Goal: Task Accomplishment & Management: Use online tool/utility

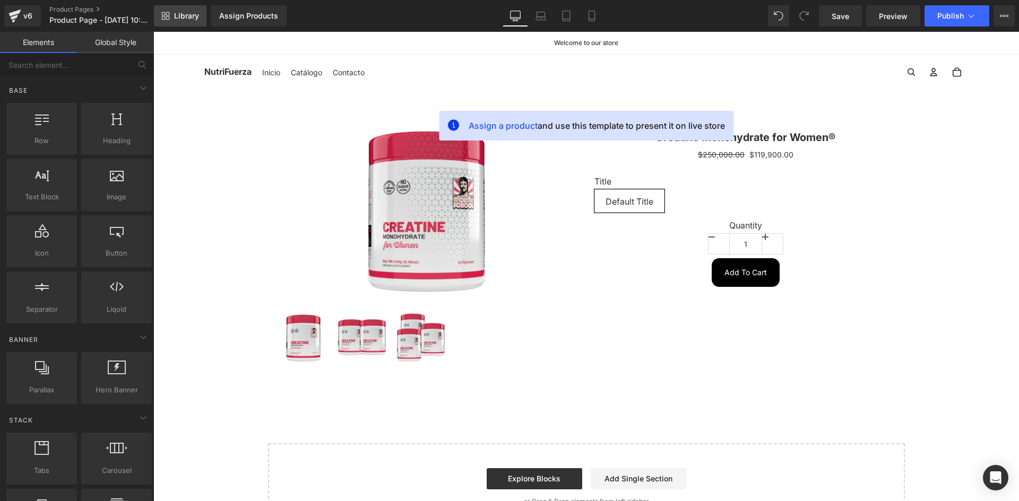
click at [186, 17] on span "Library" at bounding box center [186, 16] width 25 height 10
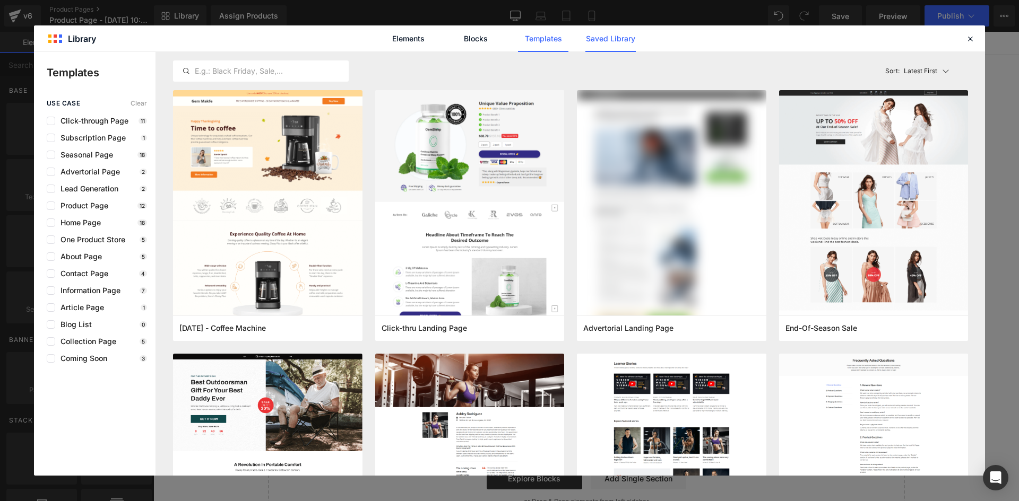
click at [0, 0] on link "Saved Library" at bounding box center [0, 0] width 0 height 0
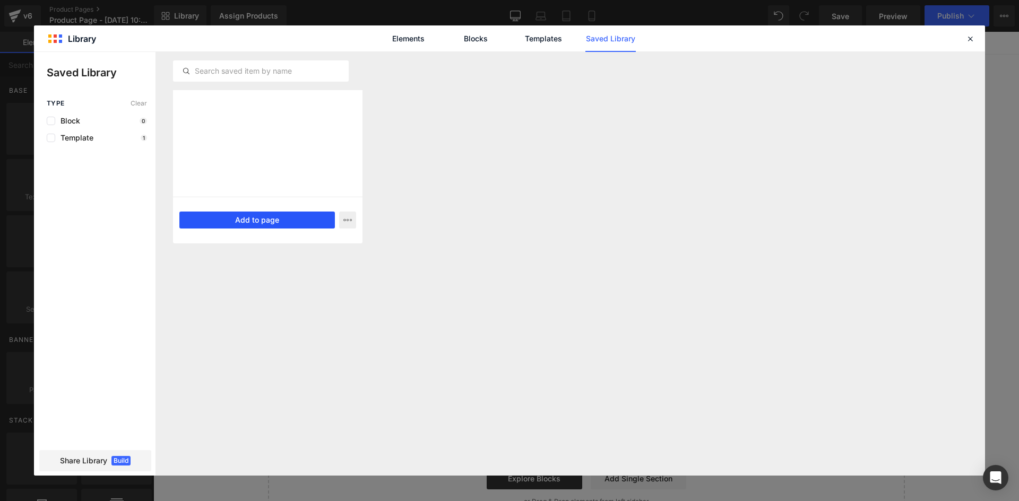
click at [268, 218] on button "Add to page" at bounding box center [256, 220] width 155 height 17
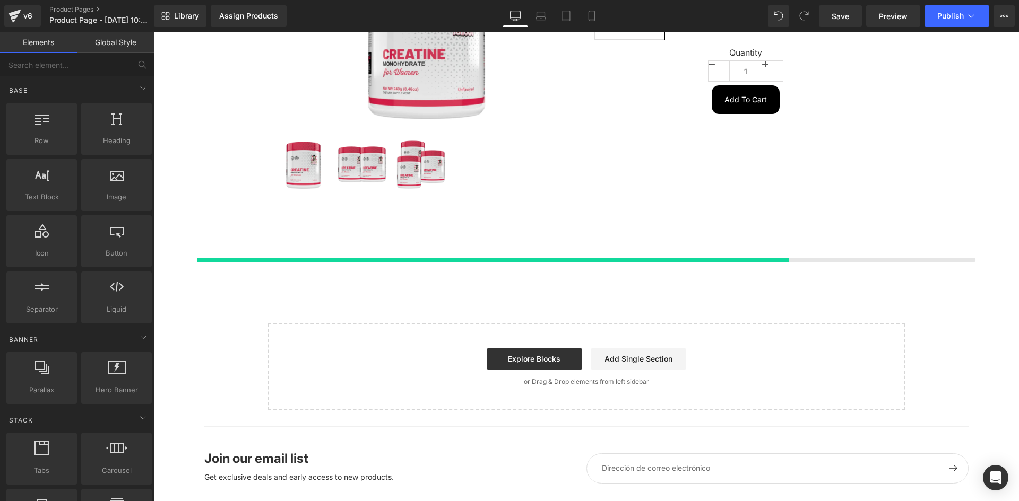
scroll to position [213, 0]
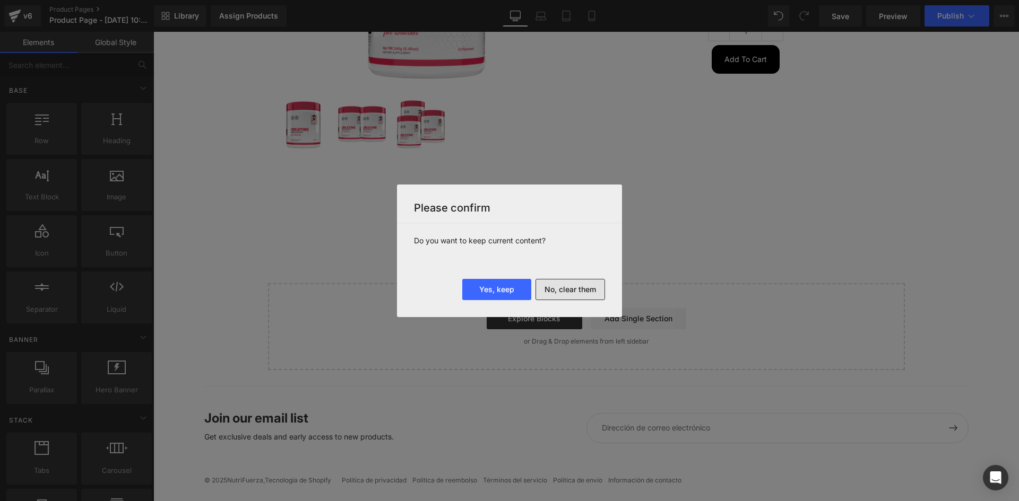
click at [581, 292] on button "No, clear them" at bounding box center [569, 289] width 69 height 21
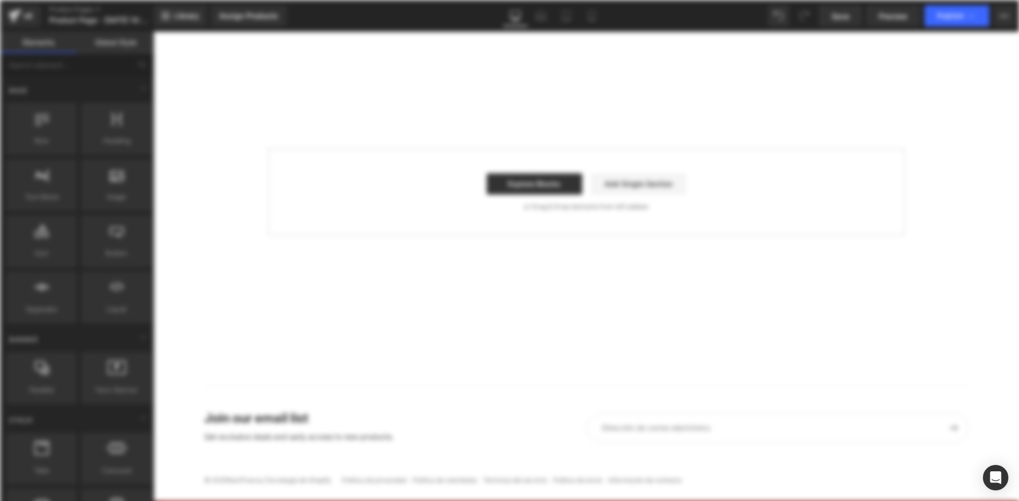
scroll to position [0, 0]
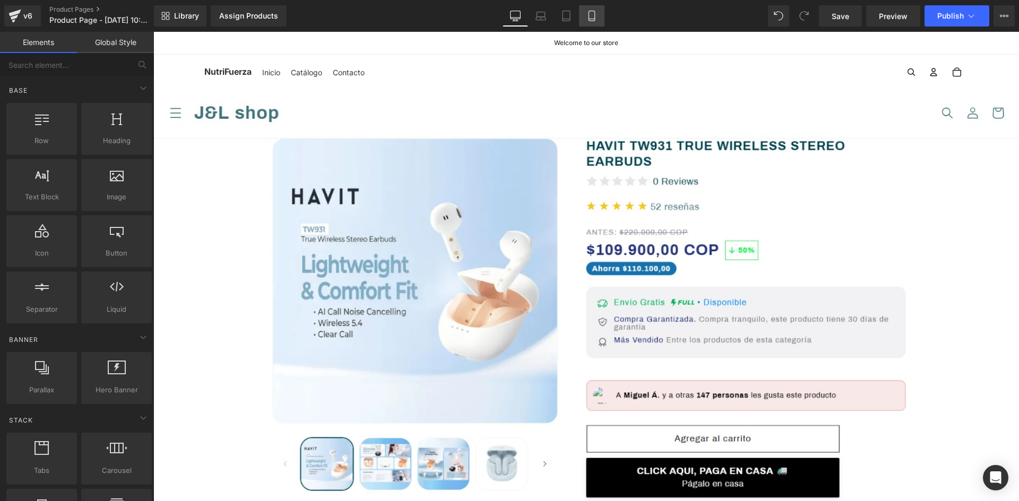
click at [593, 12] on icon at bounding box center [591, 16] width 11 height 11
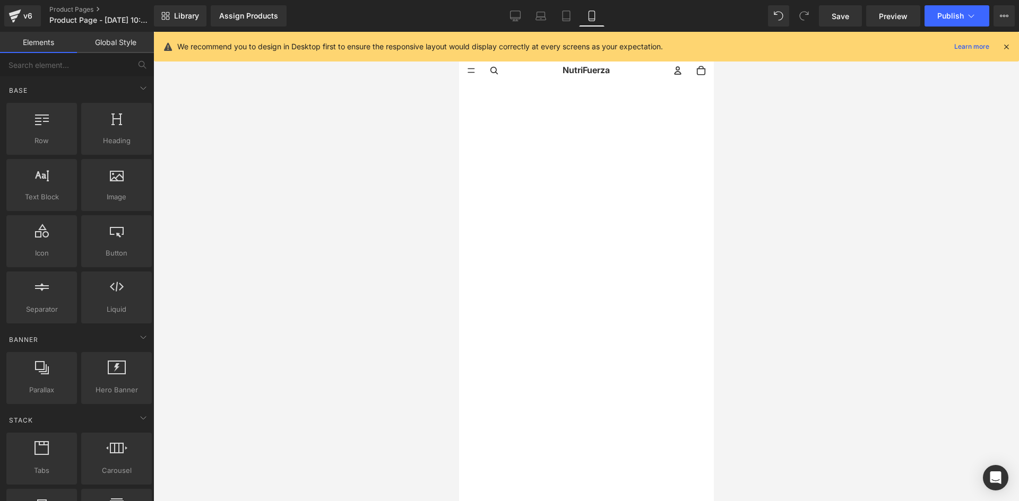
click at [1008, 47] on icon at bounding box center [1006, 47] width 10 height 10
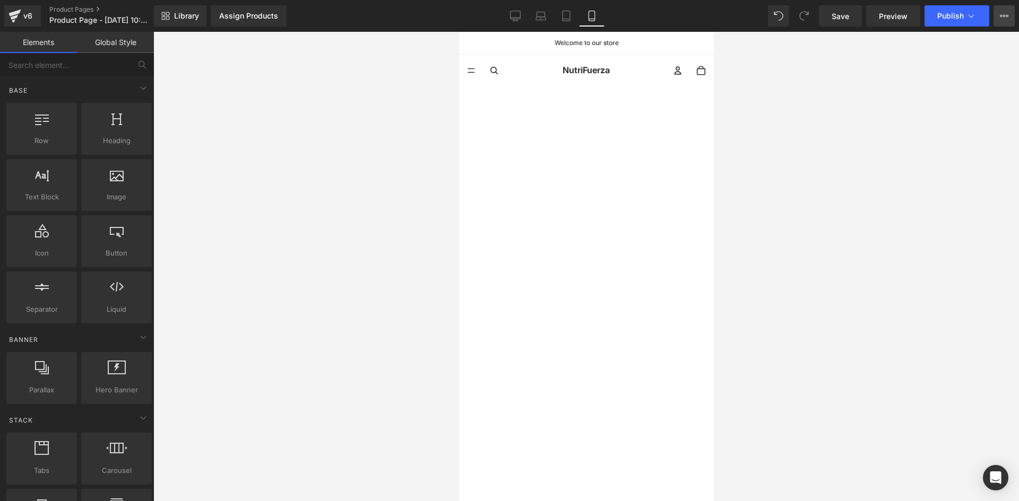
click at [1001, 16] on icon at bounding box center [1003, 16] width 8 height 8
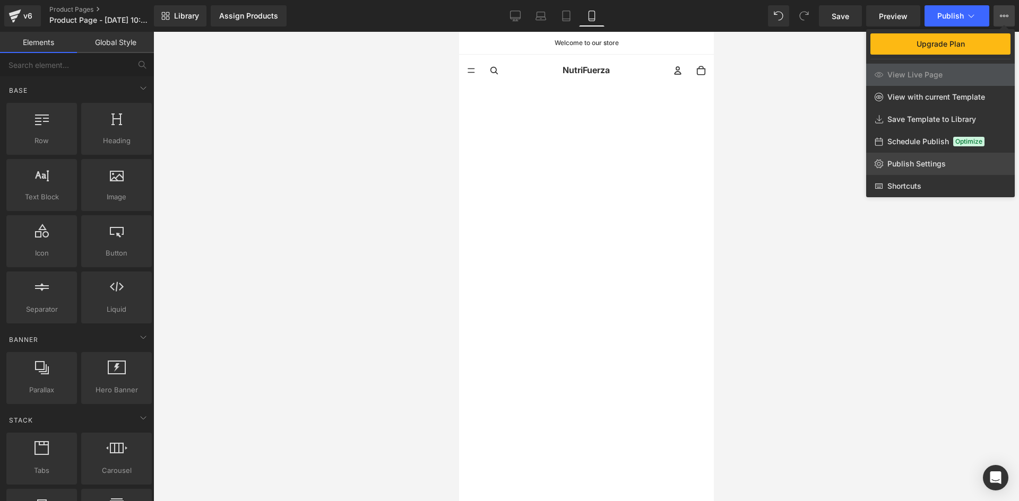
click at [935, 162] on span "Publish Settings" at bounding box center [916, 164] width 58 height 10
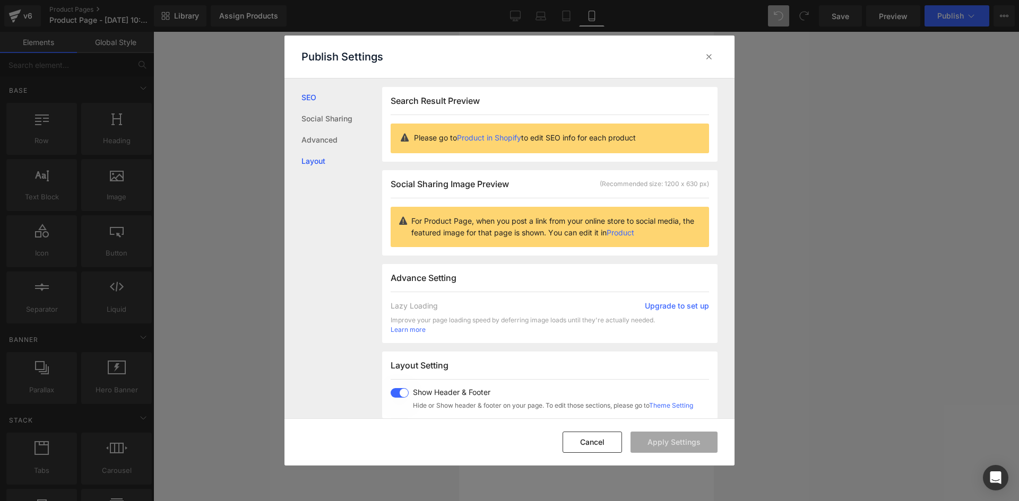
click at [329, 163] on link "Layout" at bounding box center [341, 161] width 81 height 21
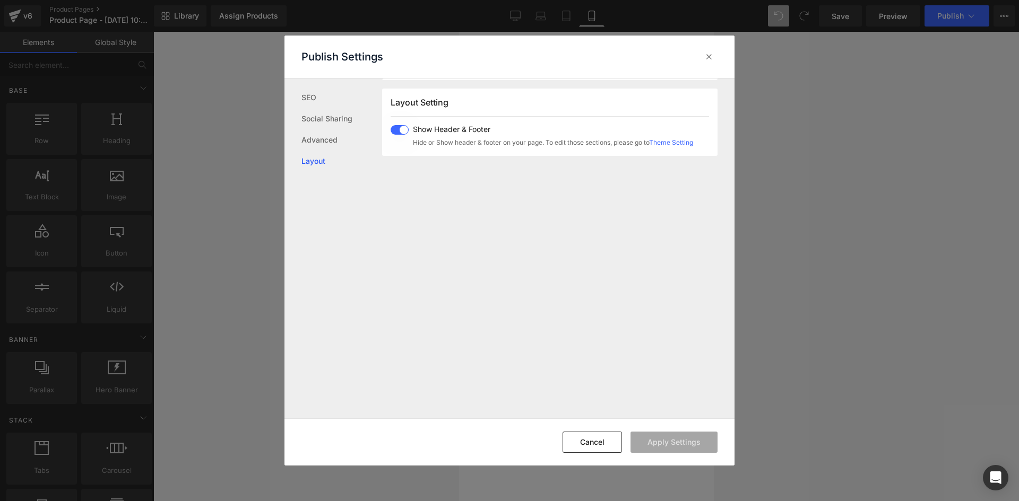
scroll to position [265, 0]
click at [401, 126] on span at bounding box center [399, 129] width 18 height 10
click at [685, 443] on button "Apply Settings" at bounding box center [673, 442] width 87 height 21
click at [712, 58] on icon at bounding box center [708, 56] width 11 height 11
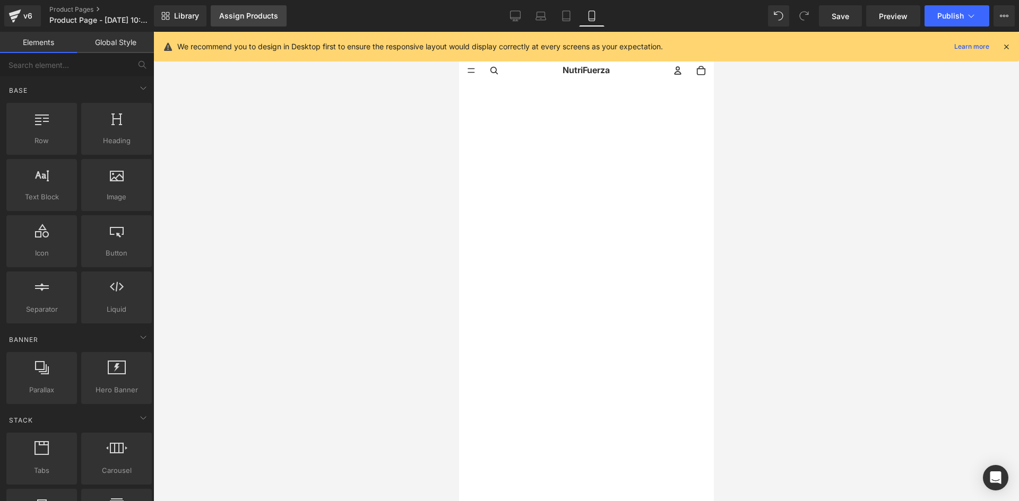
click at [255, 19] on div "Assign Products" at bounding box center [248, 16] width 59 height 8
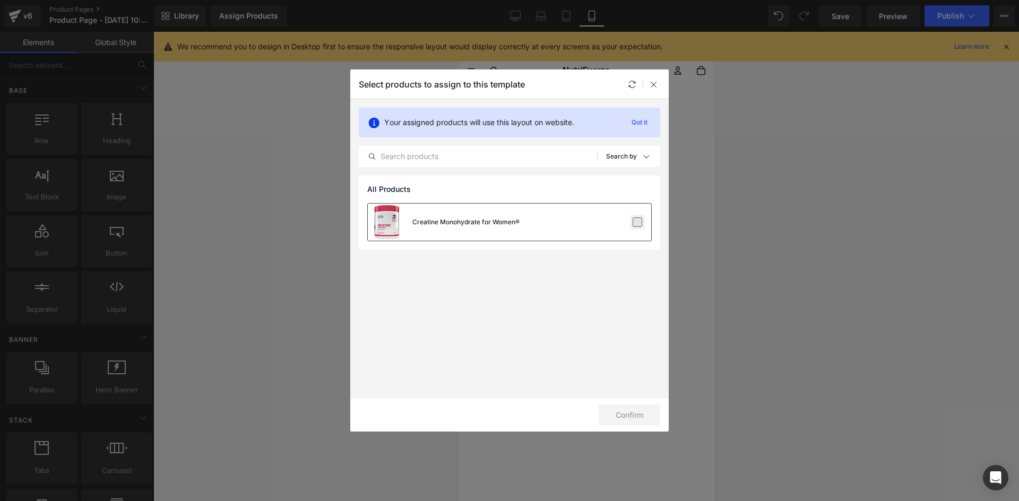
click at [640, 224] on label at bounding box center [637, 223] width 10 height 10
click at [637, 222] on input "checkbox" at bounding box center [637, 222] width 0 height 0
click at [618, 413] on button "Confirm" at bounding box center [629, 415] width 62 height 21
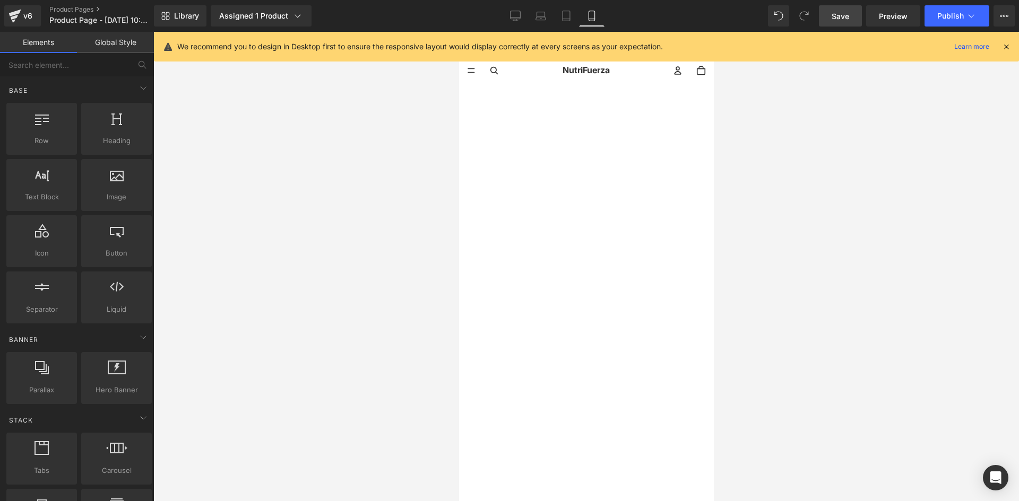
click at [845, 21] on span "Save" at bounding box center [840, 16] width 18 height 11
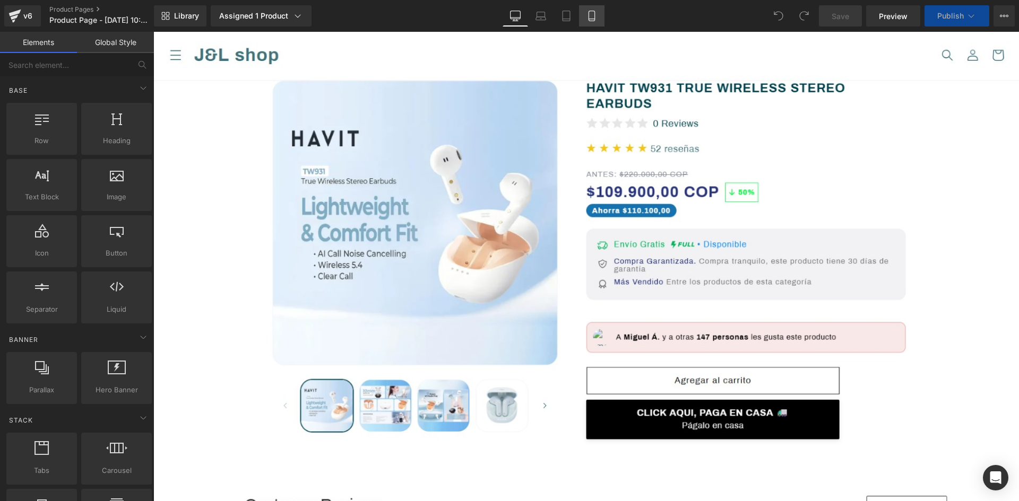
click at [594, 18] on icon at bounding box center [591, 16] width 11 height 11
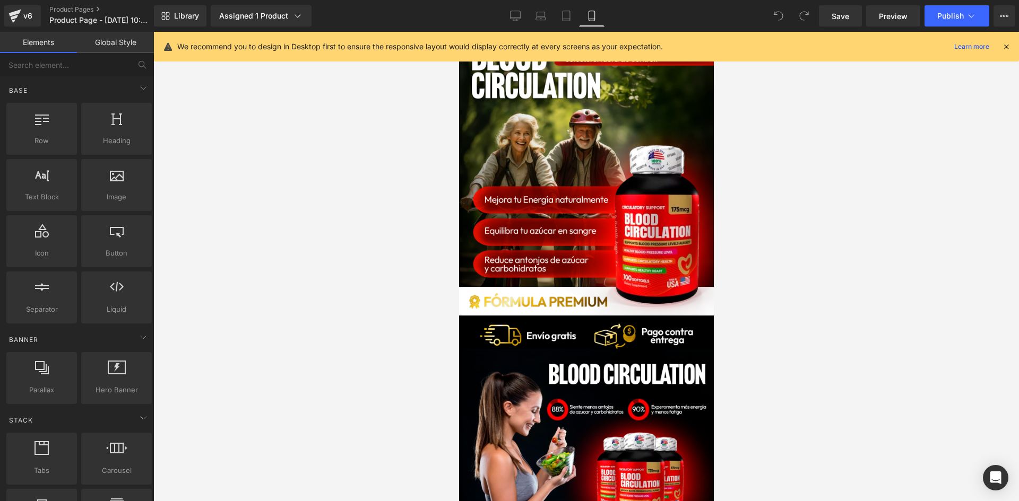
click at [1013, 48] on div "We recommend you to design in Desktop first to ensure the responsive layout wou…" at bounding box center [586, 47] width 865 height 30
click at [1008, 53] on div "We recommend you to design in Desktop first to ensure the responsive layout wou…" at bounding box center [593, 46] width 833 height 13
click at [1006, 48] on icon at bounding box center [1006, 47] width 10 height 10
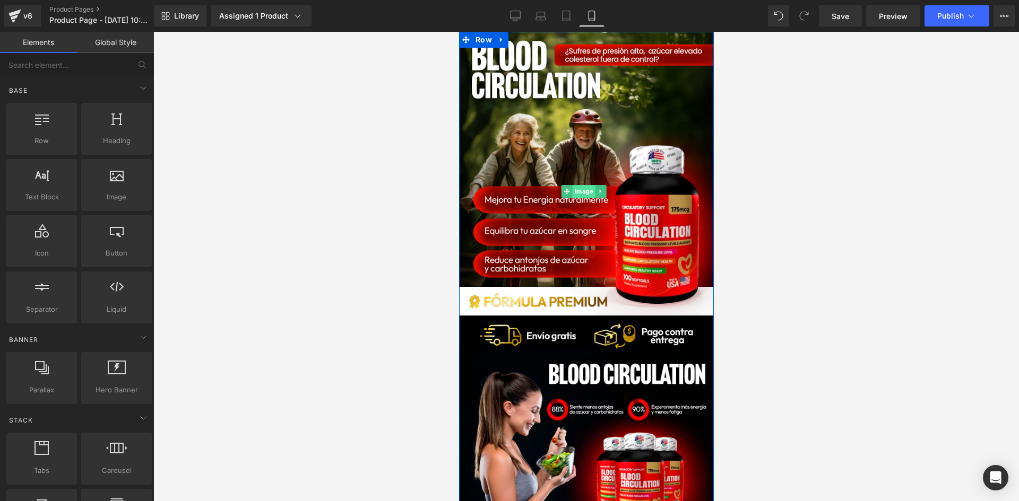
click at [584, 192] on span "Image" at bounding box center [583, 191] width 23 height 13
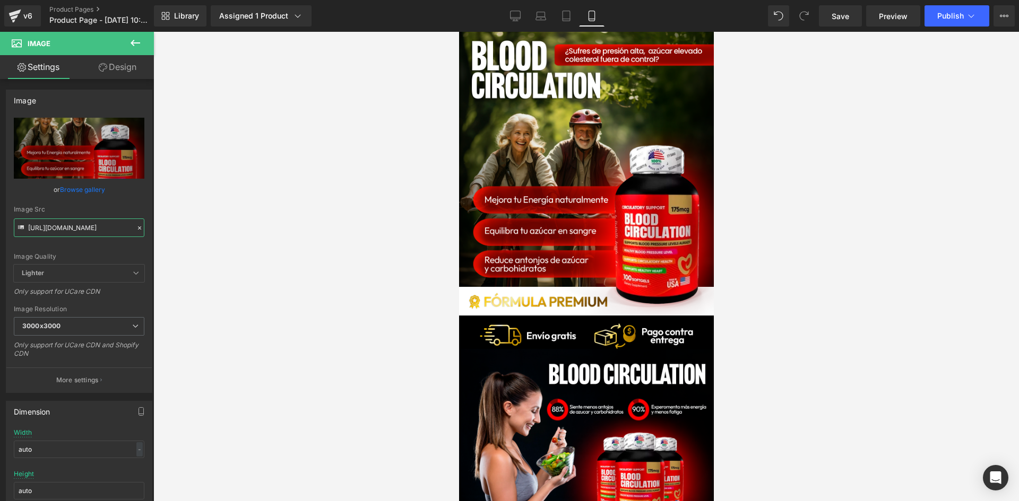
scroll to position [0, 36]
drag, startPoint x: 29, startPoint y: 227, endPoint x: 202, endPoint y: 241, distance: 174.0
click at [202, 241] on div "Image You are previewing how the will restyle your page. You can not edit Eleme…" at bounding box center [509, 259] width 1019 height 519
paste input "d0Y7b2W4/Pieza-1-3x"
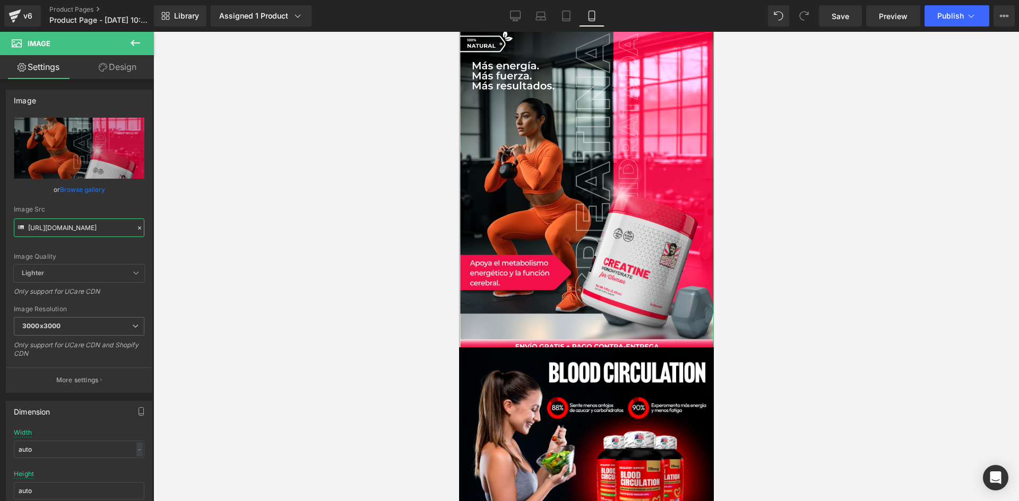
type input "[URL][DOMAIN_NAME]"
click at [103, 66] on icon at bounding box center [103, 67] width 8 height 8
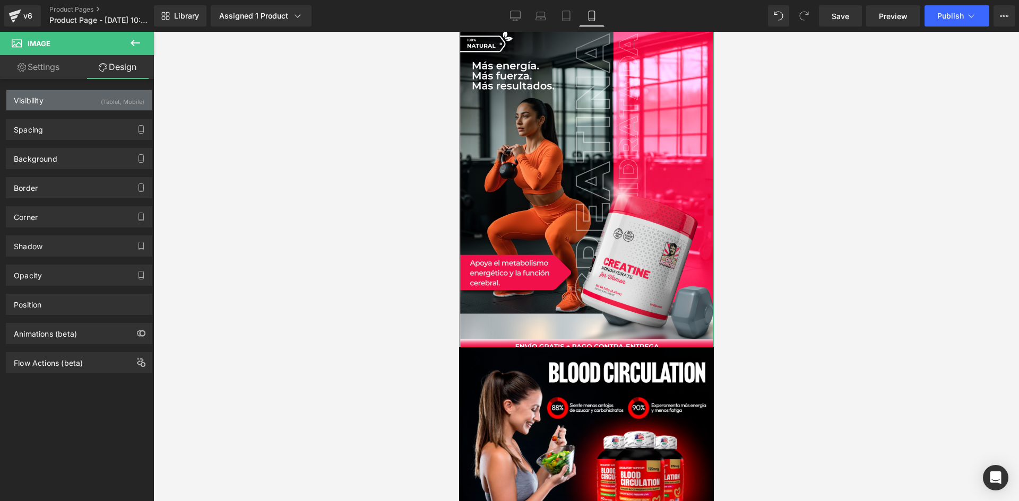
click at [89, 97] on div "Visibility (Tablet, Mobile)" at bounding box center [78, 100] width 145 height 20
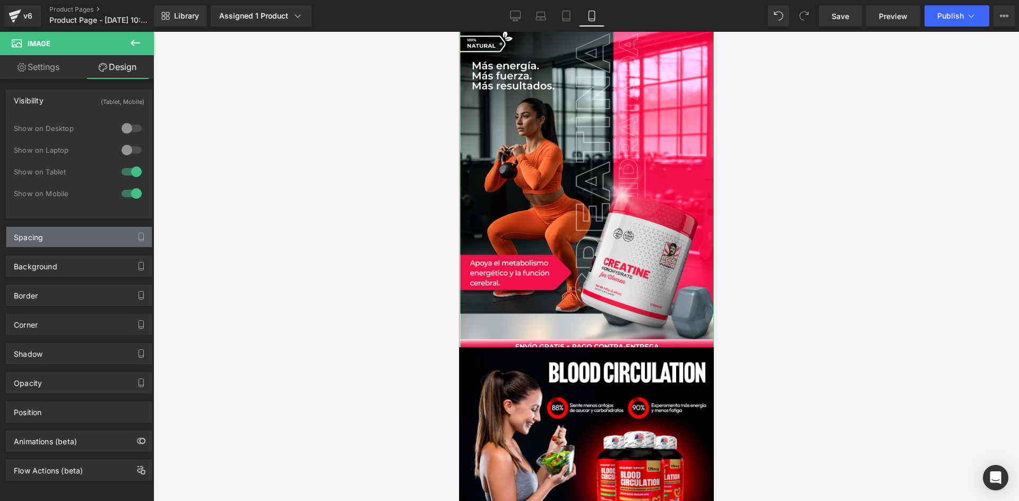
click at [101, 237] on div "Spacing" at bounding box center [78, 237] width 145 height 20
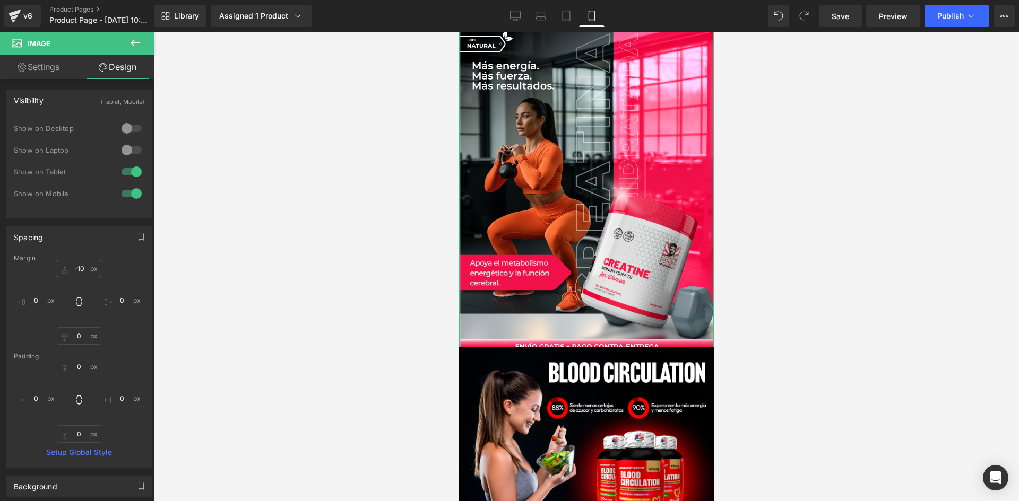
click at [84, 268] on input "-10" at bounding box center [79, 269] width 45 height 18
type input "0"
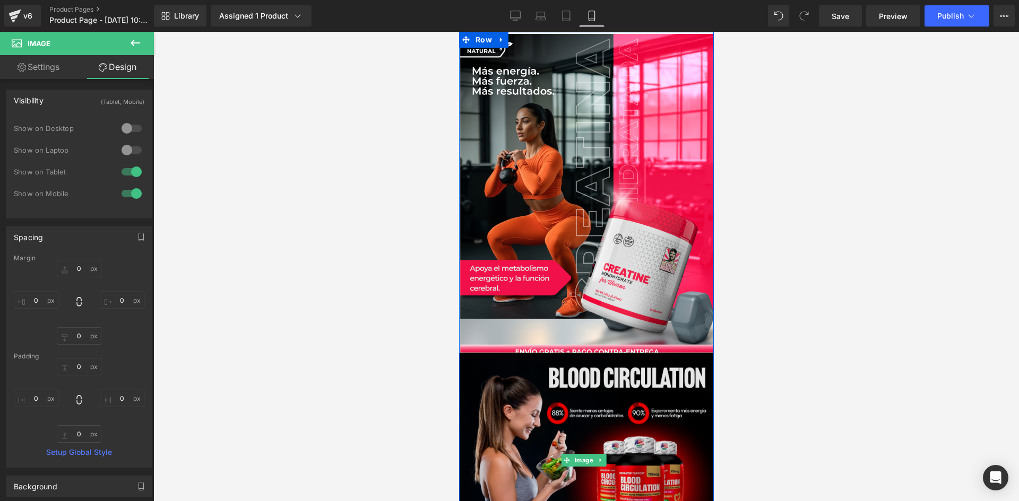
click at [579, 386] on img at bounding box center [585, 460] width 255 height 215
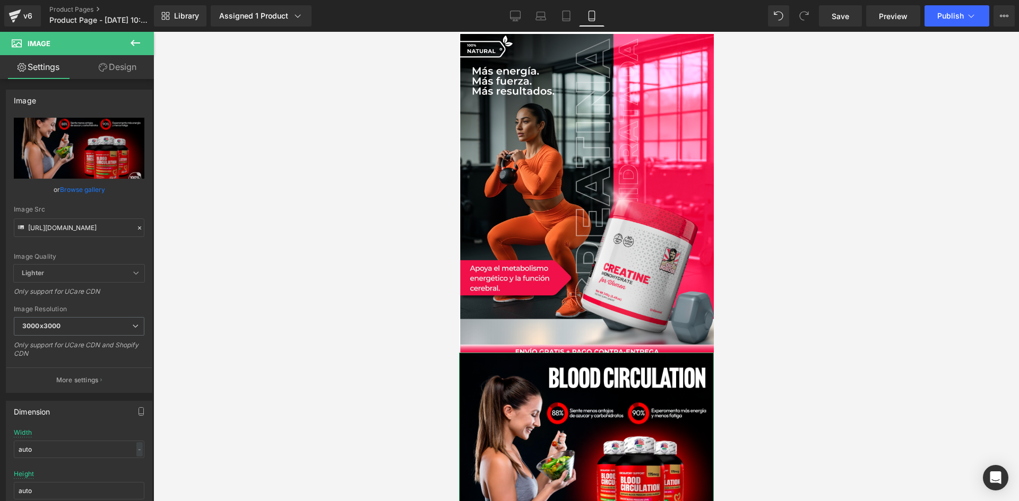
click at [127, 70] on link "Design" at bounding box center [117, 67] width 77 height 24
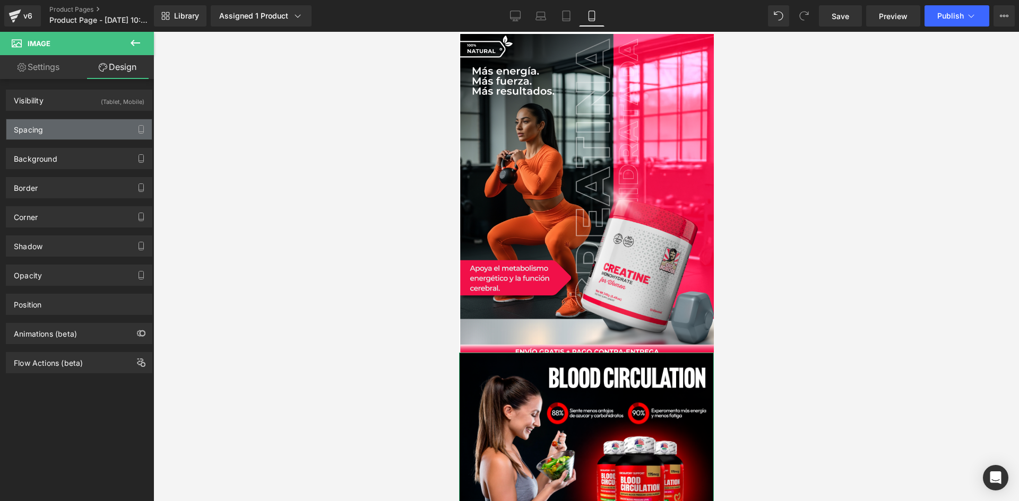
click at [112, 130] on div "Spacing" at bounding box center [78, 129] width 145 height 20
type input "-10"
type input "0"
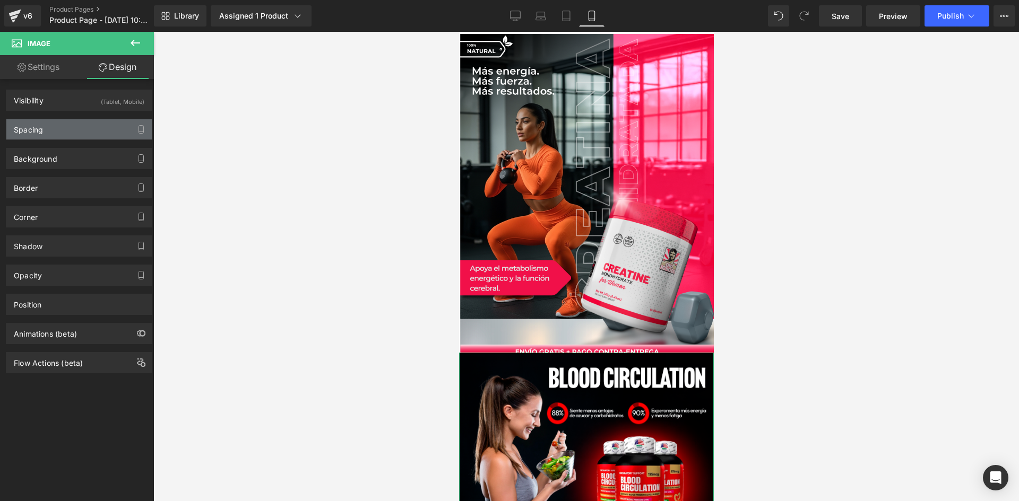
type input "0"
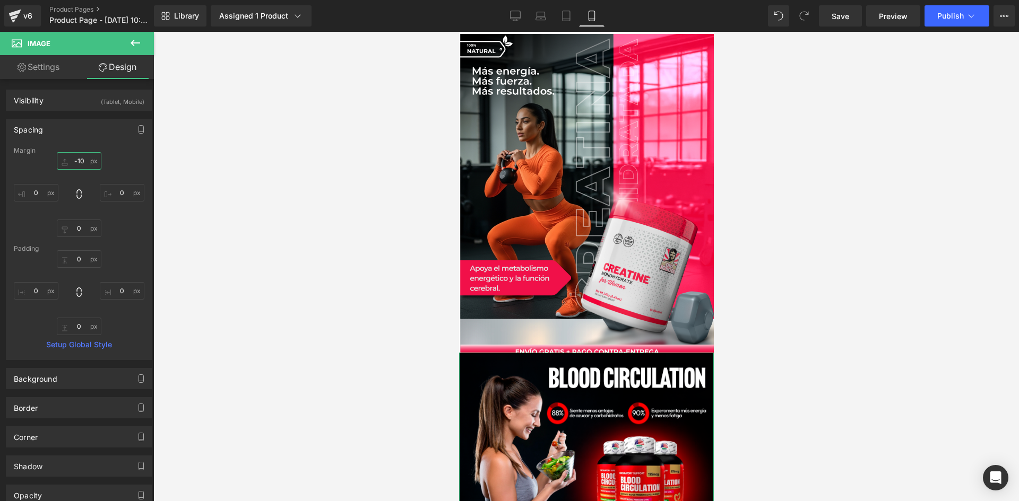
click at [76, 155] on input "-10" at bounding box center [79, 161] width 45 height 18
type input "0"
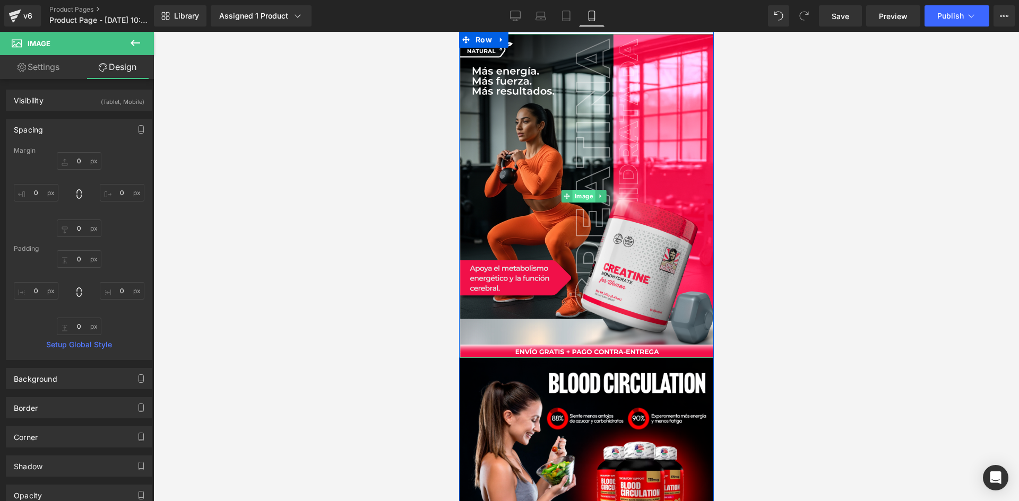
click at [582, 192] on span "Image" at bounding box center [583, 196] width 23 height 13
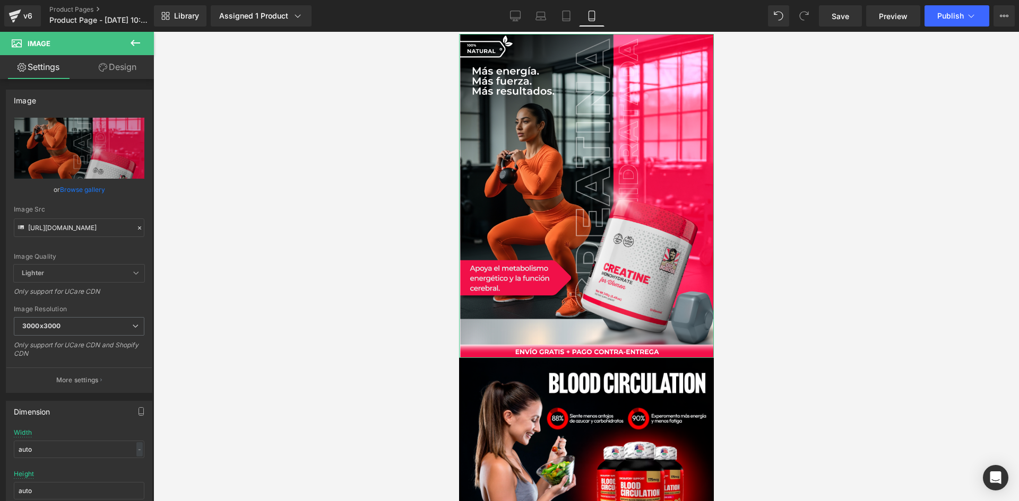
click at [124, 71] on link "Design" at bounding box center [117, 67] width 77 height 24
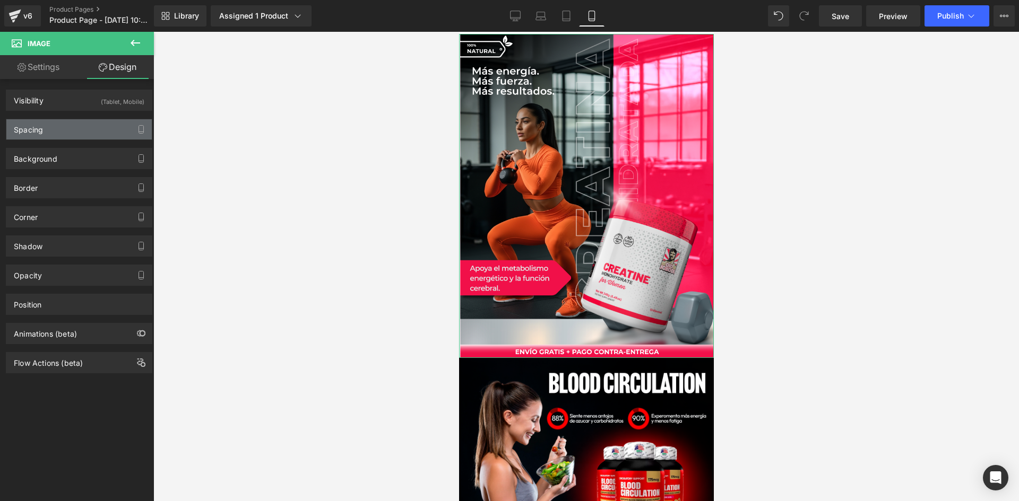
click at [104, 121] on div "Spacing" at bounding box center [78, 129] width 145 height 20
type input "0"
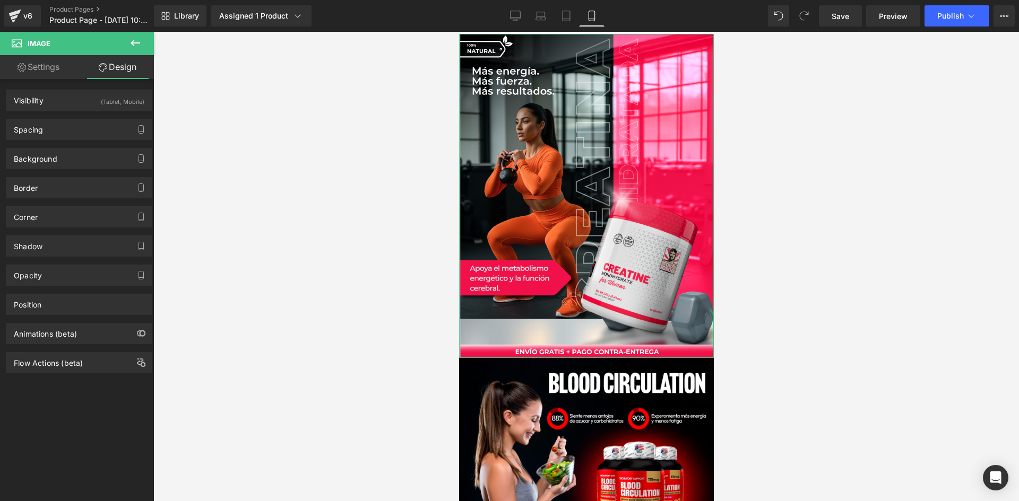
type input "0"
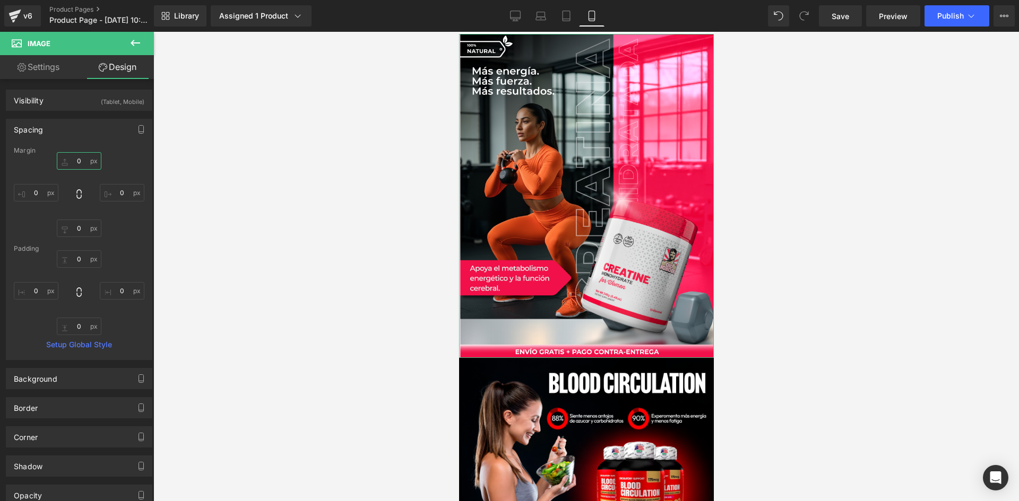
click at [77, 162] on input "0" at bounding box center [79, 161] width 45 height 18
click at [73, 256] on input "0" at bounding box center [79, 259] width 45 height 18
type input "-10"
click at [75, 159] on input "0" at bounding box center [79, 161] width 45 height 18
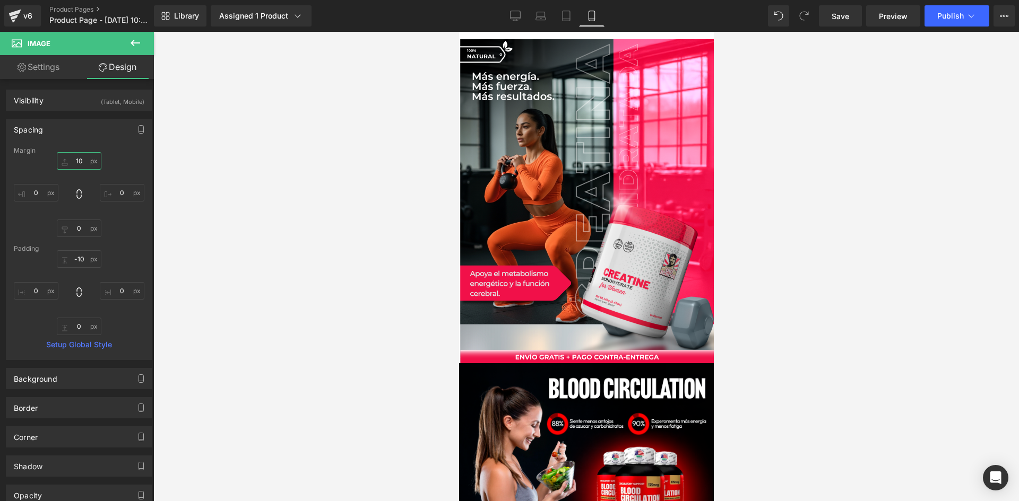
type input "-10"
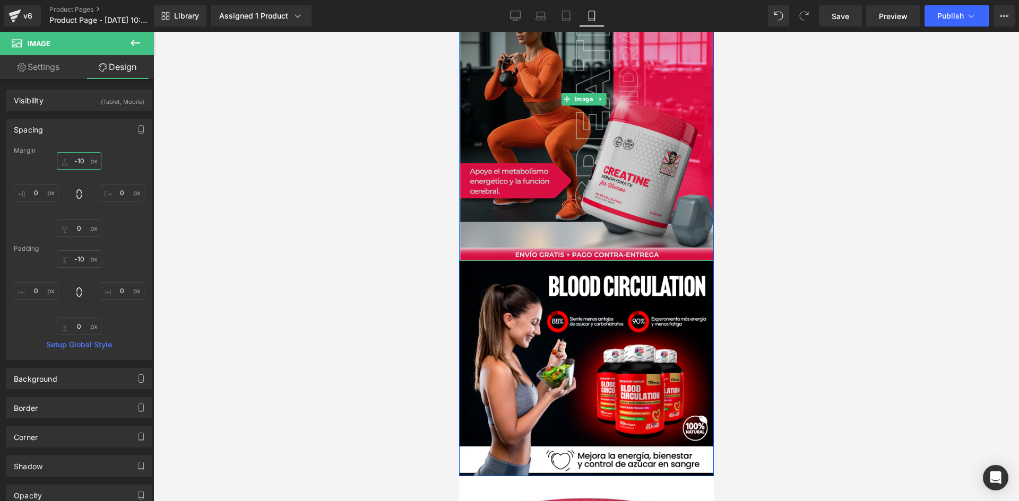
scroll to position [106, 0]
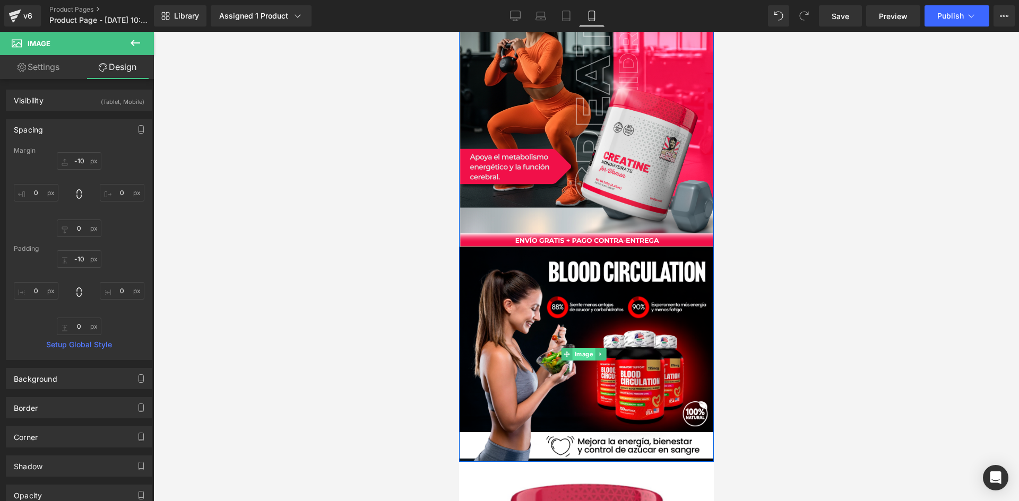
click at [580, 348] on span "Image" at bounding box center [583, 354] width 23 height 13
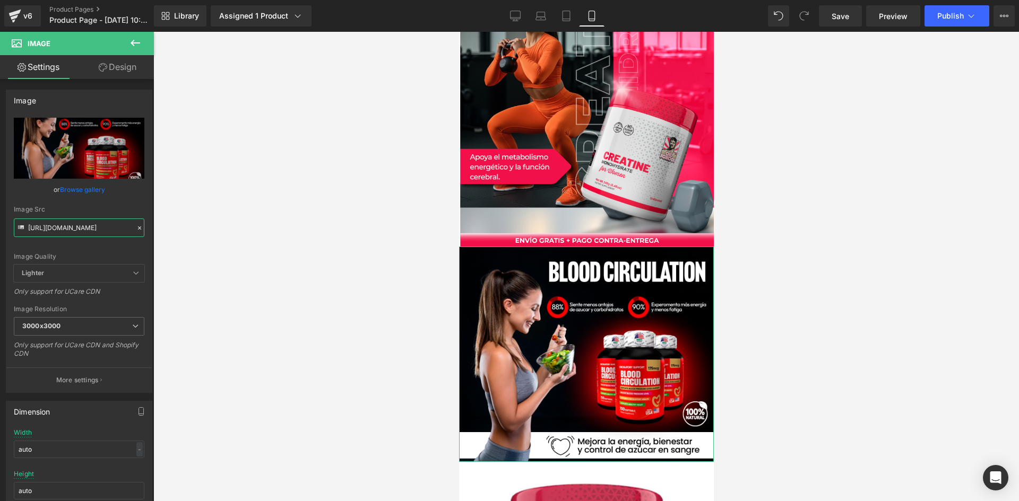
scroll to position [0, 35]
drag, startPoint x: 28, startPoint y: 226, endPoint x: 170, endPoint y: 241, distance: 143.0
click at [170, 241] on div "Image You are previewing how the will restyle your page. You can not edit Eleme…" at bounding box center [509, 259] width 1019 height 519
paste input "4RHN89dK/Pieza-2-3x"
type input "https://i.ibb.co/4RHN89dK/Pieza-2-3x.png"
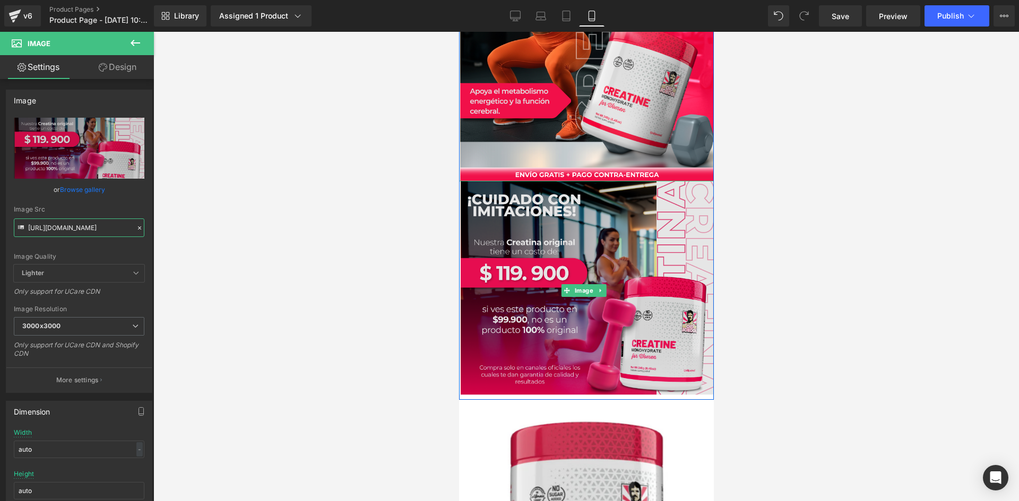
scroll to position [318, 0]
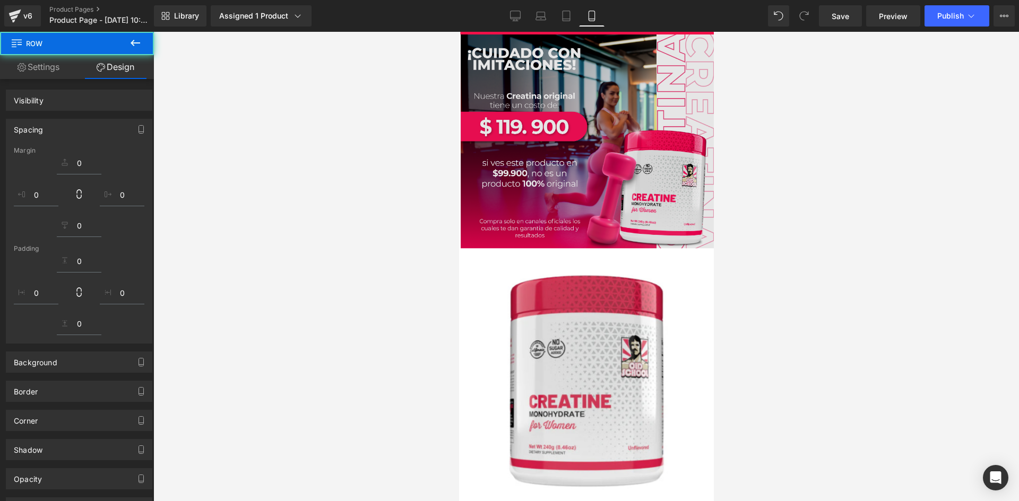
click at [556, 225] on img at bounding box center [585, 143] width 255 height 219
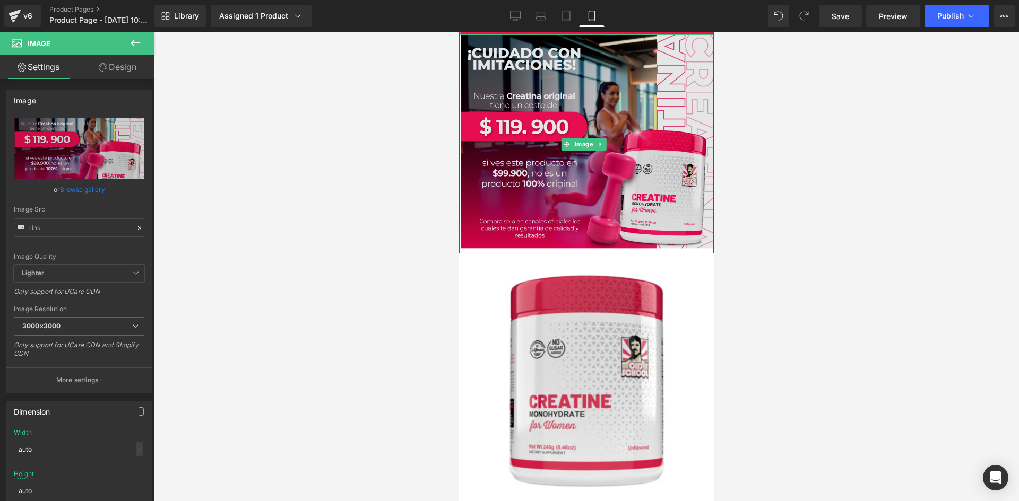
type input "https://i.ibb.co/4RHN89dK/Pieza-2-3x.png"
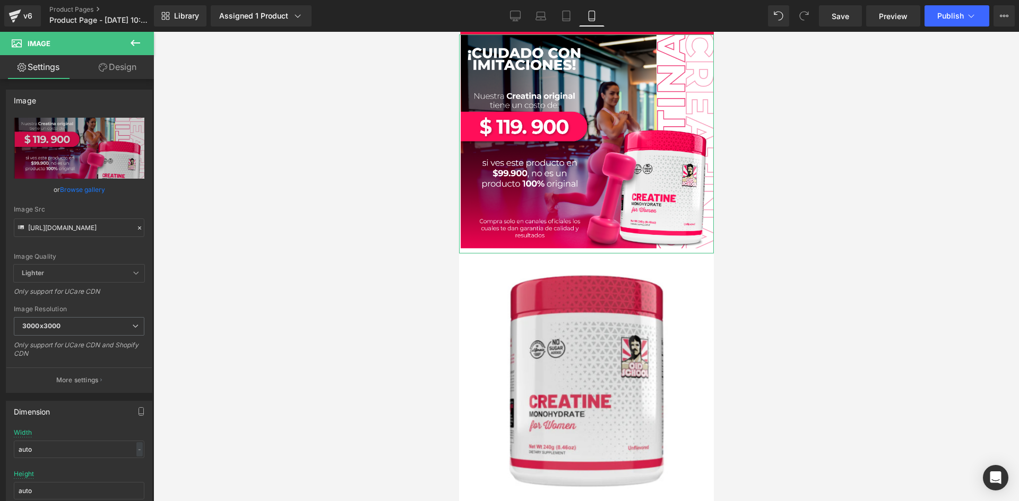
click at [125, 69] on link "Design" at bounding box center [117, 67] width 77 height 24
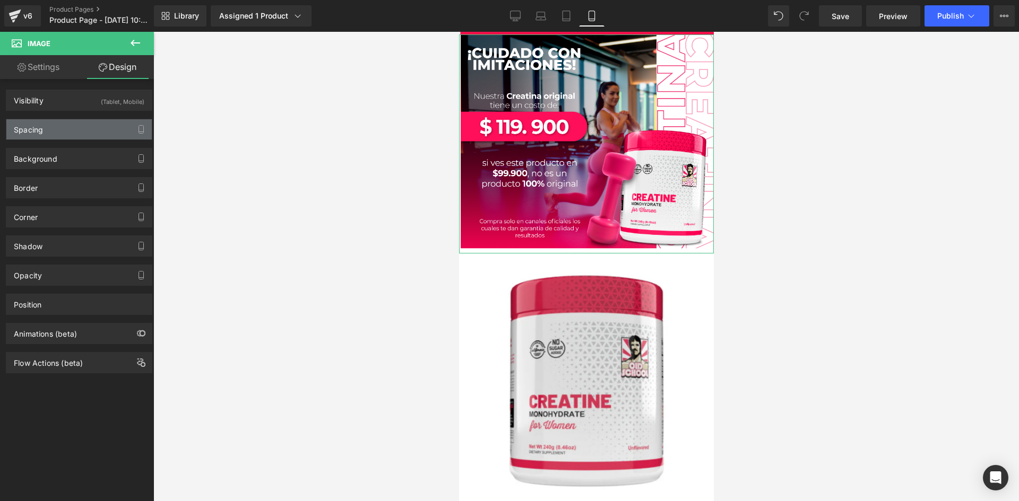
click at [118, 131] on div "Spacing" at bounding box center [78, 129] width 145 height 20
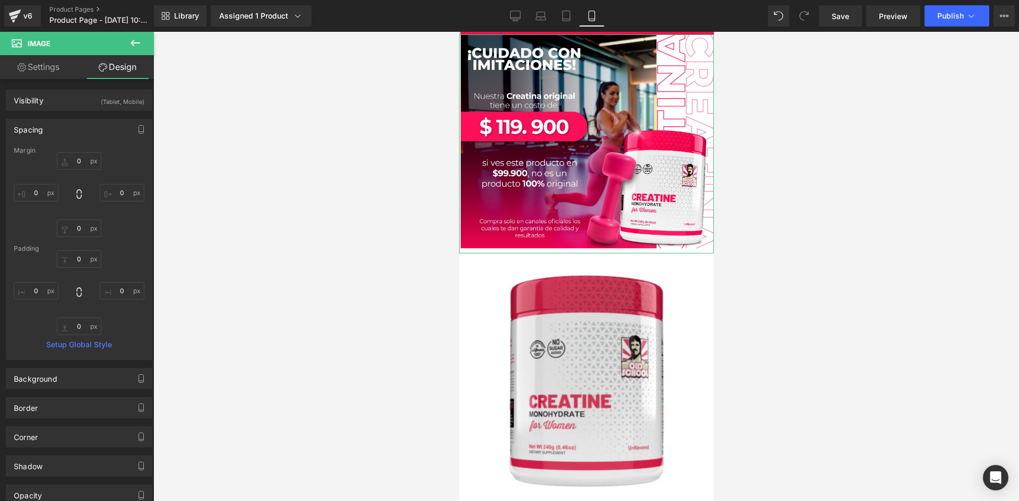
type input "0"
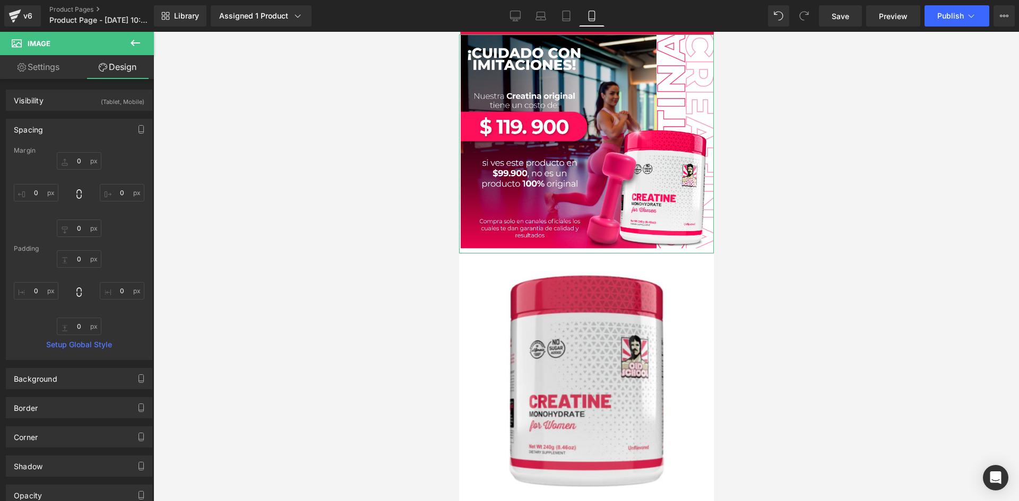
type input "0"
click at [81, 328] on input "0" at bounding box center [79, 327] width 45 height 18
type input "-"
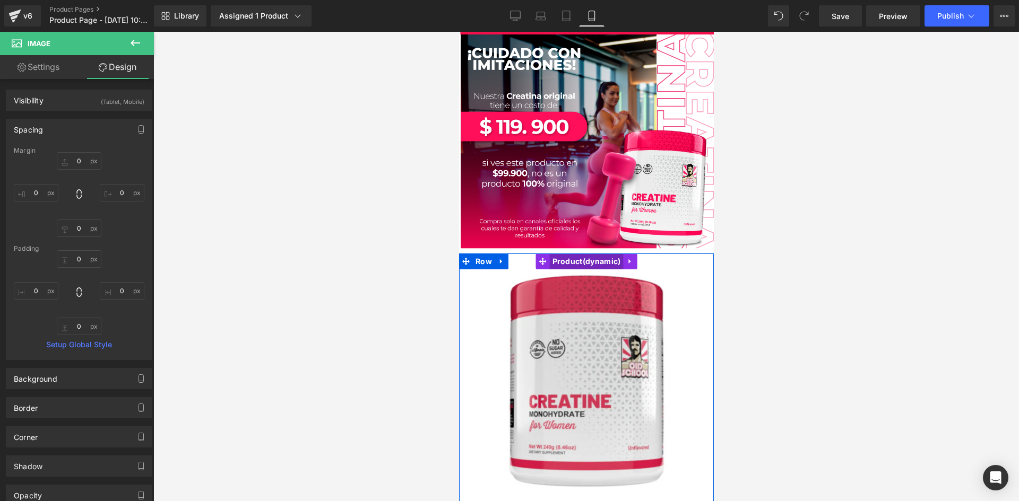
click at [554, 254] on span "Product" at bounding box center [586, 262] width 74 height 16
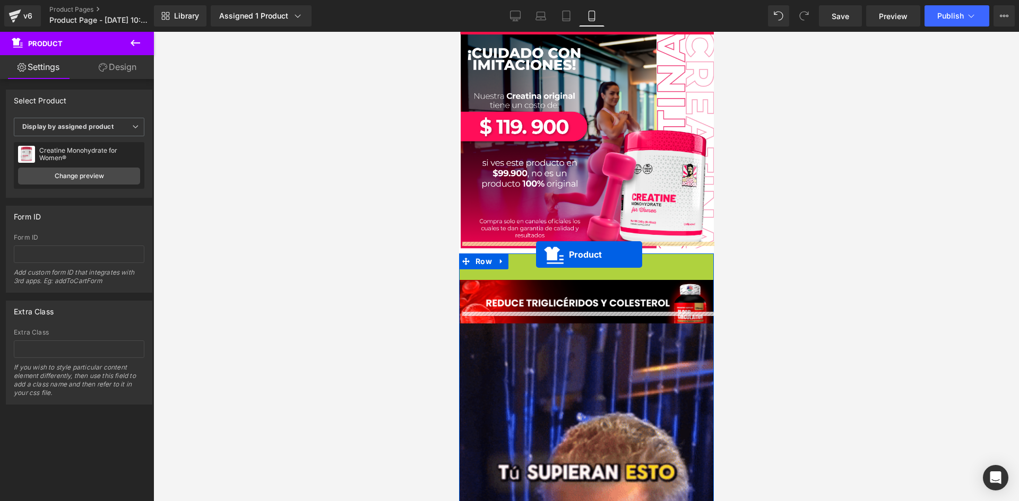
drag, startPoint x: 540, startPoint y: 249, endPoint x: 535, endPoint y: 255, distance: 7.5
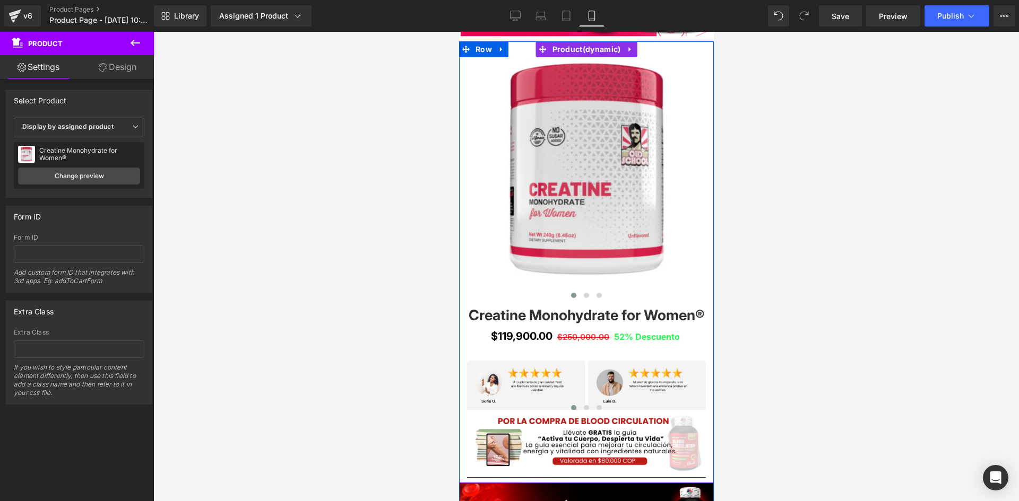
scroll to position [637, 0]
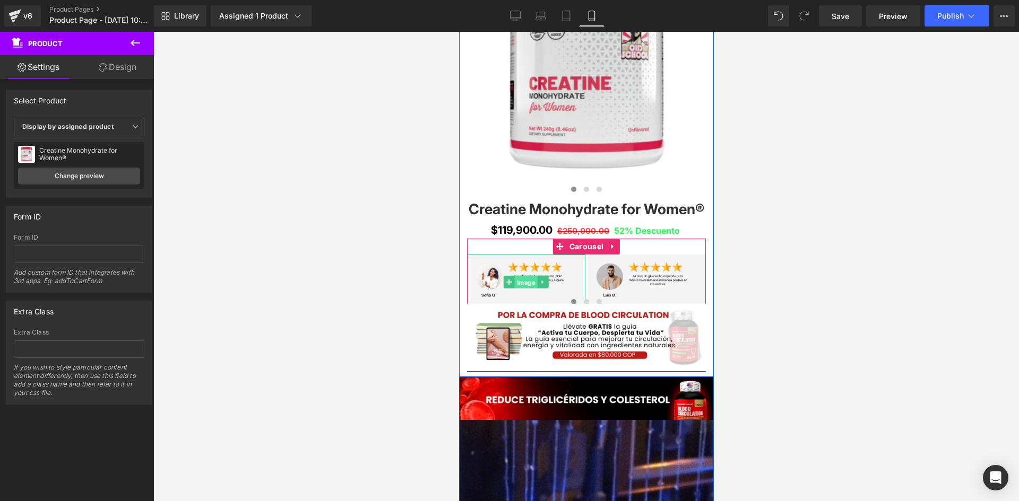
click at [522, 283] on span "Image" at bounding box center [525, 282] width 23 height 13
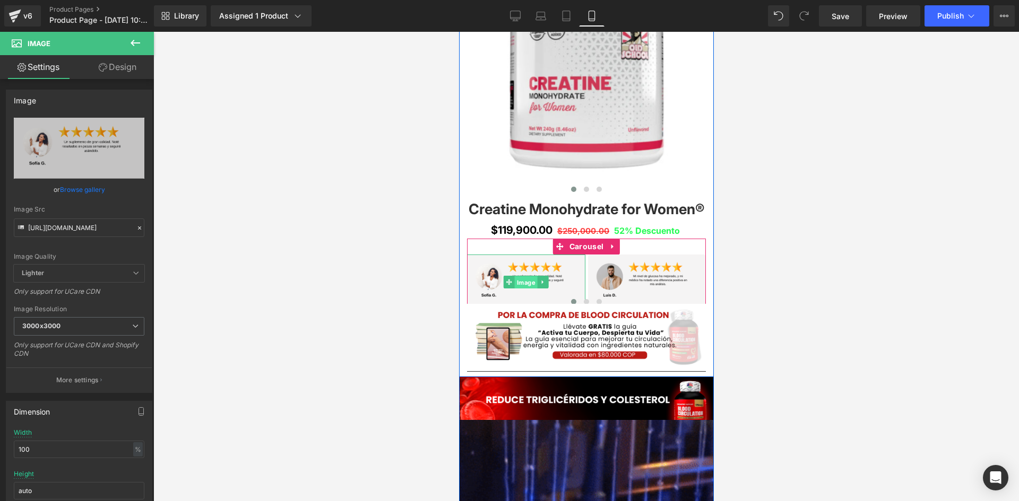
click at [514, 277] on span "Image" at bounding box center [525, 282] width 23 height 13
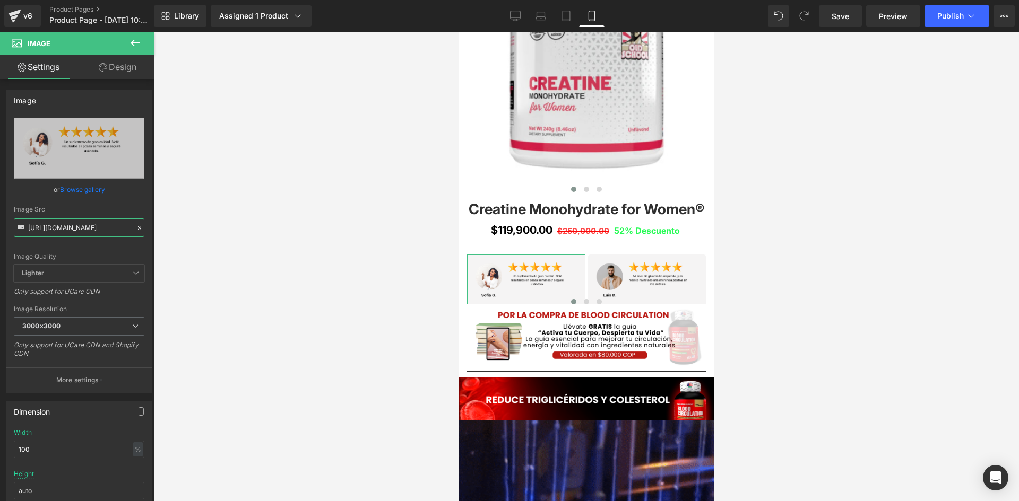
scroll to position [0, 6]
drag, startPoint x: 29, startPoint y: 227, endPoint x: 220, endPoint y: 244, distance: 192.2
click at [220, 244] on div "Image You are previewing how the will restyle your page. You can not edit Eleme…" at bounding box center [509, 259] width 1019 height 519
paste input "jjnWy6B/"
type input "https://i.ibb.co/jjnWy6B/1.png"
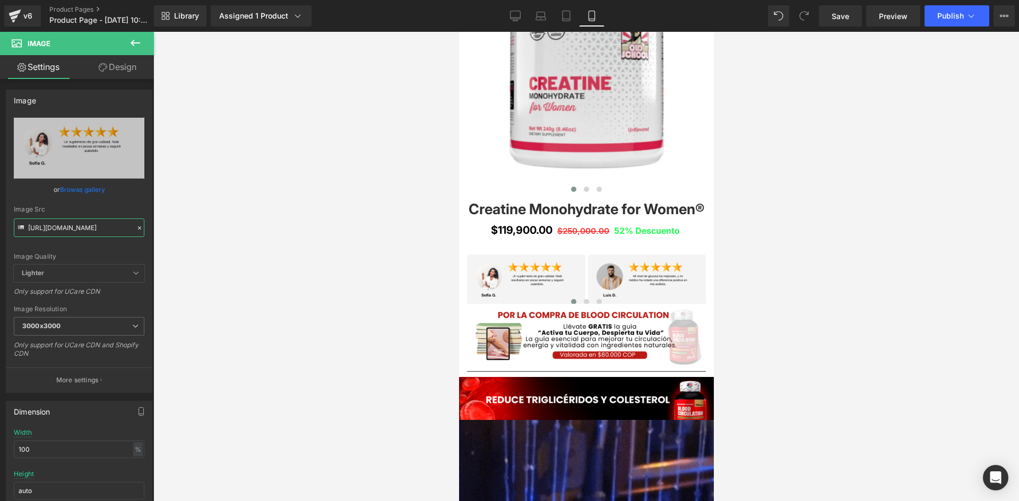
scroll to position [0, 0]
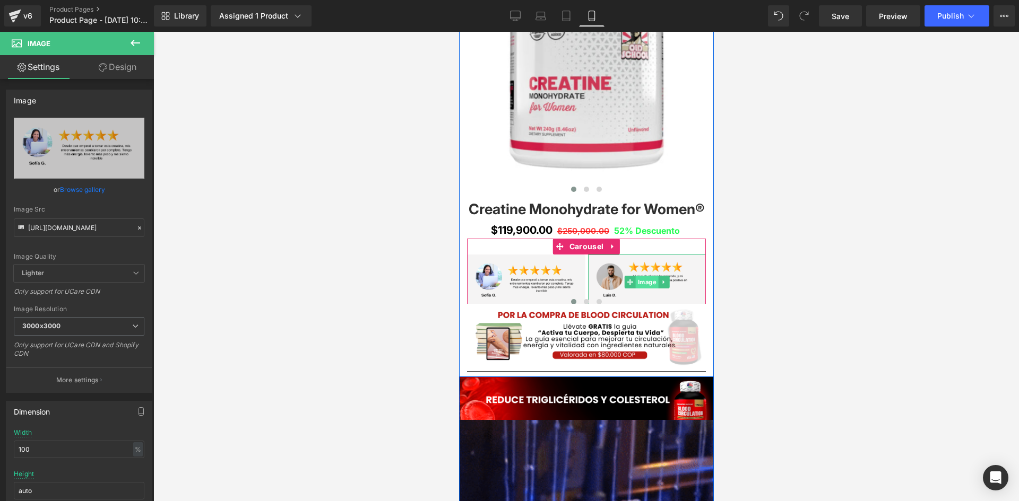
click at [648, 282] on span "Image" at bounding box center [645, 282] width 23 height 13
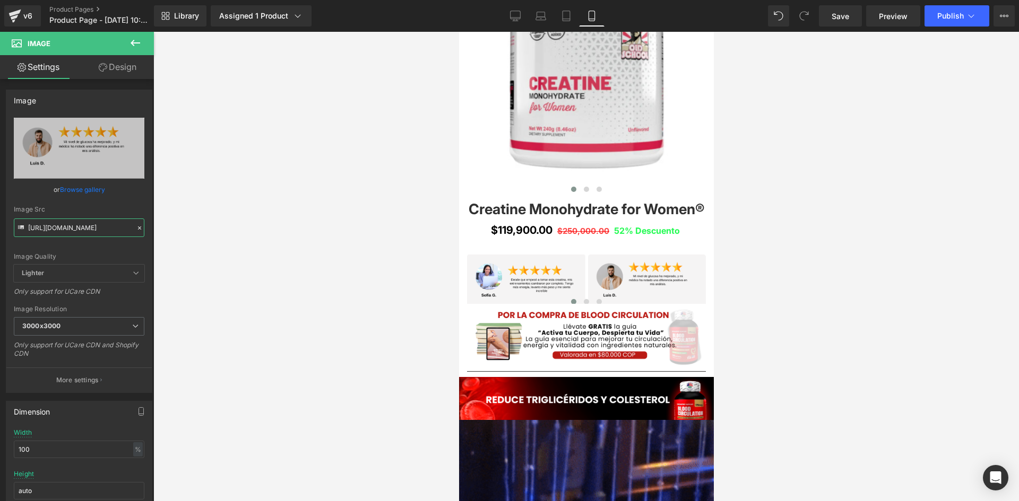
drag, startPoint x: 27, startPoint y: 228, endPoint x: 220, endPoint y: 244, distance: 193.2
click at [220, 244] on div "Image You are previewing how the will restyle your page. You can not edit Eleme…" at bounding box center [509, 259] width 1019 height 519
paste input "Wp4GCRcK/6"
type input "https://i.ibb.co/Wp4GCRcK/6.png"
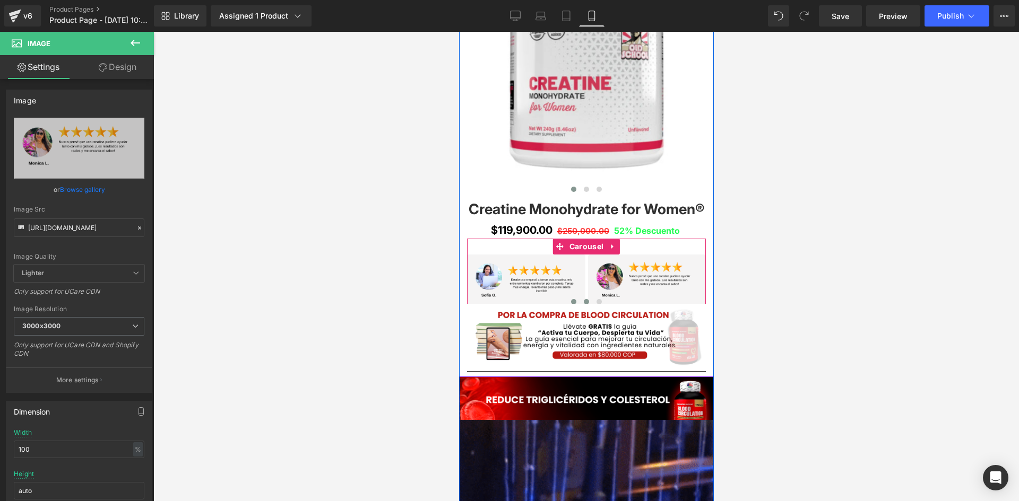
click at [583, 302] on span at bounding box center [585, 301] width 5 height 5
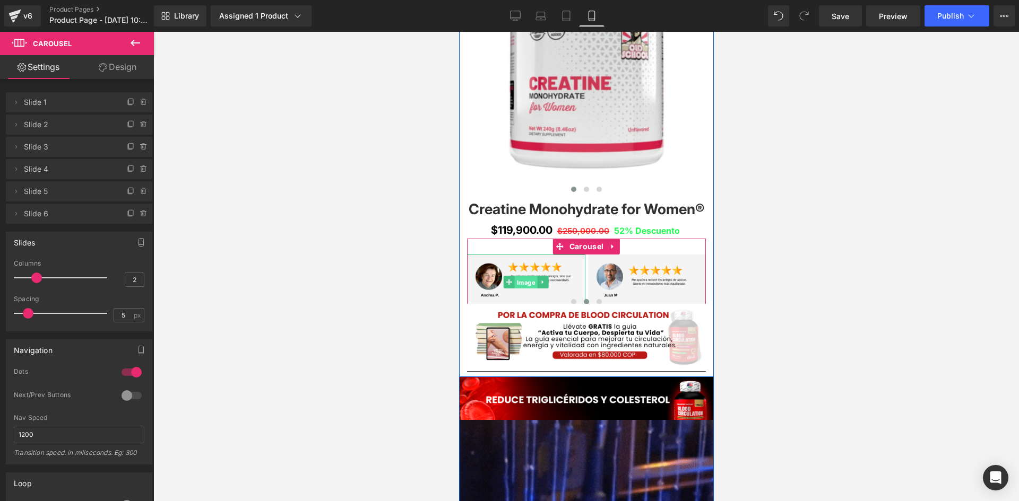
click at [517, 281] on span "Image" at bounding box center [525, 282] width 23 height 13
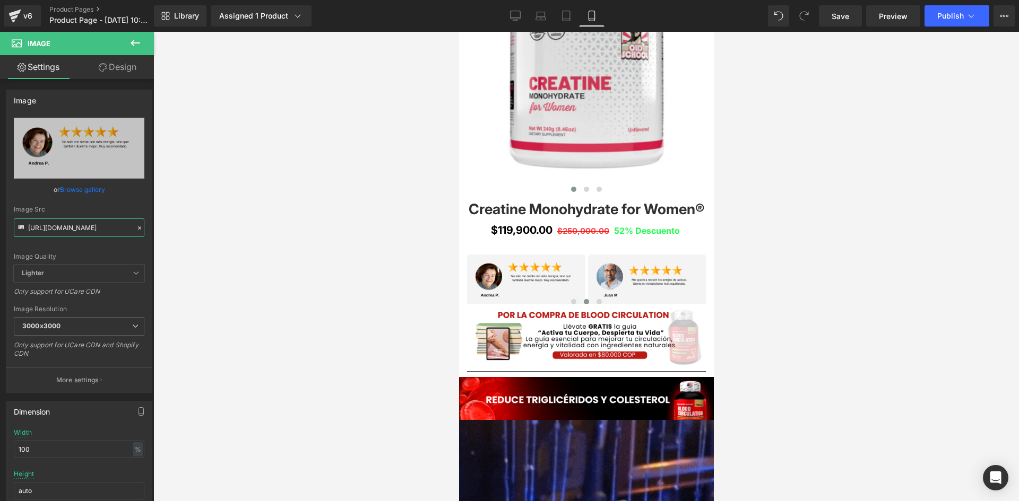
drag, startPoint x: 28, startPoint y: 227, endPoint x: 169, endPoint y: 244, distance: 141.5
click at [169, 244] on div "Image You are previewing how the will restyle your page. You can not edit Eleme…" at bounding box center [509, 259] width 1019 height 519
paste input "4RB5trqW/4"
type input "https://i.ibb.co/4RB5trqW/4.png"
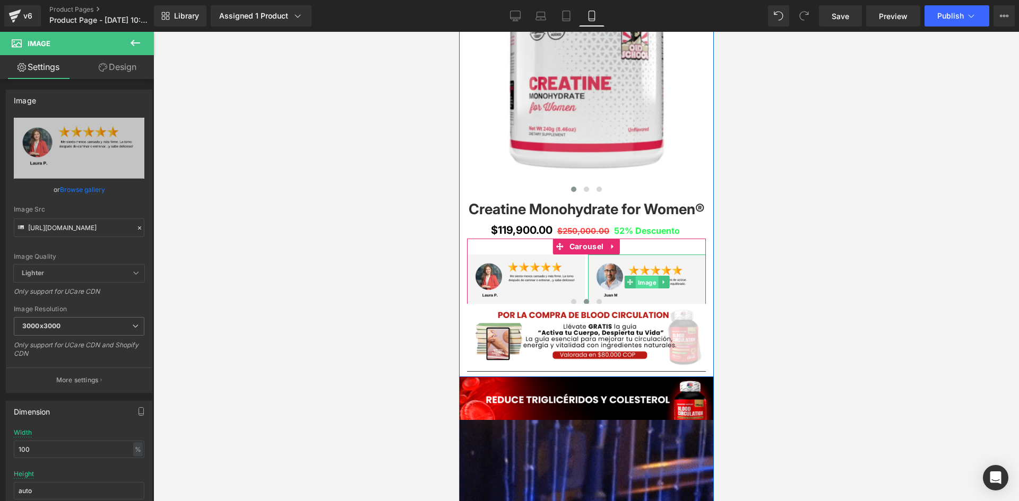
click at [646, 282] on span "Image" at bounding box center [645, 282] width 23 height 13
click at [650, 285] on span "Image" at bounding box center [645, 282] width 23 height 13
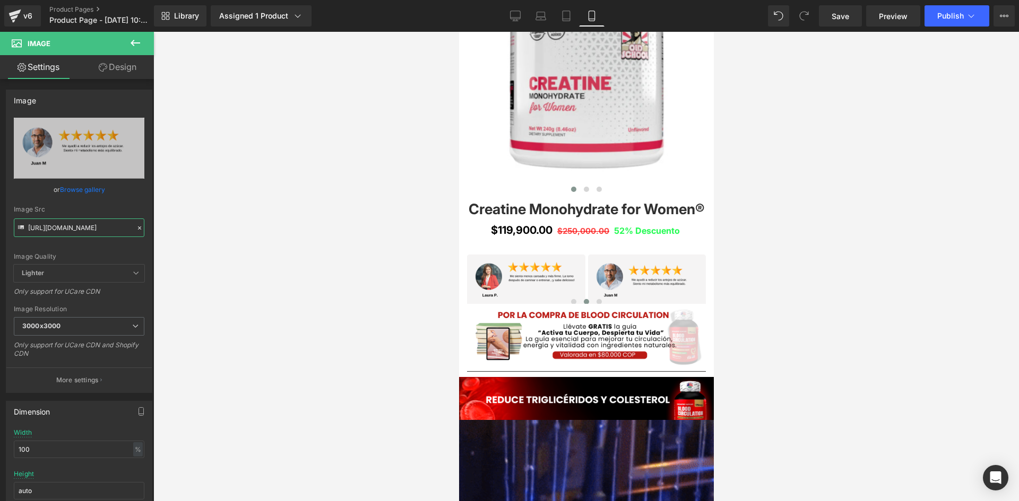
drag, startPoint x: 28, startPoint y: 230, endPoint x: 207, endPoint y: 236, distance: 178.9
click at [207, 236] on div "Image You are previewing how the will restyle your page. You can not edit Eleme…" at bounding box center [509, 259] width 1019 height 519
paste input "yBsRNLnD/5"
type input "https://i.ibb.co/yBsRNLnD/5.png"
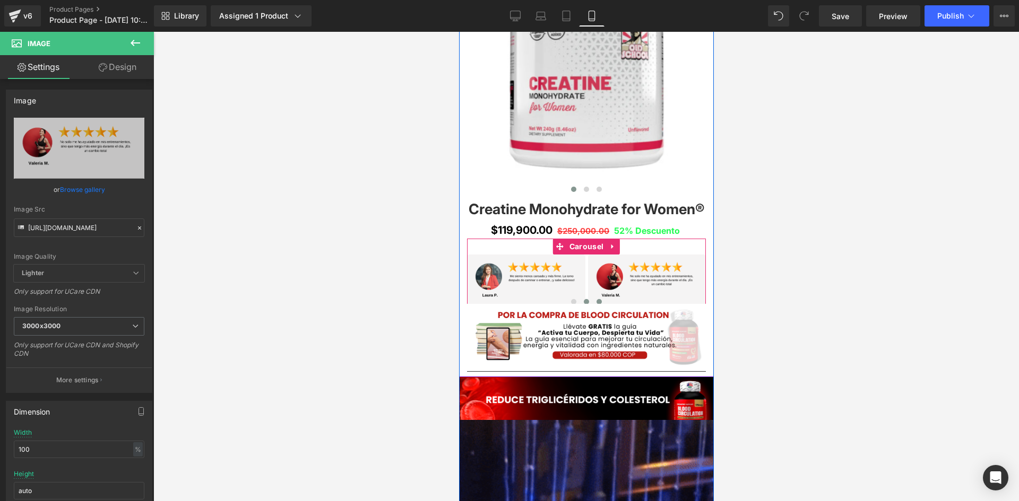
click at [596, 300] on span at bounding box center [598, 301] width 5 height 5
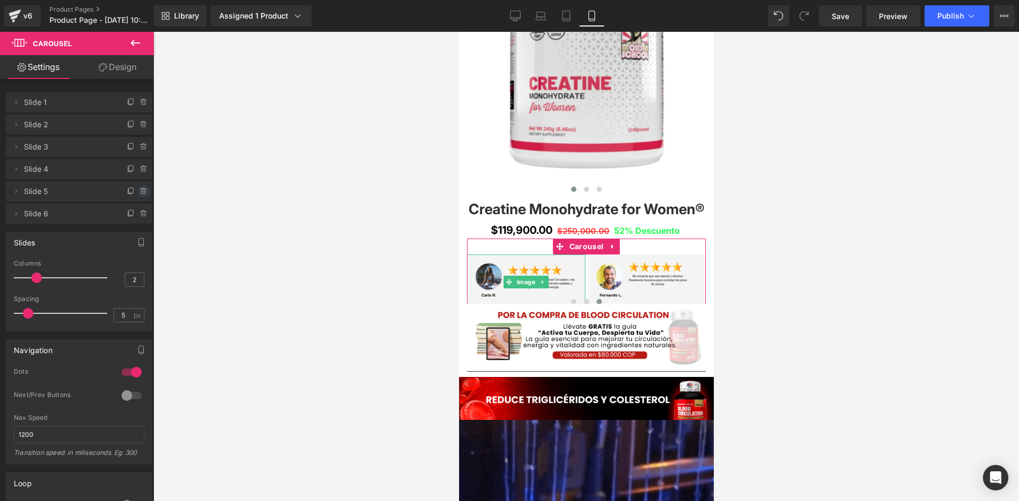
click at [140, 192] on icon at bounding box center [144, 191] width 8 height 8
click at [136, 192] on button "Delete" at bounding box center [132, 192] width 33 height 14
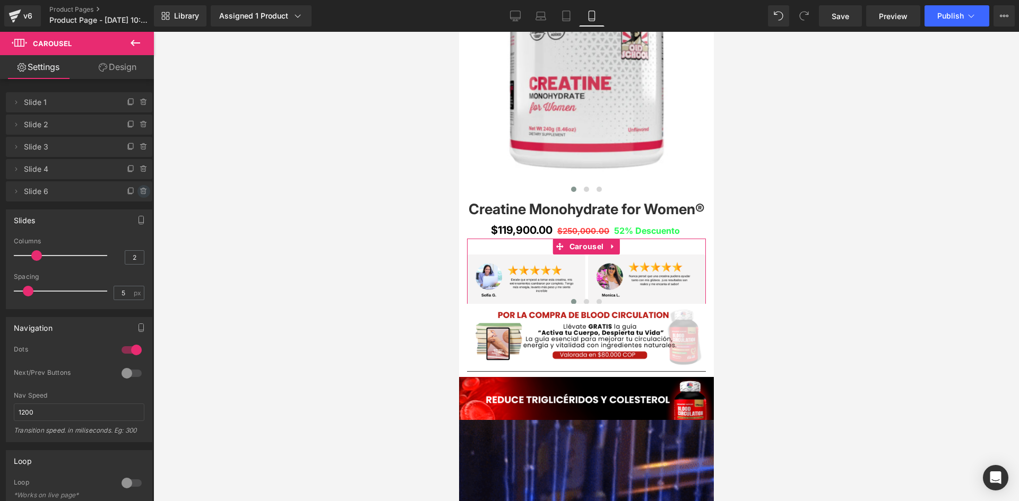
click at [140, 195] on icon at bounding box center [144, 191] width 8 height 8
click at [124, 193] on button "Delete" at bounding box center [132, 192] width 33 height 14
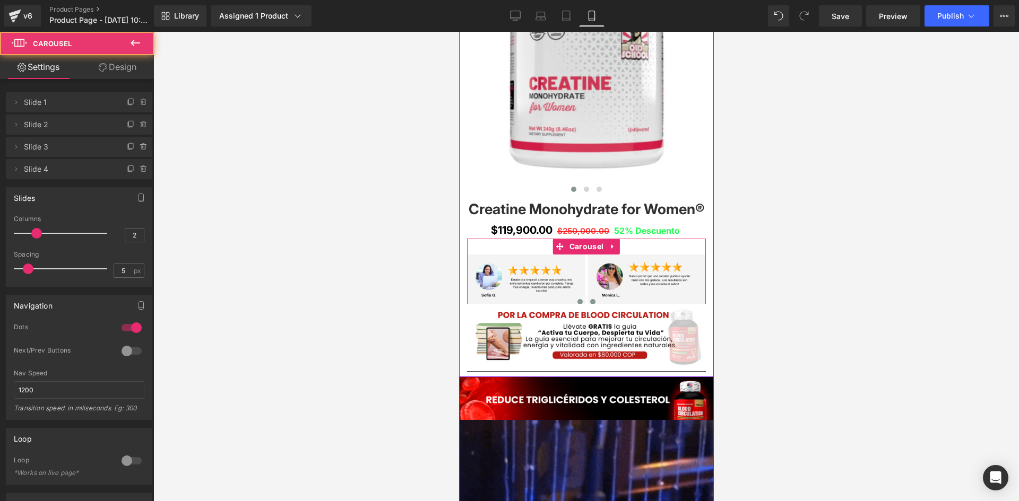
click at [588, 299] on button at bounding box center [592, 302] width 13 height 11
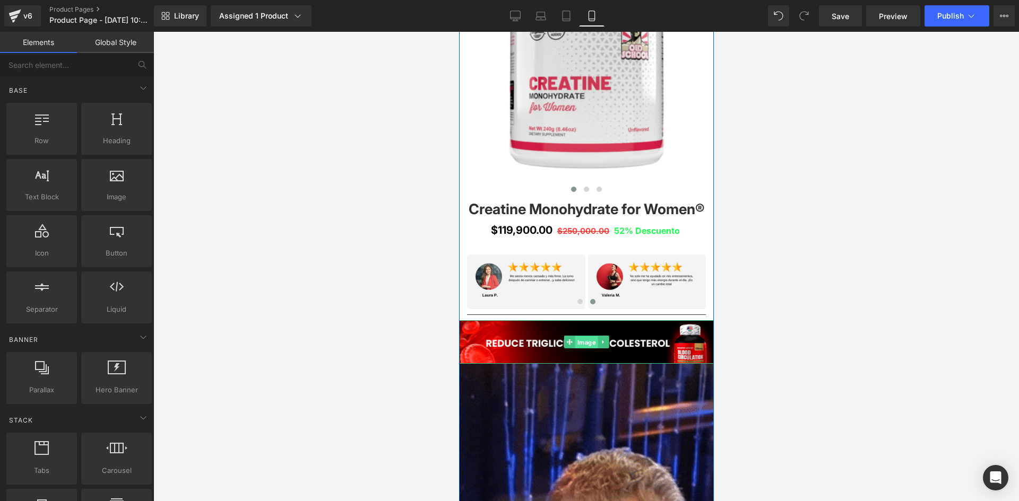
click at [585, 339] on span "Image" at bounding box center [586, 342] width 23 height 13
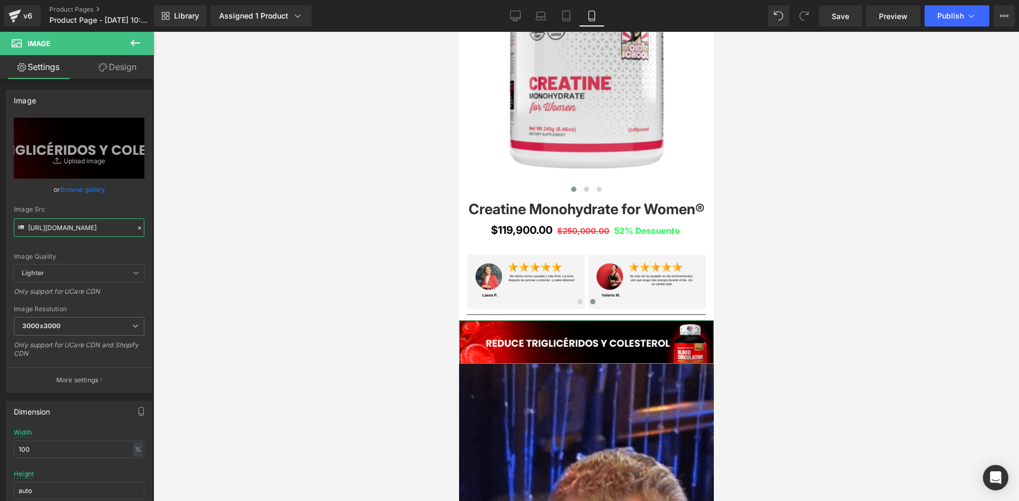
scroll to position [0, 31]
drag, startPoint x: 30, startPoint y: 228, endPoint x: 240, endPoint y: 256, distance: 212.0
click at [240, 256] on div "Image You are previewing how the will restyle your page. You can not edit Eleme…" at bounding box center [509, 259] width 1019 height 519
paste input "PZwRW76b/Pieza-3-3x"
type input "[URL][DOMAIN_NAME]"
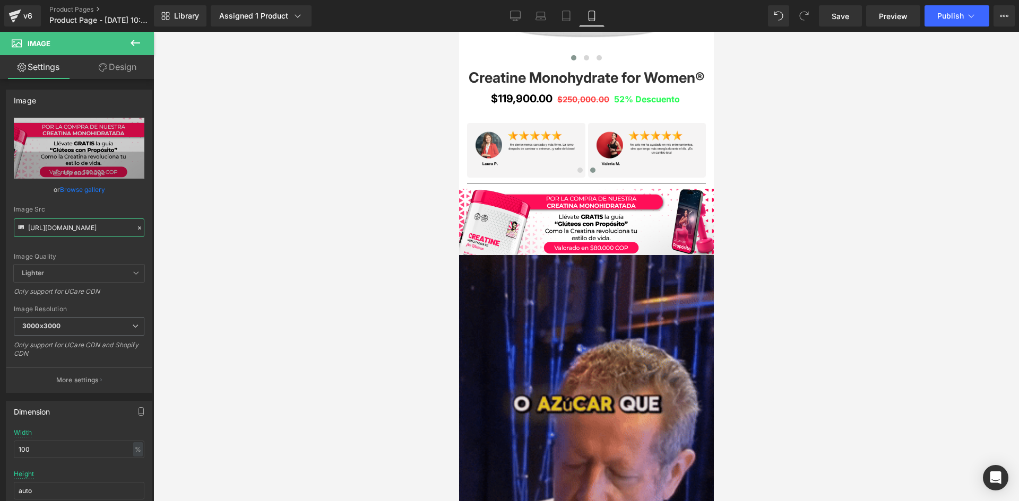
scroll to position [743, 0]
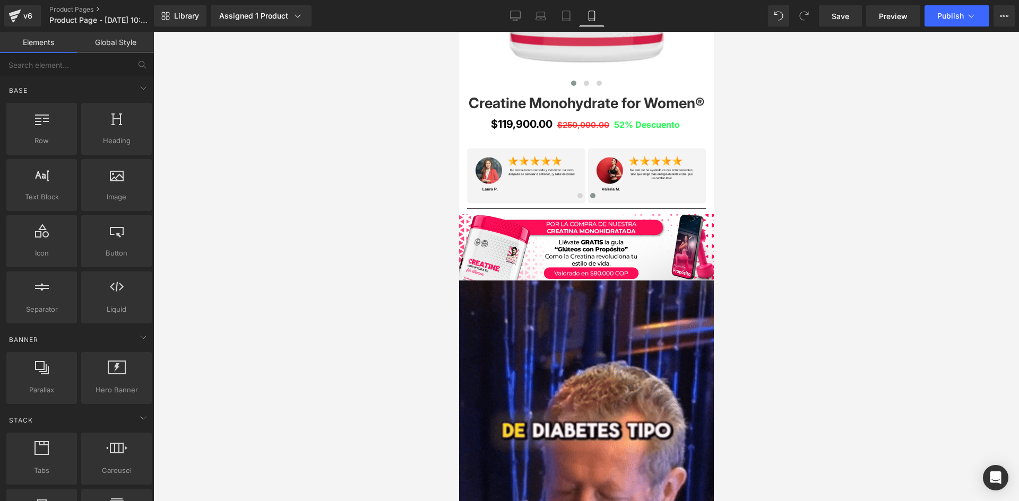
click at [346, 256] on div at bounding box center [585, 266] width 865 height 469
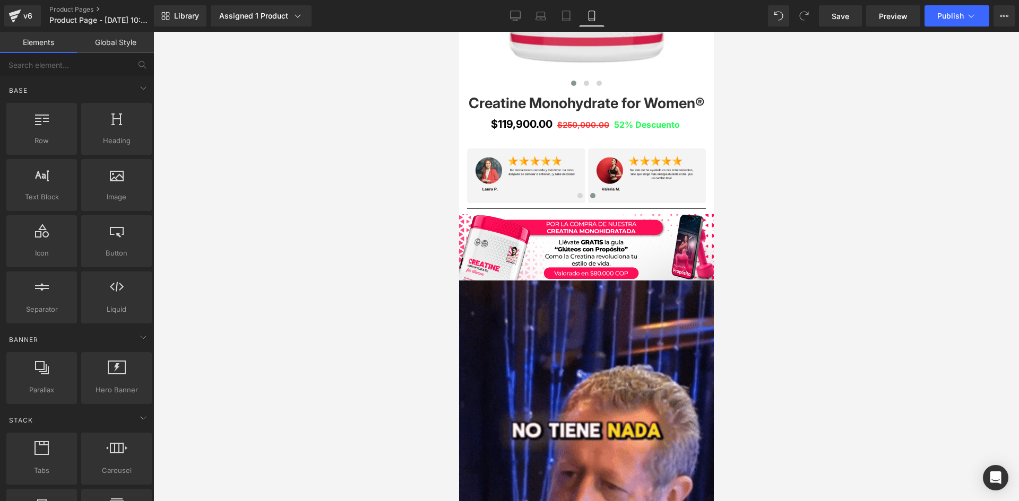
scroll to position [0, 0]
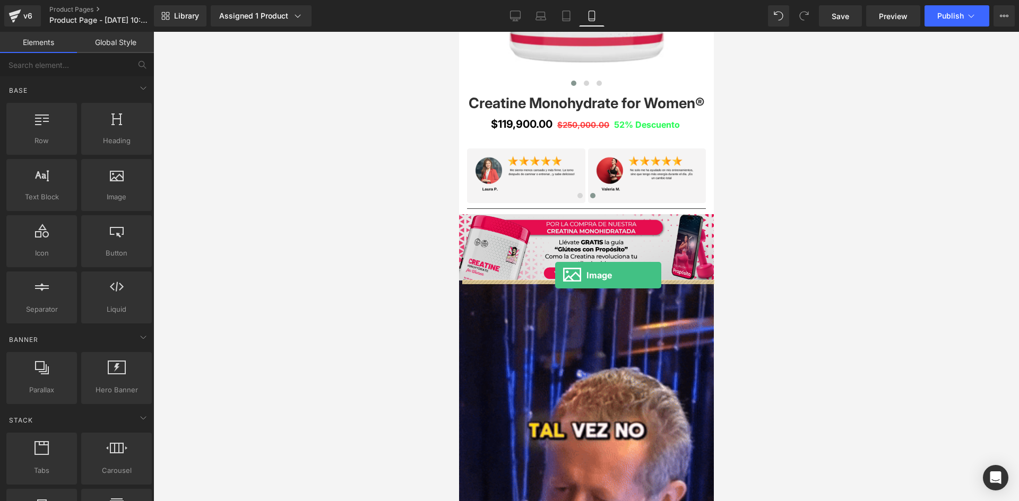
drag, startPoint x: 574, startPoint y: 219, endPoint x: 554, endPoint y: 275, distance: 59.6
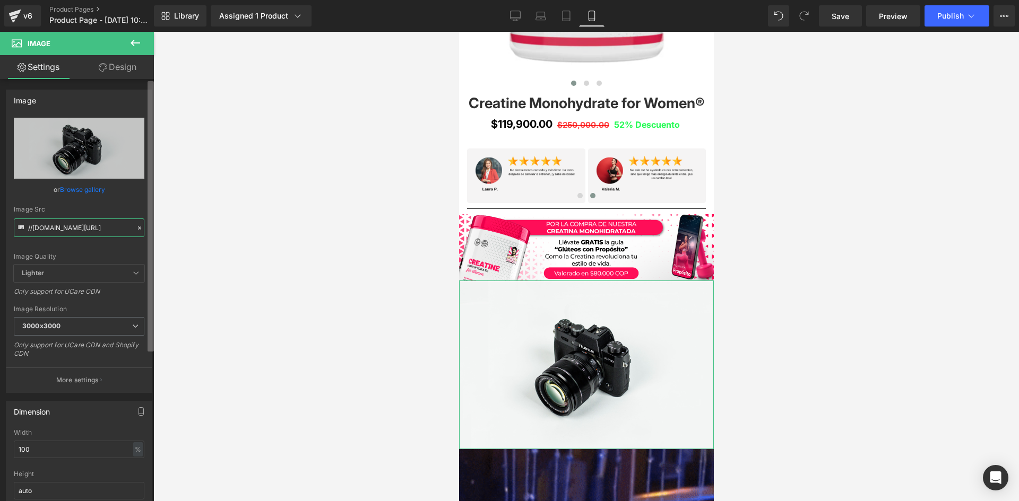
scroll to position [0, 65]
drag, startPoint x: 27, startPoint y: 228, endPoint x: 151, endPoint y: 246, distance: 124.9
click at [151, 246] on div "Image //d1um8515vdn9kb.cloudfront.net/images/parallax.jpg Replace Image Upload …" at bounding box center [77, 292] width 154 height 427
paste input "[URL][DOMAIN_NAME][DOMAIN_NAME]"
type input "[URL][DOMAIN_NAME]"
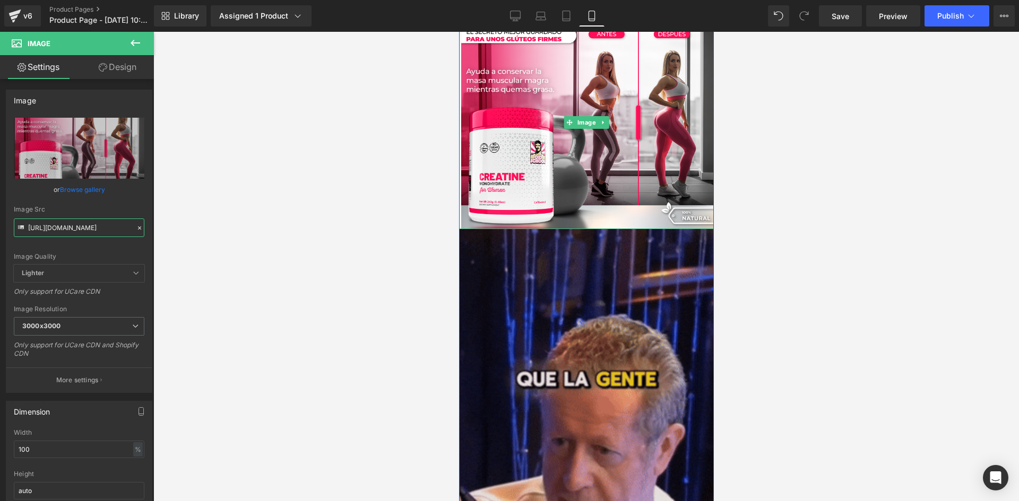
scroll to position [1008, 0]
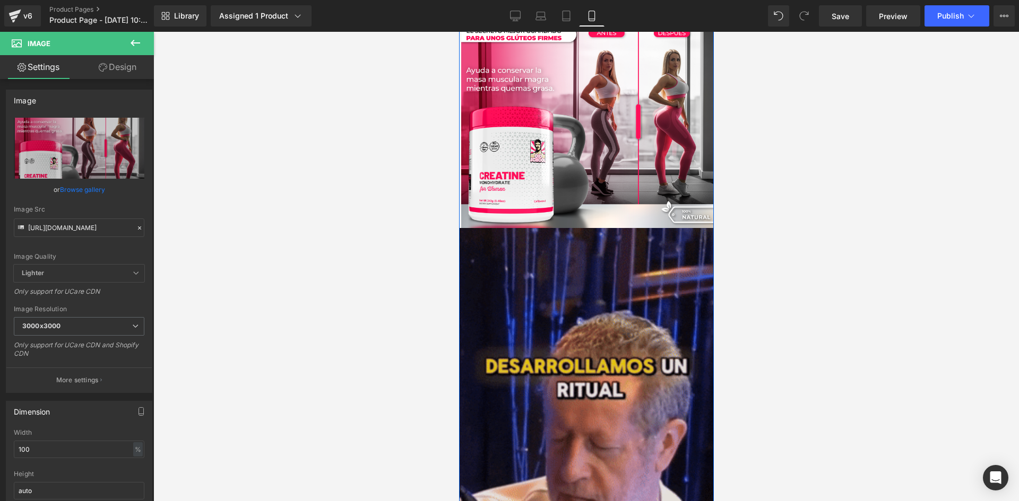
click at [581, 253] on img at bounding box center [585, 454] width 255 height 453
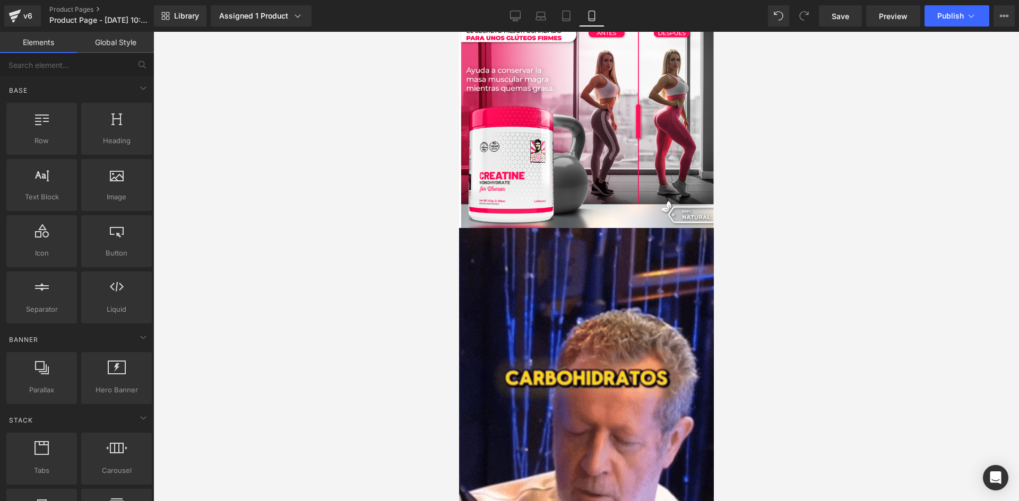
click at [352, 232] on div at bounding box center [585, 266] width 865 height 469
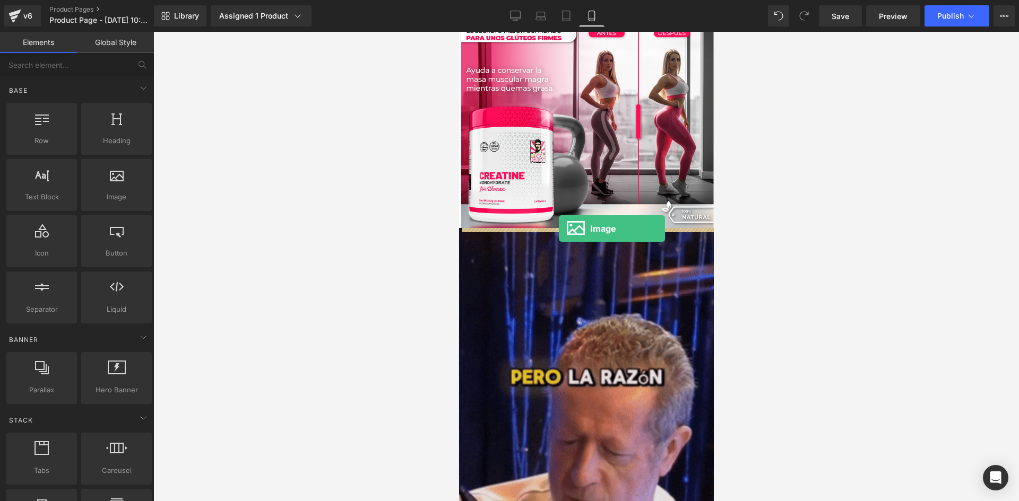
drag, startPoint x: 568, startPoint y: 223, endPoint x: 558, endPoint y: 229, distance: 11.6
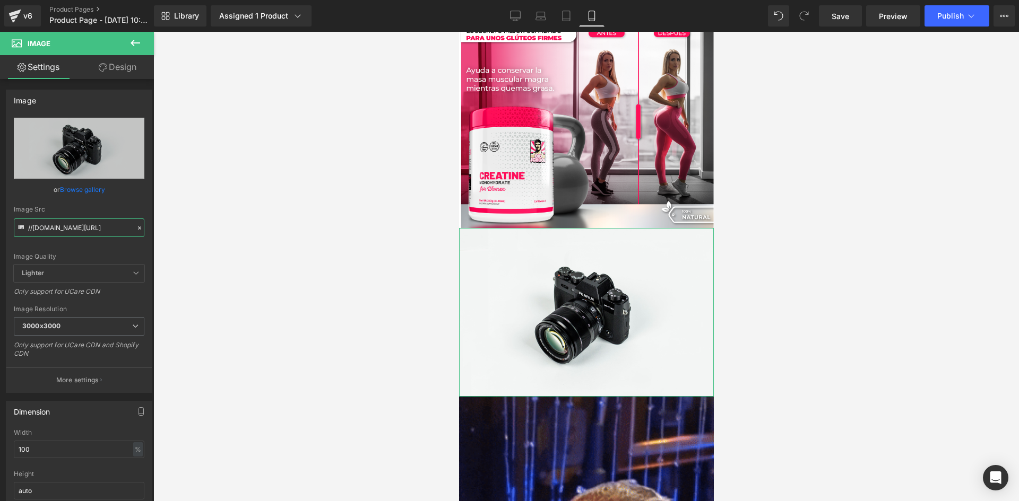
scroll to position [0, 65]
drag, startPoint x: 28, startPoint y: 228, endPoint x: 200, endPoint y: 250, distance: 173.3
click at [200, 250] on div "Image You are previewing how the will restyle your page. You can not edit Eleme…" at bounding box center [509, 259] width 1019 height 519
paste input "[URL][DOMAIN_NAME][DOMAIN_NAME]"
type input "[URL][DOMAIN_NAME]"
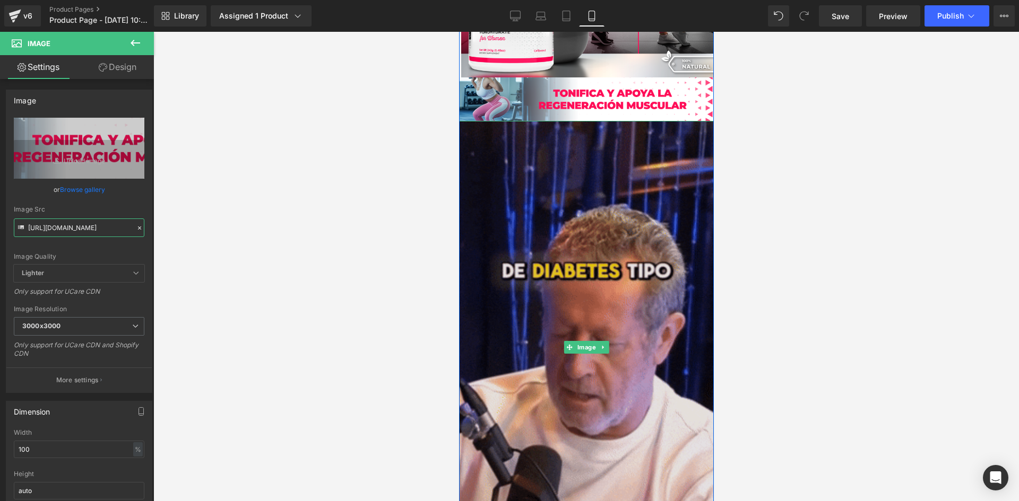
scroll to position [1167, 0]
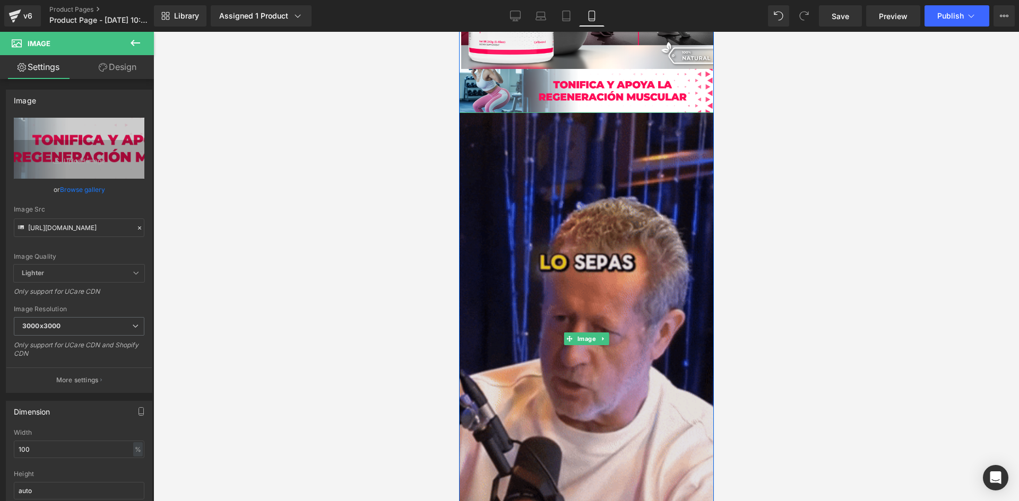
click at [590, 282] on img at bounding box center [585, 338] width 255 height 453
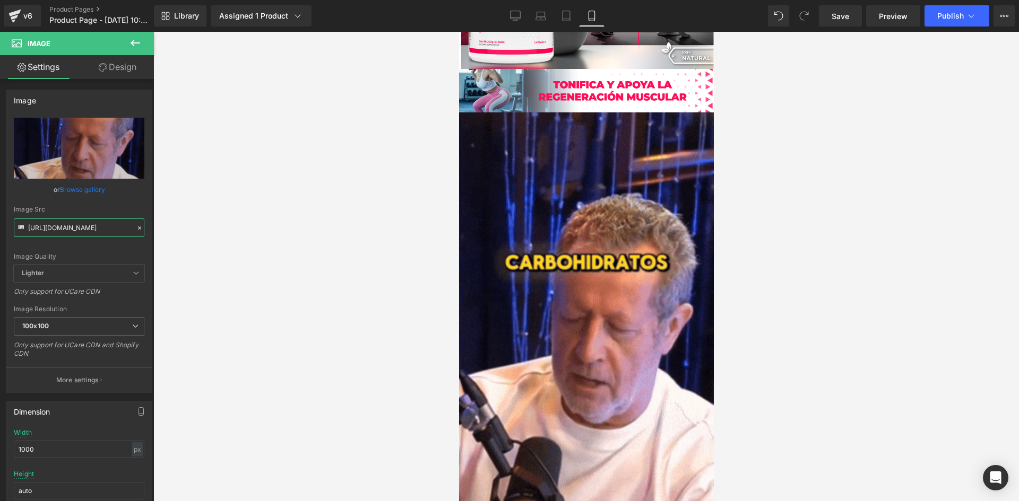
scroll to position [0, 543]
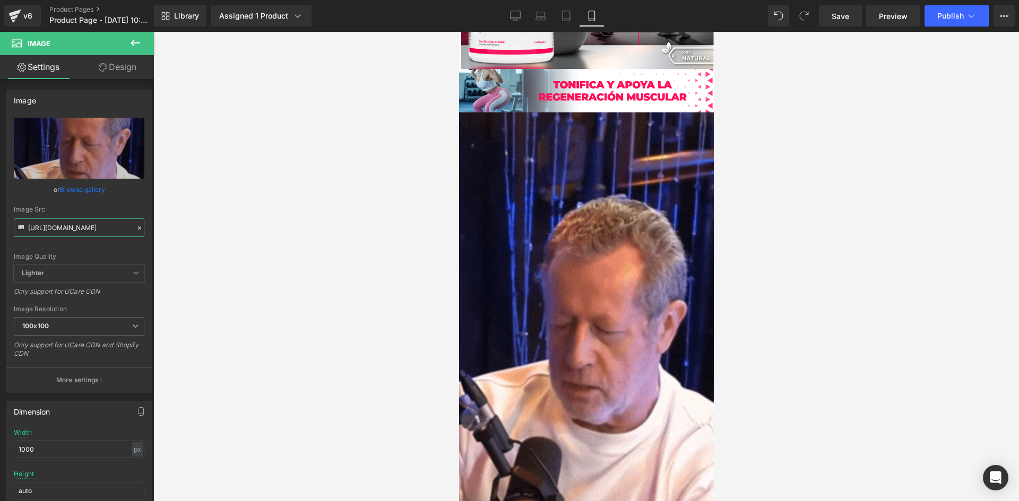
drag, startPoint x: 28, startPoint y: 229, endPoint x: 189, endPoint y: 240, distance: 162.2
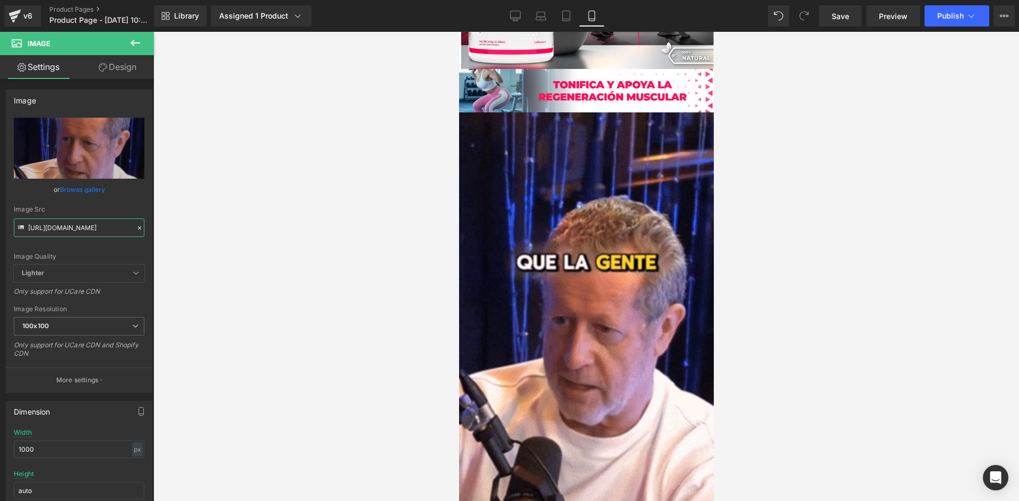
click at [189, 240] on div "Image You are previewing how the will restyle your page. You can not edit Eleme…" at bounding box center [509, 259] width 1019 height 519
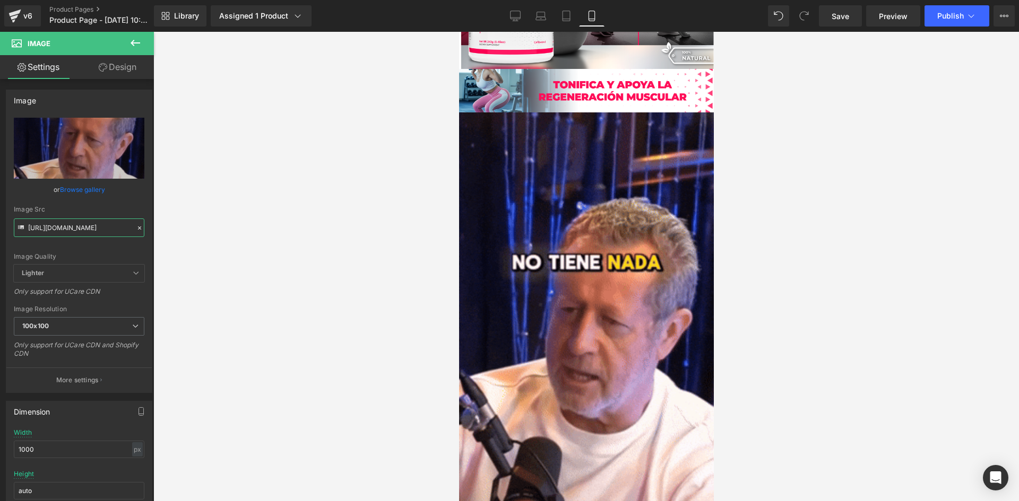
paste input "[DOMAIN_NAME][URL]"
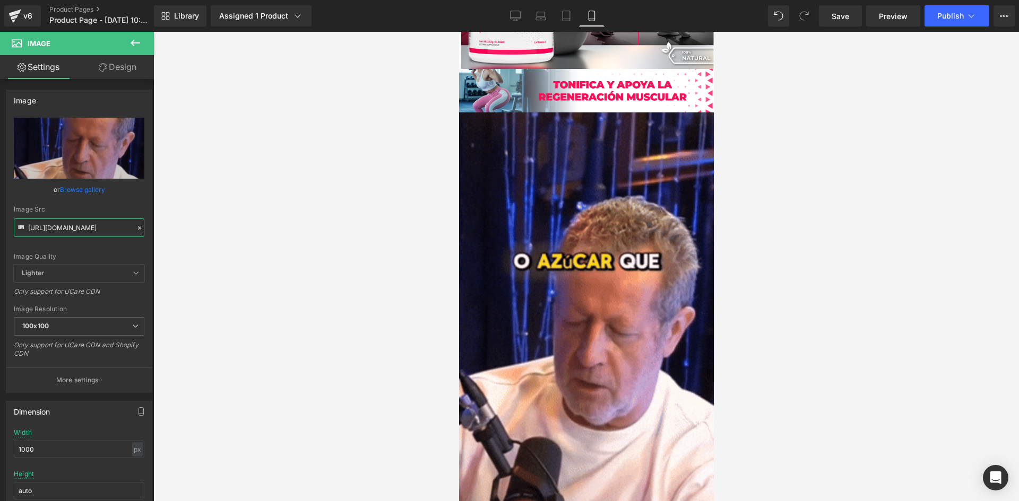
scroll to position [0, 548]
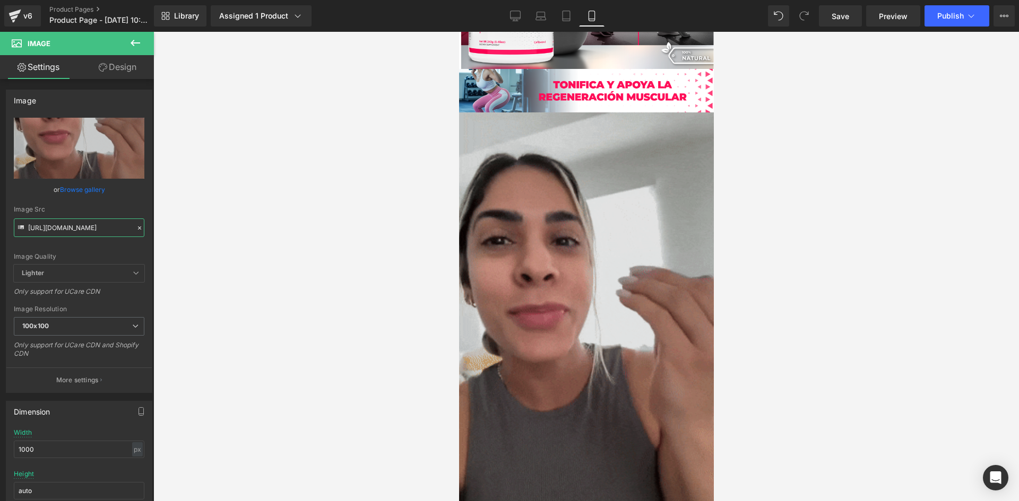
type input "[URL][DOMAIN_NAME]"
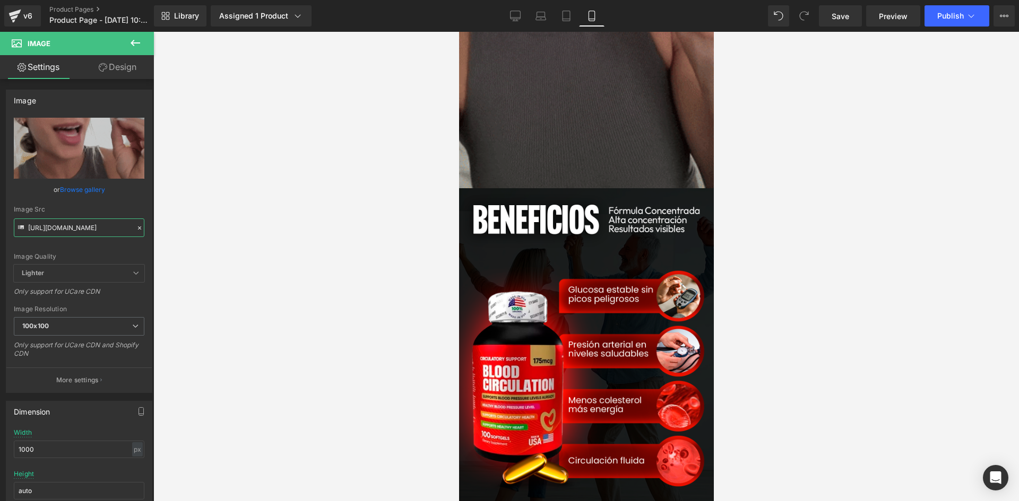
scroll to position [1645, 0]
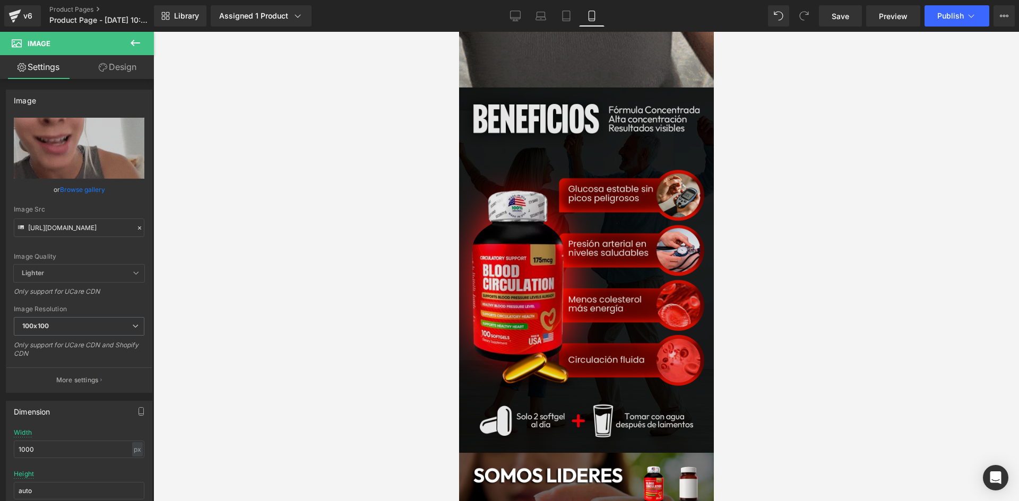
click at [597, 280] on img at bounding box center [585, 271] width 255 height 366
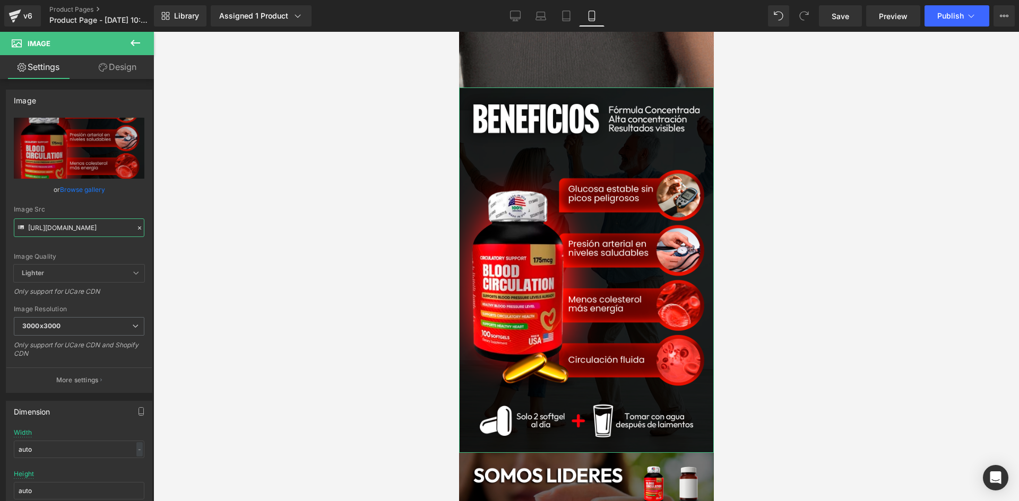
scroll to position [0, 35]
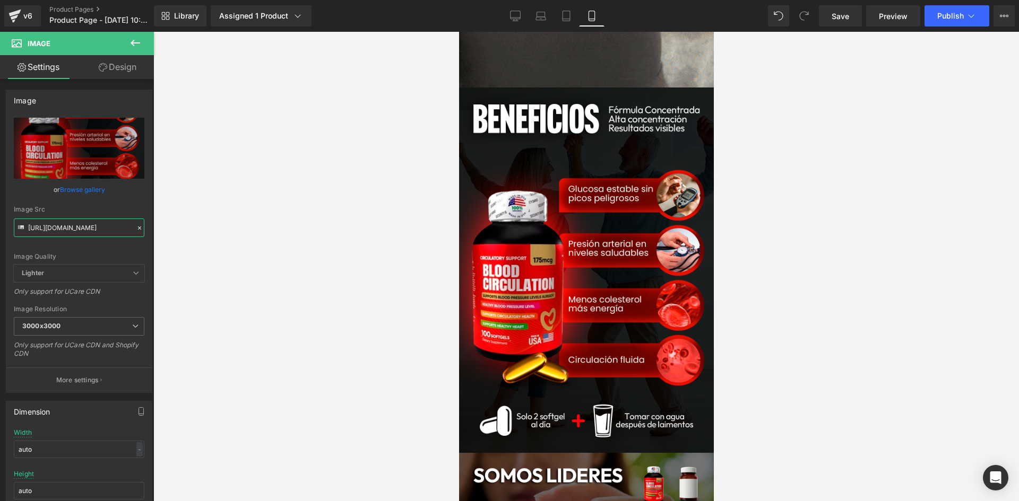
drag, startPoint x: 29, startPoint y: 228, endPoint x: 160, endPoint y: 250, distance: 132.8
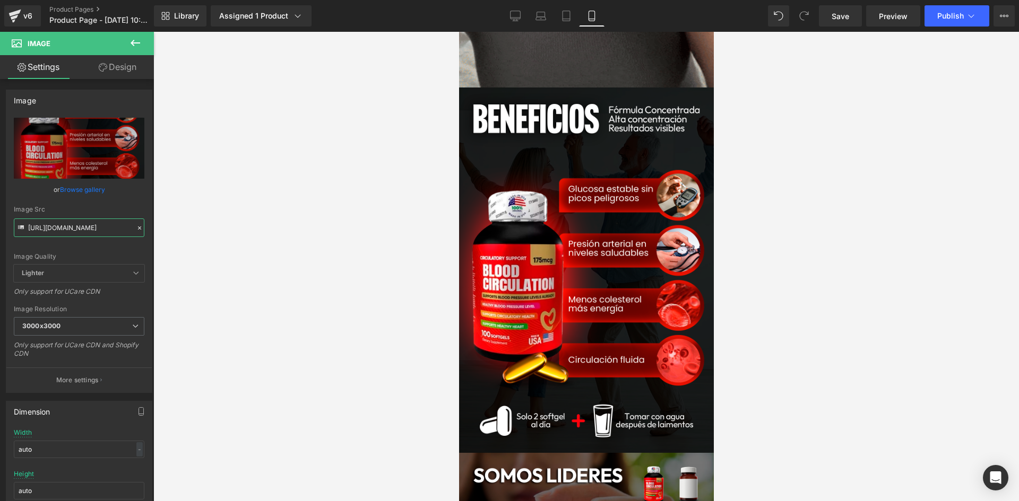
click at [160, 250] on div "Image You are previewing how the will restyle your page. You can not edit Eleme…" at bounding box center [509, 259] width 1019 height 519
paste input "ch814NQL/Pieza-6-3x"
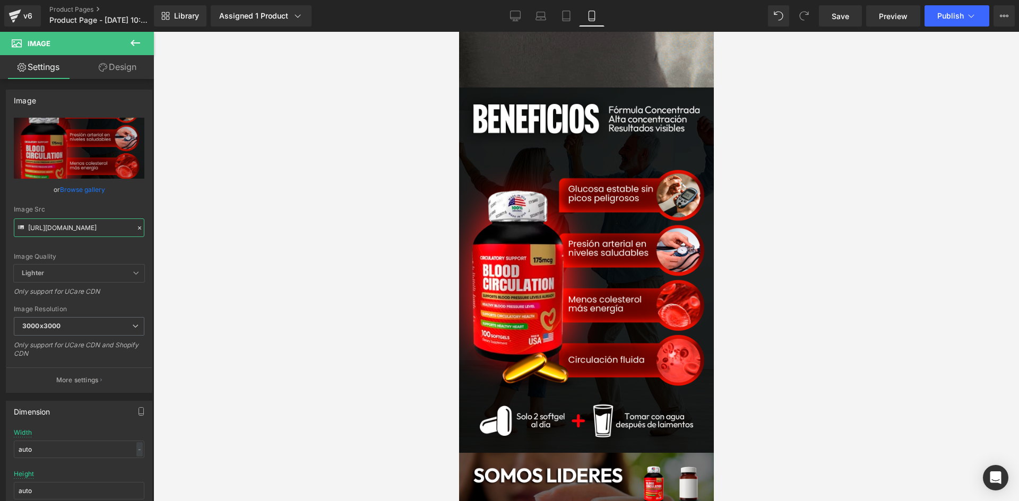
type input "[URL][DOMAIN_NAME]"
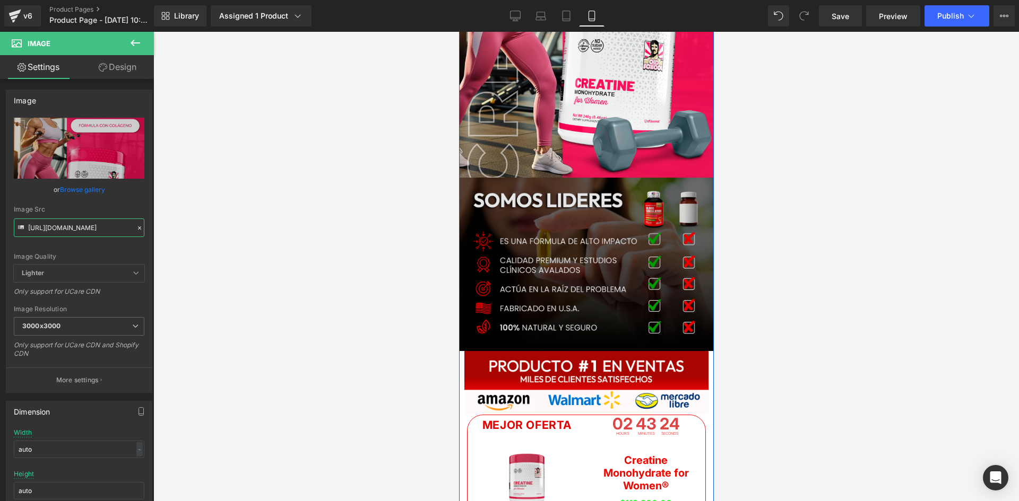
scroll to position [1963, 0]
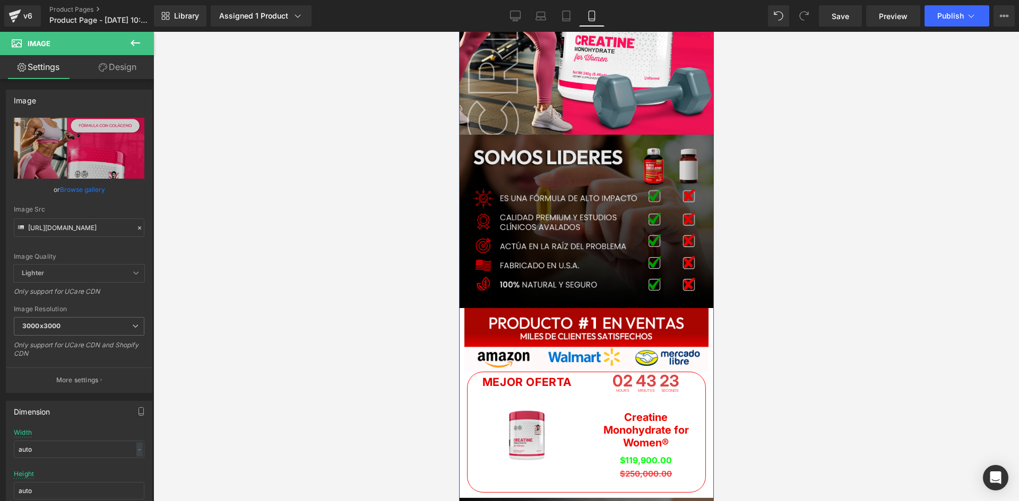
click at [595, 242] on img at bounding box center [585, 221] width 255 height 173
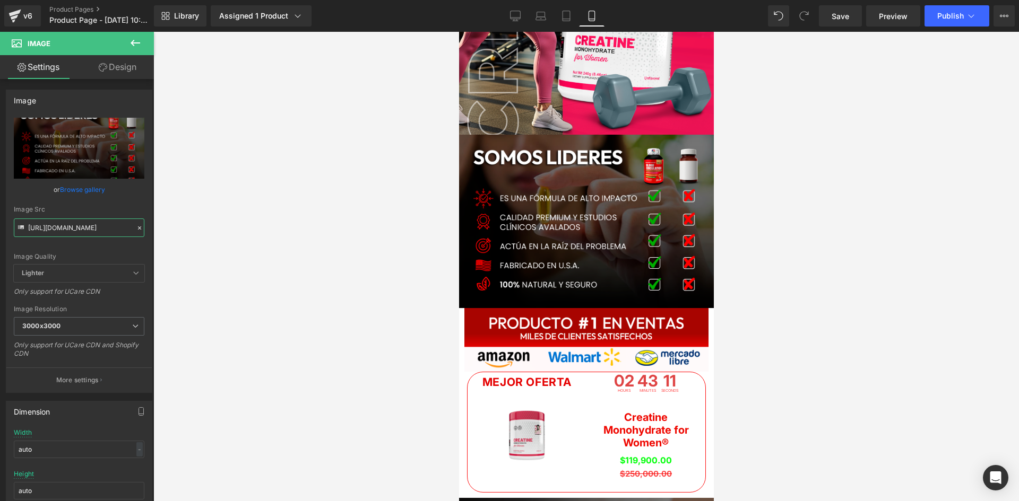
drag, startPoint x: 27, startPoint y: 229, endPoint x: 200, endPoint y: 253, distance: 174.7
click at [200, 253] on div "Image You are previewing how the will restyle your page. You can not edit Eleme…" at bounding box center [509, 259] width 1019 height 519
paste input "Gvv7L8db/Pieza-7-3x"
type input "[URL][DOMAIN_NAME]"
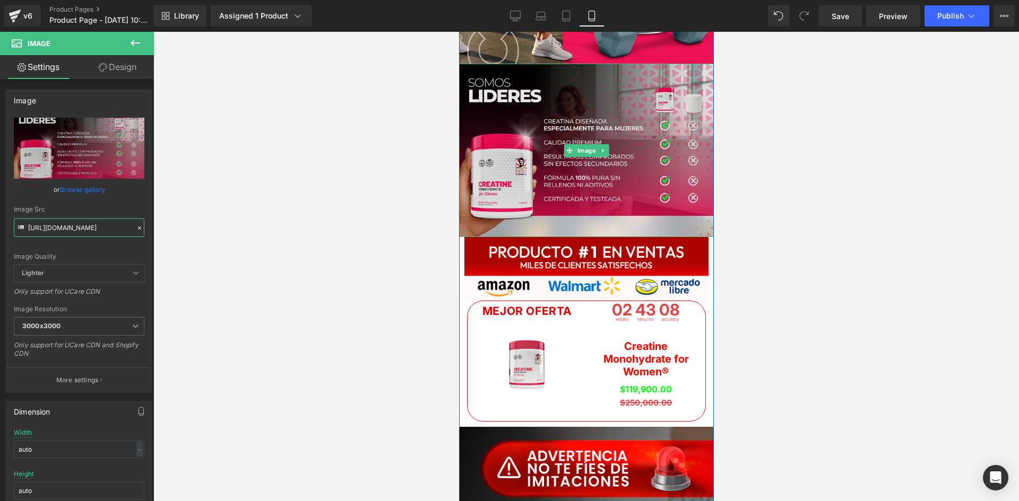
scroll to position [2069, 0]
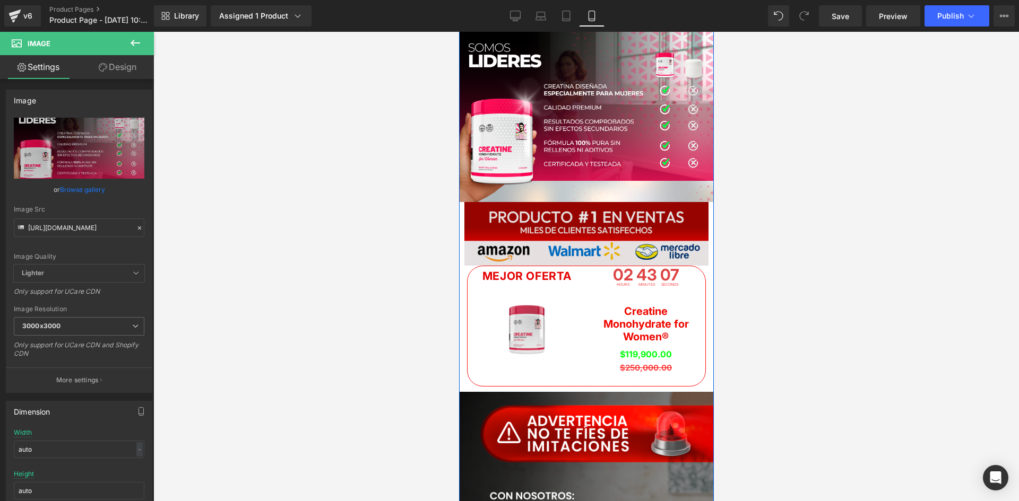
click at [592, 229] on div "Image" at bounding box center [586, 233] width 244 height 63
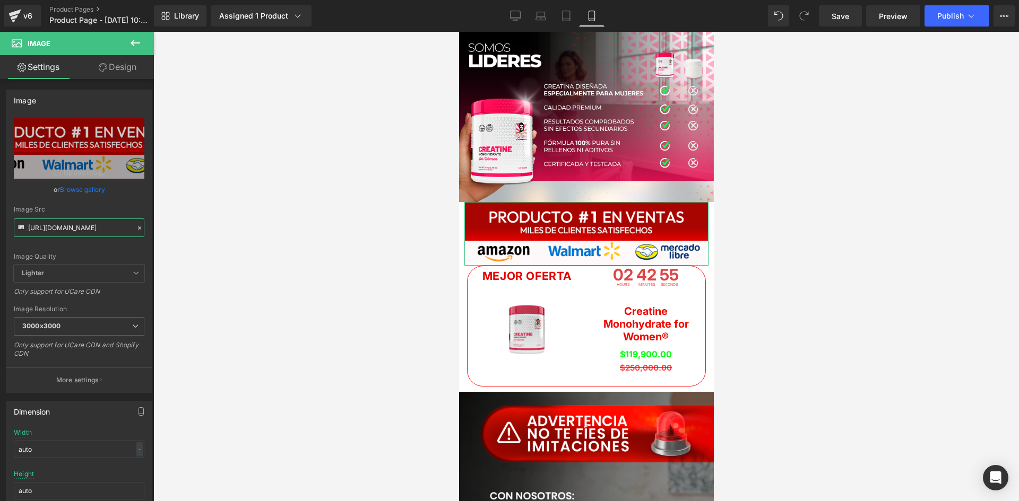
scroll to position [0, 36]
drag, startPoint x: 29, startPoint y: 227, endPoint x: 227, endPoint y: 252, distance: 199.5
click at [227, 252] on div "Image You are previewing how the will restyle your page. You can not edit Eleme…" at bounding box center [509, 259] width 1019 height 519
paste input "6cRTTjy2/raw-amazon-10"
type input "[URL][DOMAIN_NAME]"
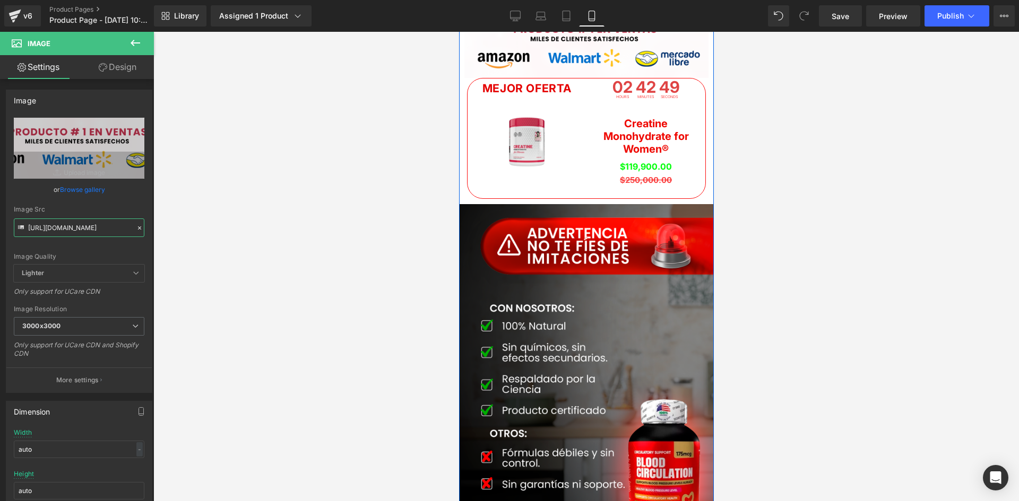
scroll to position [2334, 0]
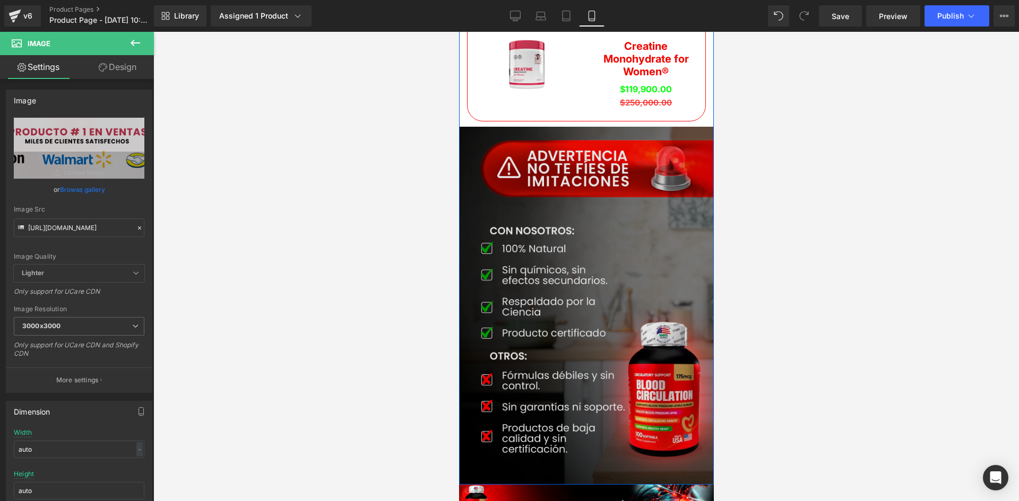
click at [592, 298] on img at bounding box center [585, 306] width 255 height 359
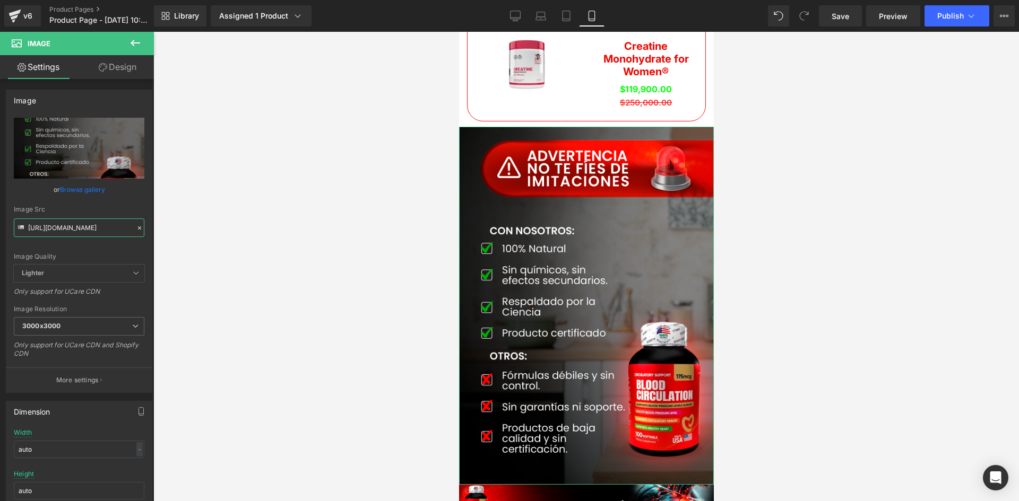
scroll to position [0, 31]
drag, startPoint x: 27, startPoint y: 227, endPoint x: 172, endPoint y: 242, distance: 146.2
click at [172, 242] on div "Image You are previewing how the will restyle your page. You can not edit Eleme…" at bounding box center [509, 259] width 1019 height 519
paste input "d0Tb12rj/kikipi"
type input "[URL][DOMAIN_NAME]"
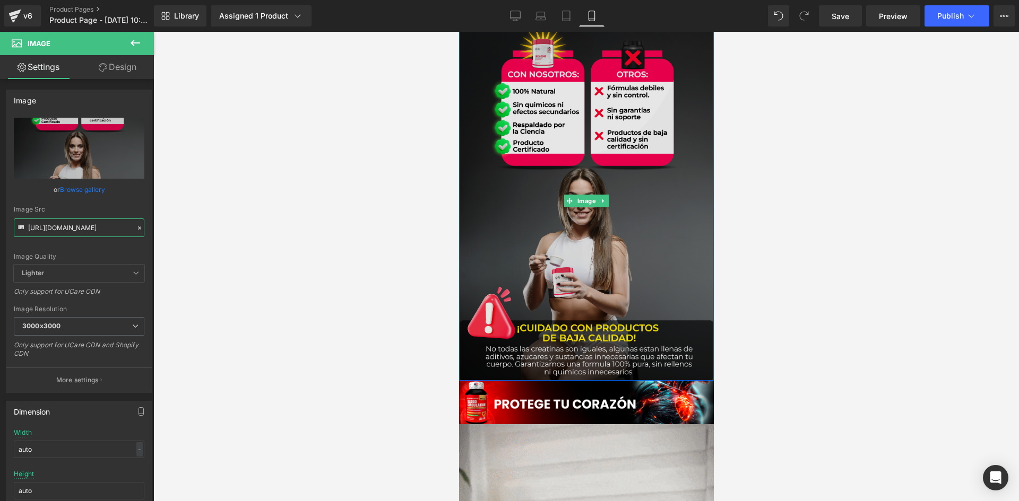
scroll to position [2493, 0]
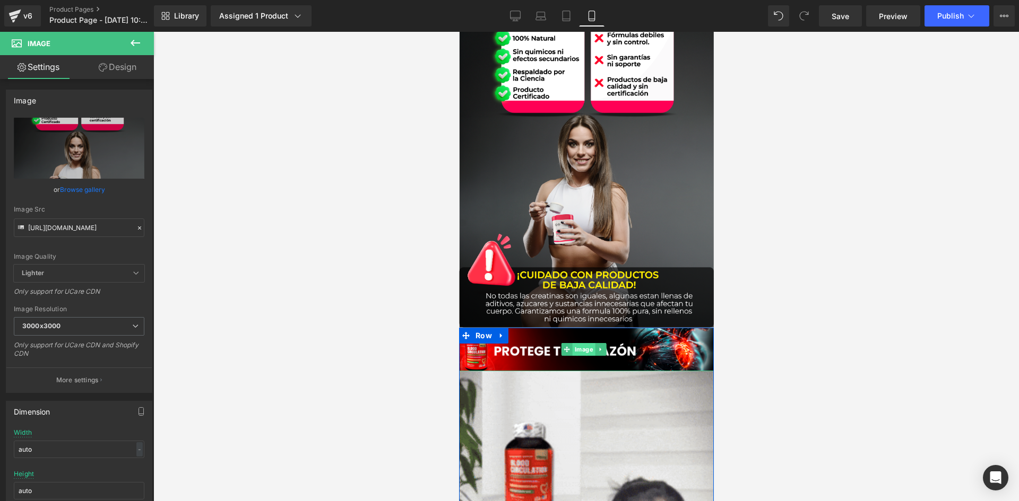
click at [582, 350] on span "Image" at bounding box center [583, 349] width 23 height 13
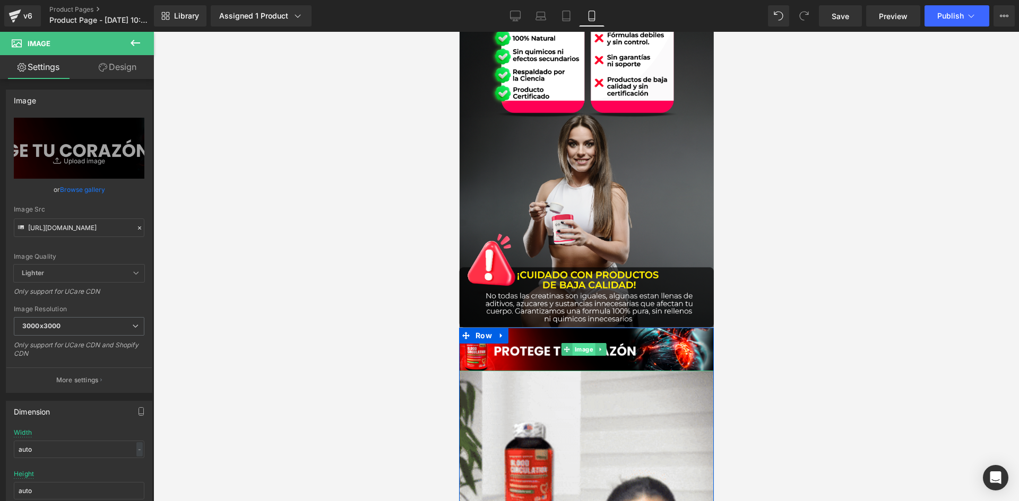
click at [590, 351] on span "Image" at bounding box center [583, 349] width 23 height 13
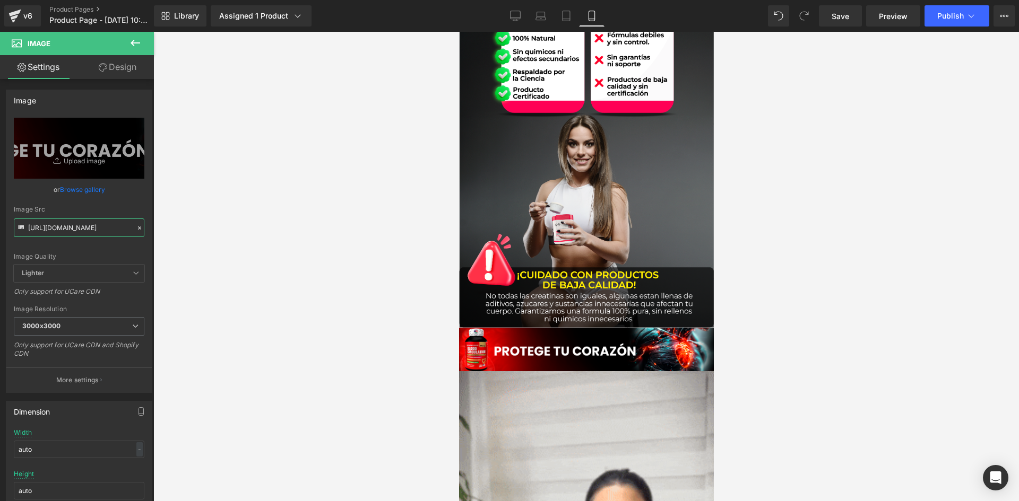
drag, startPoint x: 29, startPoint y: 227, endPoint x: 196, endPoint y: 236, distance: 167.3
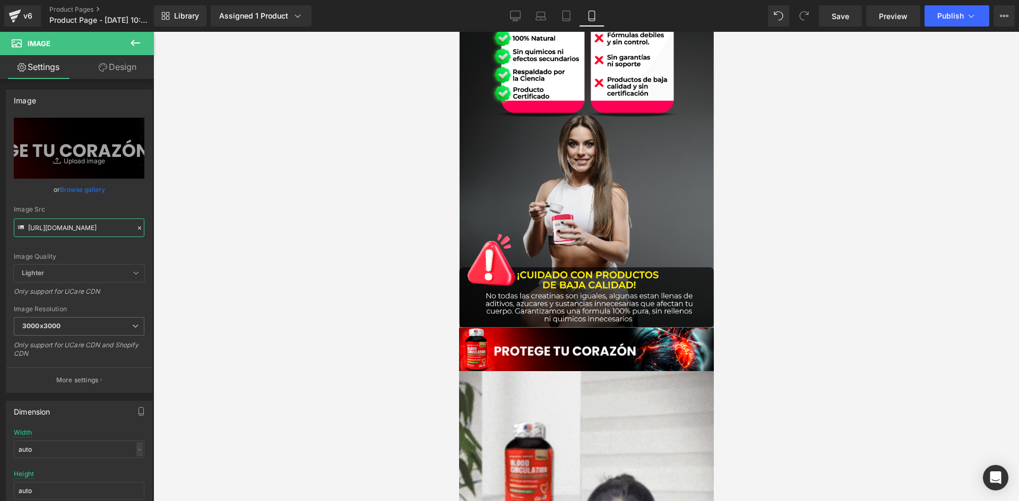
click at [196, 236] on div "Image You are previewing how the will restyle your page. You can not edit Eleme…" at bounding box center [509, 259] width 1019 height 519
paste input "Md2X37y/raw-5-"
type input "[URL][DOMAIN_NAME]"
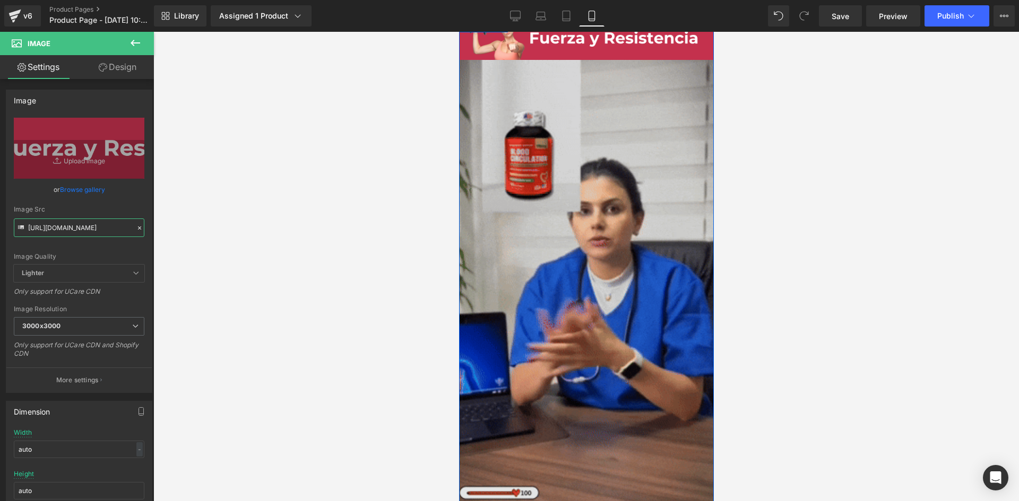
scroll to position [2812, 0]
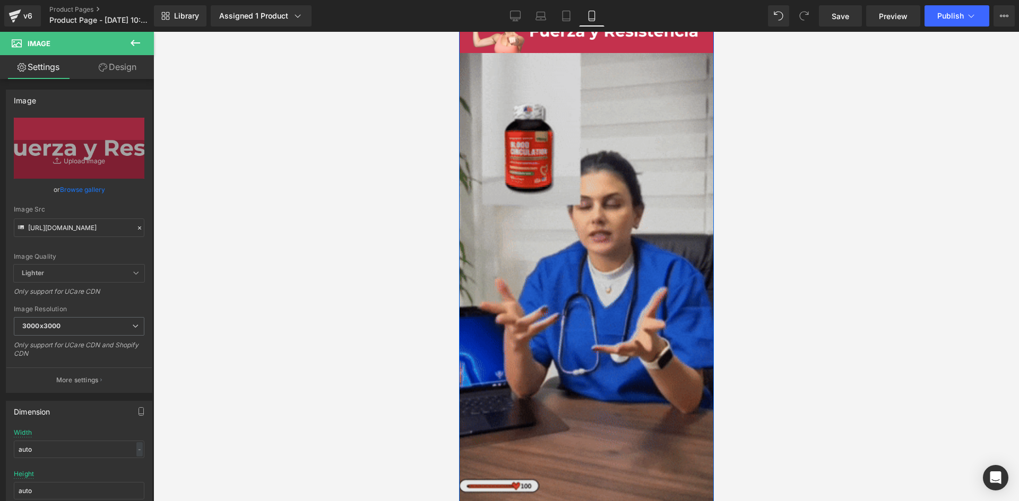
click at [594, 298] on img at bounding box center [585, 279] width 255 height 453
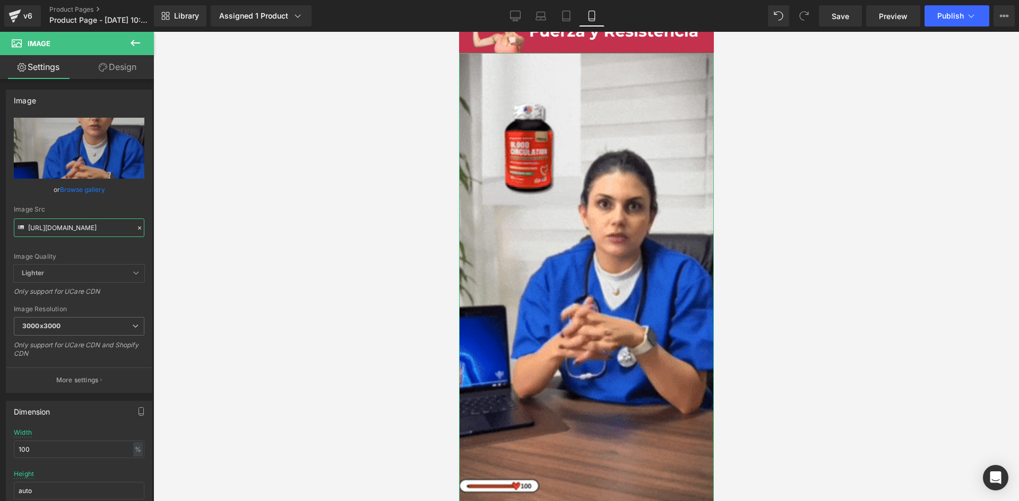
scroll to position [0, 534]
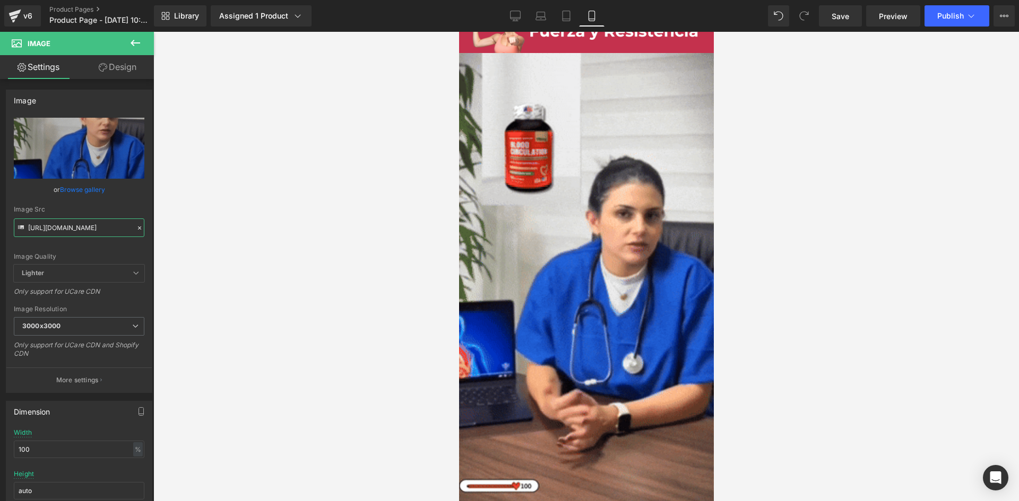
drag, startPoint x: 28, startPoint y: 228, endPoint x: 218, endPoint y: 240, distance: 190.3
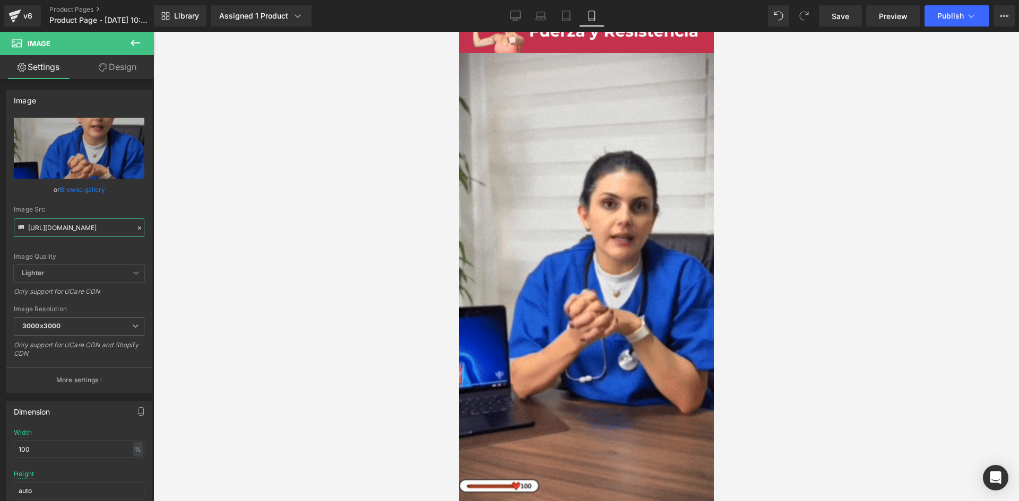
click at [218, 240] on div "Image You are previewing how the will restyle your page. You can not edit Eleme…" at bounding box center [509, 259] width 1019 height 519
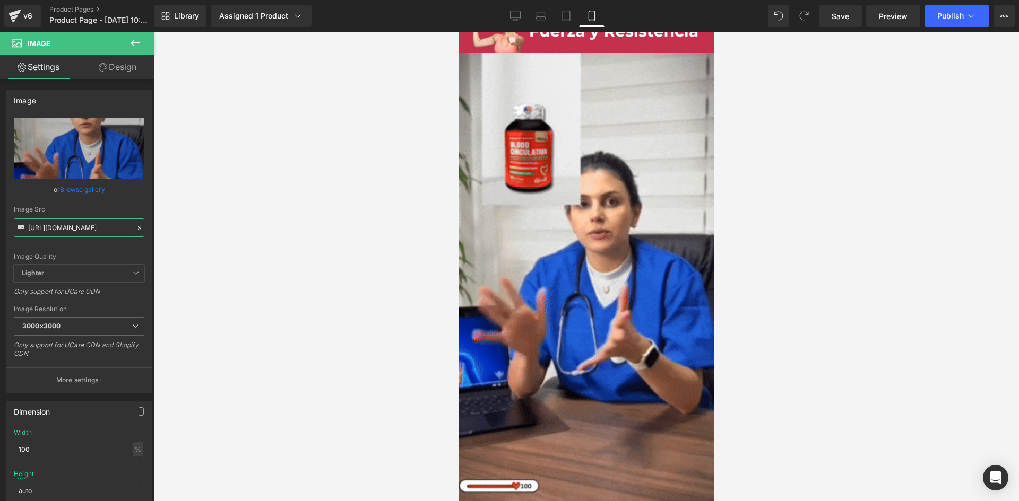
paste input "2.giphy.com/media/v1.Y2lkPTc5MGI3NjExZDJ1cjZyMWpvODB3b3NnZmtlNHlmcXB5NTJmOG1uY2…"
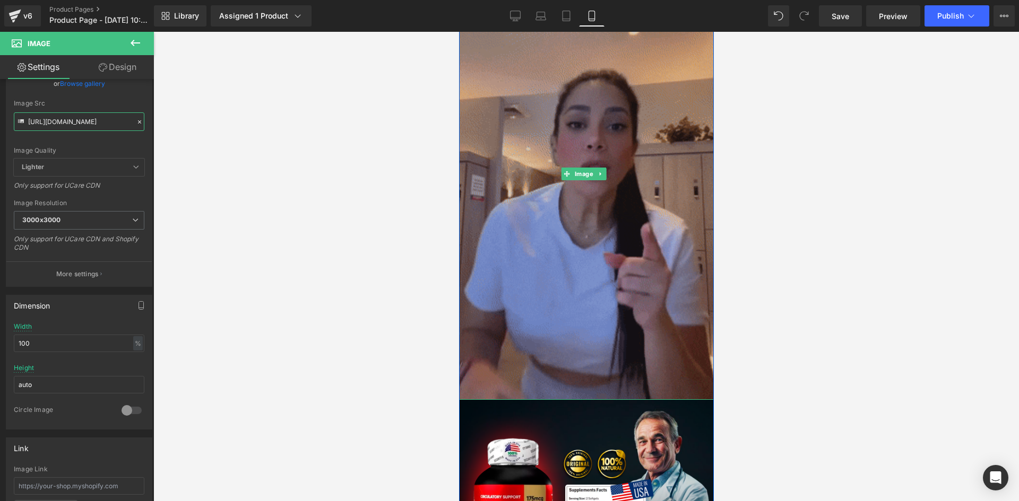
scroll to position [2918, 0]
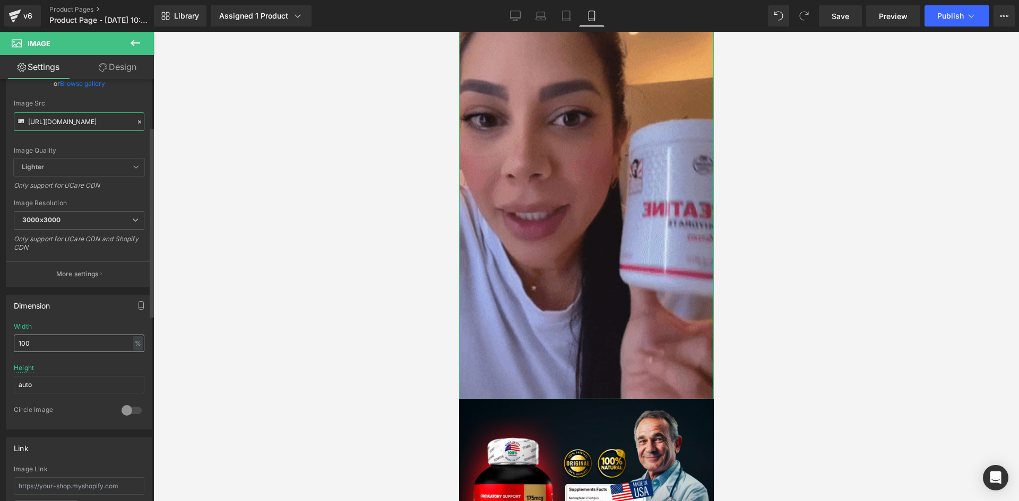
type input "[URL][DOMAIN_NAME]"
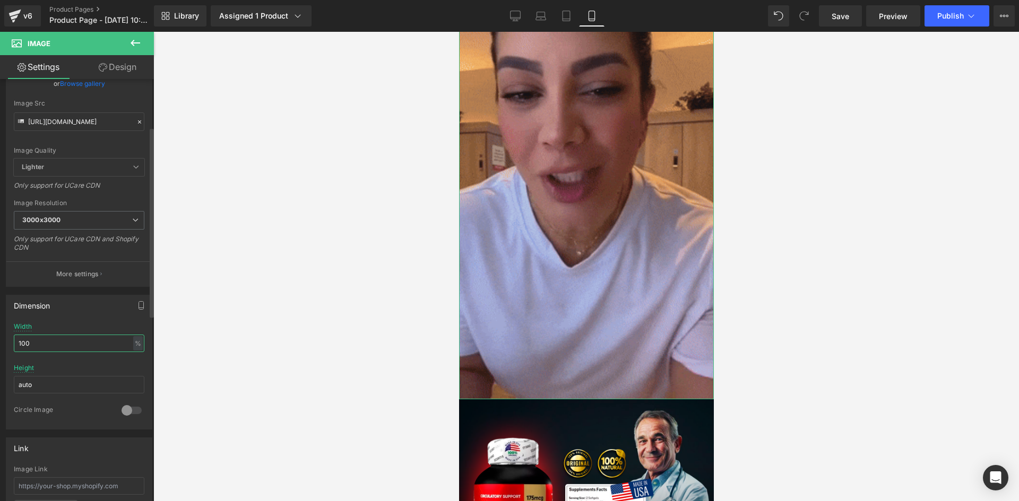
scroll to position [0, 0]
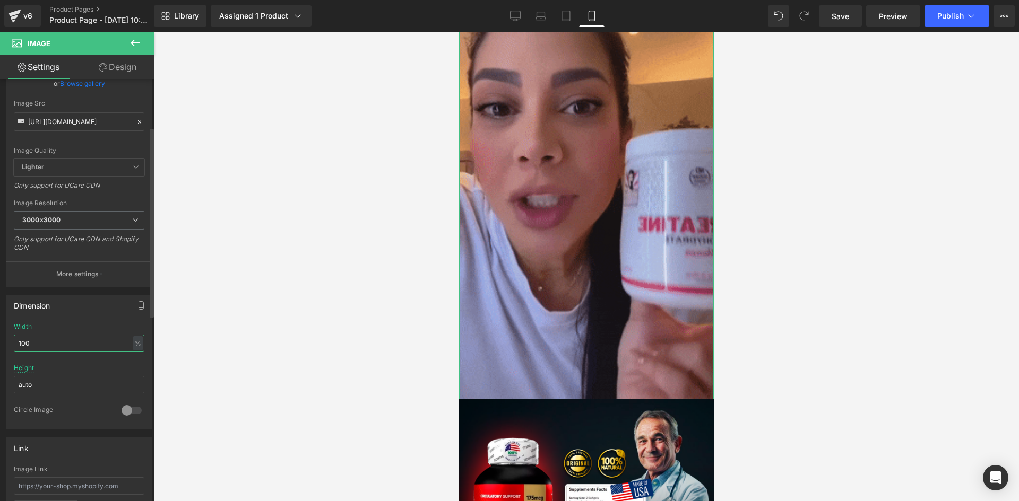
click at [49, 343] on input "100" at bounding box center [79, 344] width 131 height 18
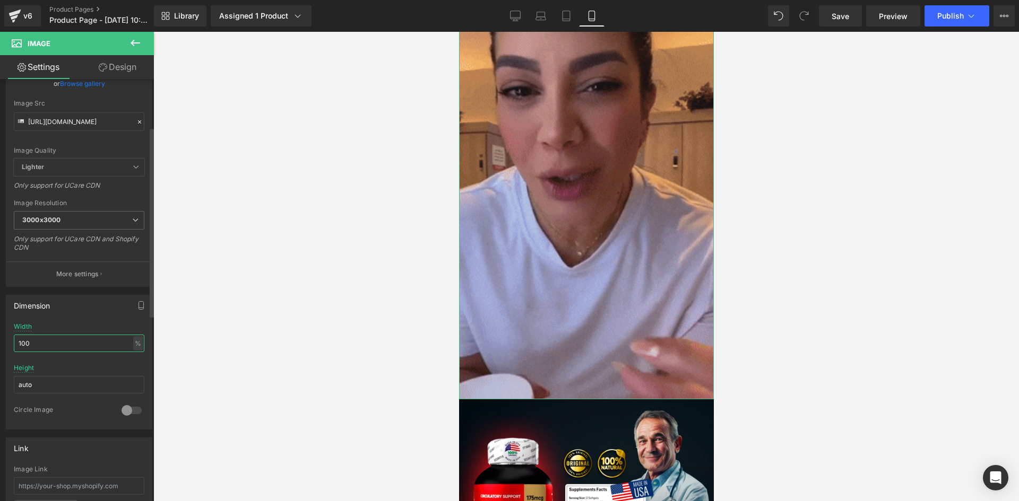
drag, startPoint x: 49, startPoint y: 343, endPoint x: 0, endPoint y: 352, distance: 49.7
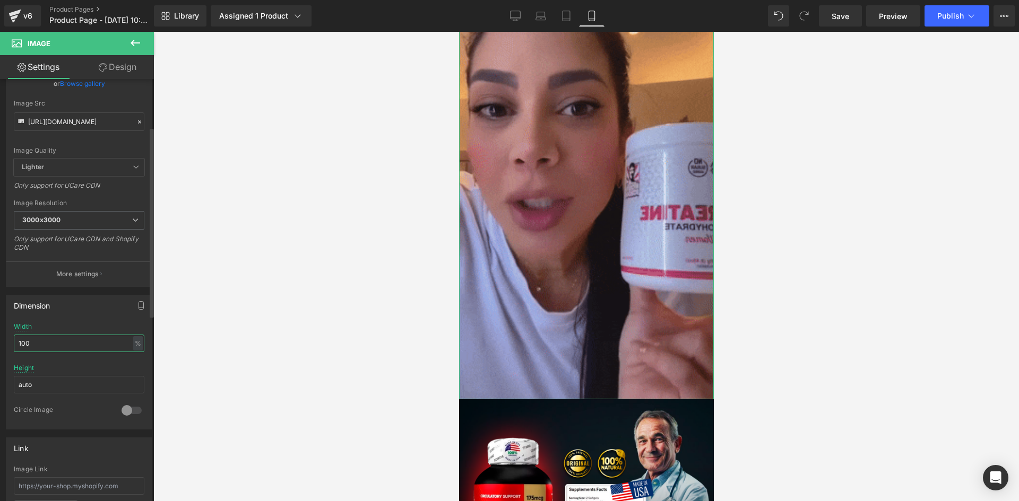
click at [0, 352] on div "Dimension 100% Width 100 % % px auto Height auto 0 Circle Image" at bounding box center [79, 358] width 159 height 143
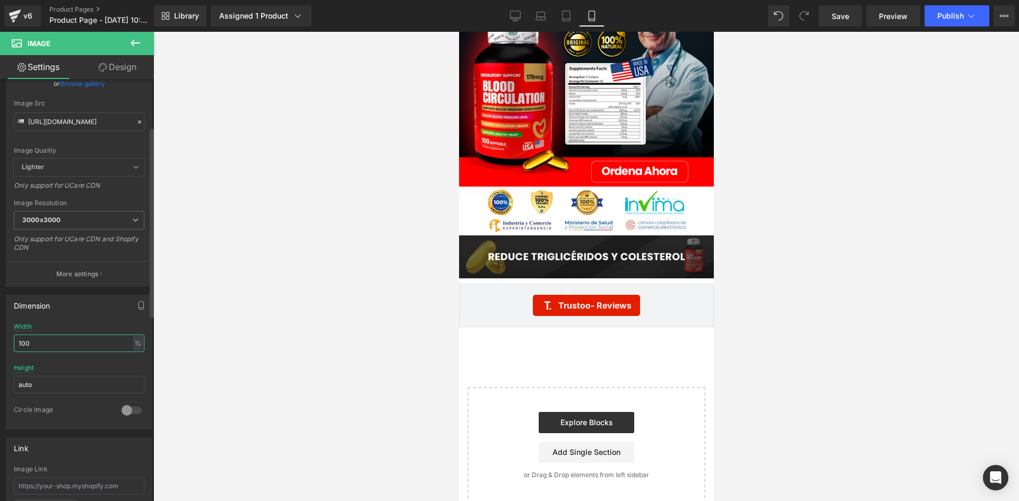
scroll to position [3342, 0]
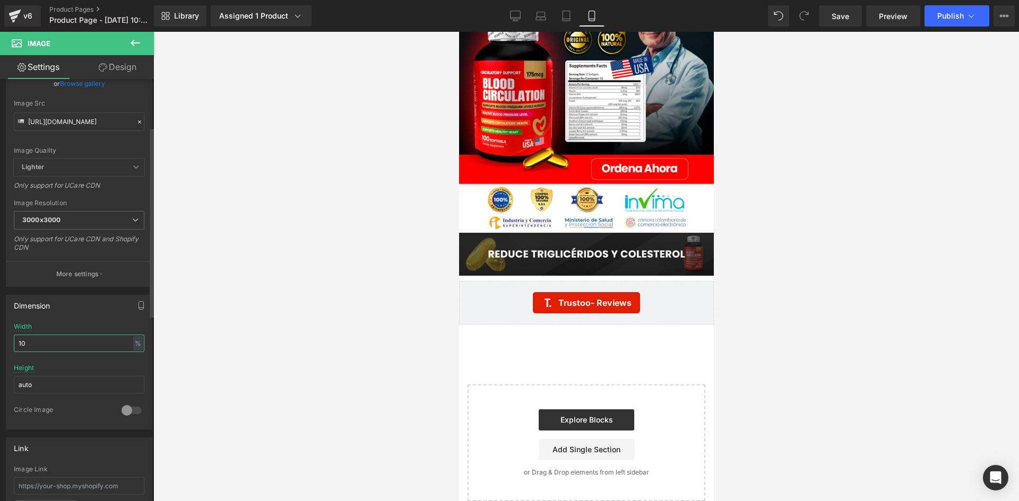
type input "1"
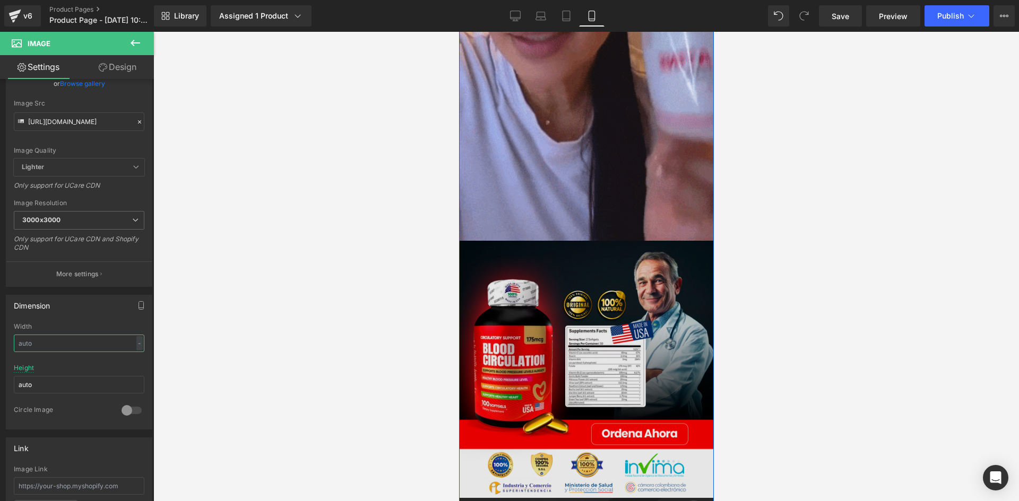
scroll to position [3129, 0]
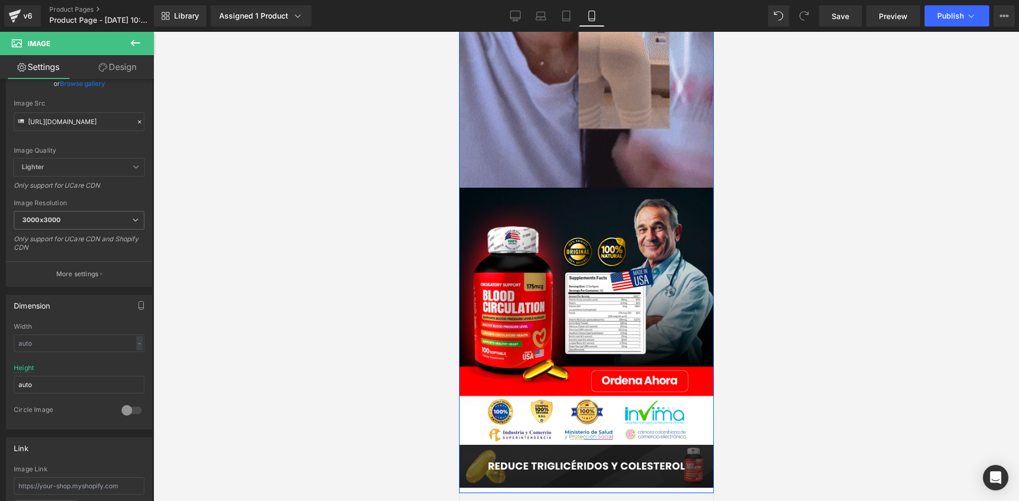
click at [580, 303] on div "Image" at bounding box center [585, 316] width 255 height 257
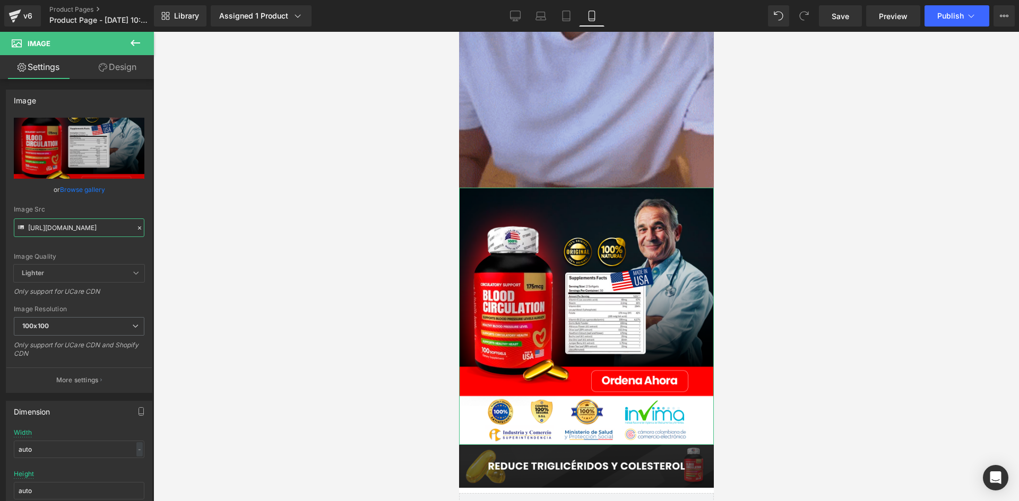
scroll to position [0, 33]
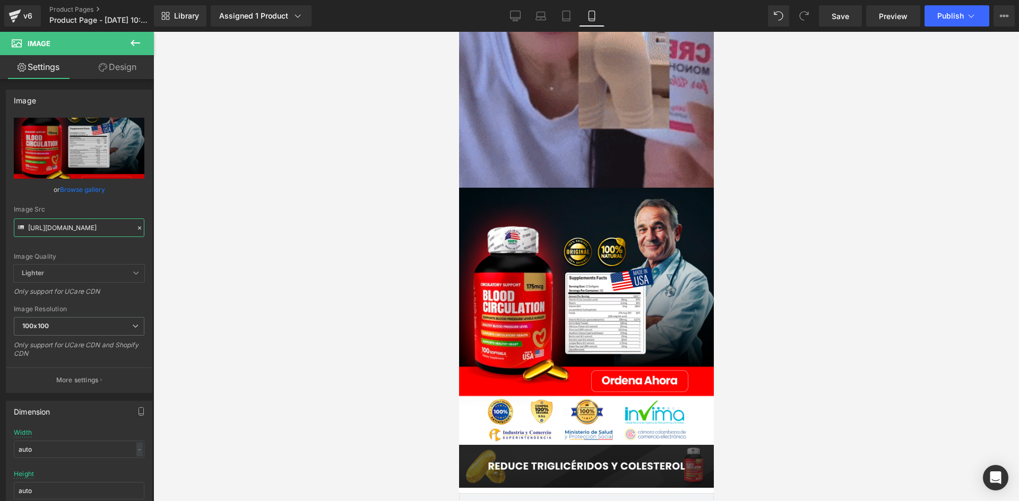
drag, startPoint x: 28, startPoint y: 229, endPoint x: 223, endPoint y: 234, distance: 195.3
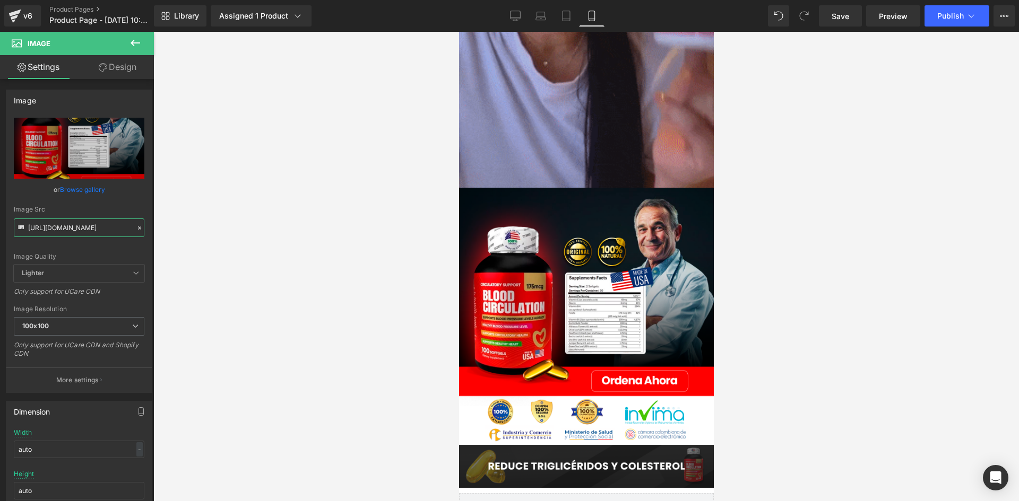
click at [223, 234] on div "Image You are previewing how the will restyle your page. You can not edit Eleme…" at bounding box center [509, 259] width 1019 height 519
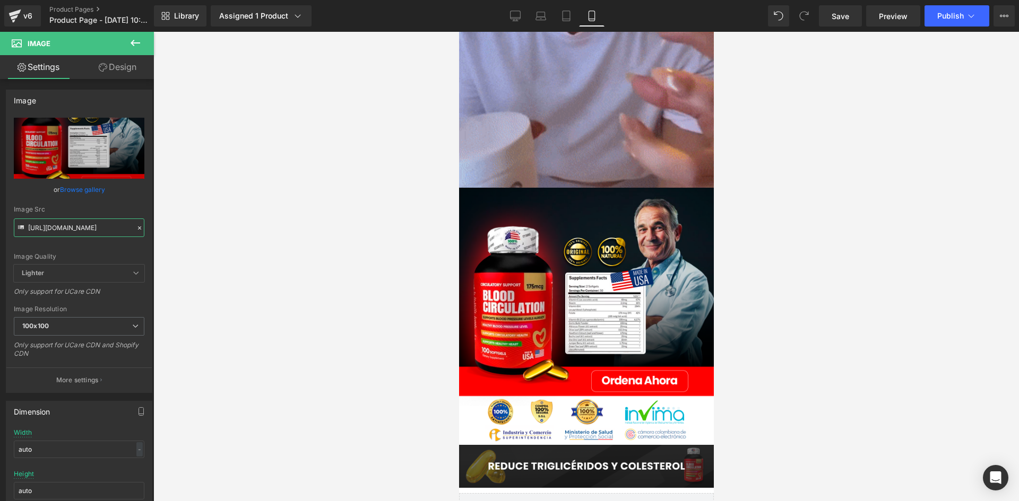
paste input "jvp7bdJP/raw-10-creatine-3"
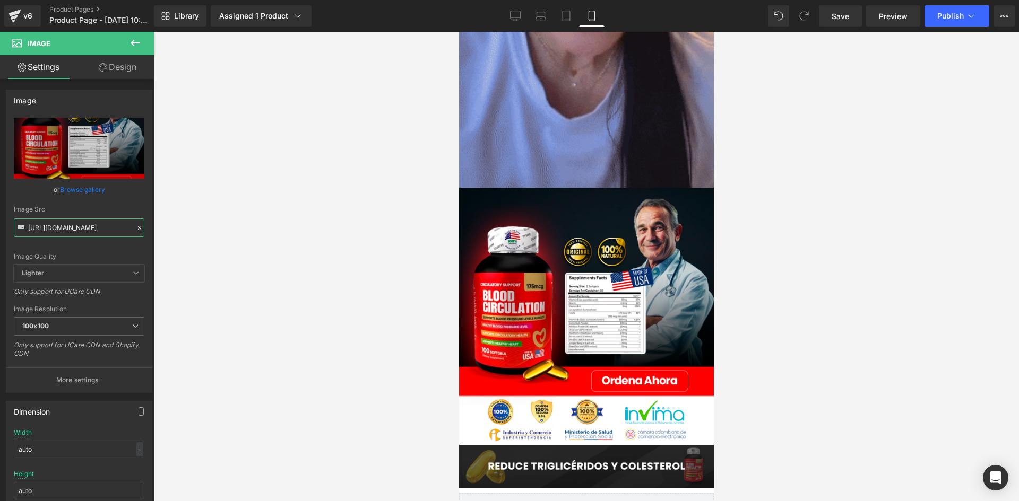
type input "[URL][DOMAIN_NAME]"
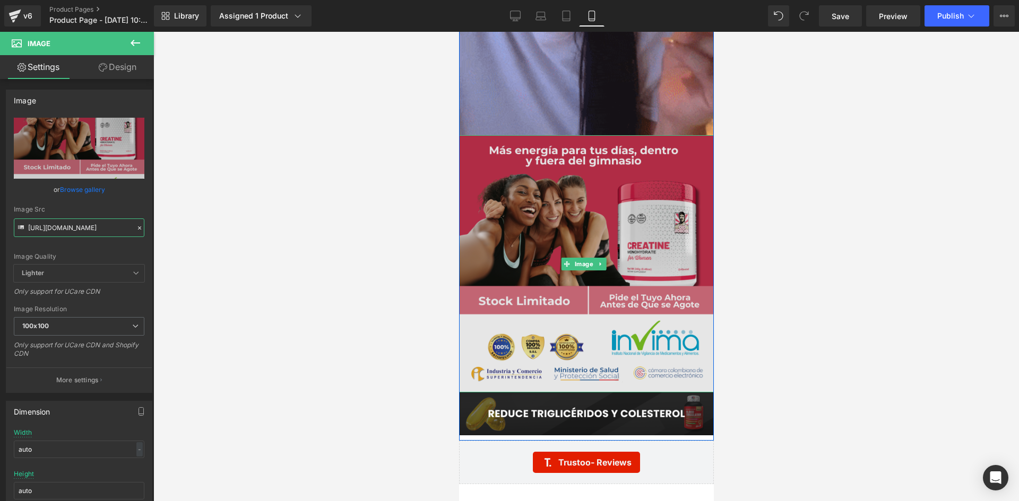
scroll to position [3182, 0]
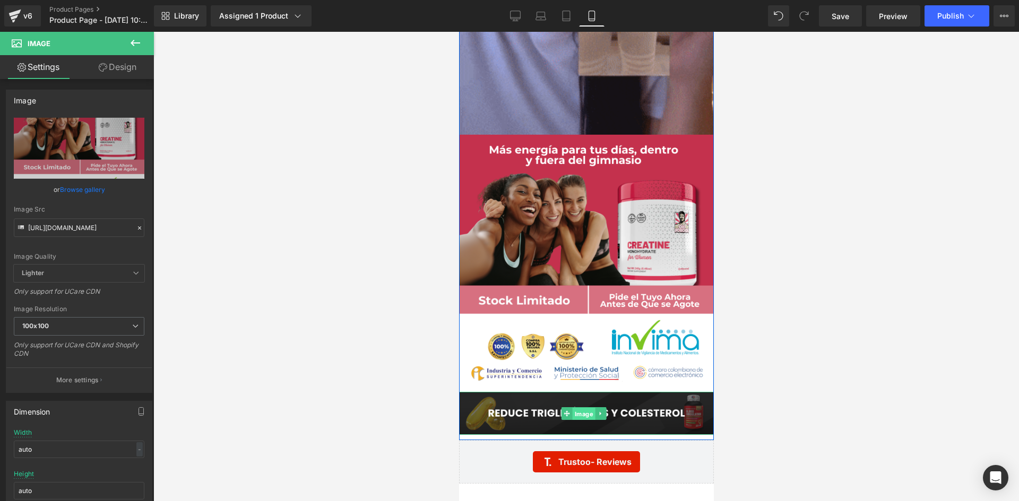
click at [582, 407] on span "Image" at bounding box center [583, 413] width 23 height 13
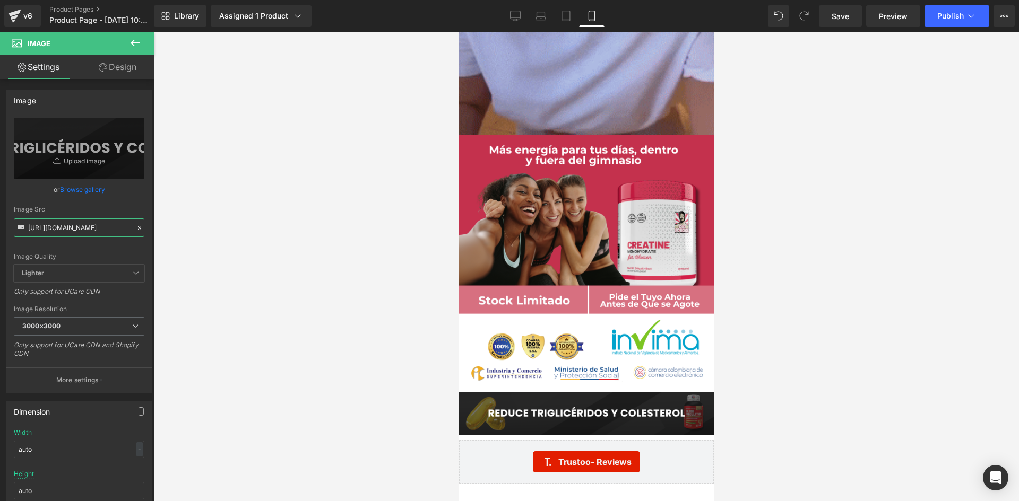
drag, startPoint x: 28, startPoint y: 229, endPoint x: 192, endPoint y: 237, distance: 163.6
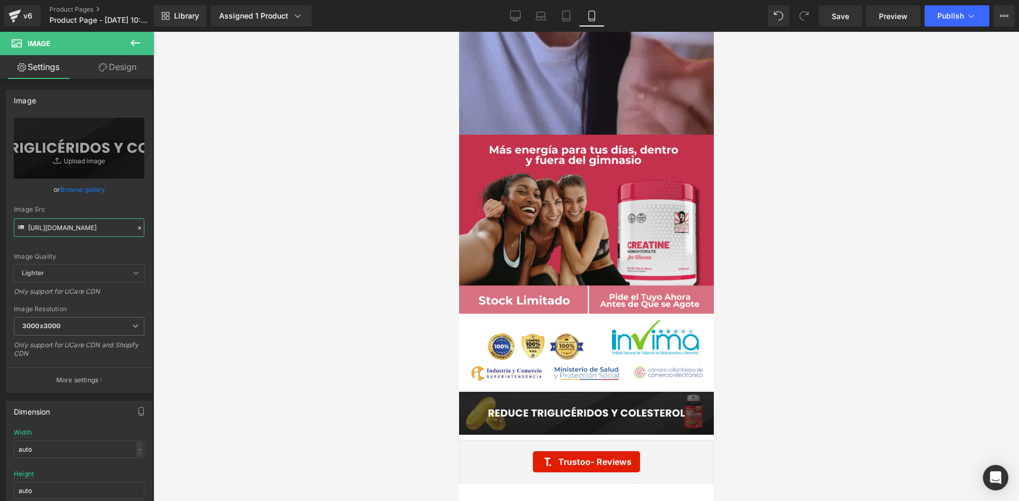
click at [192, 237] on div "Image You are previewing how the will restyle your page. You can not edit Eleme…" at bounding box center [509, 259] width 1019 height 519
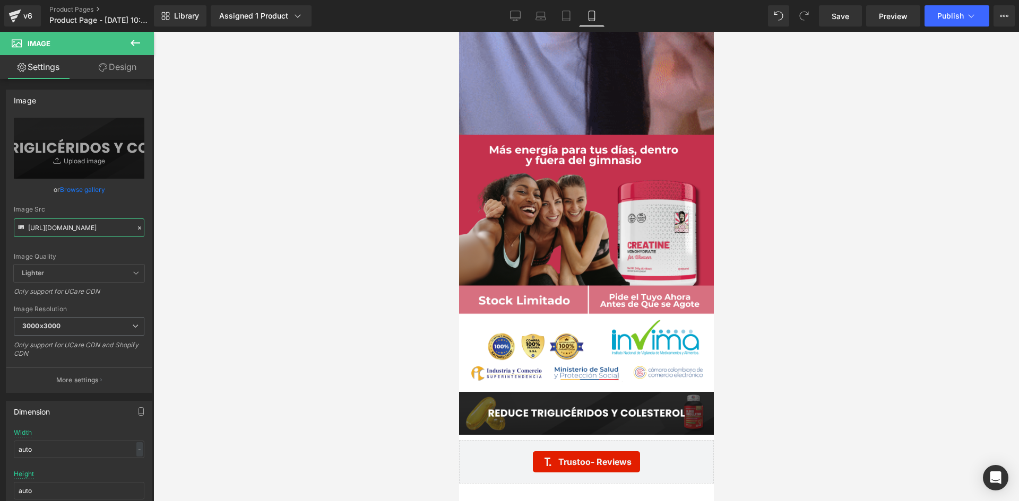
paste input "mVLmD3DN/raw-5-3"
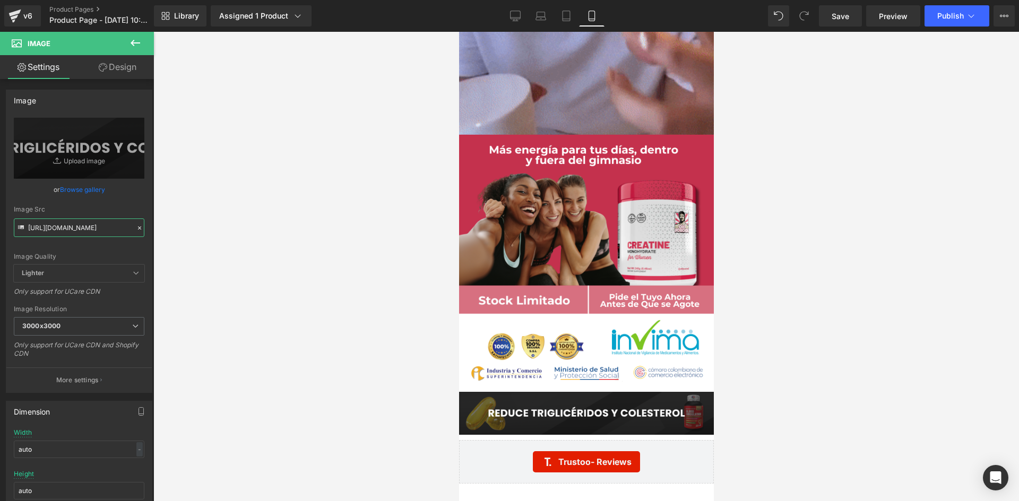
type input "[URL][DOMAIN_NAME]"
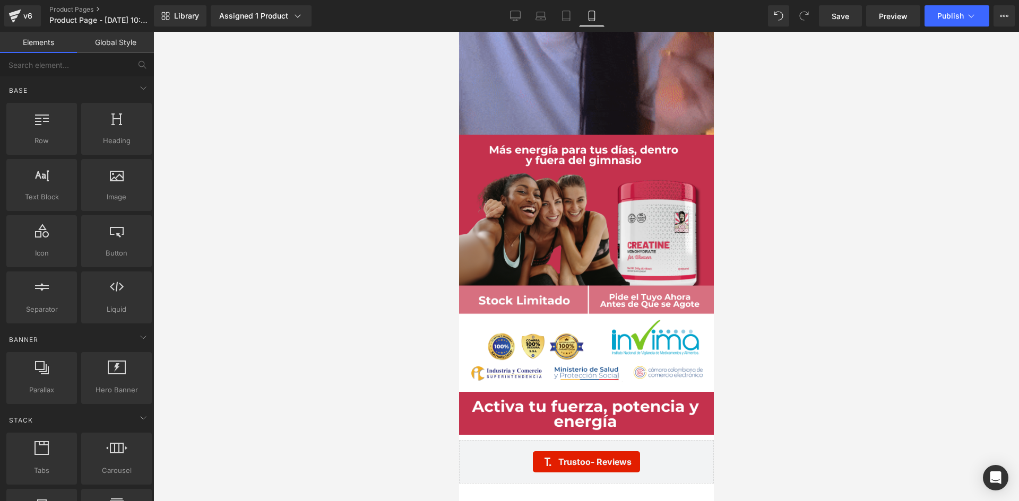
scroll to position [0, 0]
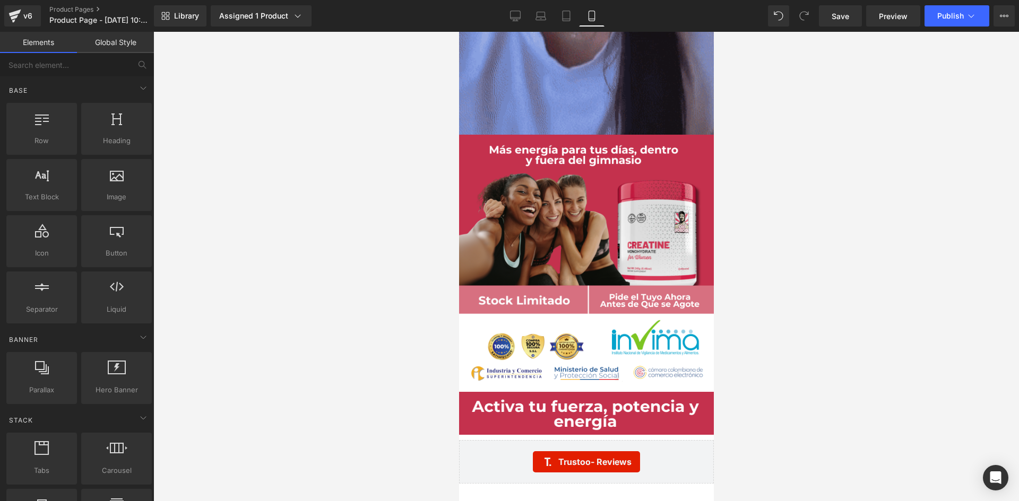
click at [325, 210] on div at bounding box center [585, 266] width 865 height 469
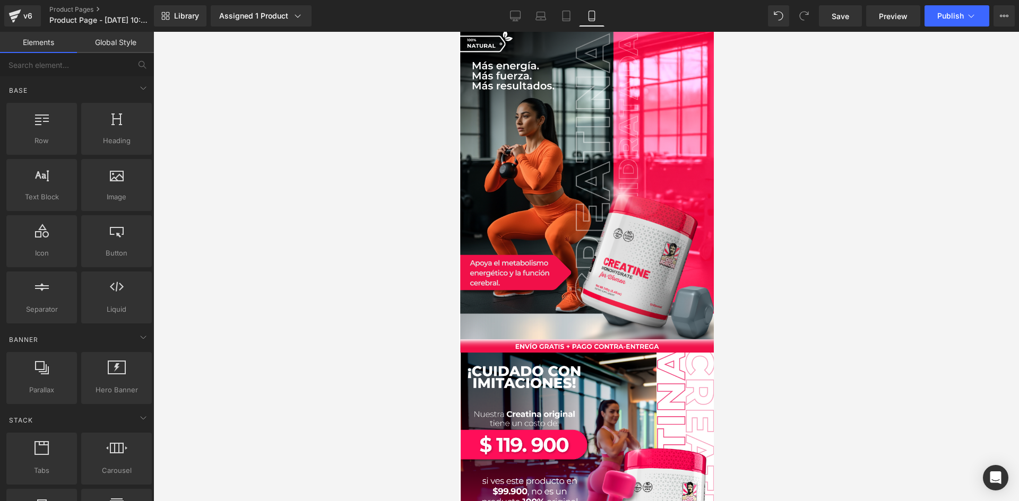
click at [387, 136] on div at bounding box center [585, 266] width 865 height 469
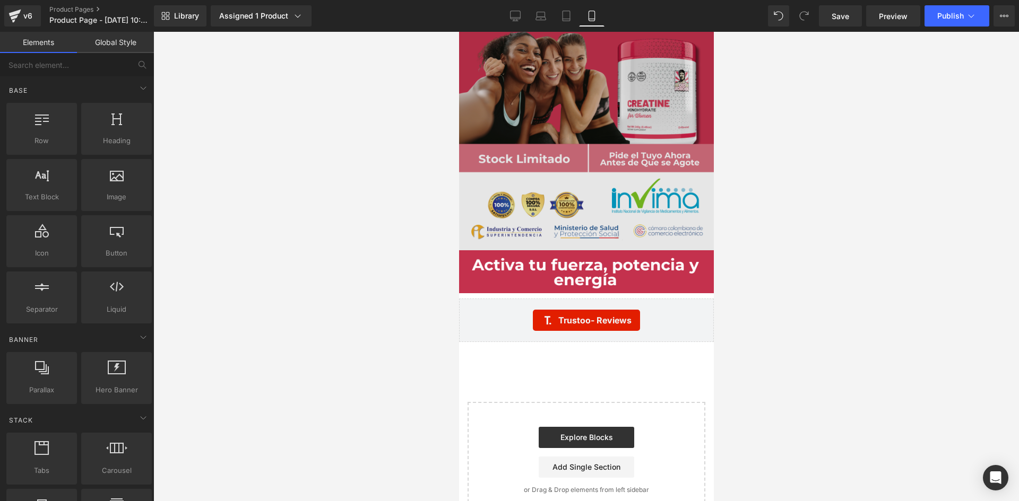
scroll to position [3342, 0]
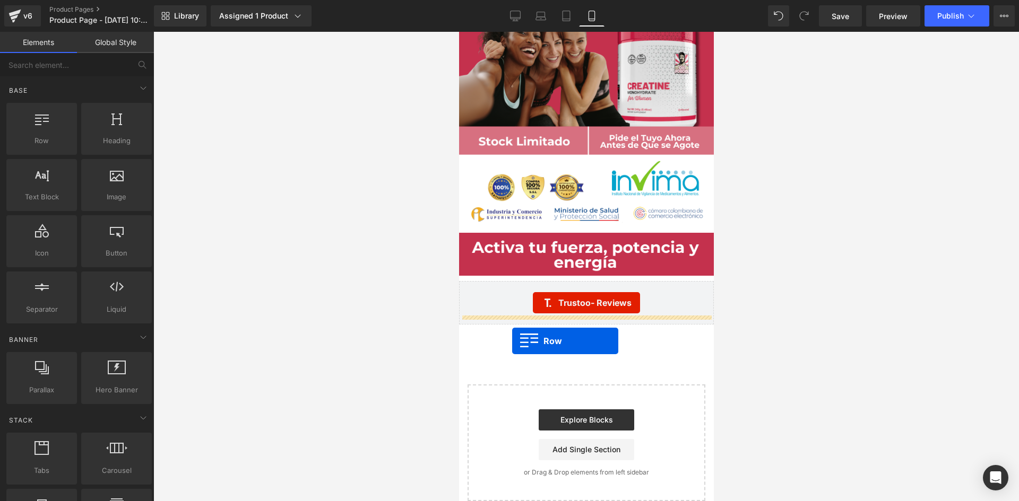
drag, startPoint x: 500, startPoint y: 163, endPoint x: 511, endPoint y: 341, distance: 178.6
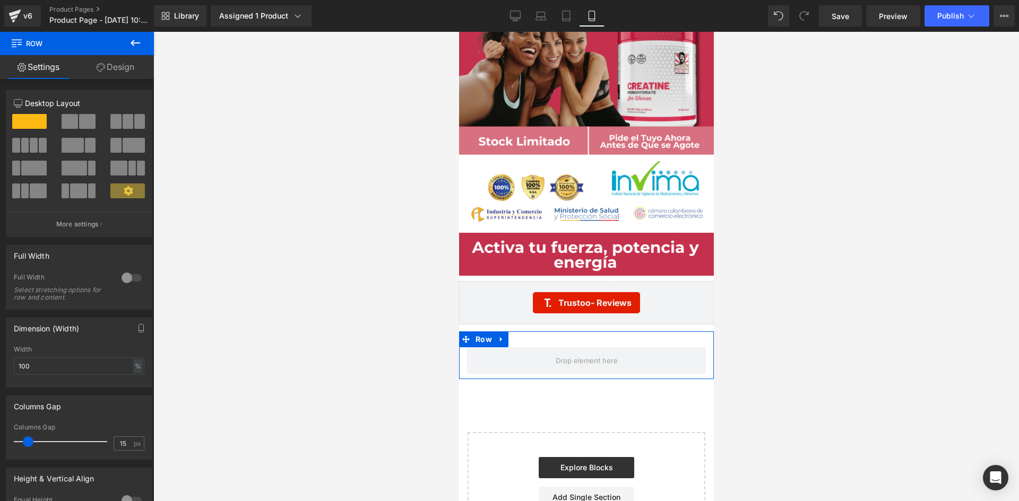
click at [126, 69] on link "Design" at bounding box center [115, 67] width 77 height 24
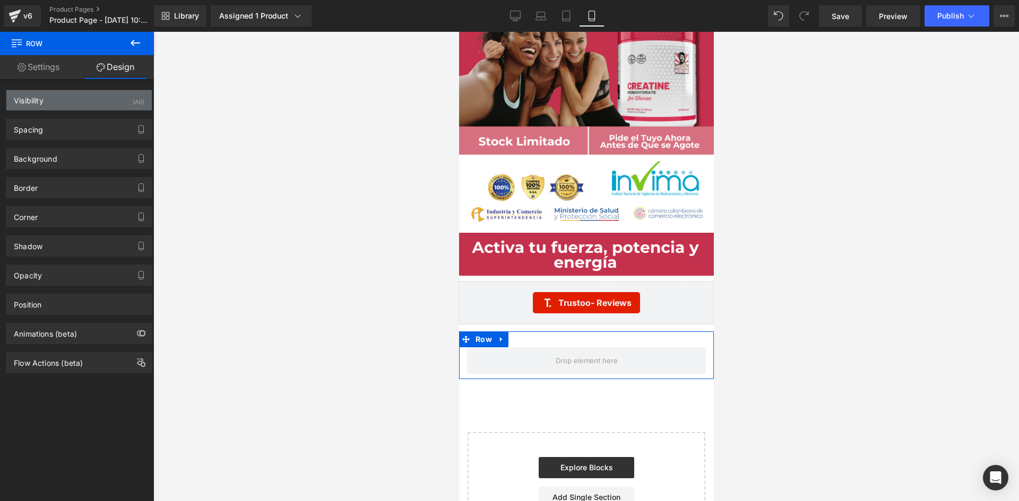
click at [118, 101] on div "Visibility (All)" at bounding box center [78, 100] width 145 height 20
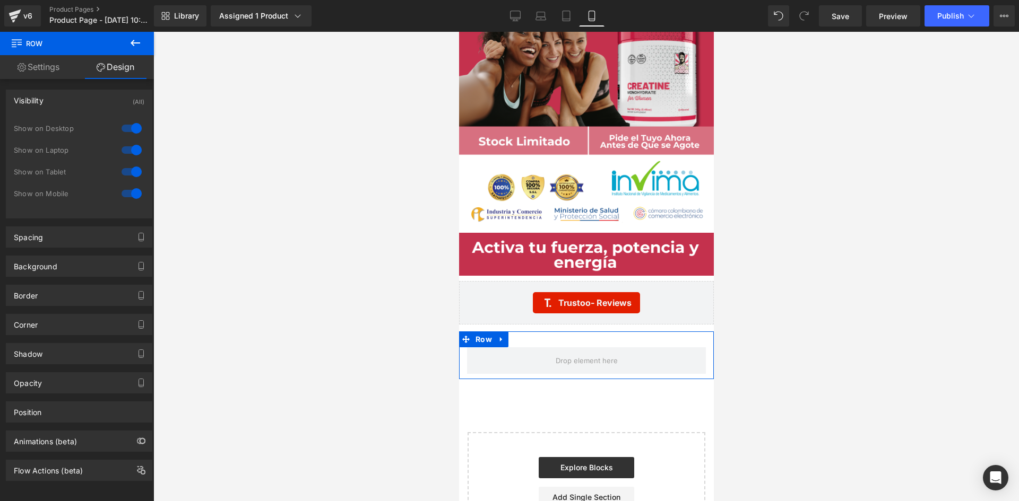
click at [127, 126] on div at bounding box center [131, 128] width 25 height 17
click at [129, 151] on div at bounding box center [131, 150] width 25 height 17
click at [120, 445] on div "Animations (beta)" at bounding box center [78, 441] width 145 height 20
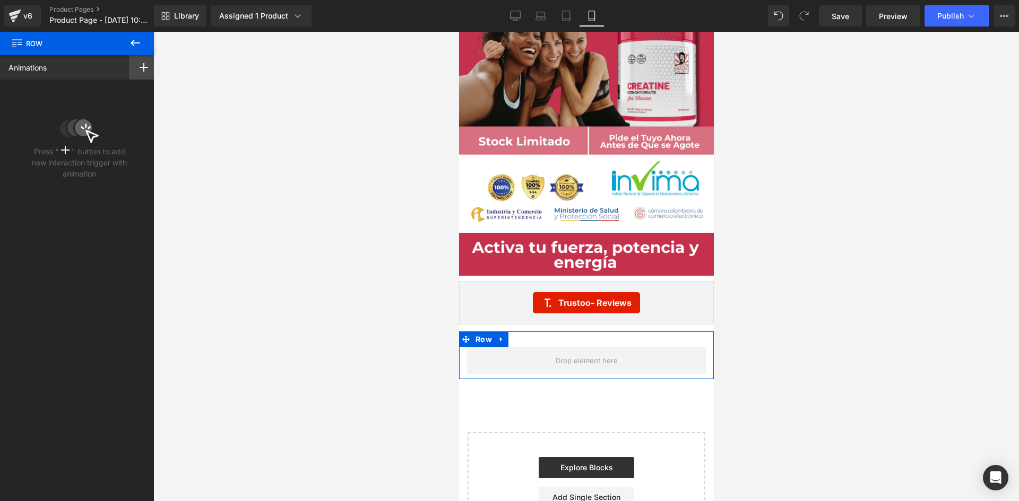
click at [143, 71] on rect at bounding box center [143, 67] width 1 height 8
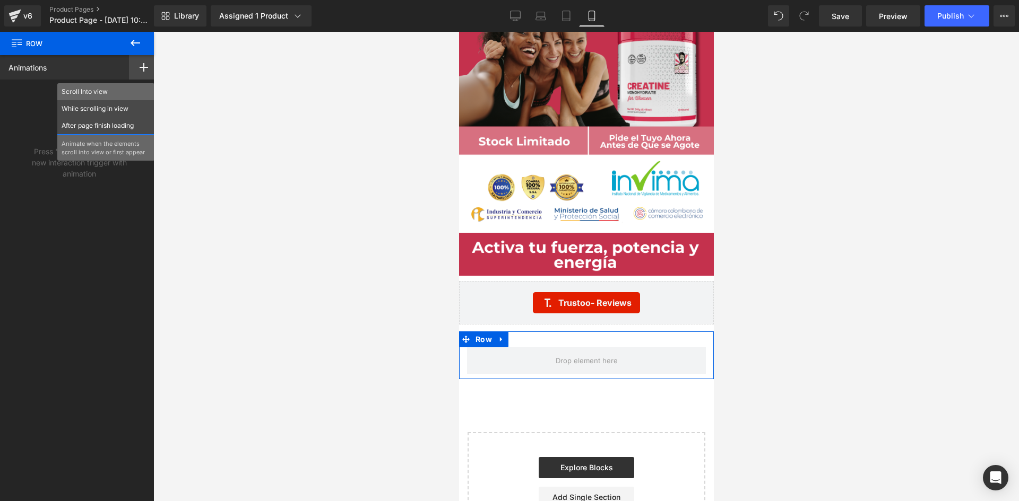
click at [118, 88] on p "Scroll Into view" at bounding box center [106, 92] width 89 height 10
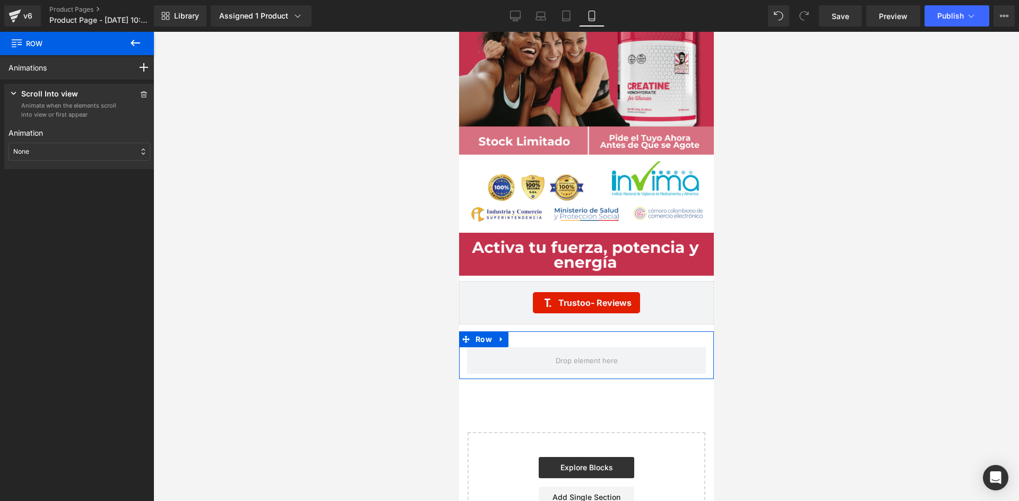
click at [112, 155] on div "None" at bounding box center [79, 152] width 142 height 18
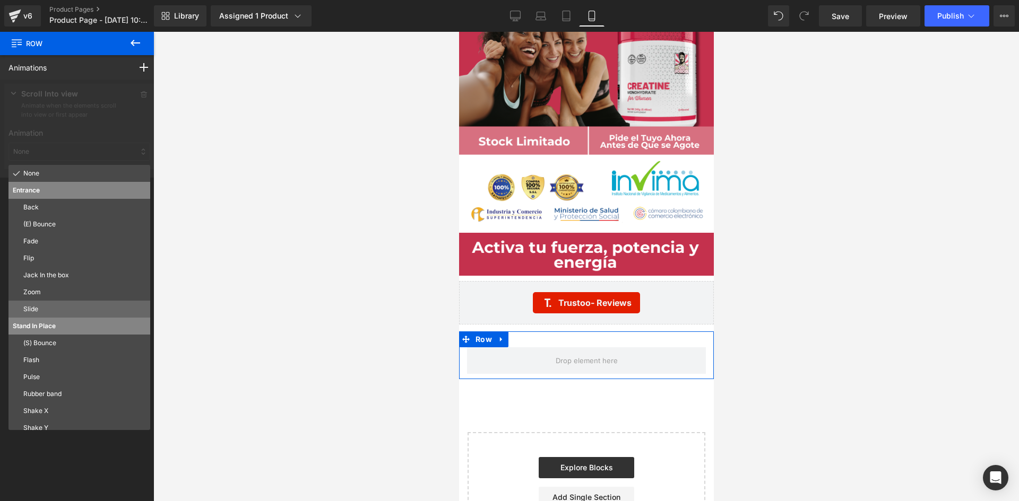
click at [42, 309] on p "Slide" at bounding box center [84, 310] width 123 height 10
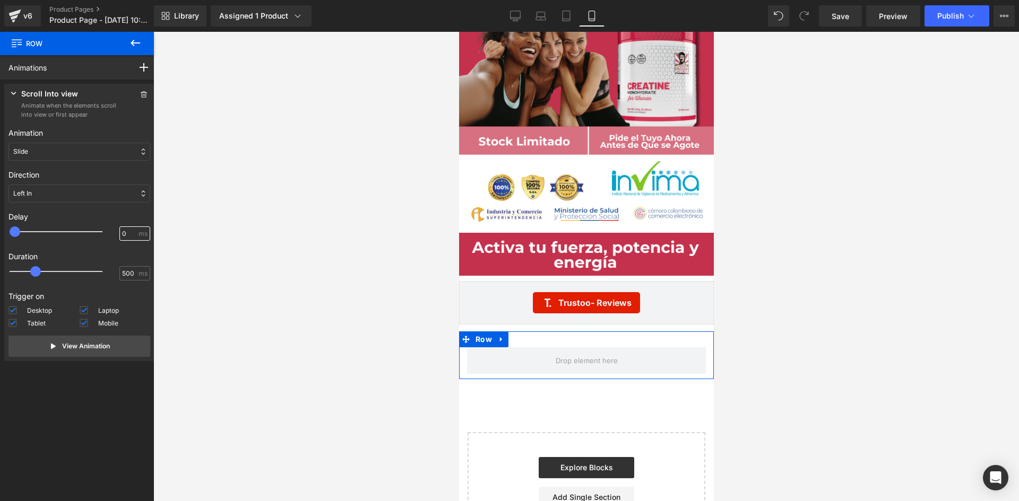
click at [122, 234] on input "0" at bounding box center [129, 234] width 14 height 10
type input "100"
click at [281, 270] on div at bounding box center [585, 266] width 865 height 469
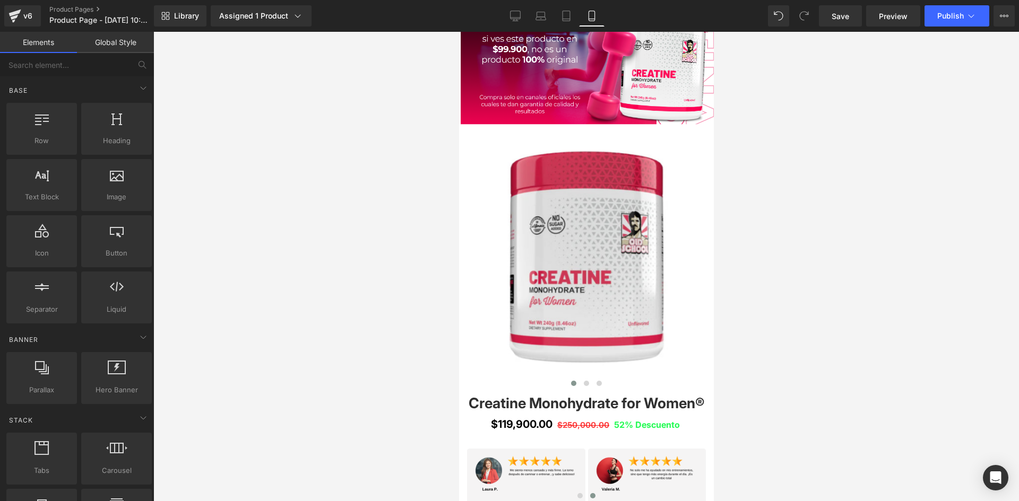
scroll to position [0, 0]
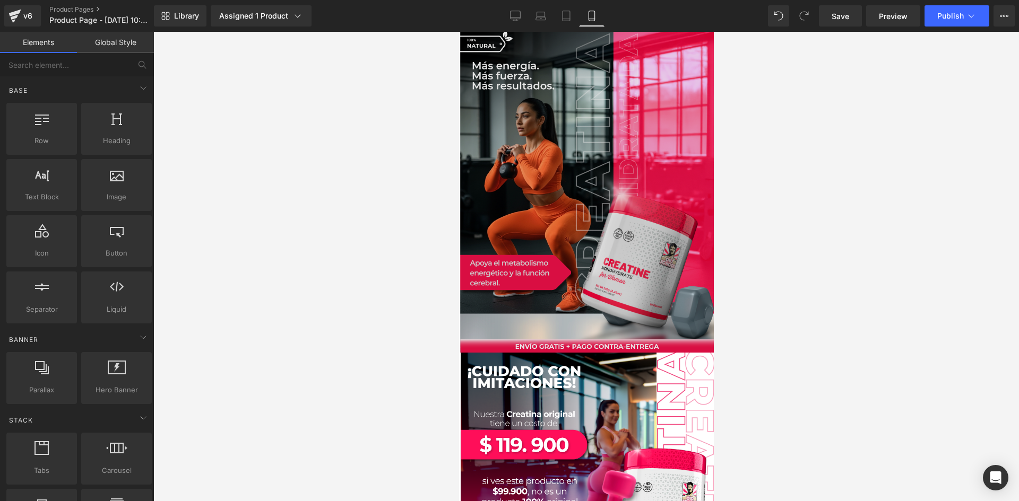
click at [584, 135] on img at bounding box center [585, 191] width 255 height 324
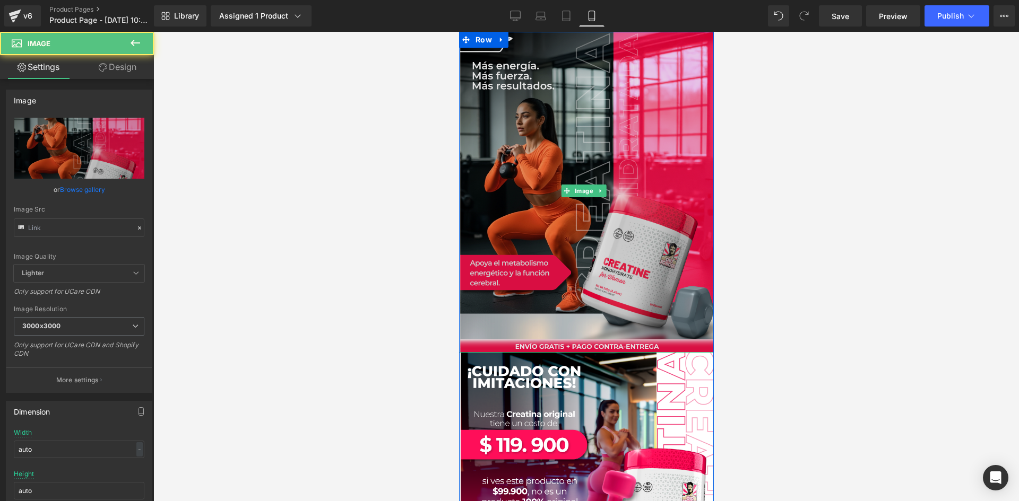
type input "[URL][DOMAIN_NAME]"
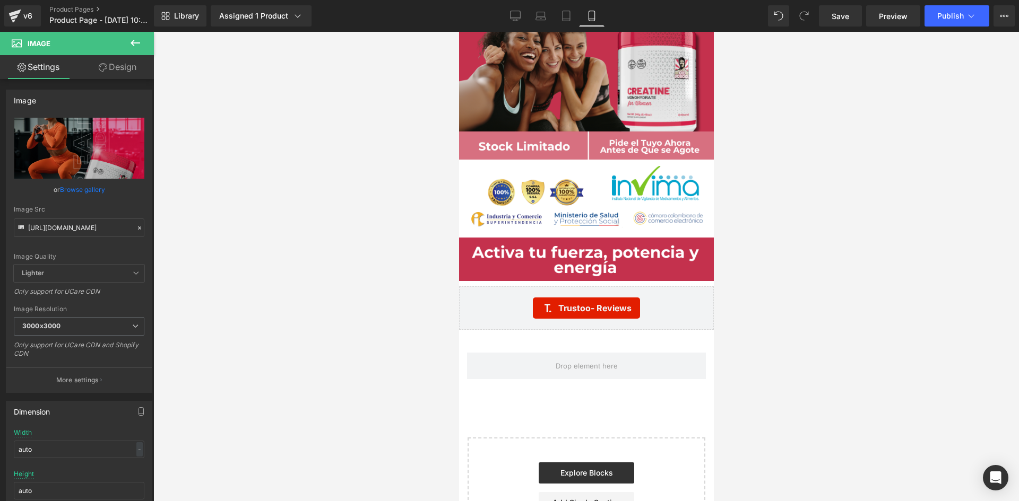
scroll to position [3099, 0]
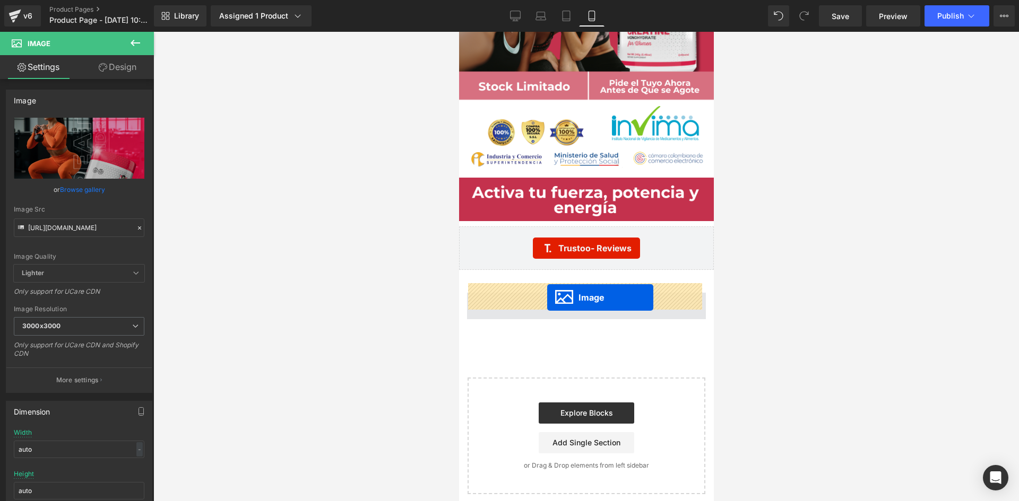
drag, startPoint x: 580, startPoint y: 188, endPoint x: 546, endPoint y: 298, distance: 114.8
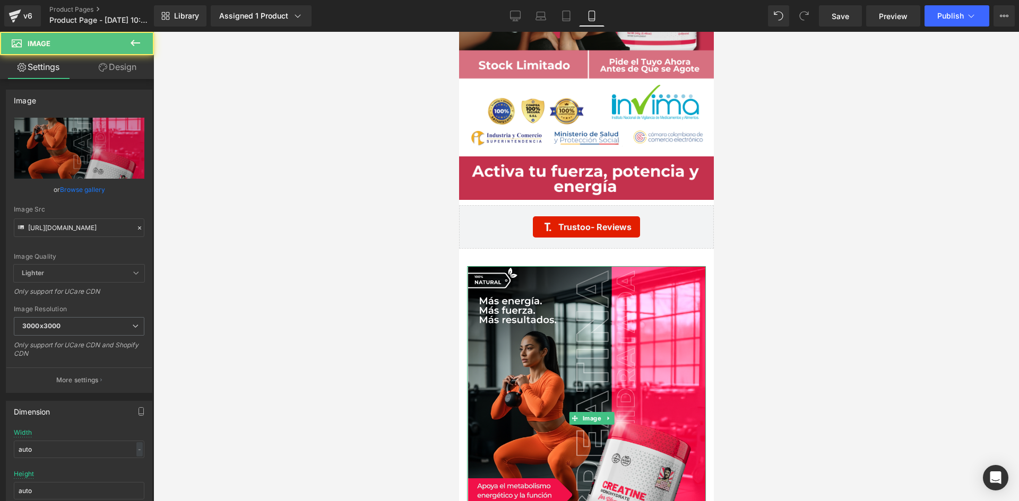
scroll to position [3077, 0]
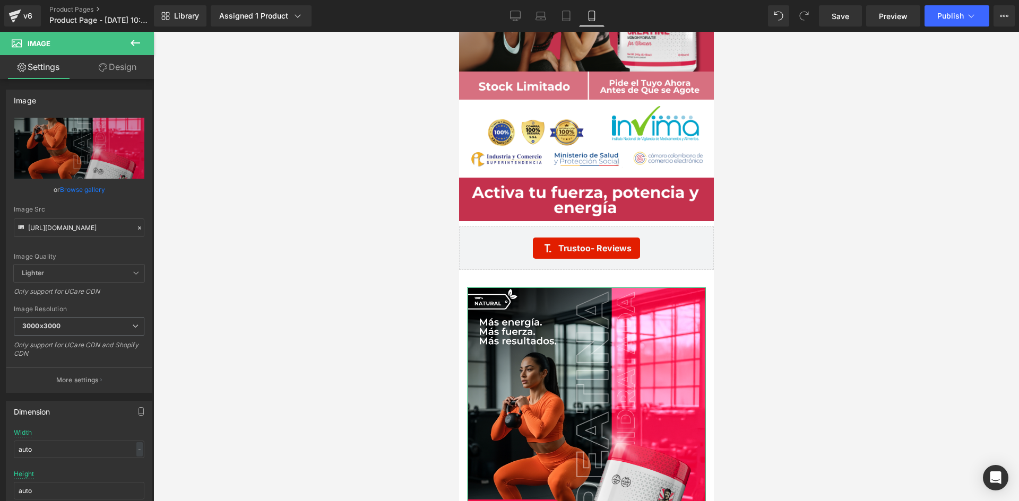
click at [107, 67] on link "Design" at bounding box center [117, 67] width 77 height 24
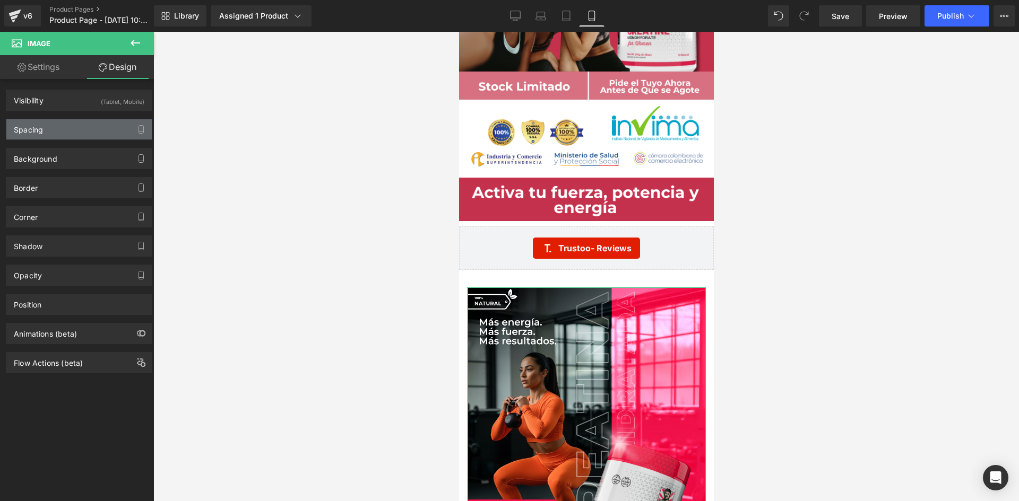
type input "-10"
type input "0"
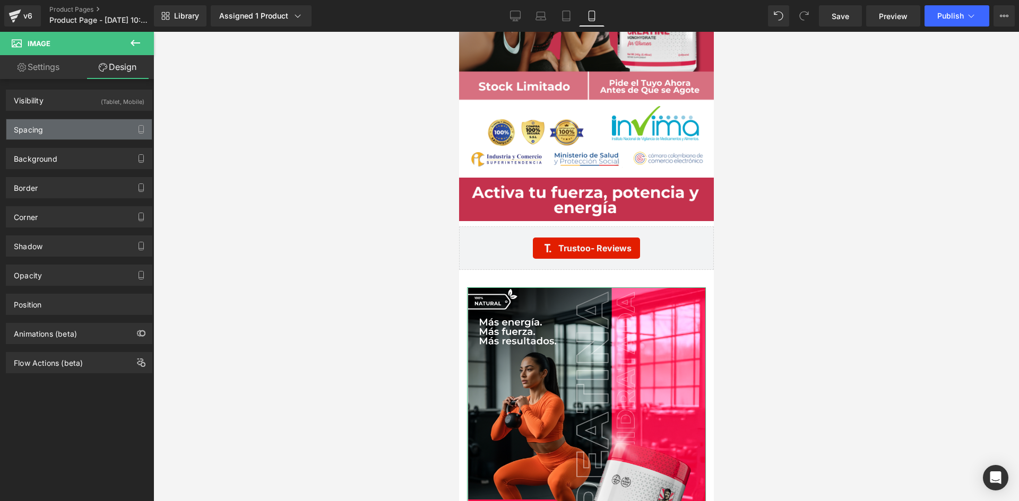
type input "0"
click at [100, 132] on div "Spacing" at bounding box center [78, 129] width 145 height 20
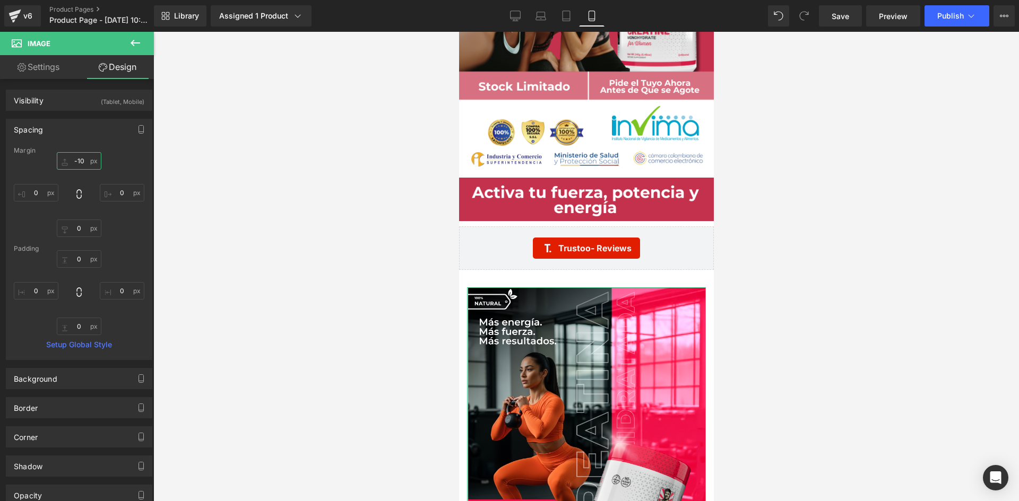
click at [83, 161] on input "-10" at bounding box center [79, 161] width 45 height 18
type input "0"
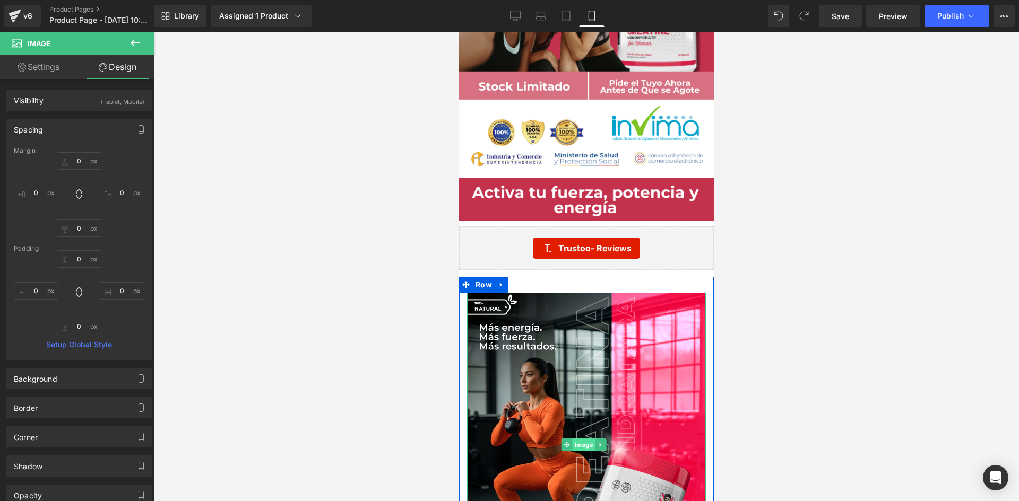
click at [584, 439] on span "Image" at bounding box center [583, 445] width 23 height 13
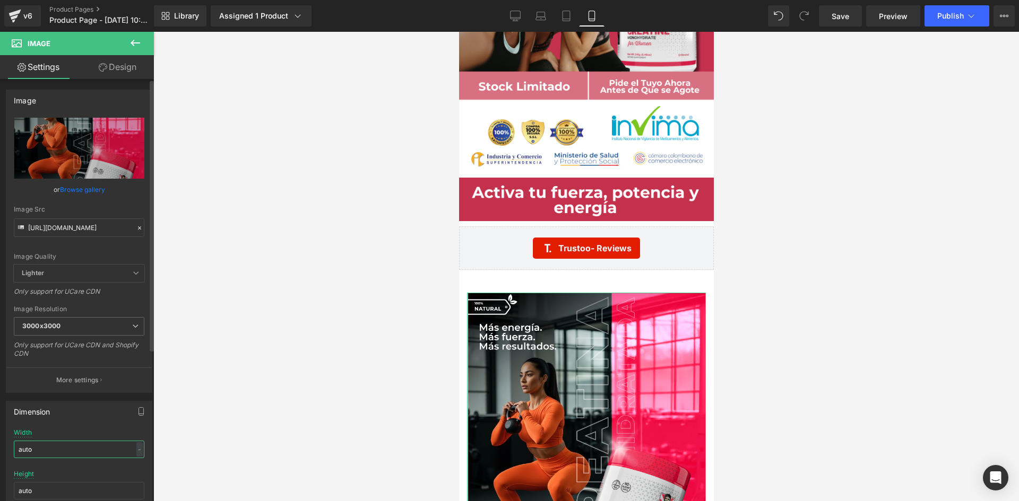
click at [107, 454] on input "auto" at bounding box center [79, 450] width 131 height 18
type input "a"
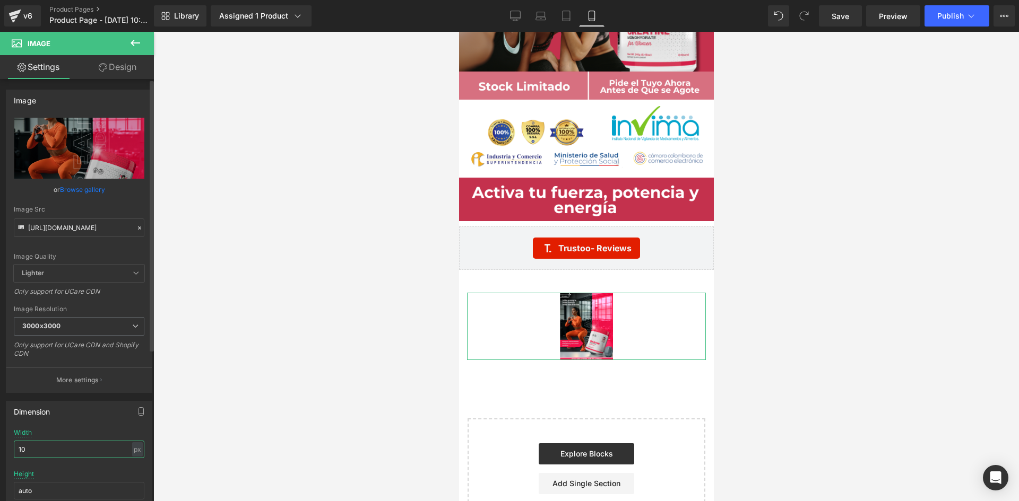
type input "1"
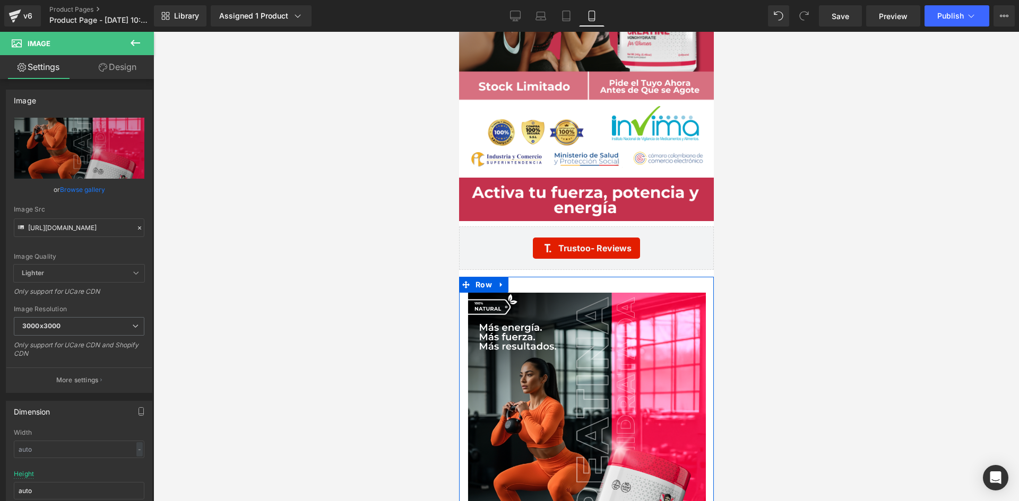
click at [525, 277] on div "Image Row" at bounding box center [585, 439] width 255 height 325
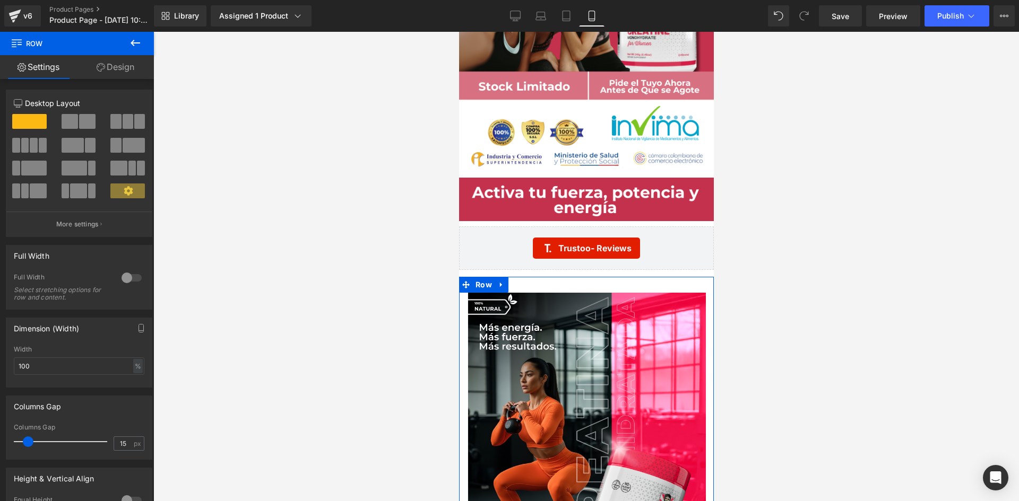
click at [124, 74] on link "Design" at bounding box center [115, 67] width 77 height 24
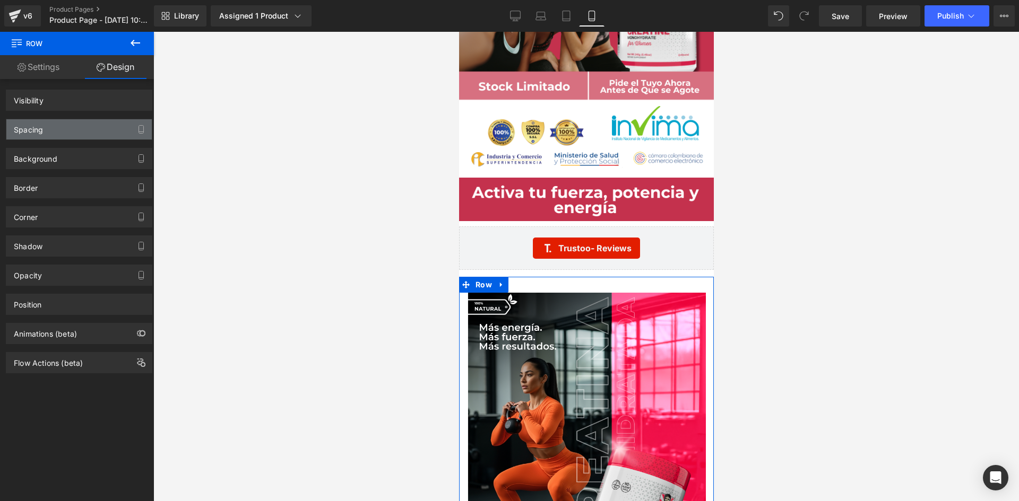
click at [70, 136] on div "Spacing" at bounding box center [78, 129] width 145 height 20
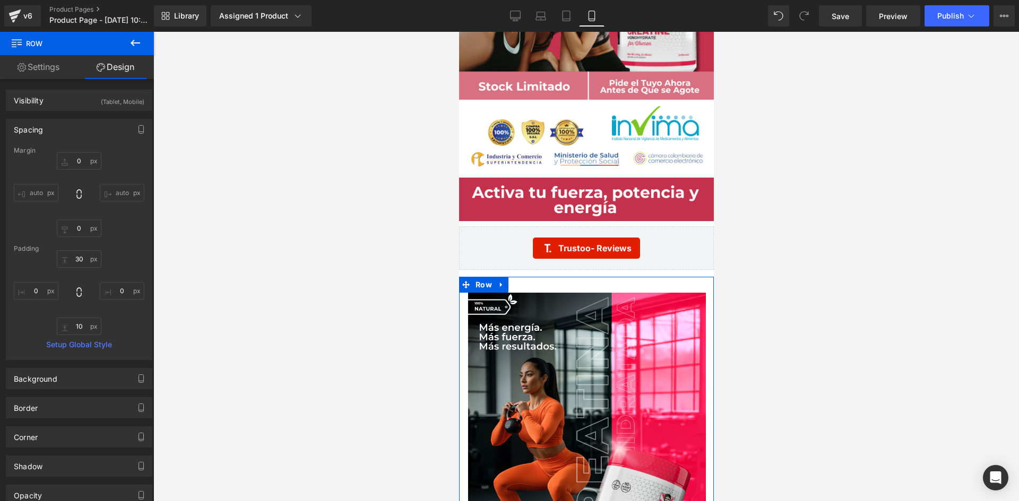
type input "0"
type input "30"
type input "0"
type input "10"
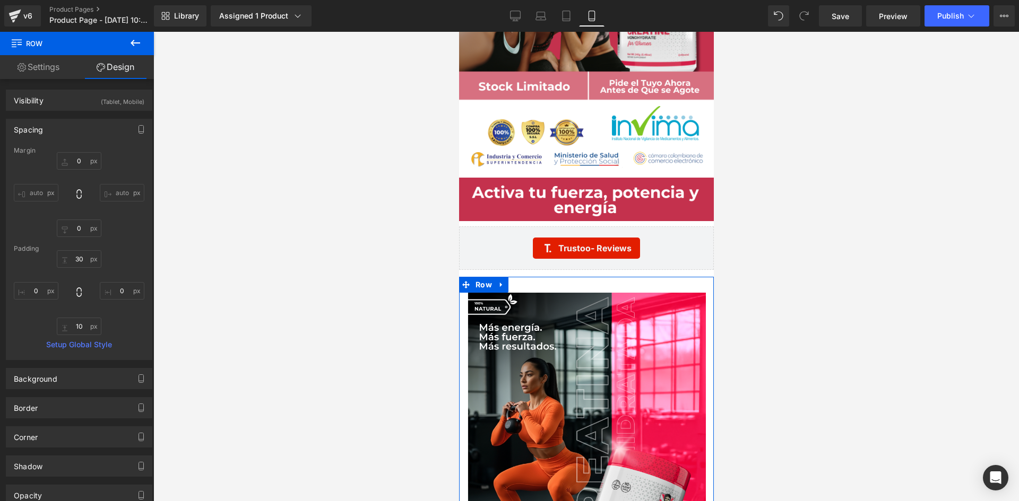
type input "0"
click at [79, 325] on input "10" at bounding box center [79, 327] width 45 height 18
type input "0"
click at [75, 257] on input "30" at bounding box center [79, 259] width 45 height 18
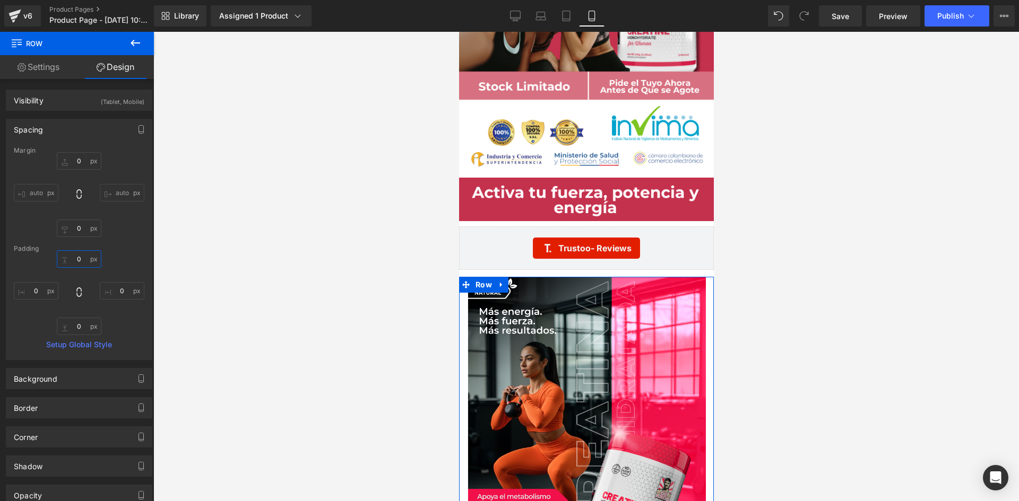
type input "0"
click at [30, 188] on input "auto" at bounding box center [36, 193] width 45 height 18
click at [468, 391] on div at bounding box center [467, 429] width 3 height 304
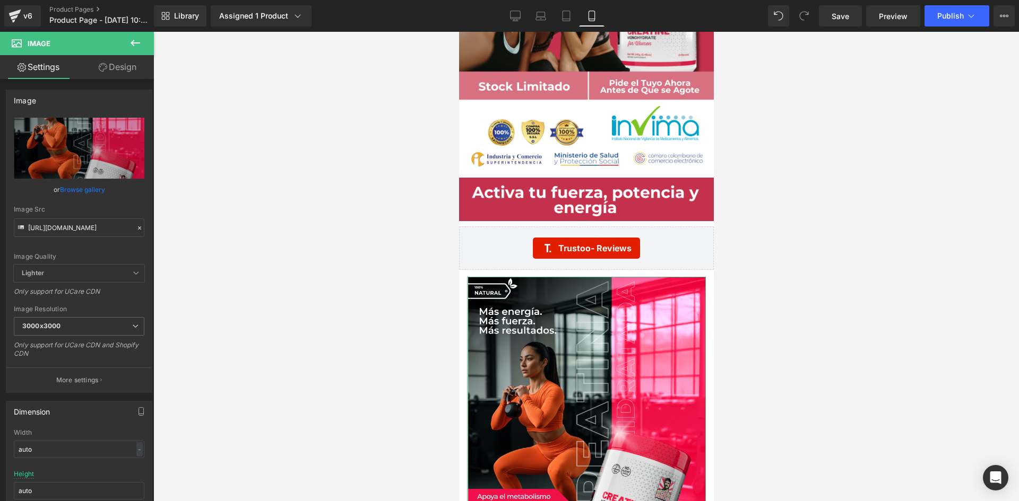
click at [102, 67] on icon at bounding box center [103, 67] width 8 height 8
click at [0, 0] on div "Spacing" at bounding box center [0, 0] width 0 height 0
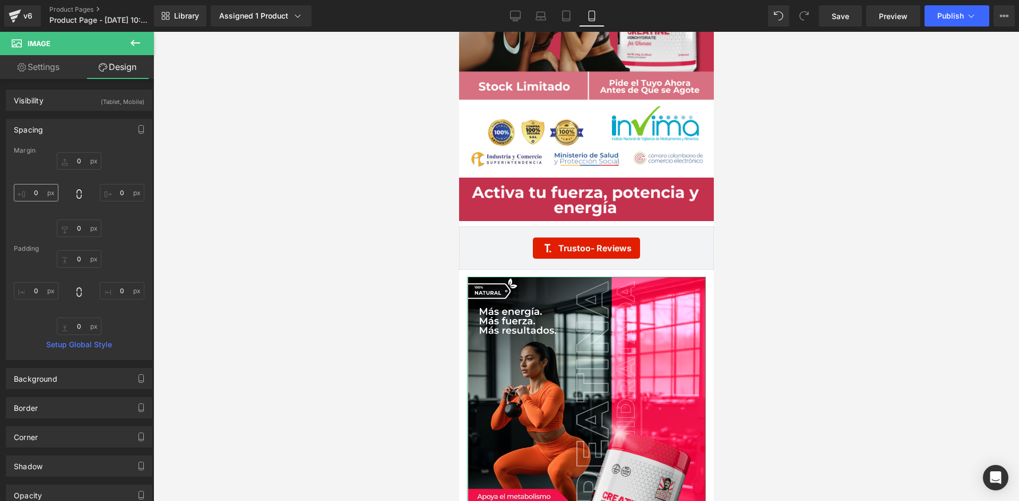
type input "0"
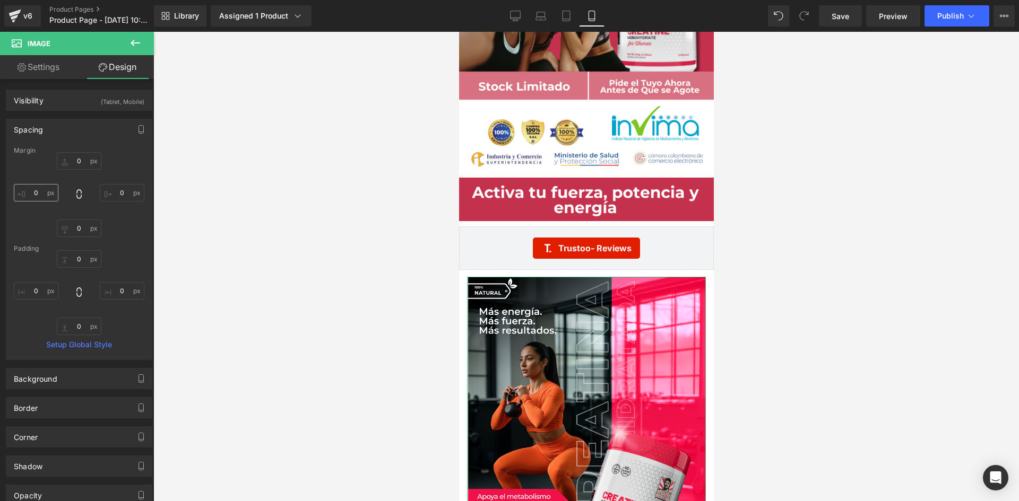
type input "0"
click at [36, 195] on input "0" at bounding box center [36, 193] width 45 height 18
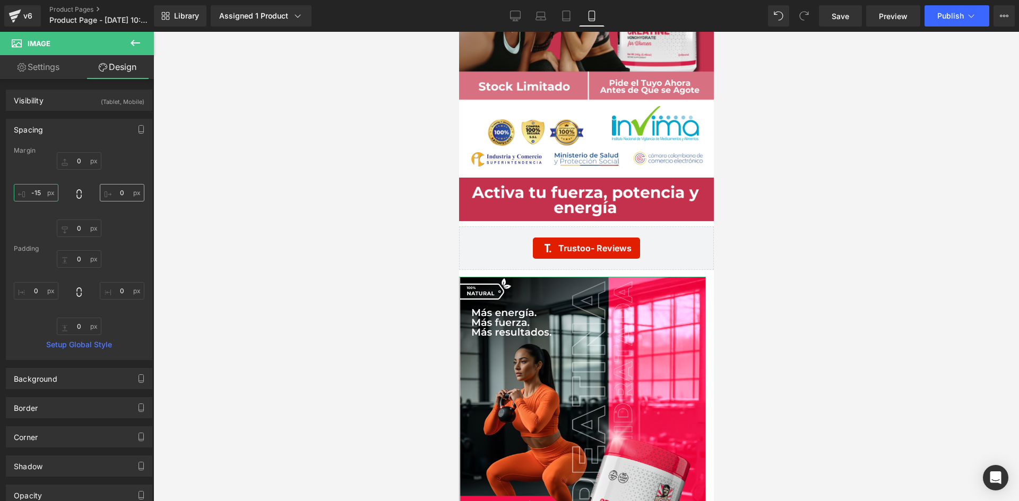
type input "-15"
click at [119, 194] on input "0" at bounding box center [122, 193] width 45 height 18
type input "-15"
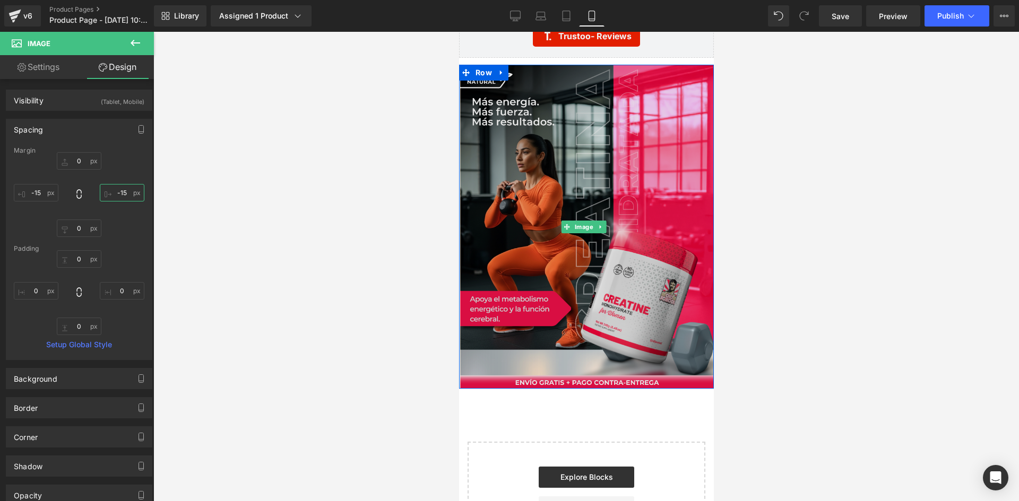
scroll to position [3237, 0]
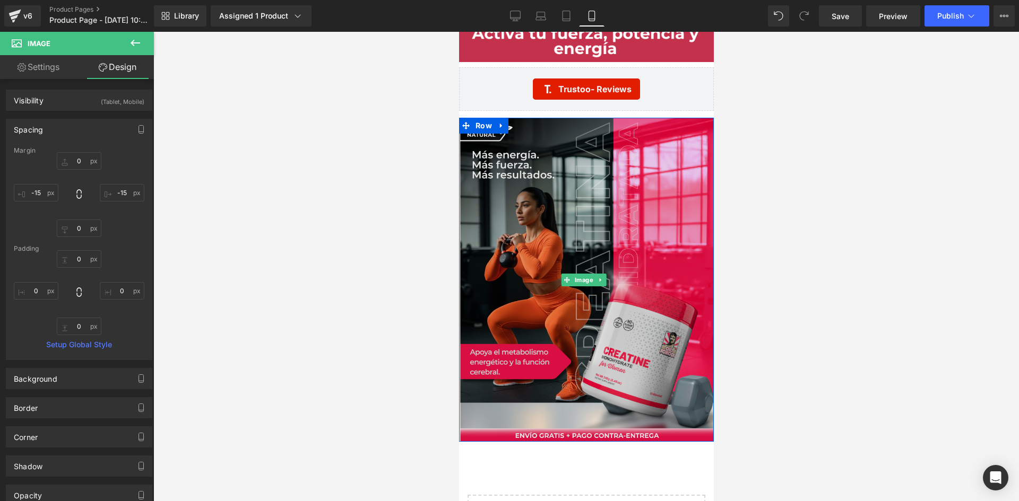
click at [635, 302] on img at bounding box center [585, 280] width 255 height 324
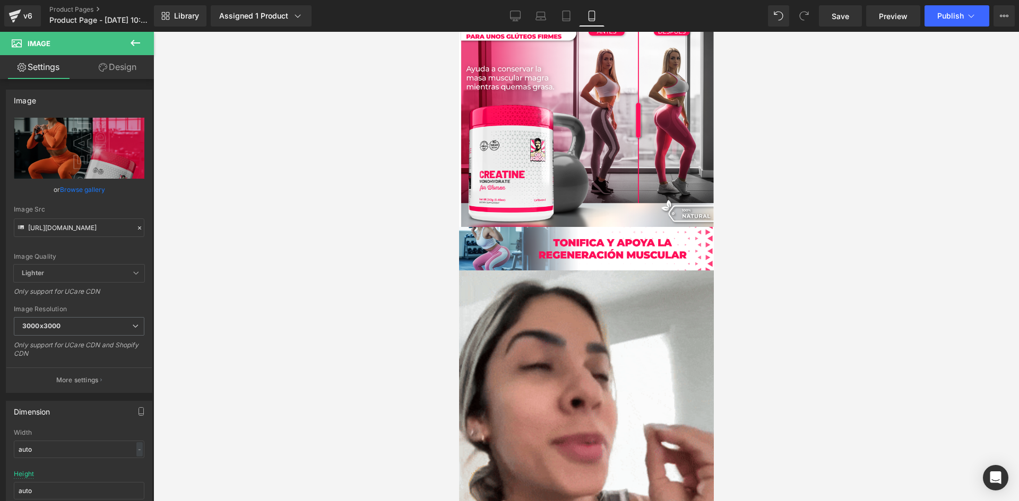
scroll to position [0, 0]
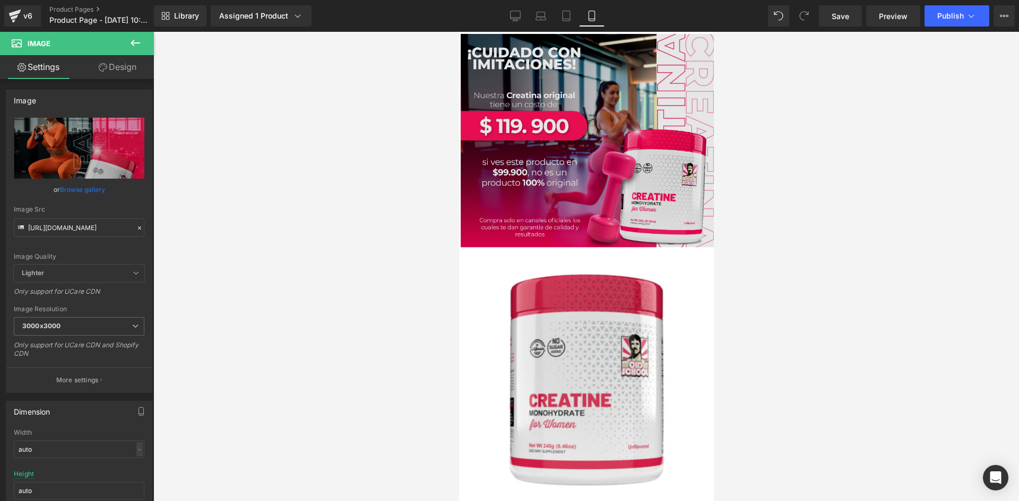
click at [577, 126] on img at bounding box center [585, 143] width 255 height 219
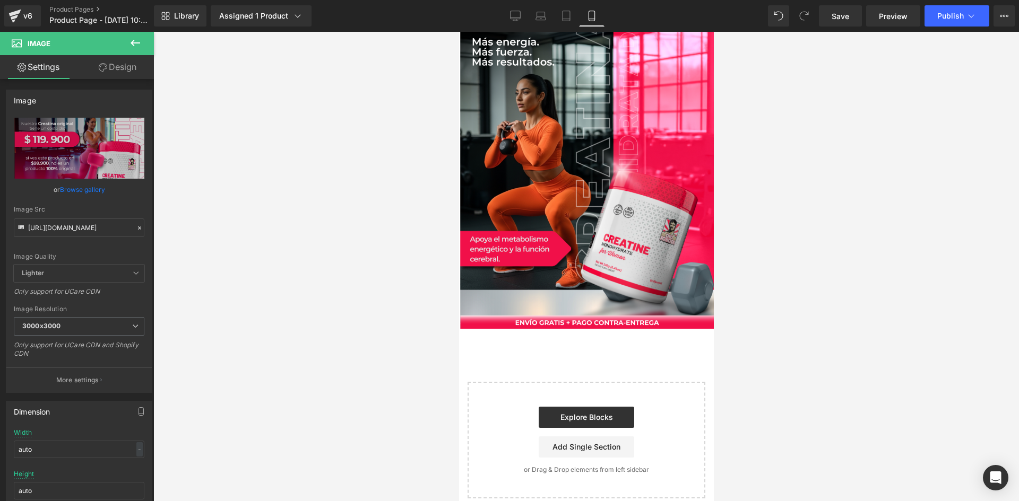
scroll to position [3159, 0]
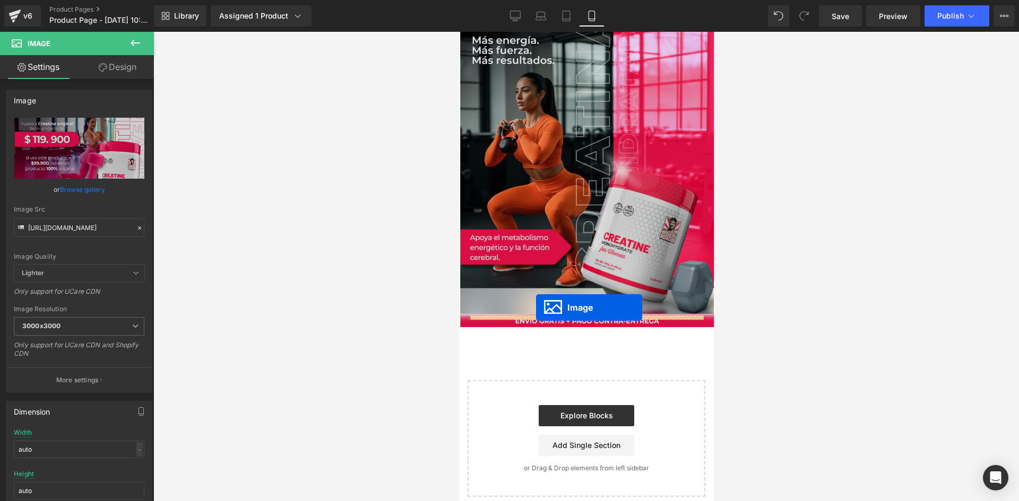
drag, startPoint x: 579, startPoint y: 140, endPoint x: 535, endPoint y: 308, distance: 173.8
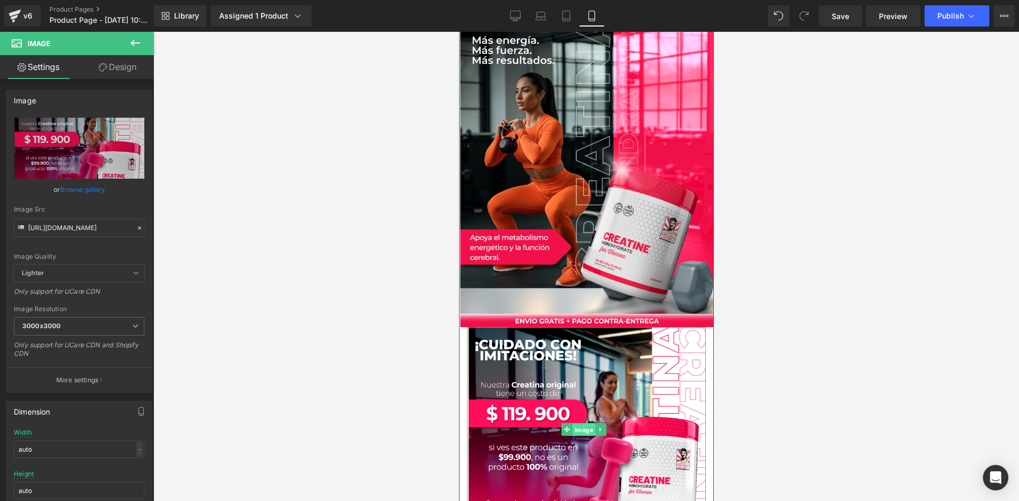
click at [583, 424] on span "Image" at bounding box center [583, 430] width 23 height 13
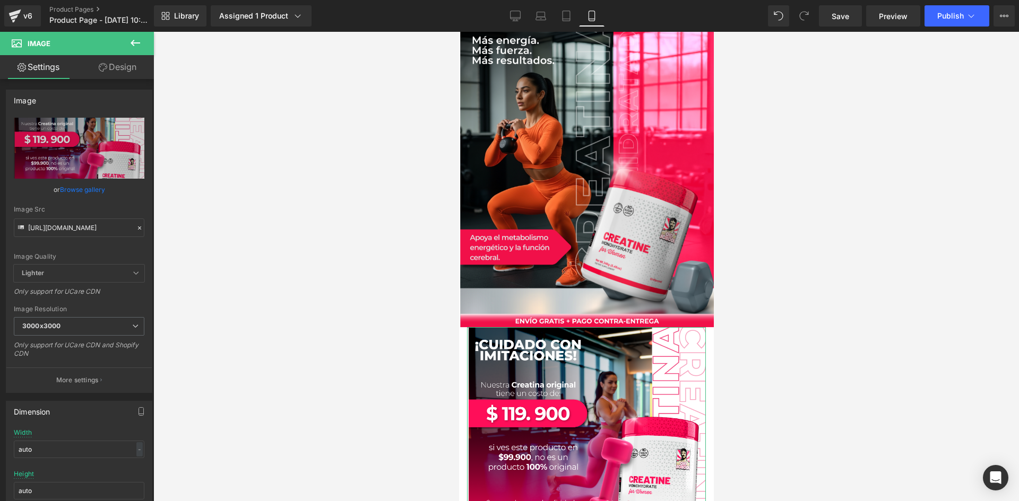
click at [121, 69] on link "Design" at bounding box center [117, 67] width 77 height 24
click at [0, 0] on div "Visibility" at bounding box center [0, 0] width 0 height 0
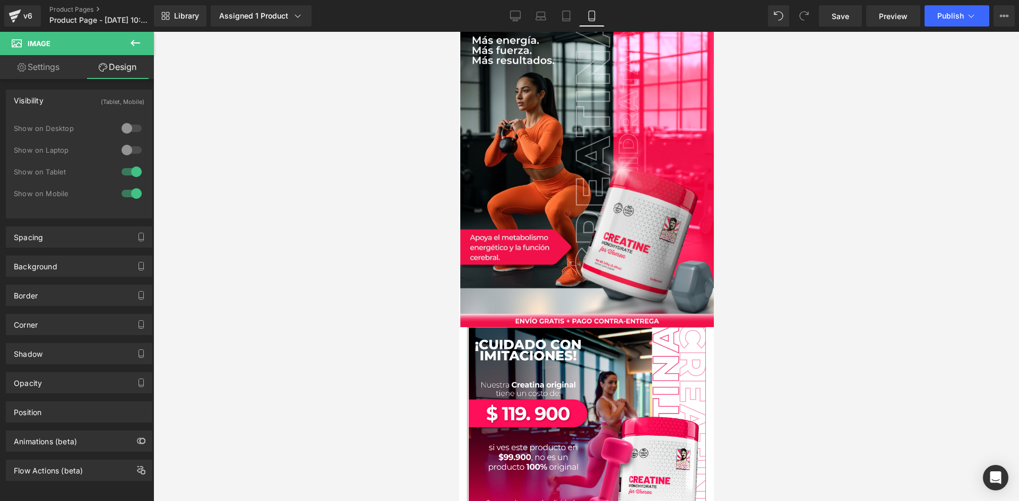
click at [77, 99] on div "Visibility (Tablet, Mobile)" at bounding box center [78, 100] width 145 height 20
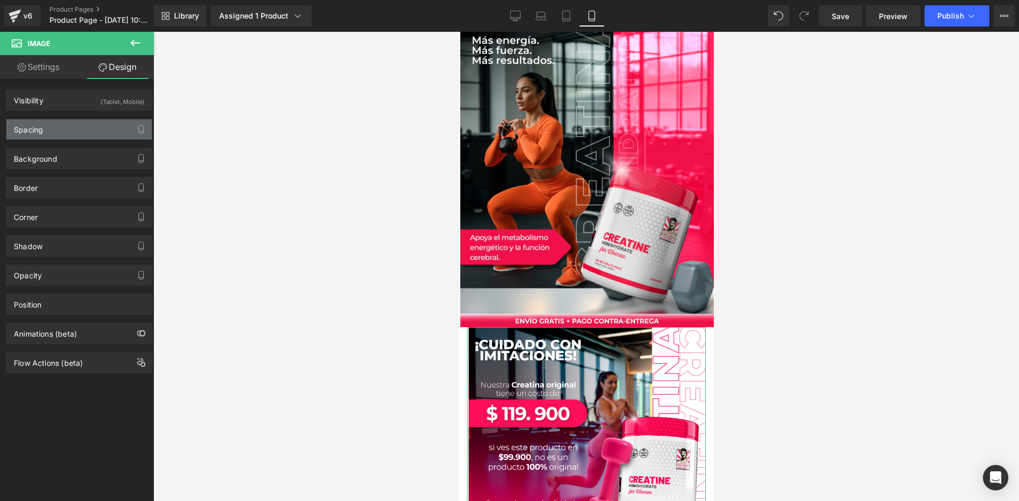
click at [75, 133] on div "Spacing" at bounding box center [78, 129] width 145 height 20
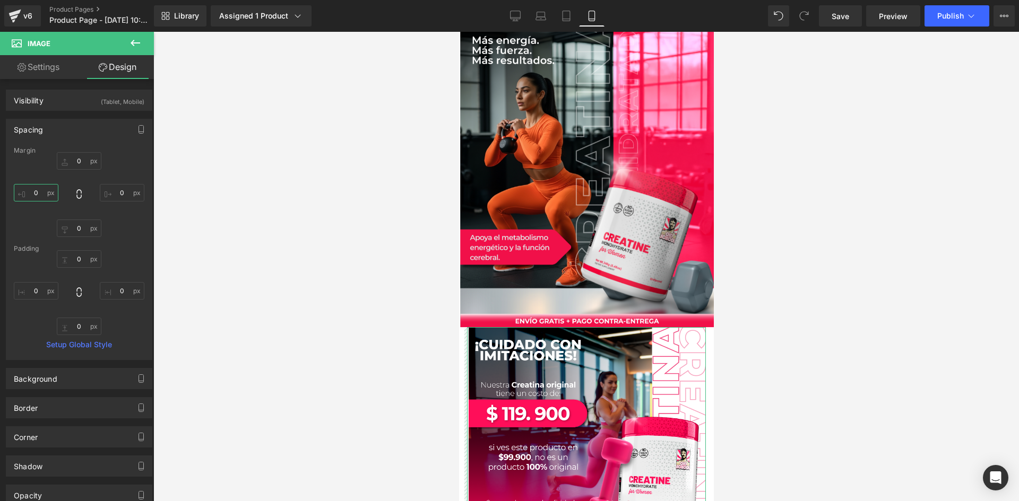
click at [32, 192] on input "0" at bounding box center [36, 193] width 45 height 18
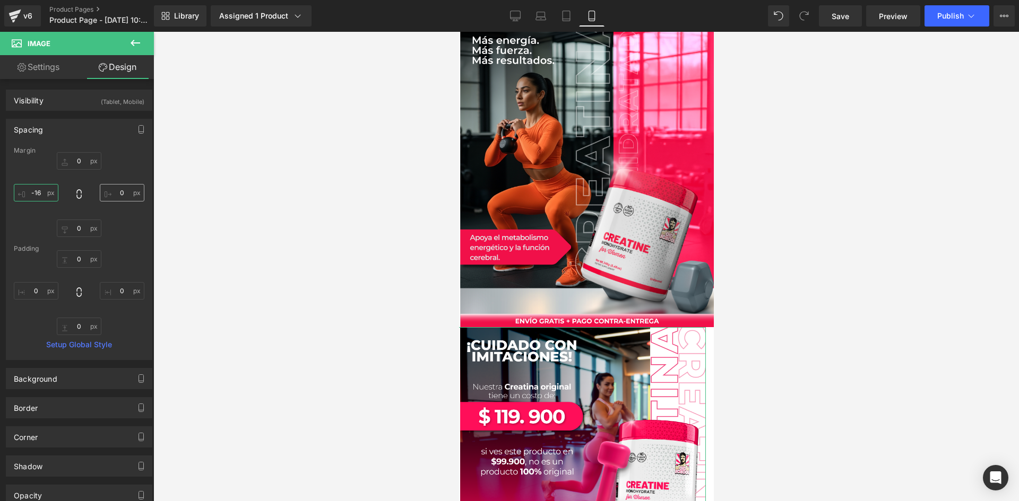
type input "-16"
click at [117, 190] on input "0" at bounding box center [122, 193] width 45 height 18
type input "-15"
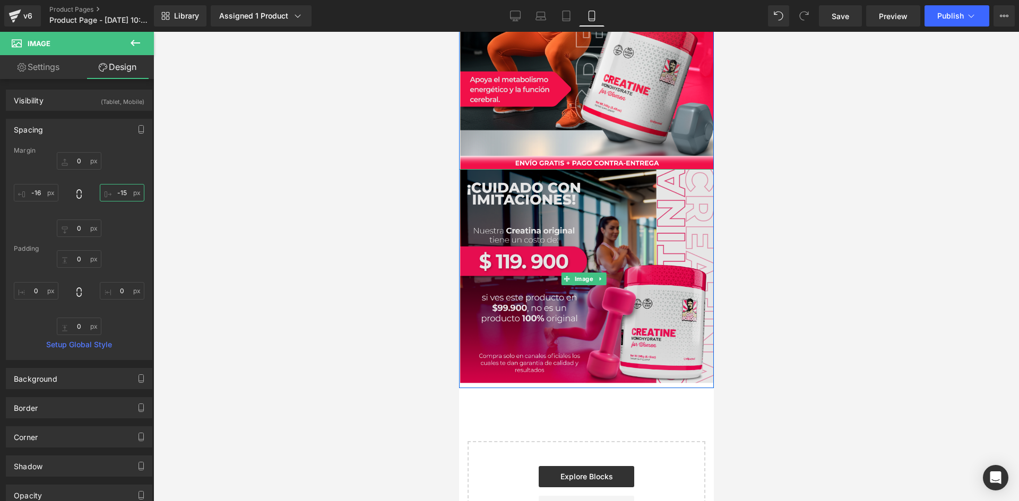
scroll to position [3318, 0]
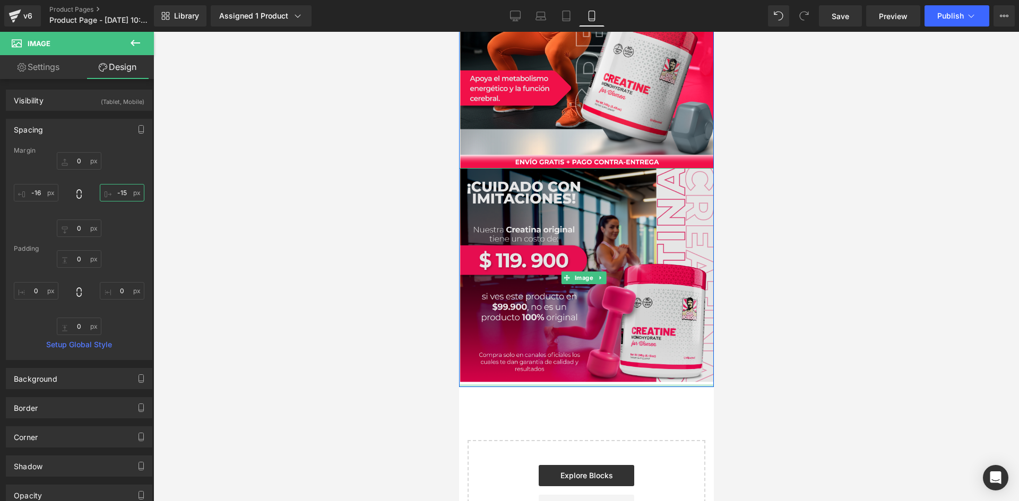
type input "0px"
drag, startPoint x: 572, startPoint y: 368, endPoint x: 577, endPoint y: 363, distance: 6.4
click at [577, 363] on div "Image" at bounding box center [585, 277] width 255 height 219
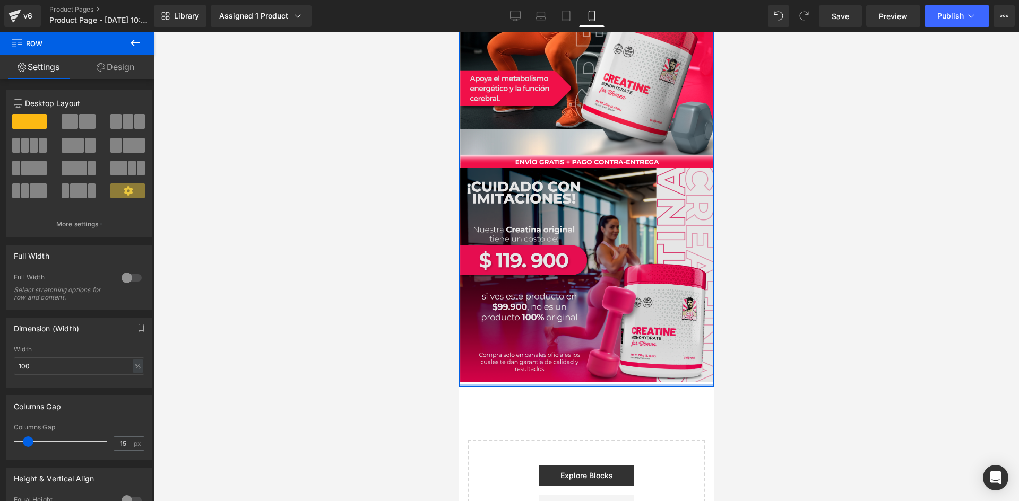
drag, startPoint x: 579, startPoint y: 369, endPoint x: 1284, endPoint y: 430, distance: 707.1
click at [579, 367] on div "Image Image Row" at bounding box center [585, 116] width 255 height 544
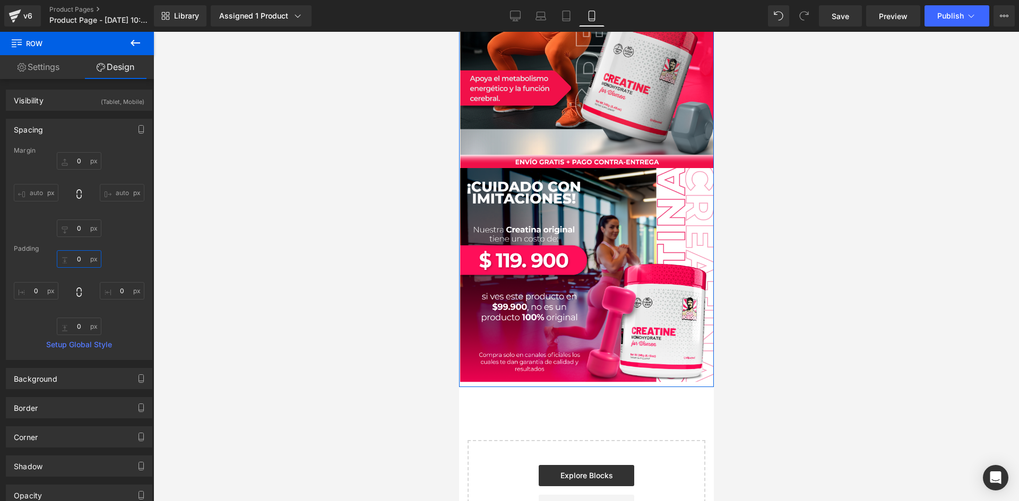
click at [75, 256] on input "0" at bounding box center [79, 259] width 45 height 18
type input "0"
type input "-10"
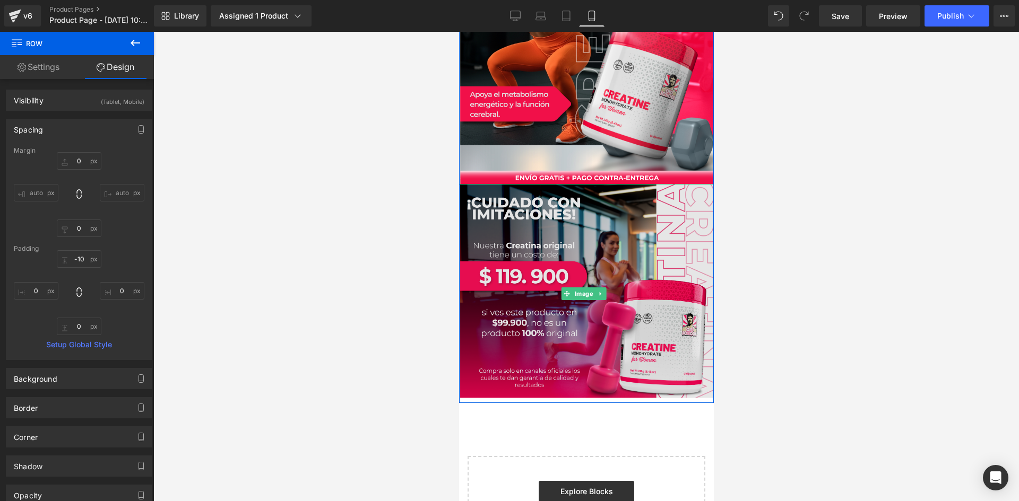
click at [577, 327] on img at bounding box center [585, 293] width 255 height 219
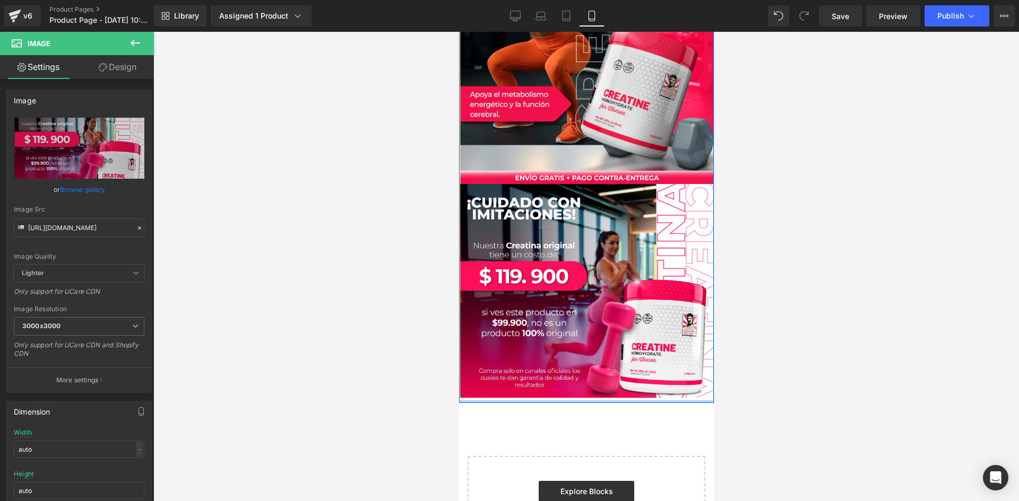
click at [560, 401] on div at bounding box center [585, 402] width 255 height 3
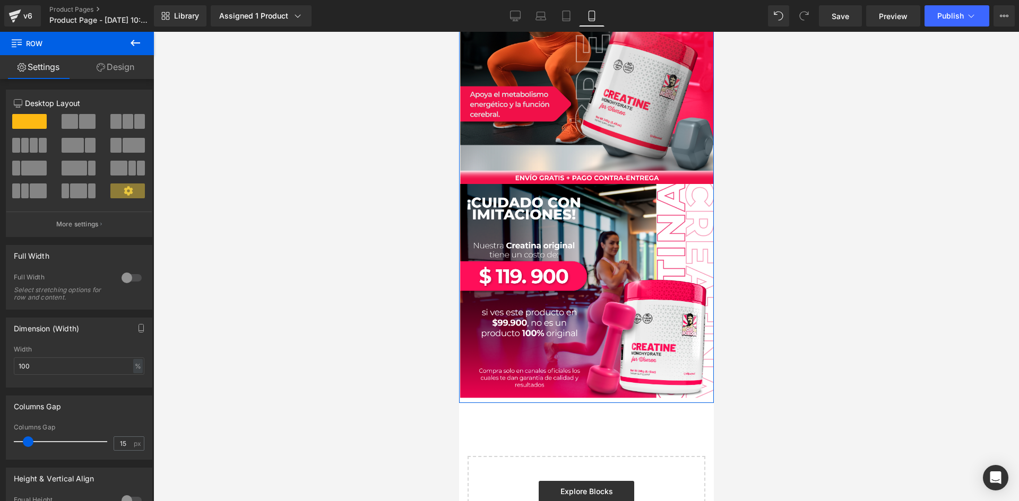
click at [110, 65] on link "Design" at bounding box center [115, 67] width 77 height 24
click at [0, 0] on div "Spacing" at bounding box center [0, 0] width 0 height 0
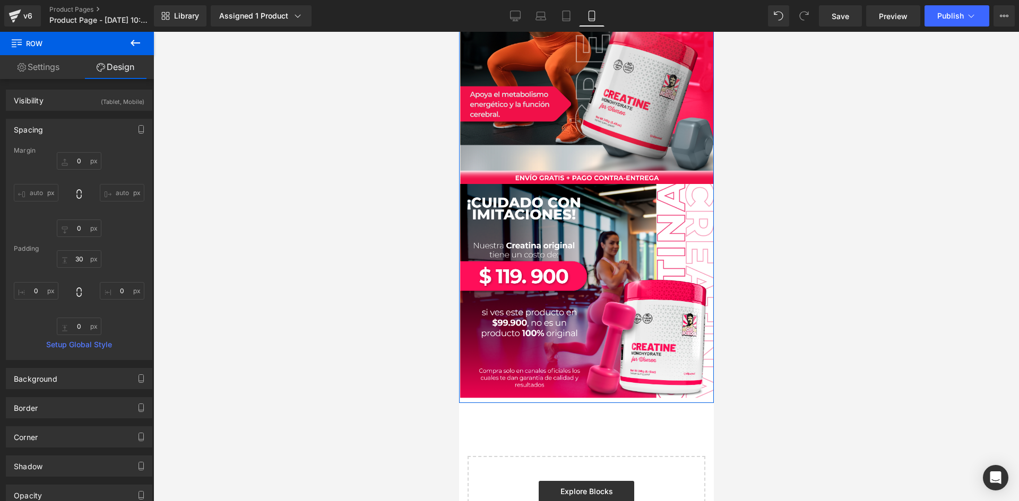
type input "0"
type input "30"
type input "0"
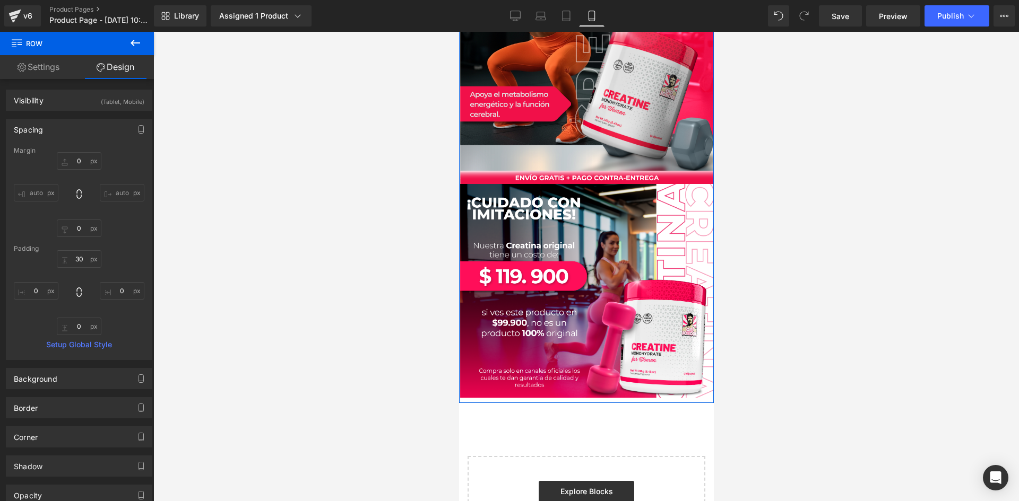
type input "0"
click at [79, 260] on input "30" at bounding box center [79, 259] width 45 height 18
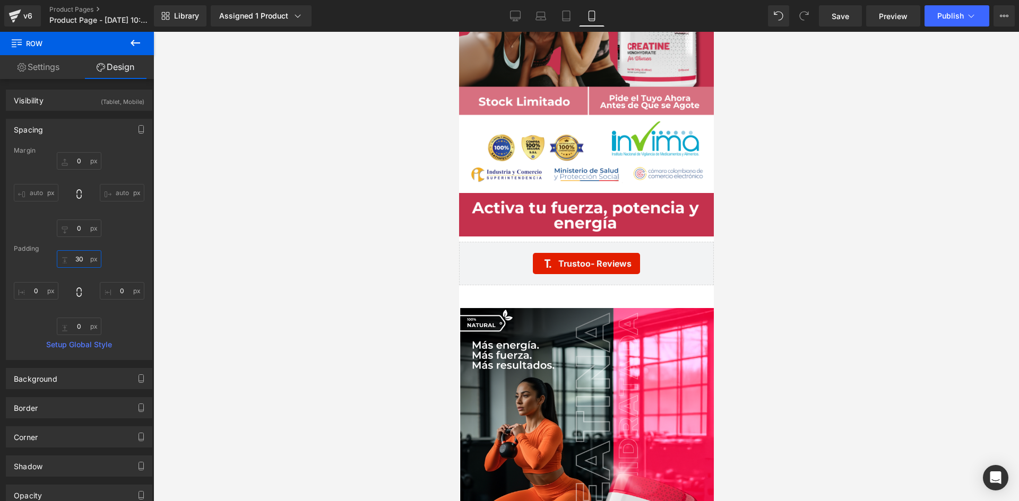
scroll to position [2894, 0]
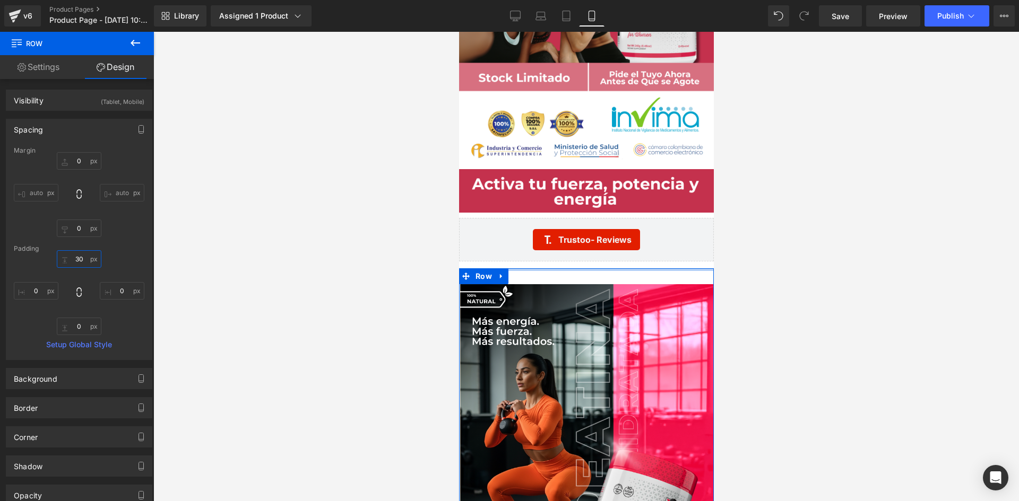
type input "0"
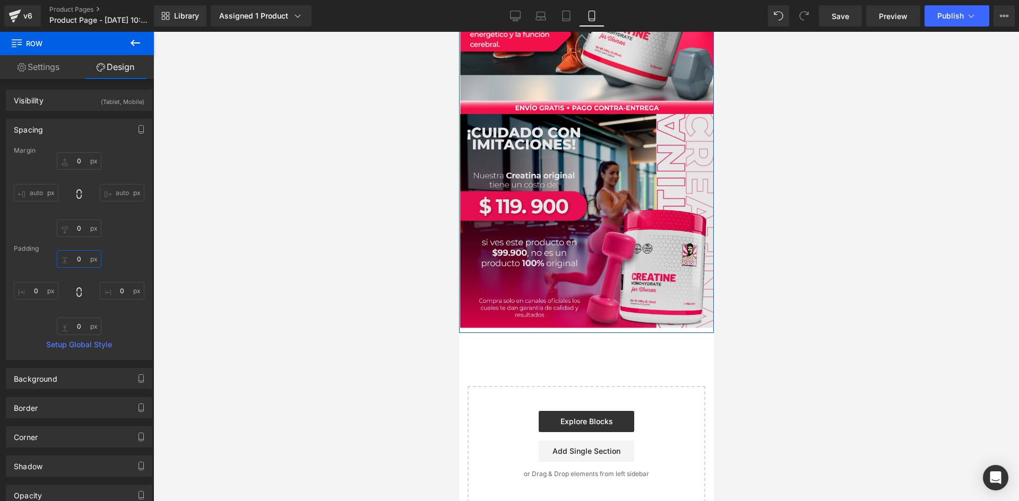
scroll to position [3374, 0]
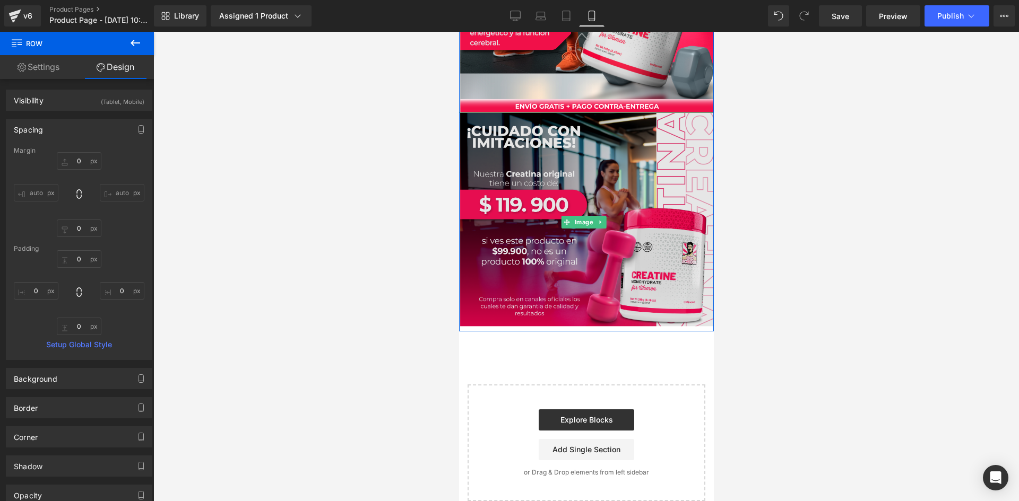
click at [548, 297] on img at bounding box center [585, 221] width 255 height 219
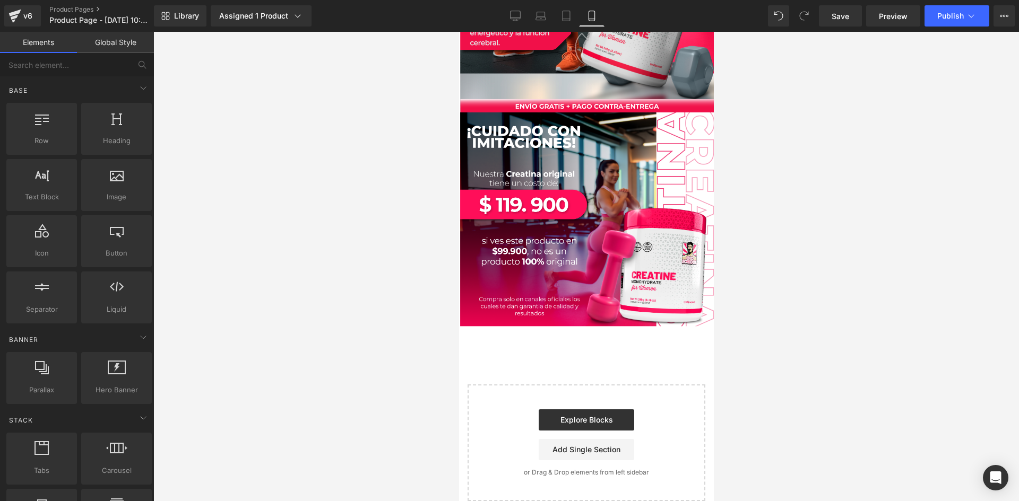
click at [339, 273] on div at bounding box center [585, 266] width 865 height 469
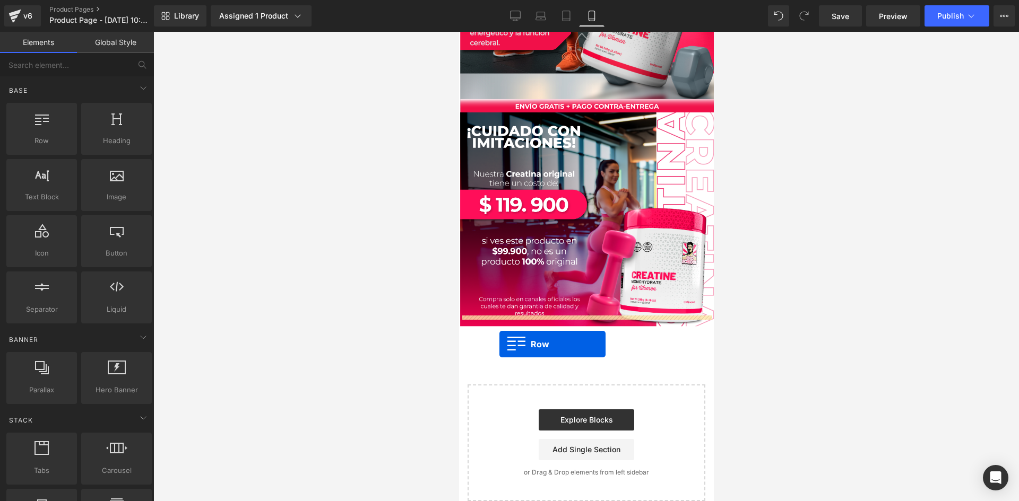
drag, startPoint x: 495, startPoint y: 162, endPoint x: 499, endPoint y: 344, distance: 182.5
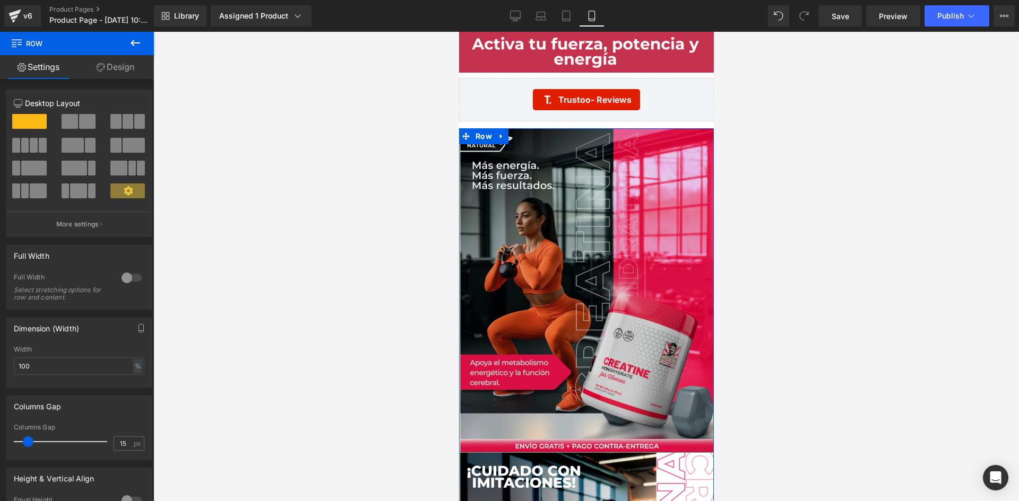
scroll to position [3003, 0]
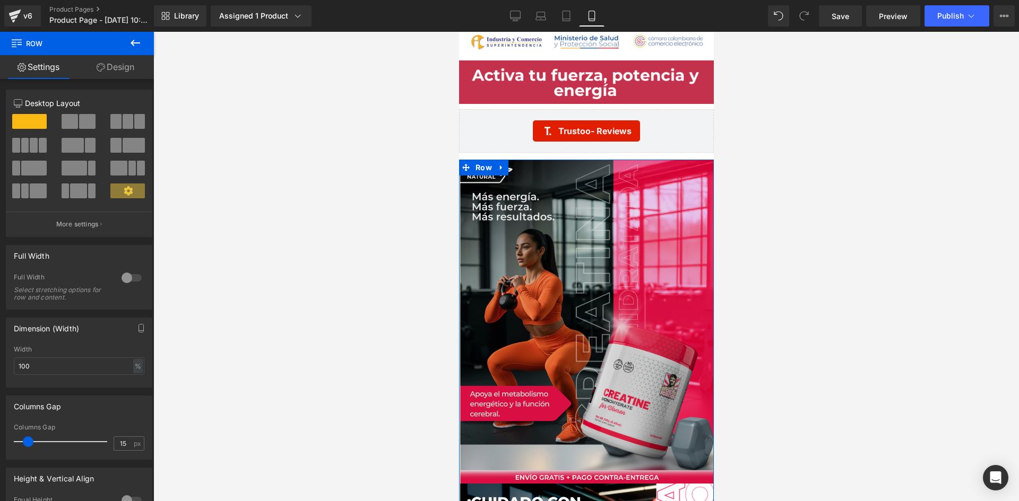
click at [528, 163] on img at bounding box center [585, 322] width 255 height 324
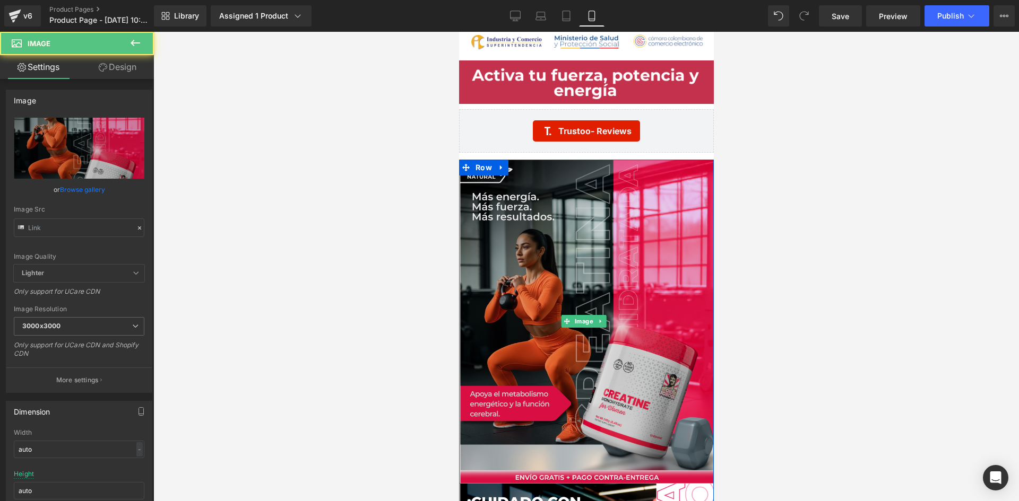
type input "https://i.ibb.co/d0Y7b2W4/Pieza-1-3x.png"
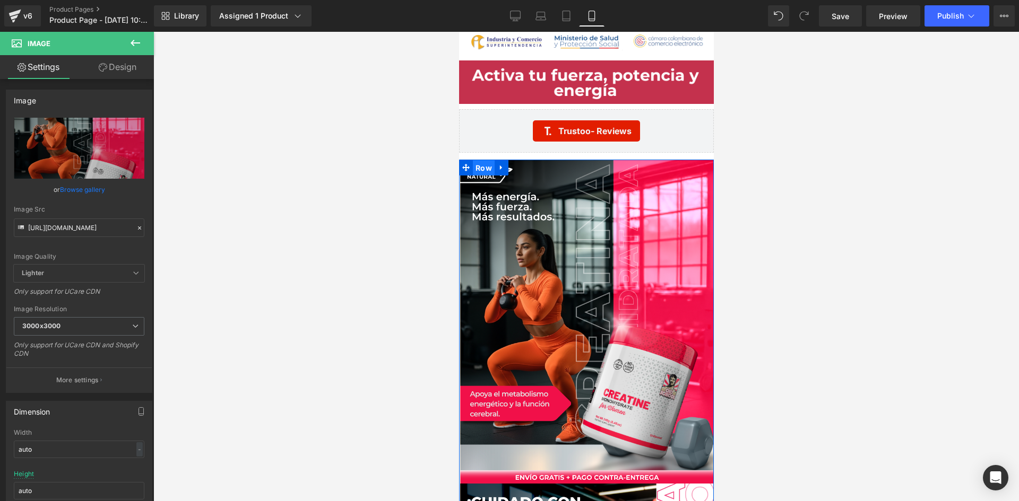
click at [478, 162] on span "Row" at bounding box center [483, 168] width 22 height 16
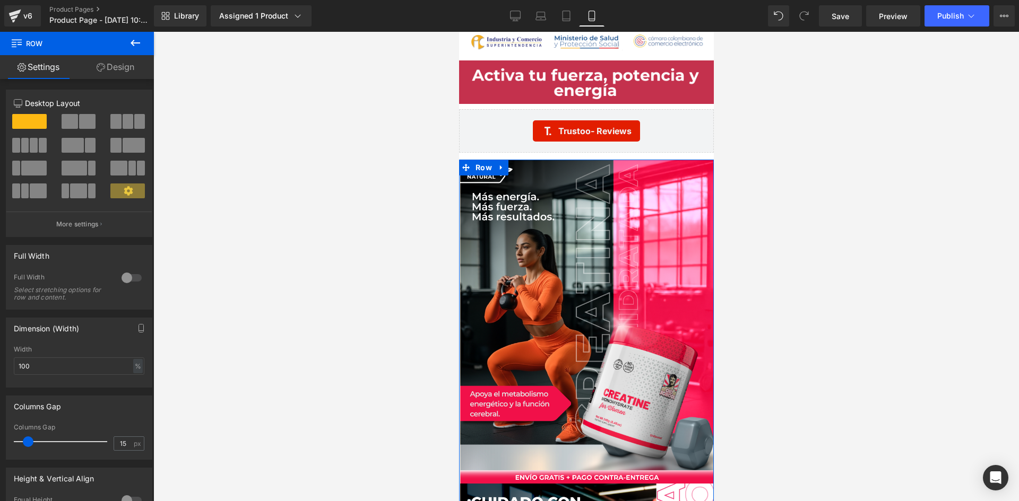
click at [127, 279] on div at bounding box center [131, 277] width 25 height 17
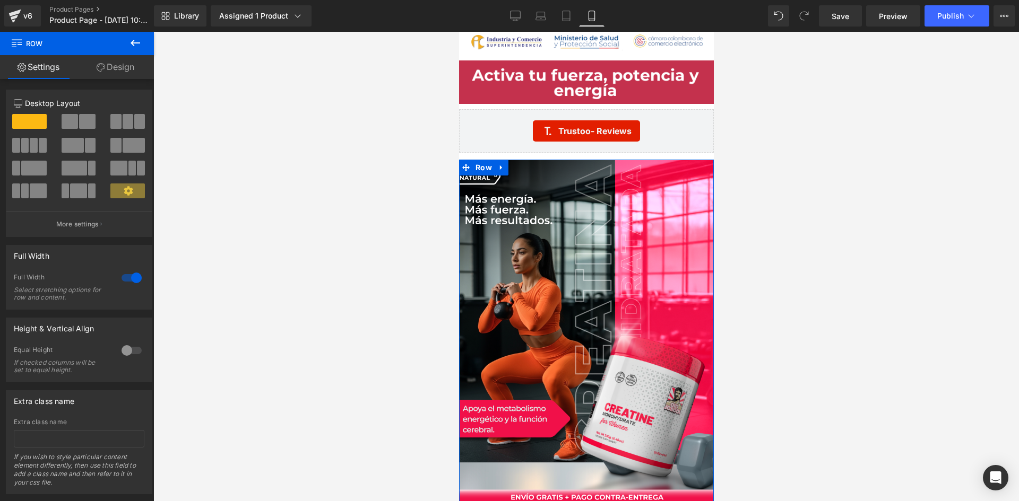
click at [116, 68] on link "Design" at bounding box center [115, 67] width 77 height 24
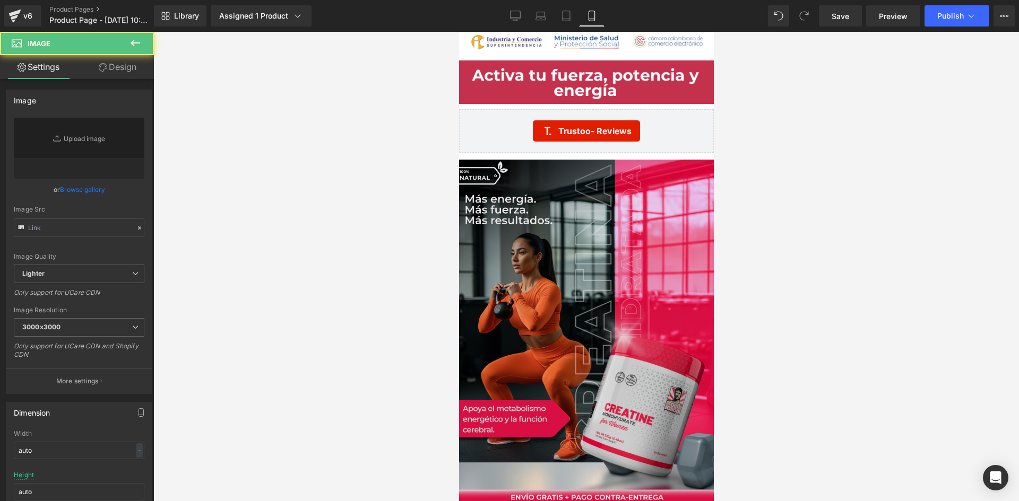
click at [570, 311] on img at bounding box center [585, 332] width 271 height 345
type input "https://i.ibb.co/d0Y7b2W4/Pieza-1-3x.png"
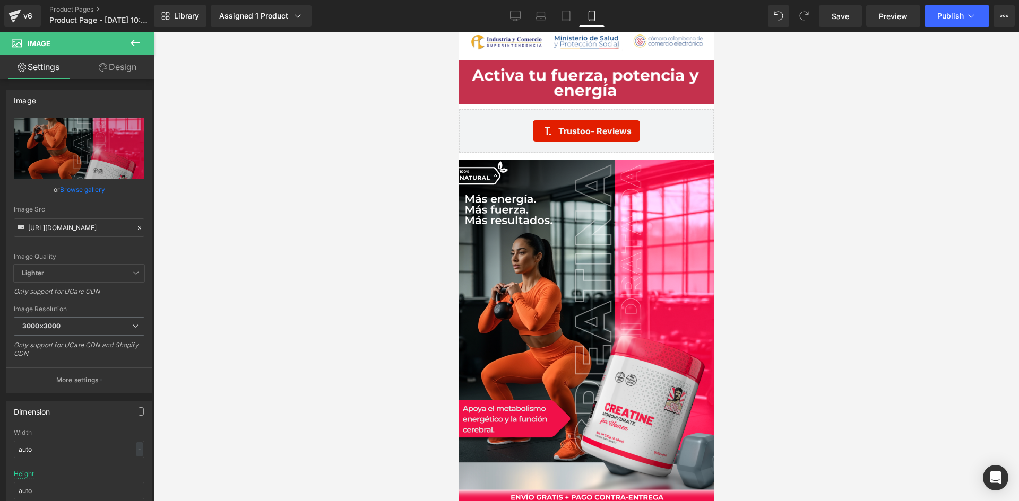
click at [119, 66] on link "Design" at bounding box center [117, 67] width 77 height 24
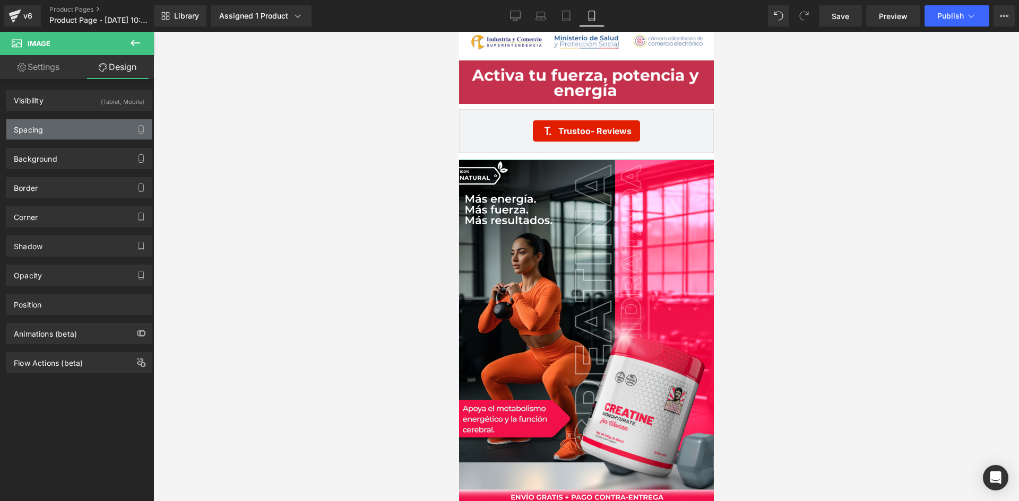
click at [72, 133] on div "Spacing" at bounding box center [78, 129] width 145 height 20
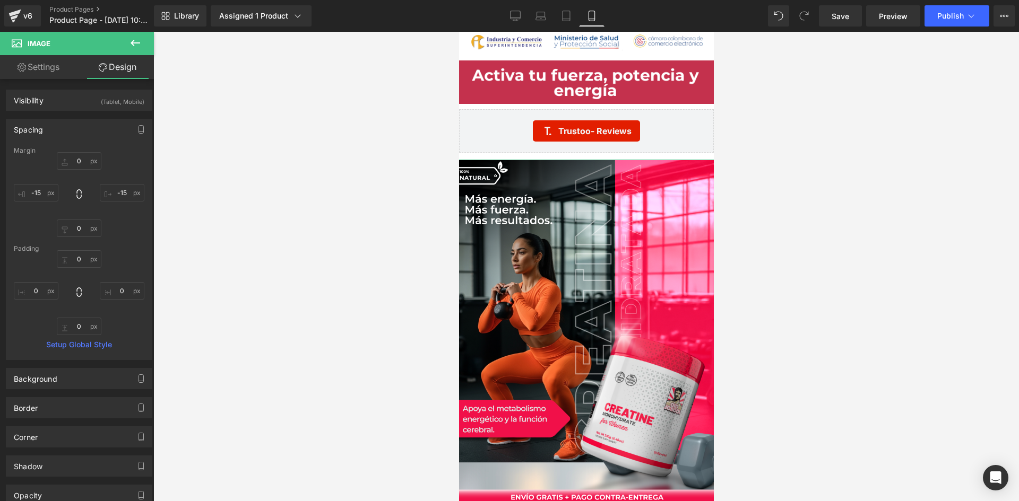
type input "0"
type input "-15"
type input "0"
type input "-15"
type input "0"
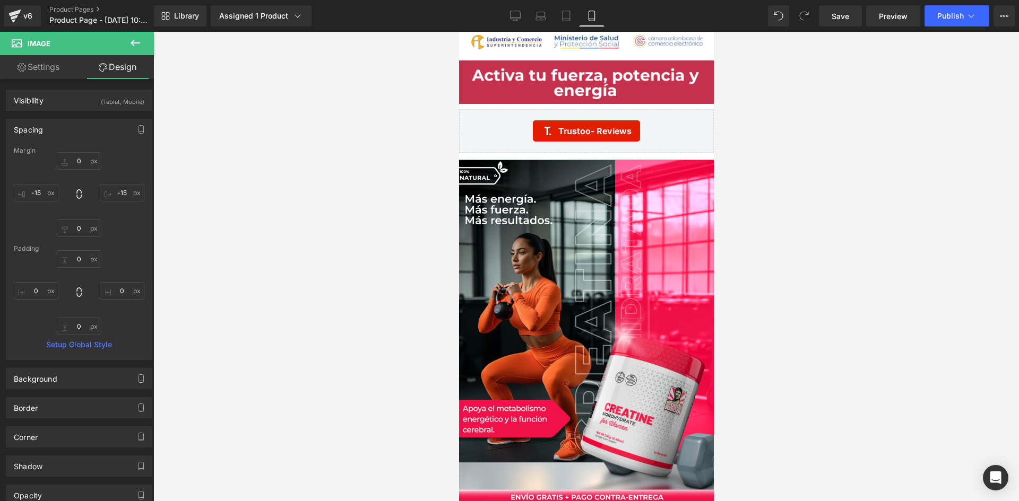
type input "0"
click at [38, 192] on input "-15" at bounding box center [36, 193] width 45 height 18
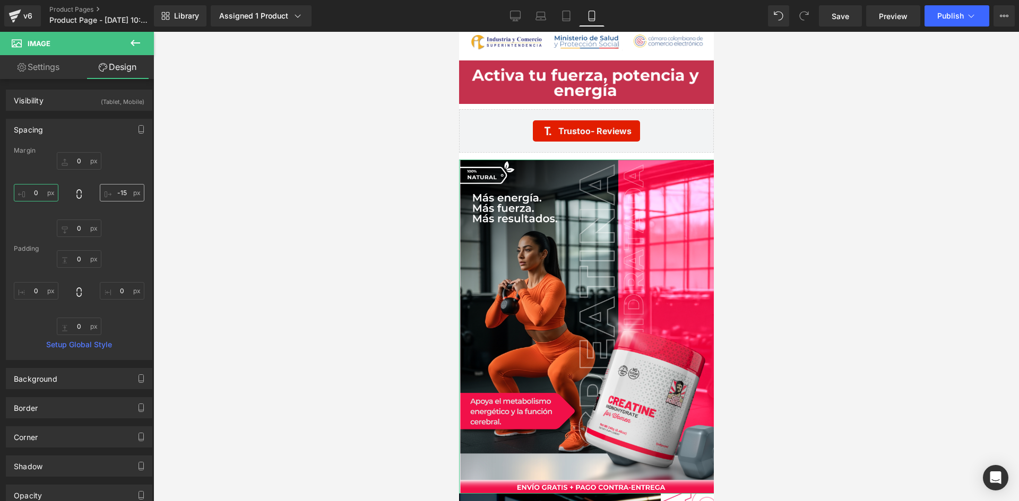
type input "0"
click at [121, 196] on input "-15" at bounding box center [122, 193] width 45 height 18
type input "0"
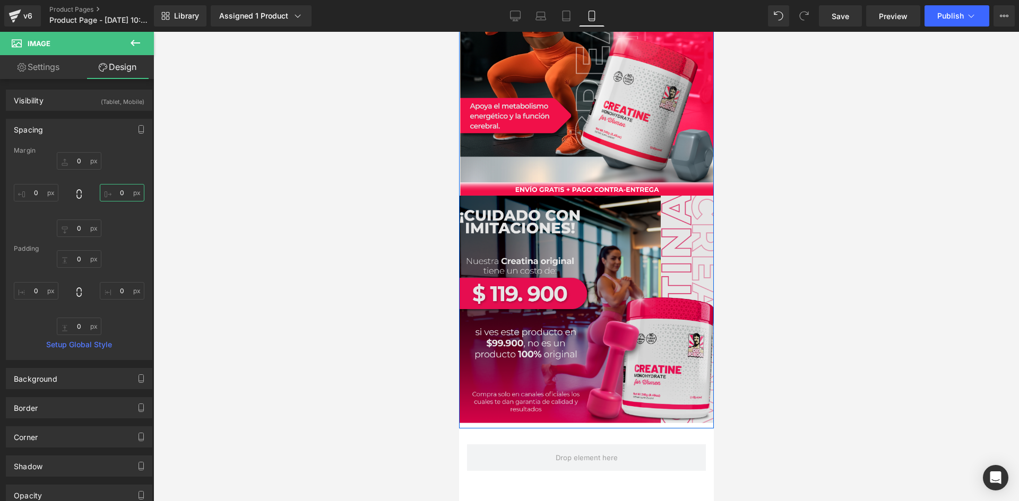
scroll to position [3374, 0]
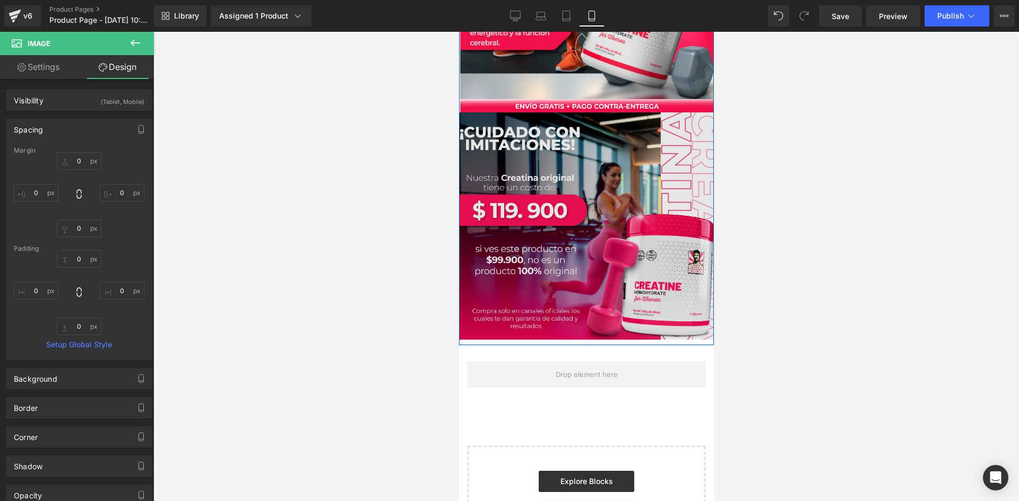
click at [581, 216] on img at bounding box center [585, 228] width 271 height 233
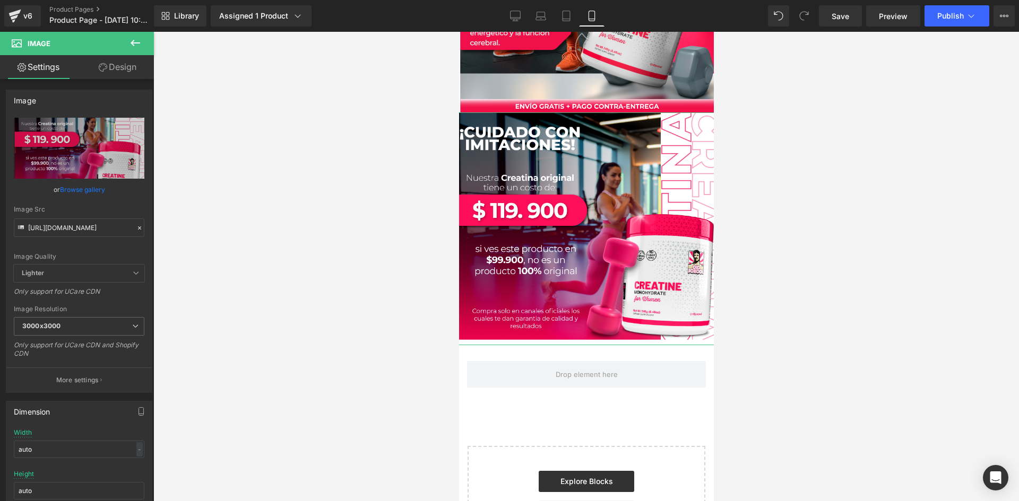
click at [113, 66] on link "Design" at bounding box center [117, 67] width 77 height 24
click at [0, 0] on div "Spacing" at bounding box center [0, 0] width 0 height 0
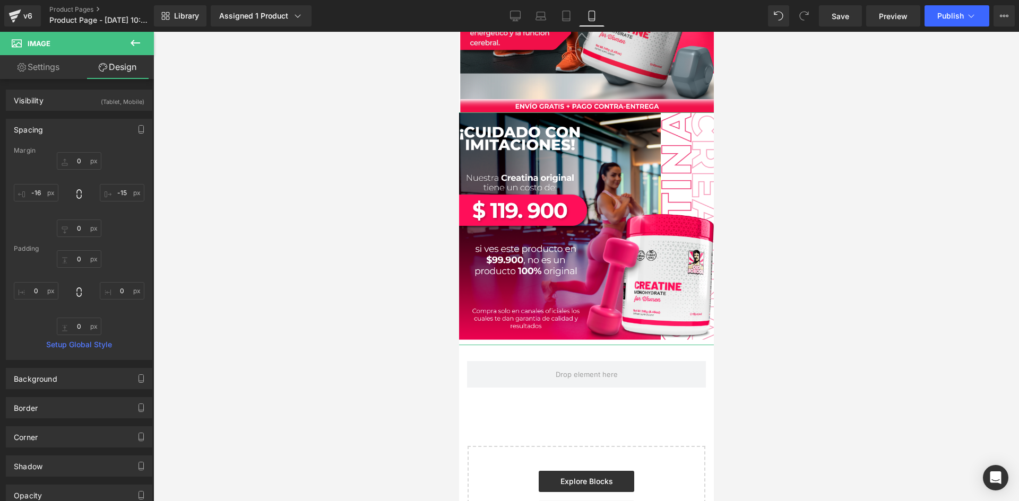
type input "0"
type input "-15"
type input "0"
type input "-16"
type input "0"
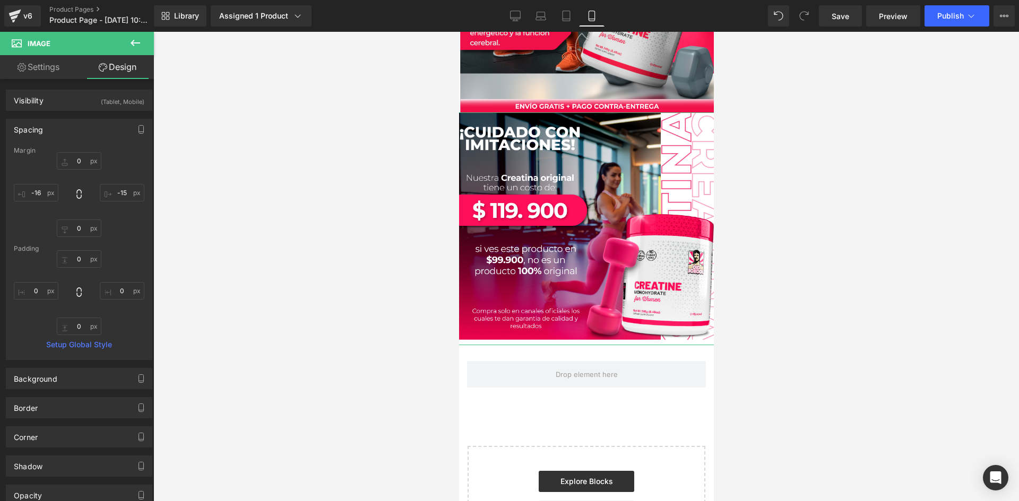
type input "0"
click at [37, 193] on input "-16" at bounding box center [36, 193] width 45 height 18
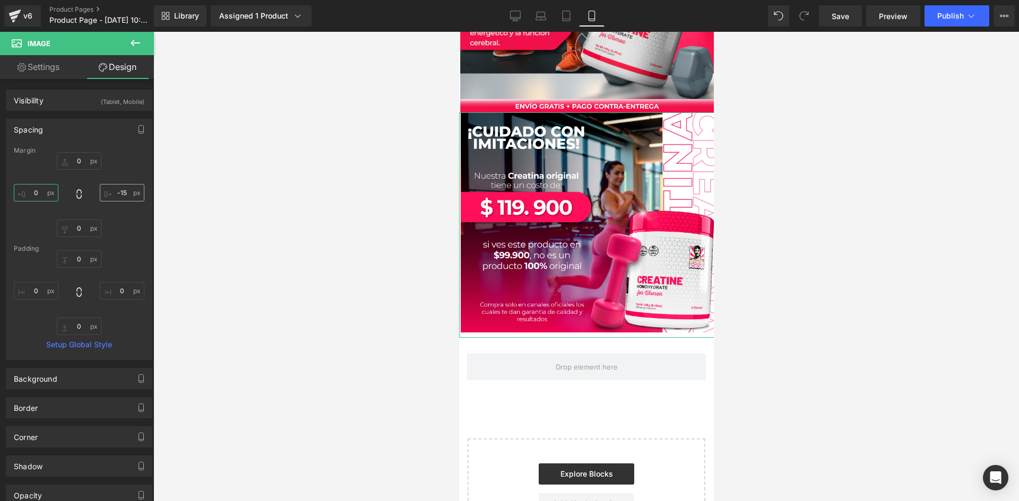
type input "0"
click at [122, 196] on input "-15" at bounding box center [122, 193] width 45 height 18
type input "0"
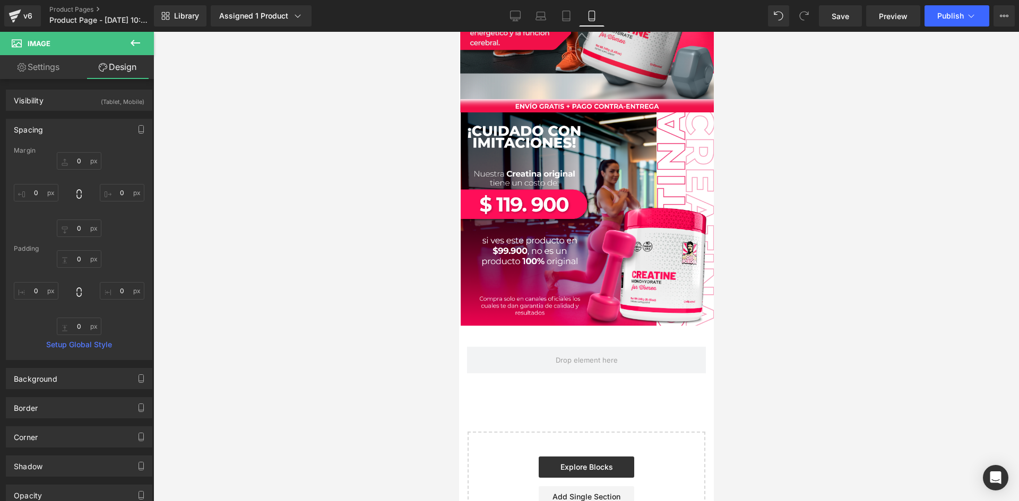
click at [404, 245] on div at bounding box center [585, 266] width 865 height 469
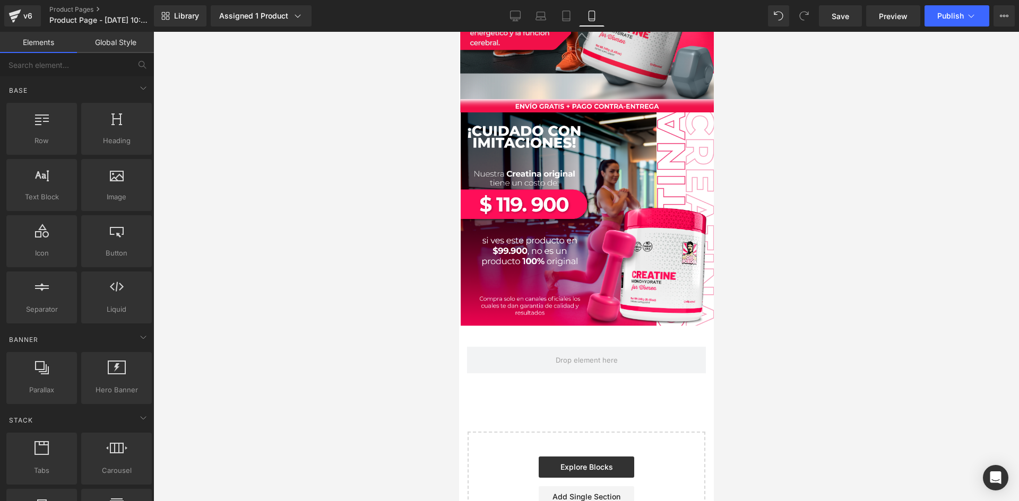
click at [403, 334] on div at bounding box center [585, 266] width 865 height 469
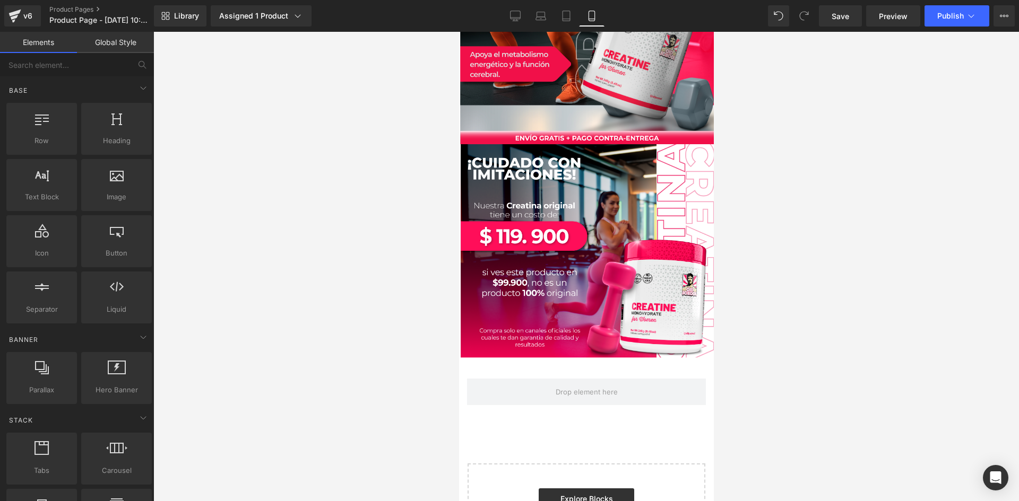
scroll to position [3024, 0]
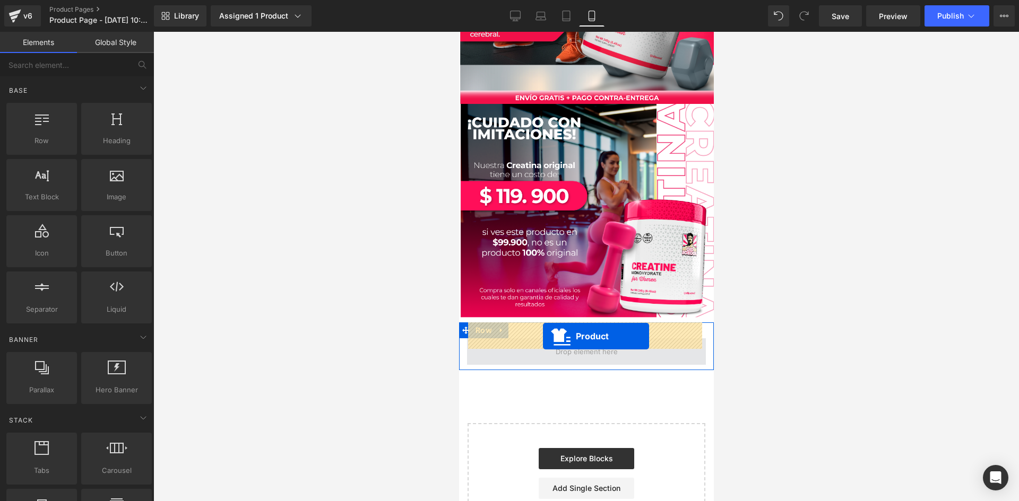
drag, startPoint x: 540, startPoint y: 69, endPoint x: 542, endPoint y: 336, distance: 266.9
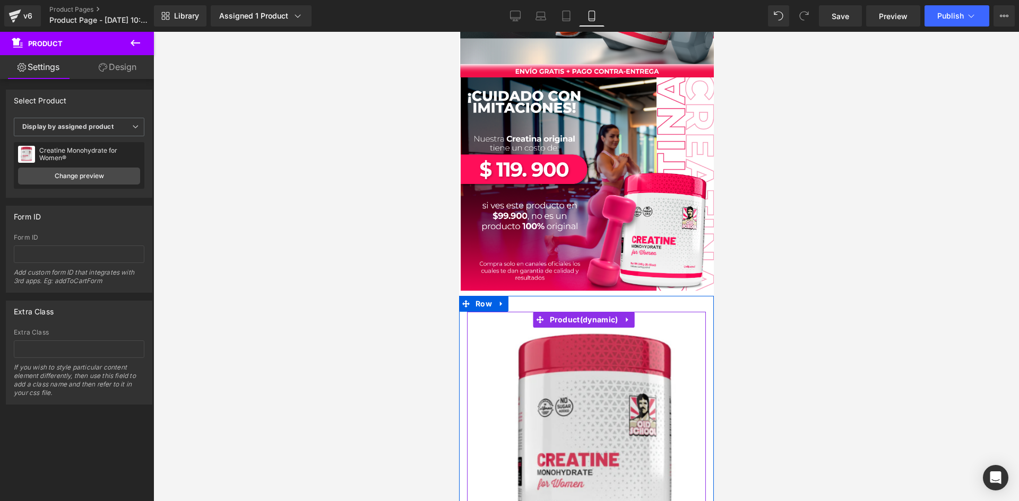
scroll to position [2997, 0]
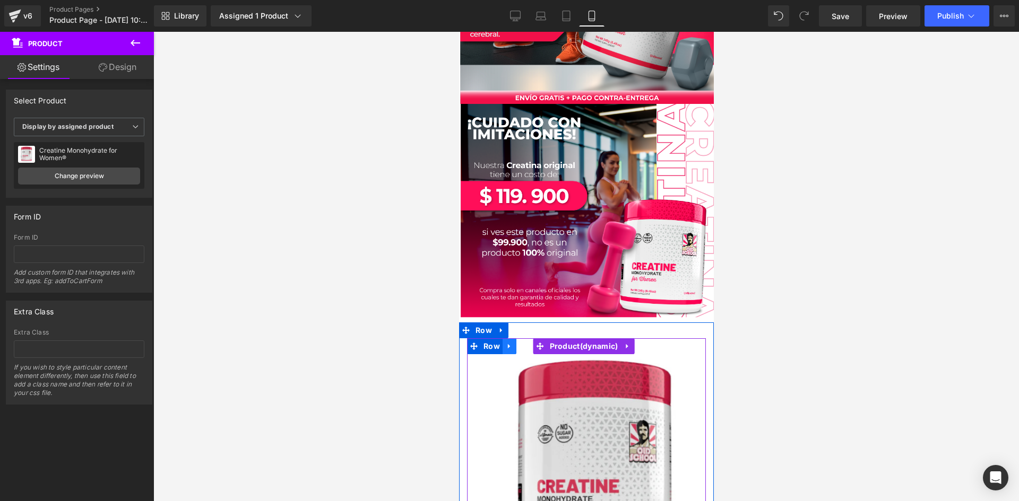
click at [509, 343] on icon at bounding box center [508, 347] width 7 height 8
click at [485, 339] on span "Row" at bounding box center [491, 347] width 22 height 16
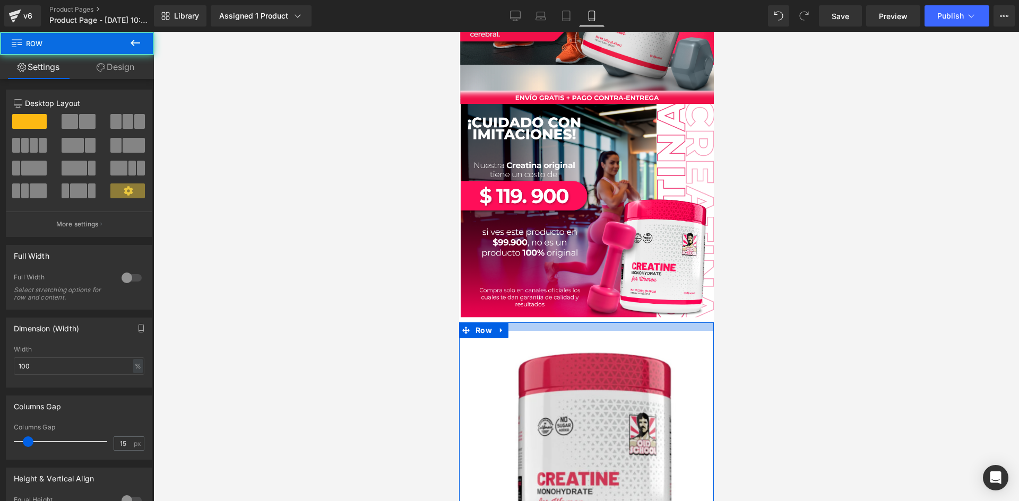
drag, startPoint x: 537, startPoint y: 318, endPoint x: 540, endPoint y: 311, distance: 7.9
click at [540, 323] on div at bounding box center [585, 327] width 255 height 8
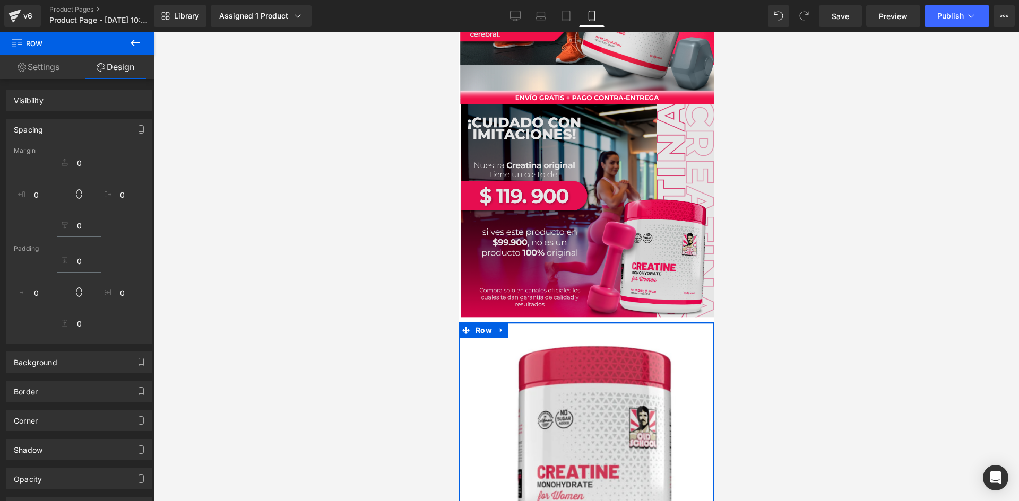
drag, startPoint x: 540, startPoint y: 311, endPoint x: 540, endPoint y: 304, distance: 6.9
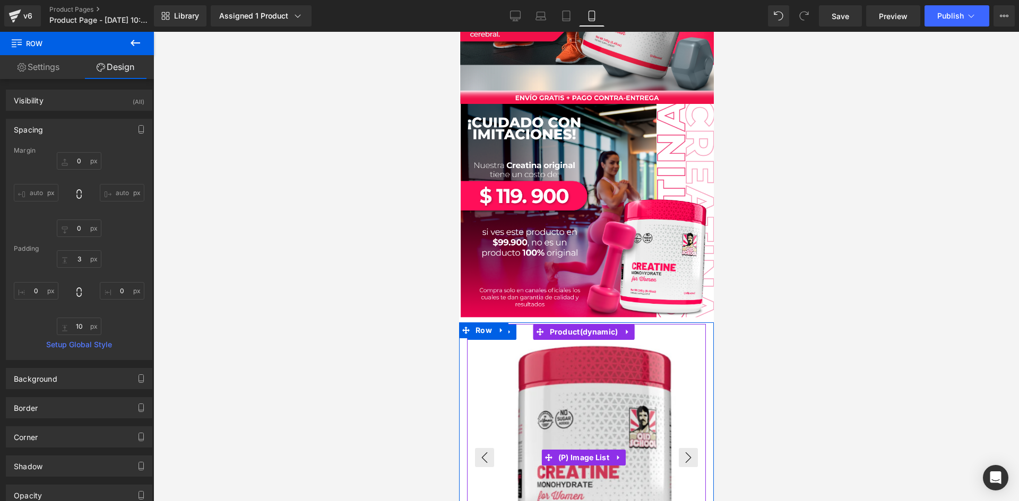
click at [481, 333] on img at bounding box center [594, 452] width 239 height 239
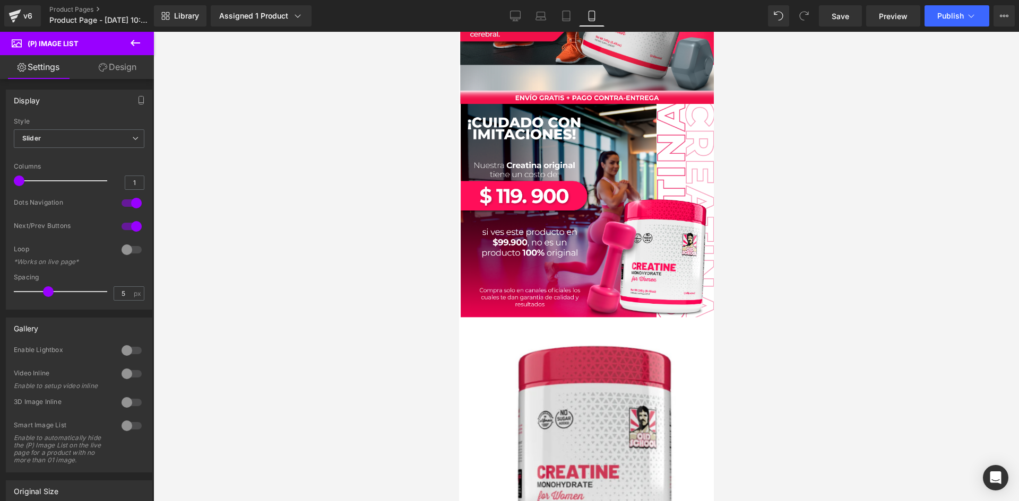
click at [126, 68] on link "Design" at bounding box center [117, 67] width 77 height 24
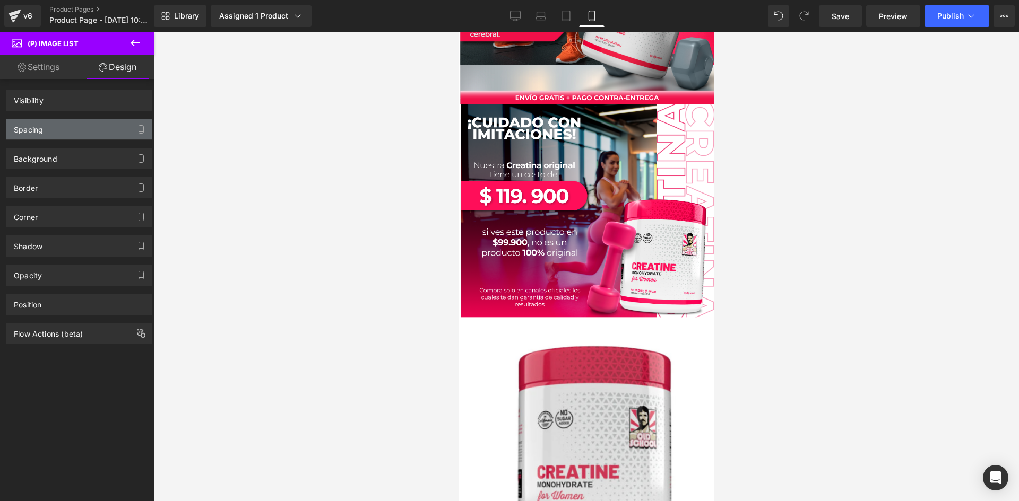
click at [71, 127] on div "Spacing" at bounding box center [78, 129] width 145 height 20
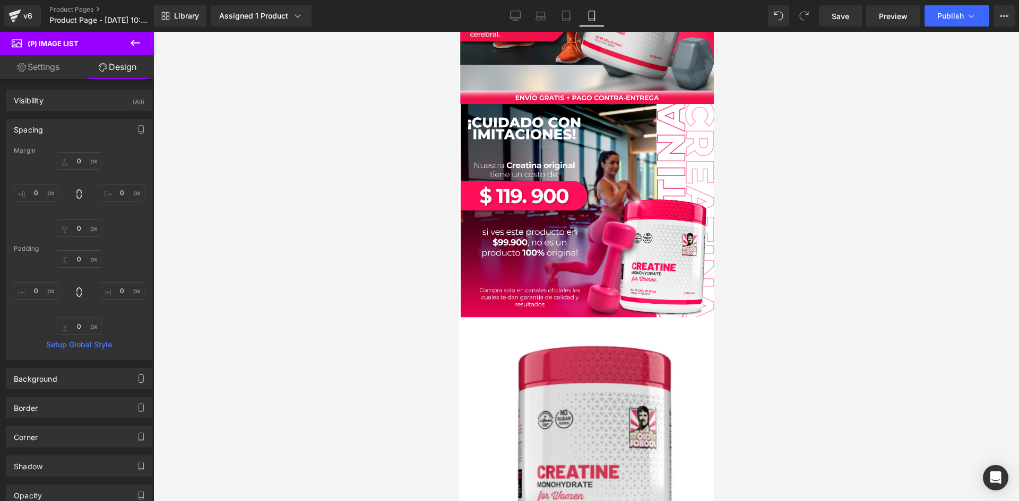
type input "0"
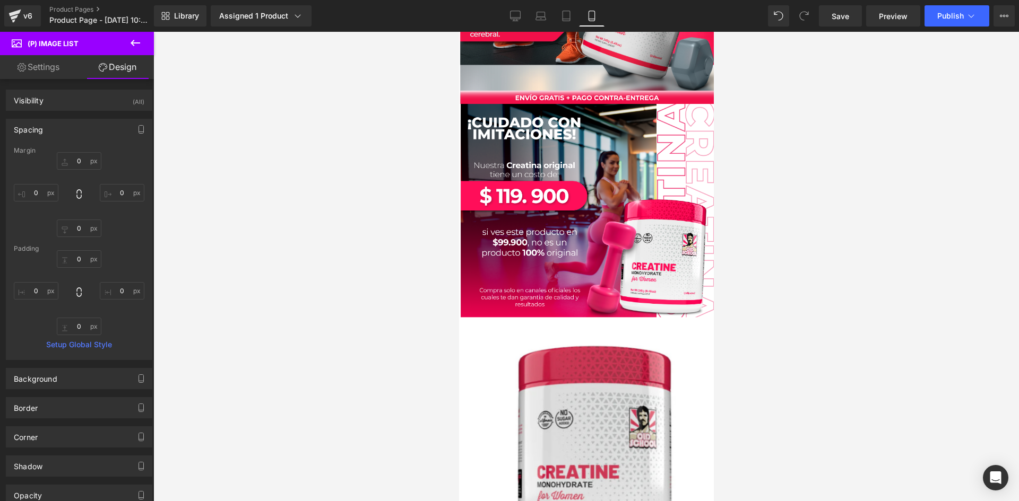
type input "0"
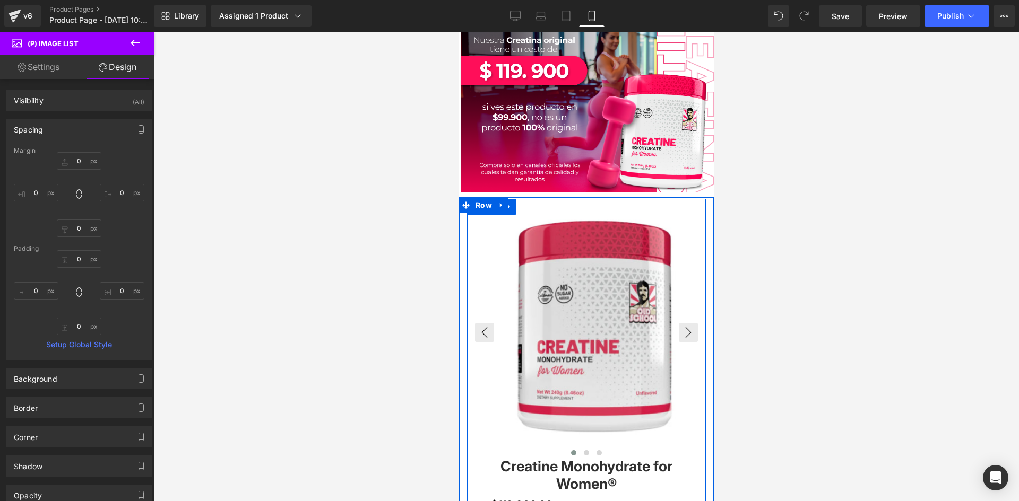
scroll to position [3103, 0]
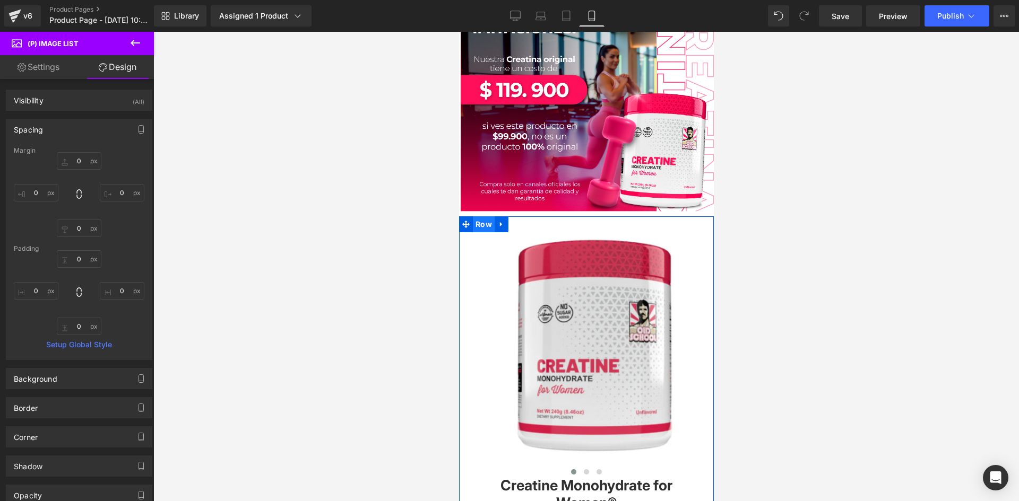
click at [480, 216] on span "Row" at bounding box center [483, 224] width 22 height 16
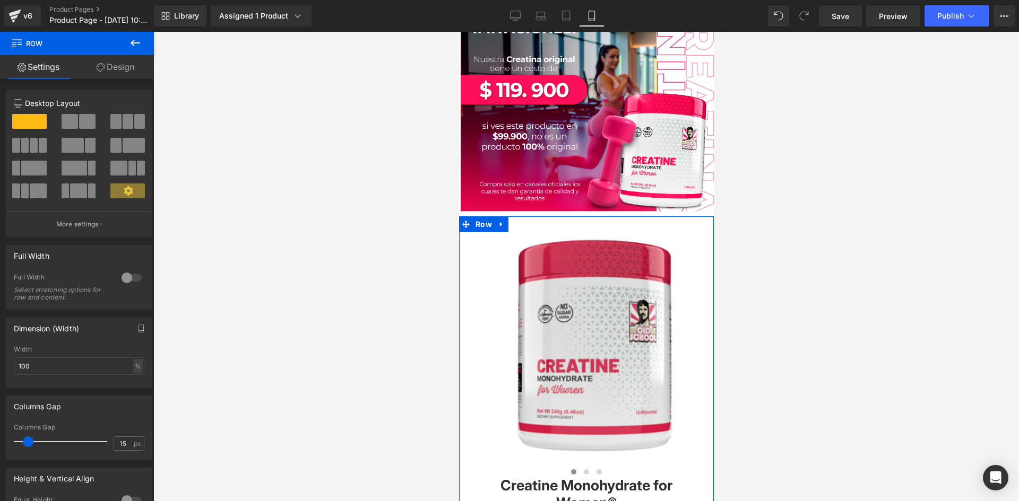
click at [126, 280] on div at bounding box center [131, 277] width 25 height 17
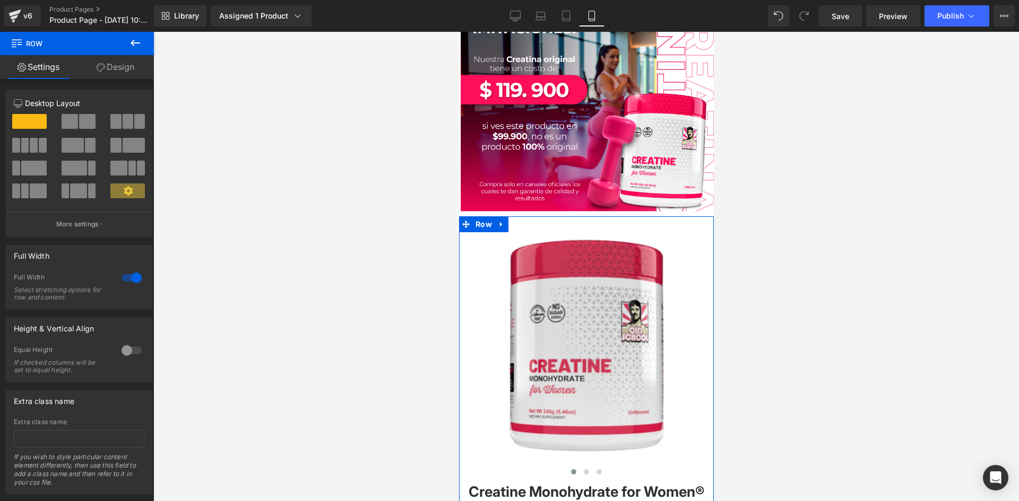
click at [122, 71] on link "Design" at bounding box center [115, 67] width 77 height 24
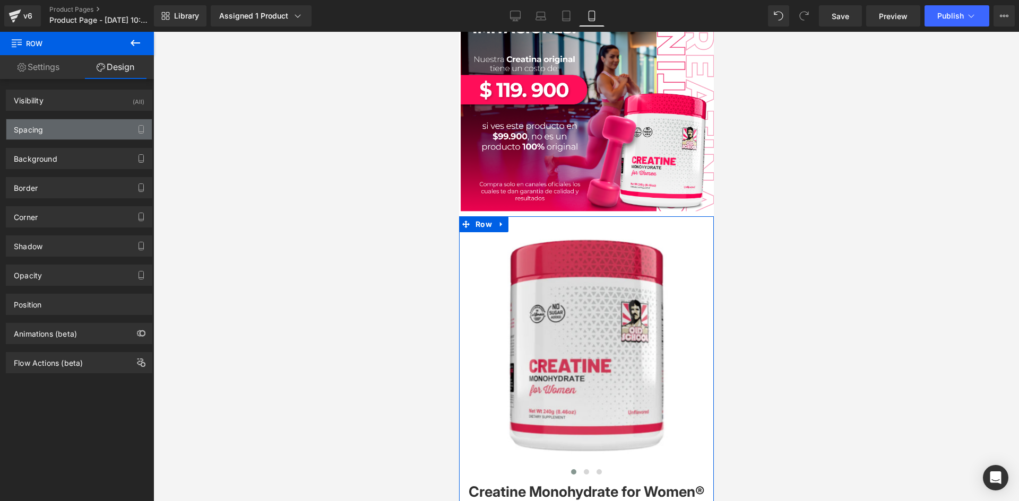
click at [100, 133] on div "Spacing" at bounding box center [78, 129] width 145 height 20
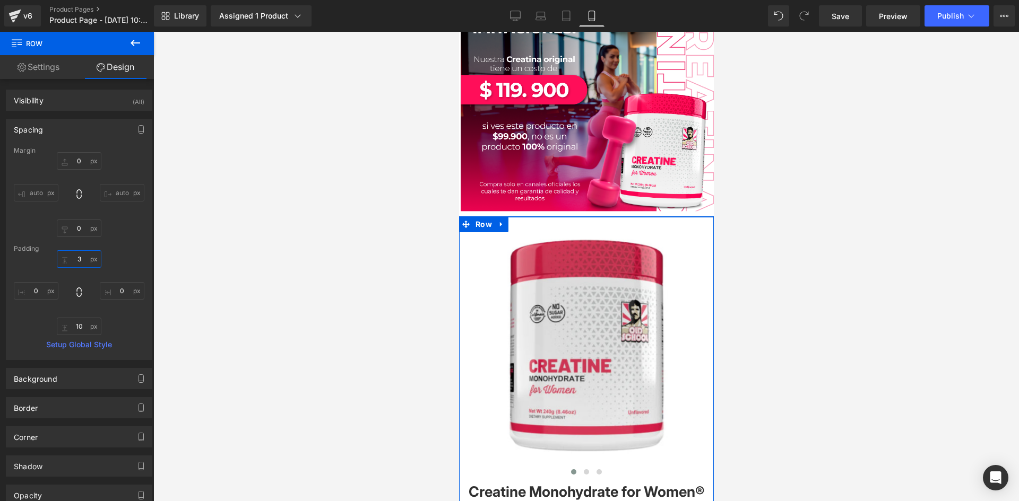
click at [79, 259] on input "3" at bounding box center [79, 259] width 45 height 18
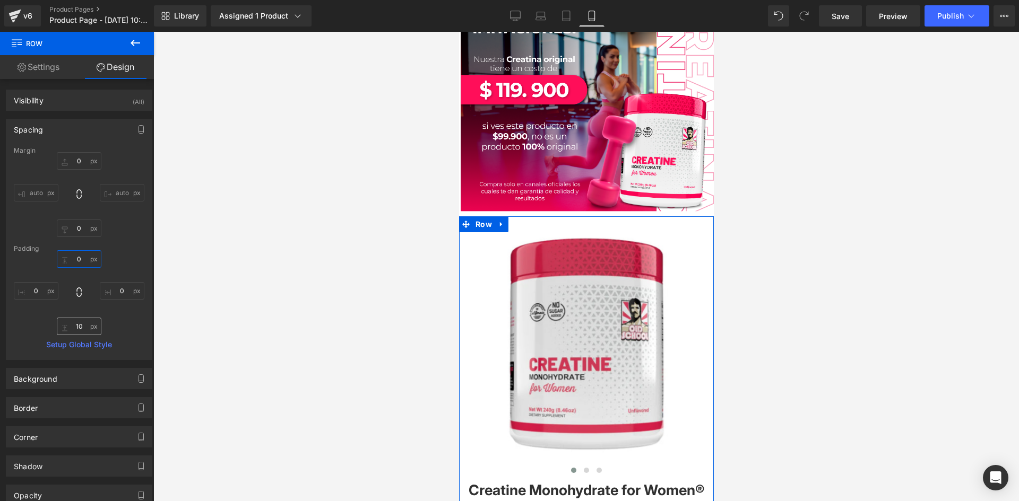
type input "0"
click at [81, 326] on input "10" at bounding box center [79, 327] width 45 height 18
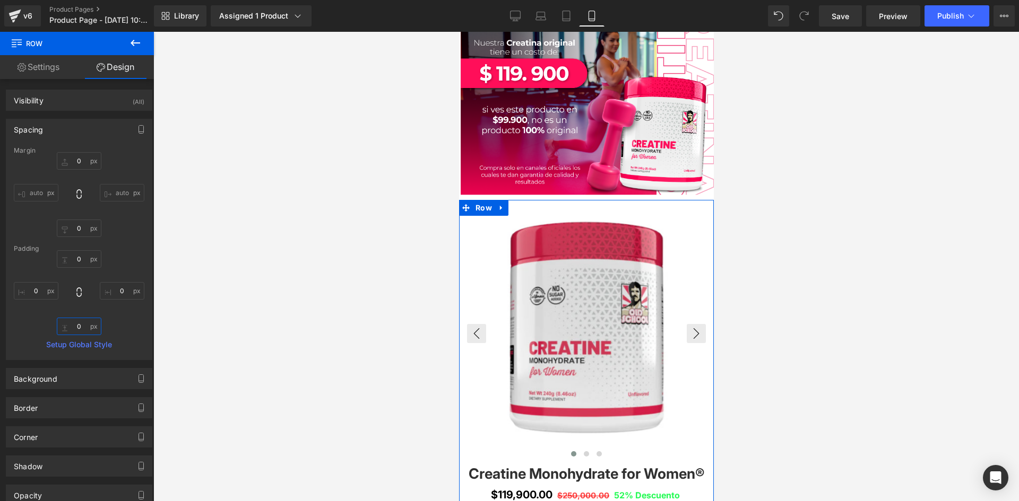
scroll to position [3279, 0]
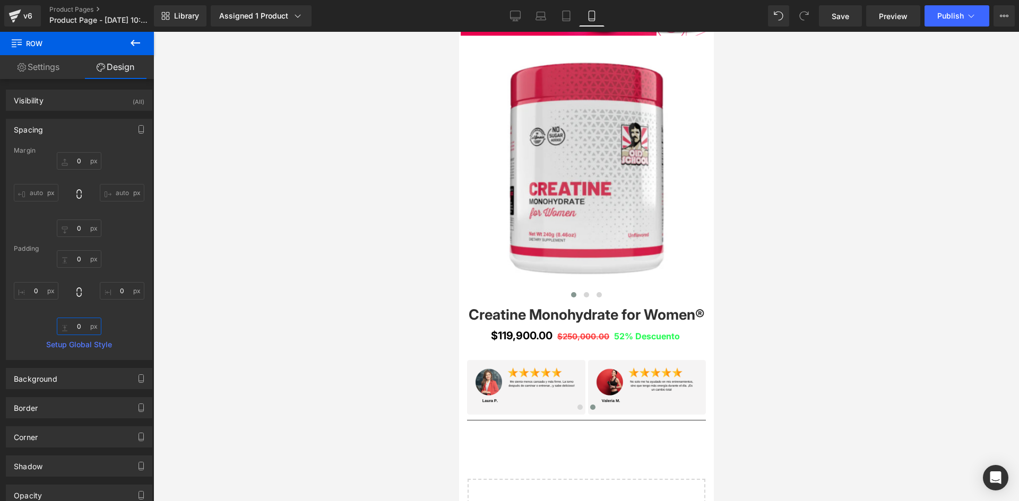
type input "0"
click at [297, 247] on div at bounding box center [585, 266] width 865 height 469
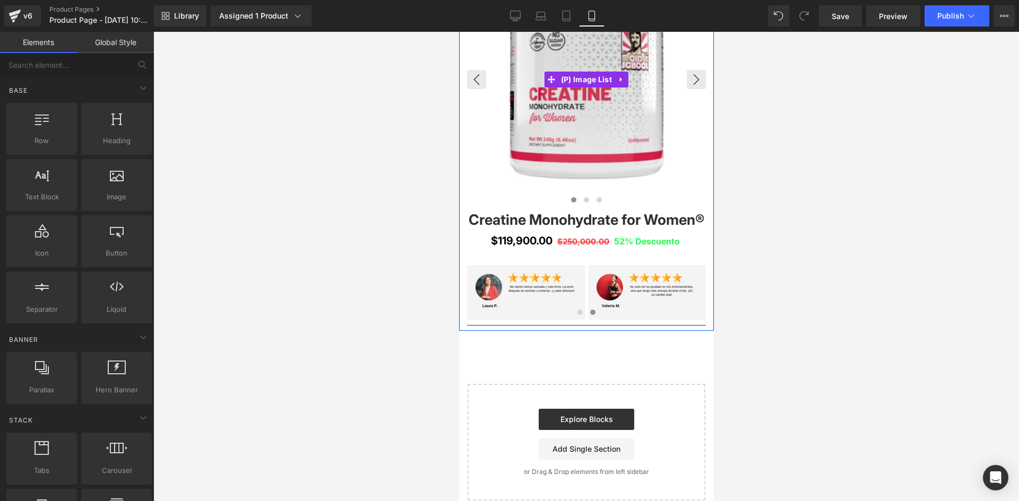
scroll to position [3385, 0]
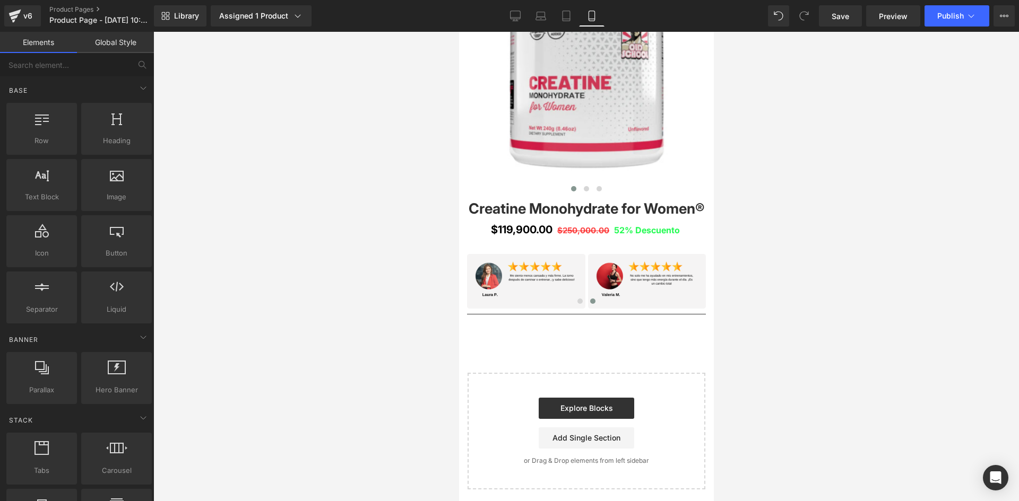
click at [229, 154] on div at bounding box center [585, 266] width 865 height 469
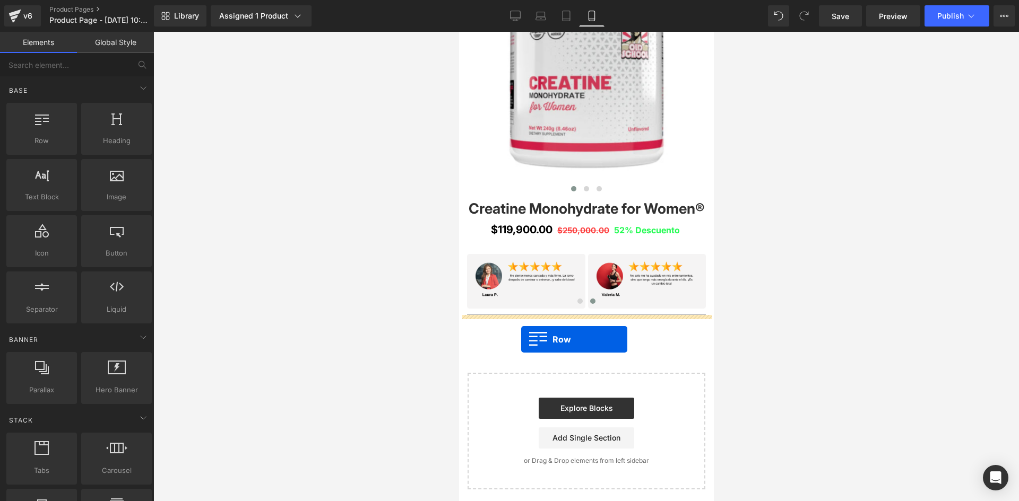
drag, startPoint x: 498, startPoint y: 170, endPoint x: 520, endPoint y: 340, distance: 170.8
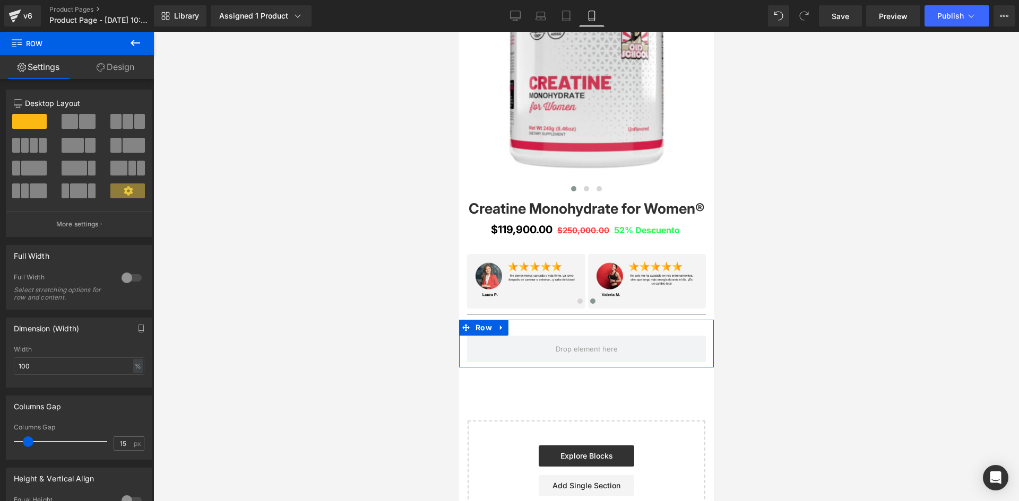
click at [128, 275] on div at bounding box center [131, 277] width 25 height 17
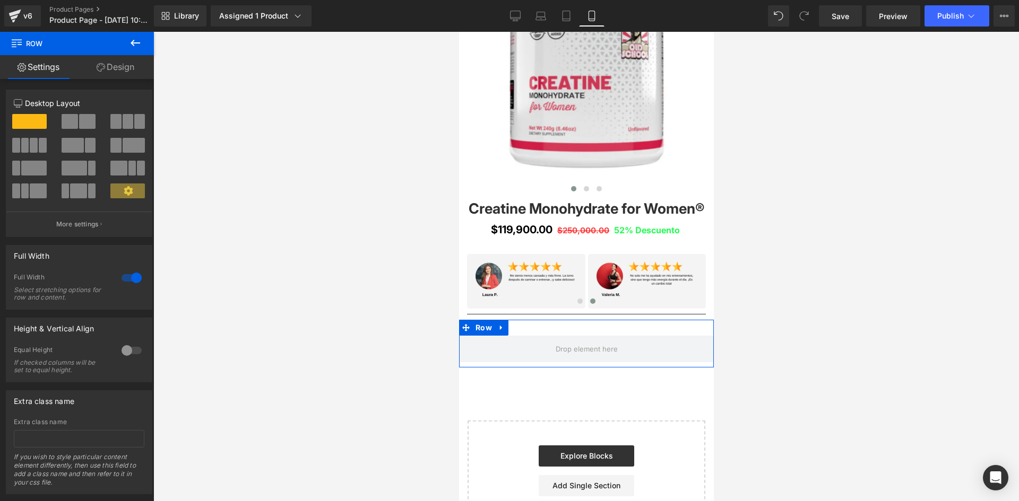
click at [116, 69] on link "Design" at bounding box center [115, 67] width 77 height 24
click at [0, 0] on div "Spacing" at bounding box center [0, 0] width 0 height 0
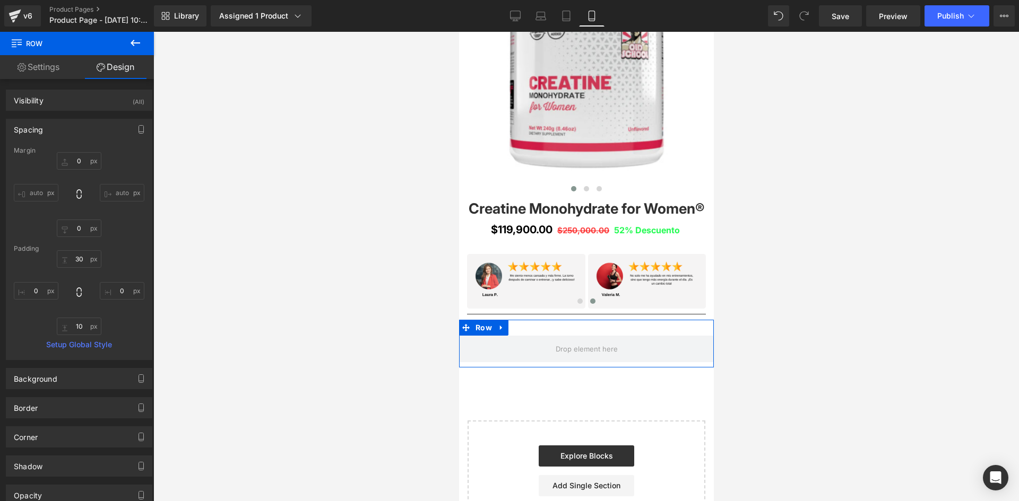
type input "0"
type input "30"
type input "0"
type input "10"
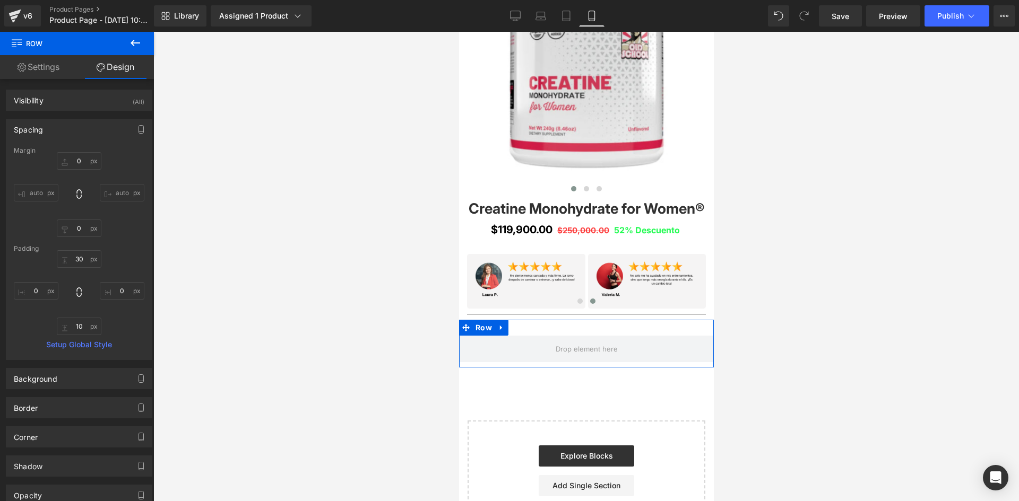
type input "0"
click at [90, 100] on div "Visibility (All)" at bounding box center [78, 100] width 145 height 20
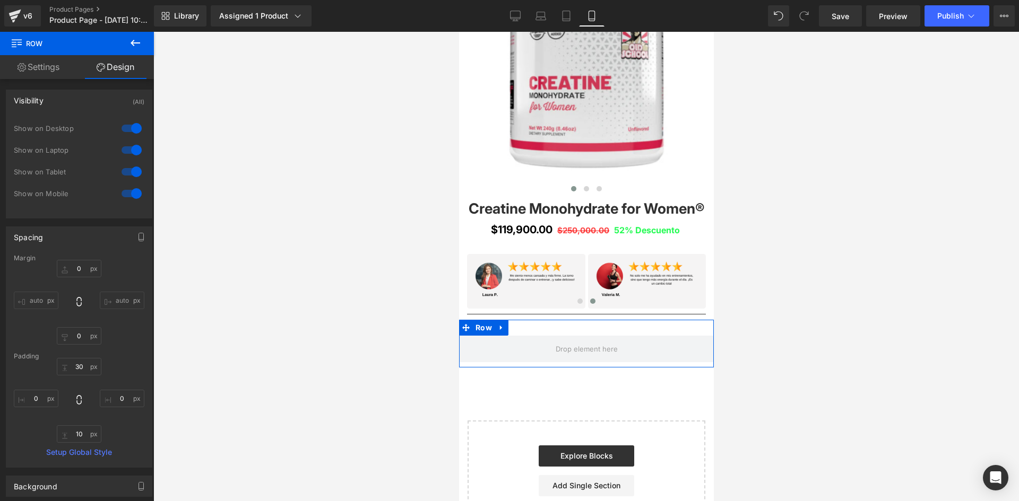
click at [126, 130] on div at bounding box center [131, 128] width 25 height 17
click at [130, 152] on div at bounding box center [131, 150] width 25 height 17
click at [60, 102] on div "Visibility (Tablet, Mobile)" at bounding box center [78, 100] width 145 height 20
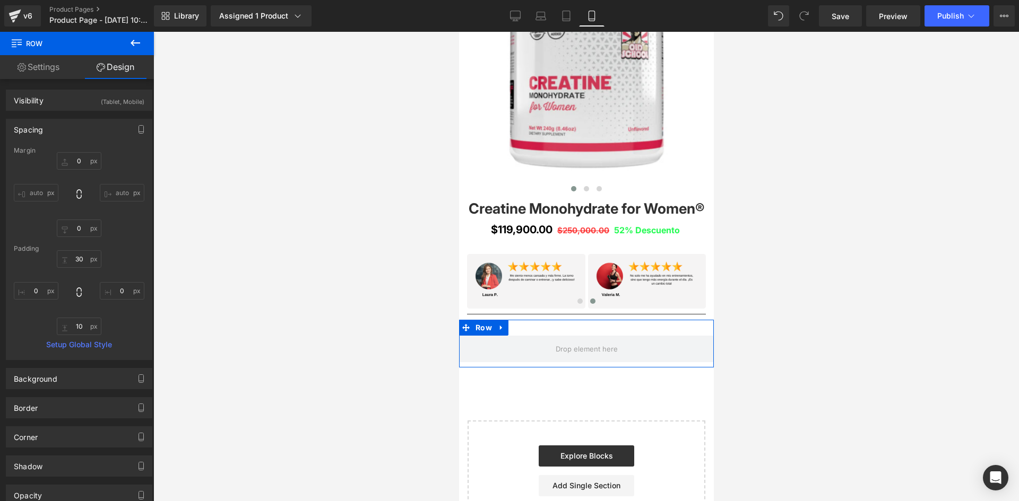
click at [67, 129] on div "Spacing" at bounding box center [78, 129] width 145 height 20
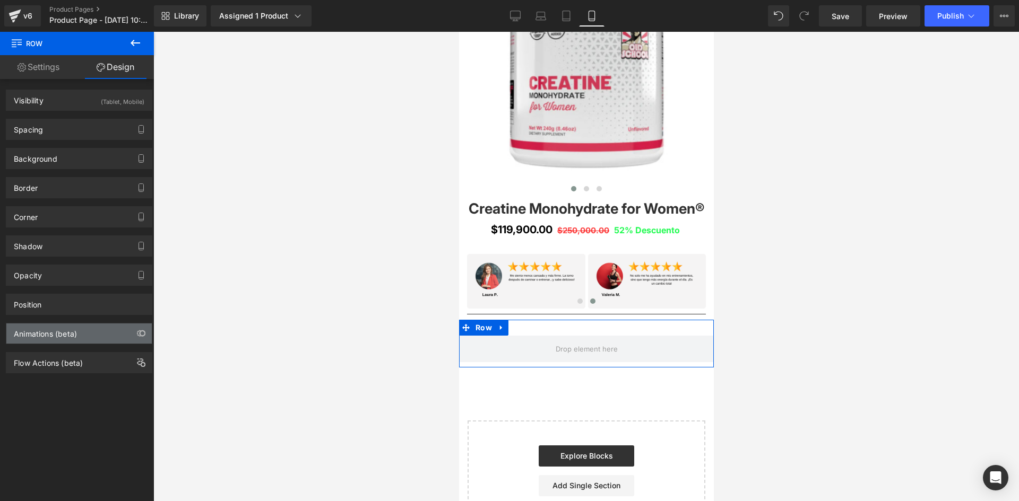
click at [101, 338] on div "Animations (beta)" at bounding box center [78, 334] width 145 height 20
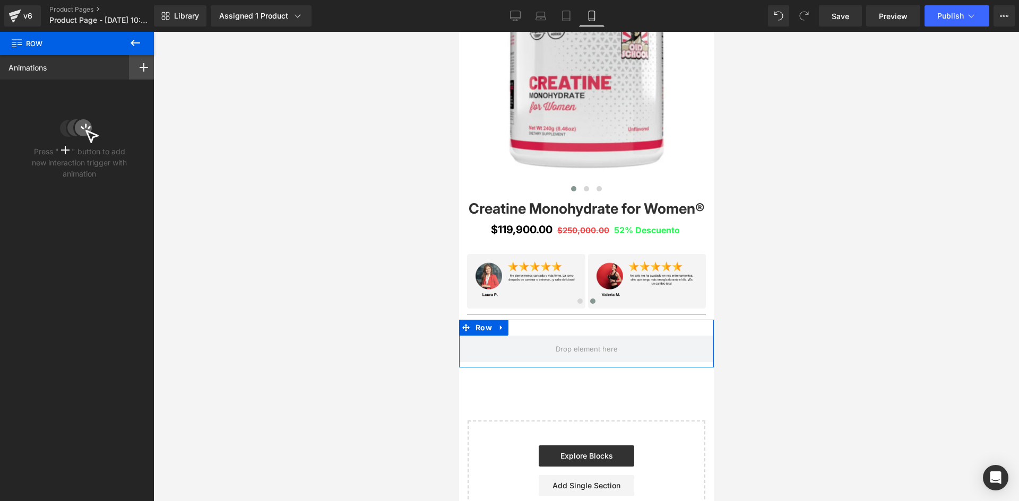
click at [142, 61] on div at bounding box center [144, 67] width 30 height 24
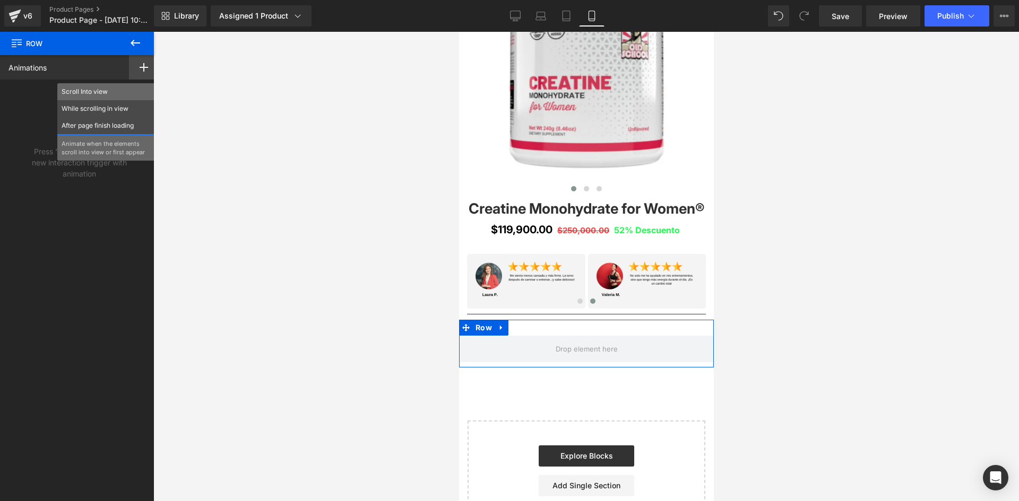
click at [105, 91] on p "Scroll Into view" at bounding box center [106, 92] width 89 height 10
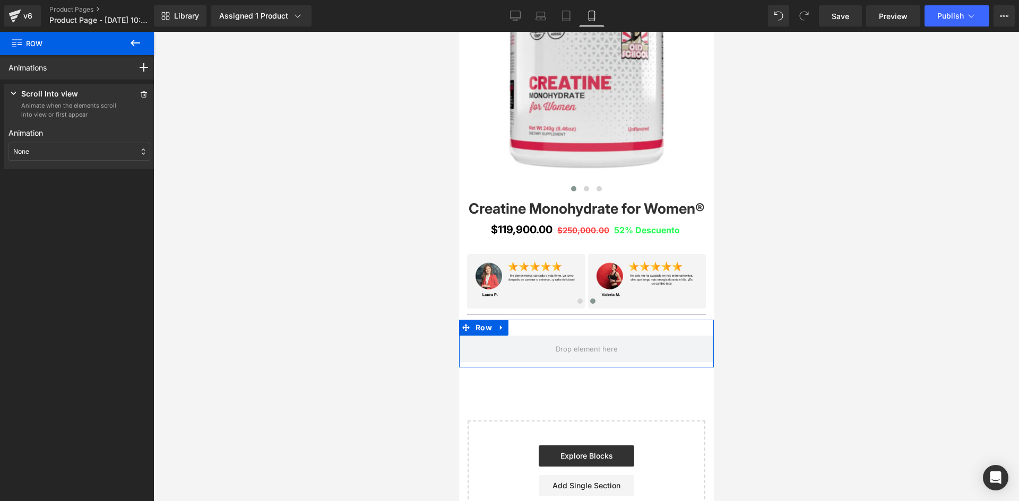
click at [57, 156] on div "None" at bounding box center [79, 152] width 142 height 18
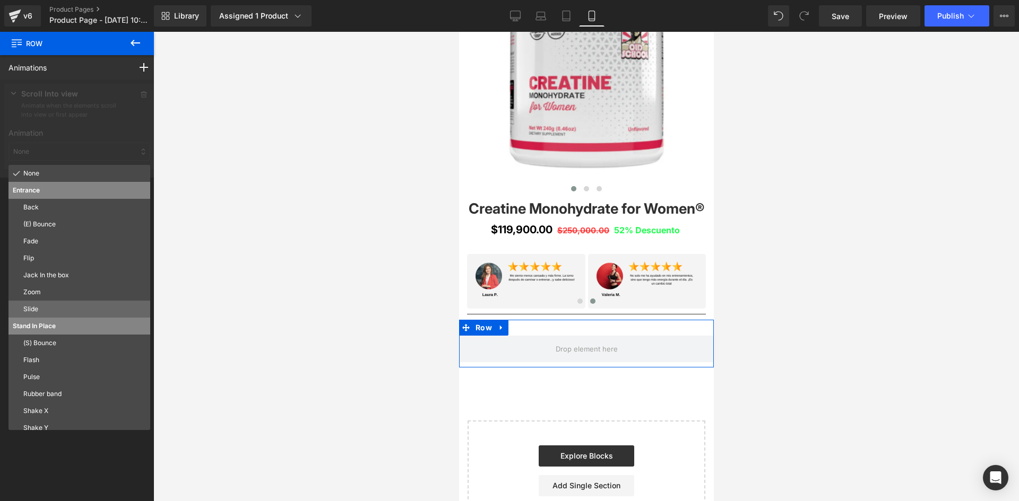
click at [37, 311] on p "Slide" at bounding box center [84, 310] width 123 height 10
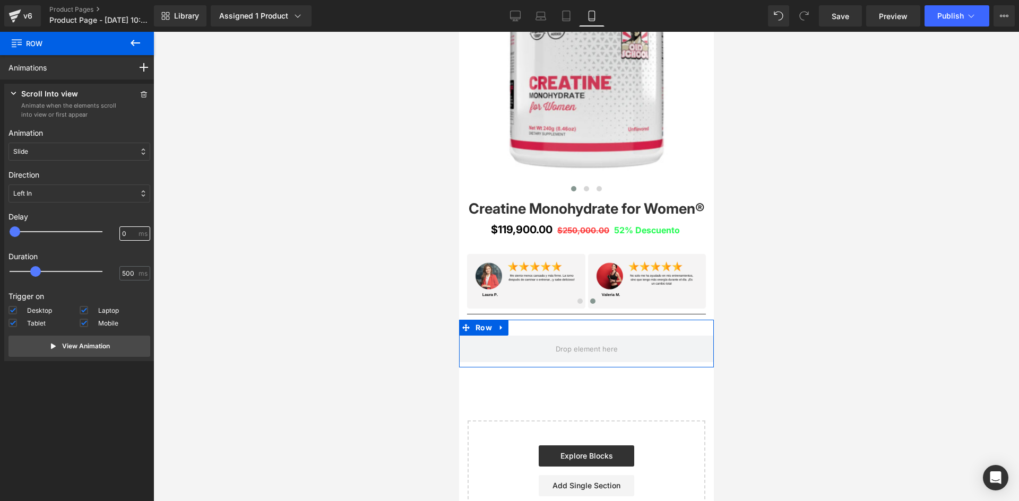
click at [122, 233] on input "0" at bounding box center [129, 234] width 14 height 10
type input "100"
click at [283, 290] on div at bounding box center [585, 266] width 865 height 469
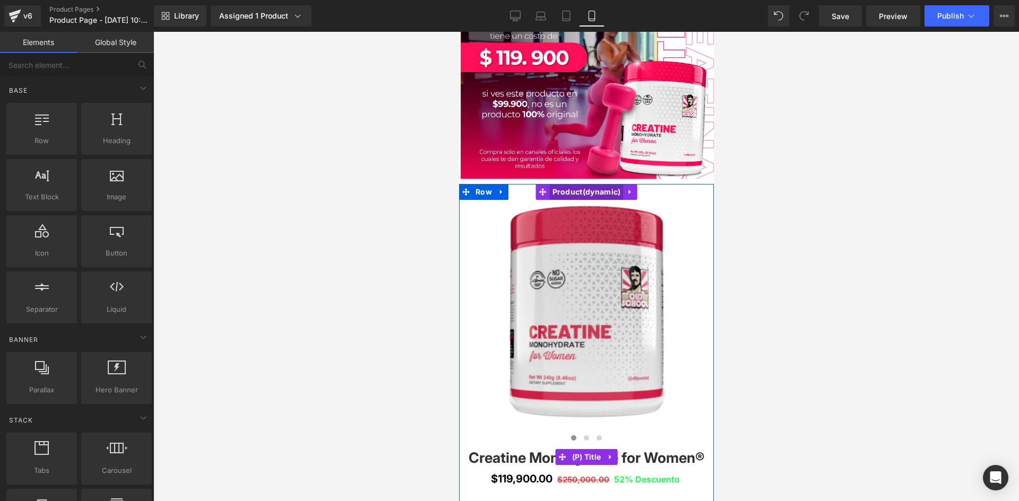
scroll to position [3120, 0]
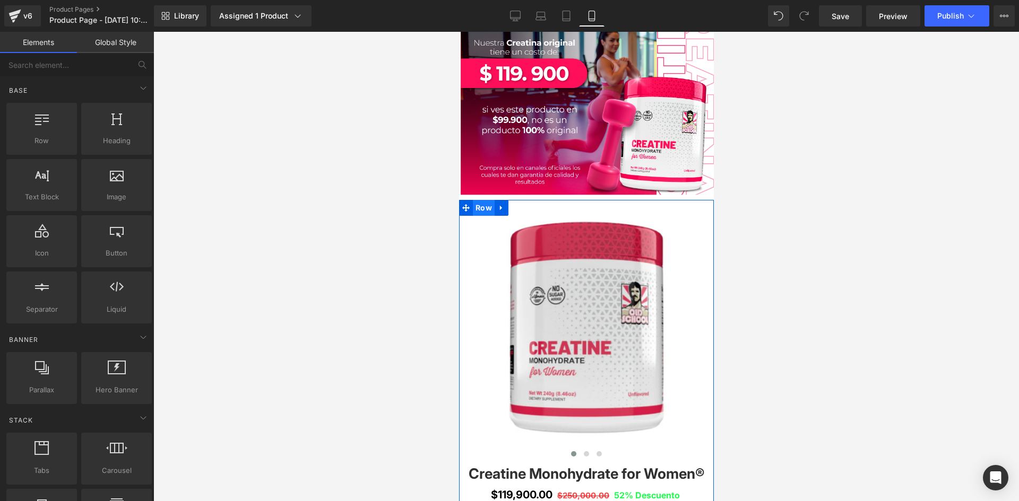
click at [473, 200] on span "Row" at bounding box center [483, 208] width 22 height 16
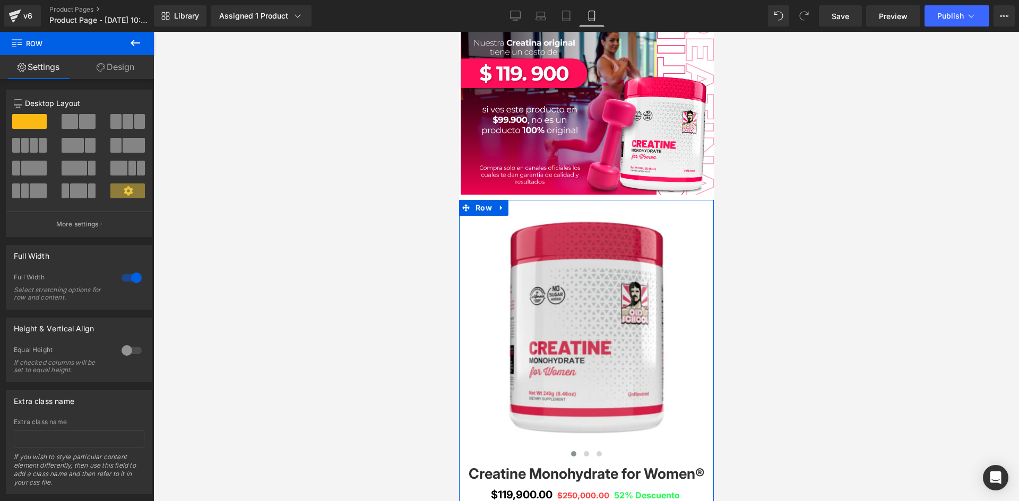
click at [120, 65] on link "Design" at bounding box center [115, 67] width 77 height 24
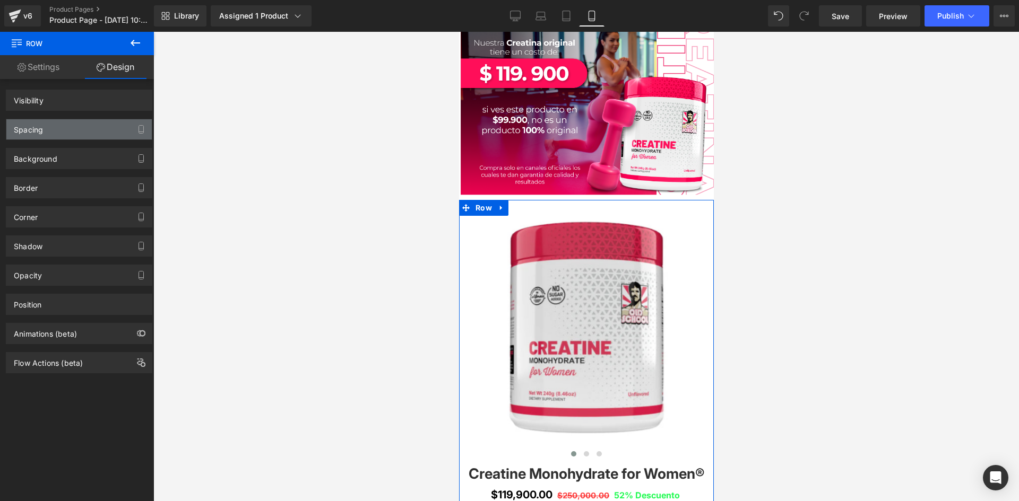
click at [113, 130] on div "Spacing" at bounding box center [78, 129] width 145 height 20
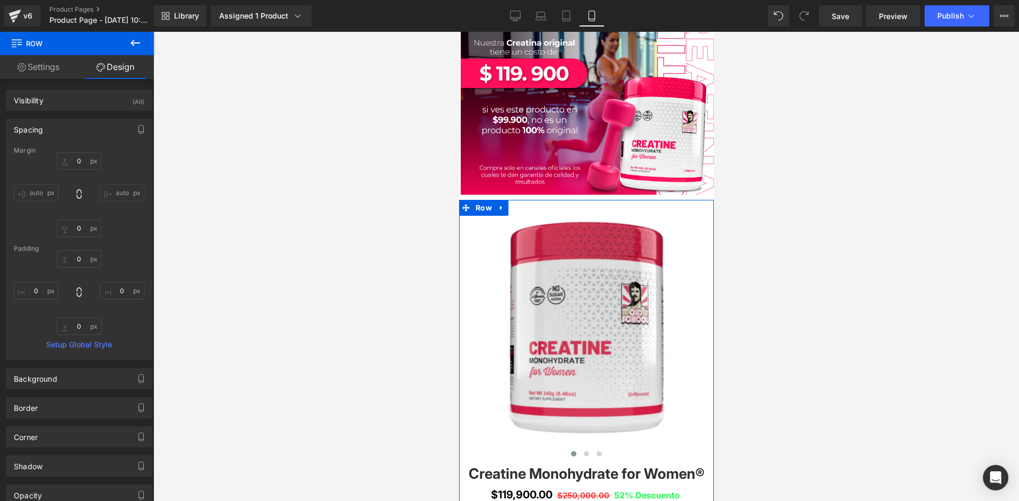
click at [113, 130] on div "Spacing" at bounding box center [78, 129] width 145 height 20
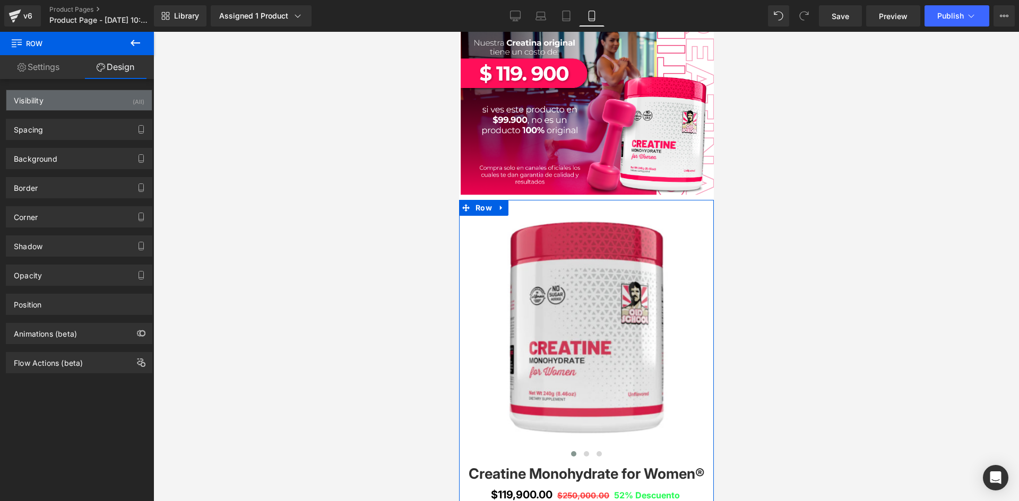
click at [109, 105] on div "Visibility (All)" at bounding box center [78, 100] width 145 height 20
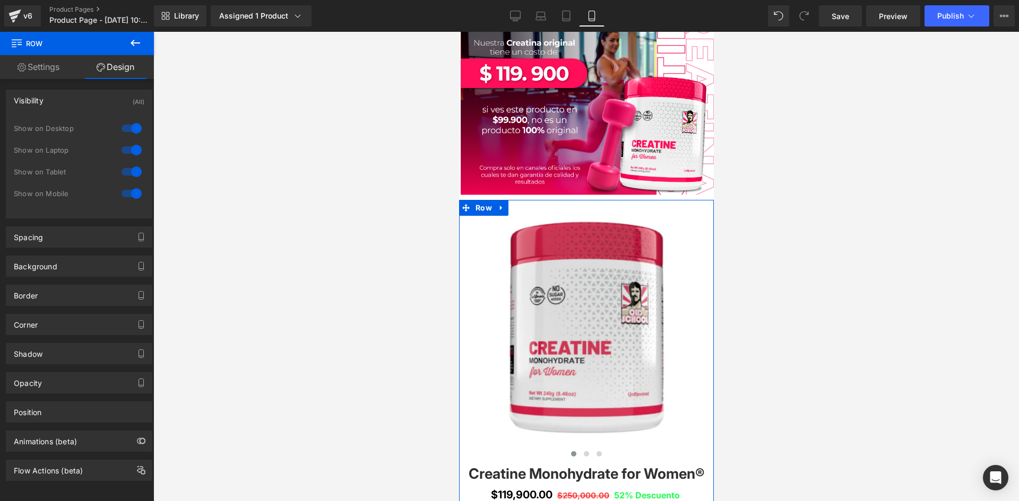
click at [124, 128] on div at bounding box center [131, 128] width 25 height 17
click at [126, 147] on div at bounding box center [131, 150] width 25 height 17
click at [138, 442] on icon "button" at bounding box center [141, 441] width 8 height 8
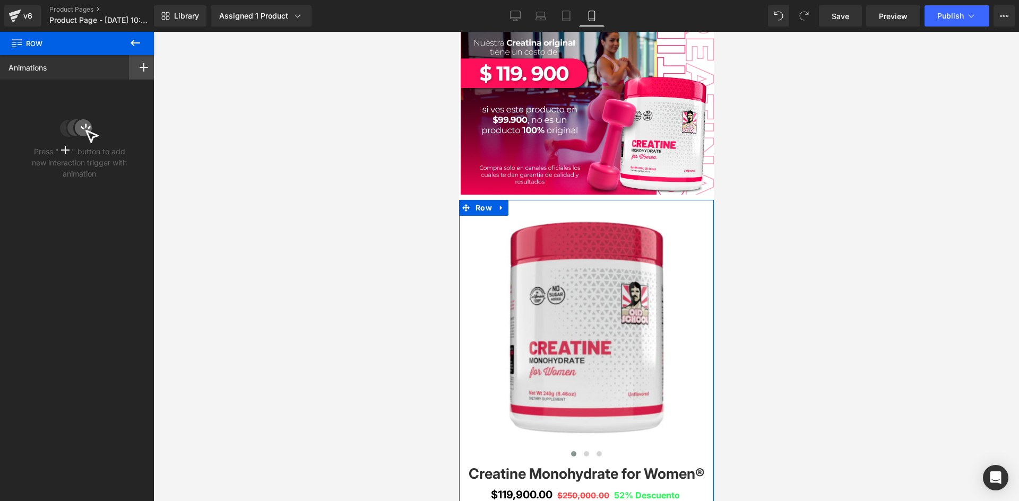
click at [142, 69] on icon at bounding box center [144, 67] width 8 height 8
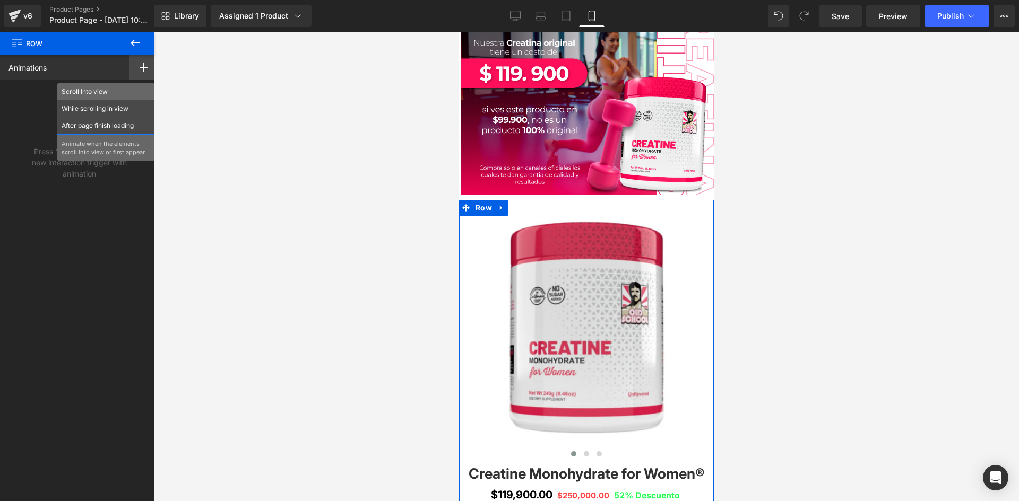
click at [108, 90] on p "Scroll Into view" at bounding box center [106, 92] width 89 height 10
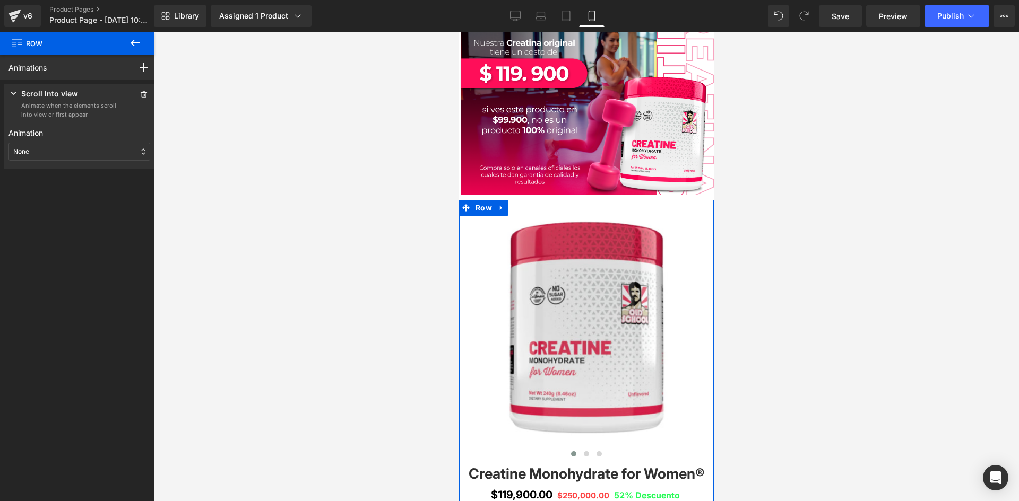
click at [55, 149] on div "None" at bounding box center [79, 152] width 142 height 18
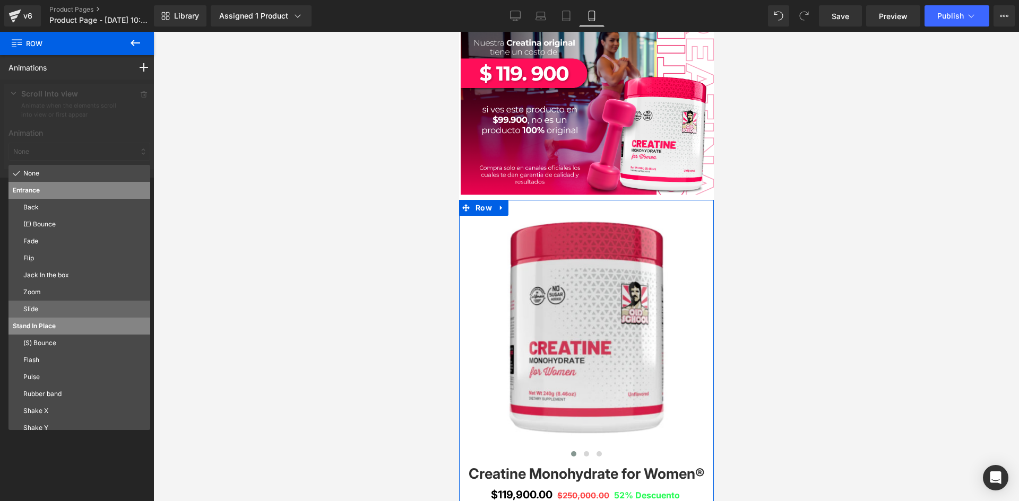
click at [37, 310] on p "Slide" at bounding box center [84, 310] width 123 height 10
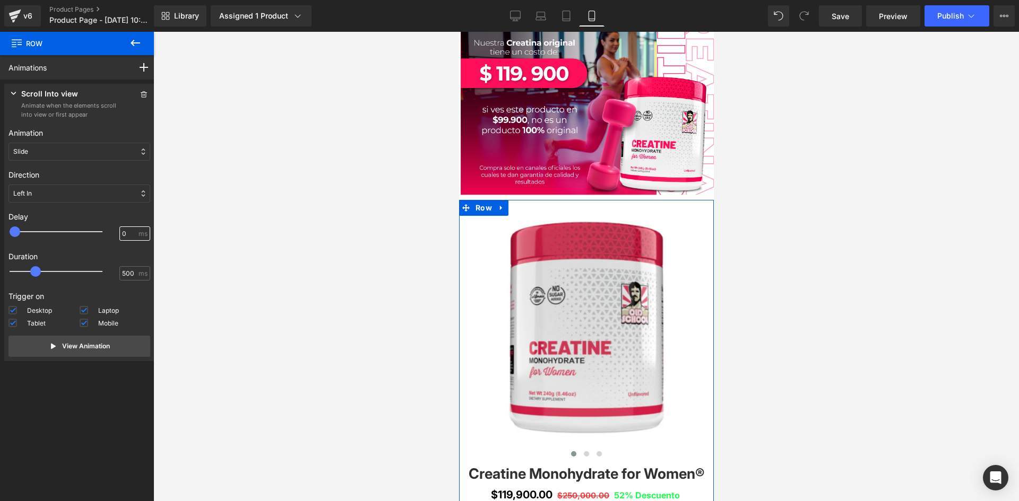
click at [122, 233] on input "0" at bounding box center [129, 234] width 14 height 10
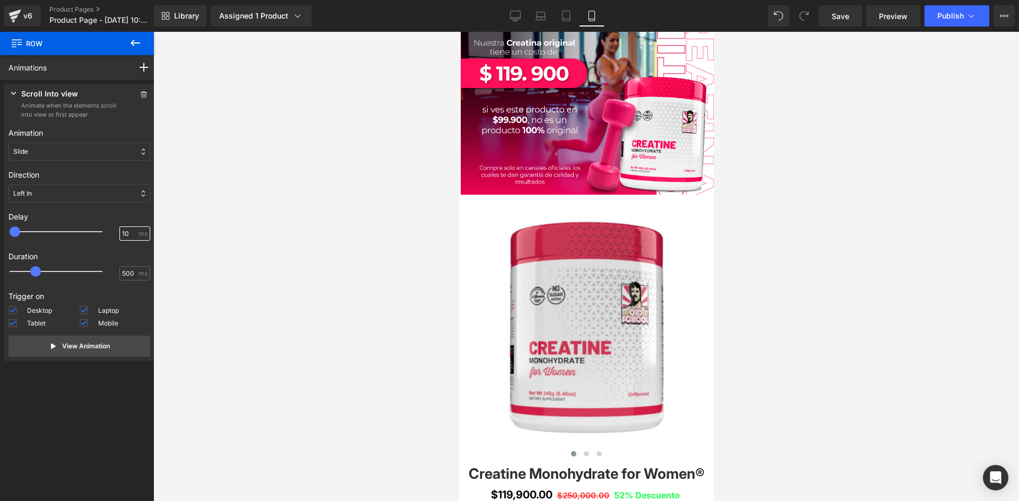
type input "100"
drag, startPoint x: 273, startPoint y: 248, endPoint x: 280, endPoint y: 244, distance: 8.6
click at [279, 245] on div at bounding box center [585, 266] width 865 height 469
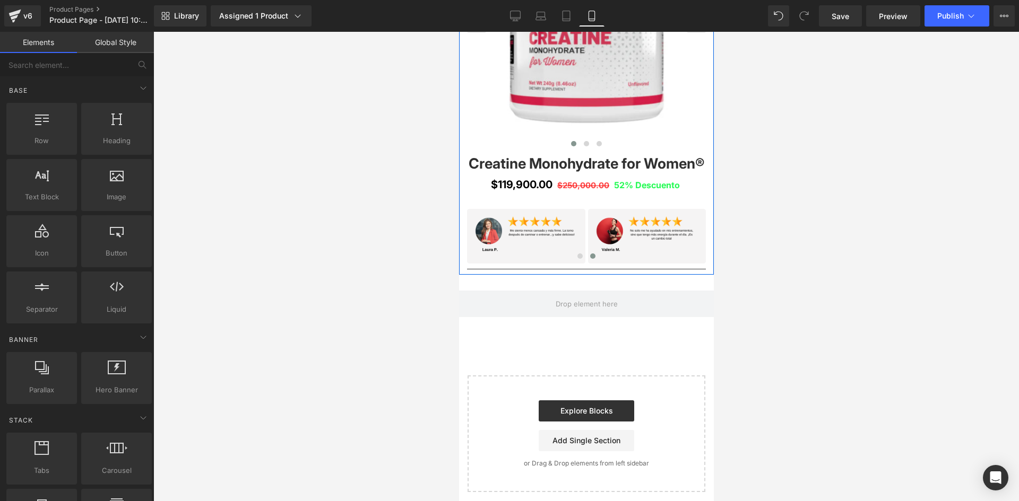
scroll to position [3433, 0]
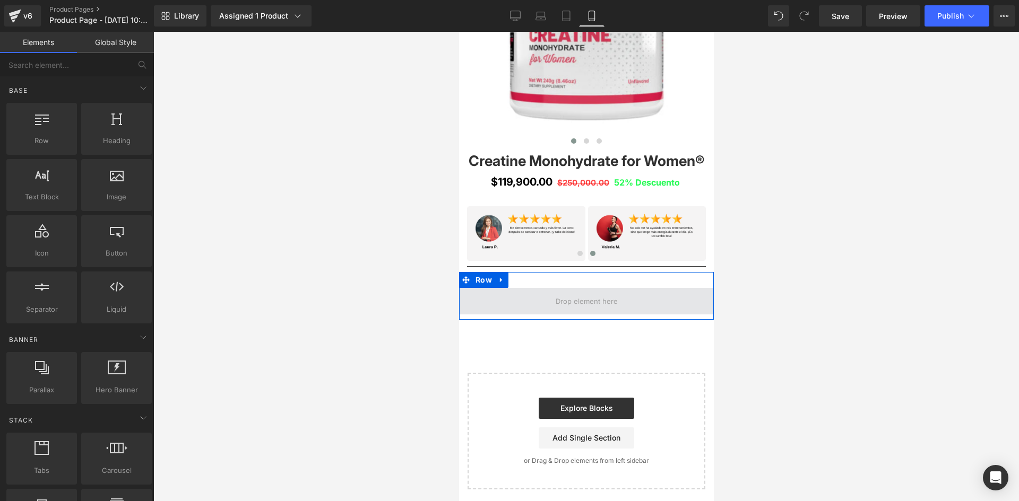
click at [559, 297] on span at bounding box center [585, 301] width 69 height 16
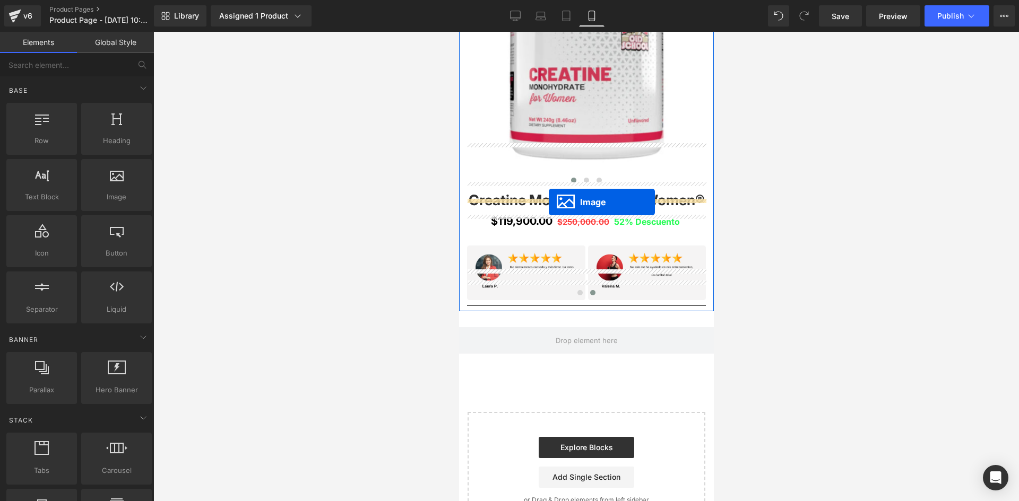
scroll to position [3393, 0]
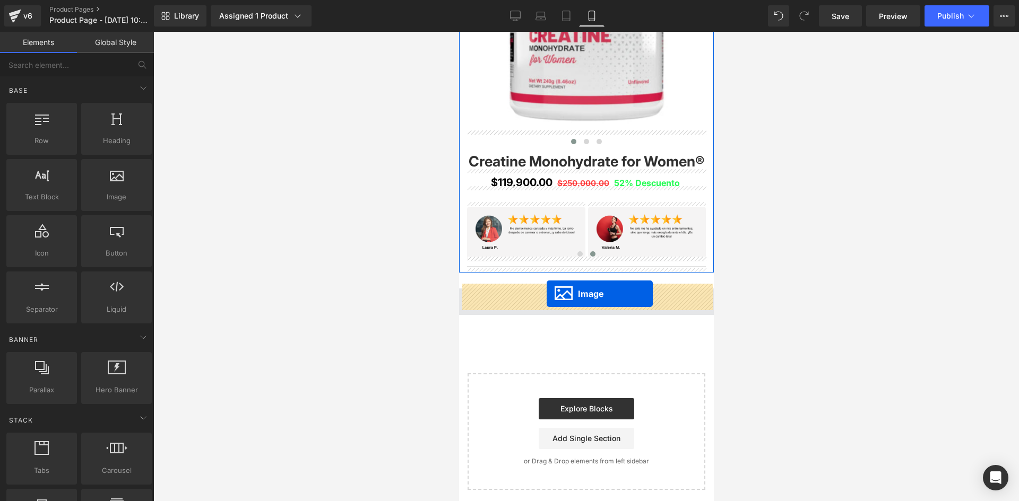
drag, startPoint x: 580, startPoint y: 93, endPoint x: 546, endPoint y: 294, distance: 203.9
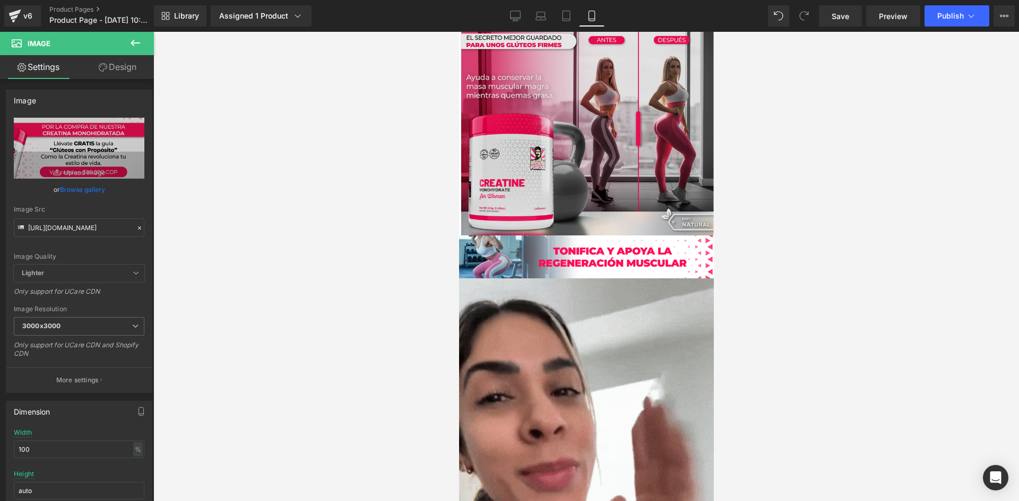
scroll to position [0, 0]
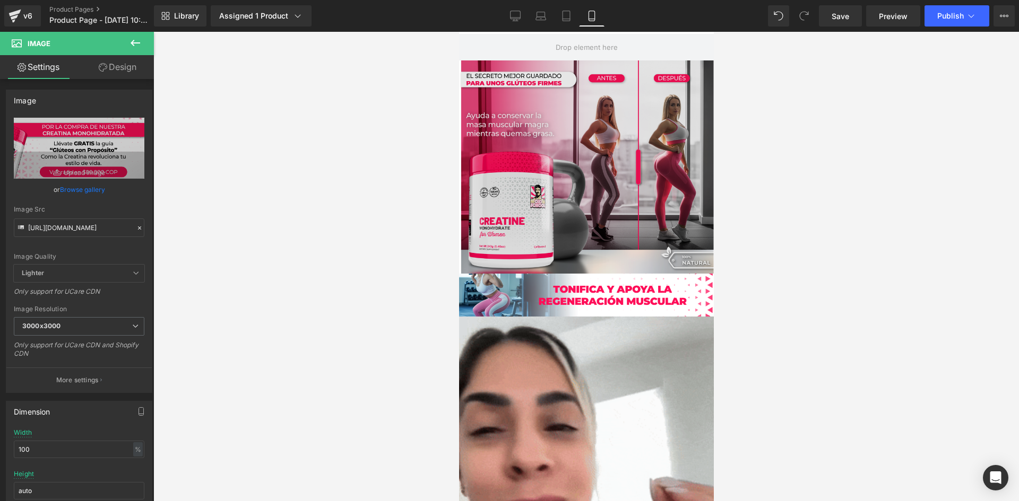
click at [585, 156] on img at bounding box center [585, 166] width 255 height 213
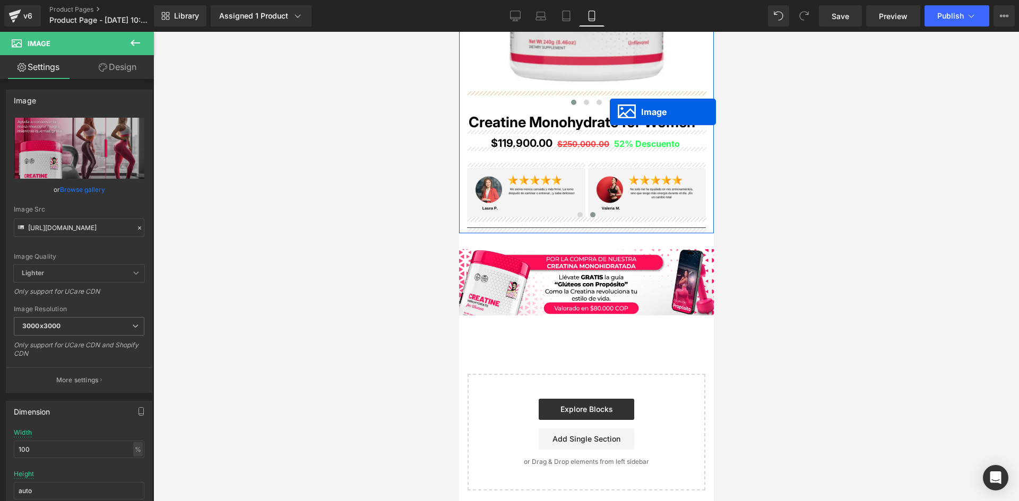
scroll to position [3220, 0]
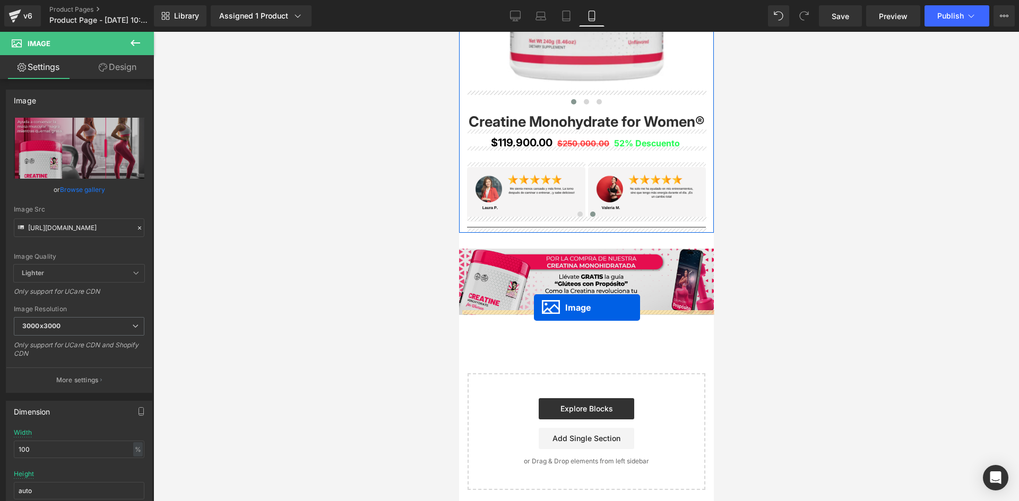
drag, startPoint x: 584, startPoint y: 166, endPoint x: 533, endPoint y: 308, distance: 151.0
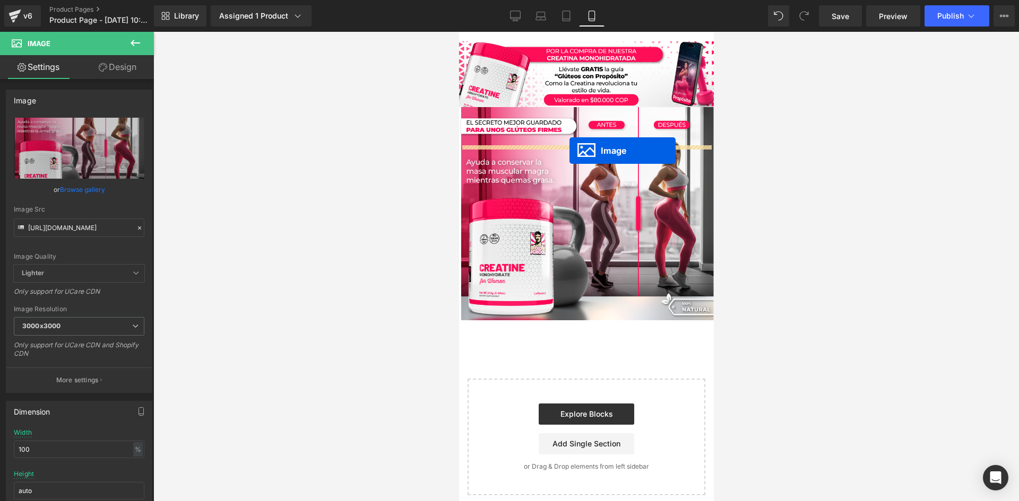
scroll to position [3389, 0]
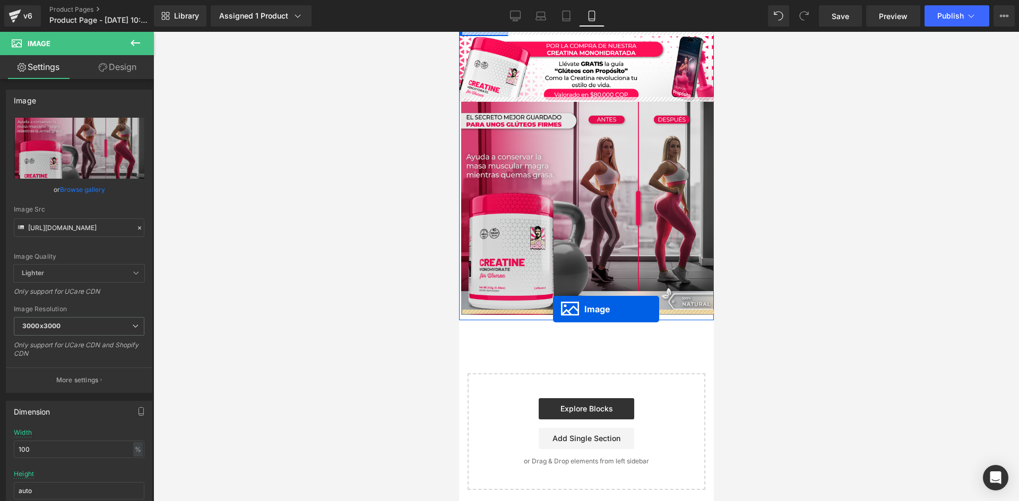
drag, startPoint x: 585, startPoint y: 82, endPoint x: 552, endPoint y: 309, distance: 229.3
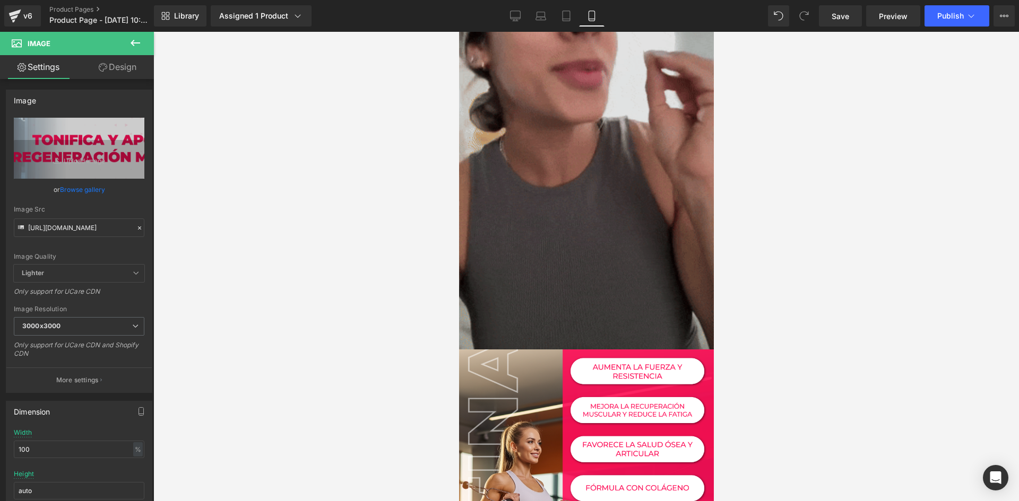
scroll to position [0, 0]
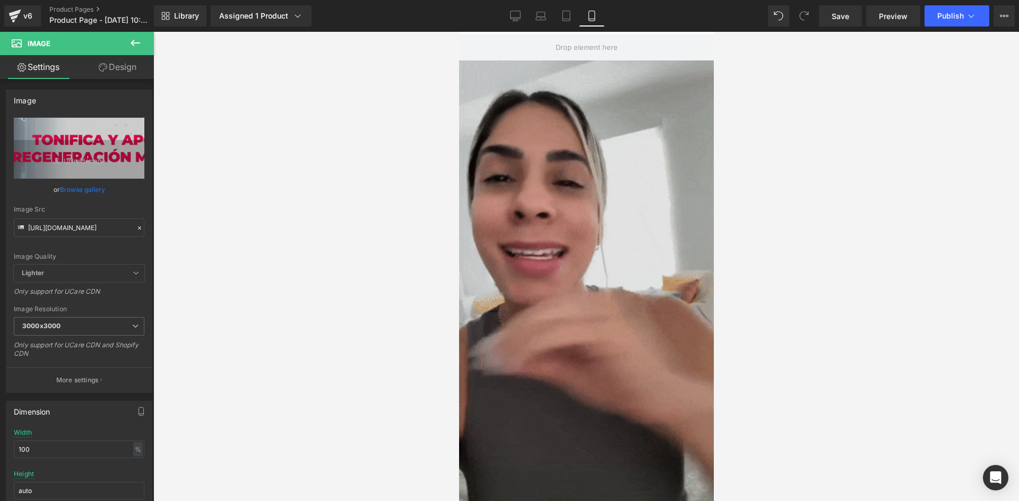
click at [576, 256] on img at bounding box center [585, 286] width 255 height 453
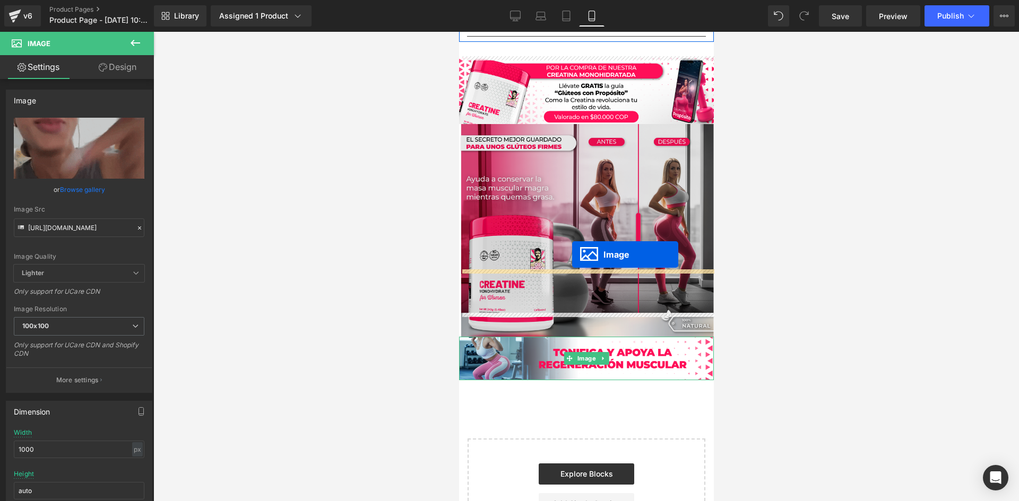
scroll to position [2980, 0]
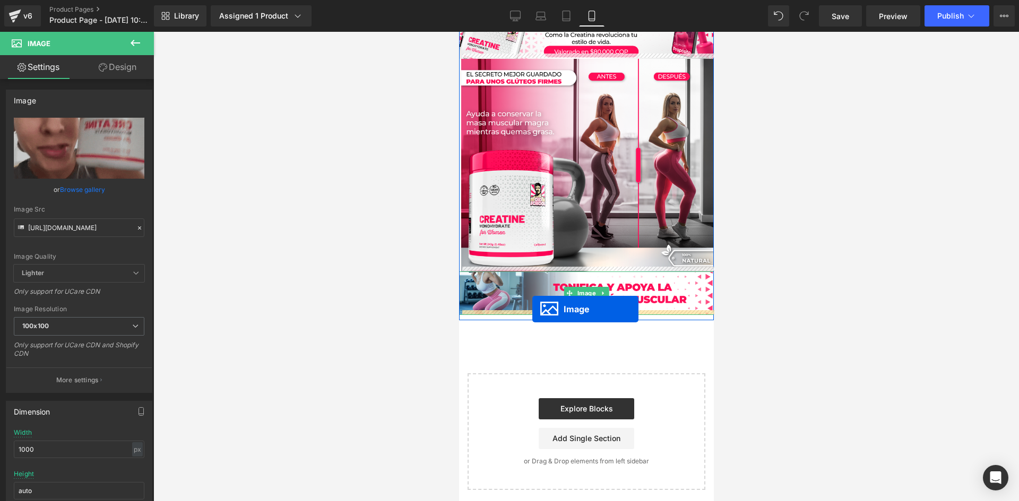
drag, startPoint x: 581, startPoint y: 285, endPoint x: 532, endPoint y: 309, distance: 55.3
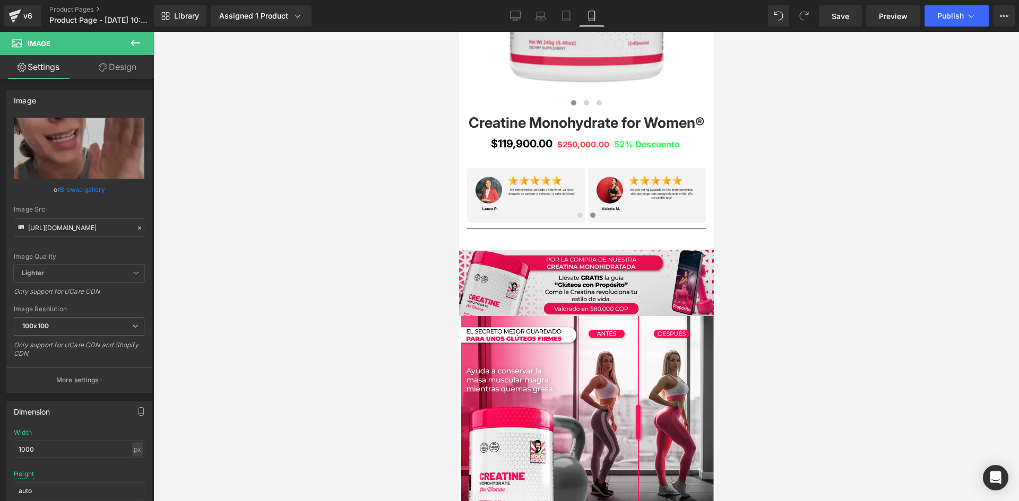
scroll to position [2715, 0]
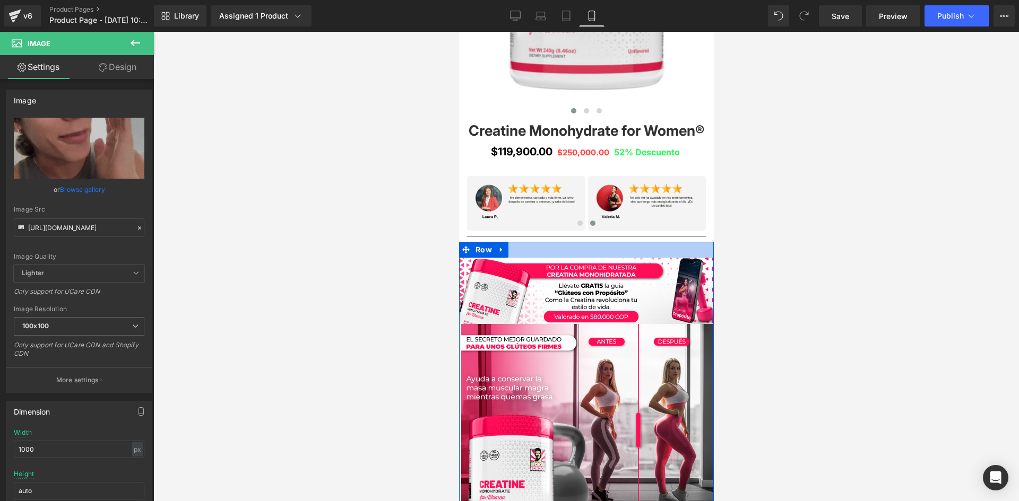
click at [569, 242] on div at bounding box center [585, 250] width 255 height 16
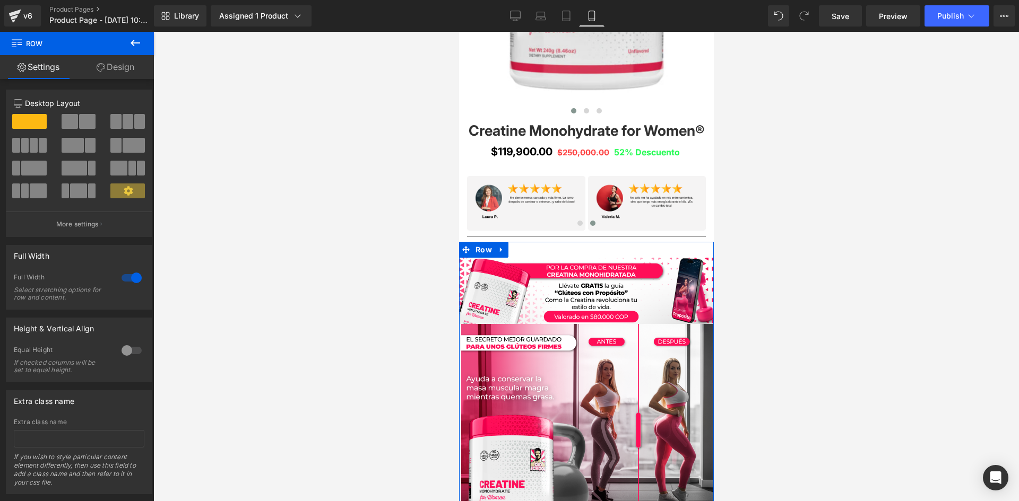
click at [111, 70] on link "Design" at bounding box center [115, 67] width 77 height 24
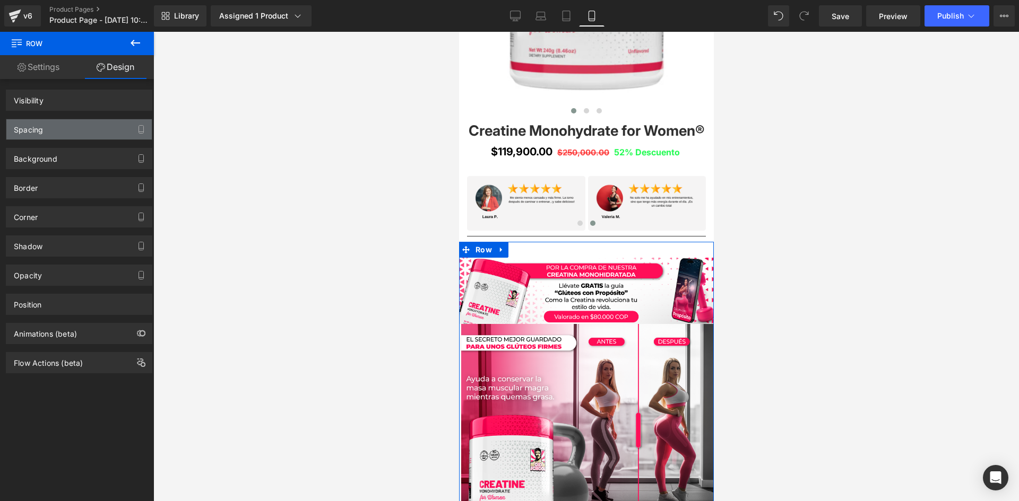
click at [97, 133] on div "Spacing" at bounding box center [78, 129] width 145 height 20
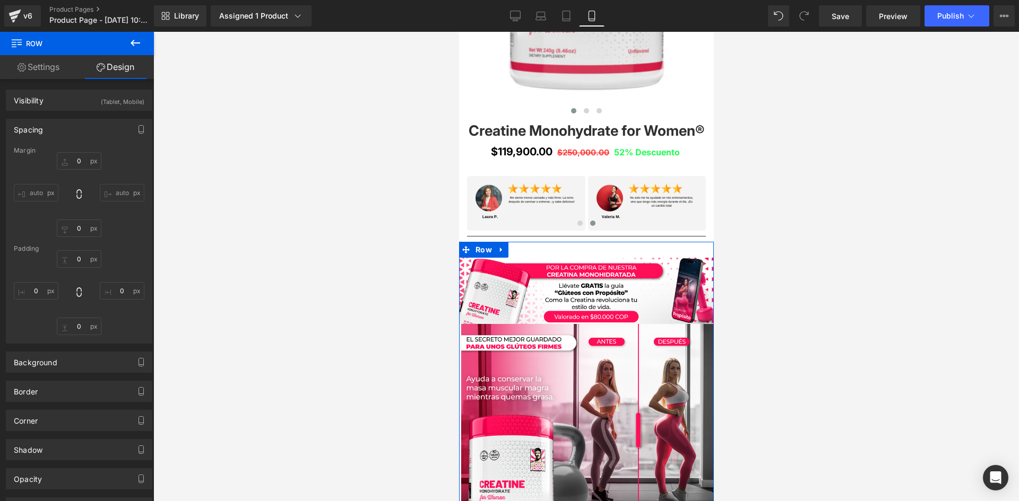
type input "0"
type input "30"
type input "0"
type input "10"
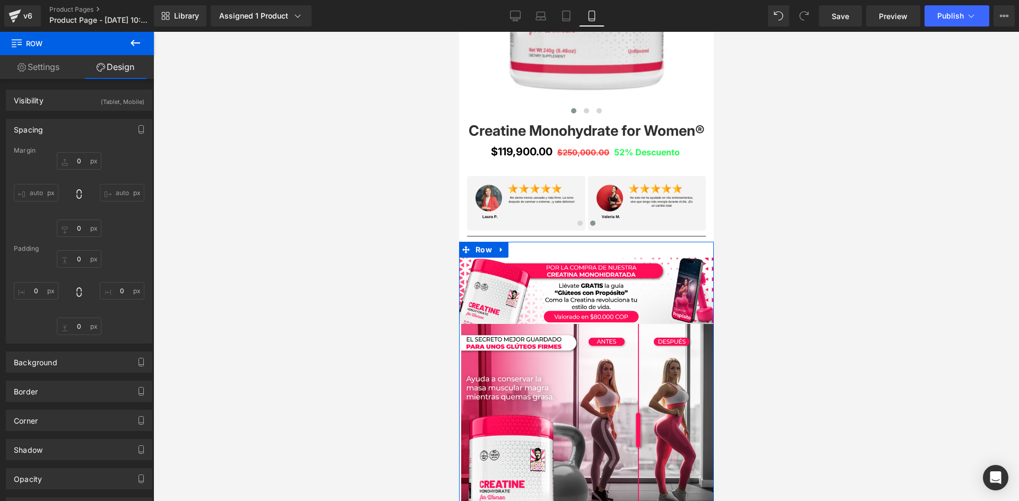
type input "0"
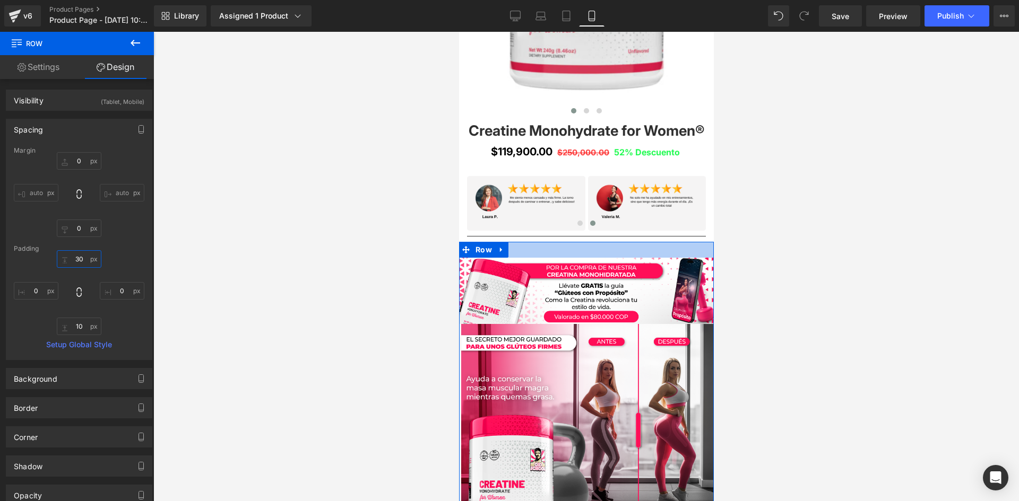
click at [83, 262] on input "30" at bounding box center [79, 259] width 45 height 18
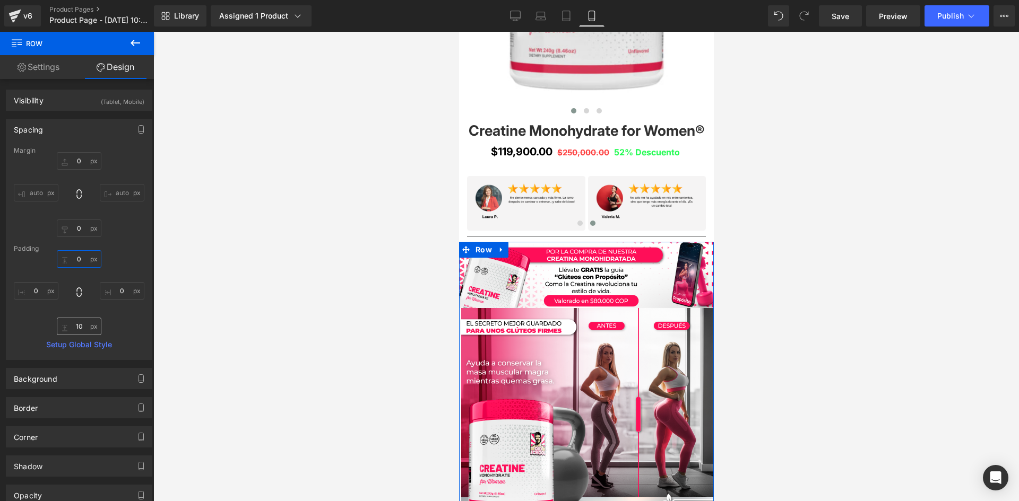
type input "0"
click at [81, 324] on input "10" at bounding box center [79, 327] width 45 height 18
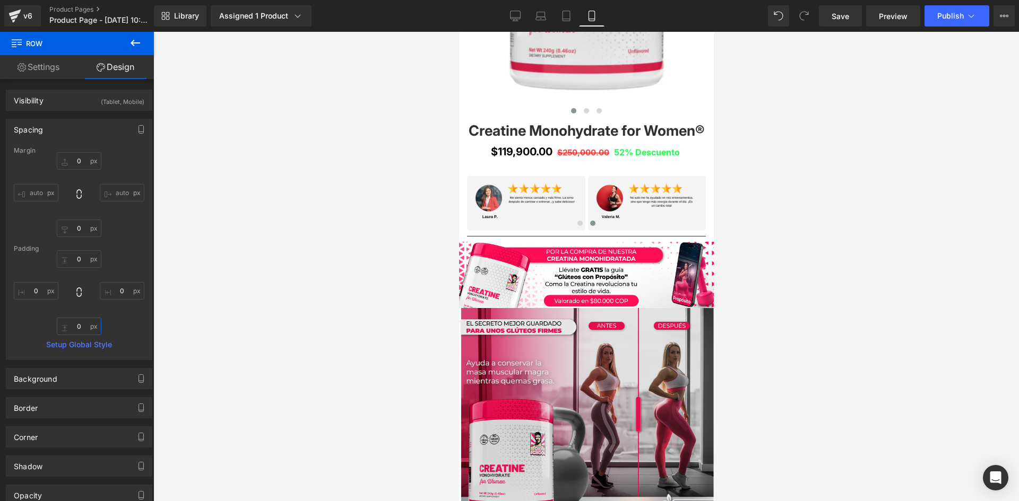
type input "0"
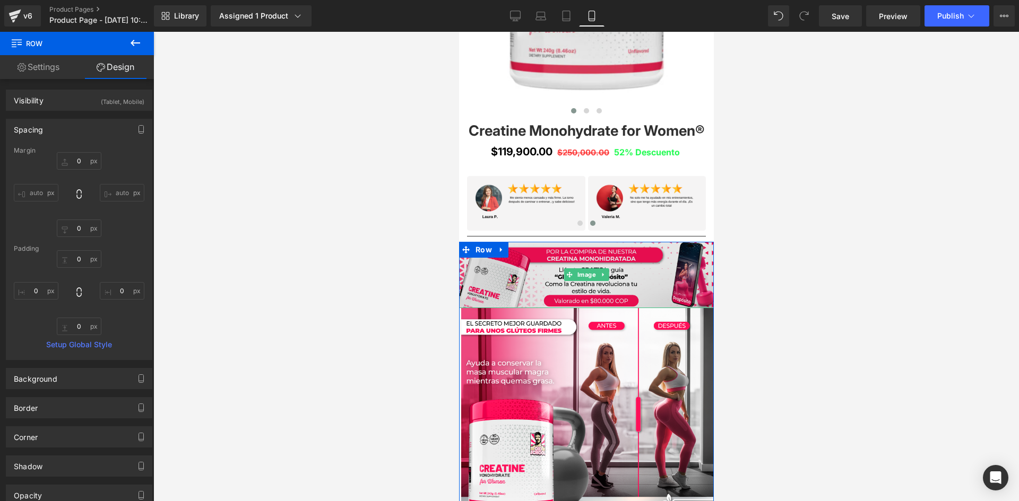
click at [559, 248] on img at bounding box center [585, 275] width 255 height 66
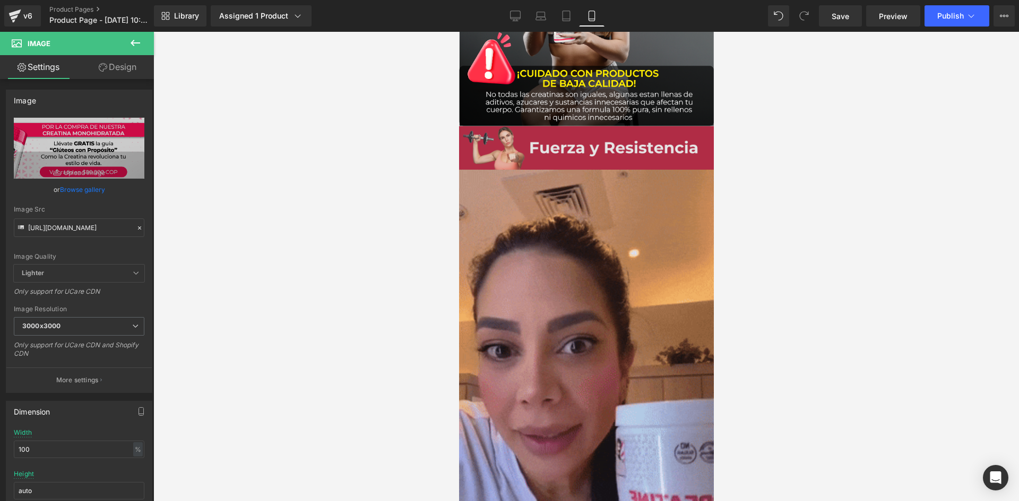
scroll to position [0, 0]
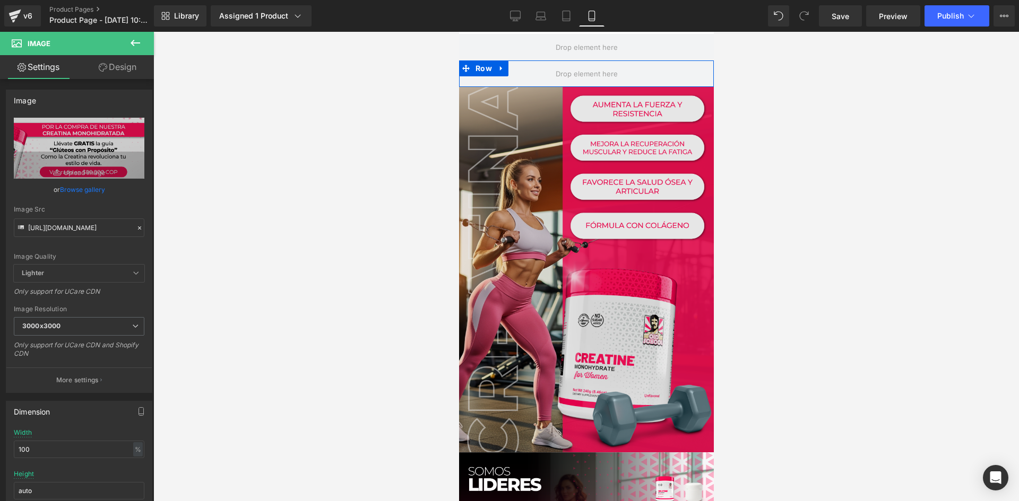
click at [572, 246] on img at bounding box center [585, 270] width 255 height 366
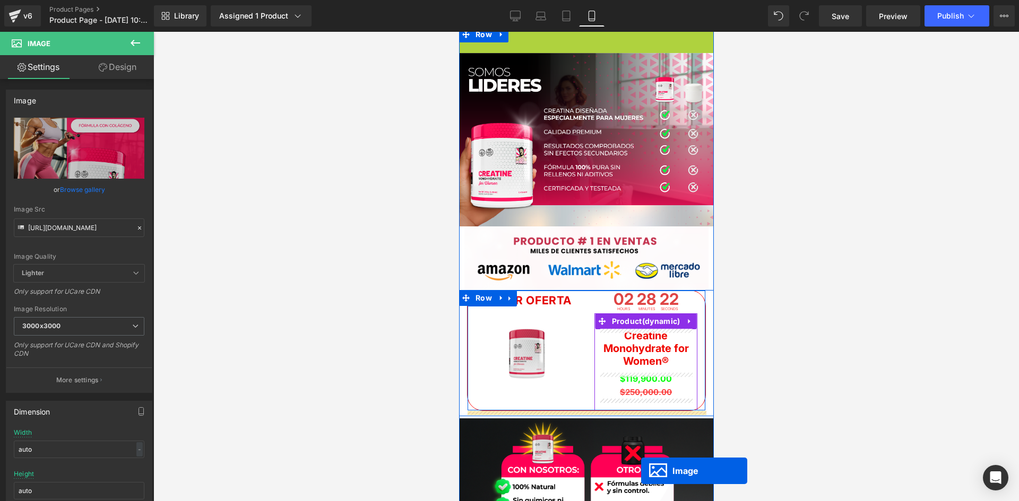
scroll to position [73, 0]
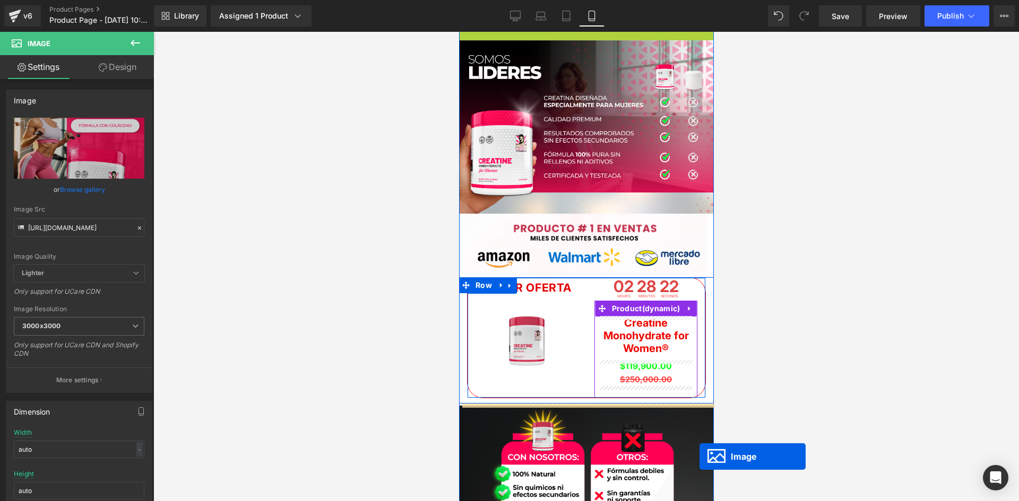
drag, startPoint x: 577, startPoint y: 267, endPoint x: 787, endPoint y: 384, distance: 239.9
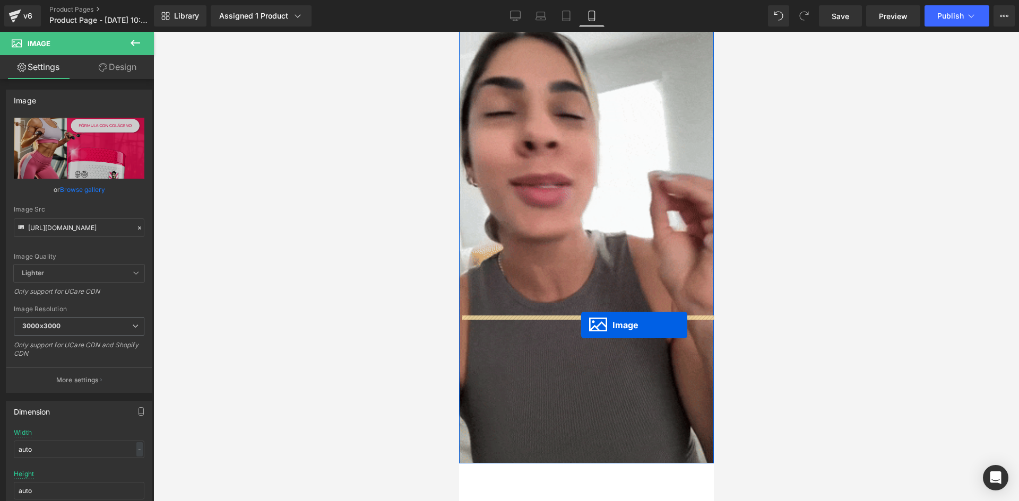
scroll to position [3073, 0]
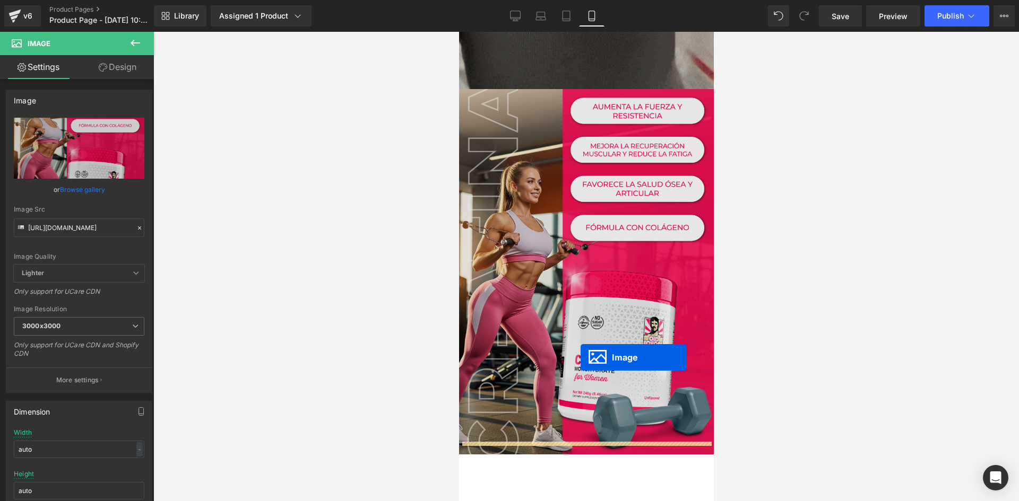
scroll to position [3257, 0]
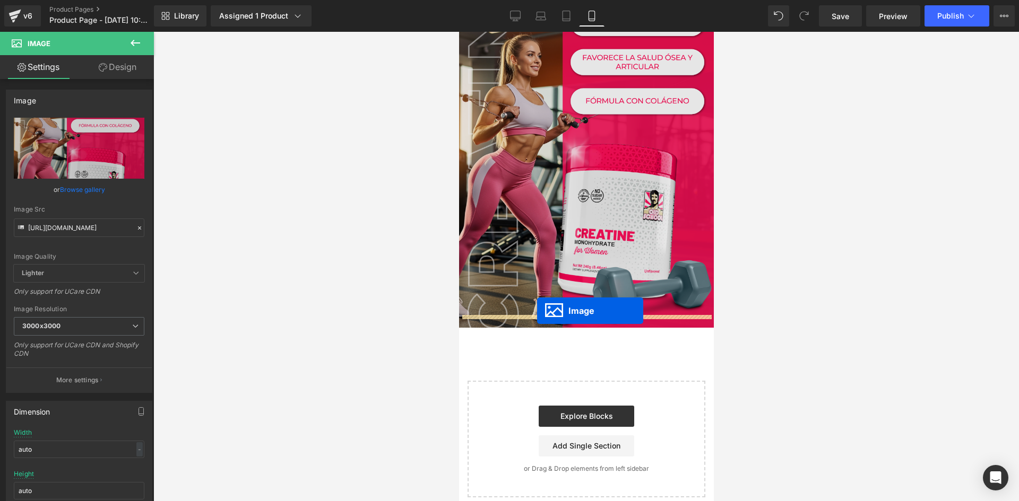
drag, startPoint x: 585, startPoint y: 172, endPoint x: 536, endPoint y: 311, distance: 147.1
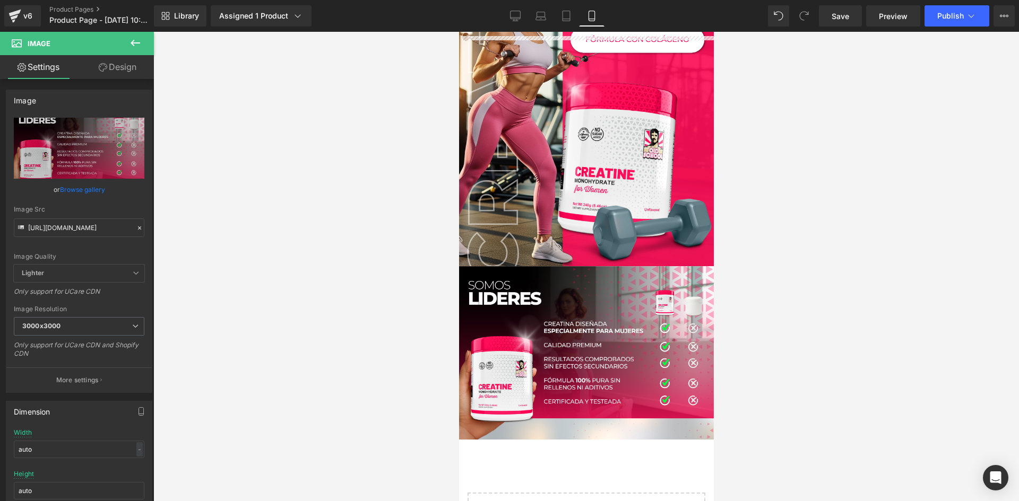
scroll to position [3363, 0]
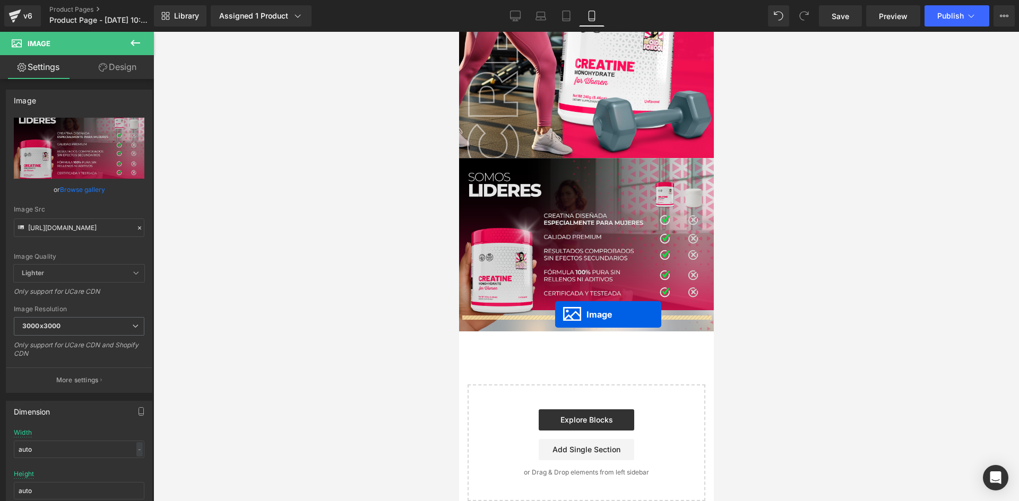
drag, startPoint x: 582, startPoint y: 119, endPoint x: 554, endPoint y: 315, distance: 197.7
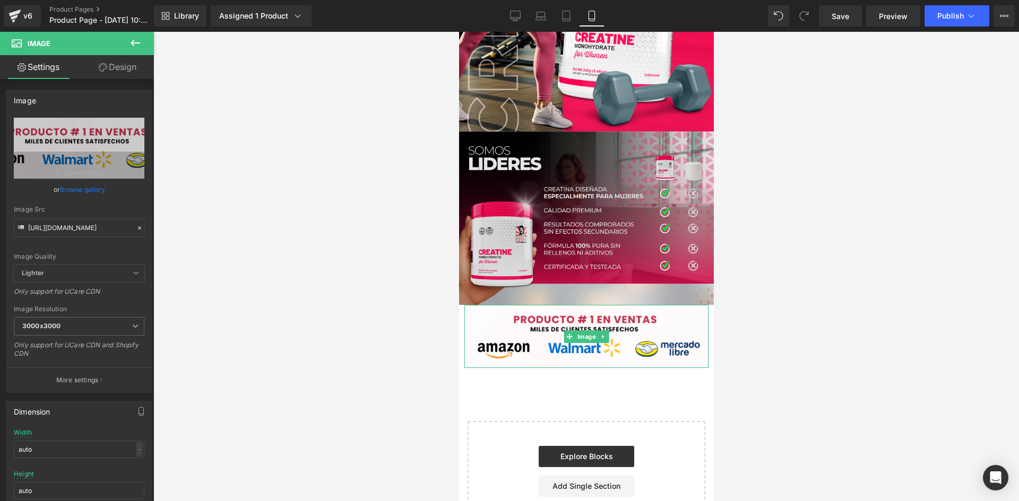
scroll to position [3337, 0]
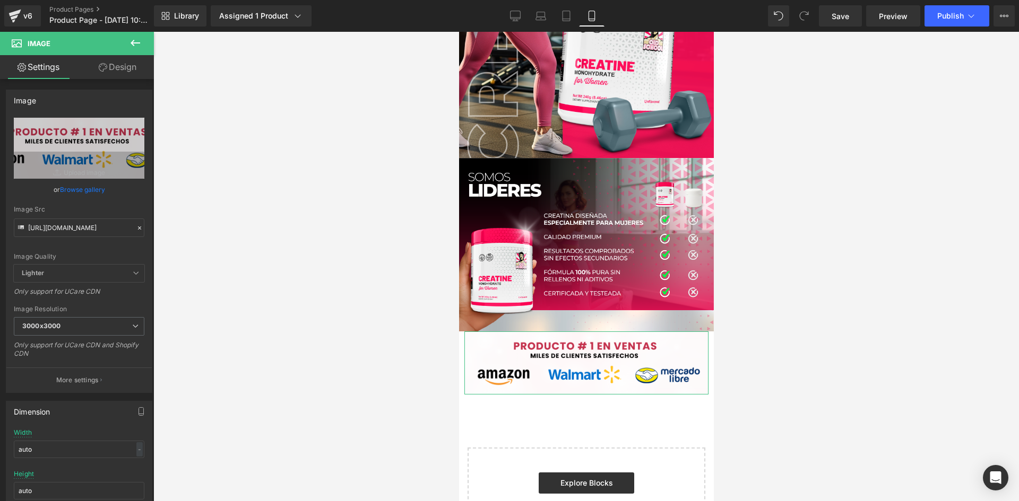
click at [120, 67] on link "Design" at bounding box center [117, 67] width 77 height 24
click at [0, 0] on div "Spacing" at bounding box center [0, 0] width 0 height 0
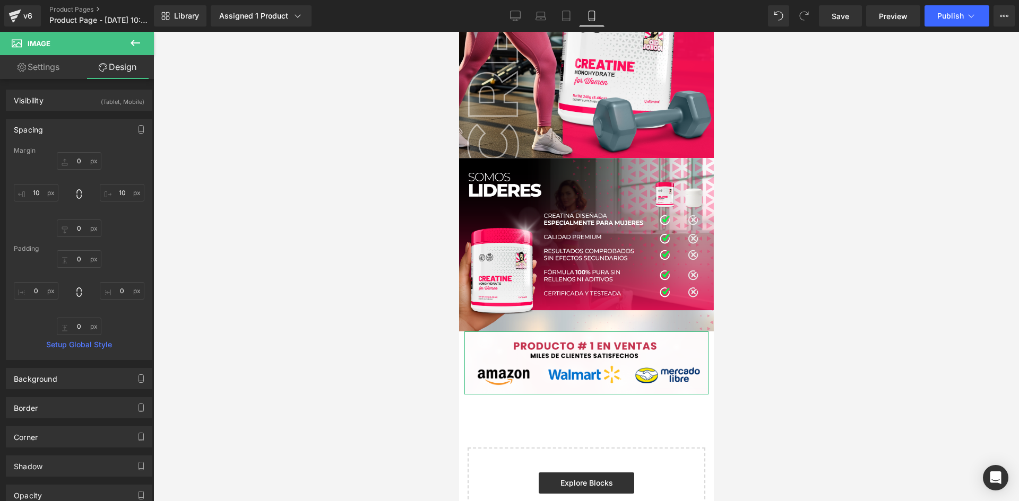
type input "0"
type input "10"
type input "0"
type input "10"
type input "0"
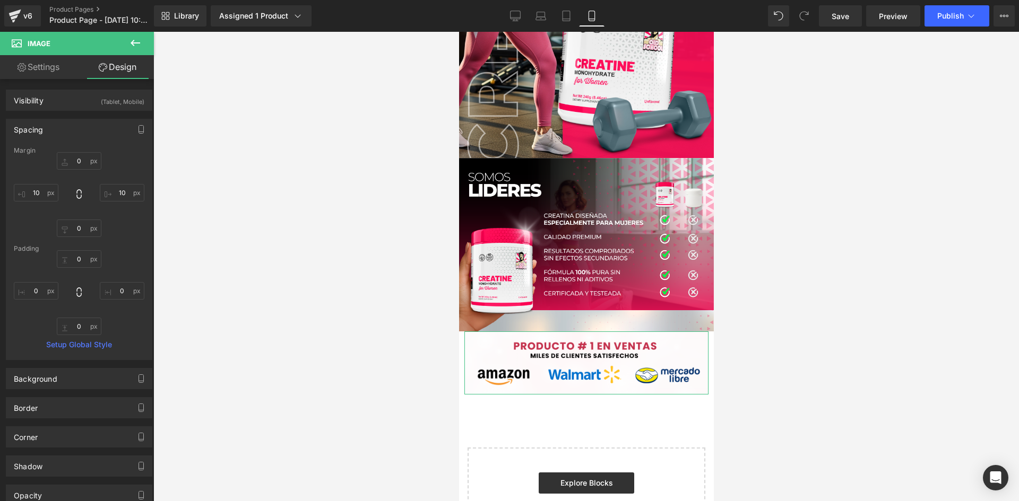
type input "0"
click at [41, 195] on input "10" at bounding box center [36, 193] width 45 height 18
type input "0"
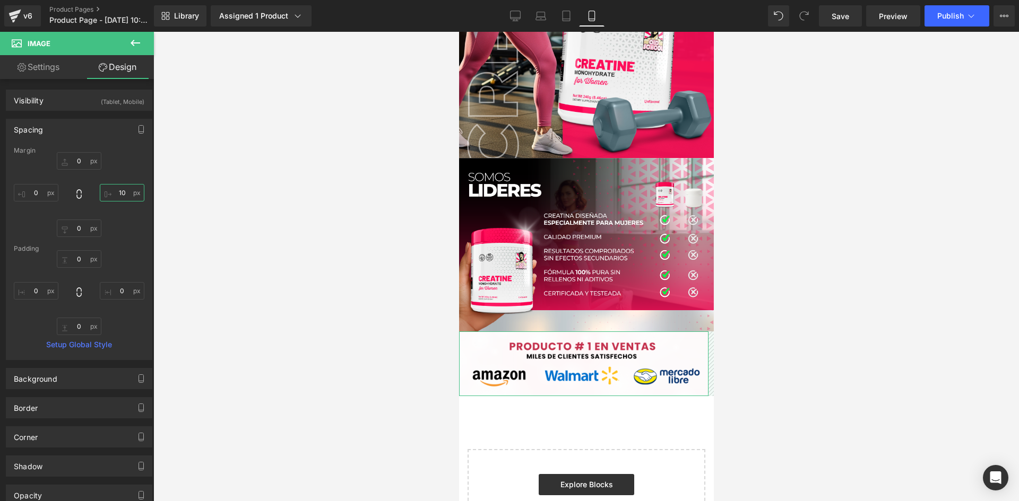
click at [123, 193] on input "10" at bounding box center [122, 193] width 45 height 18
type input "0"
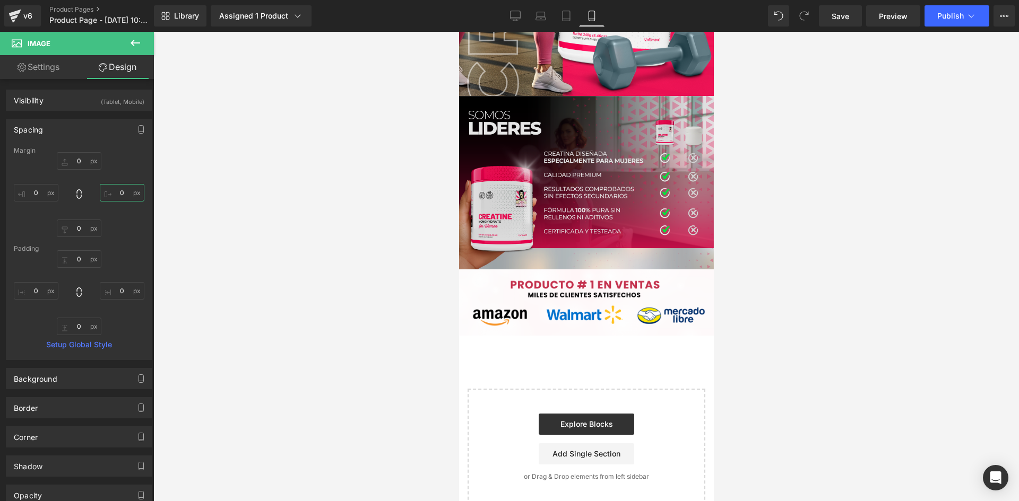
scroll to position [3402, 0]
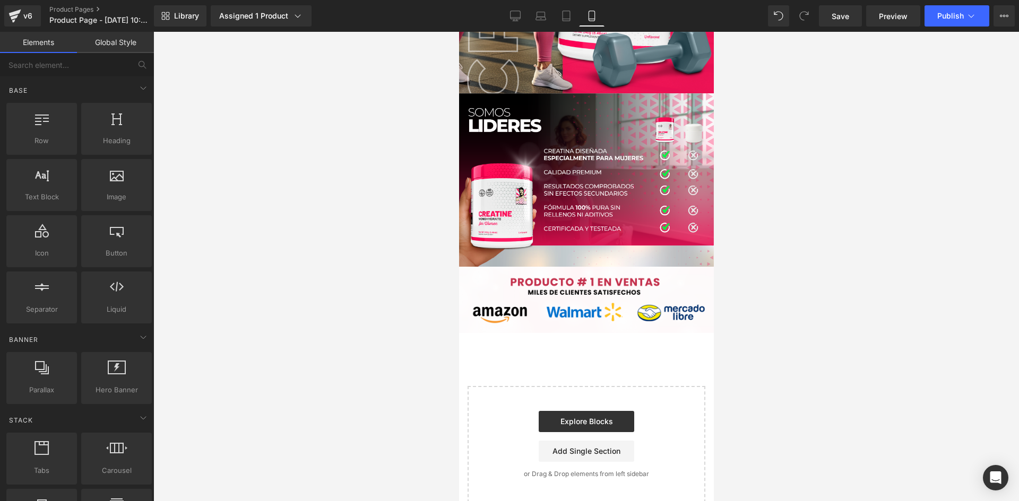
click at [320, 288] on div at bounding box center [585, 266] width 865 height 469
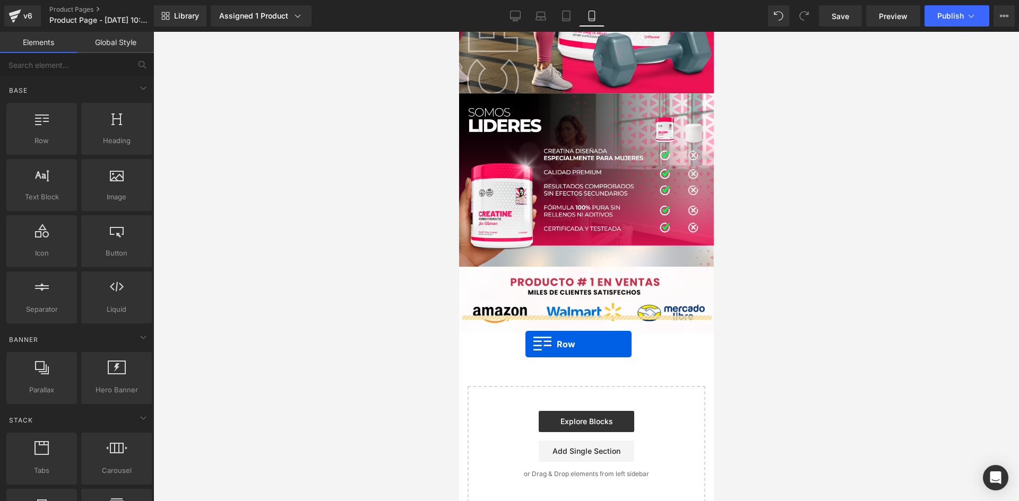
drag, startPoint x: 503, startPoint y: 171, endPoint x: 525, endPoint y: 344, distance: 174.8
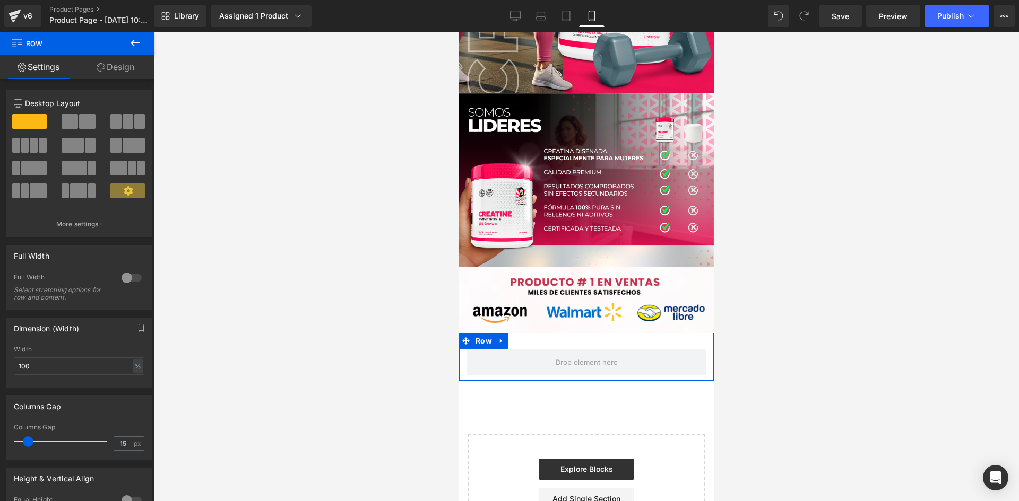
click at [121, 275] on div at bounding box center [131, 277] width 25 height 17
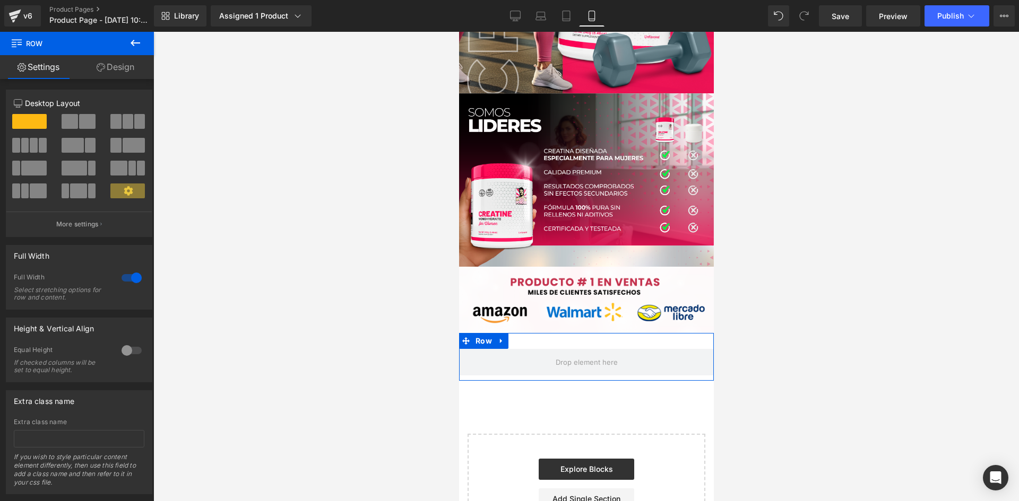
click at [128, 65] on link "Design" at bounding box center [115, 67] width 77 height 24
click at [0, 0] on div "Visibility" at bounding box center [0, 0] width 0 height 0
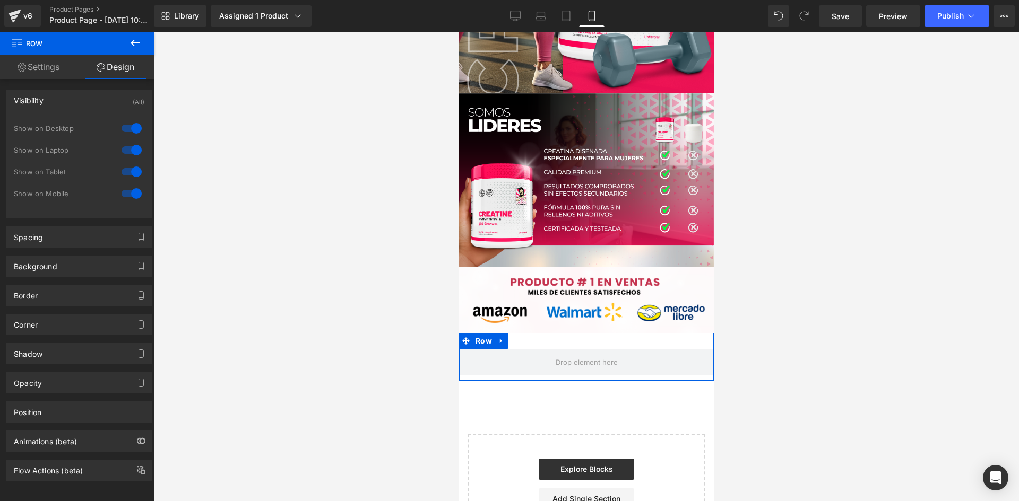
click at [136, 126] on div at bounding box center [131, 128] width 25 height 17
click at [131, 150] on div at bounding box center [131, 150] width 25 height 17
click at [137, 439] on icon "button" at bounding box center [139, 441] width 4 height 6
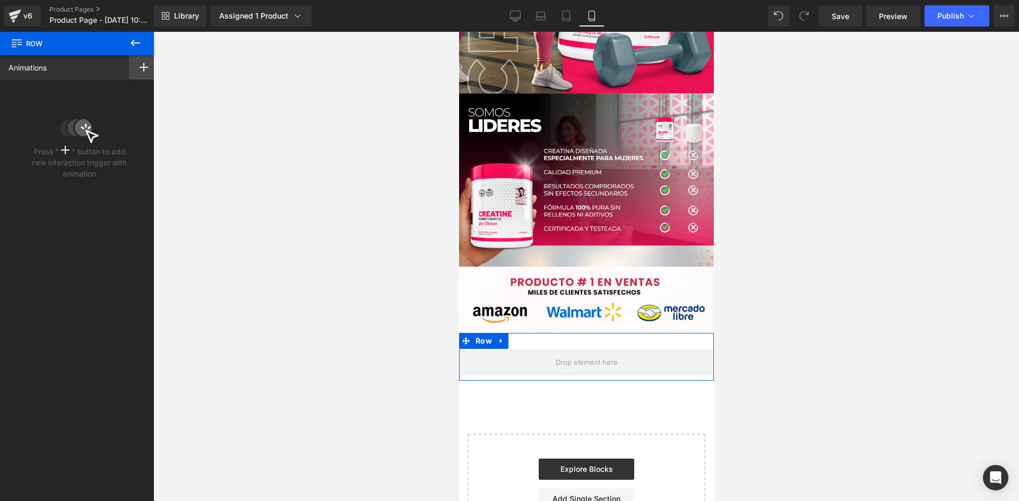
click at [142, 67] on rect at bounding box center [144, 67] width 8 height 1
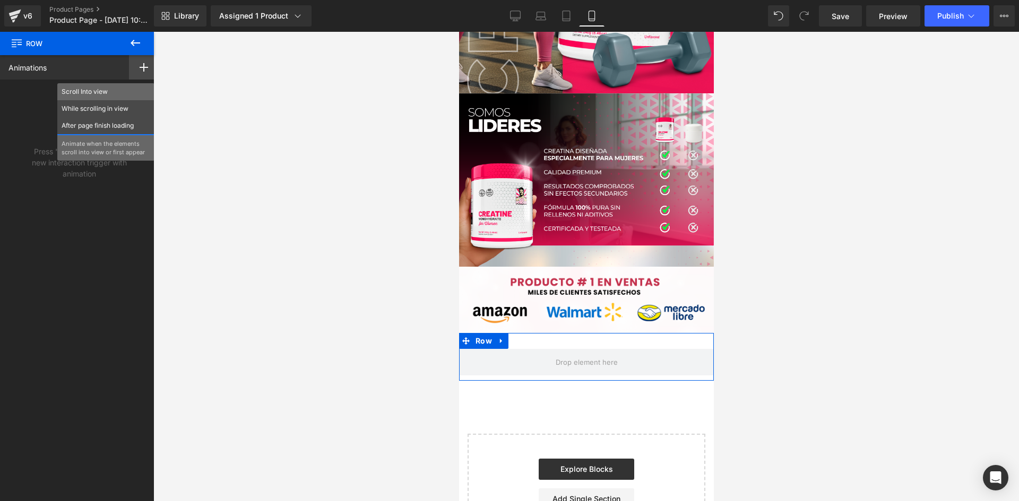
click at [101, 86] on div "Scroll Into view" at bounding box center [105, 91] width 97 height 17
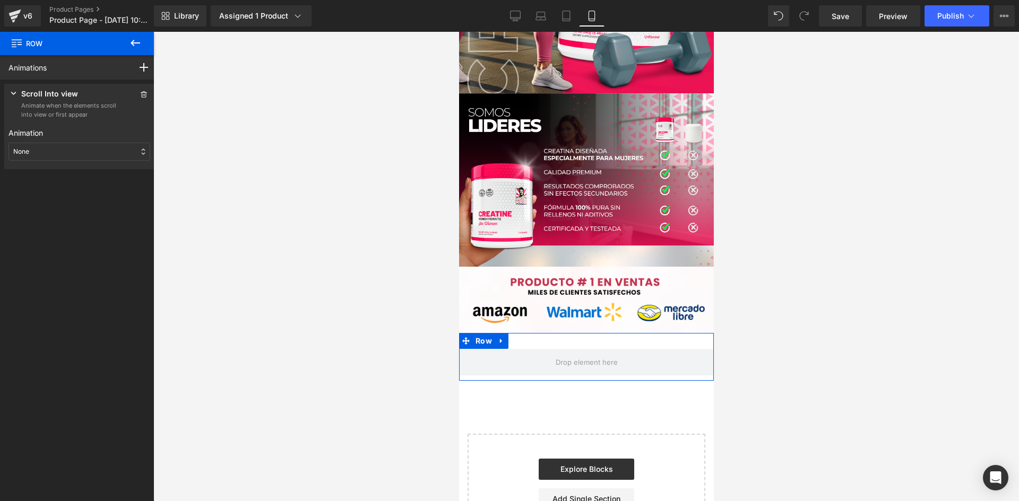
click at [33, 150] on div "None" at bounding box center [79, 152] width 142 height 18
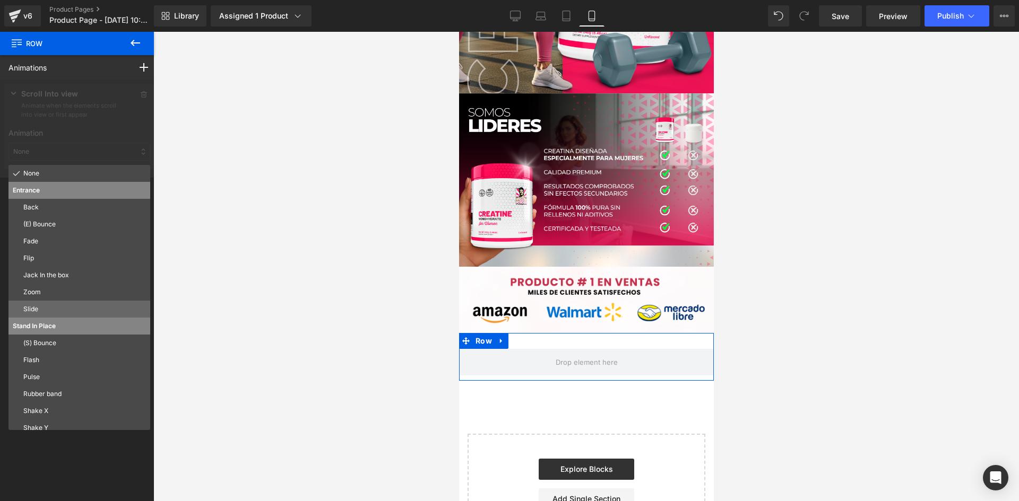
click at [45, 307] on p "Slide" at bounding box center [84, 310] width 123 height 10
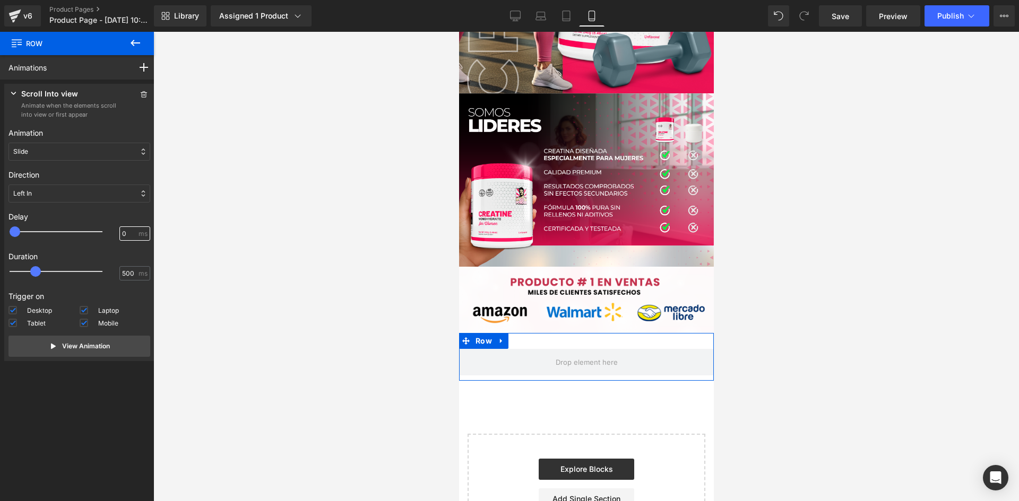
click at [122, 231] on input "0" at bounding box center [129, 234] width 14 height 10
type input "100"
click at [223, 222] on div at bounding box center [585, 266] width 865 height 469
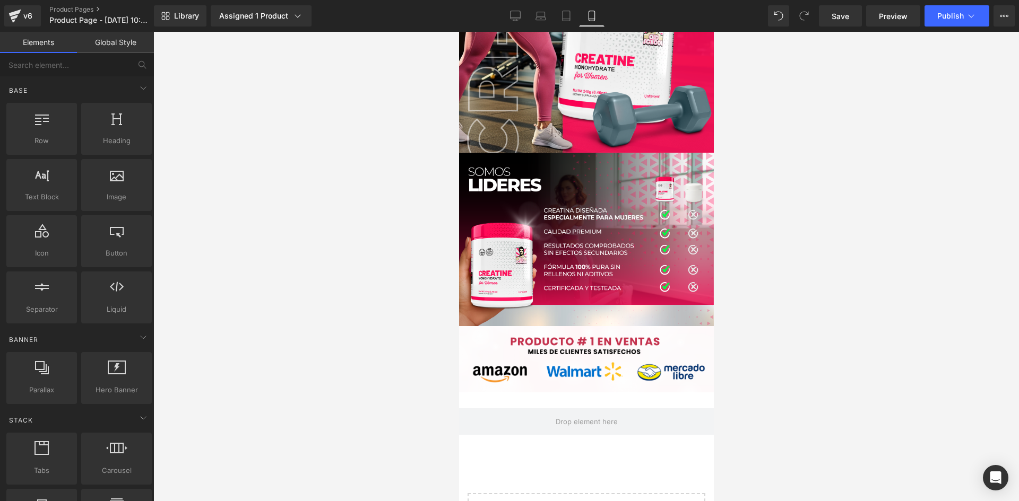
scroll to position [3449, 0]
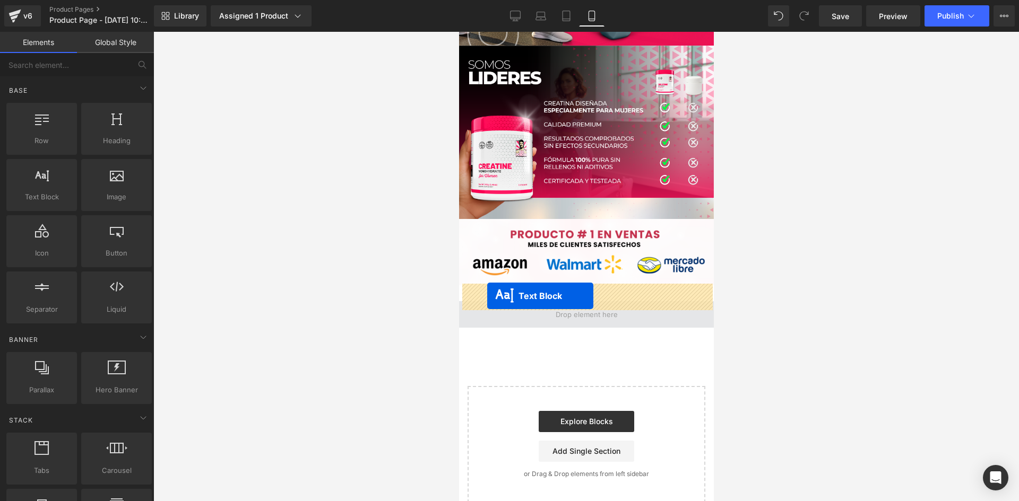
drag, startPoint x: 524, startPoint y: 98, endPoint x: 486, endPoint y: 296, distance: 201.4
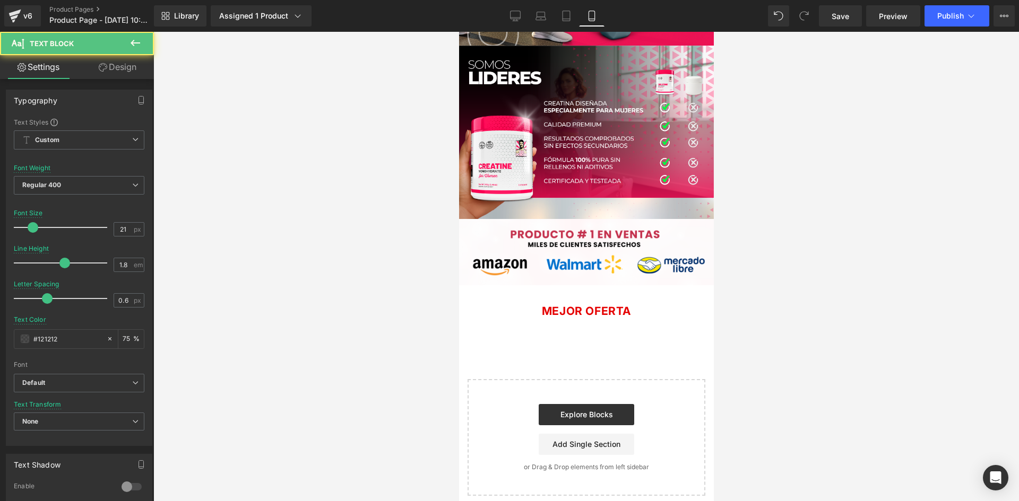
scroll to position [3443, 0]
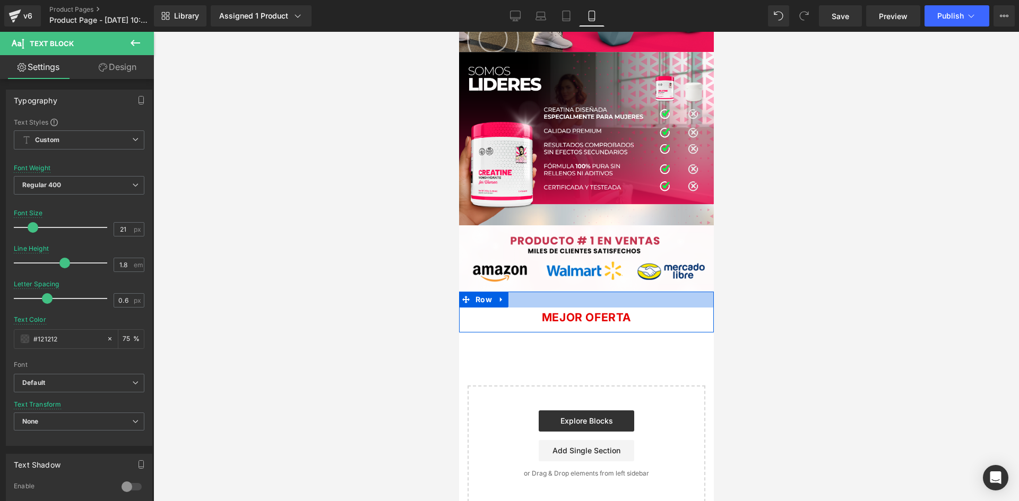
click at [520, 292] on div at bounding box center [585, 300] width 255 height 16
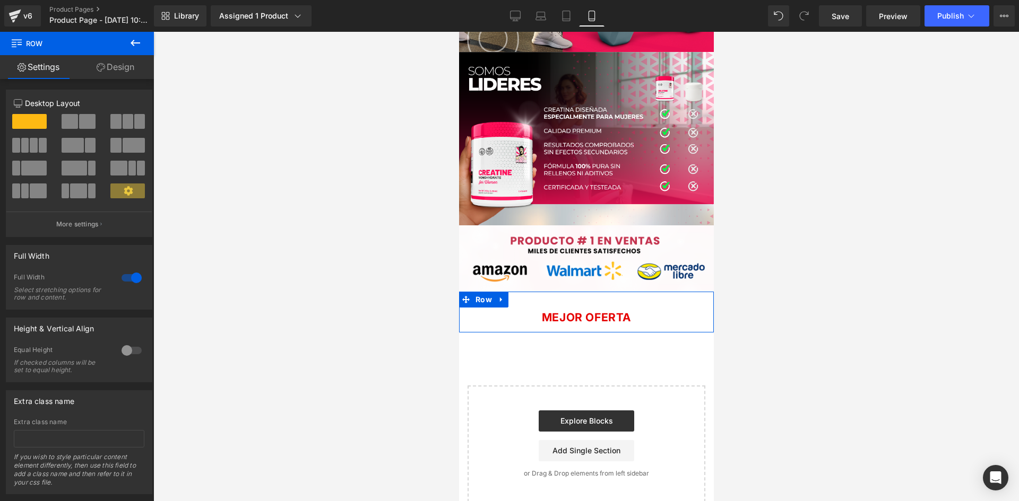
click at [73, 124] on span at bounding box center [70, 121] width 16 height 15
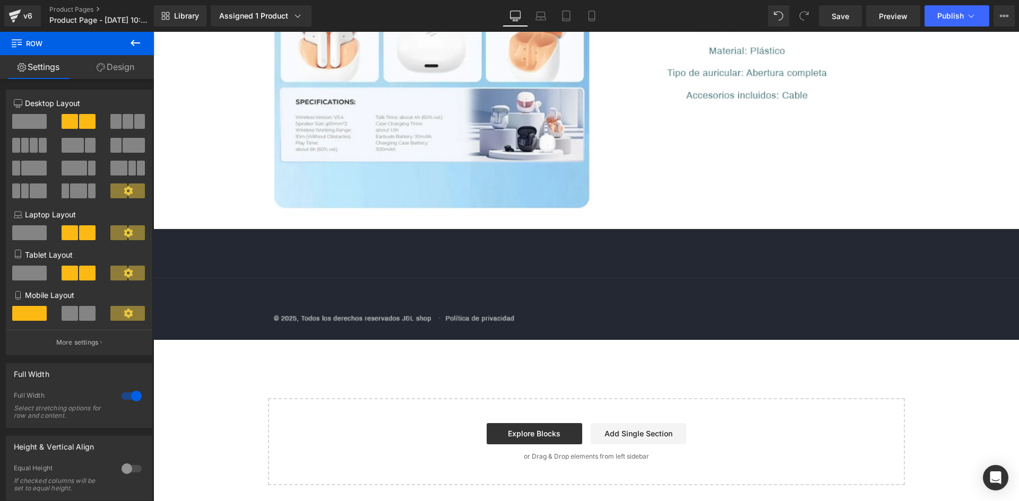
scroll to position [0, 0]
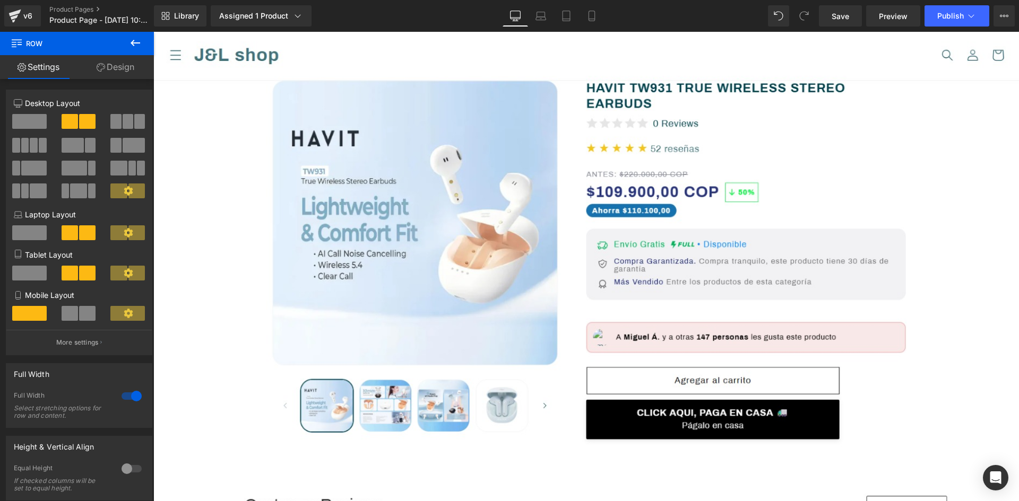
click at [84, 310] on span at bounding box center [87, 313] width 16 height 15
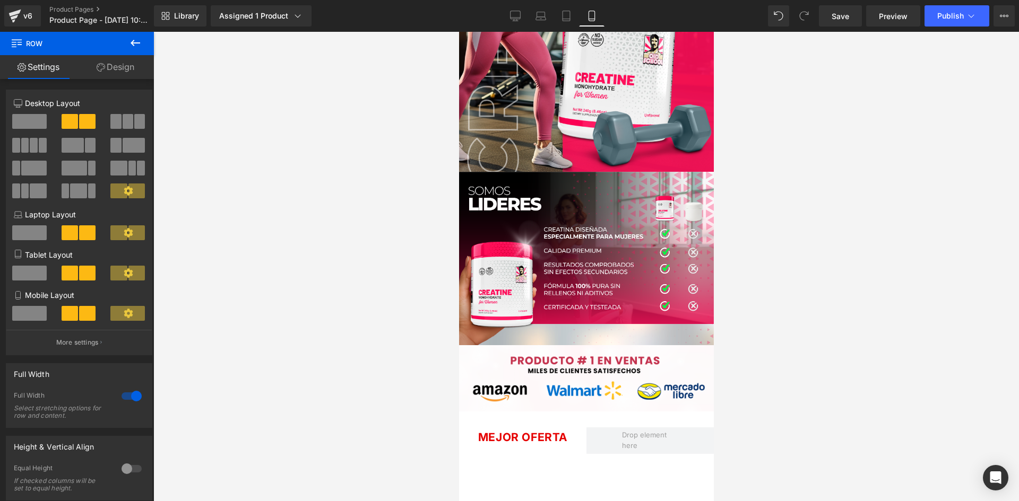
scroll to position [3449, 0]
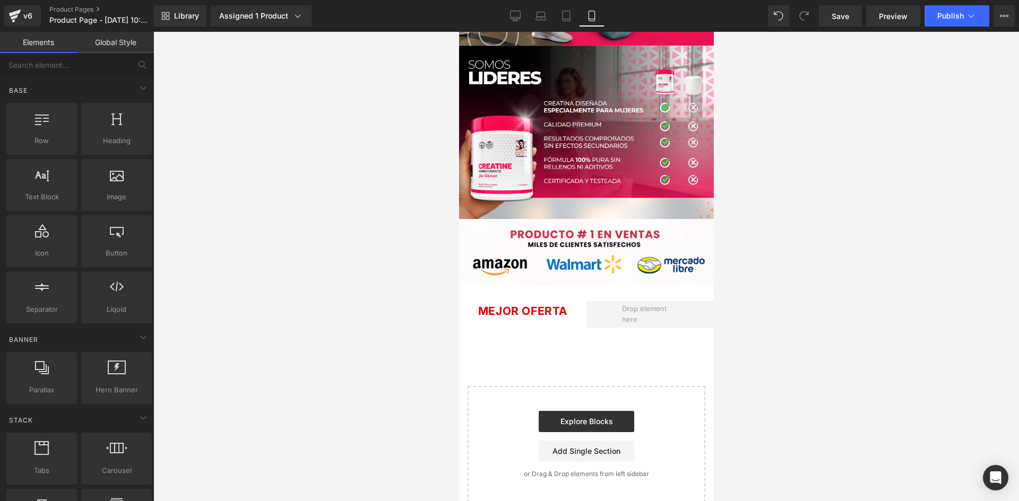
click at [327, 221] on div at bounding box center [585, 266] width 865 height 469
drag, startPoint x: 523, startPoint y: 94, endPoint x: 476, endPoint y: 307, distance: 217.7
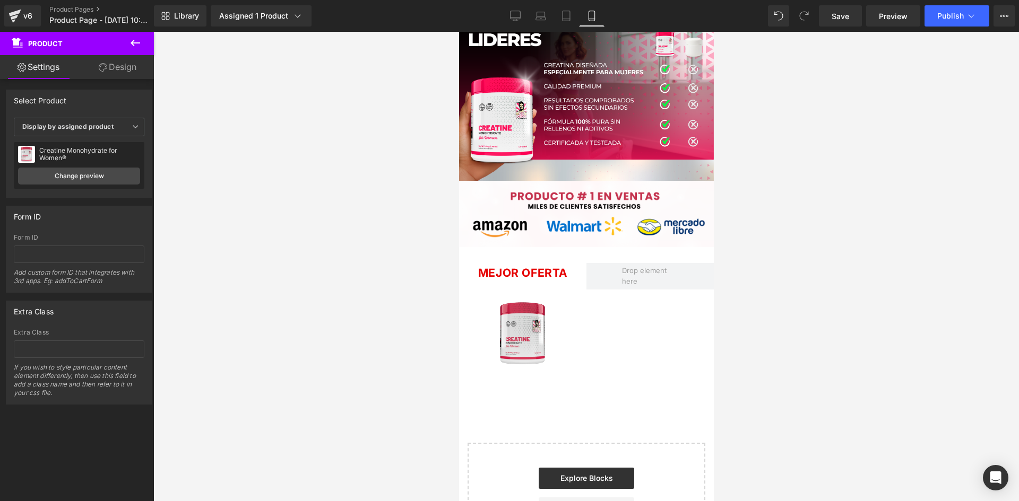
scroll to position [3545, 0]
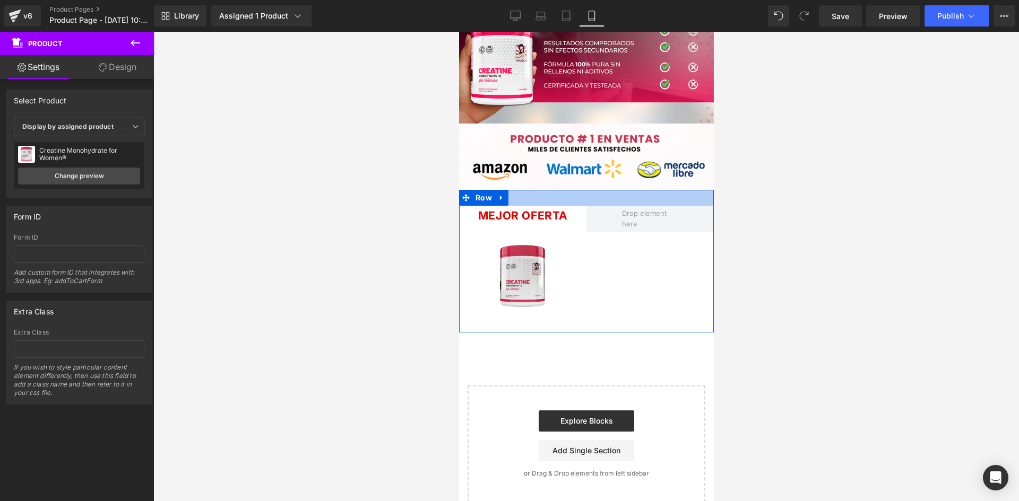
click at [565, 190] on div at bounding box center [585, 198] width 255 height 16
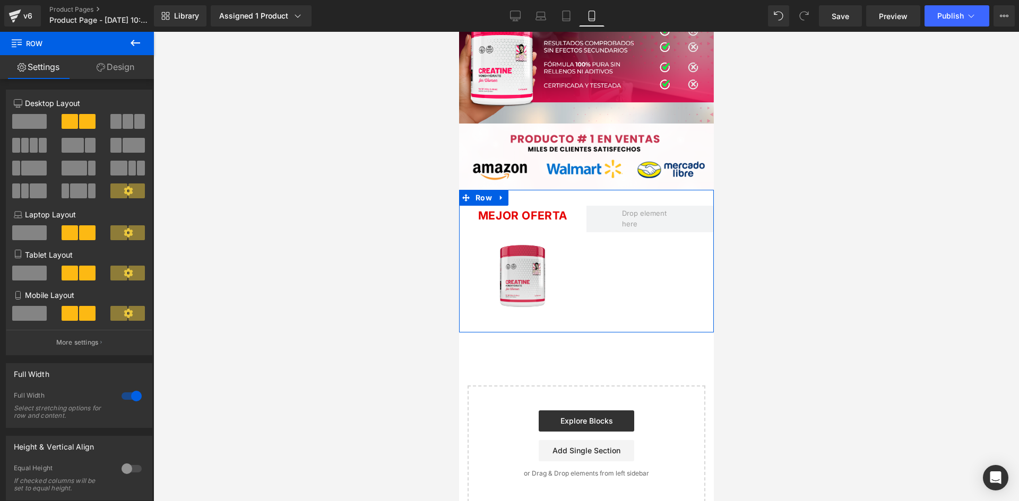
click at [113, 70] on link "Design" at bounding box center [115, 67] width 77 height 24
click at [0, 0] on div "Spacing" at bounding box center [0, 0] width 0 height 0
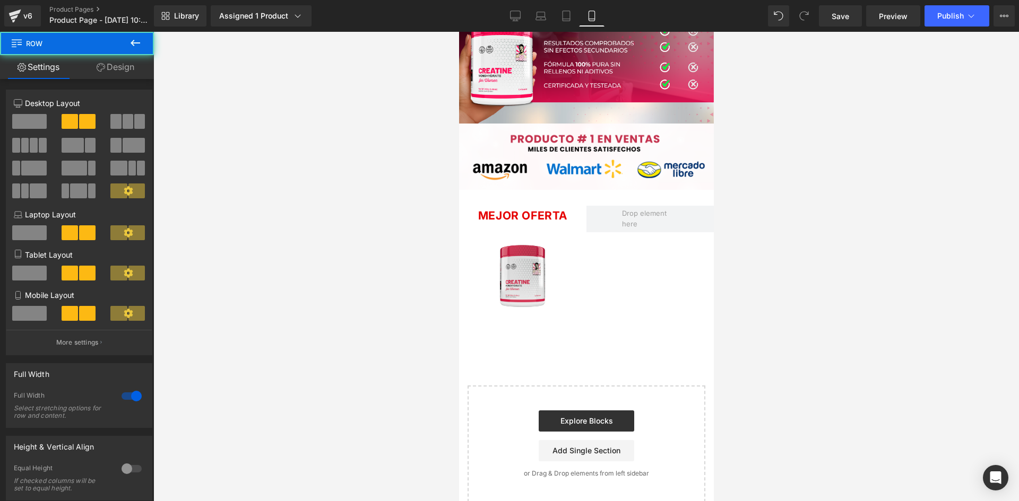
click at [483, 190] on div "MEJOR OFERTA Text Block Sale Off (P) Image Product Row" at bounding box center [585, 261] width 255 height 143
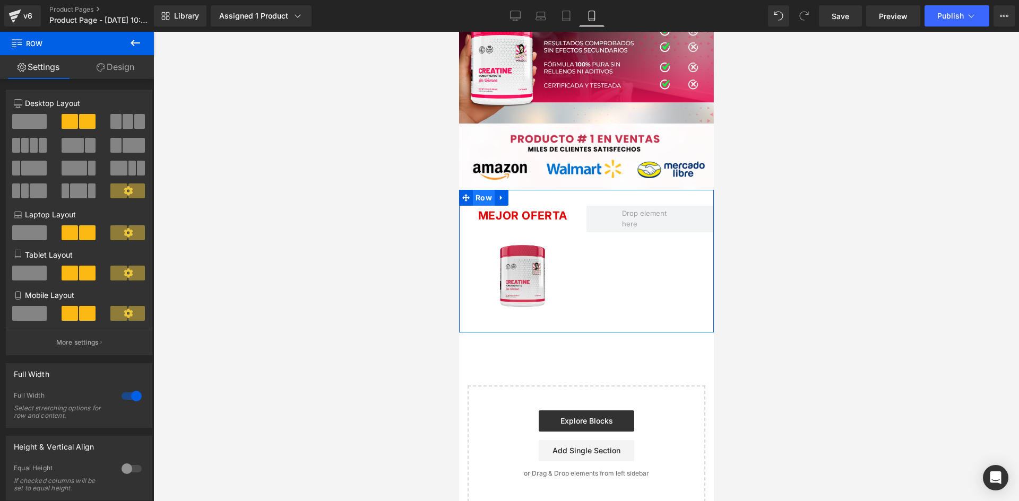
click at [483, 190] on span "Row" at bounding box center [483, 198] width 22 height 16
click at [119, 68] on link "Design" at bounding box center [115, 67] width 77 height 24
click at [0, 0] on div "Spacing" at bounding box center [0, 0] width 0 height 0
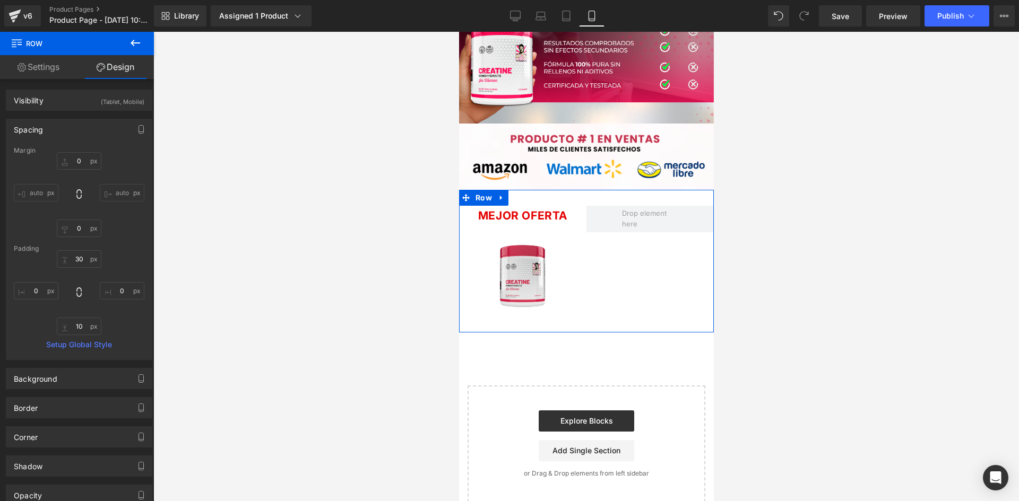
type input "0"
type input "30"
type input "0"
type input "10"
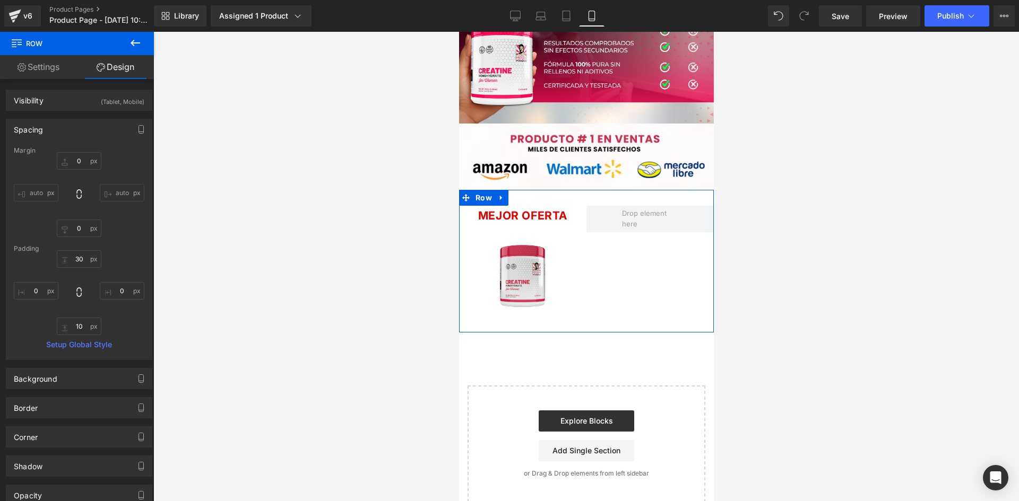
type input "0"
click at [77, 260] on input "30" at bounding box center [79, 259] width 45 height 18
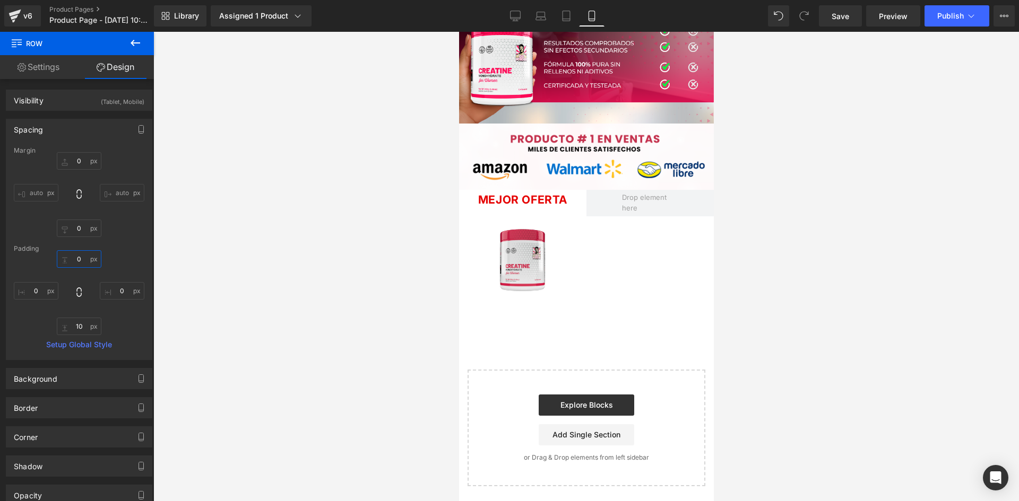
scroll to position [3529, 0]
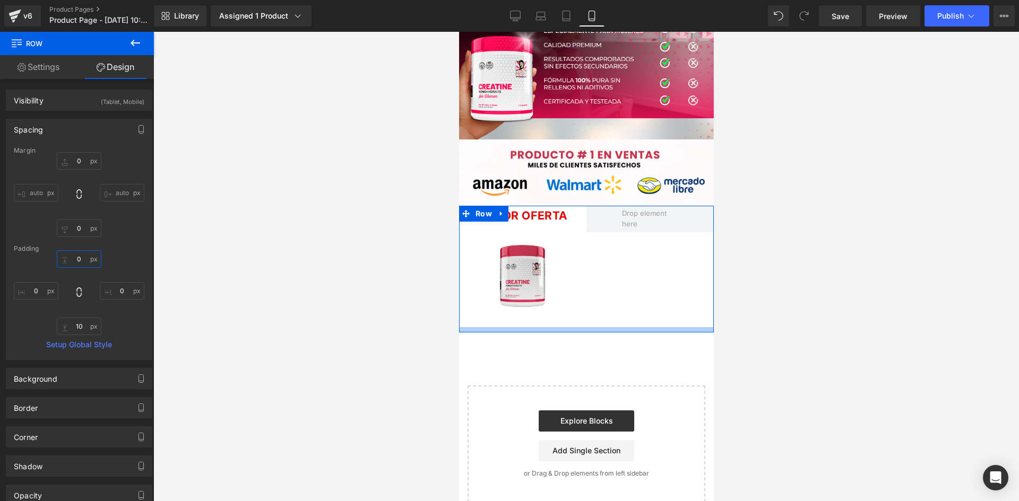
type input "0"
click at [80, 326] on input "10" at bounding box center [79, 327] width 45 height 18
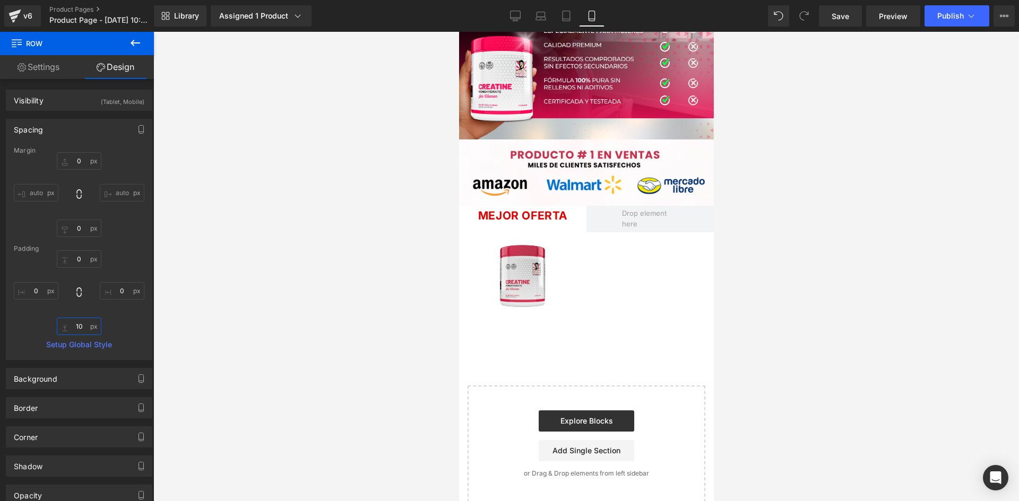
type input "0"
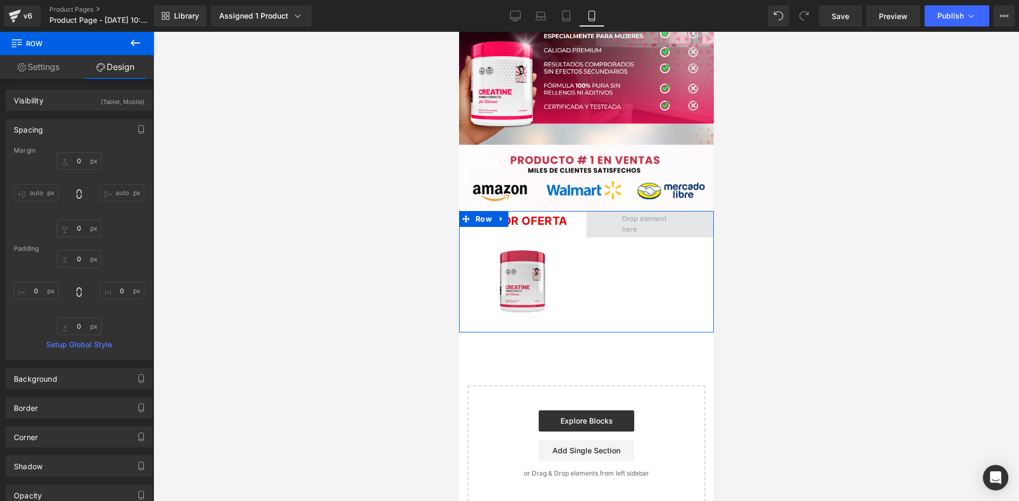
click at [622, 211] on span at bounding box center [650, 225] width 64 height 28
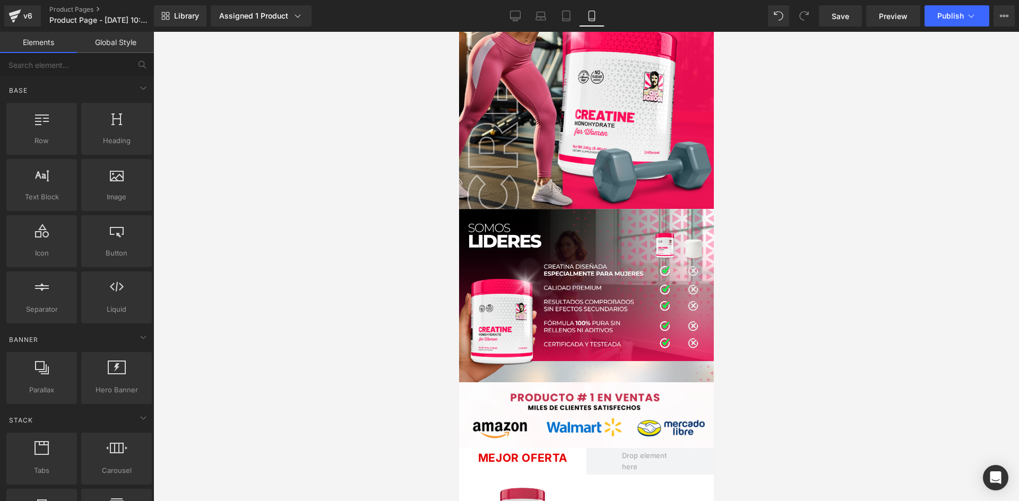
scroll to position [3527, 0]
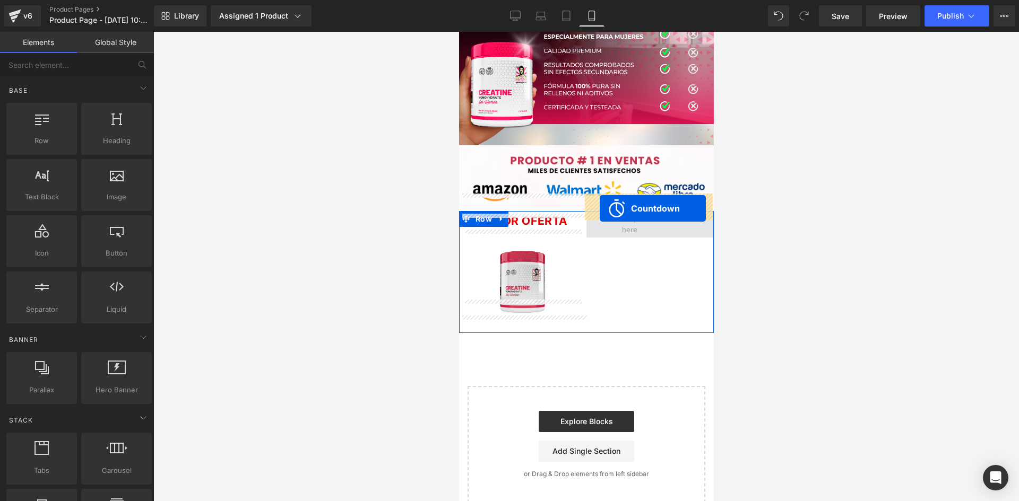
drag, startPoint x: 600, startPoint y: 94, endPoint x: 599, endPoint y: 208, distance: 114.1
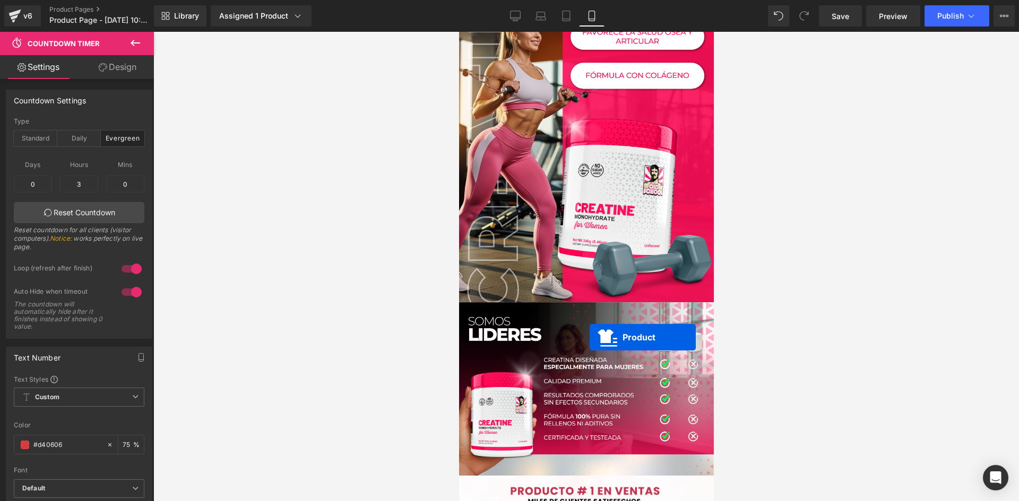
scroll to position [3430, 0]
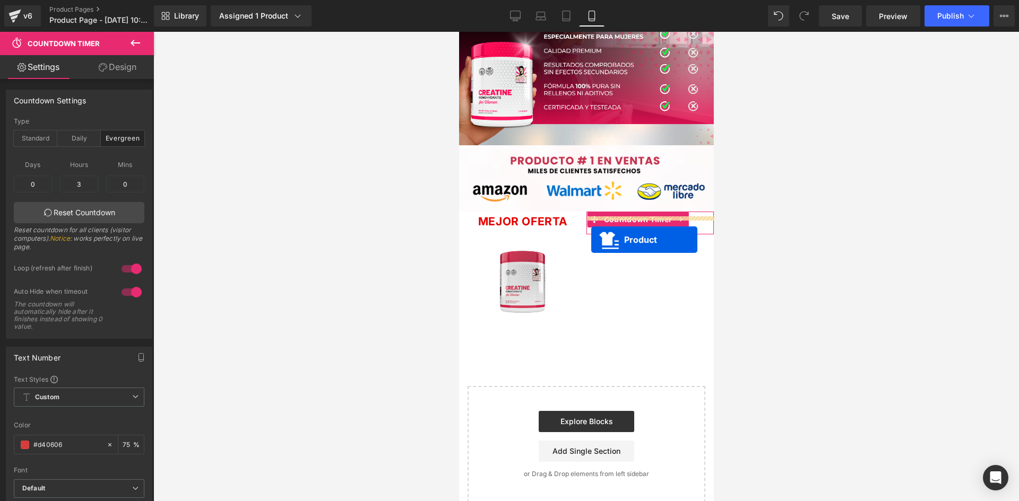
drag, startPoint x: 601, startPoint y: 95, endPoint x: 590, endPoint y: 240, distance: 145.2
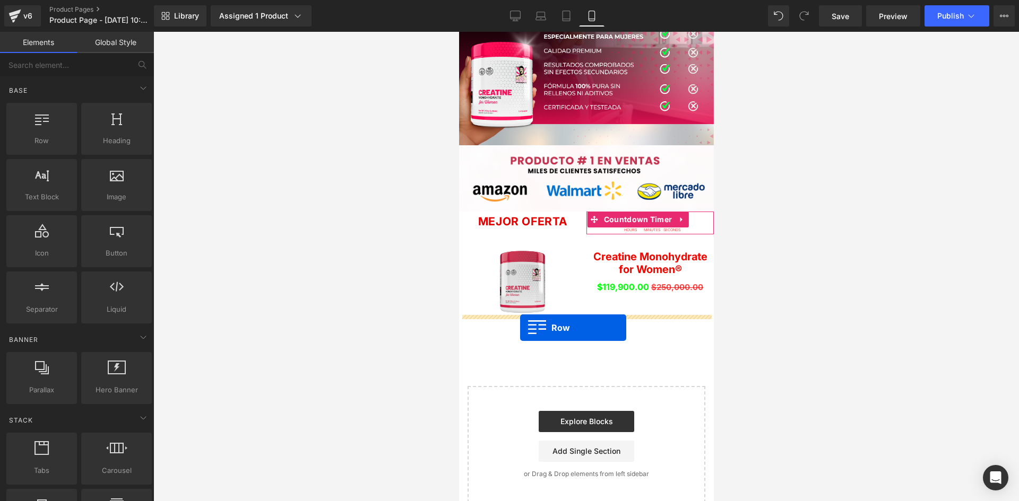
drag, startPoint x: 494, startPoint y: 158, endPoint x: 518, endPoint y: 327, distance: 171.0
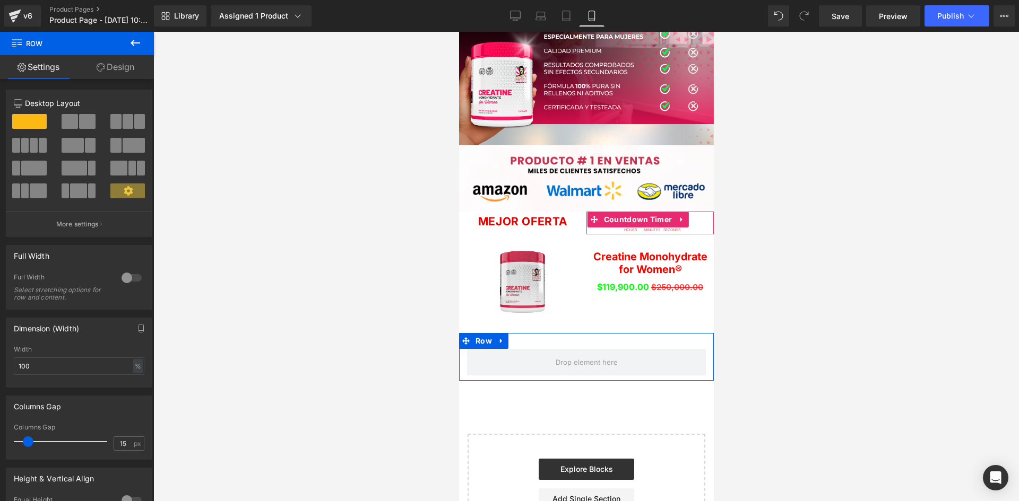
drag, startPoint x: 122, startPoint y: 276, endPoint x: 173, endPoint y: 202, distance: 89.9
click at [122, 276] on div at bounding box center [131, 277] width 25 height 17
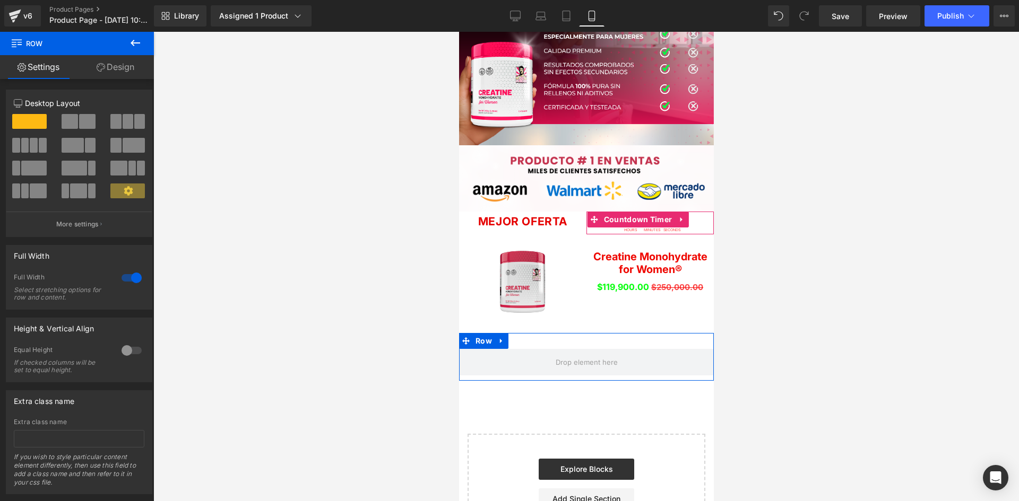
click at [133, 73] on link "Design" at bounding box center [115, 67] width 77 height 24
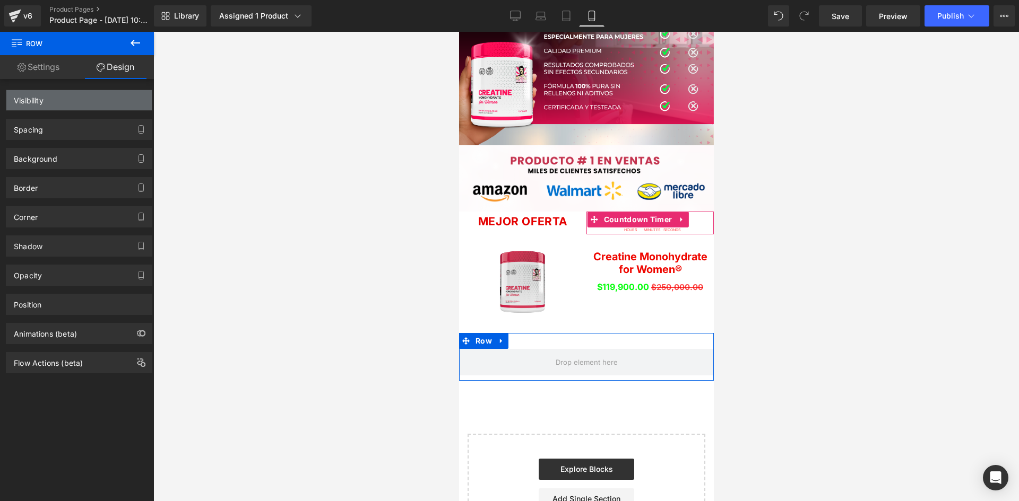
click at [123, 101] on div "Visibility" at bounding box center [78, 100] width 145 height 20
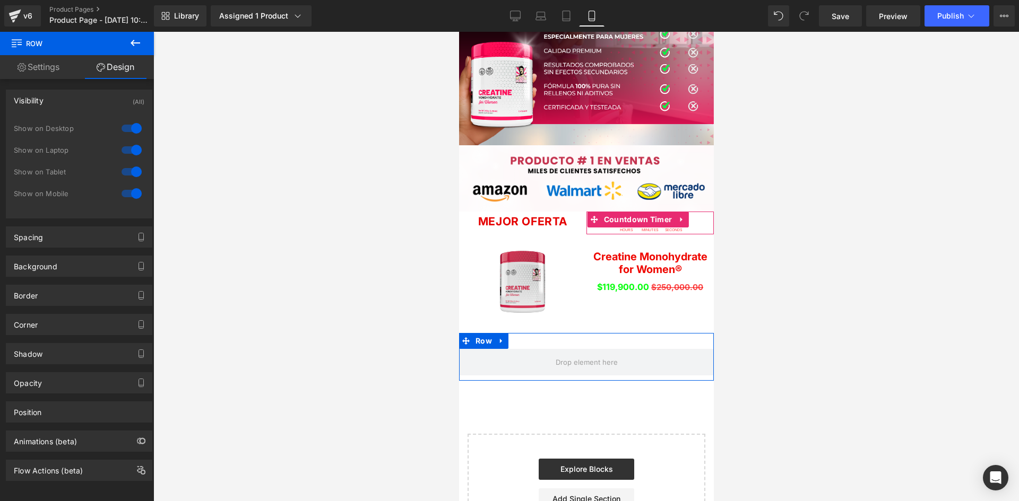
click at [128, 129] on div at bounding box center [131, 128] width 25 height 17
click at [129, 146] on div at bounding box center [131, 150] width 25 height 17
click at [97, 445] on div "Animations (beta)" at bounding box center [78, 441] width 145 height 20
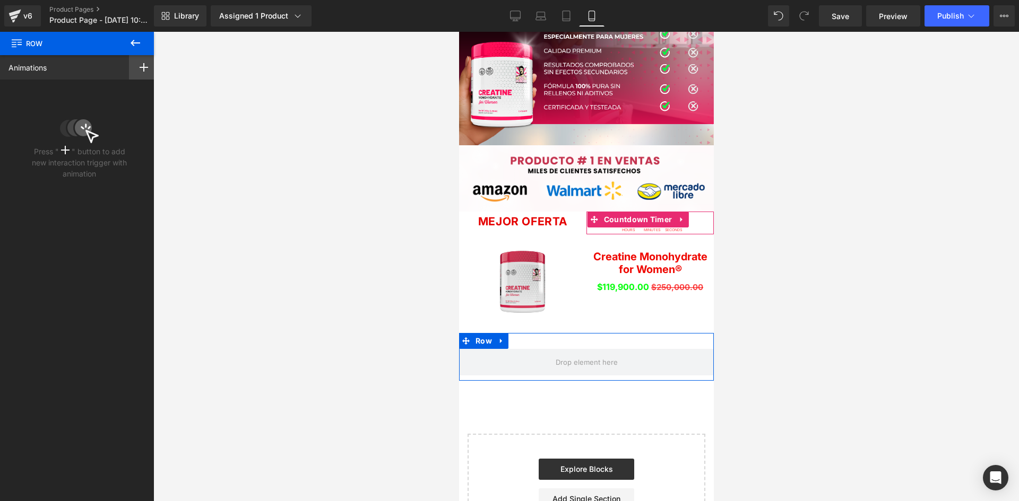
click at [142, 70] on icon at bounding box center [144, 67] width 8 height 8
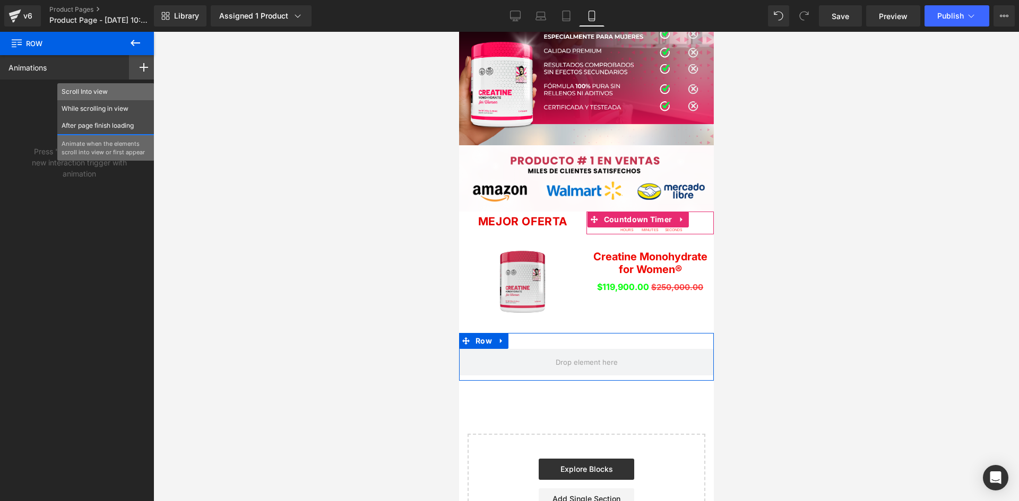
click at [78, 85] on div "Scroll Into view" at bounding box center [105, 91] width 97 height 17
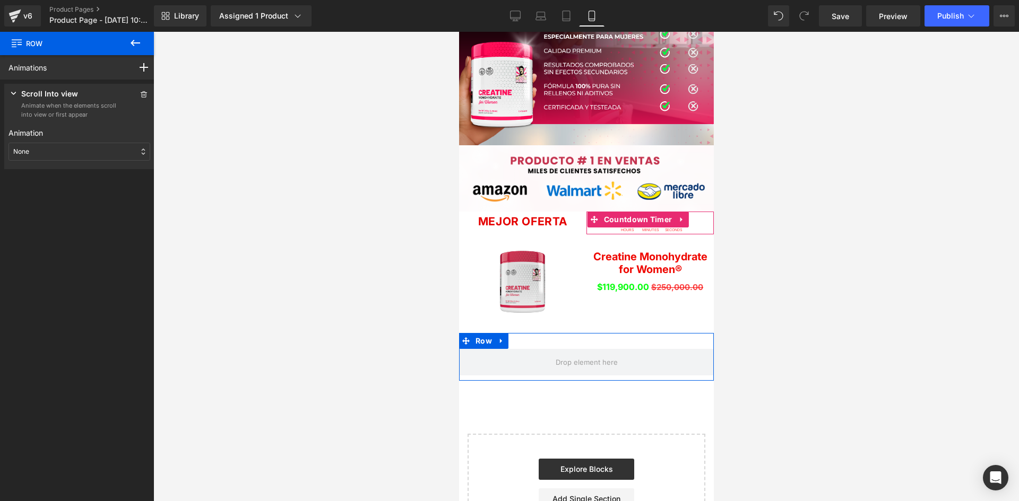
click at [36, 149] on div "None" at bounding box center [79, 152] width 142 height 18
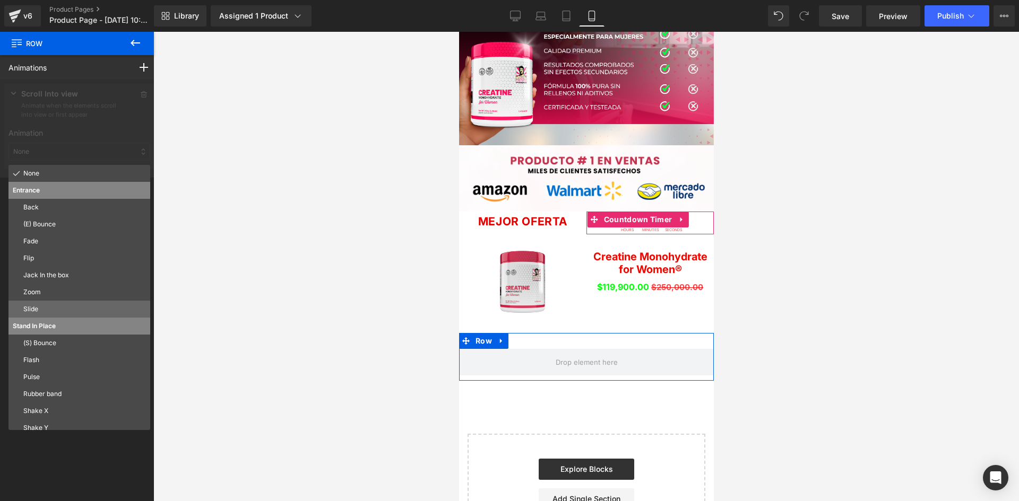
click at [40, 308] on p "Slide" at bounding box center [84, 310] width 123 height 10
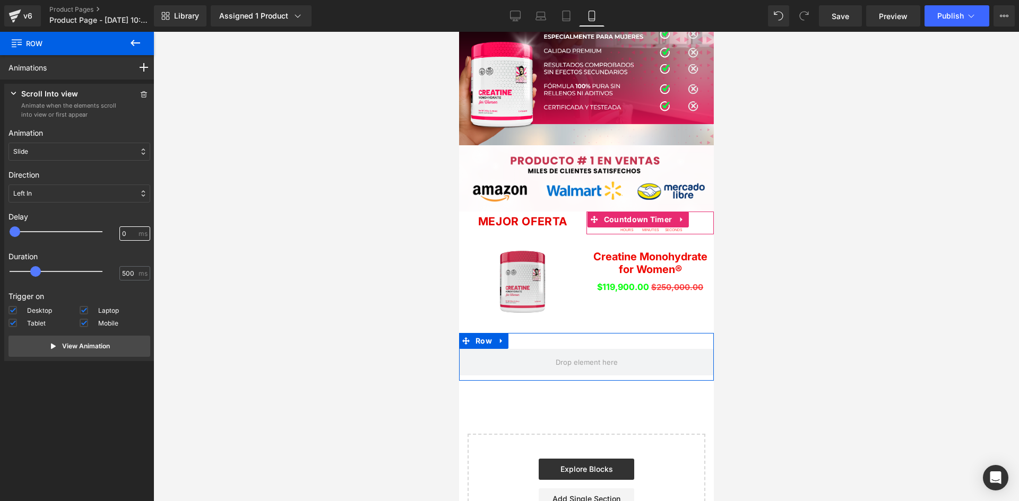
click at [122, 233] on input "0" at bounding box center [129, 234] width 14 height 10
type input "100"
click at [200, 297] on div at bounding box center [585, 266] width 865 height 469
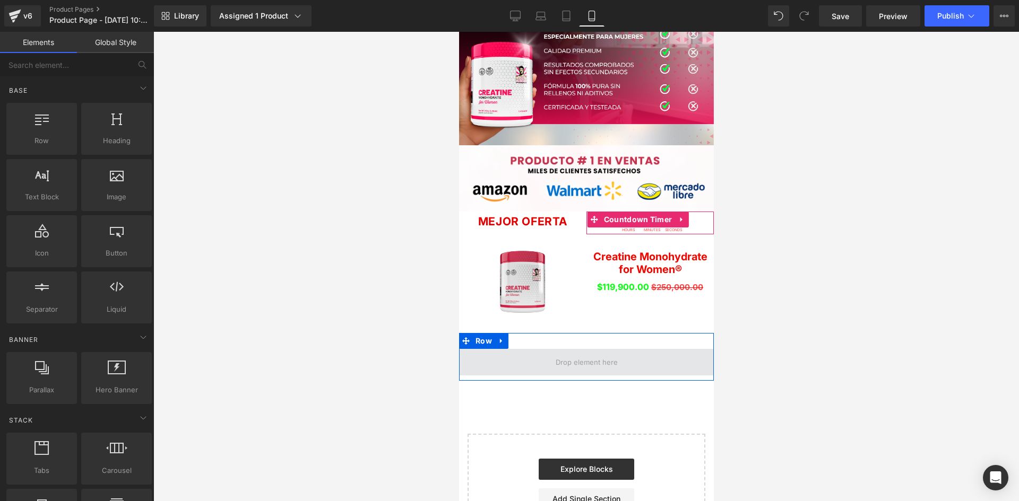
click at [521, 349] on span at bounding box center [585, 362] width 255 height 27
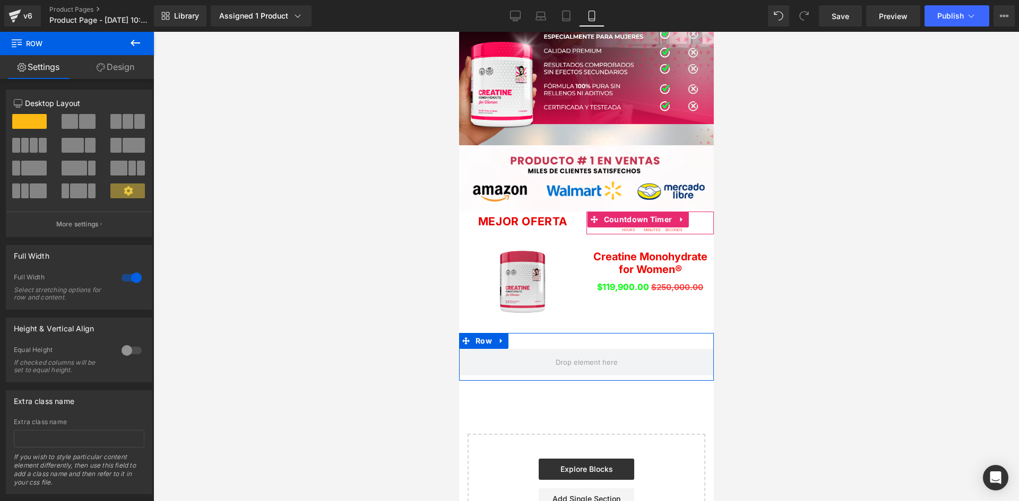
click at [131, 65] on link "Design" at bounding box center [115, 67] width 77 height 24
click at [0, 0] on div "Spacing" at bounding box center [0, 0] width 0 height 0
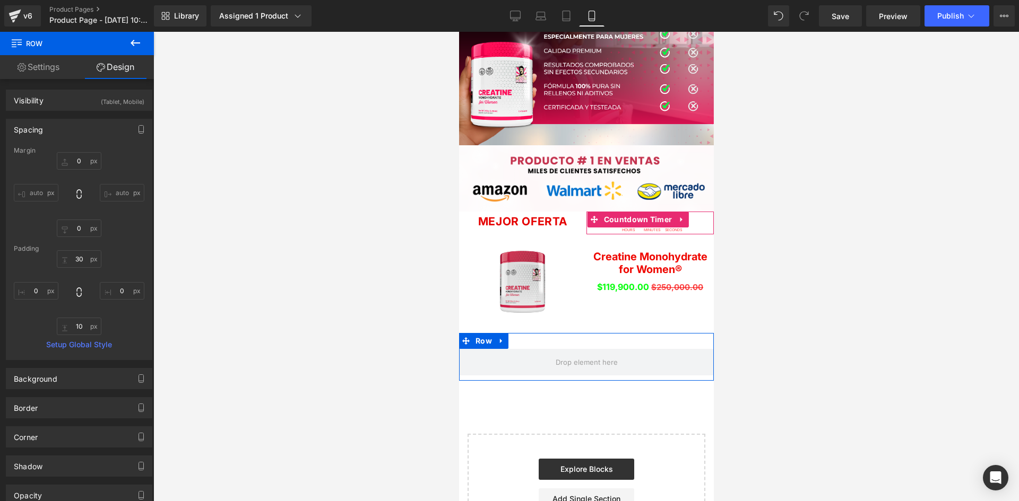
type input "0"
type input "30"
type input "0"
type input "10"
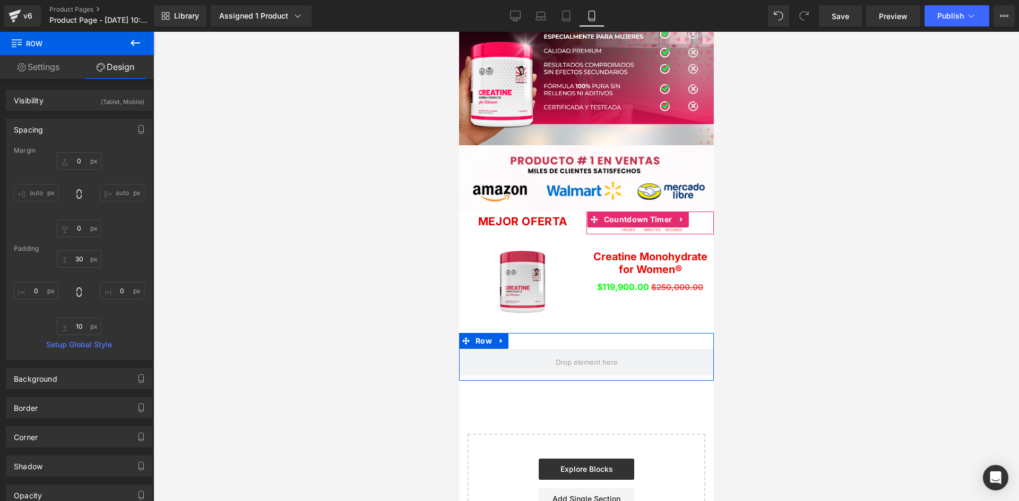
type input "0"
click at [83, 257] on input "30" at bounding box center [79, 259] width 45 height 18
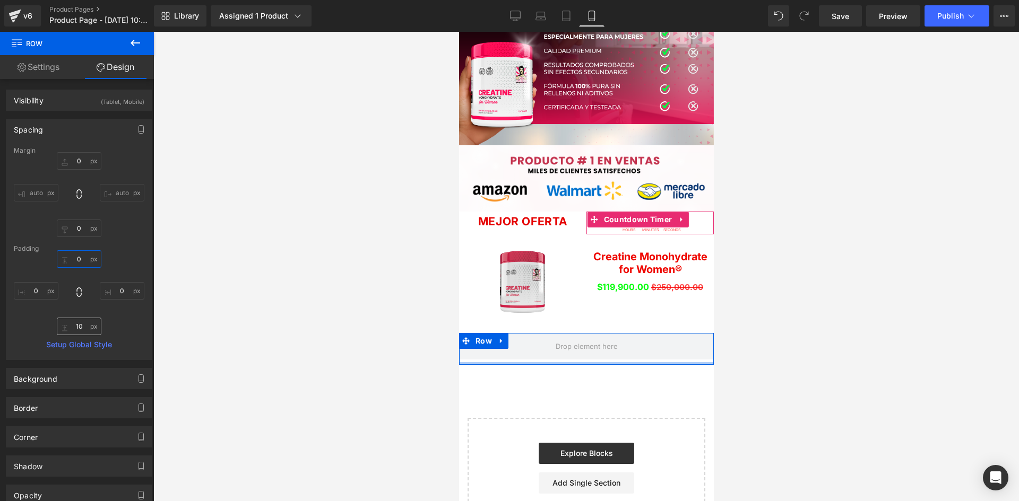
type input "0"
click at [85, 326] on input "10" at bounding box center [79, 327] width 45 height 18
type input "0"
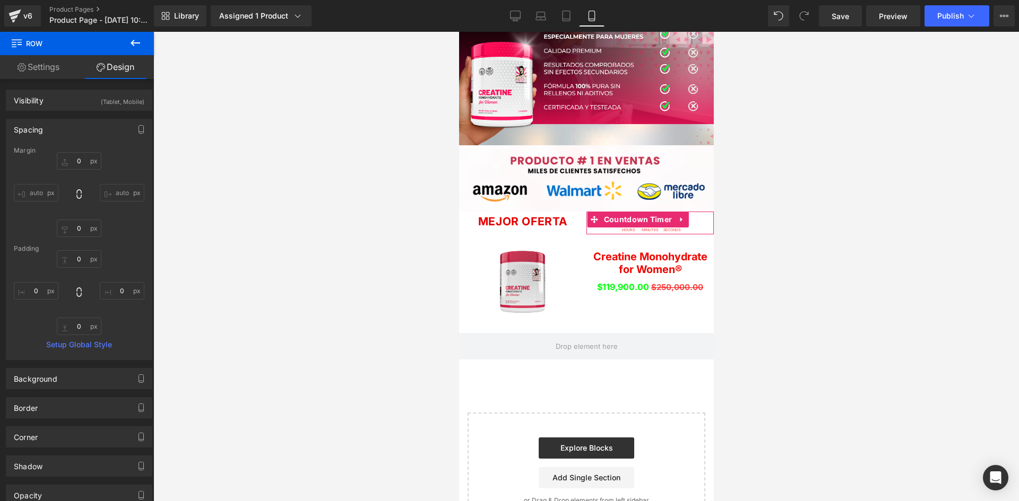
click at [209, 341] on div at bounding box center [585, 266] width 865 height 469
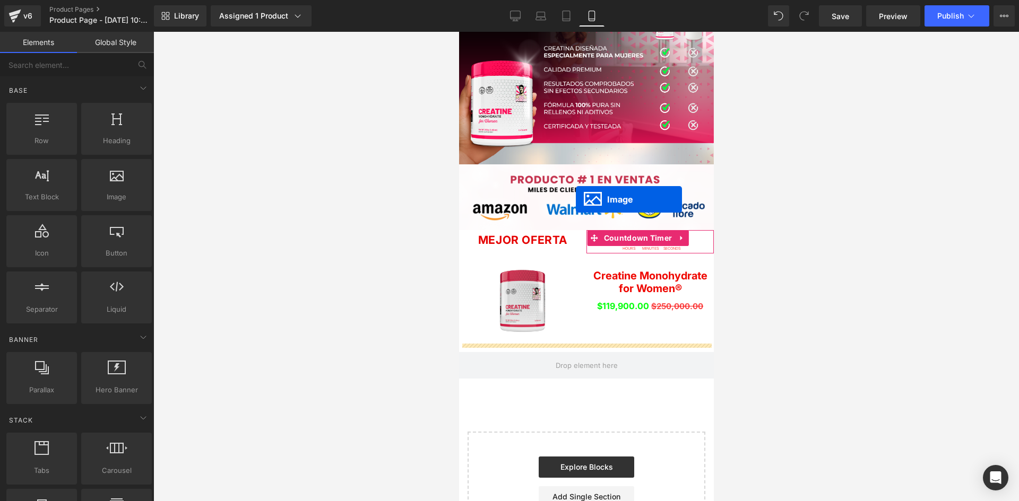
scroll to position [3094, 0]
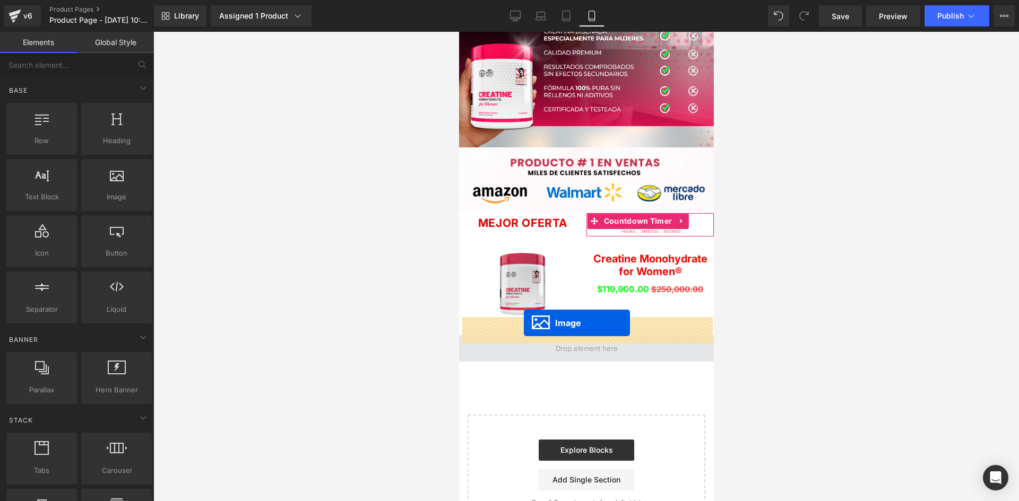
drag, startPoint x: 581, startPoint y: 300, endPoint x: 523, endPoint y: 323, distance: 62.4
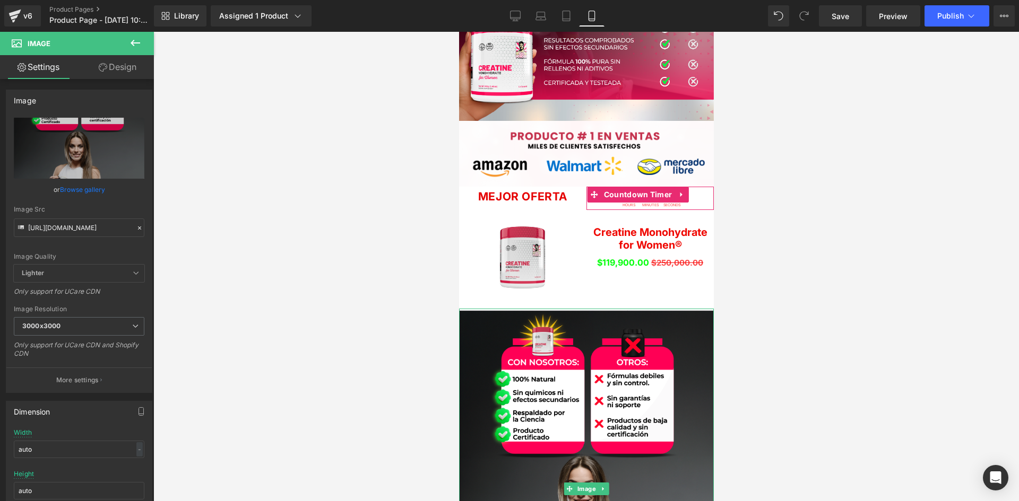
scroll to position [3067, 0]
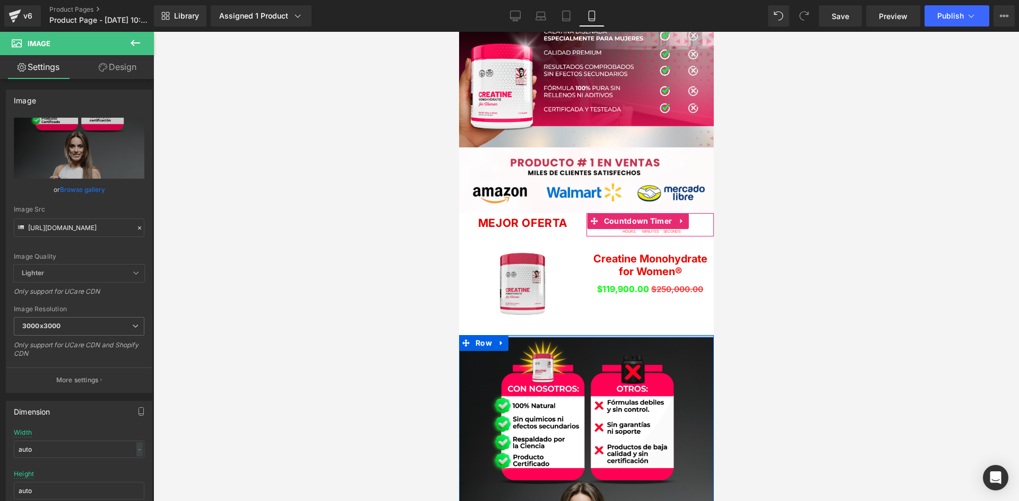
click at [585, 335] on div at bounding box center [585, 336] width 255 height 3
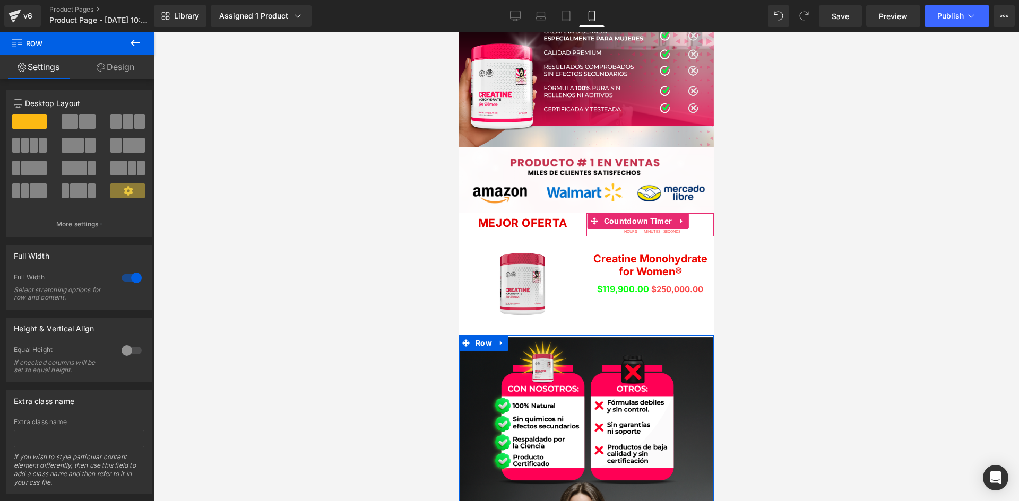
click at [112, 63] on link "Design" at bounding box center [115, 67] width 77 height 24
click at [0, 0] on div "Spacing" at bounding box center [0, 0] width 0 height 0
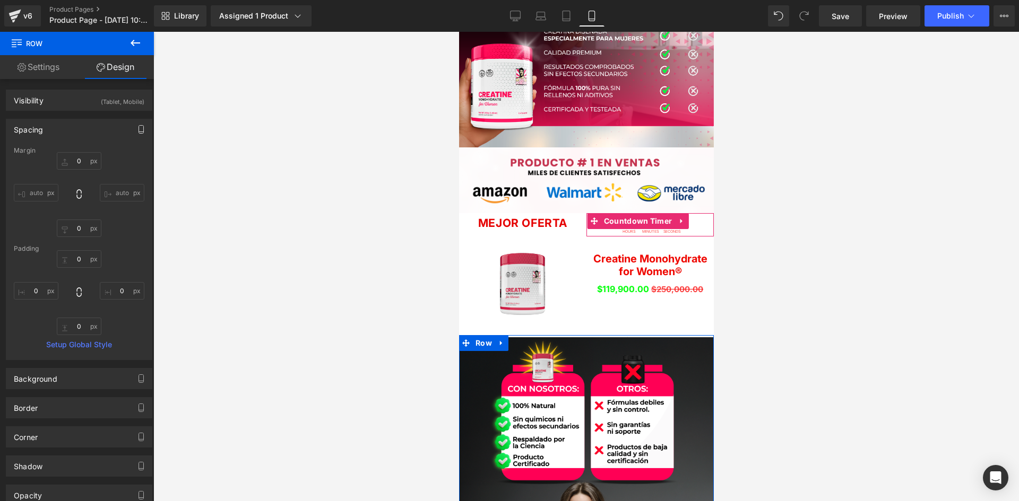
type input "0"
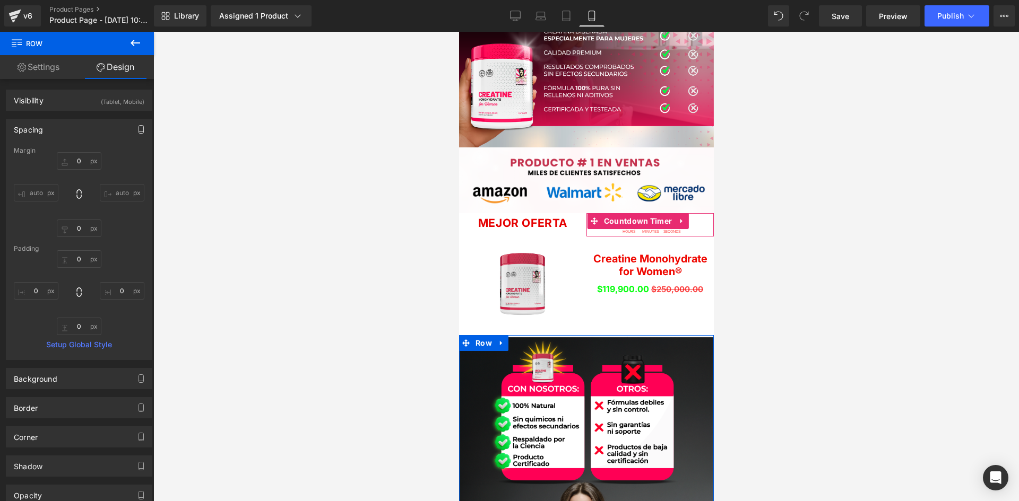
type input "0"
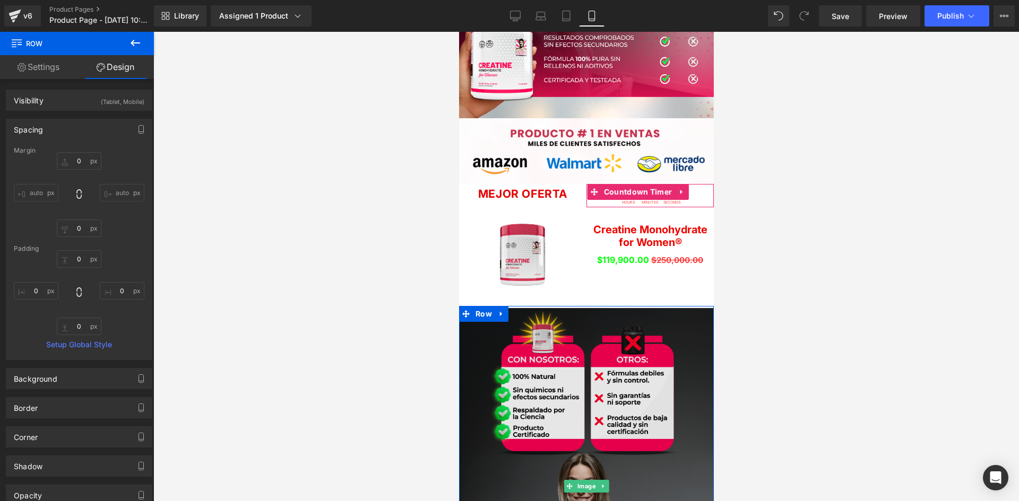
scroll to position [3120, 0]
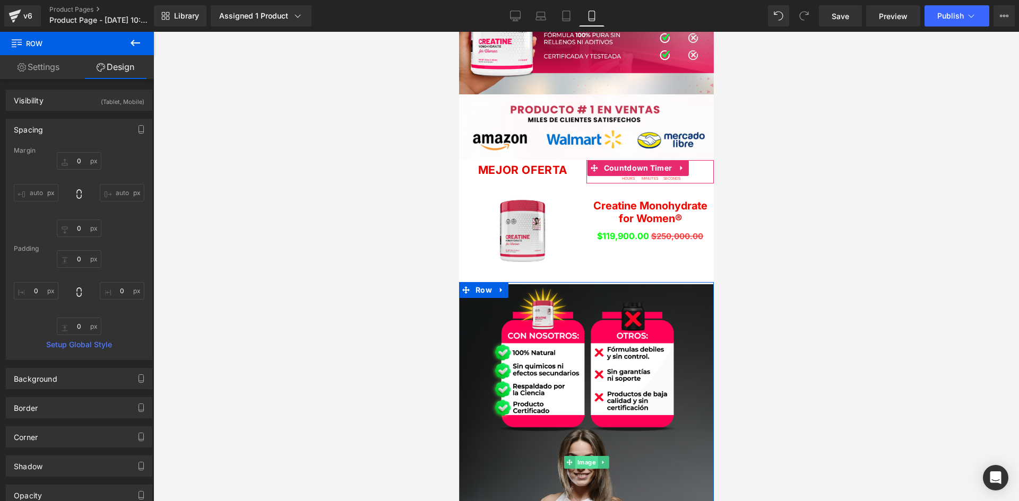
click at [584, 456] on span "Image" at bounding box center [586, 462] width 23 height 13
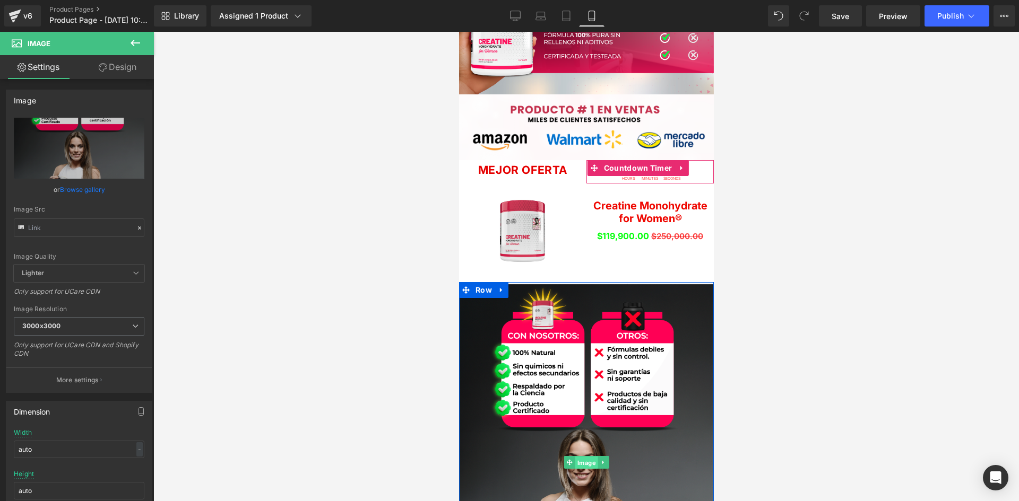
type input "https://i.ibb.co/d0Tb12rj/kikipi.png"
click at [114, 61] on link "Design" at bounding box center [117, 67] width 77 height 24
click at [0, 0] on div "Spacing" at bounding box center [0, 0] width 0 height 0
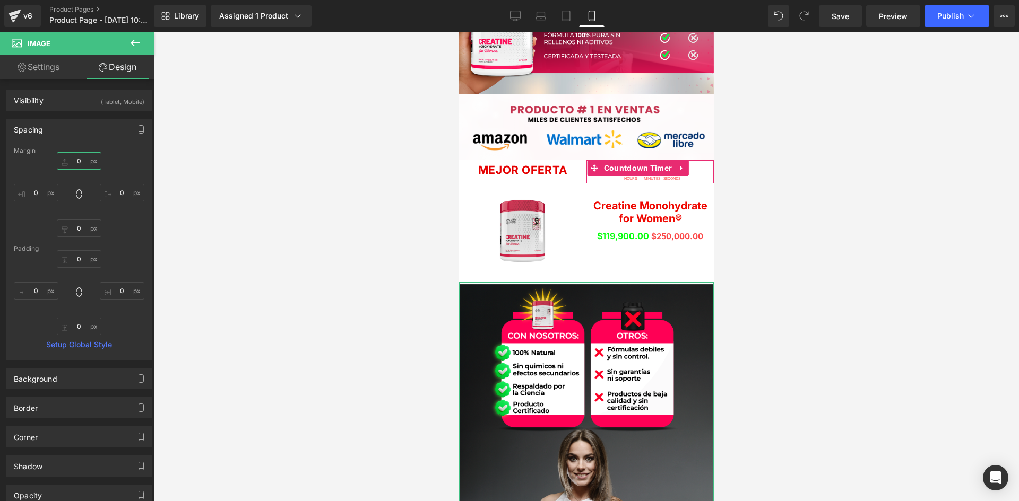
click at [75, 158] on input "0" at bounding box center [79, 161] width 45 height 18
type input "0"
click at [390, 198] on div at bounding box center [585, 266] width 865 height 469
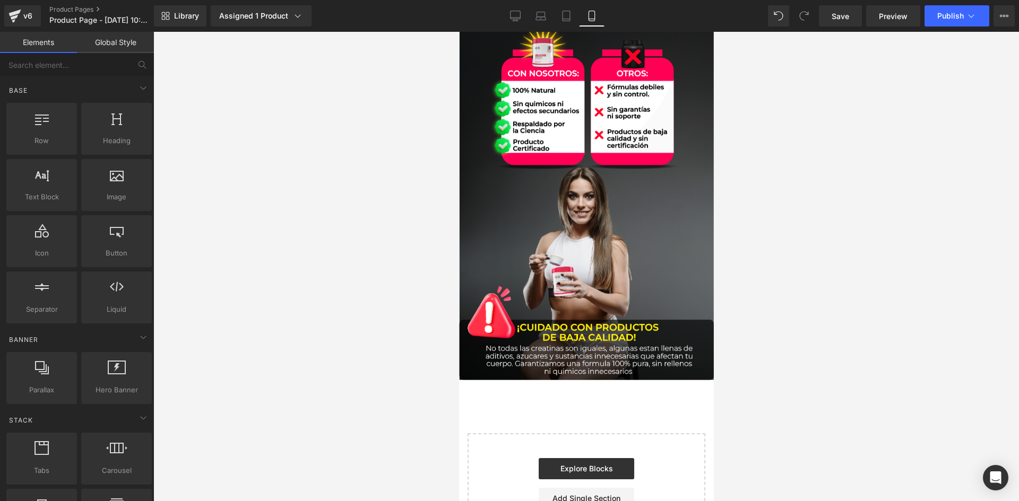
scroll to position [3414, 0]
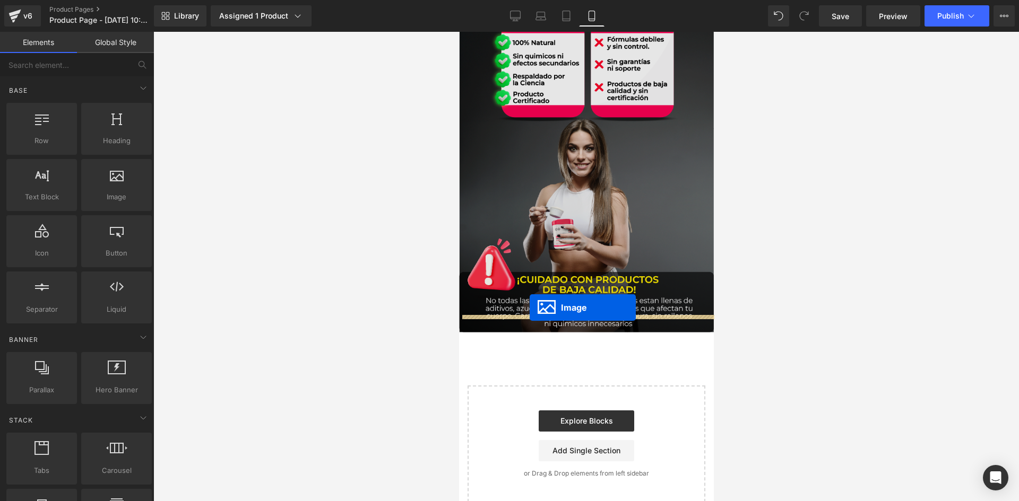
drag, startPoint x: 582, startPoint y: 138, endPoint x: 529, endPoint y: 308, distance: 178.0
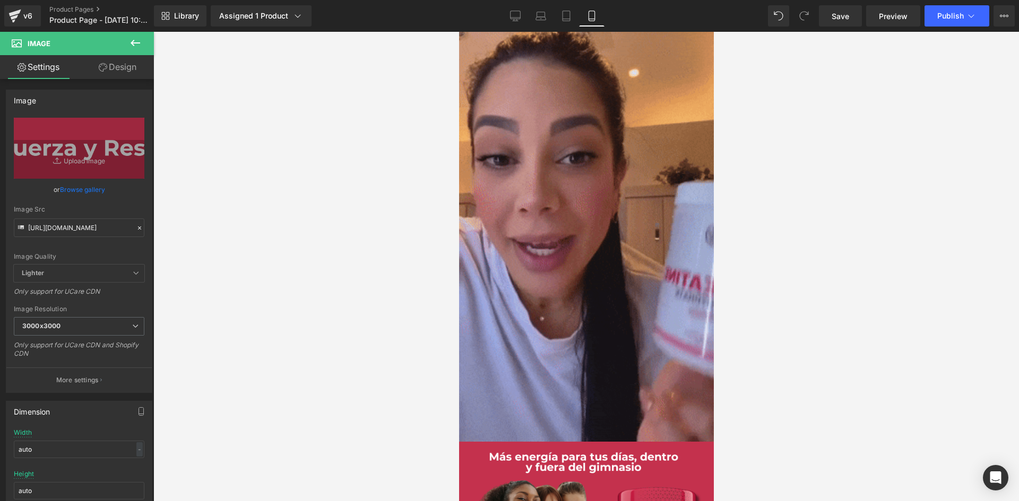
scroll to position [0, 0]
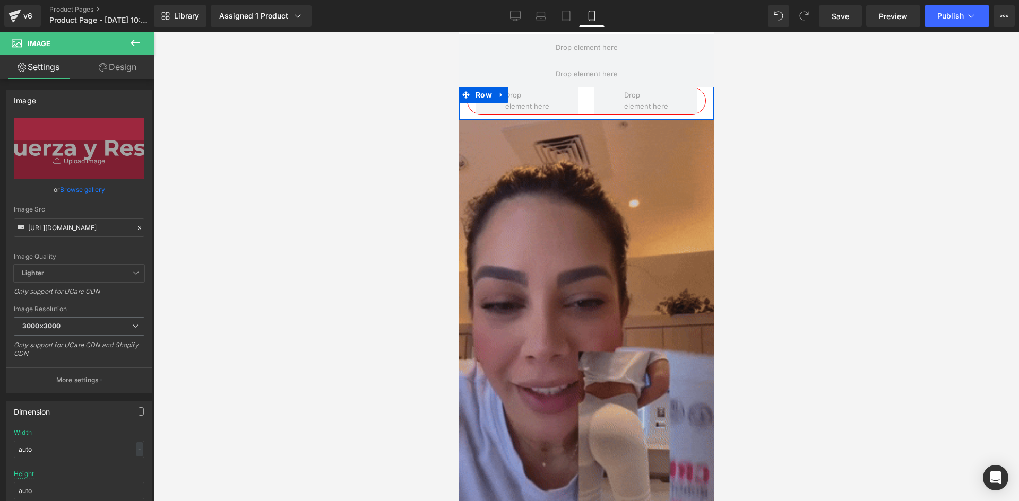
drag, startPoint x: 586, startPoint y: 311, endPoint x: 583, endPoint y: 166, distance: 144.9
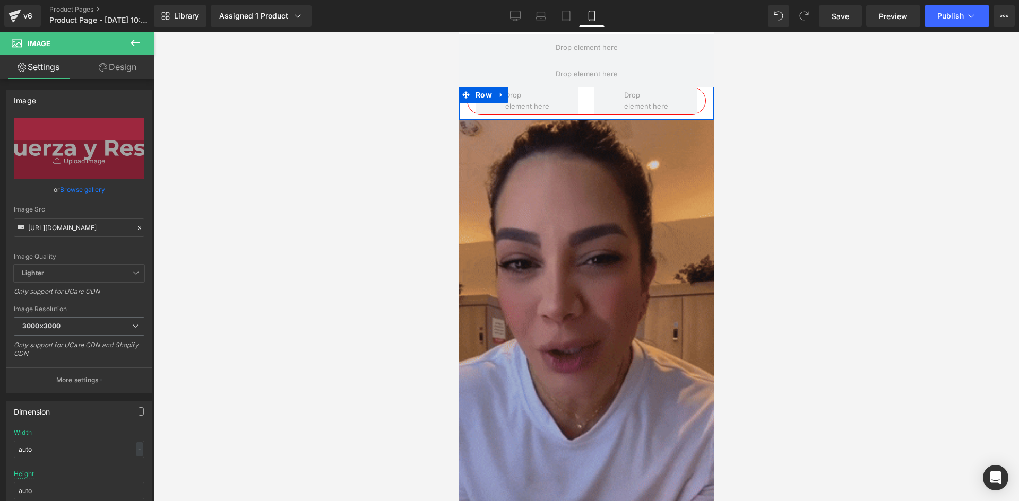
click at [586, 311] on img at bounding box center [585, 346] width 255 height 453
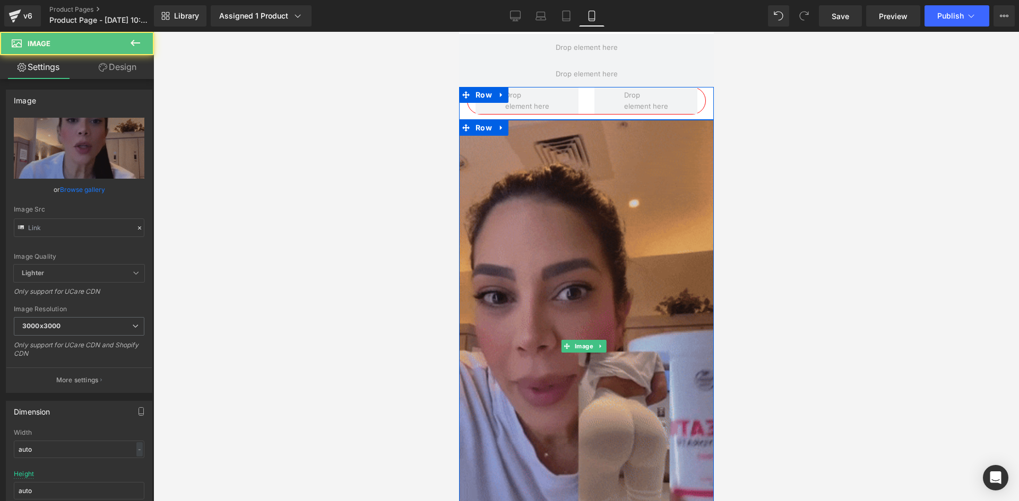
type input "https://media2.giphy.com/media/v1.Y2lkPTc5MGI3NjExZDJ1cjZyMWpvODB3b3NnZmtlNHlmc…"
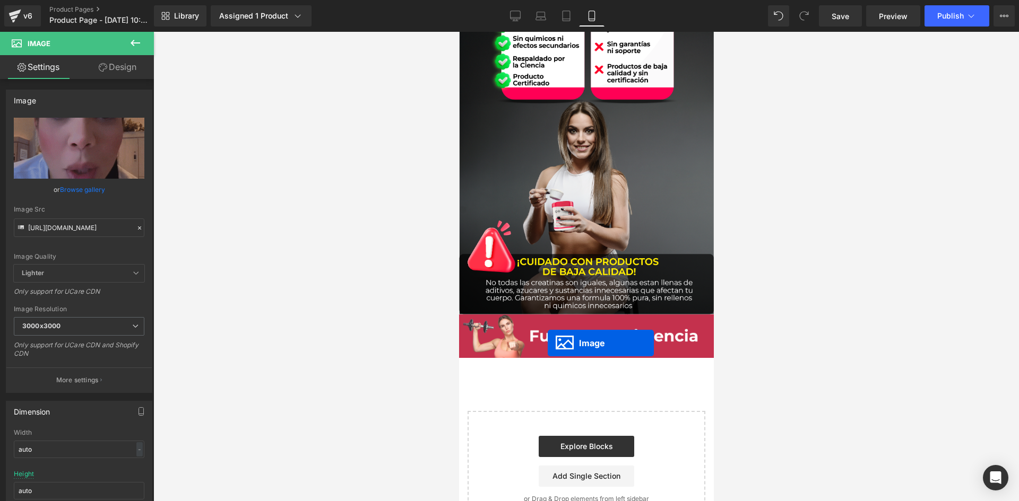
scroll to position [2989, 0]
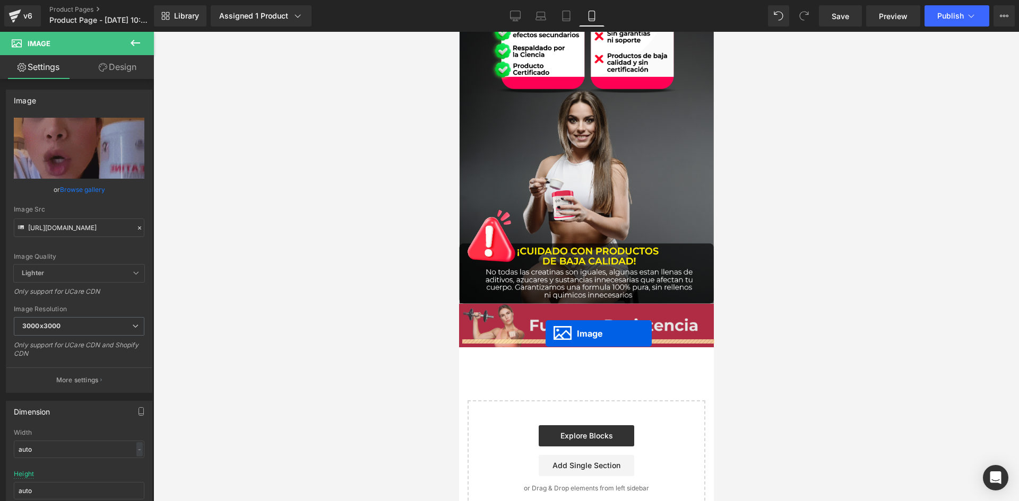
drag, startPoint x: 583, startPoint y: 128, endPoint x: 545, endPoint y: 334, distance: 208.8
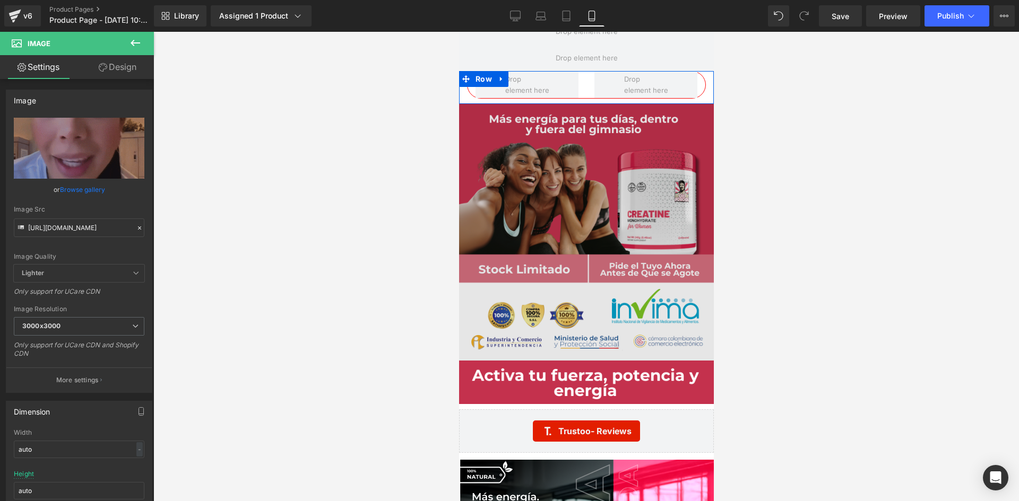
scroll to position [0, 0]
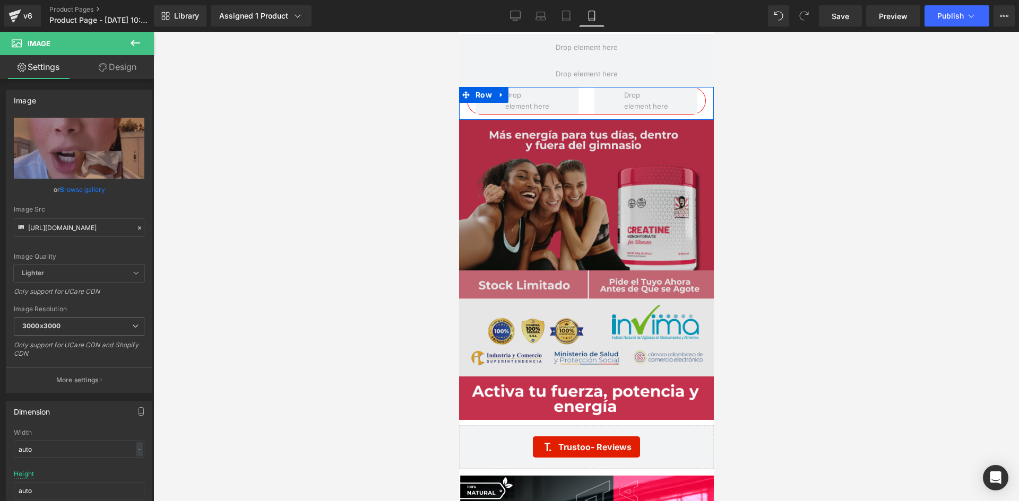
click at [580, 236] on img at bounding box center [585, 248] width 255 height 257
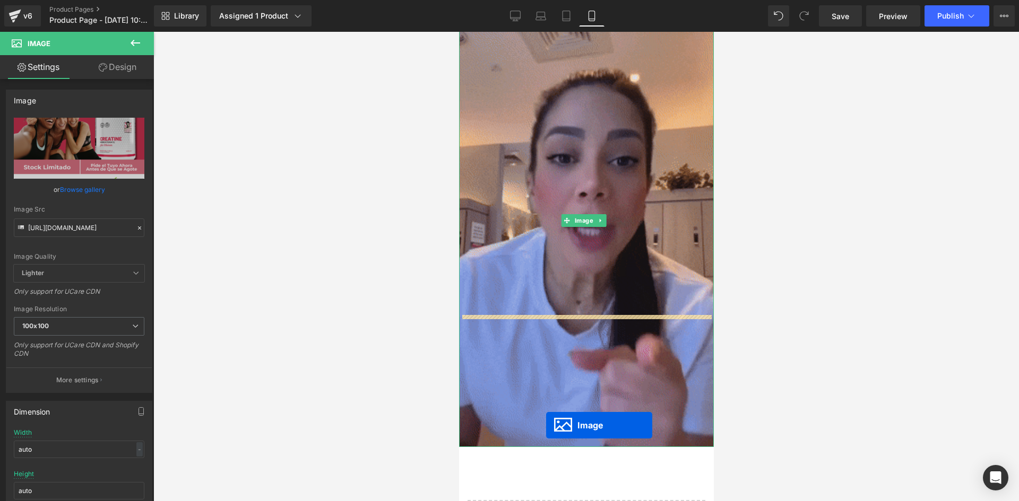
scroll to position [3215, 0]
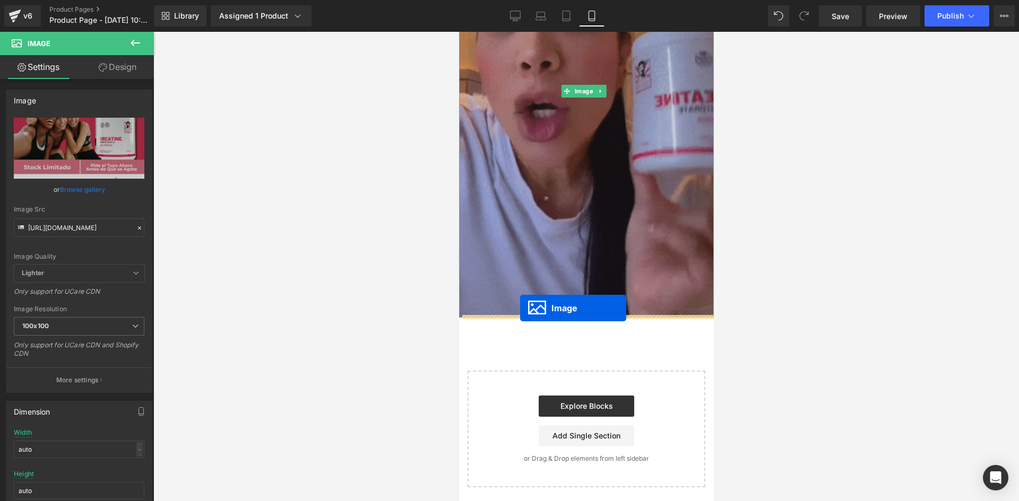
drag, startPoint x: 582, startPoint y: 248, endPoint x: 519, endPoint y: 308, distance: 87.0
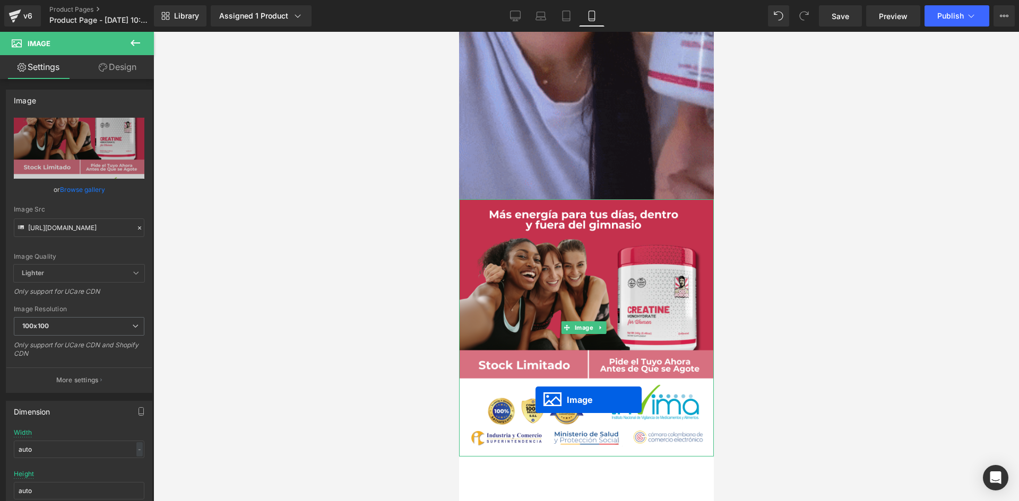
scroll to position [3429, 0]
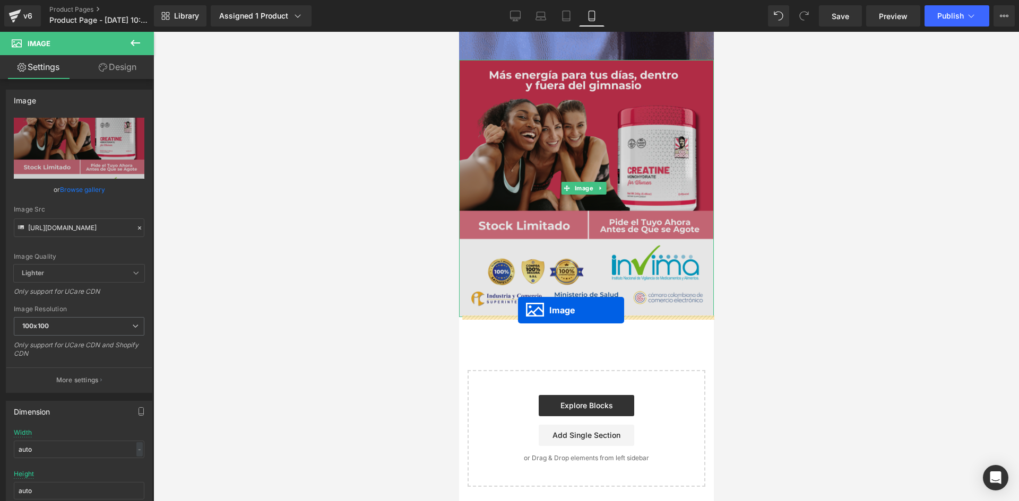
drag, startPoint x: 579, startPoint y: 139, endPoint x: 517, endPoint y: 310, distance: 182.2
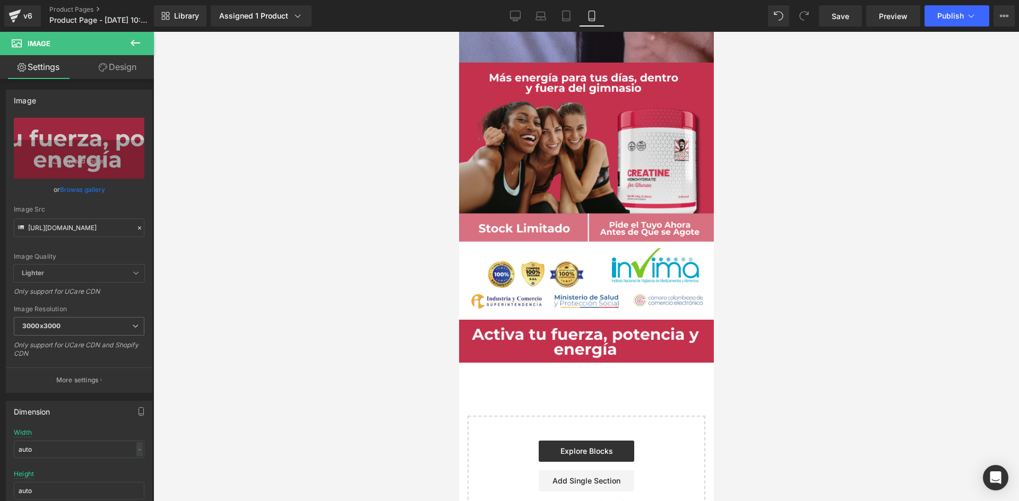
scroll to position [3456, 0]
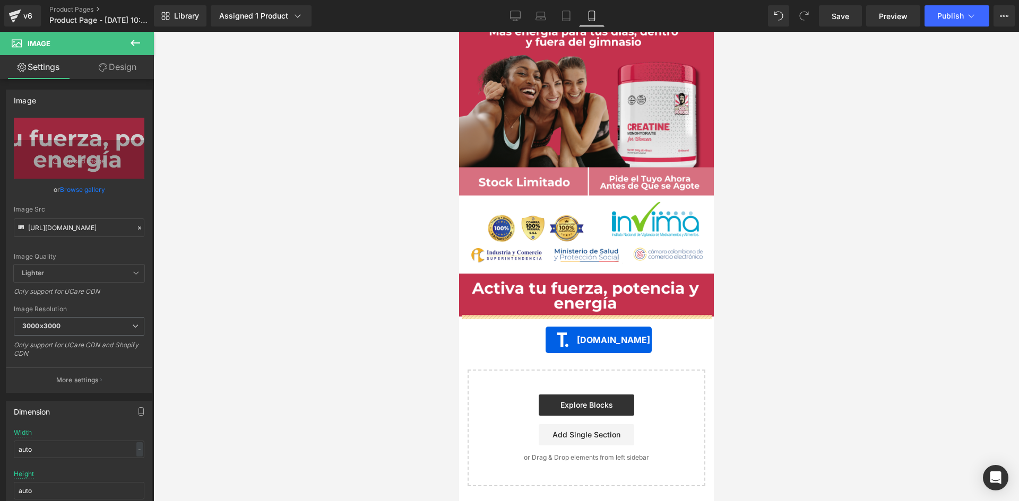
drag, startPoint x: 514, startPoint y: 160, endPoint x: 1232, endPoint y: 384, distance: 751.9
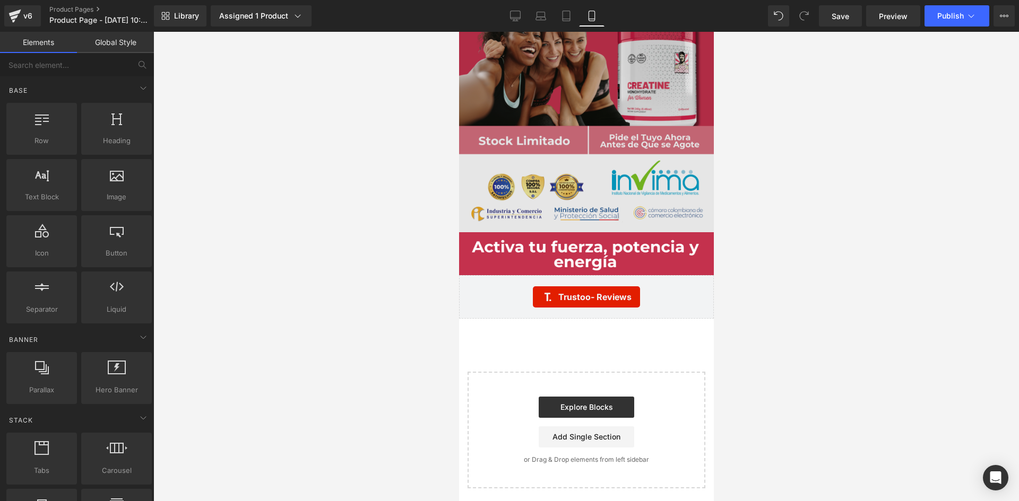
scroll to position [3346, 0]
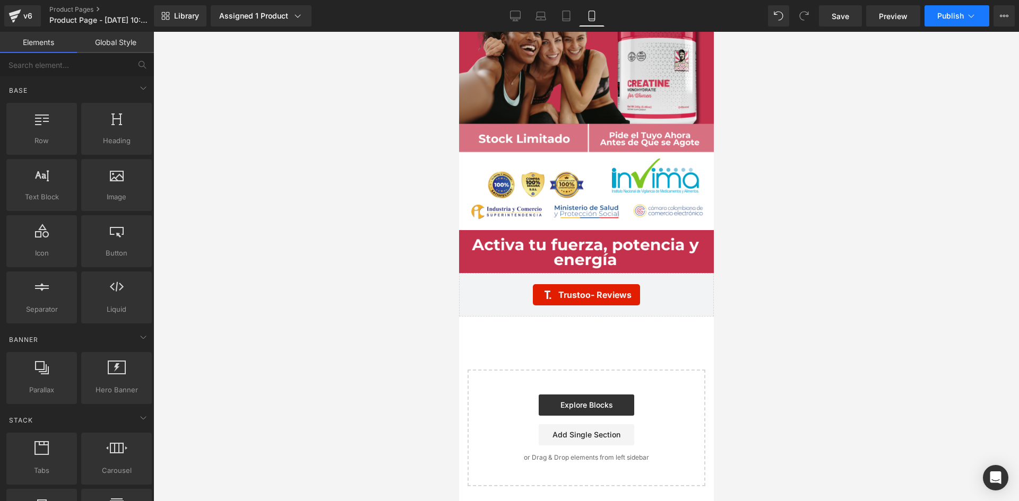
click at [976, 18] on icon at bounding box center [971, 16] width 11 height 11
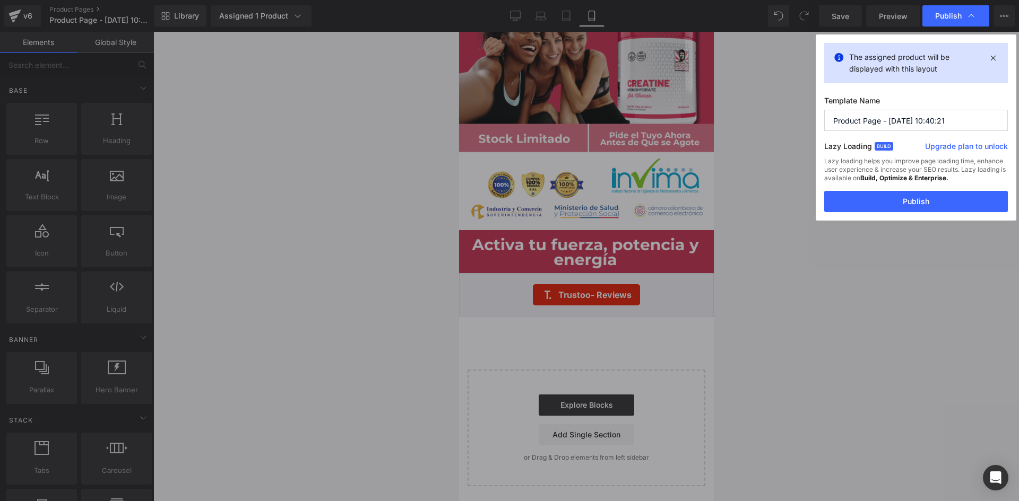
drag, startPoint x: 881, startPoint y: 123, endPoint x: 816, endPoint y: 116, distance: 65.1
click at [816, 116] on div "The assigned product will be displayed with this layout Template Name Product P…" at bounding box center [915, 127] width 201 height 186
type input "creatina - Aug 21, 10:40:21"
click at [888, 205] on button "Publish" at bounding box center [916, 201] width 184 height 21
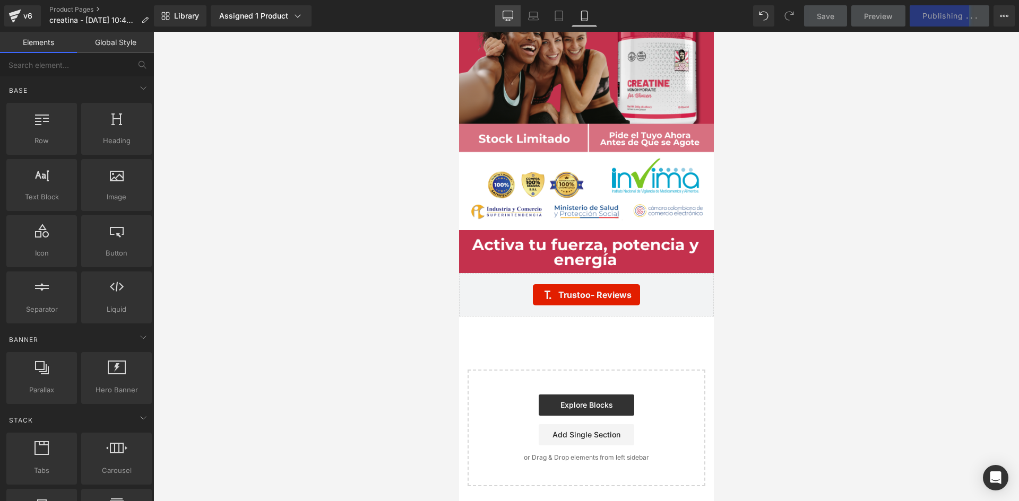
click at [508, 19] on icon at bounding box center [507, 15] width 10 height 8
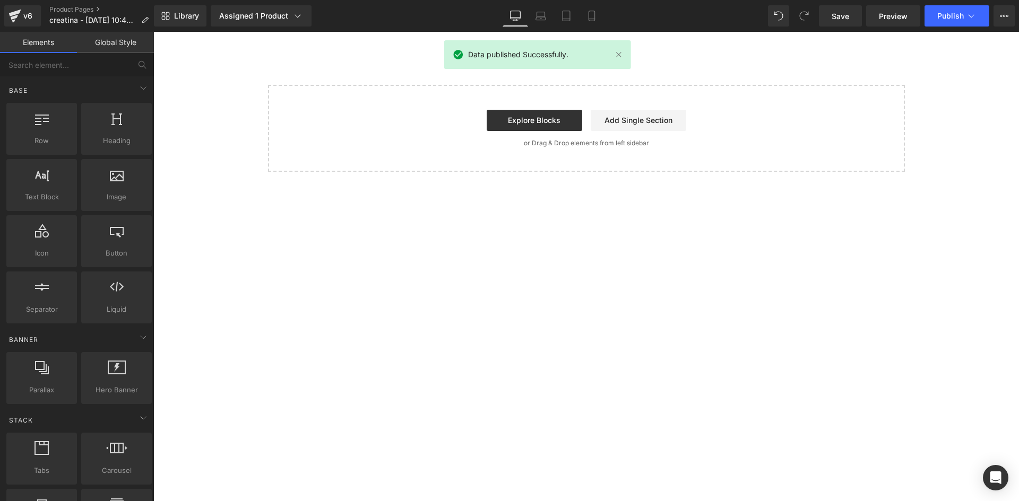
scroll to position [0, 0]
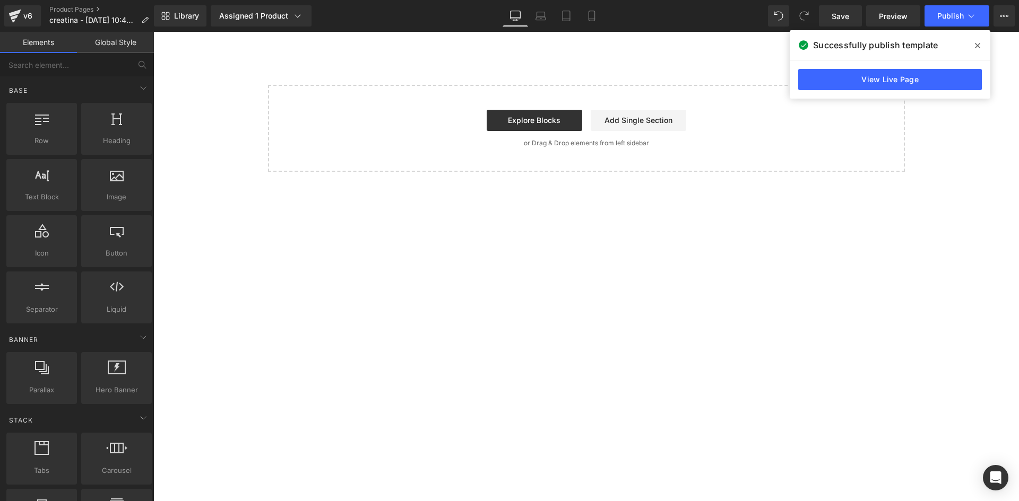
click at [605, 64] on div "Image Image Row ‹ › (P) Image List" at bounding box center [585, 102] width 865 height 140
click at [981, 46] on span at bounding box center [977, 45] width 17 height 17
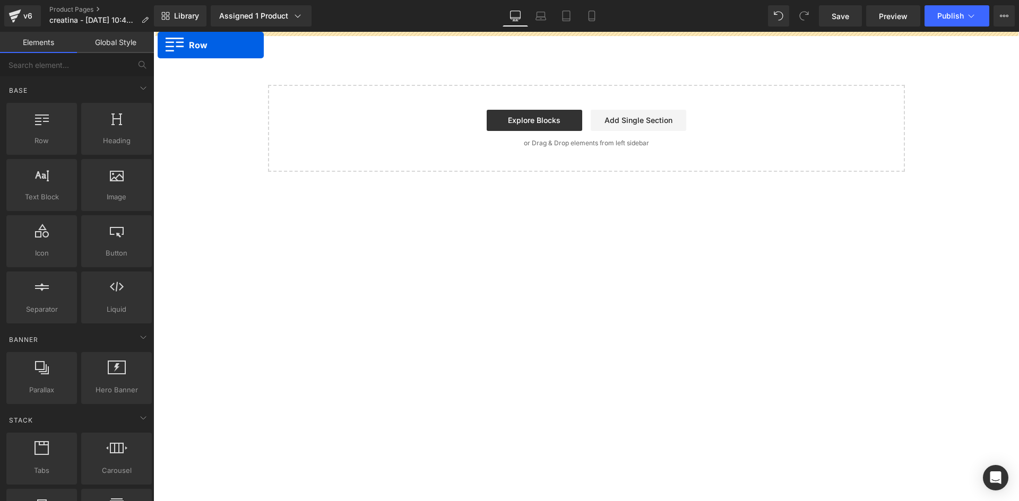
drag, startPoint x: 196, startPoint y: 171, endPoint x: 158, endPoint y: 45, distance: 131.9
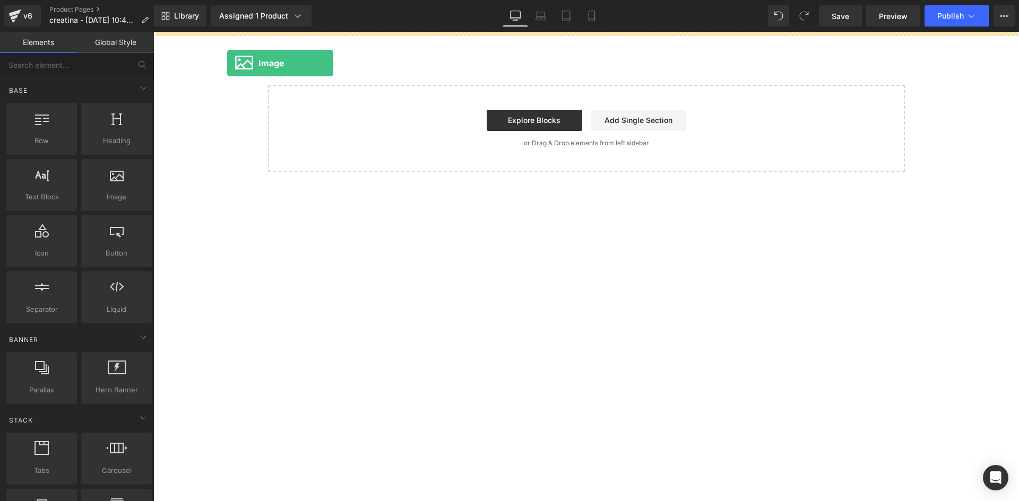
drag, startPoint x: 259, startPoint y: 226, endPoint x: 298, endPoint y: 224, distance: 38.8
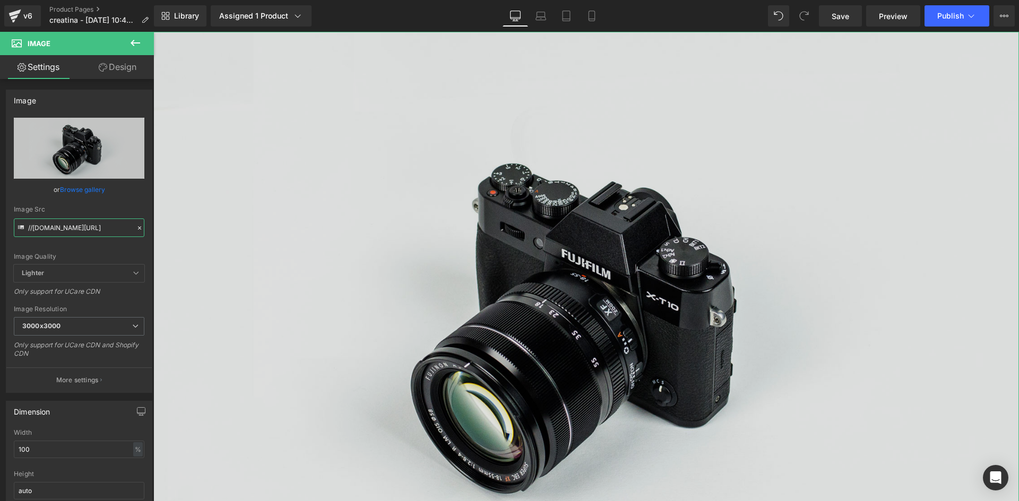
scroll to position [0, 65]
drag, startPoint x: 180, startPoint y: 259, endPoint x: 305, endPoint y: 273, distance: 125.4
paste input "https://ibb.co/6Jg2Z51B"
type input "https://ibb.co/6Jg2Z51B"
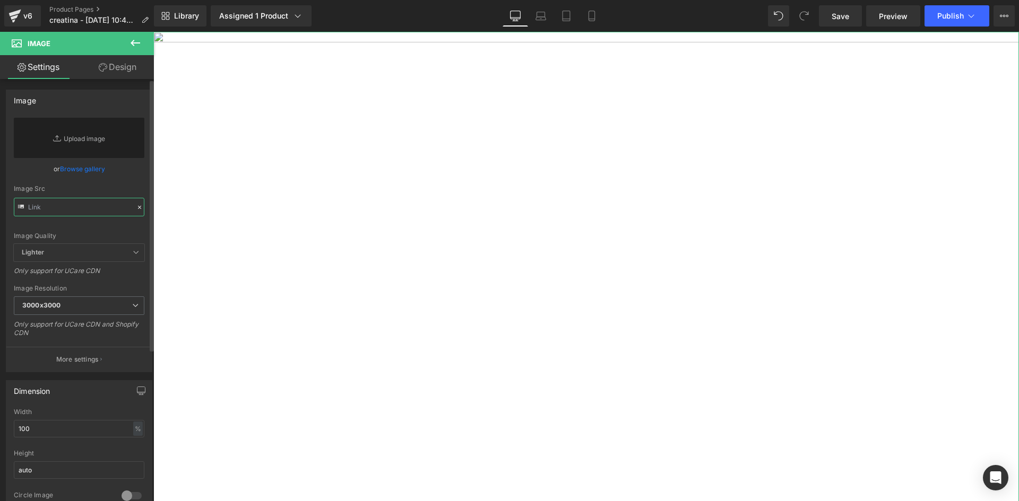
click at [30, 207] on input "text" at bounding box center [79, 207] width 131 height 19
paste input "https://ibb.co/6Jg2Z51B"
type input "https://ibb.co/6Jg2Z51B"
click at [162, 38] on img at bounding box center [585, 318] width 865 height 573
click at [161, 40] on img at bounding box center [585, 318] width 865 height 573
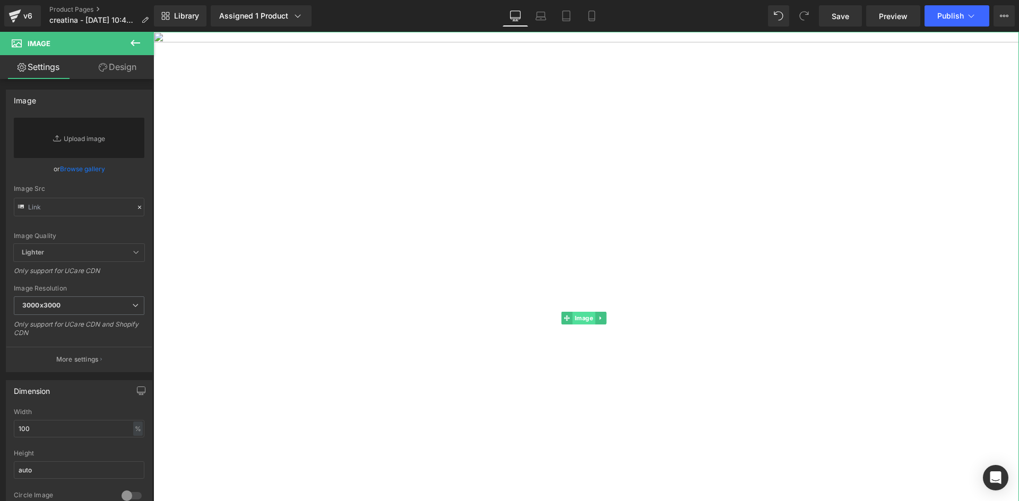
click at [590, 318] on span "Image" at bounding box center [583, 318] width 23 height 13
click at [141, 44] on icon at bounding box center [135, 43] width 13 height 13
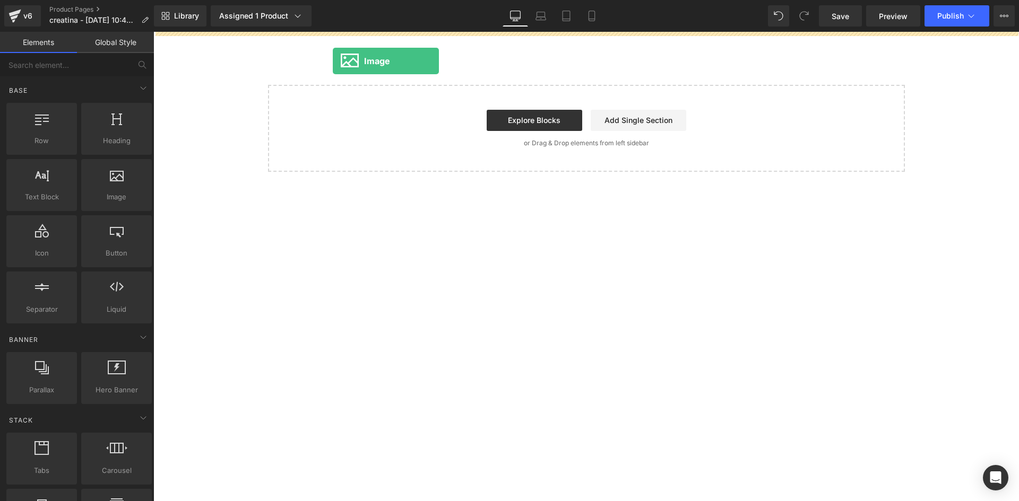
drag, startPoint x: 266, startPoint y: 225, endPoint x: 333, endPoint y: 61, distance: 176.8
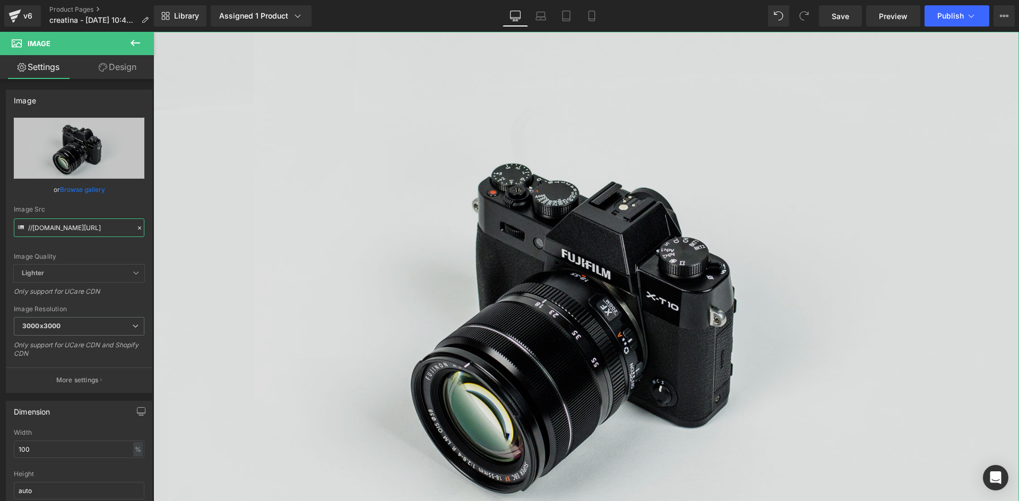
scroll to position [0, 65]
drag, startPoint x: 180, startPoint y: 261, endPoint x: 170, endPoint y: 232, distance: 30.9
paste input "https://ibb.co/6Jg2Z51B"
type input "https://ibb.co/6Jg2Z51B"
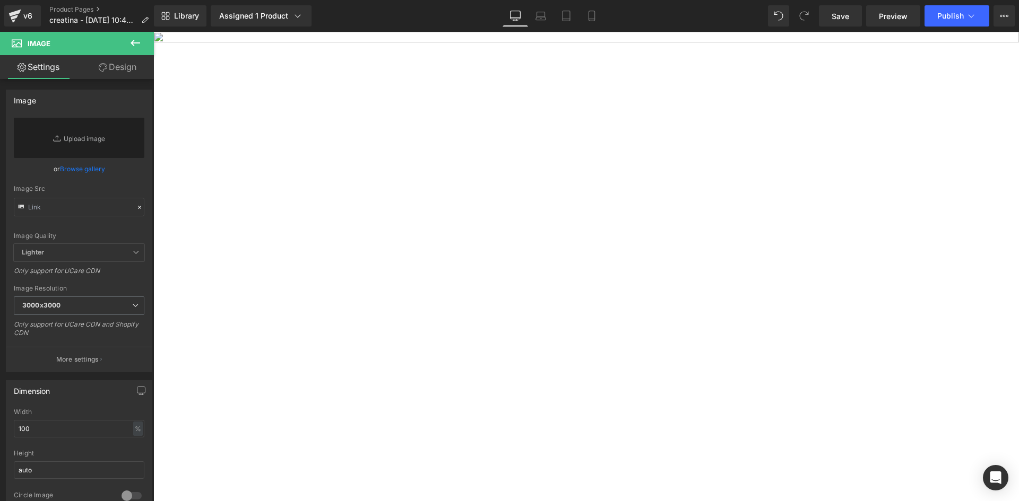
click at [131, 44] on icon at bounding box center [135, 43] width 13 height 13
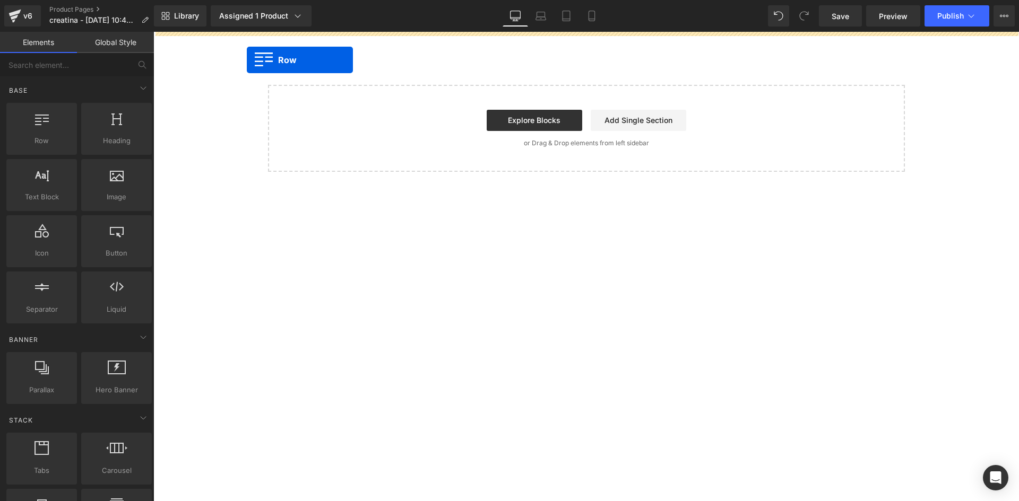
drag, startPoint x: 184, startPoint y: 161, endPoint x: 269, endPoint y: 162, distance: 86.0
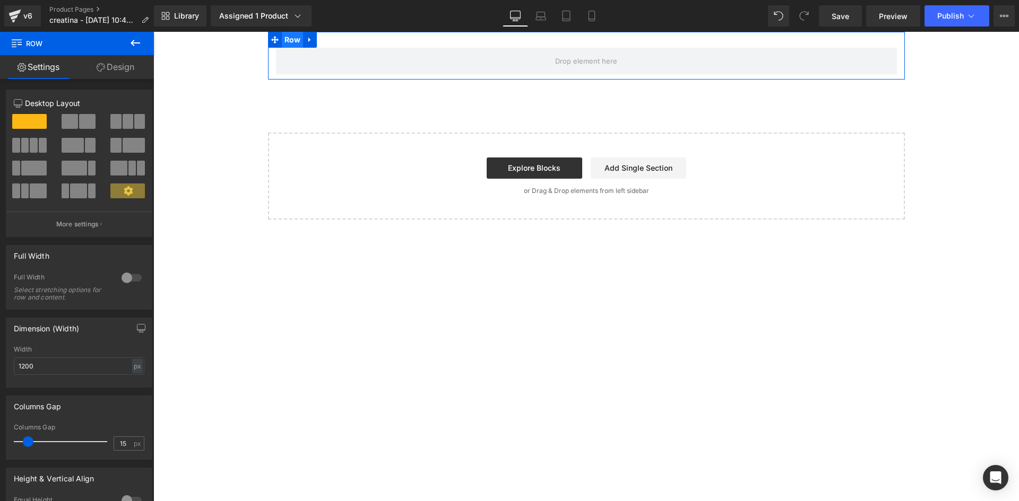
click at [289, 40] on span "Row" at bounding box center [293, 40] width 22 height 16
click at [126, 279] on div at bounding box center [131, 277] width 25 height 17
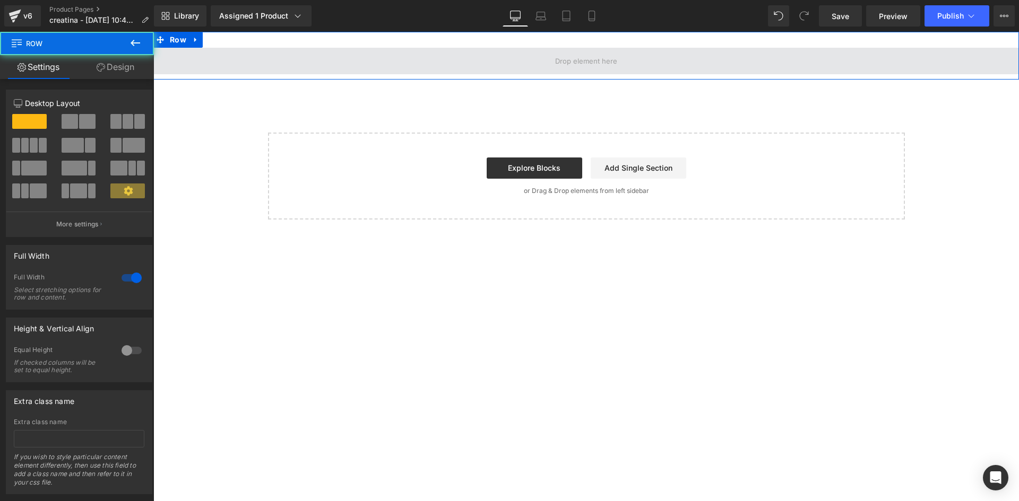
click at [301, 67] on span at bounding box center [585, 61] width 865 height 27
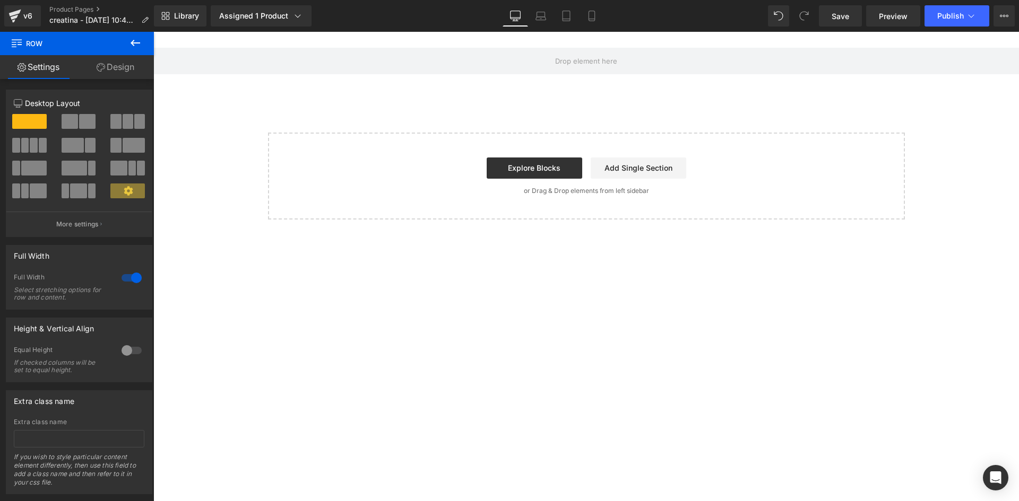
click at [238, 164] on div "Image Image Row ‹ › (P) Image List" at bounding box center [585, 126] width 865 height 188
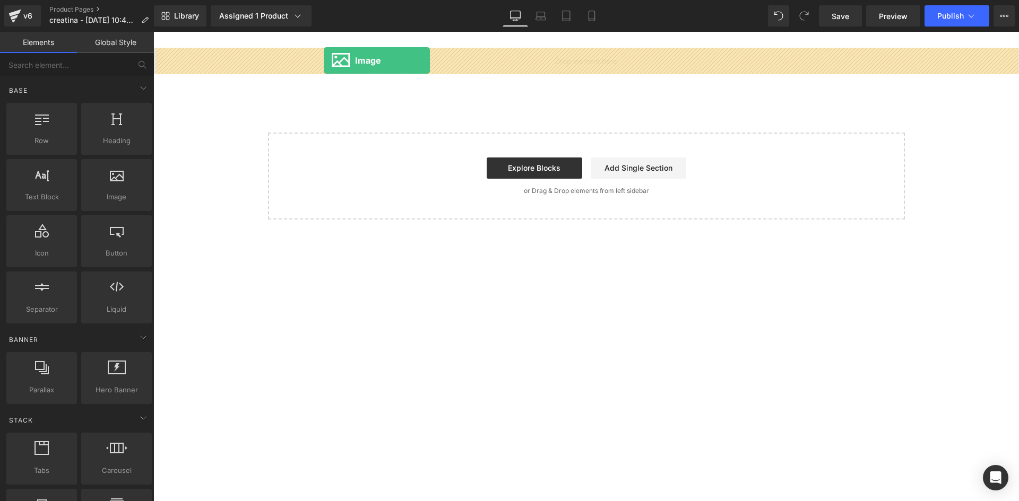
drag, startPoint x: 272, startPoint y: 222, endPoint x: 324, endPoint y: 60, distance: 169.8
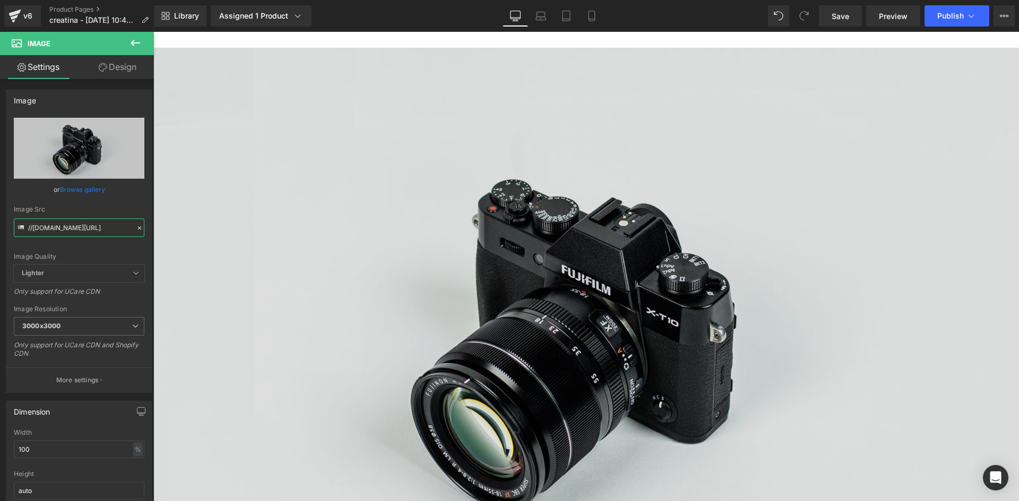
scroll to position [0, 65]
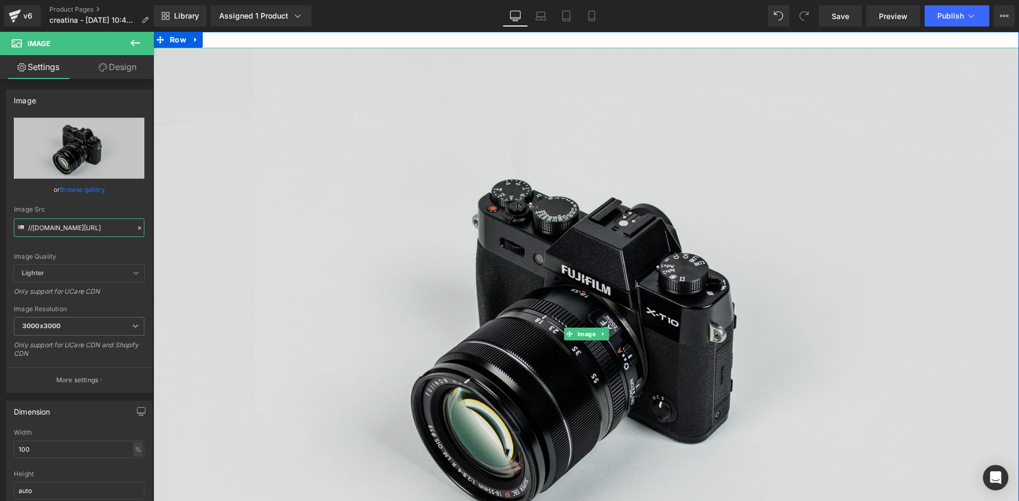
drag, startPoint x: 181, startPoint y: 261, endPoint x: 189, endPoint y: 229, distance: 32.7
paste input "https://ibb.co/6Jg2Z51B"
type input "https://ibb.co/6Jg2Z51B"
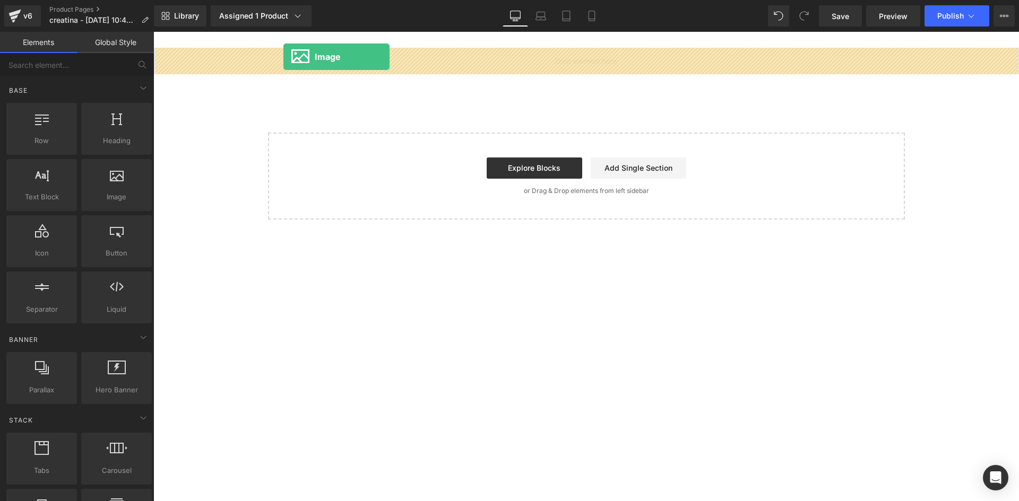
drag, startPoint x: 266, startPoint y: 221, endPoint x: 284, endPoint y: 57, distance: 164.9
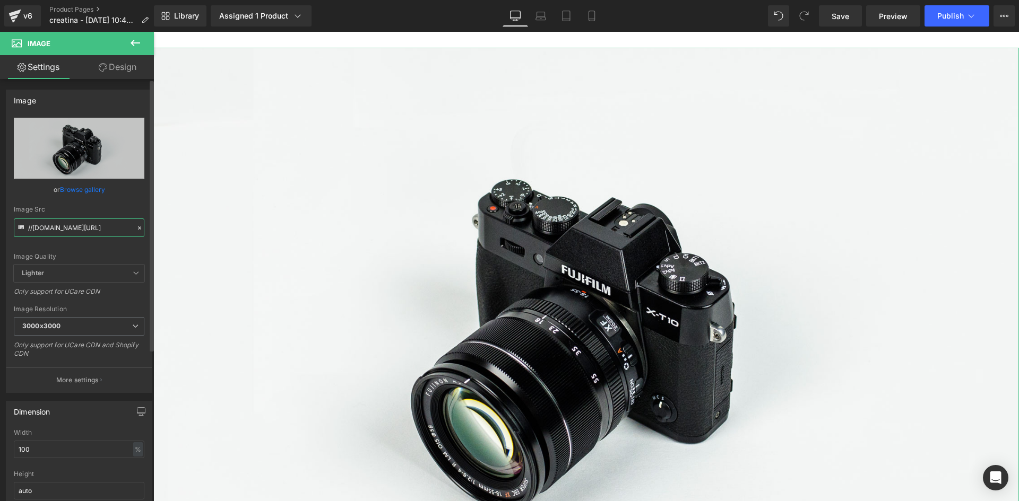
scroll to position [0, 65]
drag, startPoint x: 29, startPoint y: 229, endPoint x: 149, endPoint y: 236, distance: 120.6
click at [149, 236] on div "Image //d1um8515vdn9kb.cloudfront.net/images/parallax.jpg Replace Image Upload …" at bounding box center [79, 237] width 159 height 311
paste input "https://ibb.co/RGzj0nhp"
type input "https://ibb.co/RGzj0nhp"
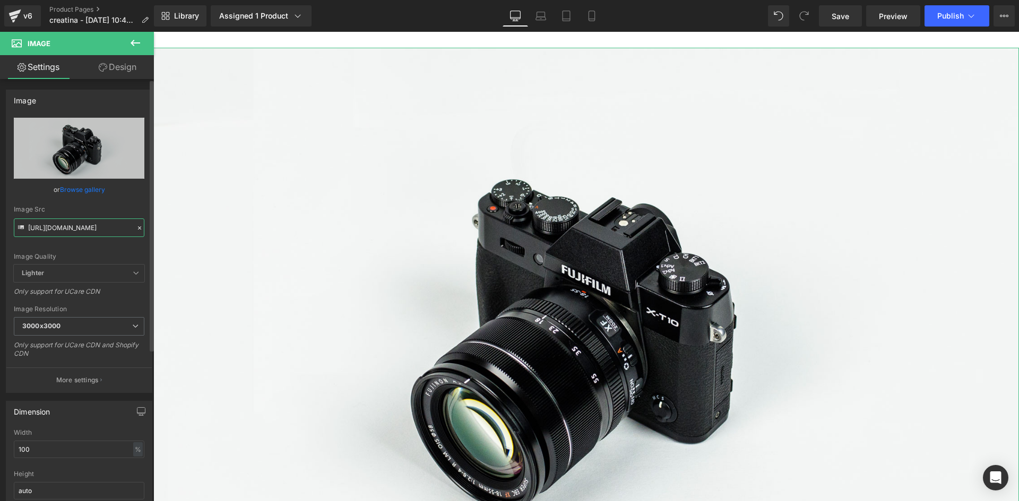
scroll to position [0, 0]
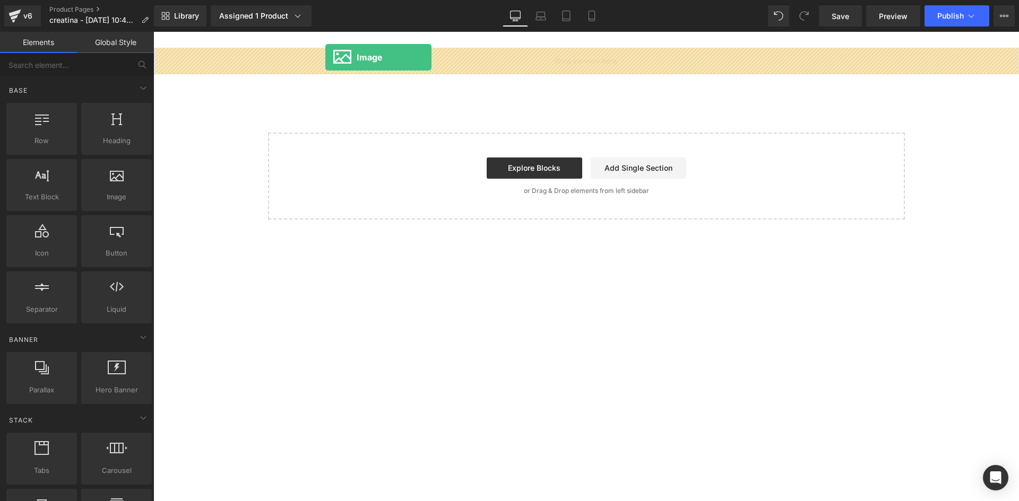
drag, startPoint x: 268, startPoint y: 227, endPoint x: 325, endPoint y: 57, distance: 179.0
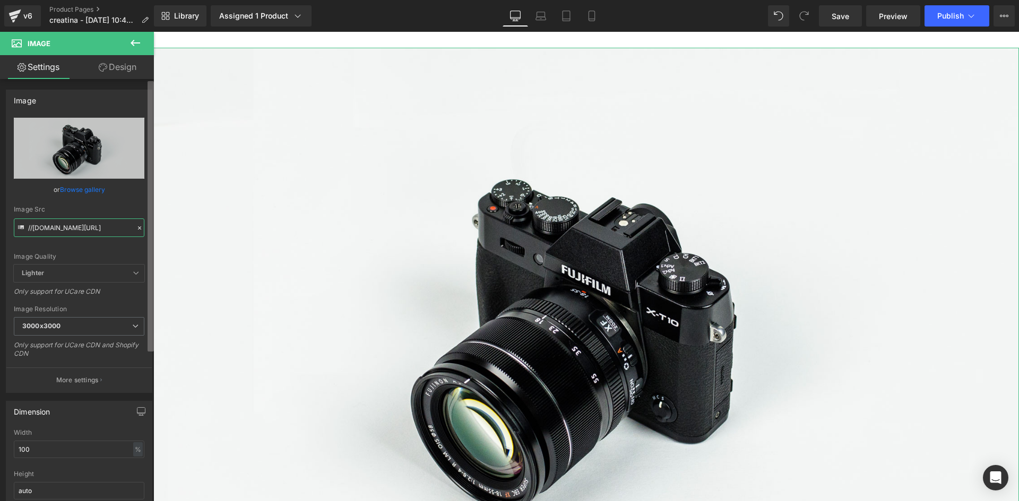
scroll to position [0, 65]
drag, startPoint x: 28, startPoint y: 226, endPoint x: 152, endPoint y: 231, distance: 124.8
click at [152, 231] on div "Image //d1um8515vdn9kb.cloudfront.net/images/parallax.jpg Replace Image Upload …" at bounding box center [77, 292] width 154 height 427
paste input "https://i.ibb.co/DDFCRNSJ/Captura-de-pantalla-2025-04-24-165124.pn"
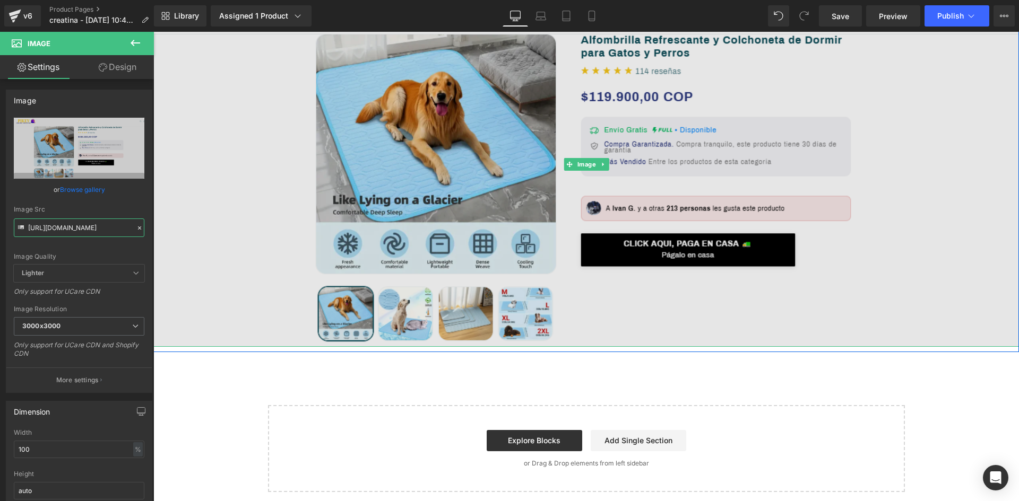
scroll to position [73, 0]
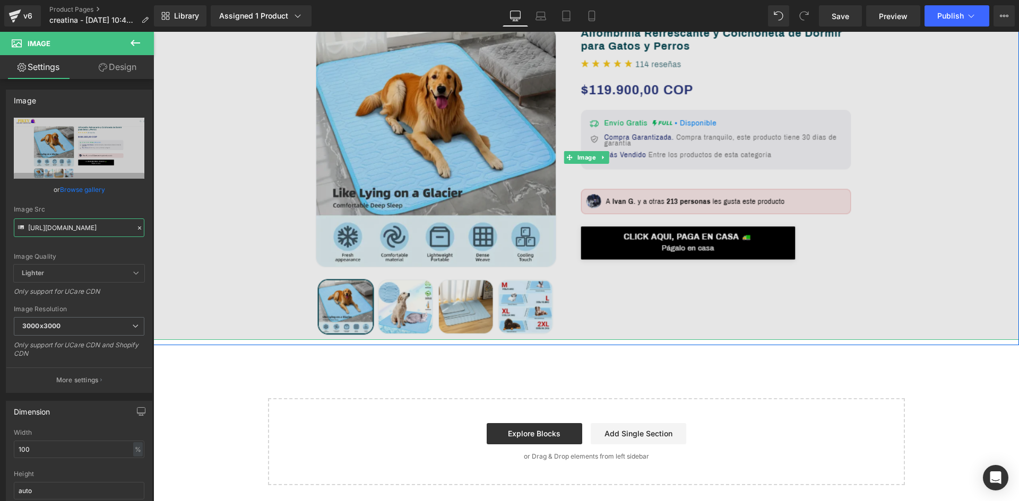
type input "https://i.ibb.co/DDFCRNSJ/Captura-de-pantalla-2025-04-24-165124.png"
click at [512, 224] on img at bounding box center [585, 157] width 865 height 365
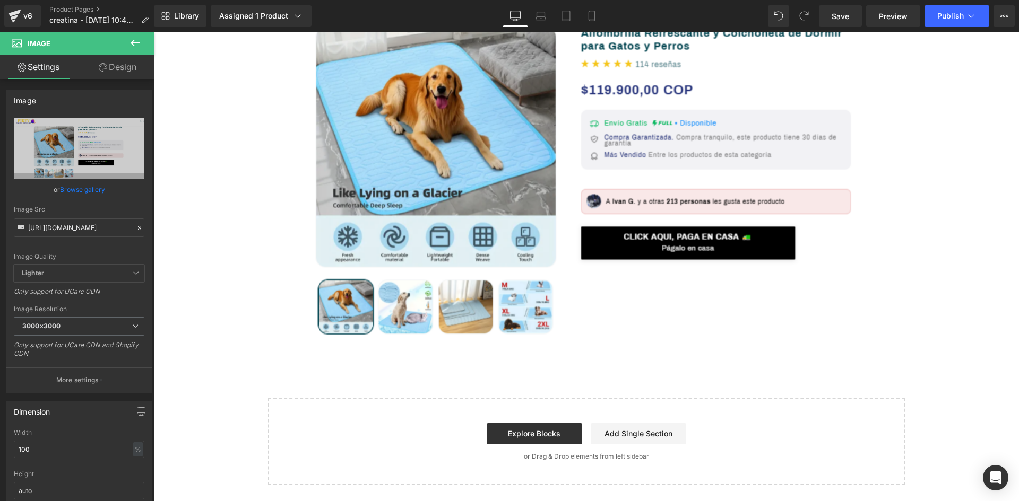
click at [393, 384] on div "Image Image Row ‹ › (P) Image List" at bounding box center [585, 222] width 865 height 526
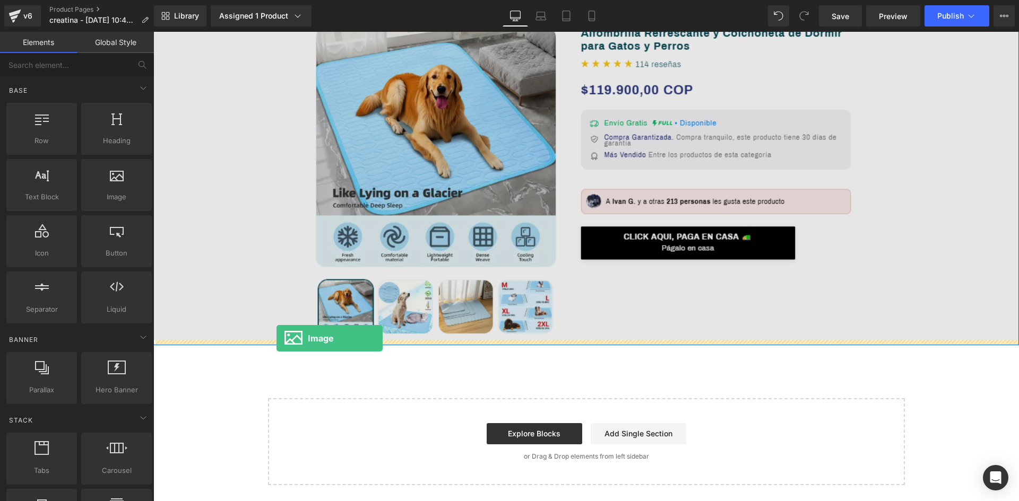
drag, startPoint x: 257, startPoint y: 221, endPoint x: 276, endPoint y: 338, distance: 119.3
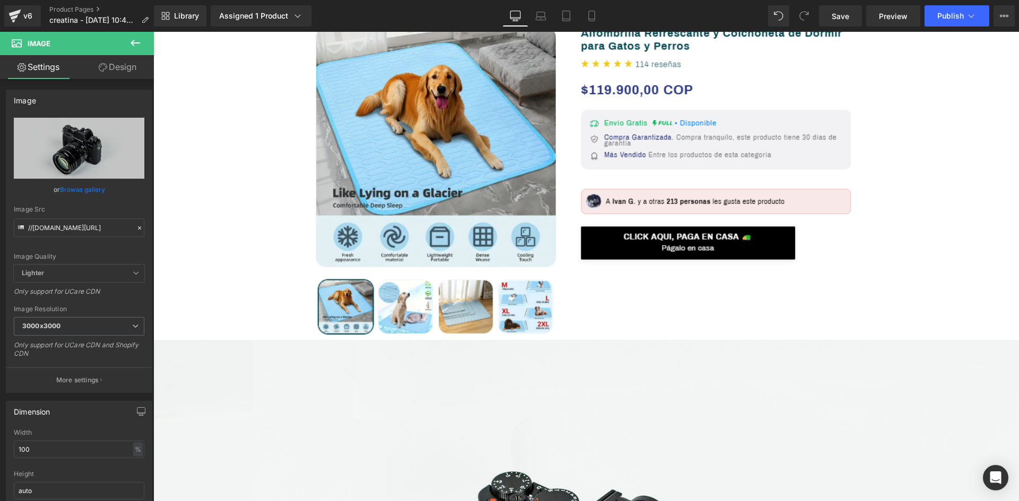
click at [526, 463] on div "Rendering Content" at bounding box center [509, 460] width 65 height 12
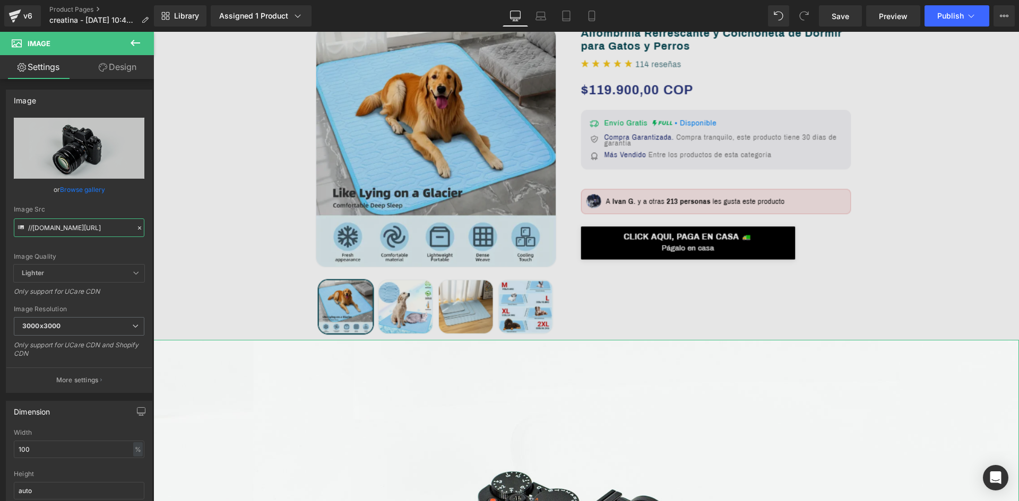
scroll to position [0, 65]
drag, startPoint x: 180, startPoint y: 260, endPoint x: 192, endPoint y: 242, distance: 21.9
paste input "https://i.ibb.co/0py0RV0P/Captura-de-pantalla-2025-04-24-165203.pn"
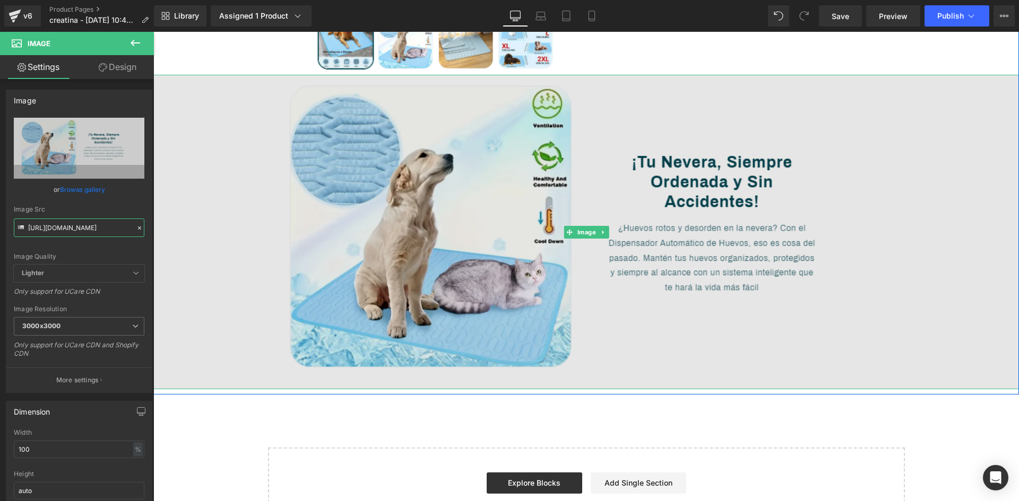
scroll to position [387, 0]
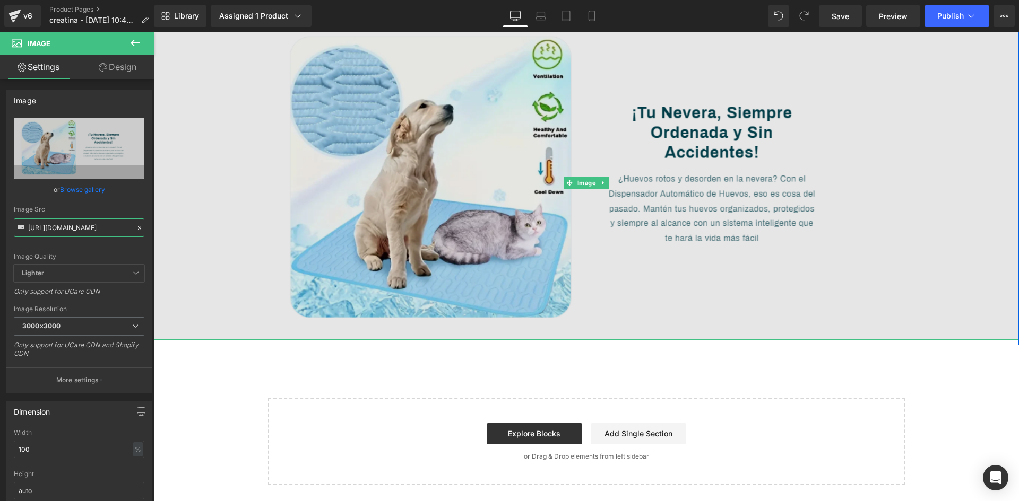
type input "https://i.ibb.co/0py0RV0P/Captura-de-pantalla-2025-04-24-165203.png"
click at [570, 293] on img at bounding box center [585, 182] width 865 height 315
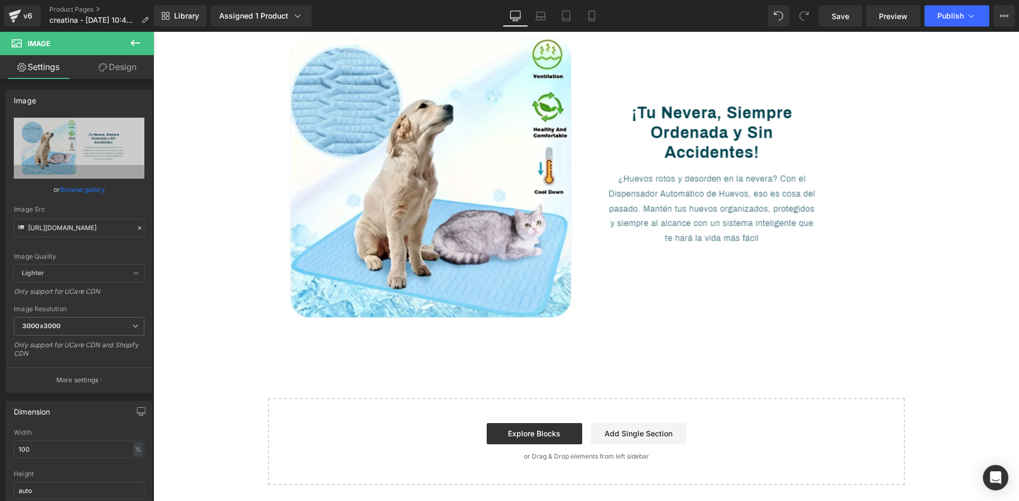
click at [474, 363] on div "Image Image Row ‹ › (P) Image List" at bounding box center [585, 65] width 865 height 841
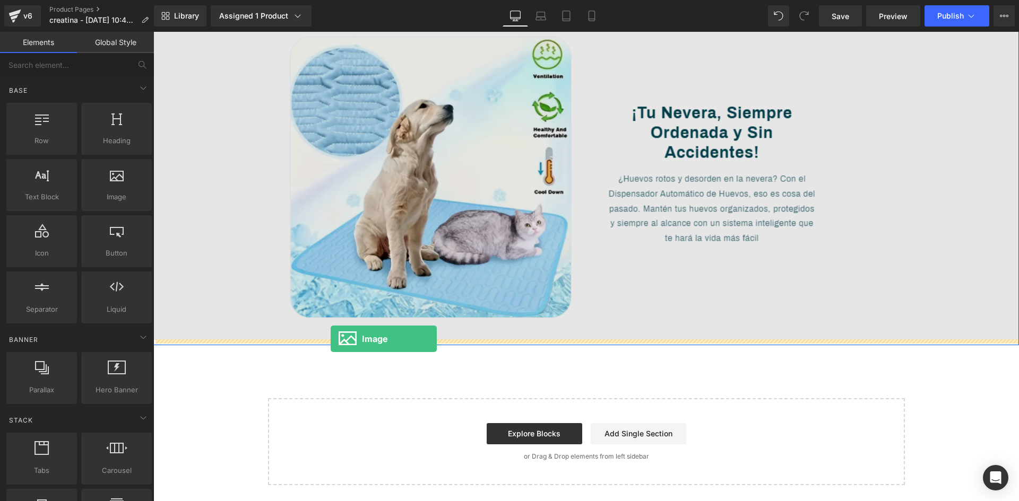
drag, startPoint x: 259, startPoint y: 215, endPoint x: 331, endPoint y: 339, distance: 143.1
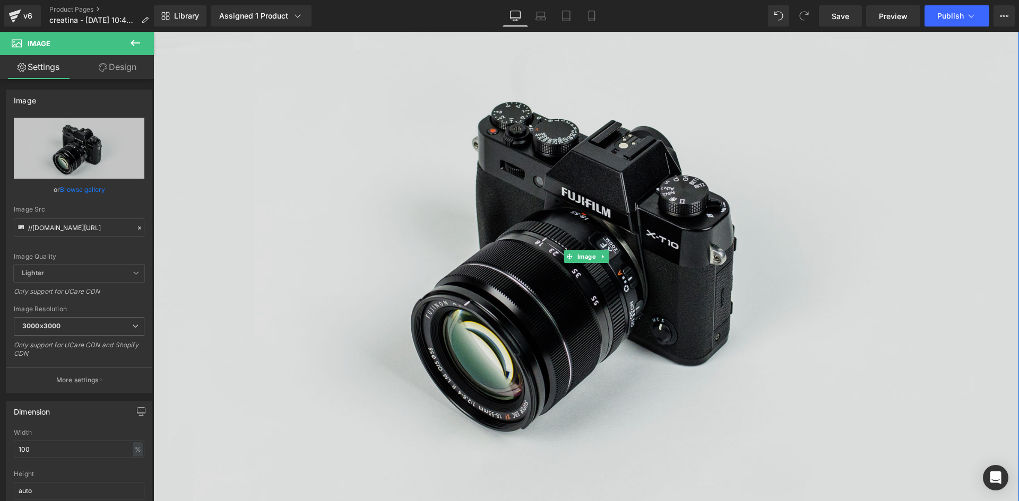
scroll to position [759, 0]
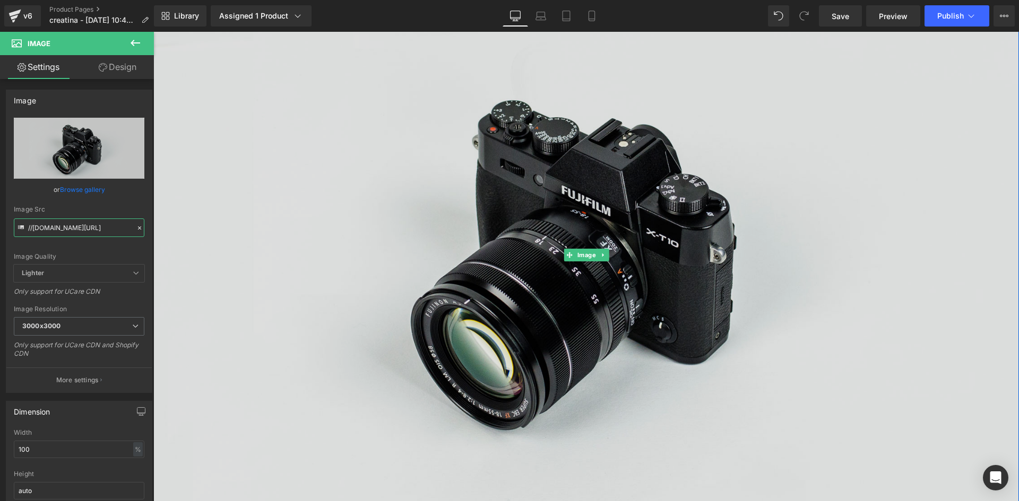
drag, startPoint x: 180, startPoint y: 262, endPoint x: 192, endPoint y: 246, distance: 19.7
paste input "https://i.ibb.co/B2fk1vhn/Captura-de-pantalla-2025-04-24-165222.pn"
type input "https://i.ibb.co/B2fk1vhn/Captura-de-pantalla-2025-04-24-165222.png"
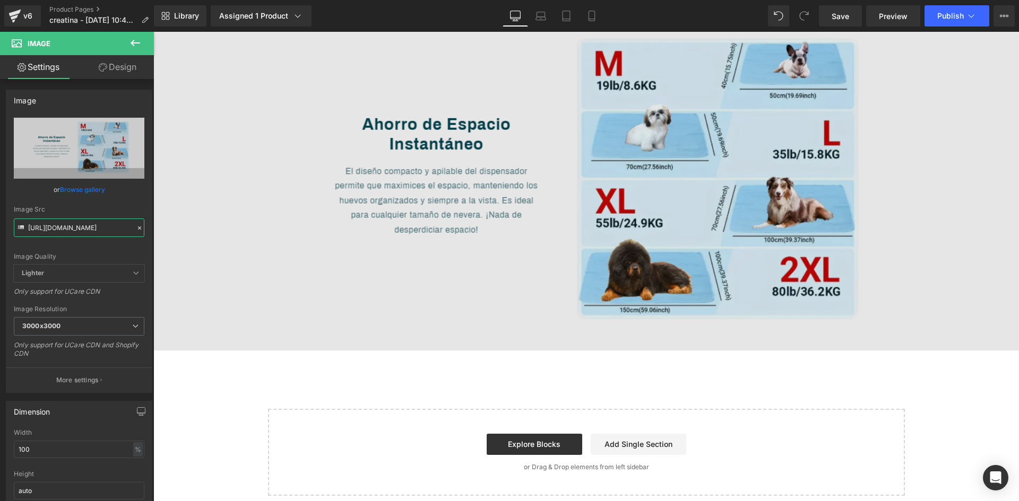
scroll to position [720, 0]
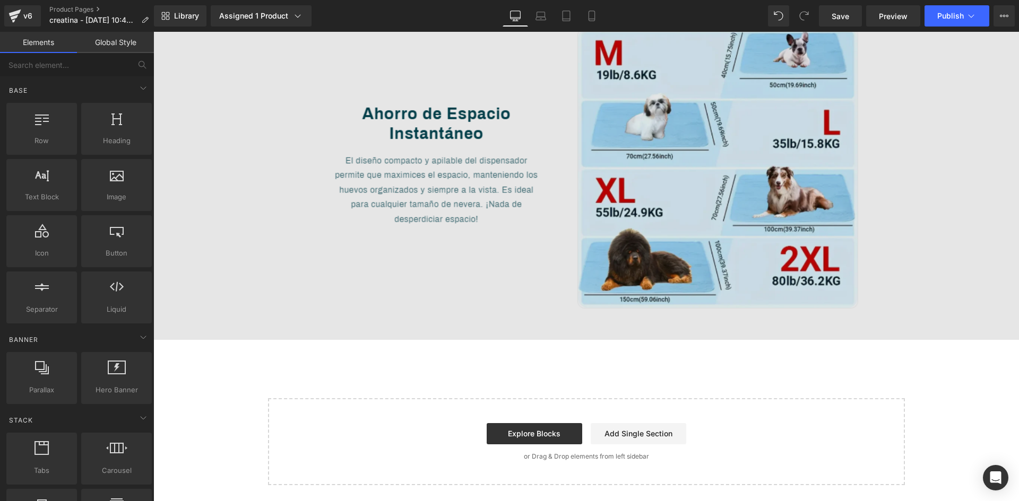
scroll to position [0, 0]
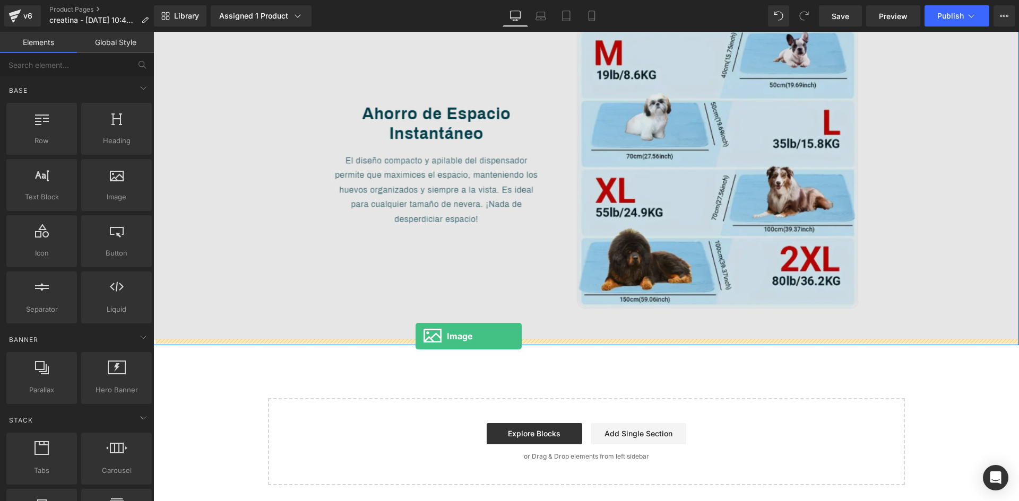
drag, startPoint x: 281, startPoint y: 221, endPoint x: 415, endPoint y: 336, distance: 176.8
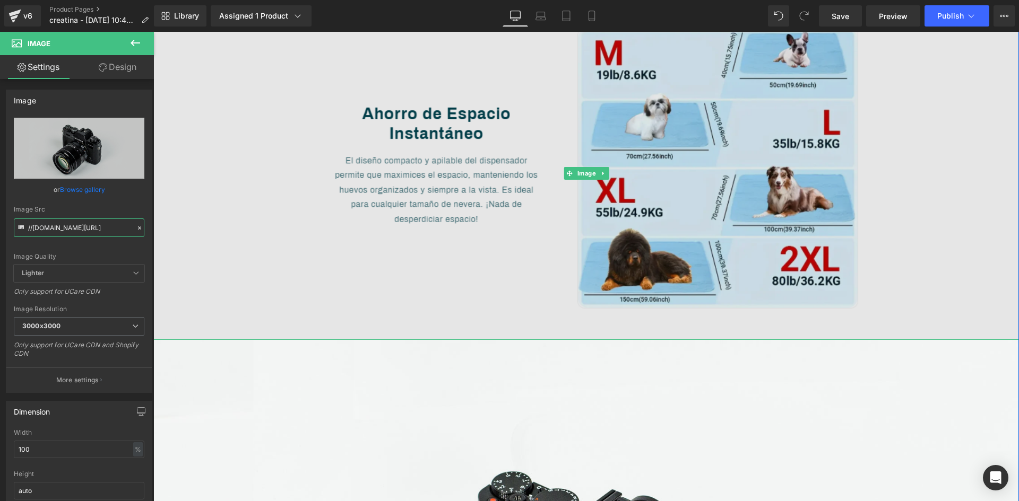
scroll to position [0, 65]
drag, startPoint x: 183, startPoint y: 262, endPoint x: 301, endPoint y: 280, distance: 119.1
paste input "https://i.ibb.co/pBVKXhs5/Captura-de-pantalla-2025-04-24-165247.pn"
type input "/https://i.ibb.co/pBVKXhs5/Captura-de-pantalla-2025-04-24-165247.png"
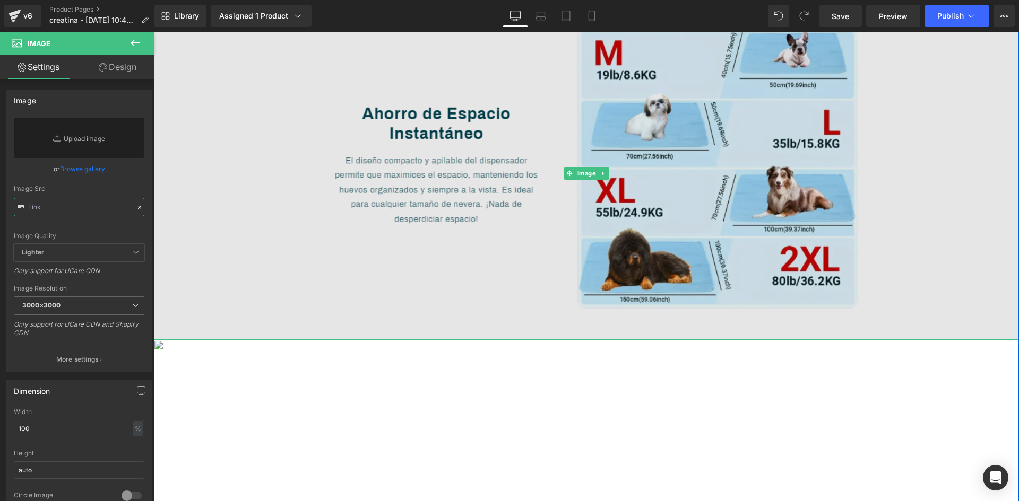
scroll to position [0, 0]
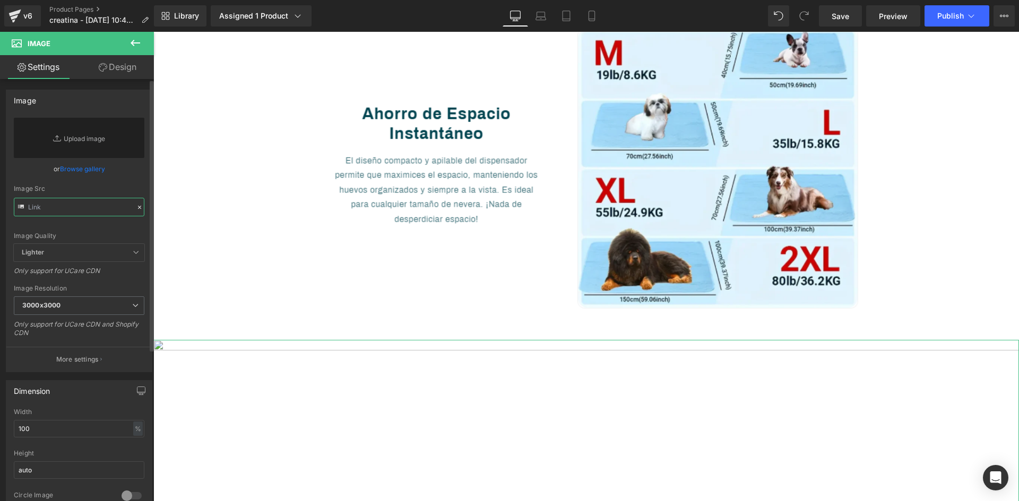
click at [31, 214] on input "text" at bounding box center [79, 207] width 131 height 19
paste input "https://i.ibb.co/pBVKXhs5/Captura-de-pantalla-2025-04-24-165247.png"
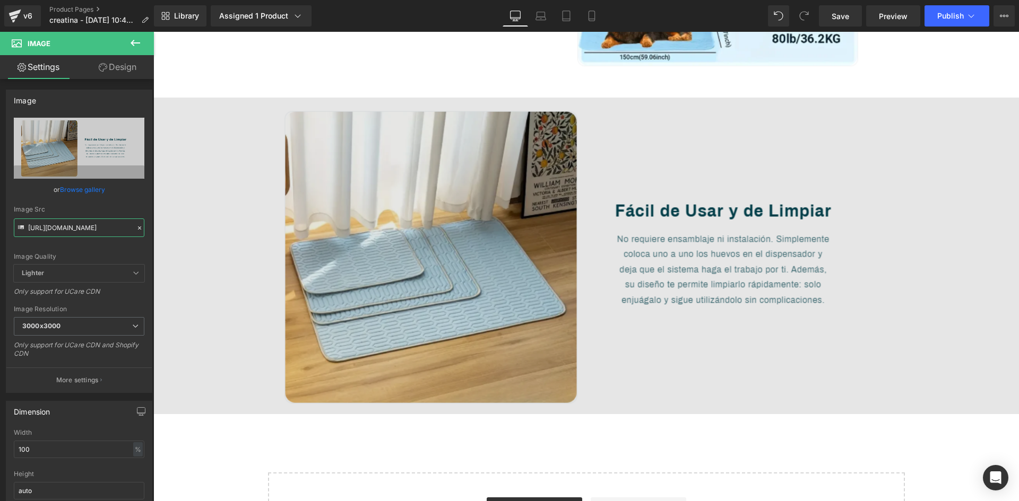
scroll to position [1037, 0]
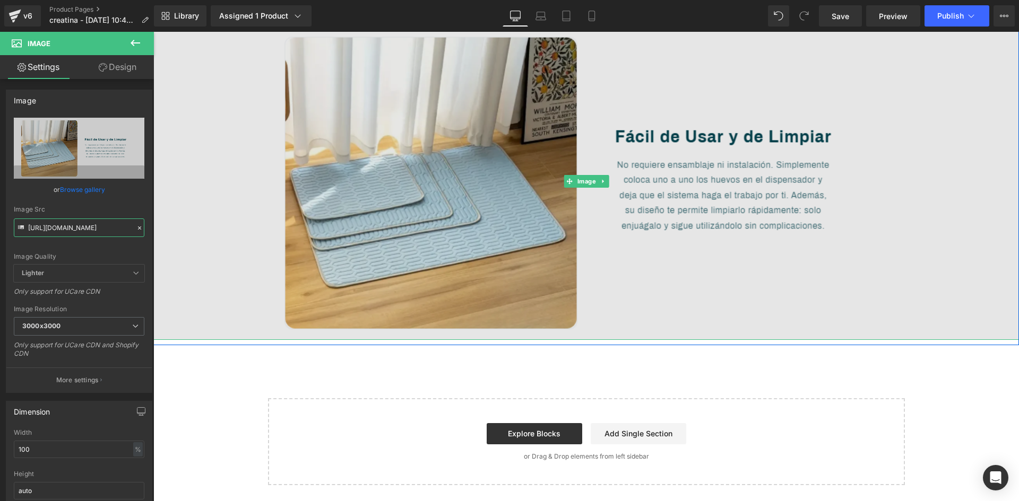
type input "https://i.ibb.co/pBVKXhs5/Captura-de-pantalla-2025-04-24-165247.png"
click at [534, 328] on img at bounding box center [585, 181] width 865 height 317
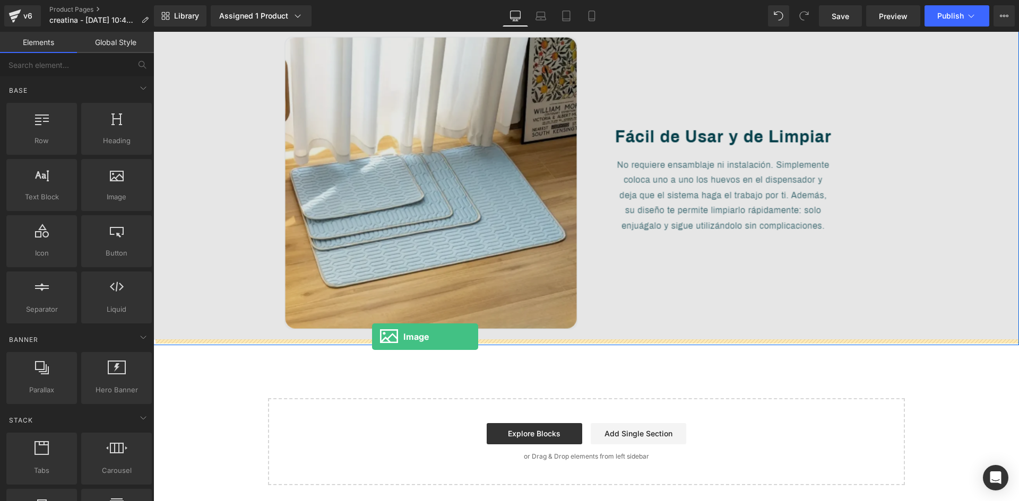
drag, startPoint x: 277, startPoint y: 217, endPoint x: 372, endPoint y: 337, distance: 152.9
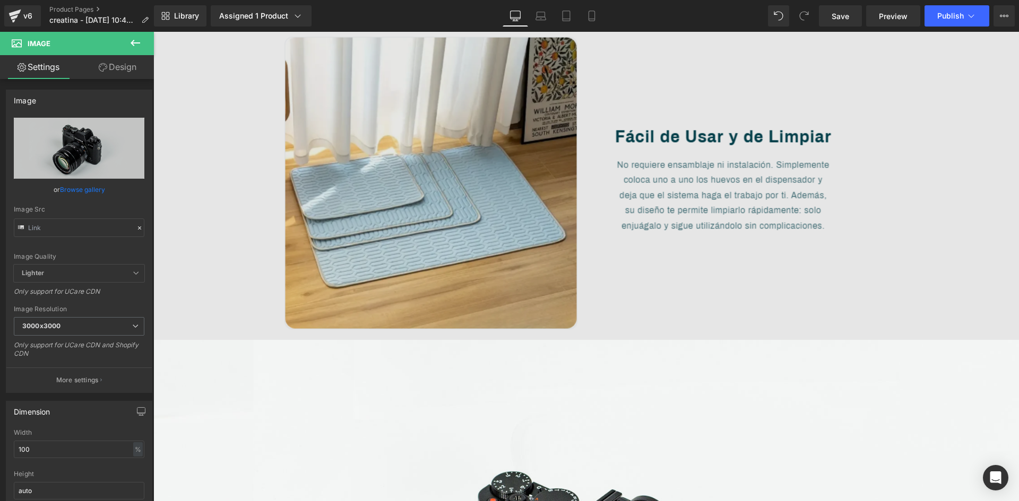
type input "//d1um8515vdn9kb.cloudfront.net/images/parallax.jpg"
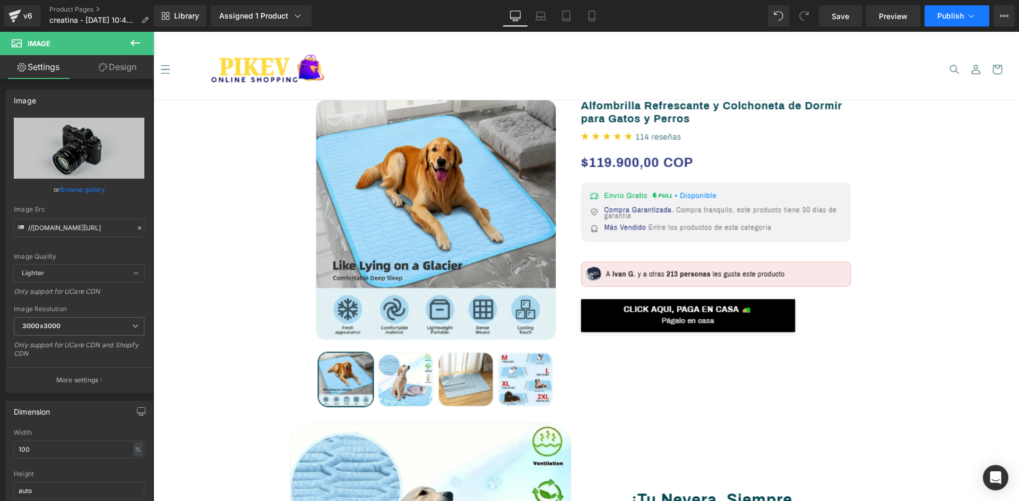
click at [958, 15] on span "Publish" at bounding box center [950, 16] width 27 height 8
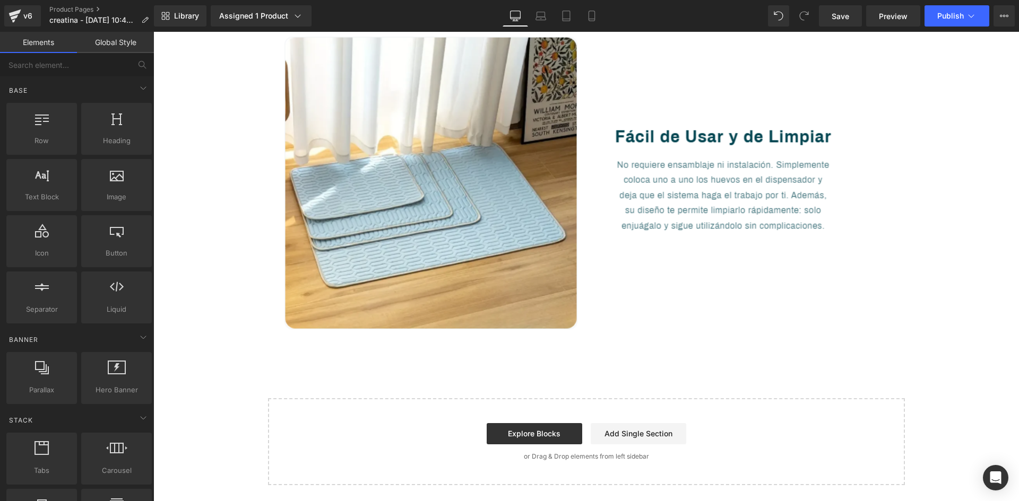
scroll to position [1031, 0]
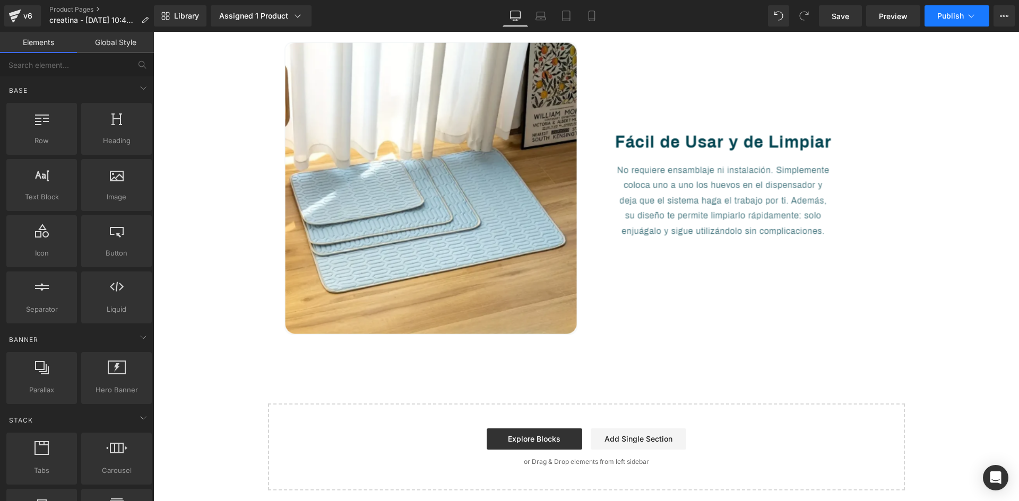
click at [967, 18] on icon at bounding box center [971, 16] width 11 height 11
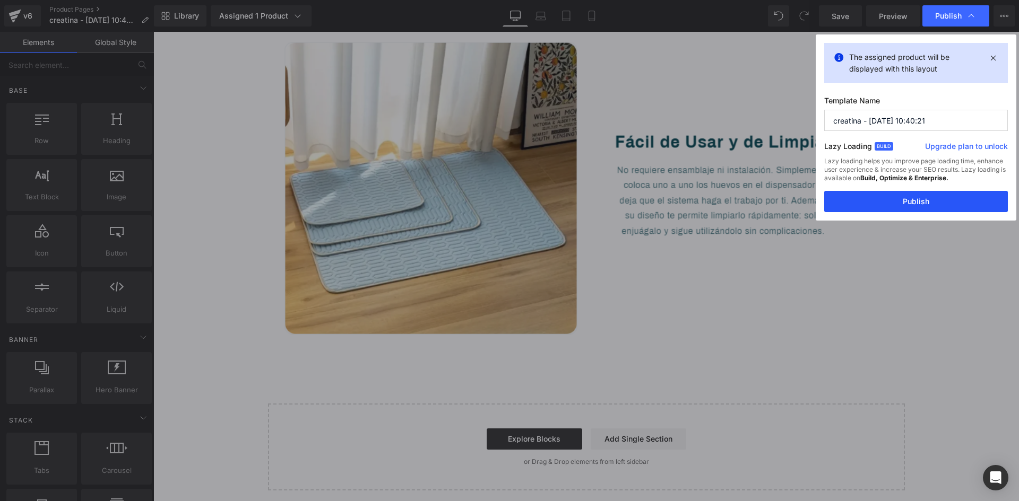
click at [874, 206] on button "Publish" at bounding box center [916, 201] width 184 height 21
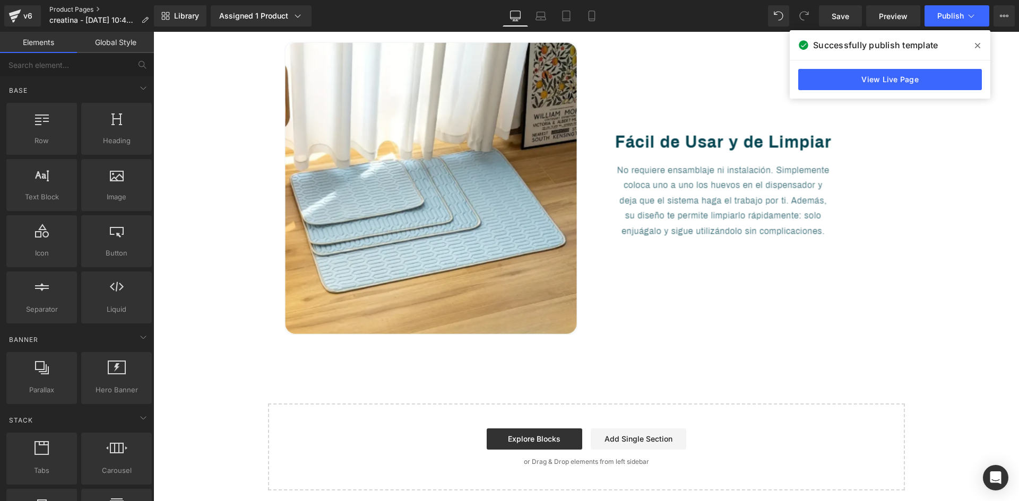
click at [63, 8] on link "Product Pages" at bounding box center [103, 9] width 108 height 8
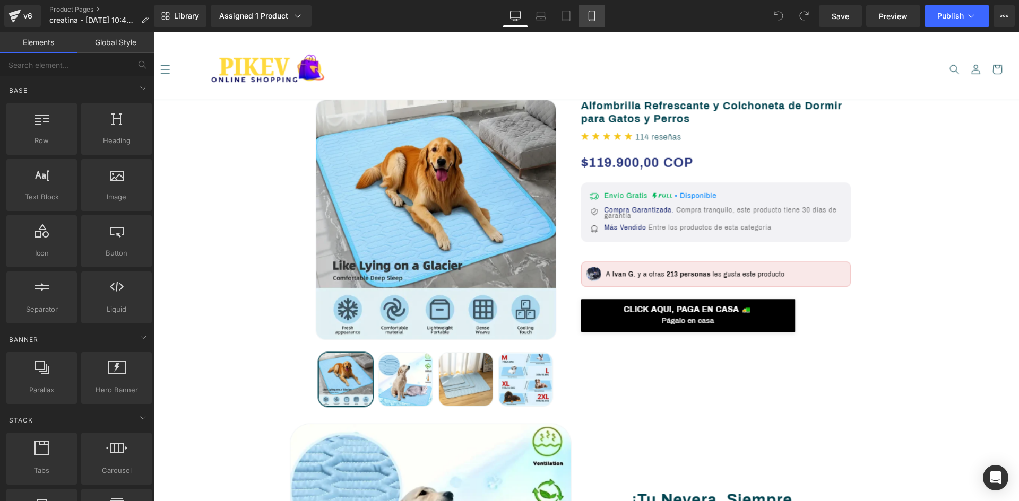
click at [596, 18] on icon at bounding box center [591, 16] width 11 height 11
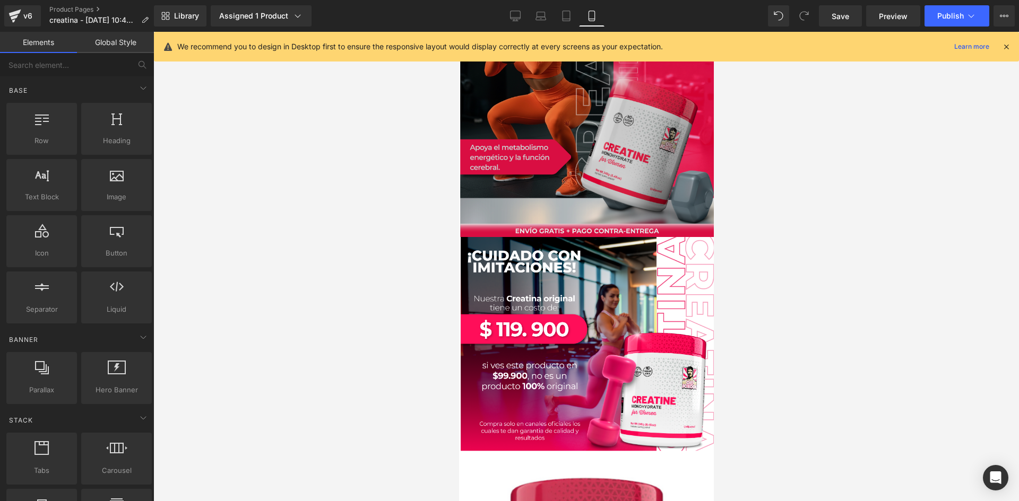
scroll to position [51, 0]
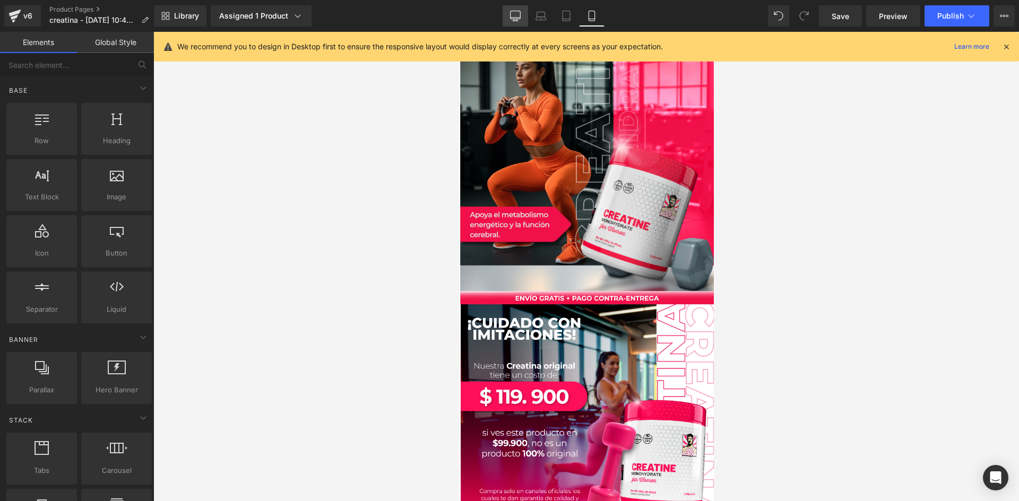
click at [515, 22] on link "Desktop" at bounding box center [514, 15] width 25 height 21
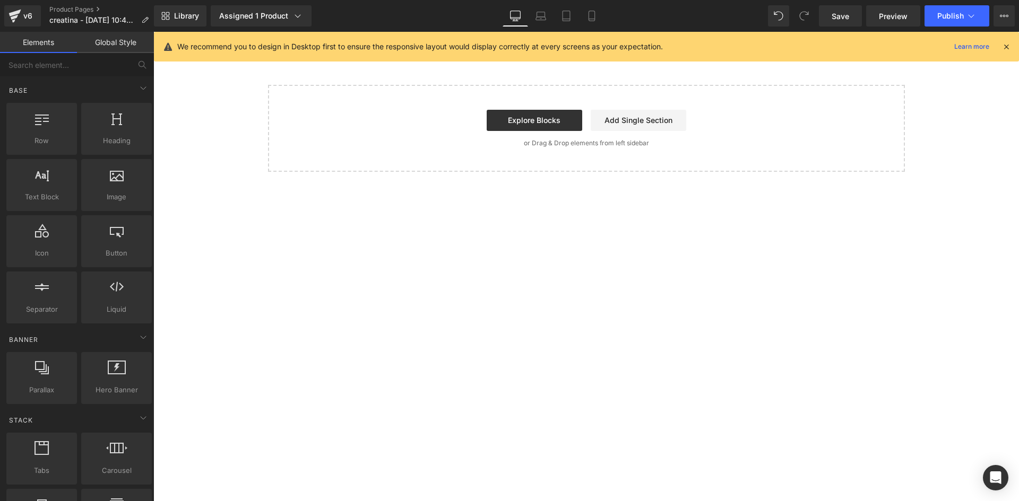
scroll to position [0, 0]
click at [1003, 47] on icon at bounding box center [1006, 47] width 10 height 10
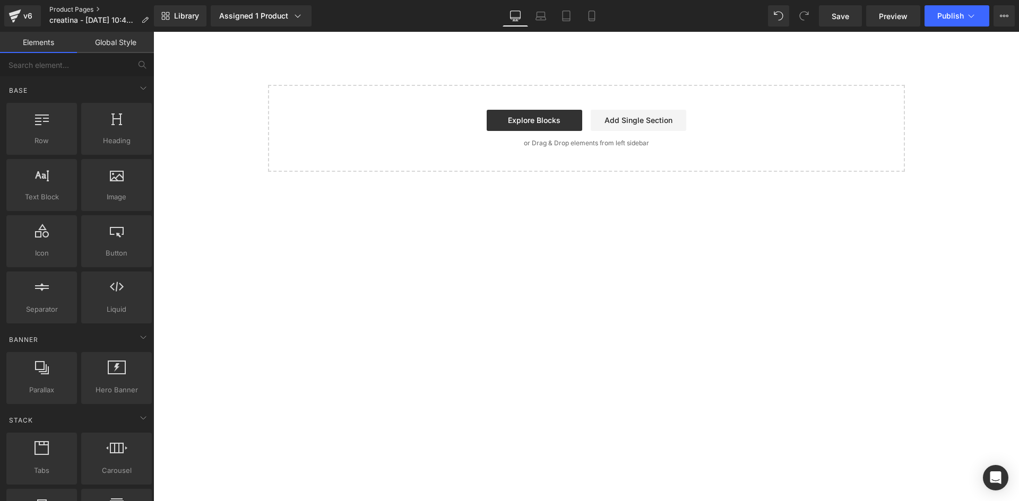
drag, startPoint x: 390, startPoint y: 24, endPoint x: 63, endPoint y: 7, distance: 327.2
click at [63, 7] on link "Product Pages" at bounding box center [103, 9] width 108 height 8
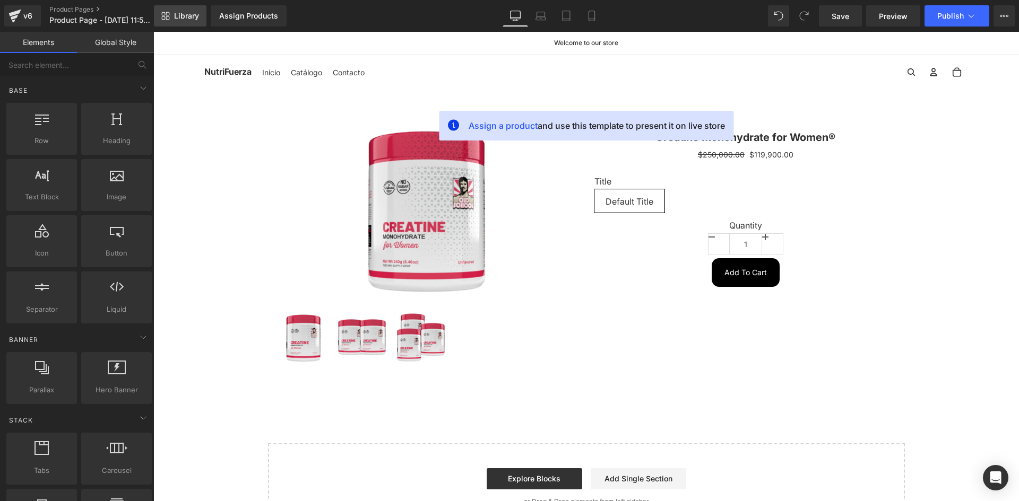
click at [199, 20] on span "Library" at bounding box center [186, 16] width 25 height 10
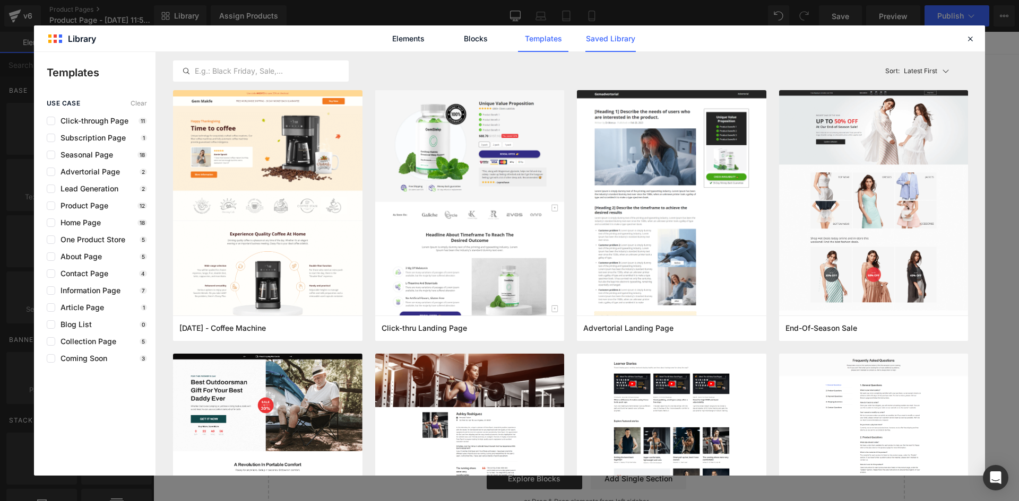
click at [608, 202] on link "Saved Library" at bounding box center [592, 212] width 32 height 21
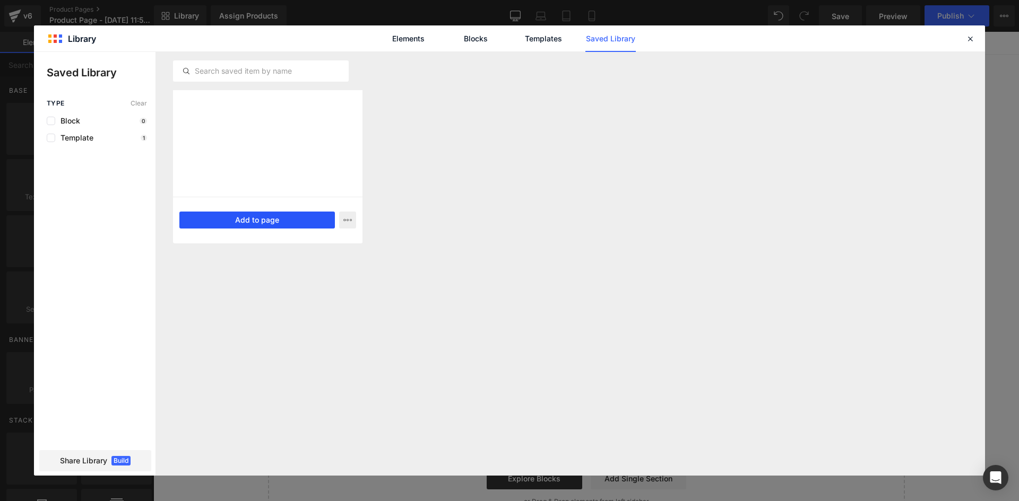
click at [266, 222] on button "Add to page" at bounding box center [256, 220] width 155 height 17
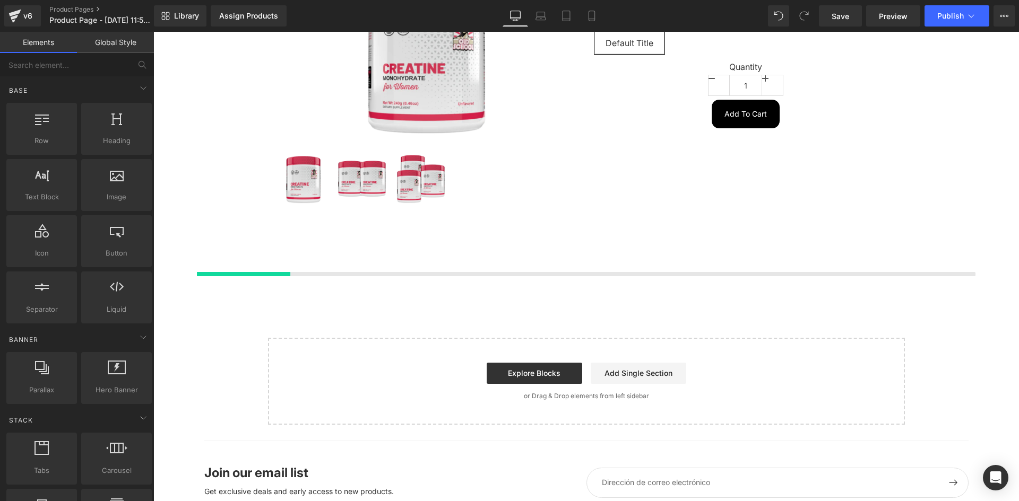
scroll to position [213, 0]
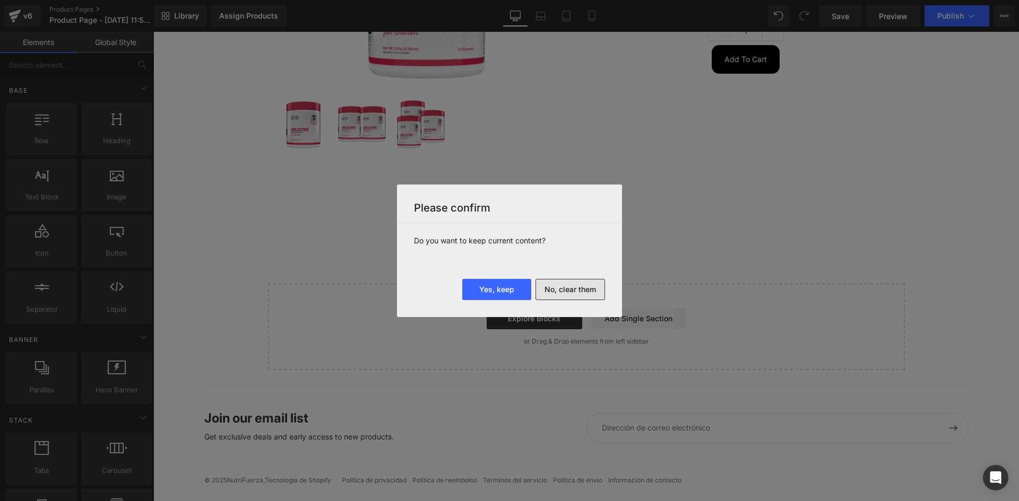
click at [558, 291] on button "No, clear them" at bounding box center [569, 289] width 69 height 21
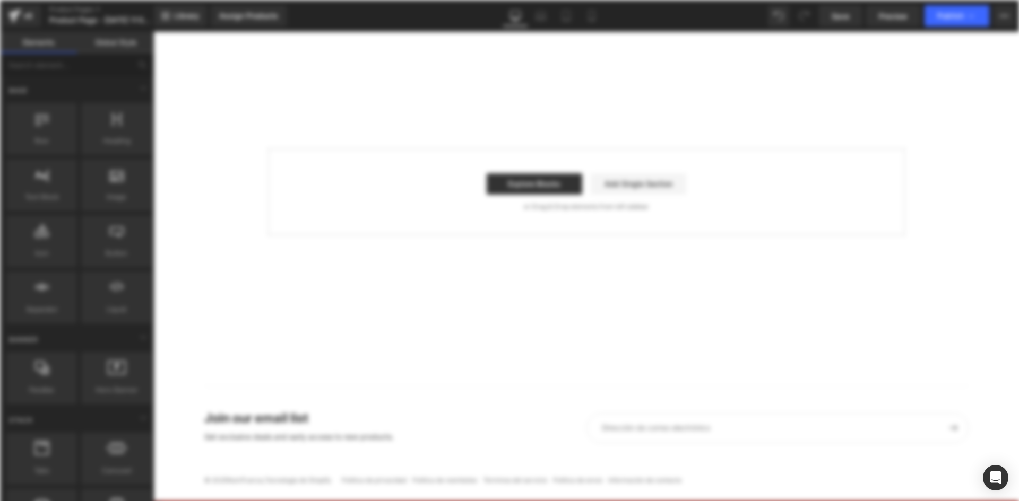
scroll to position [0, 0]
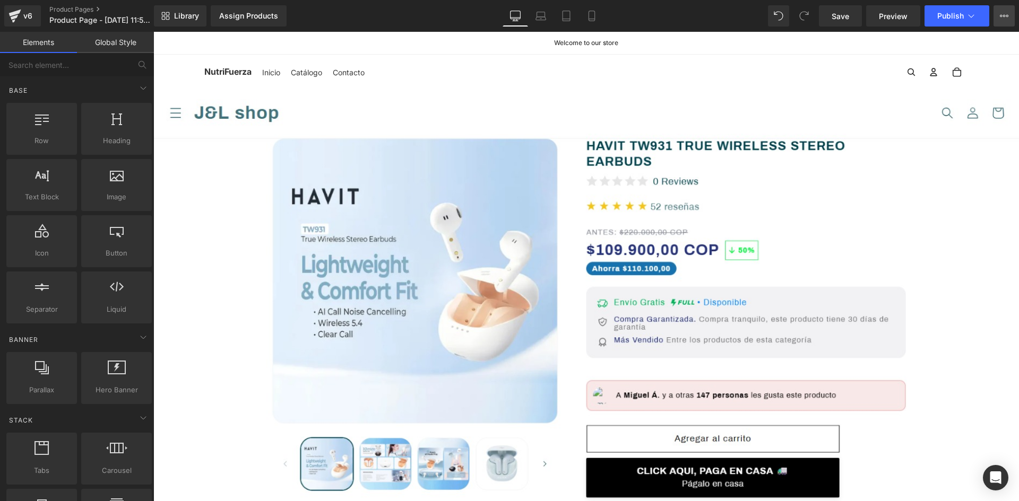
click at [1009, 11] on button "Upgrade Plan View Live Page View with current Template Save Template to Library…" at bounding box center [1003, 15] width 21 height 21
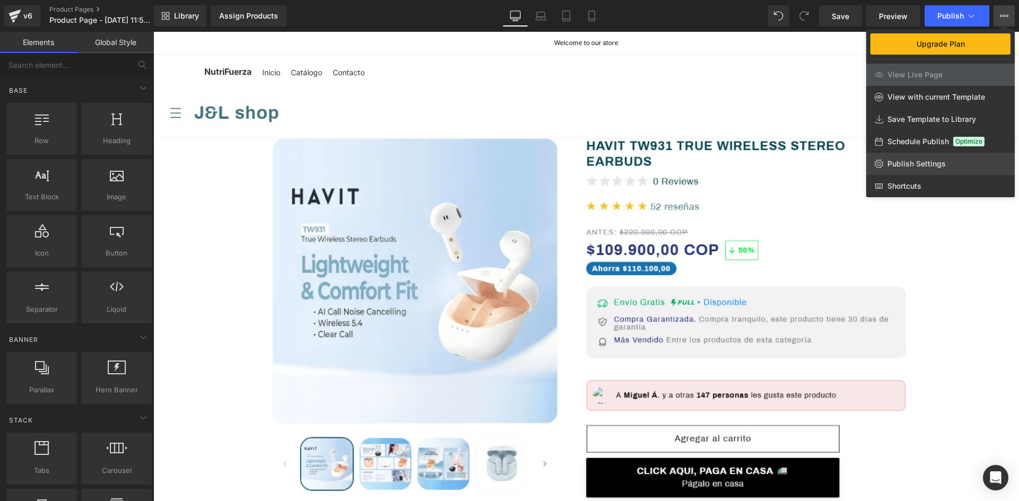
click at [907, 159] on link "Publish Settings" at bounding box center [940, 164] width 149 height 22
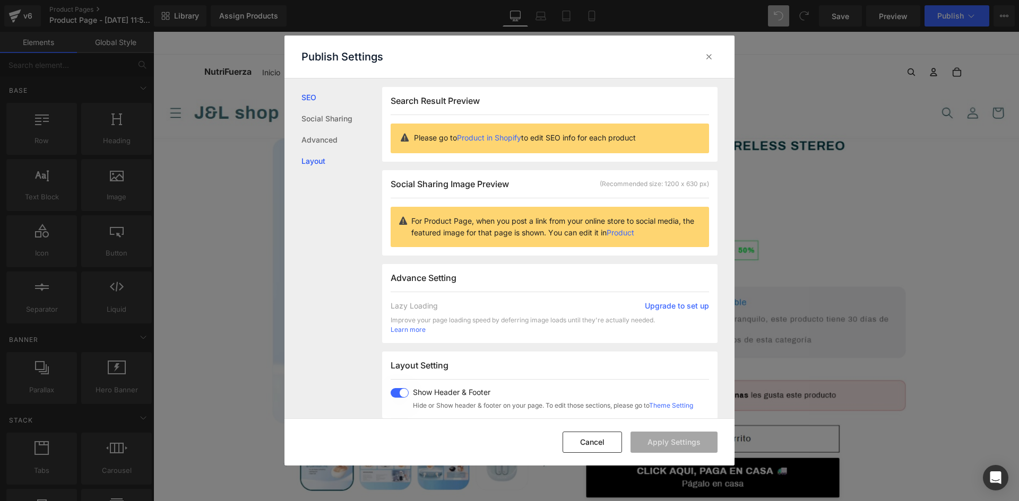
click at [320, 164] on link "Layout" at bounding box center [341, 161] width 81 height 21
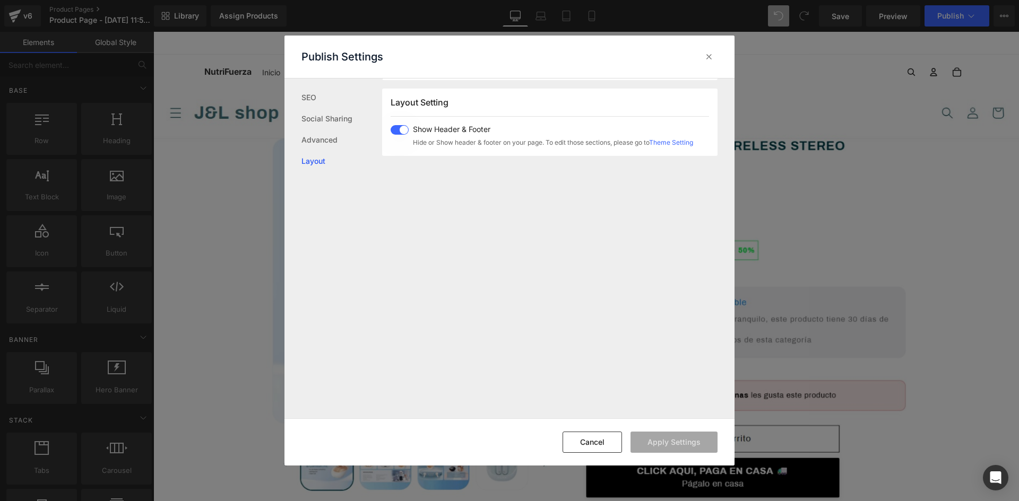
scroll to position [265, 0]
click at [403, 128] on span at bounding box center [399, 129] width 18 height 10
click at [674, 444] on button "Apply Settings" at bounding box center [673, 442] width 87 height 21
click at [709, 55] on icon at bounding box center [708, 56] width 11 height 11
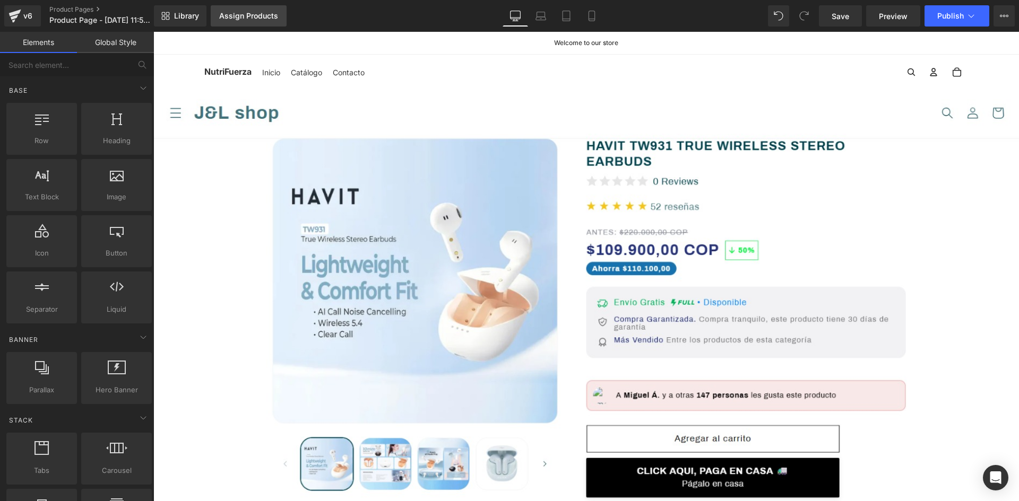
click at [245, 18] on div "Assign Products" at bounding box center [248, 16] width 59 height 8
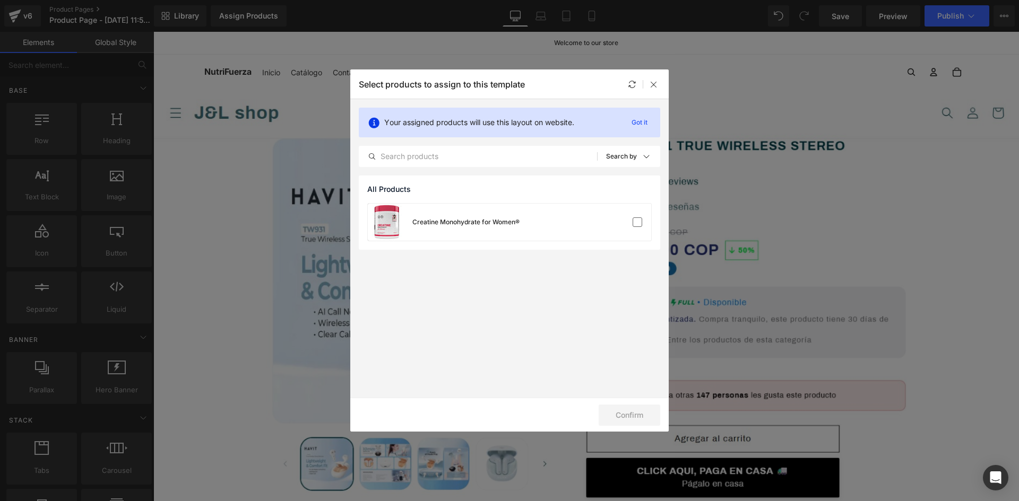
click at [639, 227] on label at bounding box center [637, 223] width 10 height 10
click at [637, 222] on input "checkbox" at bounding box center [637, 222] width 0 height 0
click at [641, 412] on button "Confirm" at bounding box center [629, 415] width 62 height 21
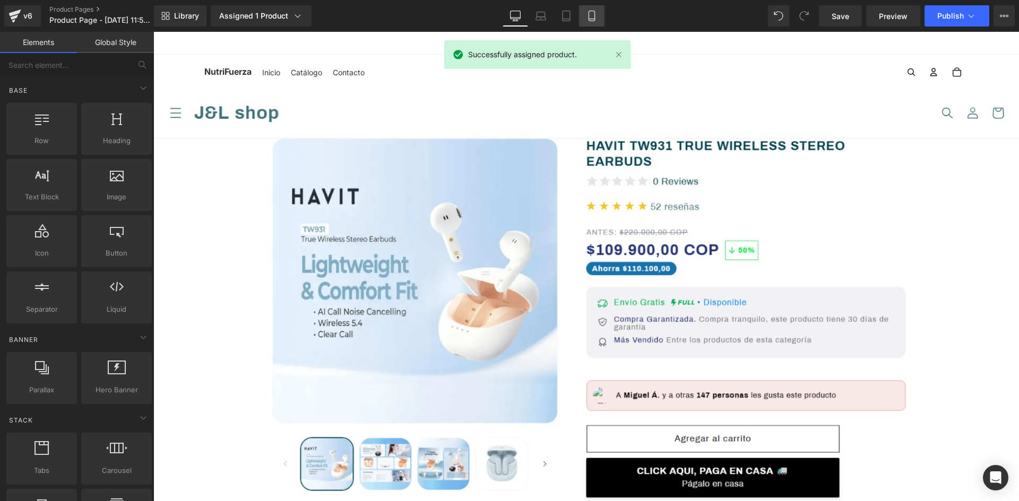
click at [594, 14] on icon at bounding box center [591, 16] width 11 height 11
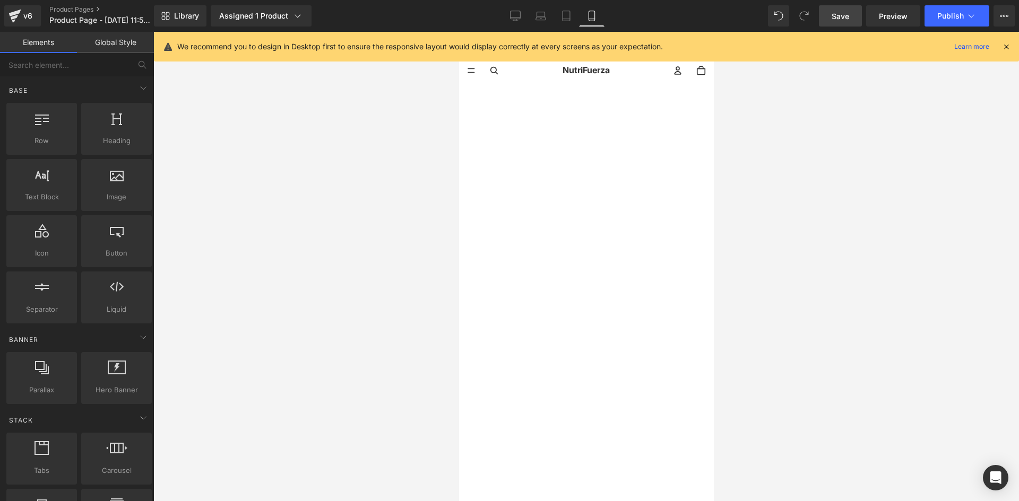
click at [844, 18] on span "Save" at bounding box center [840, 16] width 18 height 11
click at [1008, 49] on icon at bounding box center [1006, 47] width 10 height 10
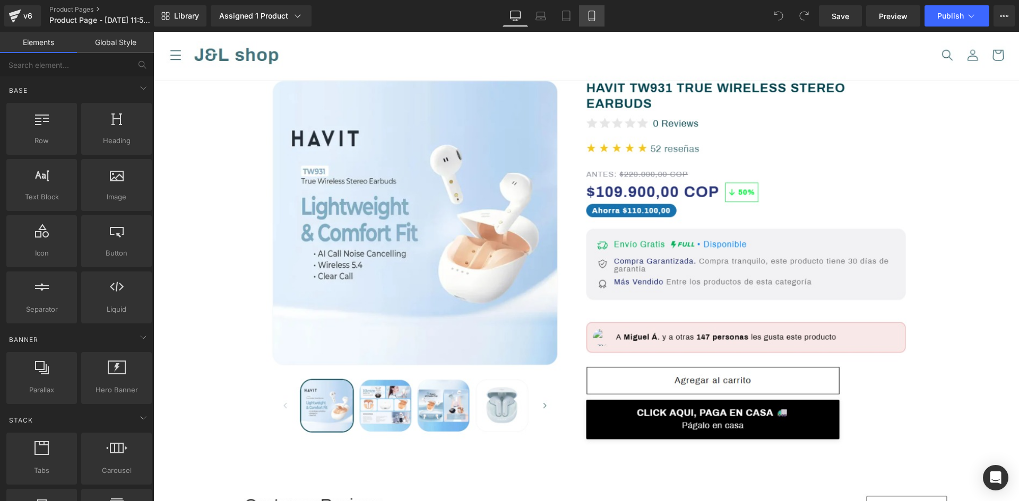
click at [590, 15] on icon at bounding box center [591, 16] width 11 height 11
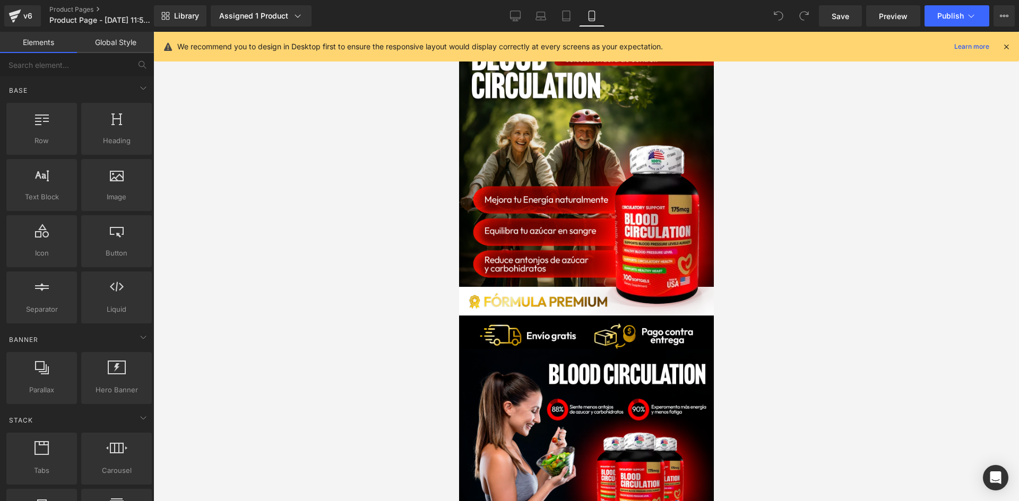
click at [1008, 45] on icon at bounding box center [1006, 47] width 10 height 10
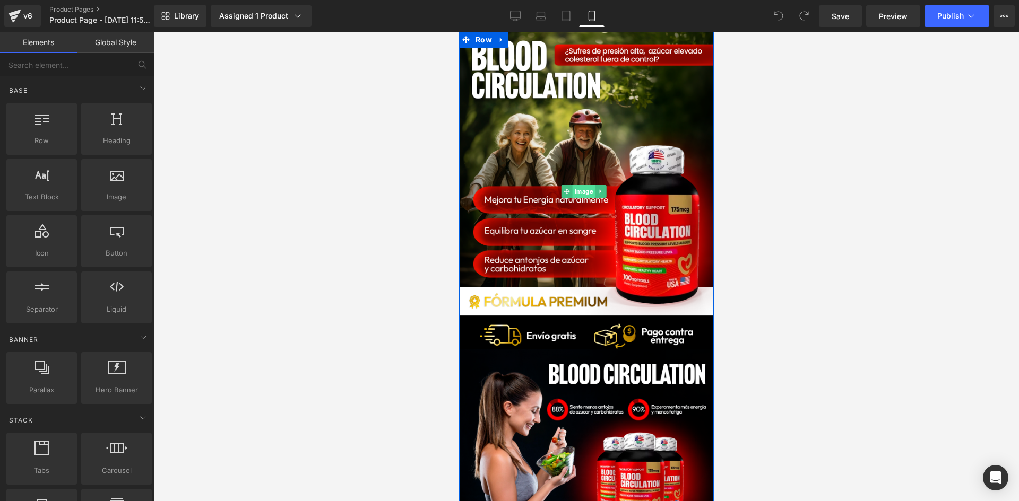
click at [584, 190] on span "Image" at bounding box center [583, 191] width 23 height 13
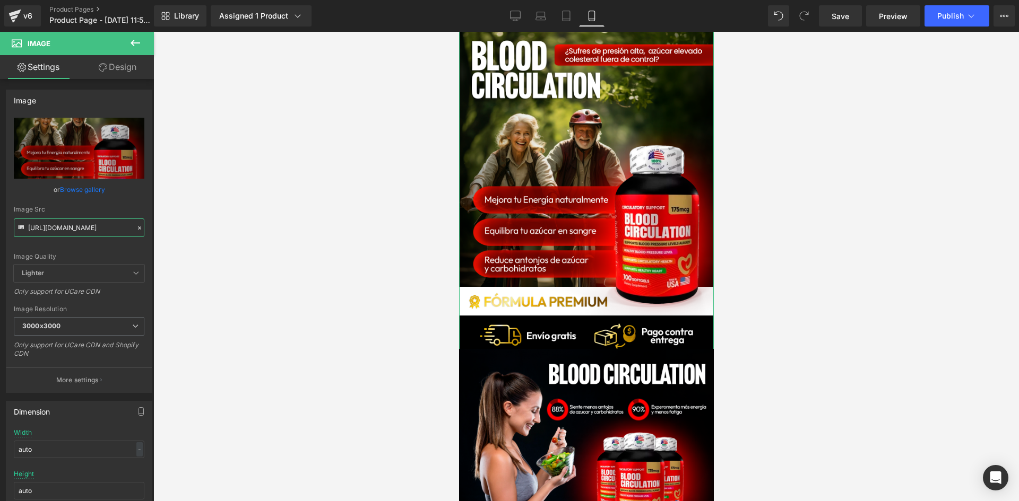
scroll to position [0, 36]
drag, startPoint x: 28, startPoint y: 228, endPoint x: 192, endPoint y: 237, distance: 164.2
click at [192, 237] on div "Image You are previewing how the will restyle your page. You can not edit Eleme…" at bounding box center [509, 259] width 1019 height 519
paste input "d0Y7b2W4/Pieza-1-3x"
type input "[URL][DOMAIN_NAME]"
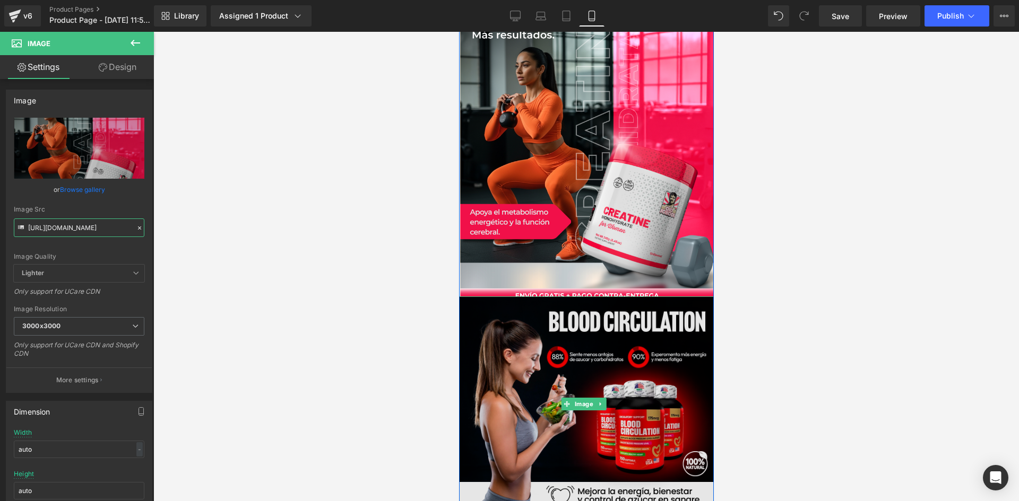
scroll to position [106, 0]
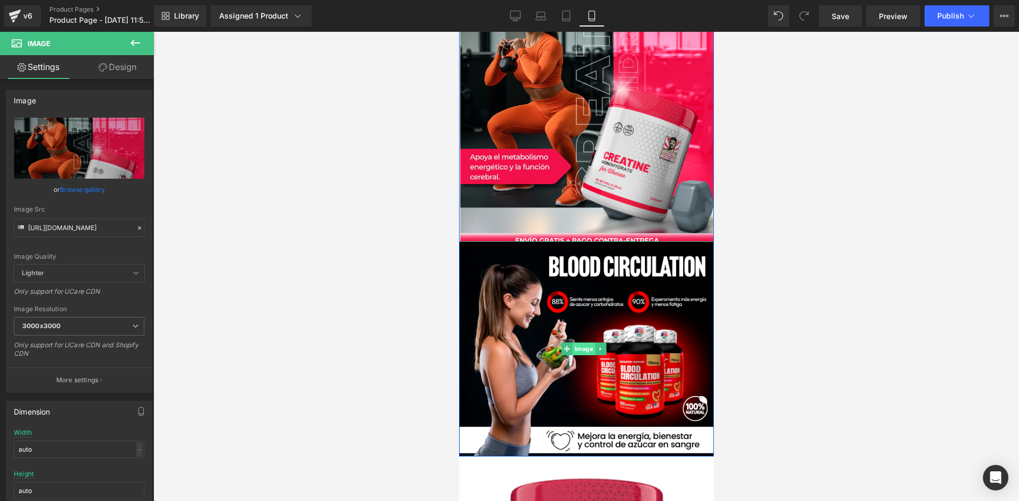
click at [579, 344] on span "Image" at bounding box center [583, 349] width 23 height 13
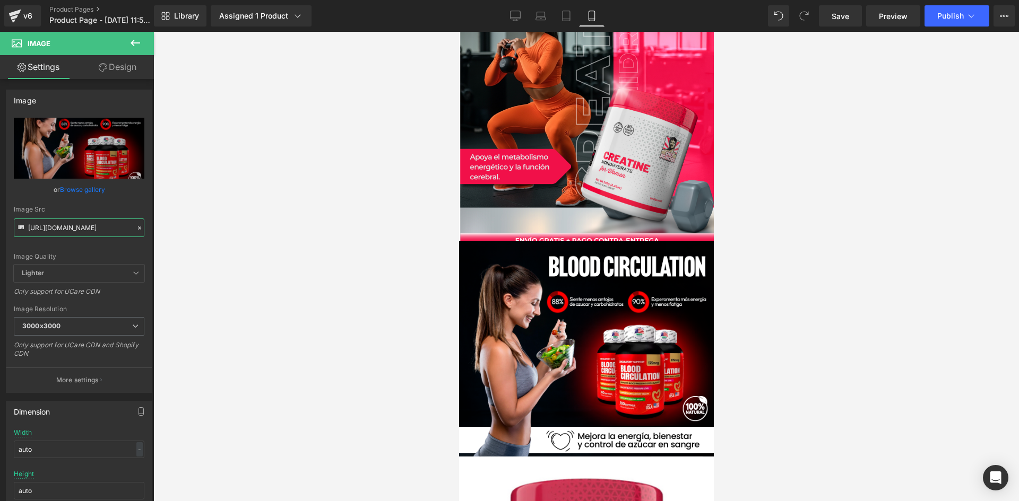
scroll to position [0, 35]
drag, startPoint x: 28, startPoint y: 229, endPoint x: 206, endPoint y: 246, distance: 179.6
click at [206, 246] on div "Image You are previewing how the will restyle your page. You can not edit Eleme…" at bounding box center [509, 259] width 1019 height 519
paste input "4RHN89dK/Pieza-2-3x"
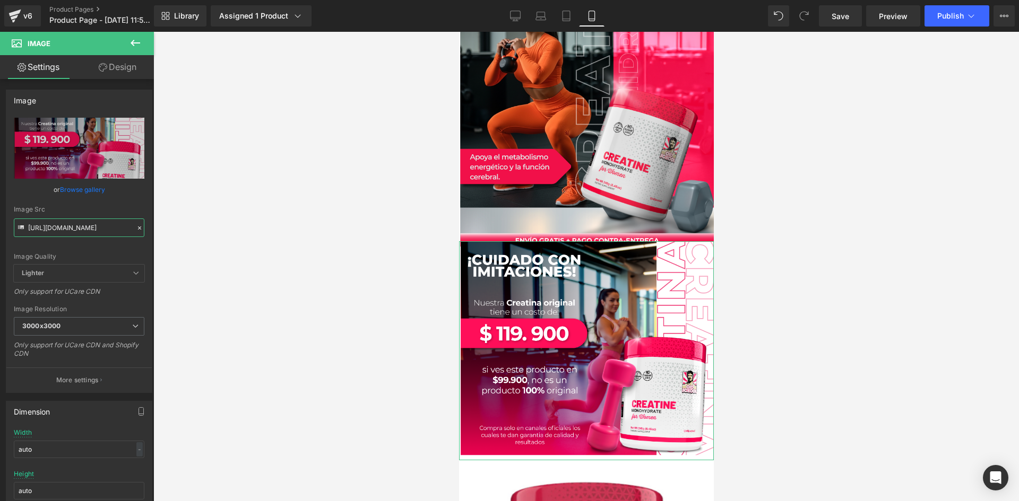
type input "[URL][DOMAIN_NAME]"
click at [118, 66] on link "Design" at bounding box center [117, 67] width 77 height 24
click at [0, 0] on div "Spacing" at bounding box center [0, 0] width 0 height 0
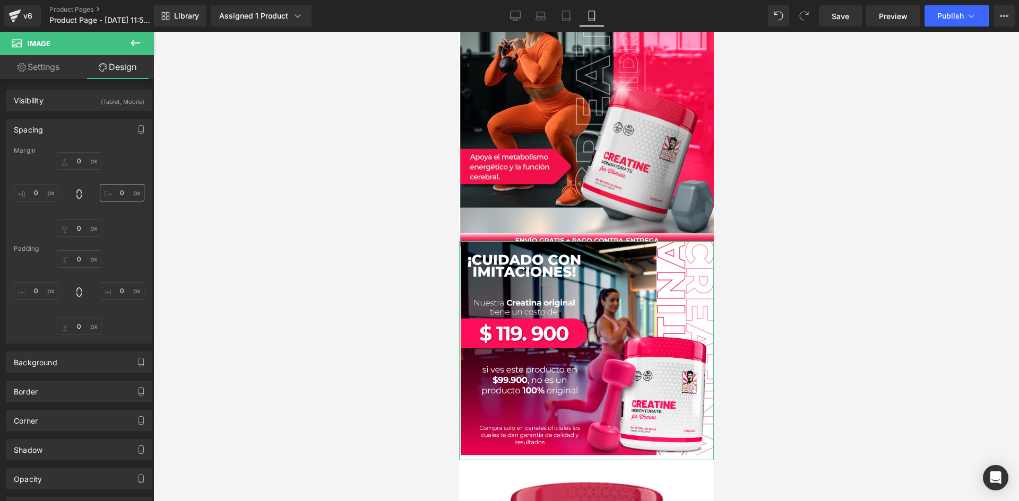
type input "-10"
type input "0"
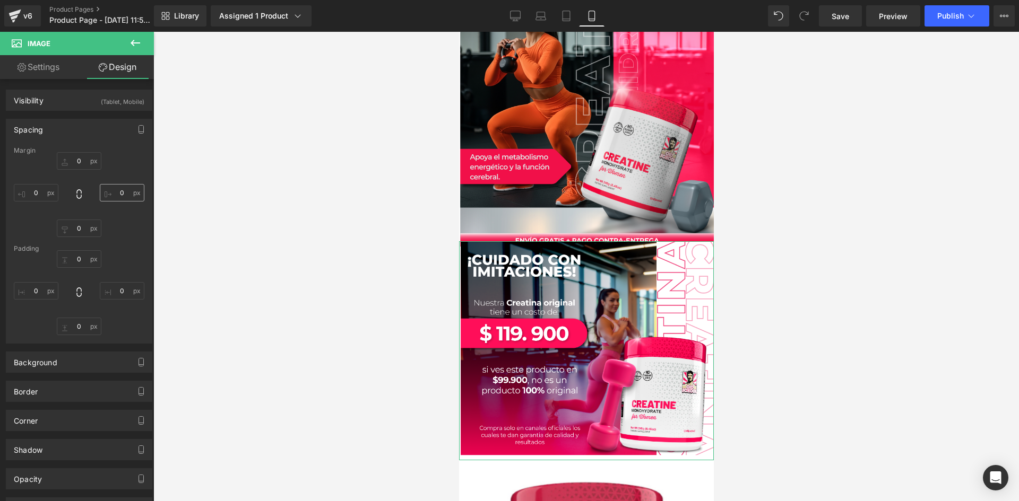
type input "0"
click at [84, 161] on input "-10" at bounding box center [79, 161] width 45 height 18
type input "0"
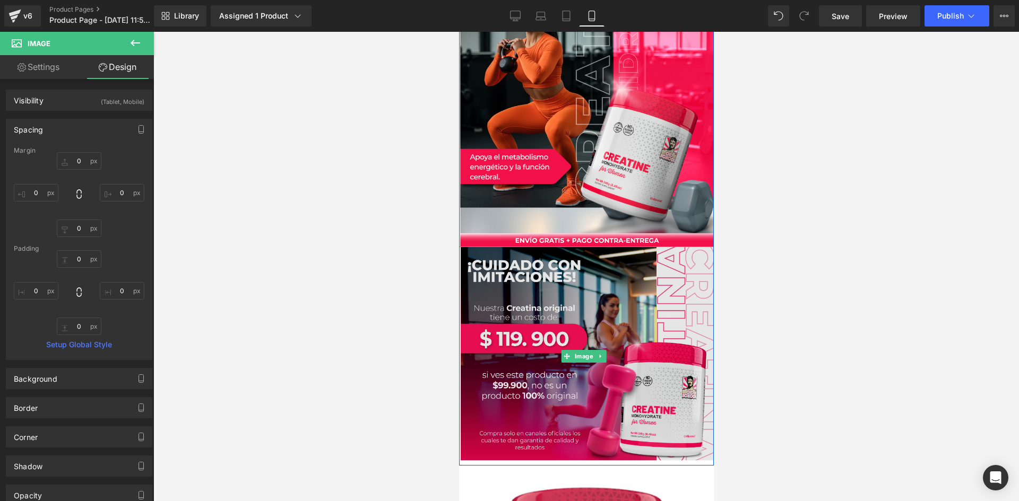
click at [583, 307] on img at bounding box center [585, 356] width 255 height 219
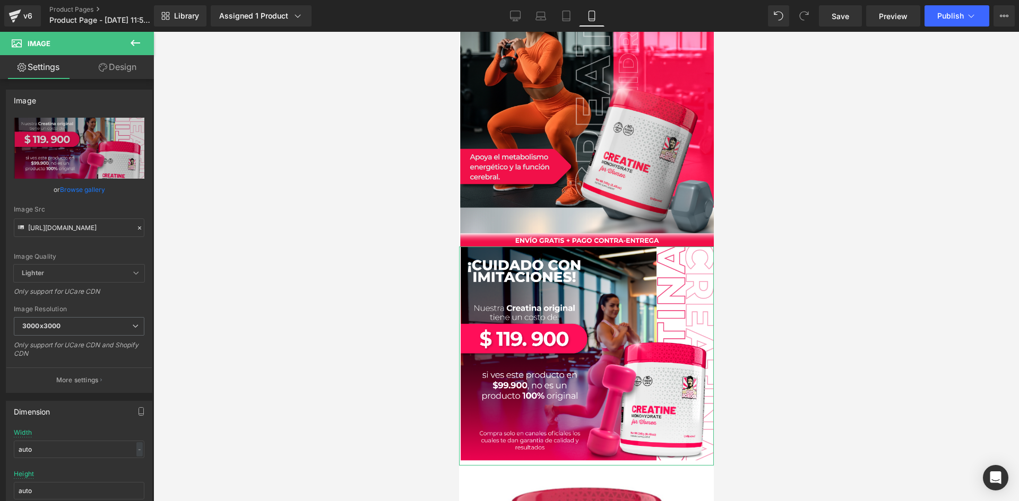
click at [123, 68] on link "Design" at bounding box center [117, 67] width 77 height 24
click at [0, 0] on div "Spacing" at bounding box center [0, 0] width 0 height 0
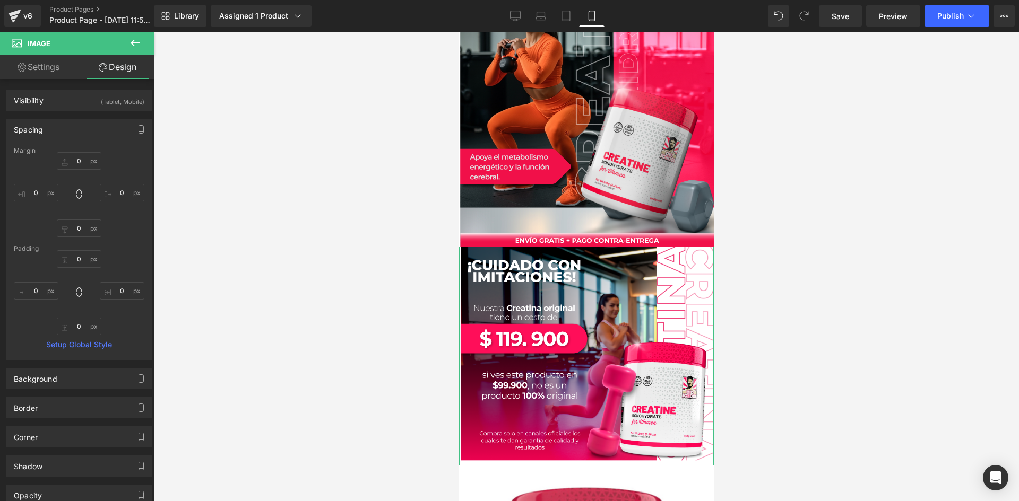
type input "0"
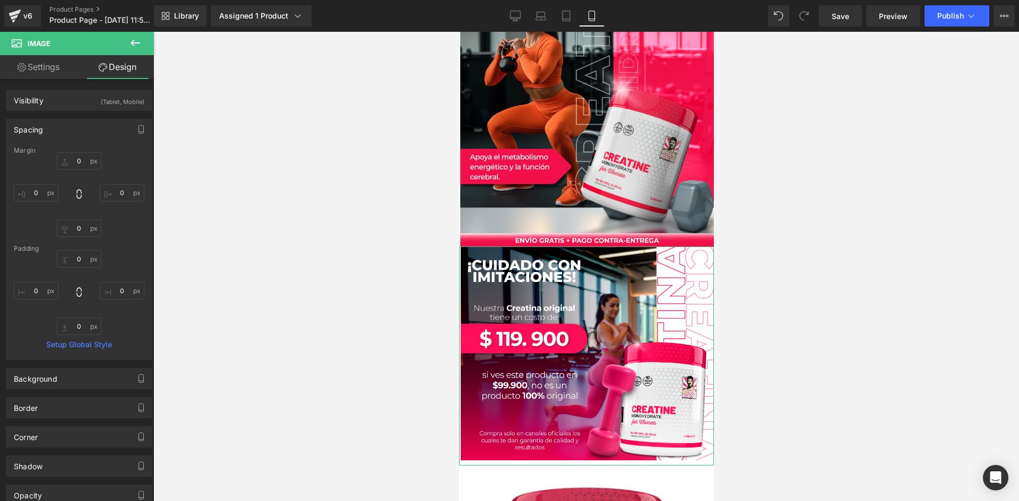
type input "0"
click at [37, 190] on input "0" at bounding box center [36, 193] width 45 height 18
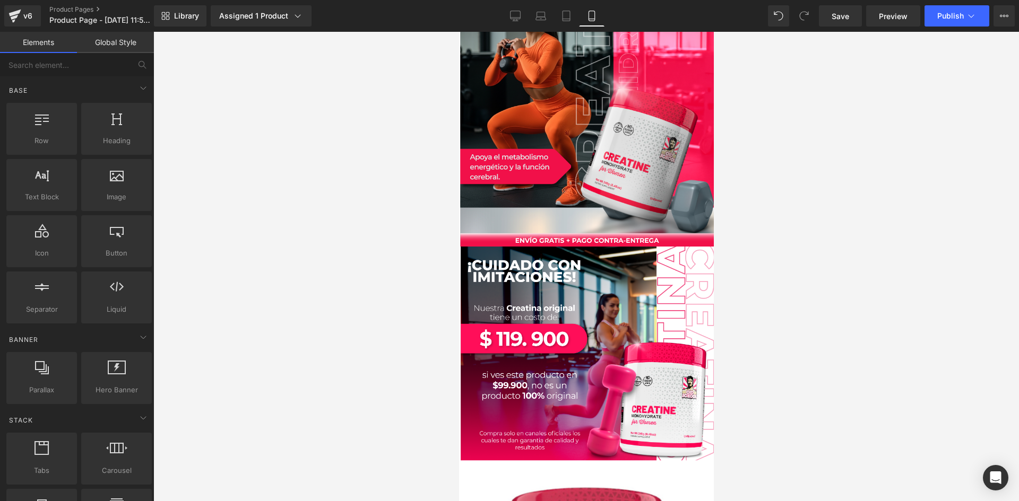
click at [268, 219] on div at bounding box center [585, 266] width 865 height 469
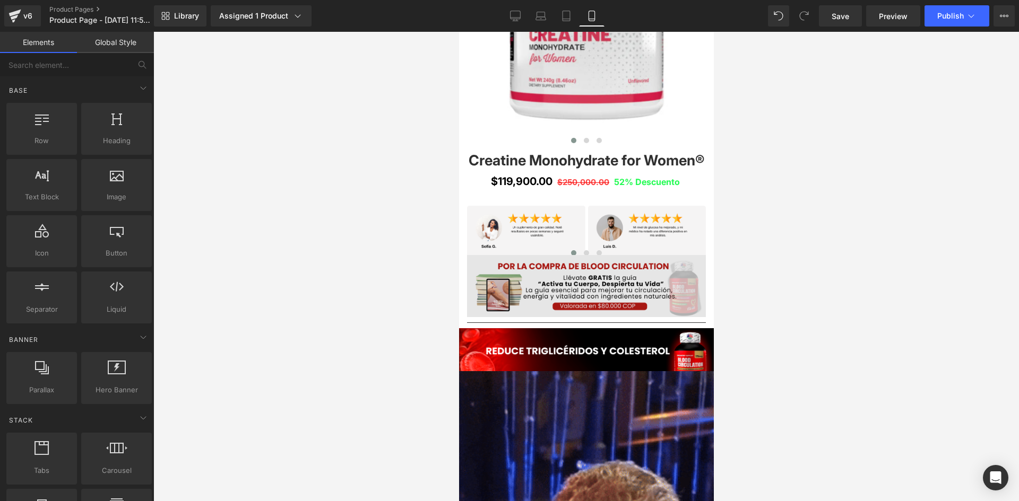
scroll to position [690, 0]
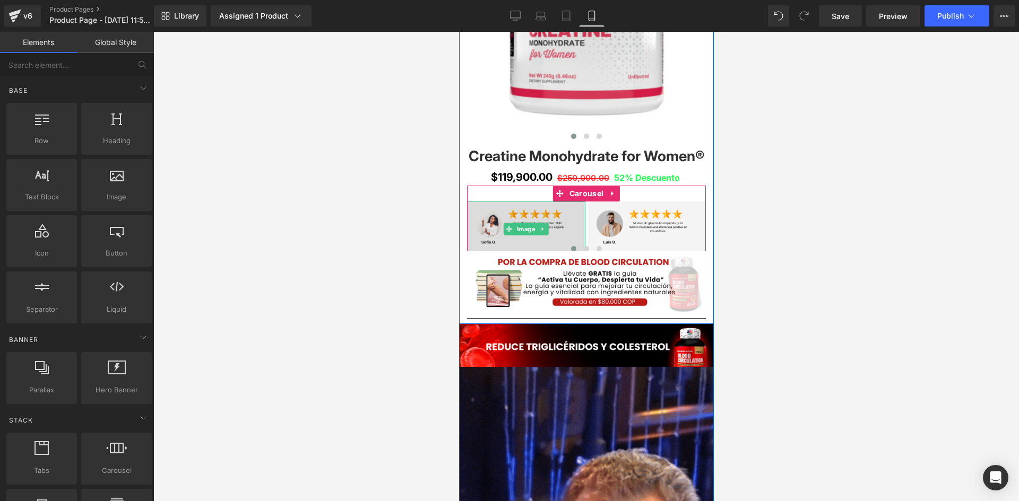
click at [515, 222] on img at bounding box center [525, 229] width 118 height 55
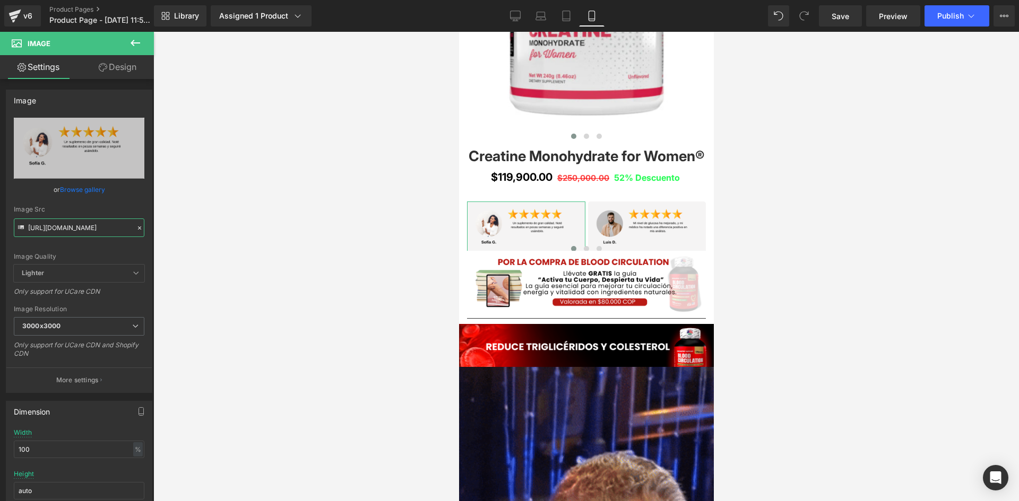
scroll to position [0, 6]
drag, startPoint x: 28, startPoint y: 228, endPoint x: 164, endPoint y: 228, distance: 135.8
click at [164, 228] on div "Image You are previewing how the will restyle your page. You can not edit Eleme…" at bounding box center [509, 259] width 1019 height 519
paste input "jjnWy6B/"
type input "[URL][DOMAIN_NAME]"
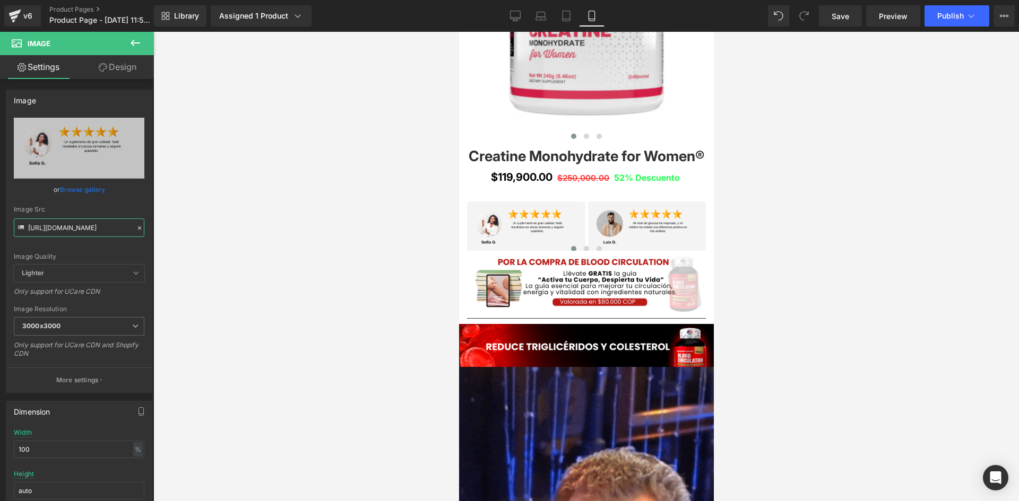
scroll to position [0, 0]
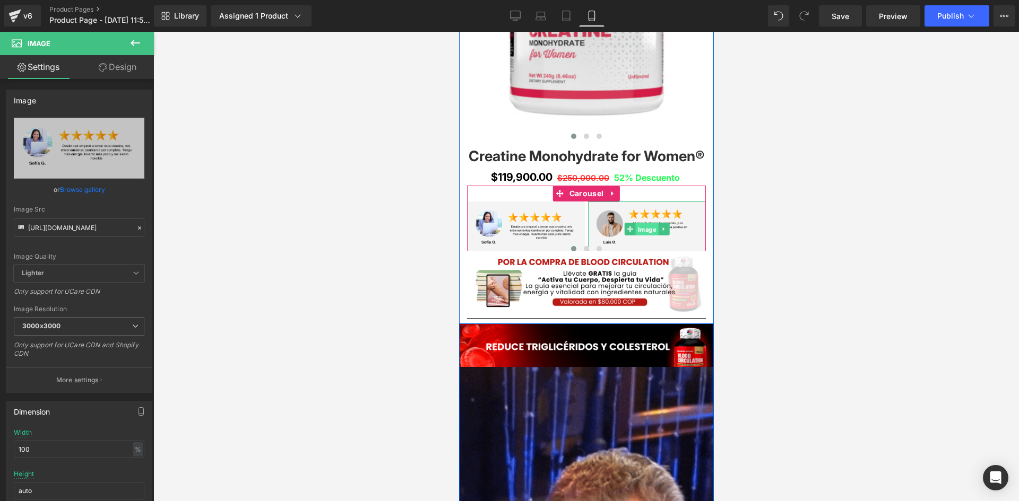
click at [648, 229] on span "Image" at bounding box center [645, 229] width 23 height 13
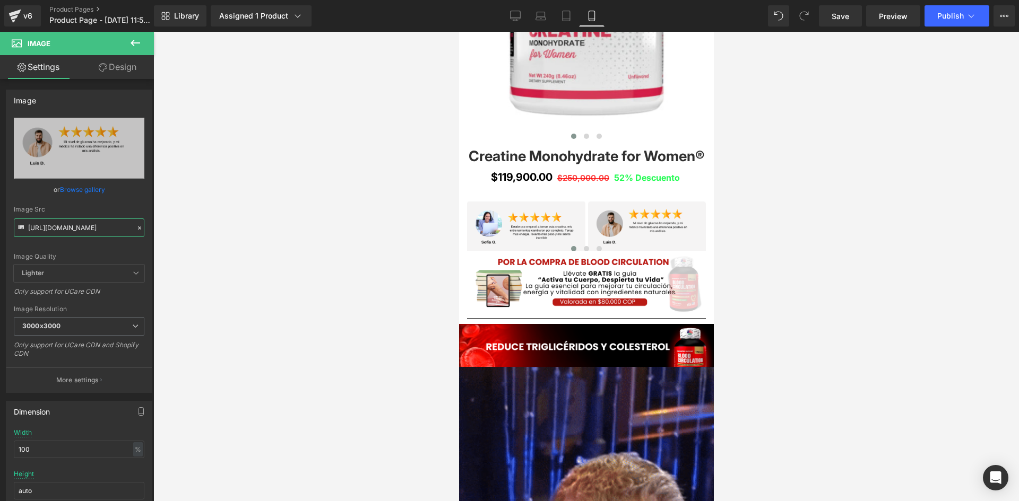
drag, startPoint x: 28, startPoint y: 225, endPoint x: 166, endPoint y: 227, distance: 137.9
click at [166, 227] on div "Image You are previewing how the will restyle your page. You can not edit Eleme…" at bounding box center [509, 259] width 1019 height 519
paste input "Wp4GCRcK/6"
type input "[URL][DOMAIN_NAME]"
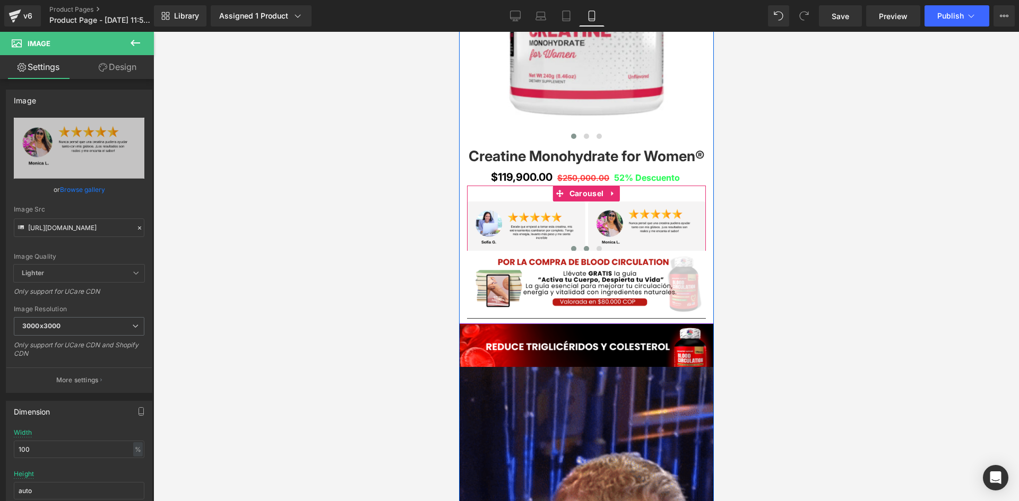
click at [584, 250] on span at bounding box center [585, 248] width 5 height 5
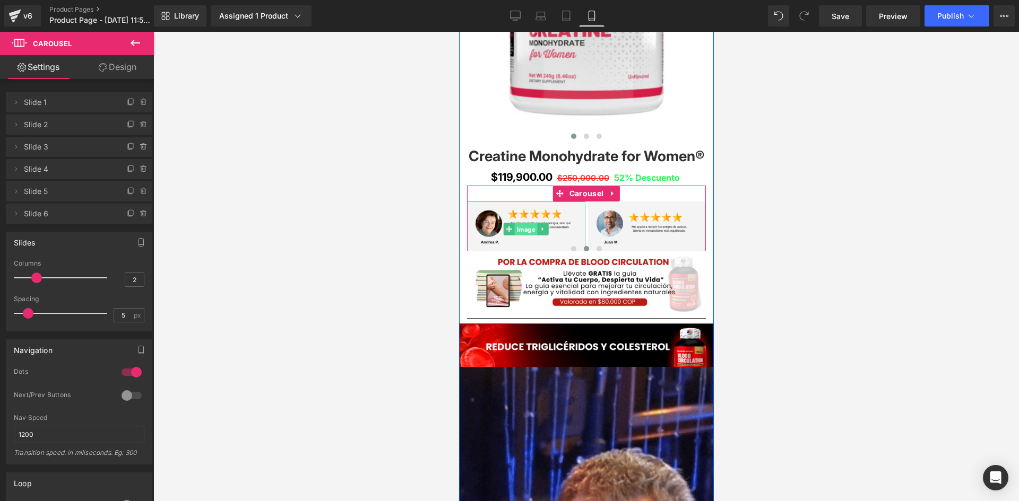
click at [523, 232] on span "Image" at bounding box center [525, 229] width 23 height 13
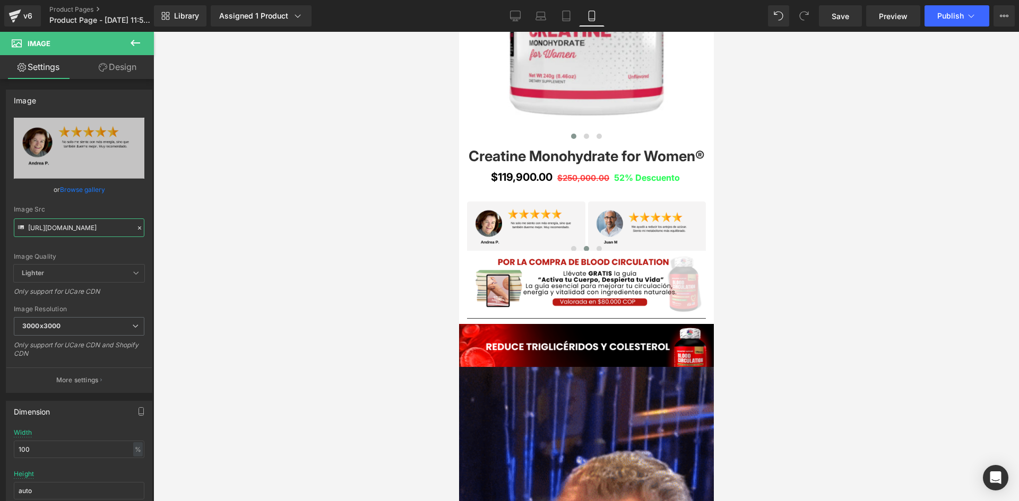
drag, startPoint x: 28, startPoint y: 224, endPoint x: 177, endPoint y: 235, distance: 150.0
click at [177, 235] on div "Image You are previewing how the will restyle your page. You can not edit Eleme…" at bounding box center [509, 259] width 1019 height 519
type input "[URL][DOMAIN_NAME]"
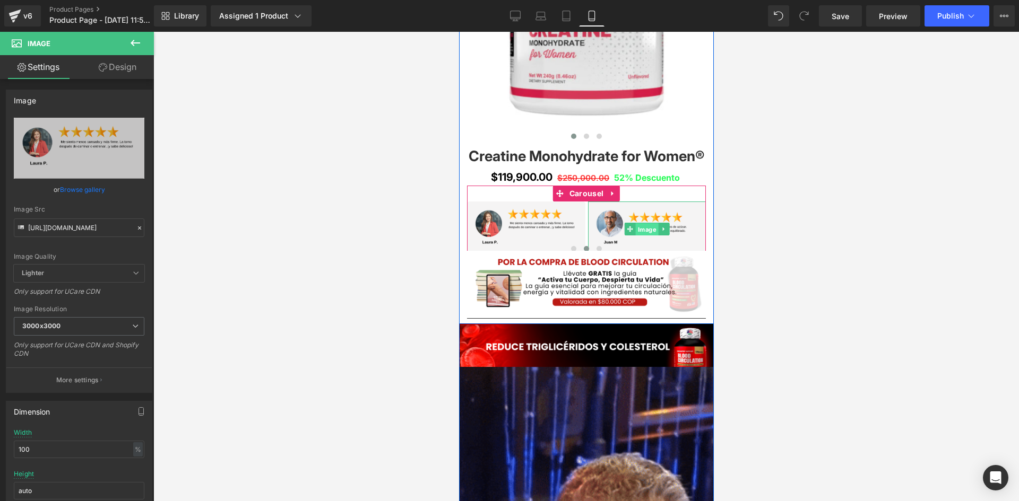
click at [645, 229] on span "Image" at bounding box center [645, 229] width 23 height 13
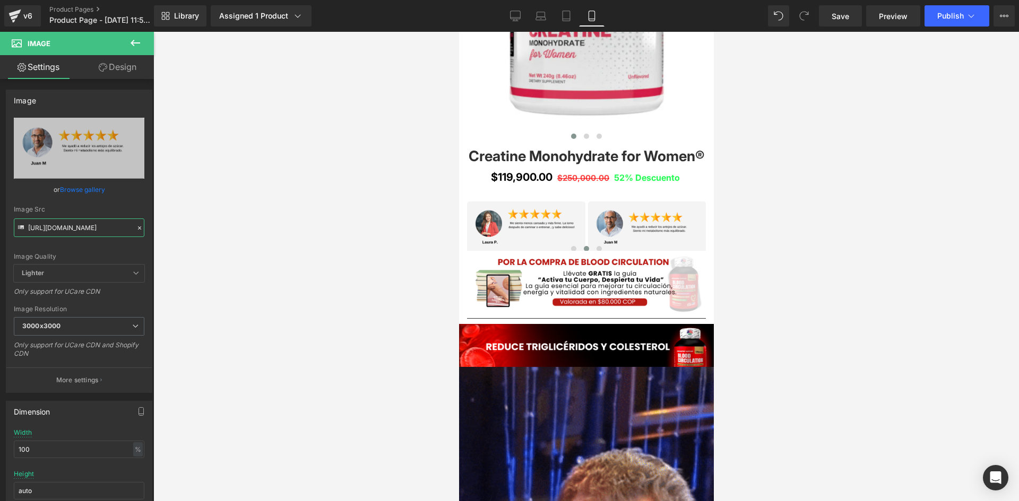
drag, startPoint x: 28, startPoint y: 226, endPoint x: 185, endPoint y: 236, distance: 156.8
click at [185, 236] on div "Image You are previewing how the will restyle your page. You can not edit Eleme…" at bounding box center [509, 259] width 1019 height 519
paste input "yBsRNLnD/5"
type input "[URL][DOMAIN_NAME]"
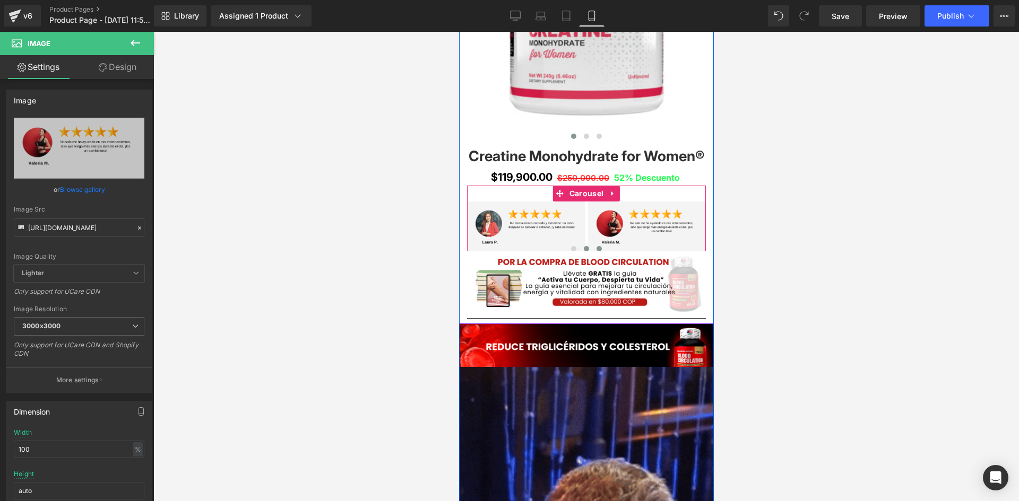
click at [596, 245] on button at bounding box center [598, 249] width 13 height 11
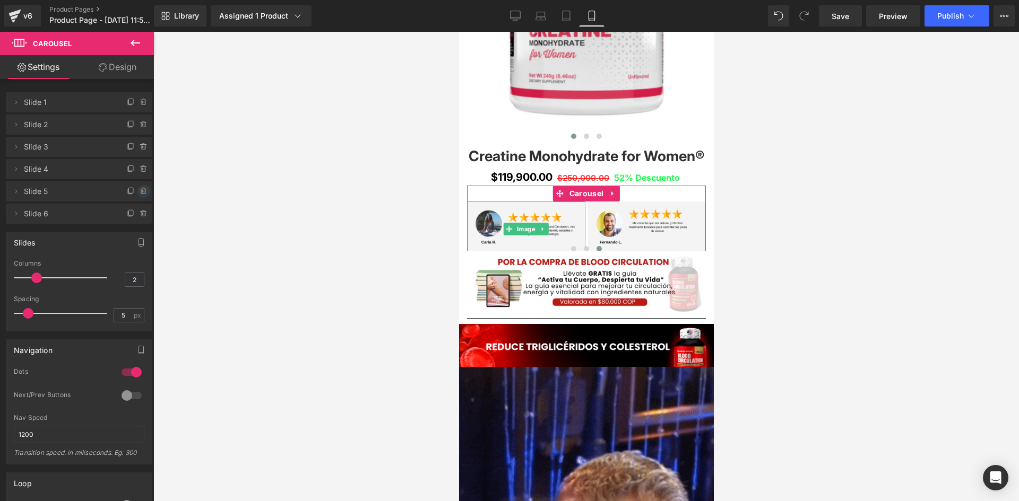
click at [141, 195] on icon at bounding box center [144, 191] width 8 height 8
click at [134, 194] on button "Delete" at bounding box center [132, 192] width 33 height 14
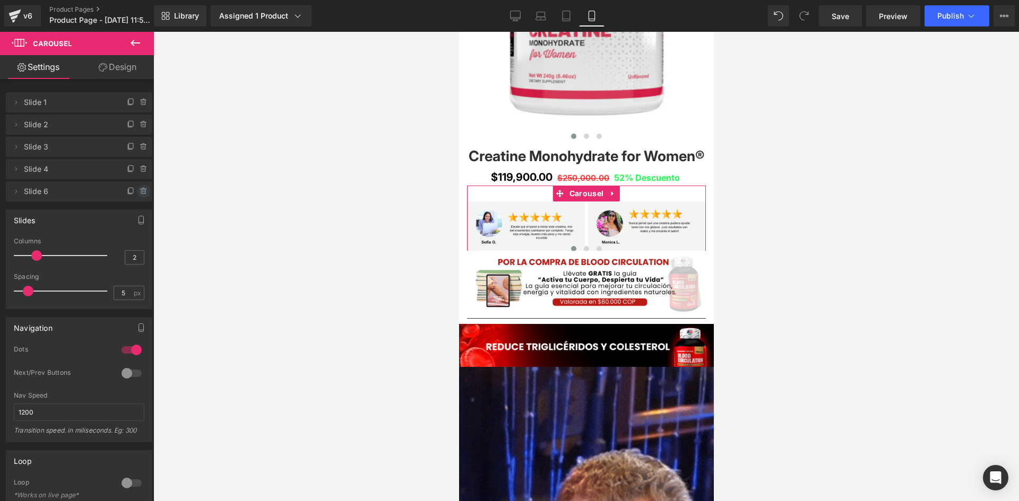
click at [140, 192] on icon at bounding box center [144, 191] width 8 height 8
click at [128, 194] on button "Delete" at bounding box center [132, 192] width 33 height 14
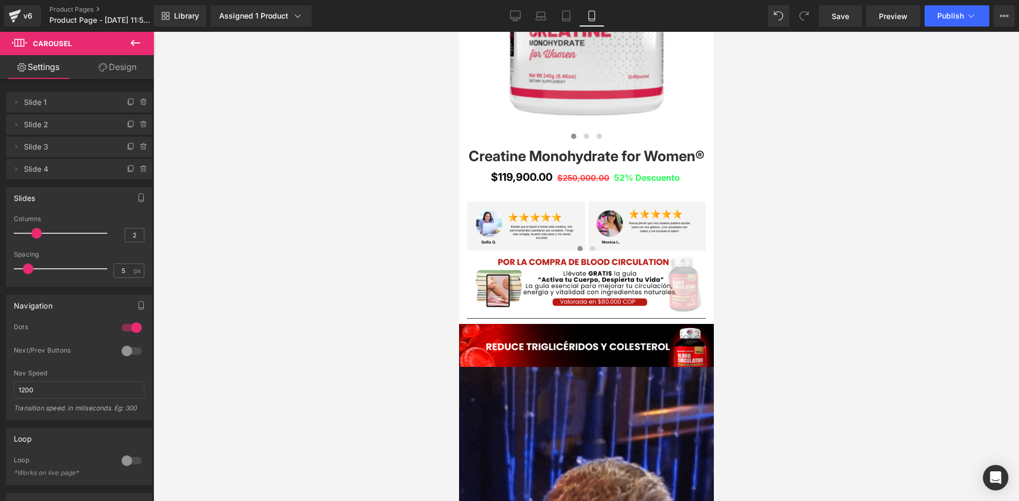
click at [271, 209] on div at bounding box center [585, 266] width 865 height 469
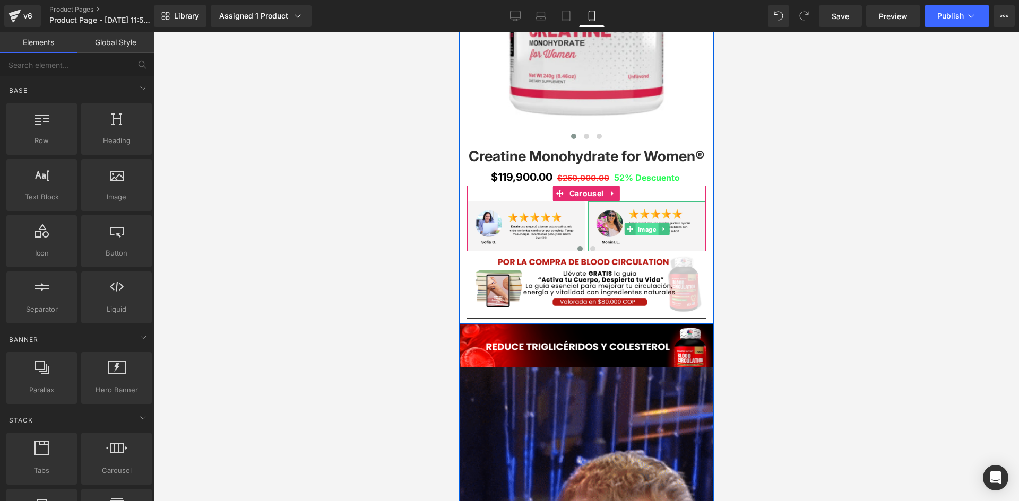
click at [642, 232] on span "Image" at bounding box center [645, 229] width 23 height 13
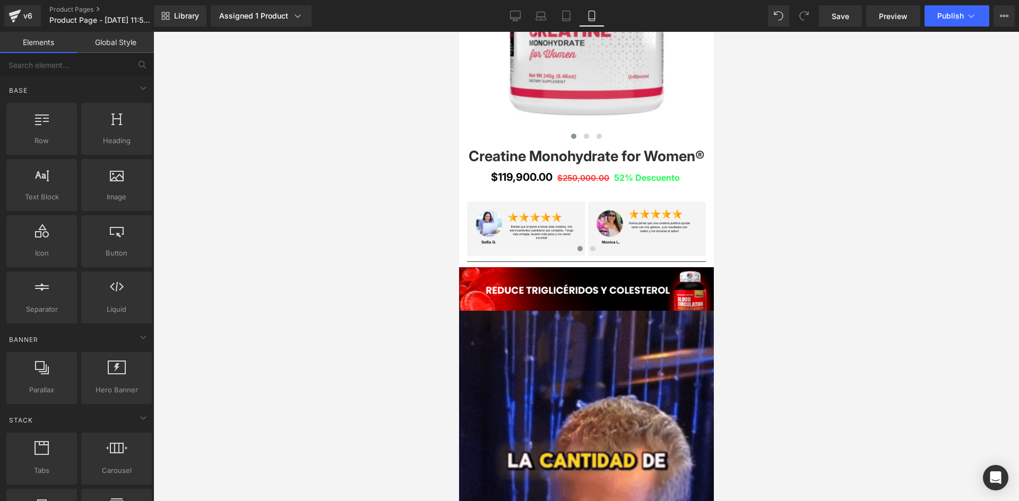
click at [243, 221] on div at bounding box center [585, 266] width 865 height 469
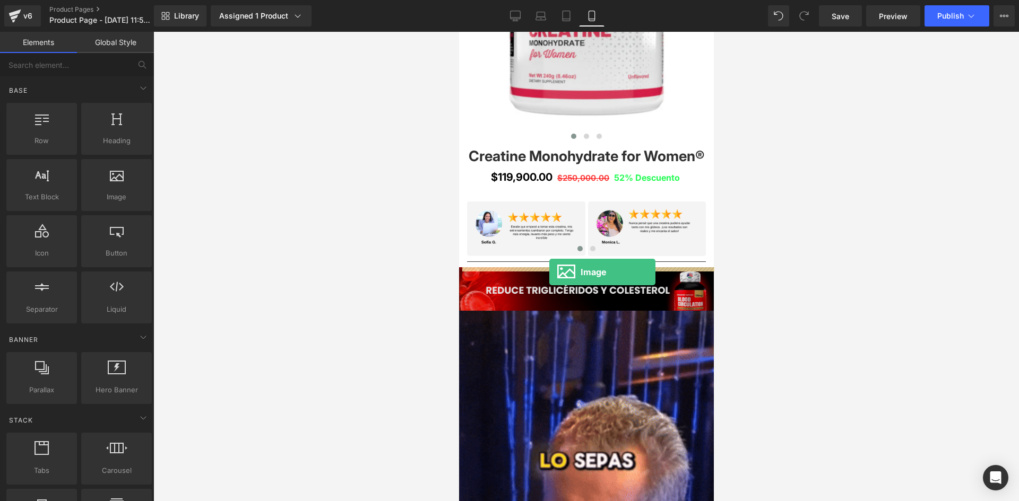
drag, startPoint x: 571, startPoint y: 218, endPoint x: 549, endPoint y: 272, distance: 59.2
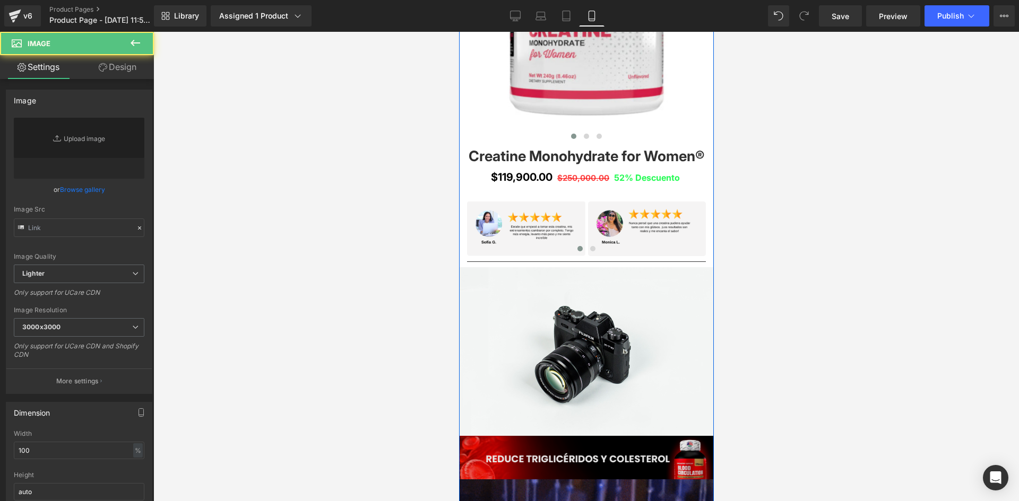
type input "//[DOMAIN_NAME][URL]"
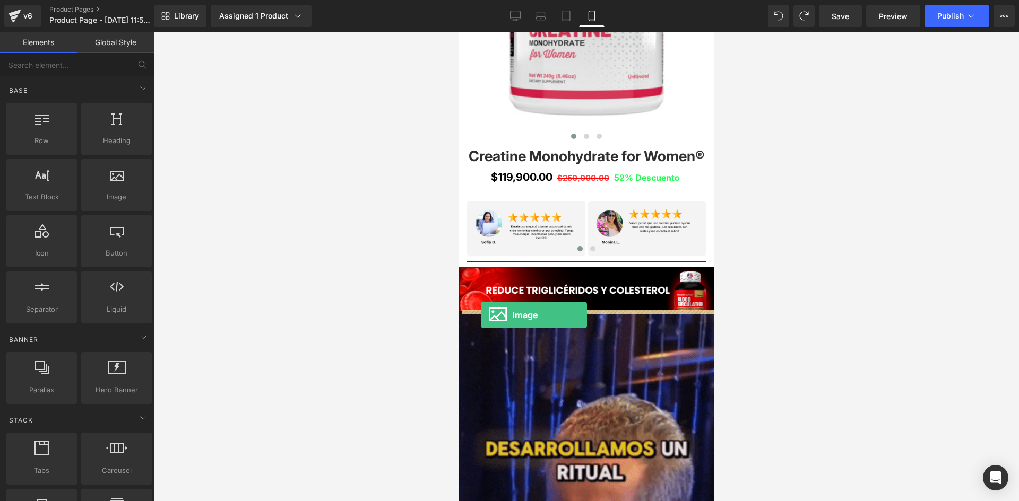
drag, startPoint x: 567, startPoint y: 220, endPoint x: 480, endPoint y: 315, distance: 129.2
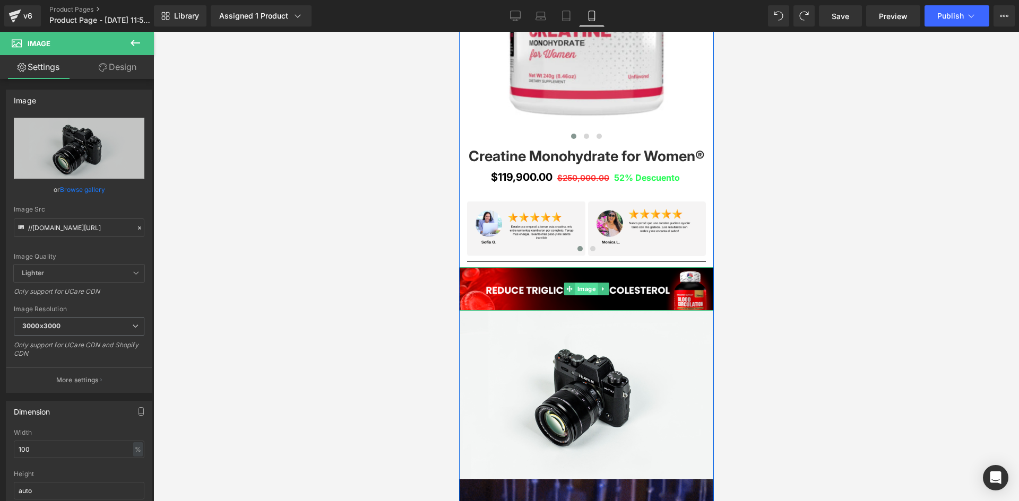
click at [583, 290] on span "Image" at bounding box center [586, 289] width 23 height 13
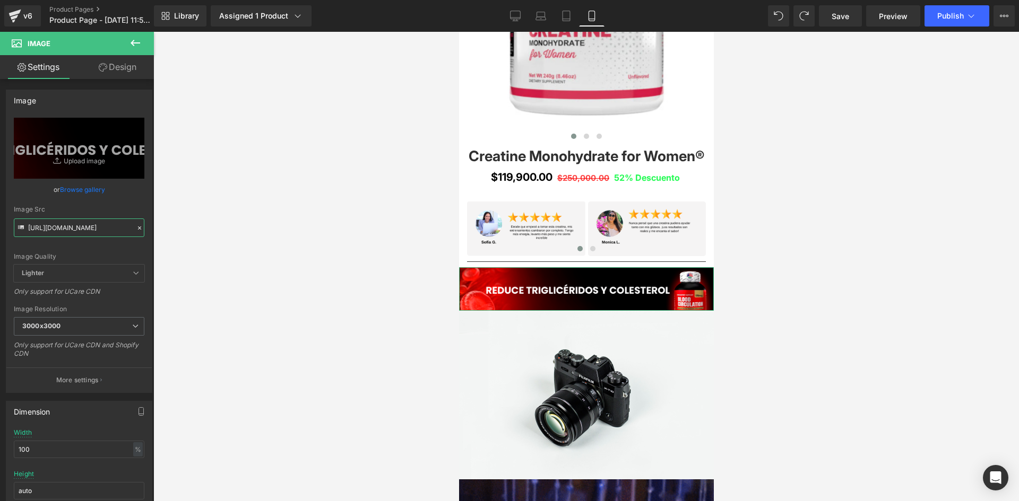
scroll to position [0, 31]
drag, startPoint x: 29, startPoint y: 227, endPoint x: 171, endPoint y: 248, distance: 144.3
click at [171, 248] on div "Image You are previewing how the will restyle your page. You can not edit Eleme…" at bounding box center [509, 259] width 1019 height 519
paste input "PZwRW76b/Pieza-3-3x"
type input "[URL][DOMAIN_NAME]"
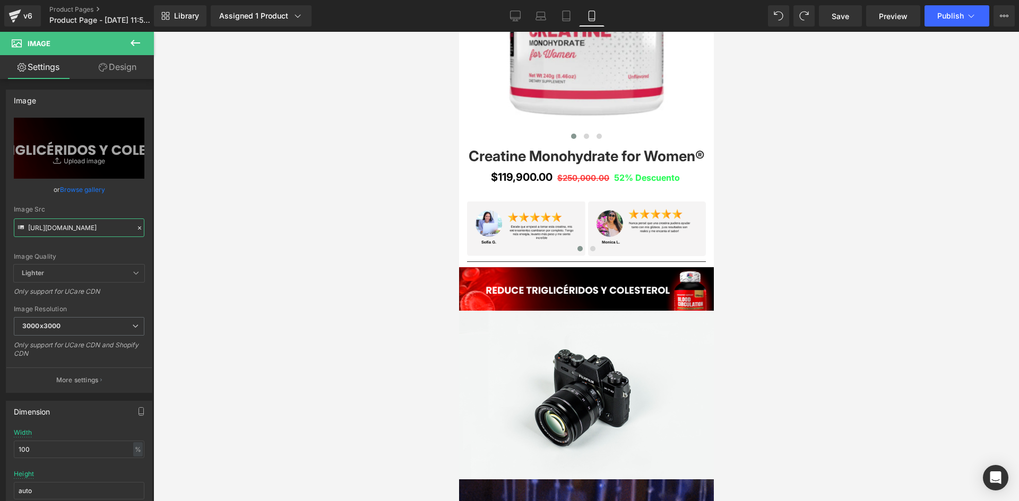
scroll to position [0, 32]
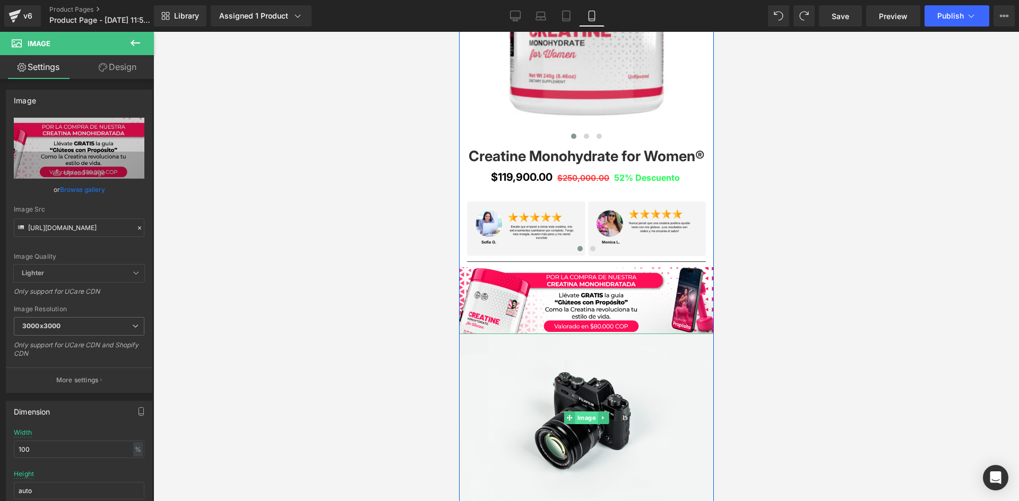
click at [583, 416] on span "Image" at bounding box center [586, 418] width 23 height 13
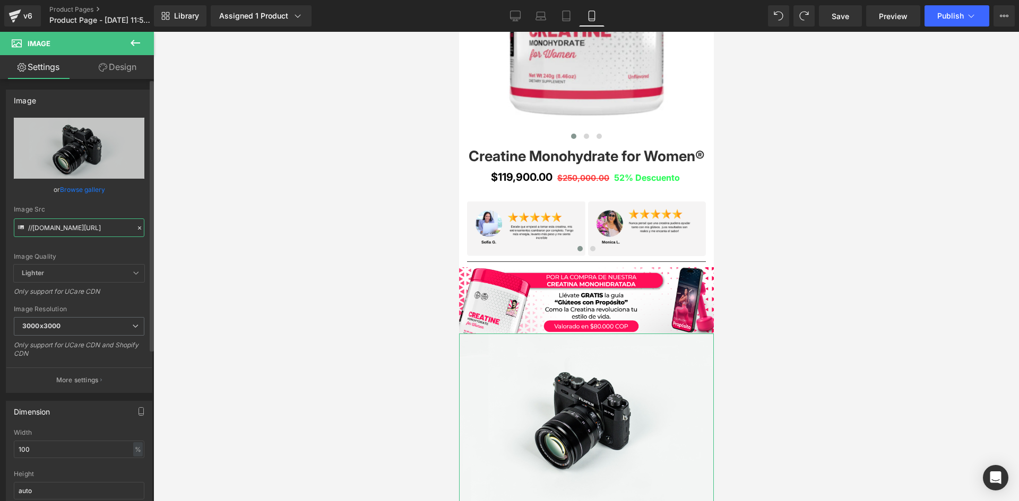
scroll to position [0, 65]
drag, startPoint x: 28, startPoint y: 229, endPoint x: 149, endPoint y: 226, distance: 121.0
click at [149, 226] on div "Image //[DOMAIN_NAME][URL] Replace Image Upload image or Browse gallery Image S…" at bounding box center [79, 237] width 159 height 311
paste input "[URL][DOMAIN_NAME][DOMAIN_NAME]"
type input "[URL][DOMAIN_NAME]"
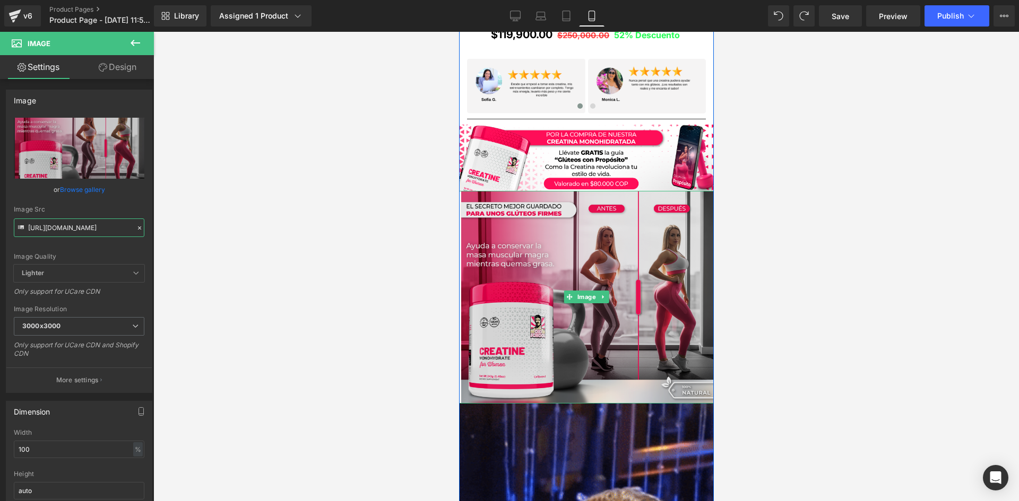
scroll to position [849, 0]
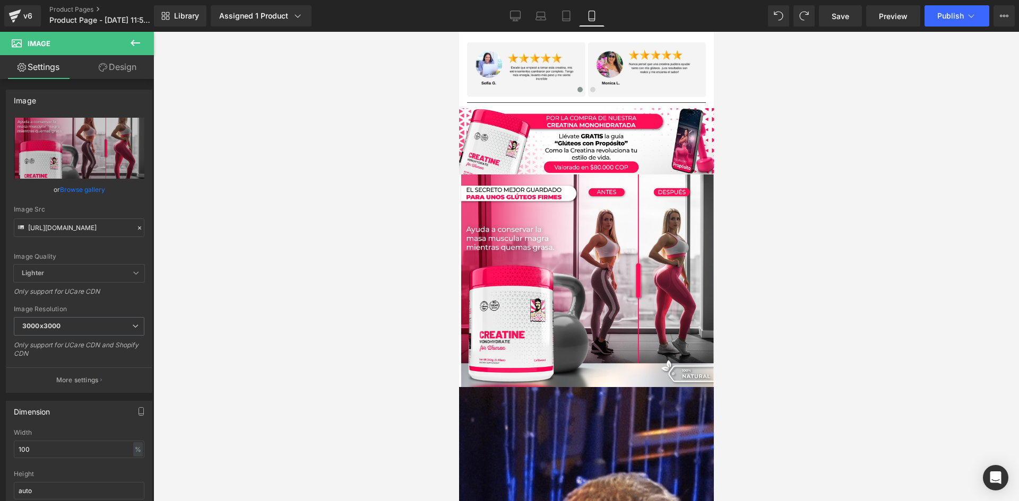
click at [338, 292] on div at bounding box center [585, 266] width 865 height 469
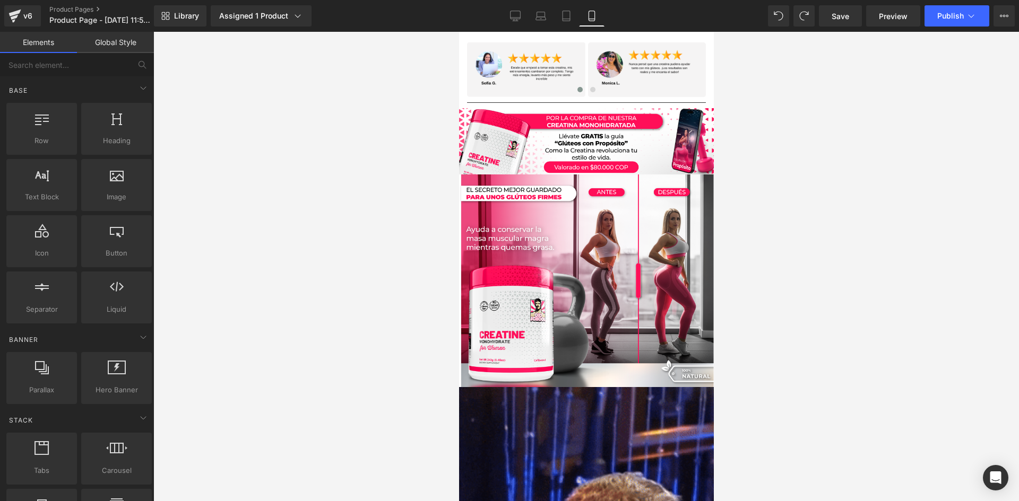
scroll to position [0, 0]
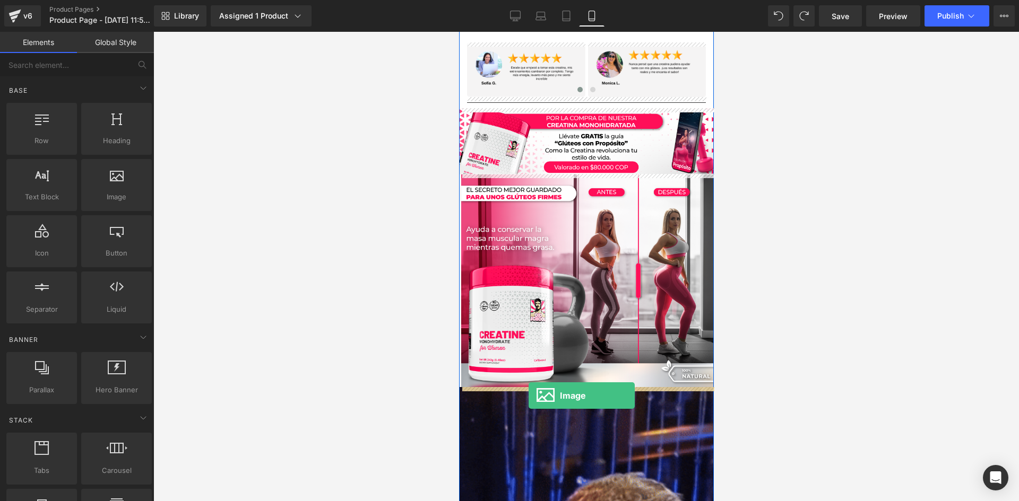
drag, startPoint x: 580, startPoint y: 216, endPoint x: 528, endPoint y: 396, distance: 186.8
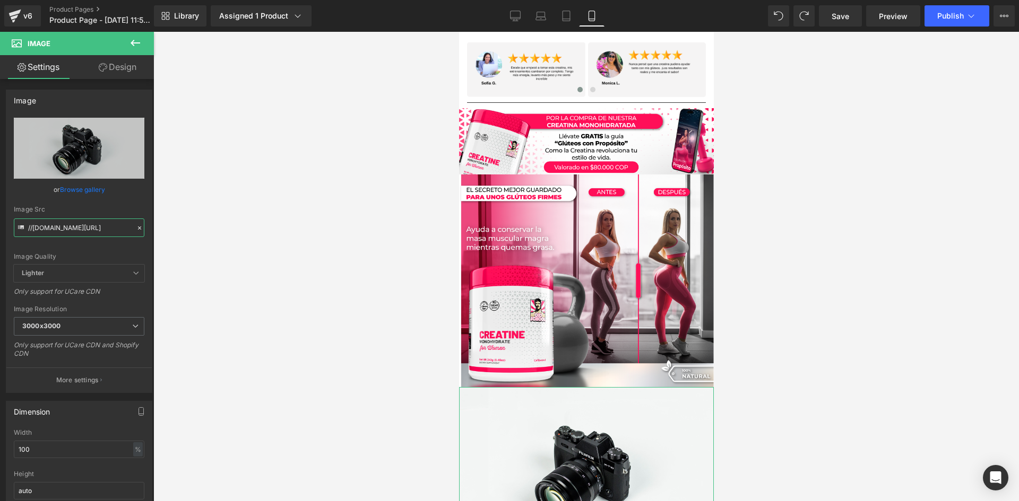
scroll to position [0, 65]
drag, startPoint x: 28, startPoint y: 227, endPoint x: 208, endPoint y: 232, distance: 180.5
click at [208, 232] on div "Image You are previewing how the will restyle your page. You can not edit Eleme…" at bounding box center [509, 259] width 1019 height 519
paste input "[URL][DOMAIN_NAME][DOMAIN_NAME]"
type input "[URL][DOMAIN_NAME]"
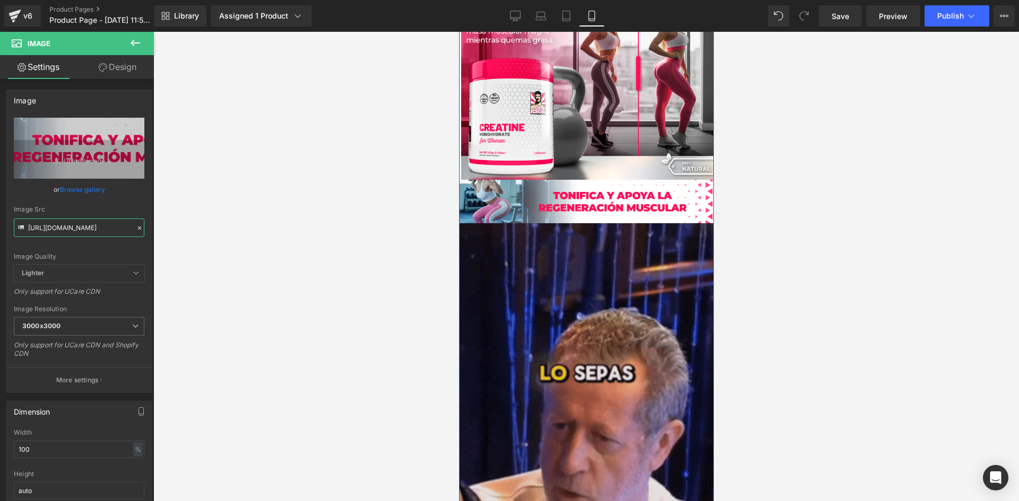
scroll to position [1061, 0]
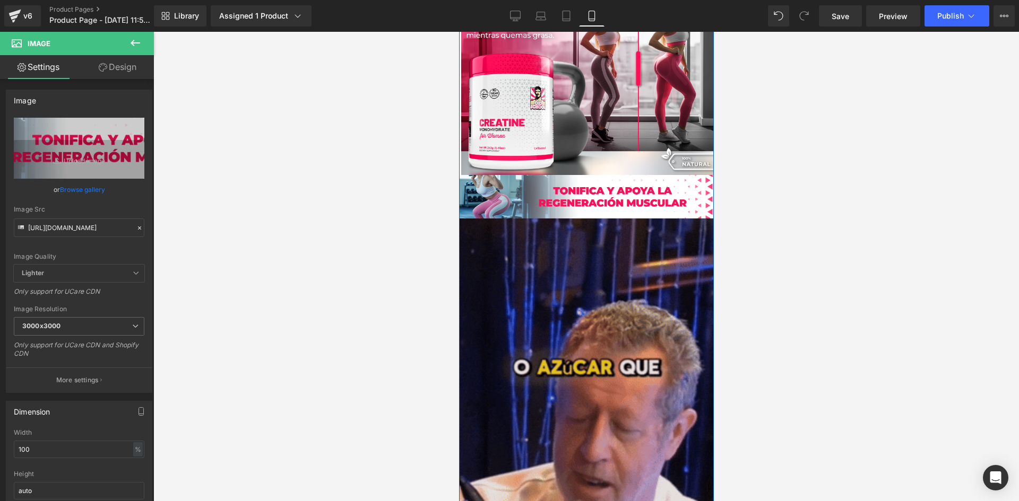
click at [570, 370] on img at bounding box center [585, 445] width 255 height 453
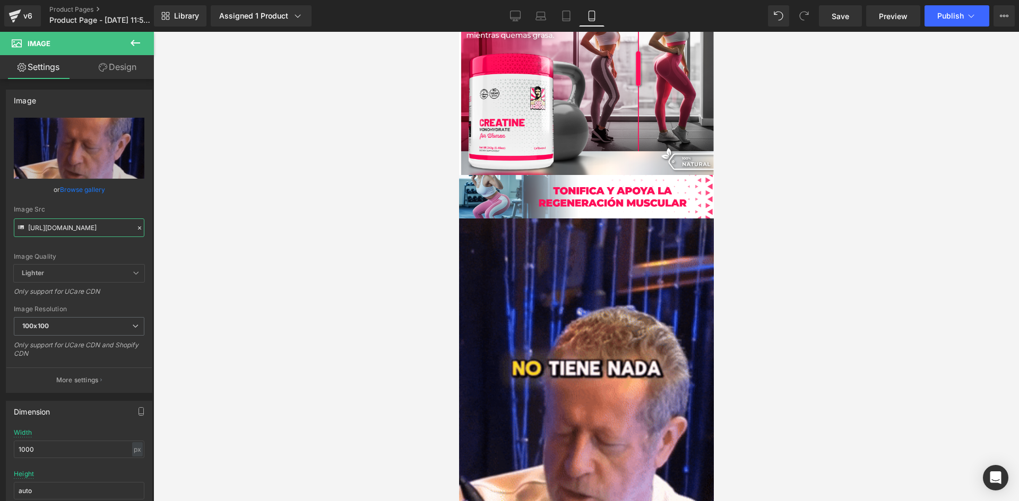
scroll to position [0, 543]
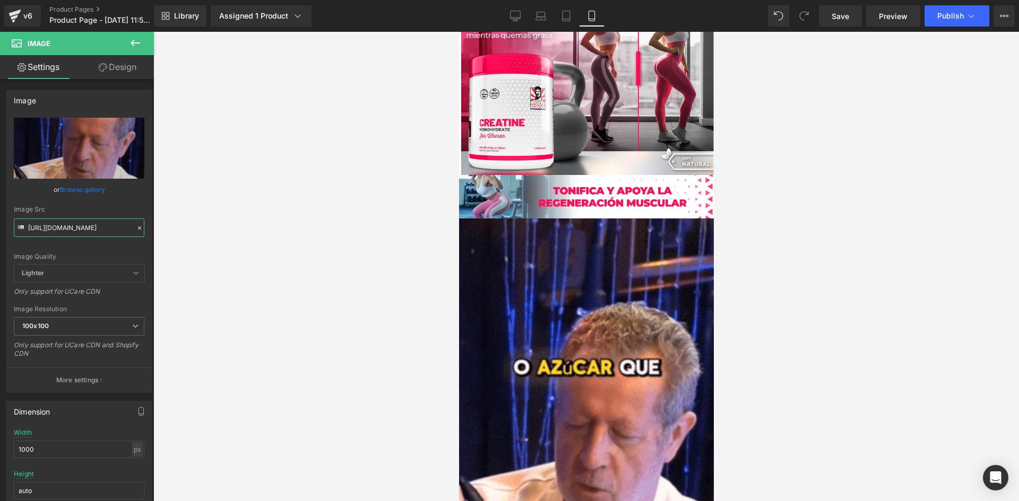
drag, startPoint x: 27, startPoint y: 227, endPoint x: 236, endPoint y: 243, distance: 209.6
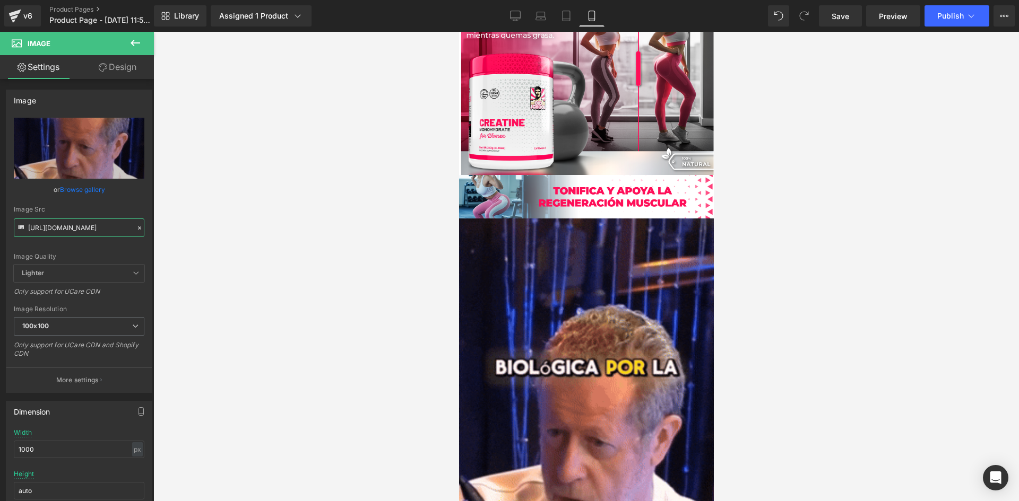
click at [236, 243] on div "Image You are previewing how the will restyle your page. You can not edit Eleme…" at bounding box center [509, 259] width 1019 height 519
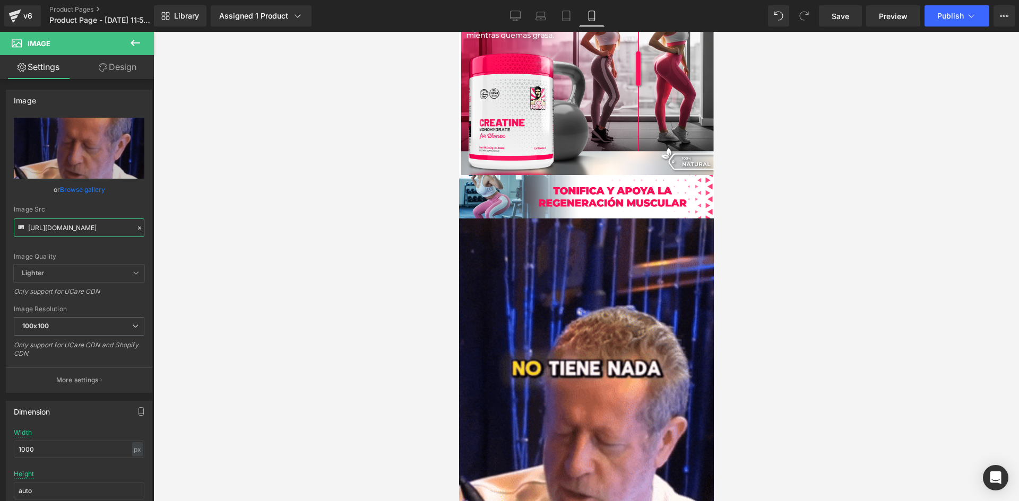
paste input "[DOMAIN_NAME][URL]"
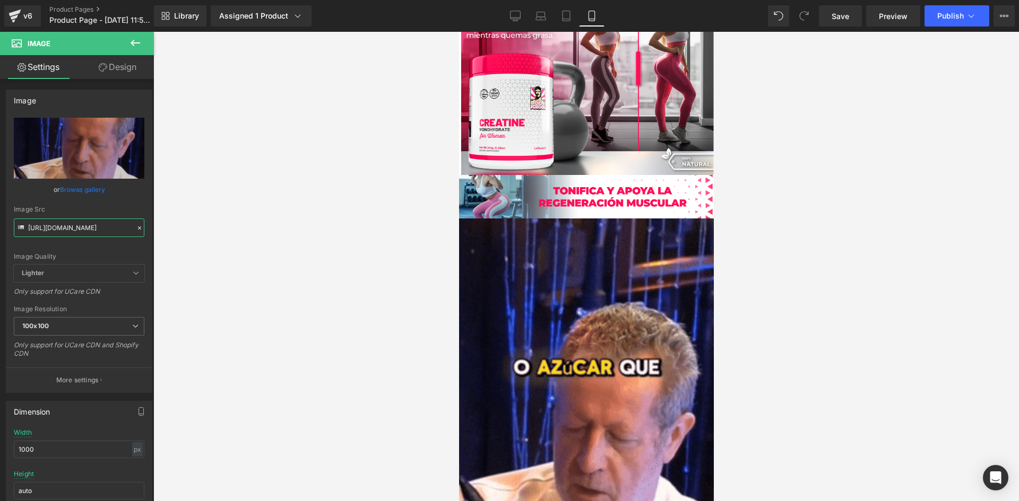
type input "[URL][DOMAIN_NAME]"
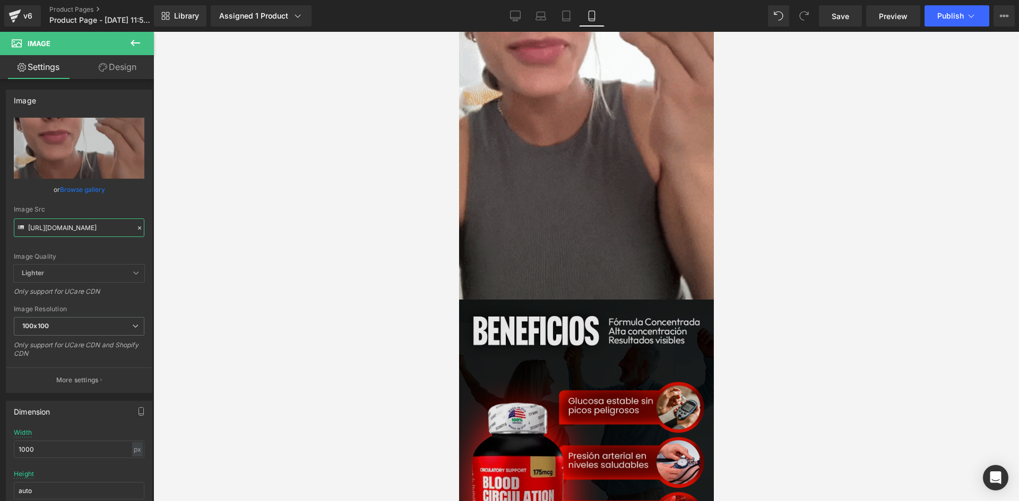
scroll to position [1538, 0]
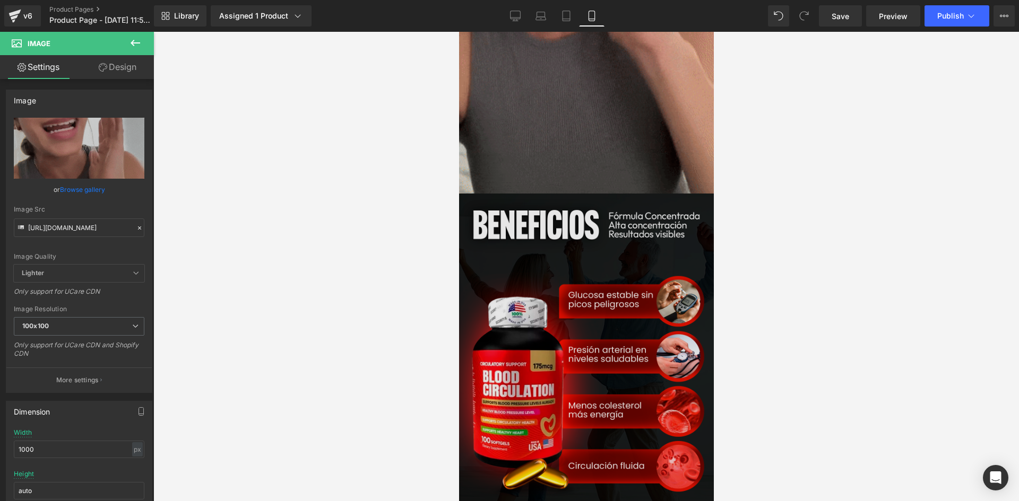
click at [605, 349] on img at bounding box center [585, 377] width 255 height 366
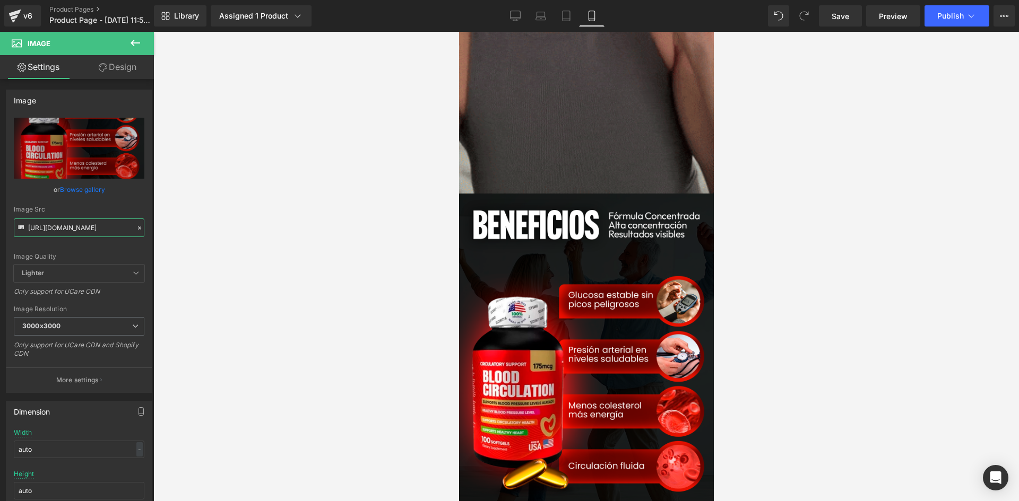
scroll to position [0, 35]
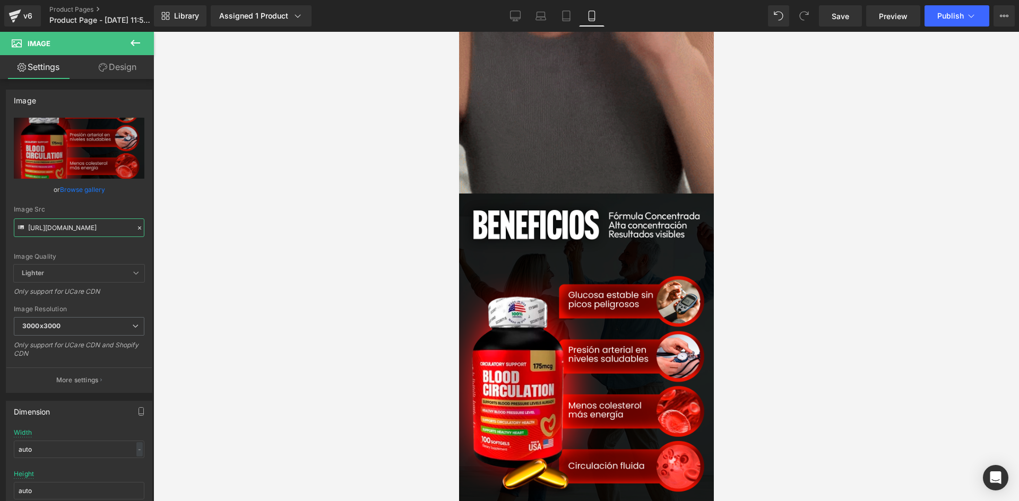
drag, startPoint x: 27, startPoint y: 227, endPoint x: 206, endPoint y: 248, distance: 180.5
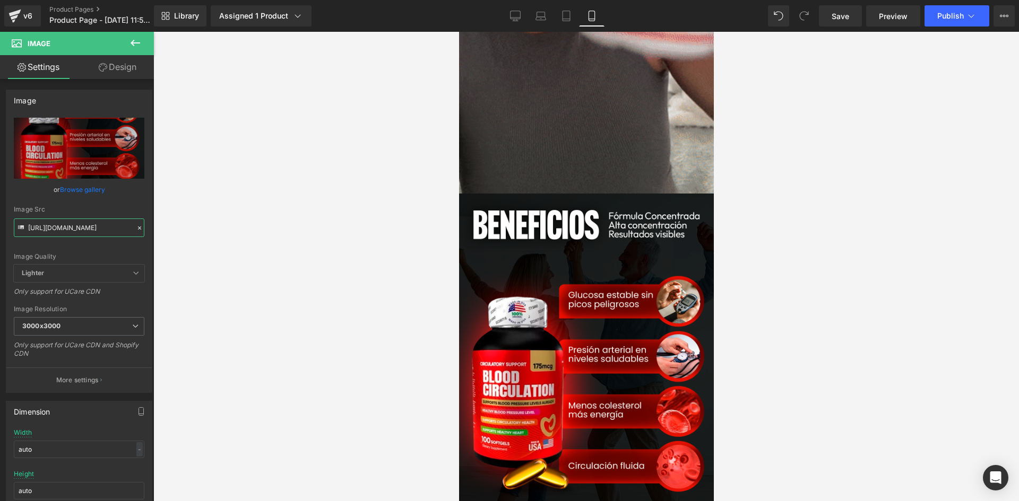
click at [206, 248] on div "Image You are previewing how the will restyle your page. You can not edit Eleme…" at bounding box center [509, 259] width 1019 height 519
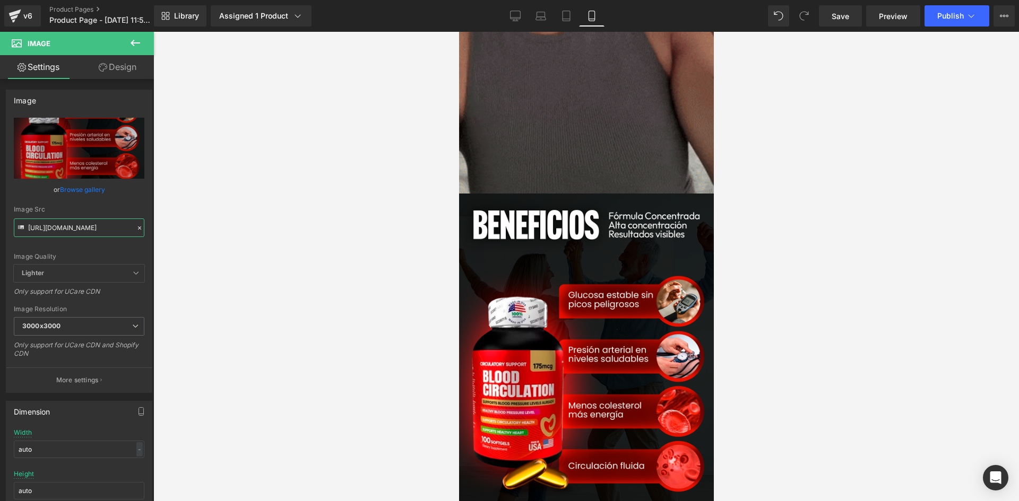
paste input "ch814NQL/Pieza-6-3x"
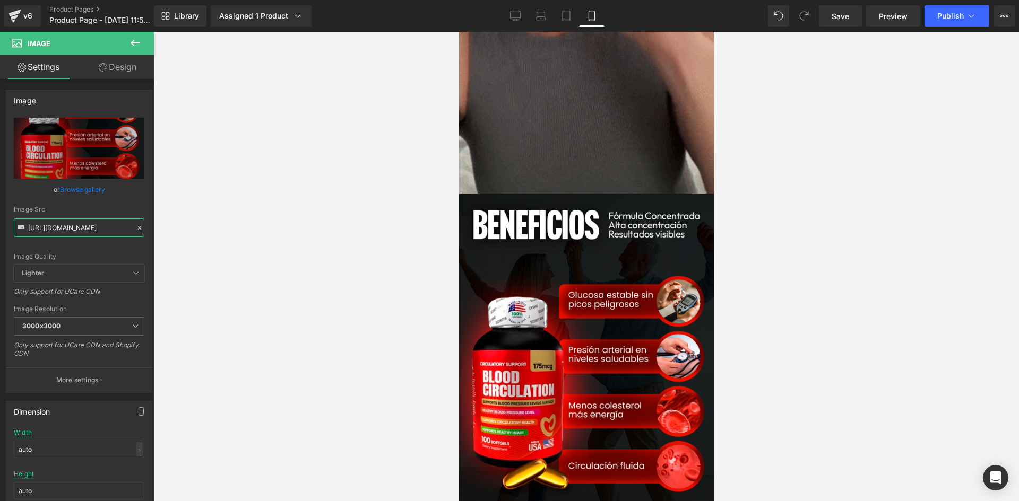
type input "[URL][DOMAIN_NAME]"
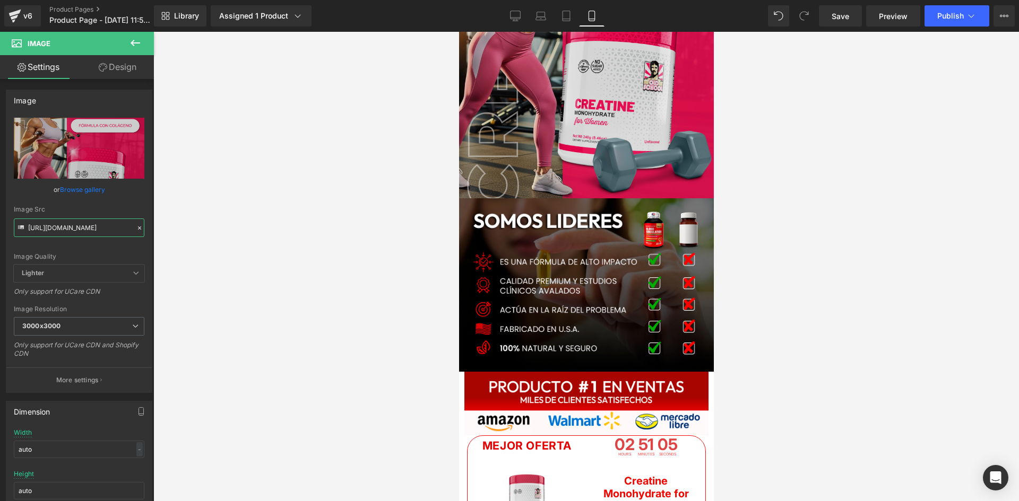
scroll to position [1910, 0]
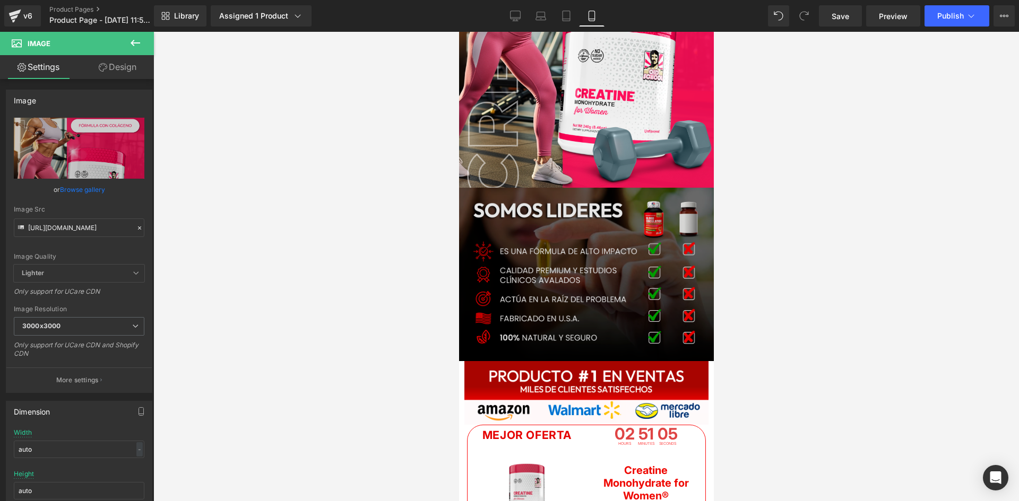
click at [598, 303] on img at bounding box center [585, 274] width 255 height 173
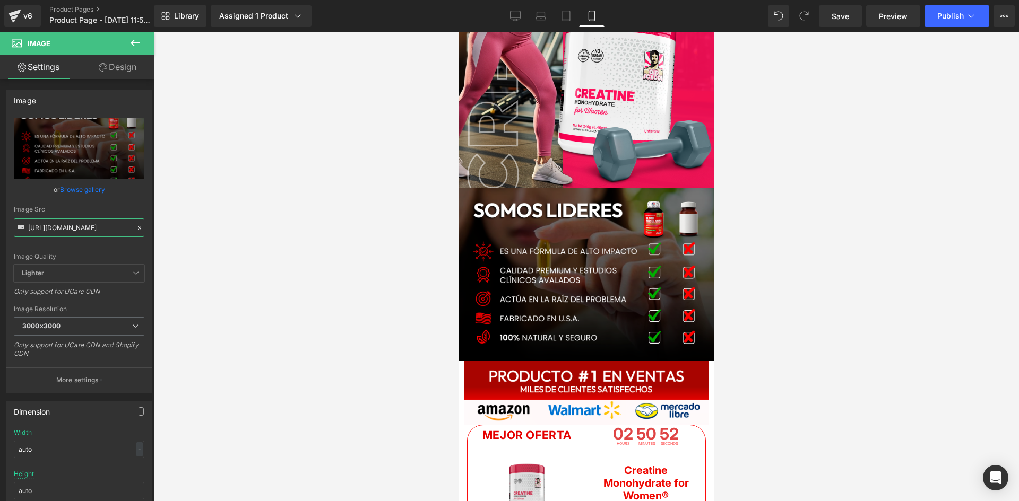
scroll to position [0, 37]
drag, startPoint x: 29, startPoint y: 225, endPoint x: 187, endPoint y: 227, distance: 158.6
click at [187, 227] on div "Image You are previewing how the will restyle your page. You can not edit Eleme…" at bounding box center [509, 259] width 1019 height 519
paste input "Gvv7L8db/Pieza-7-3x"
type input "[URL][DOMAIN_NAME]"
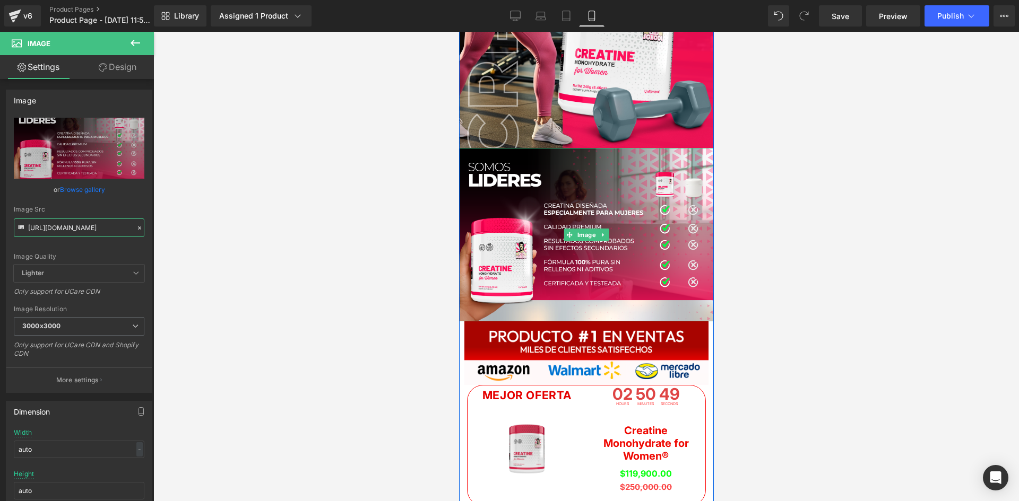
scroll to position [2016, 0]
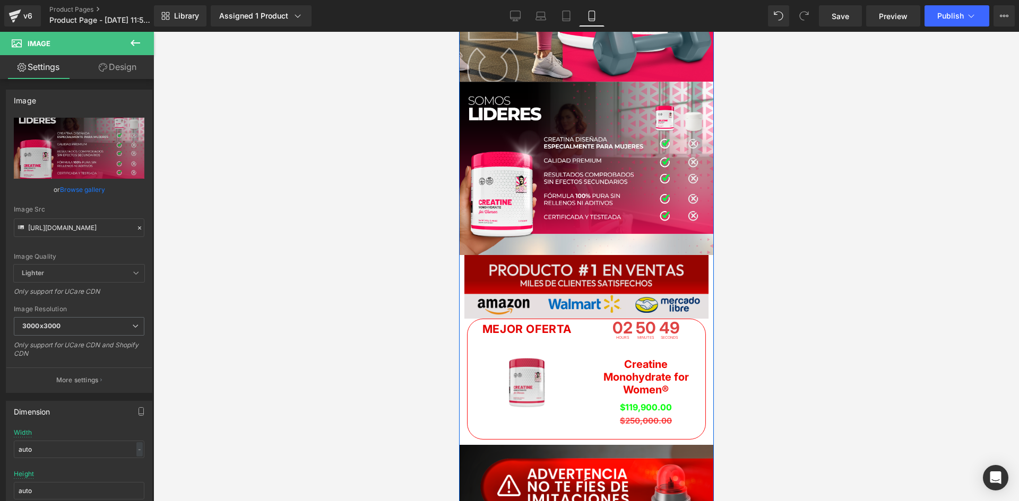
click at [586, 286] on div "Image" at bounding box center [586, 286] width 244 height 63
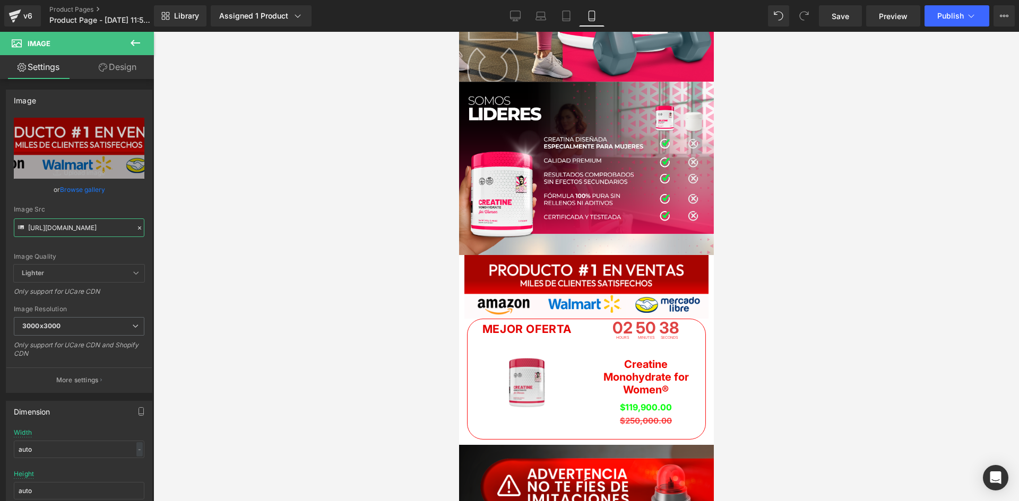
scroll to position [0, 36]
drag, startPoint x: 27, startPoint y: 229, endPoint x: 225, endPoint y: 245, distance: 199.1
click at [225, 245] on div "Image You are previewing how the will restyle your page. You can not edit Eleme…" at bounding box center [509, 259] width 1019 height 519
paste input "6cRTTjy2/raw-amazon-10"
type input "[URL][DOMAIN_NAME]"
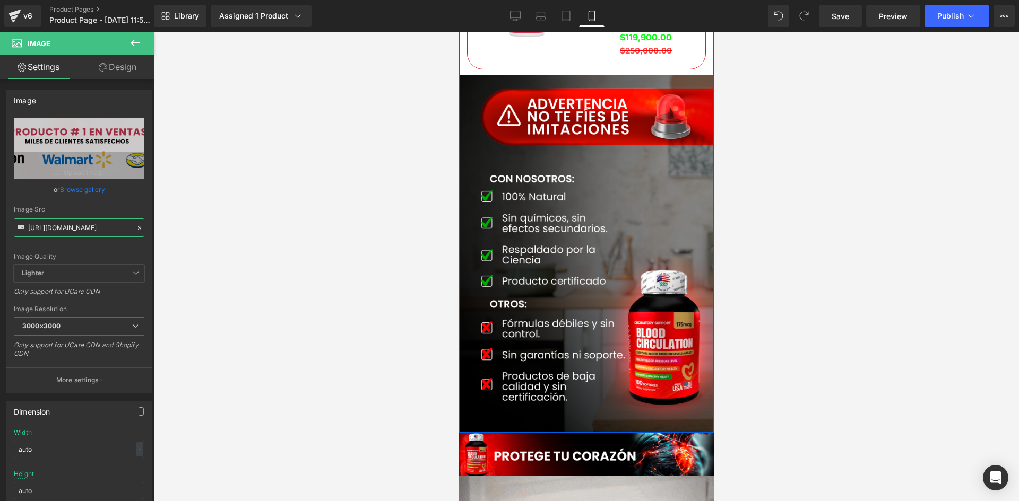
scroll to position [2387, 0]
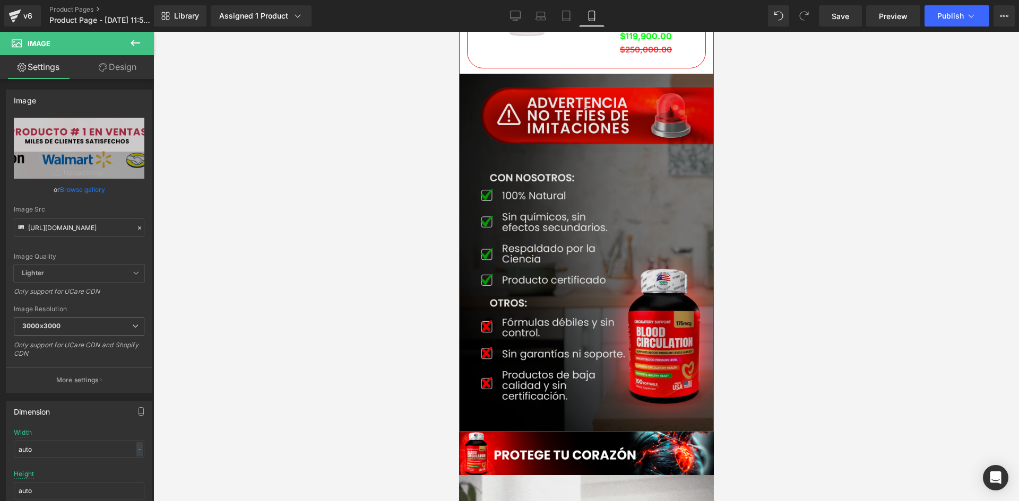
click at [581, 271] on img at bounding box center [585, 253] width 255 height 359
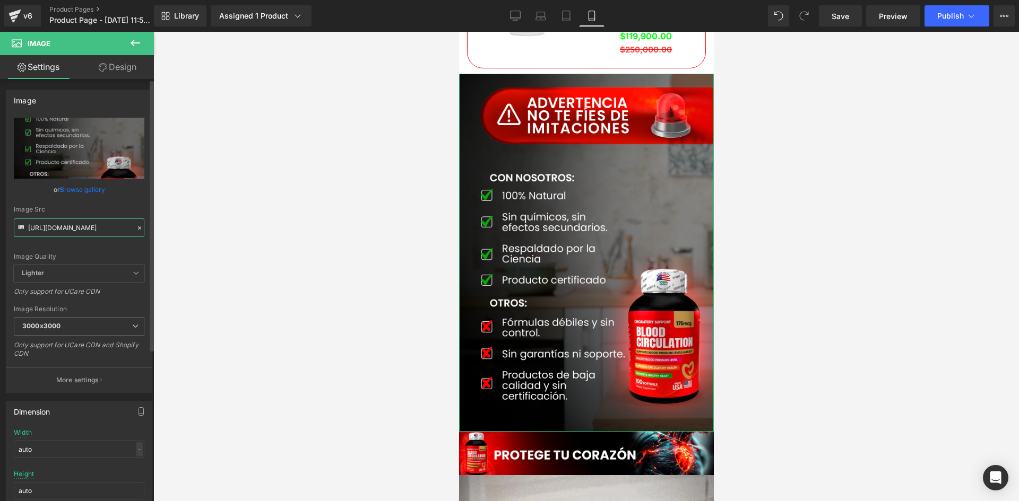
scroll to position [0, 31]
drag, startPoint x: 28, startPoint y: 231, endPoint x: 143, endPoint y: 237, distance: 114.7
click at [143, 237] on div "[URL][DOMAIN_NAME] Replace Image Upload image or Browse gallery Image Src [URL]…" at bounding box center [78, 255] width 145 height 275
paste input "d0Tb12rj/kikipi"
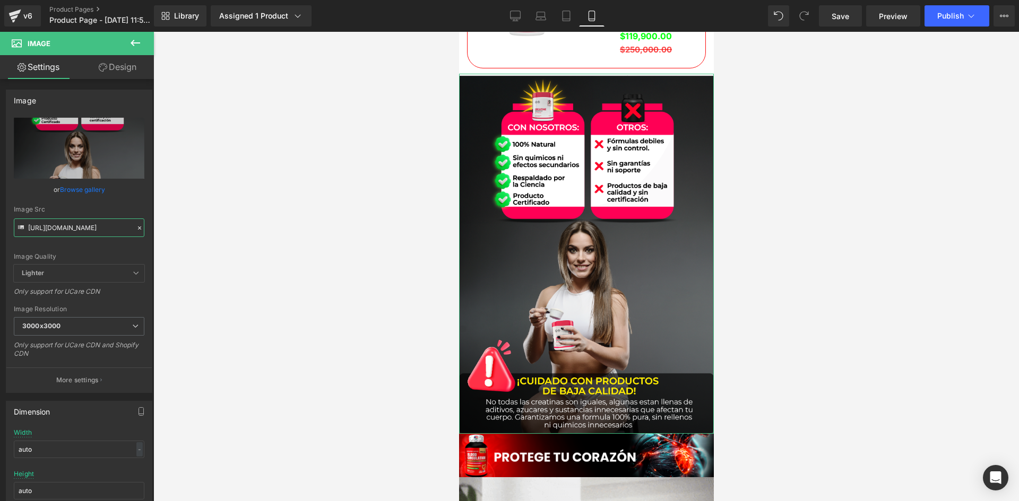
scroll to position [0, 6]
drag, startPoint x: 27, startPoint y: 227, endPoint x: 204, endPoint y: 245, distance: 178.1
click at [204, 245] on div "Image You are previewing how the will restyle your page. You can not edit Eleme…" at bounding box center [509, 259] width 1019 height 519
paste input "Md2X37y/raw-5-5"
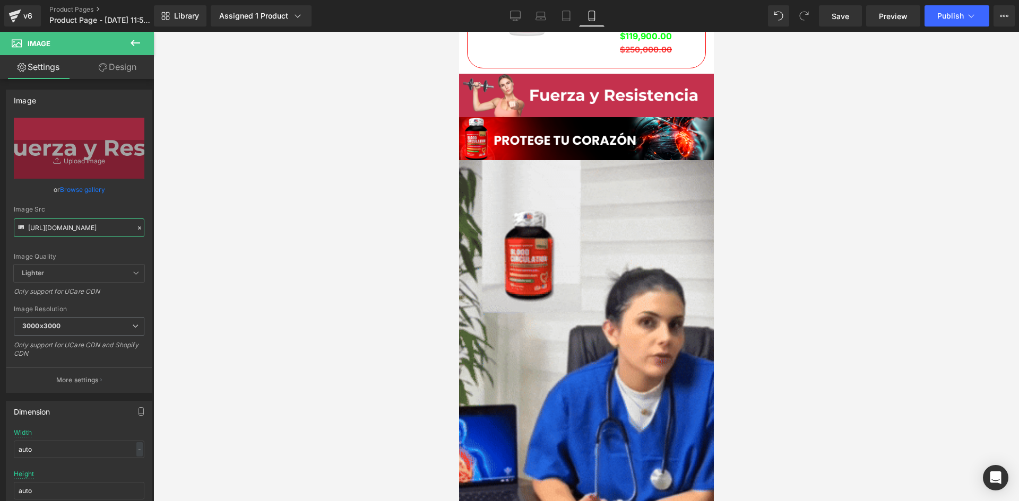
type input "[URL][DOMAIN_NAME]"
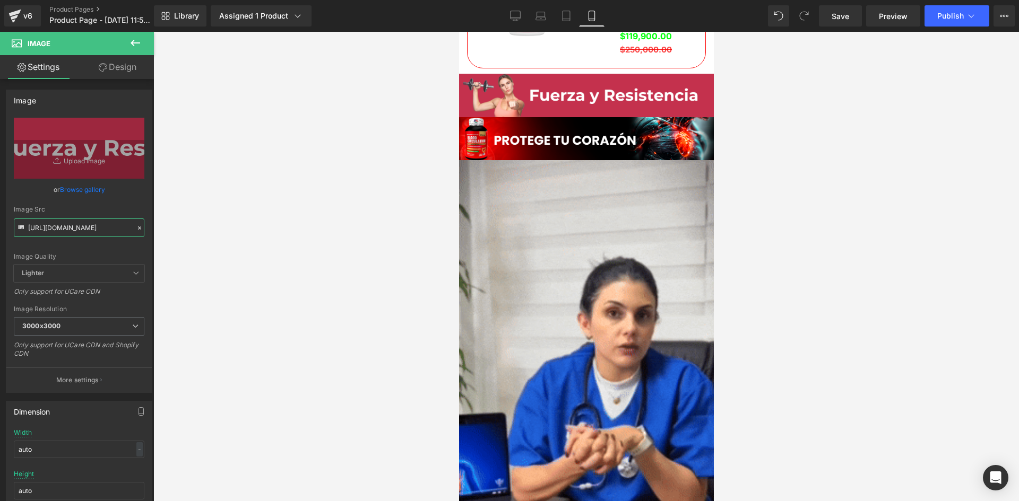
scroll to position [0, 6]
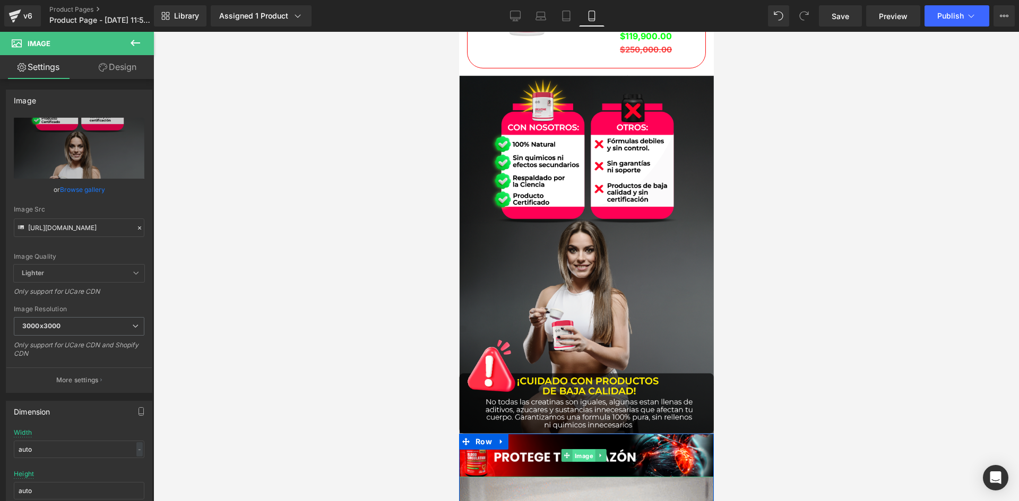
click at [580, 459] on span "Image" at bounding box center [583, 456] width 23 height 13
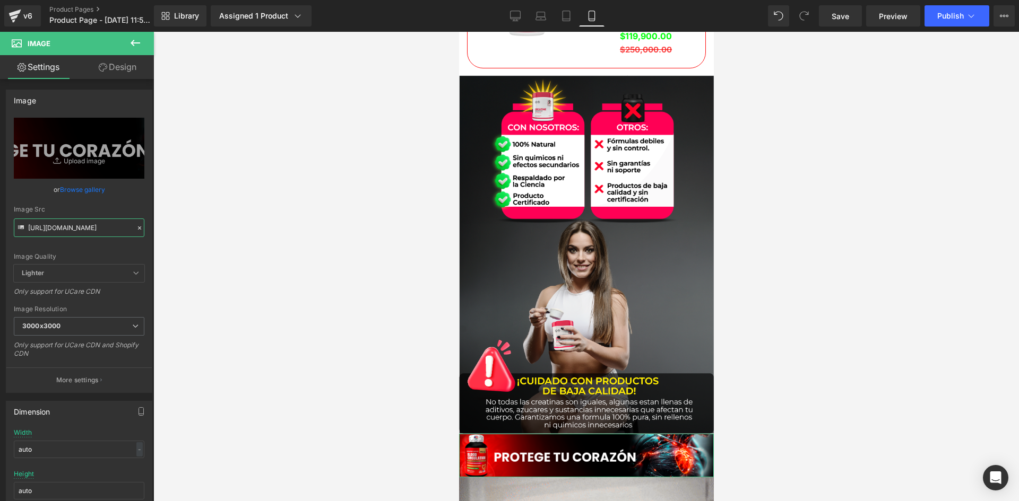
scroll to position [0, 39]
drag, startPoint x: 28, startPoint y: 226, endPoint x: 202, endPoint y: 241, distance: 174.1
click at [202, 241] on div "Image You are previewing how the will restyle your page. You can not edit Eleme…" at bounding box center [509, 259] width 1019 height 519
paste input "Md2X37y/raw-5-"
type input "[URL][DOMAIN_NAME]"
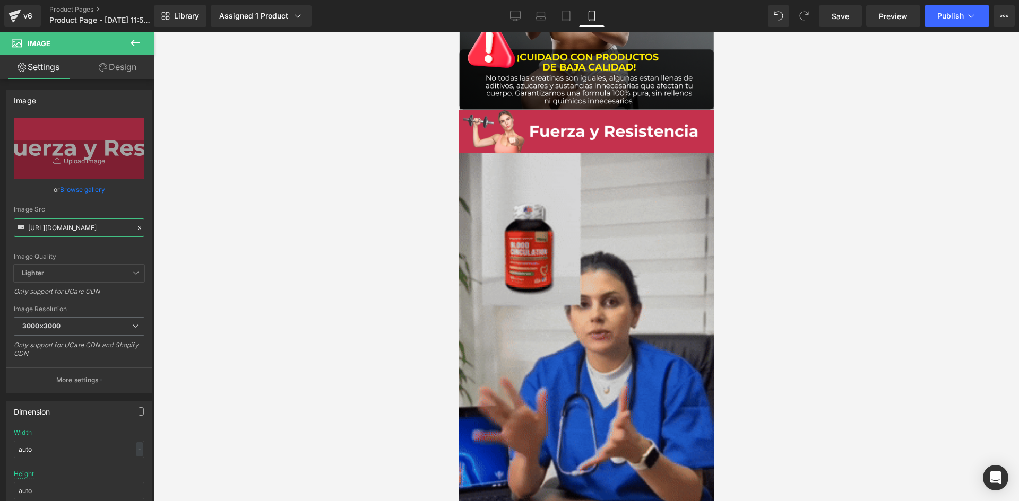
scroll to position [2812, 0]
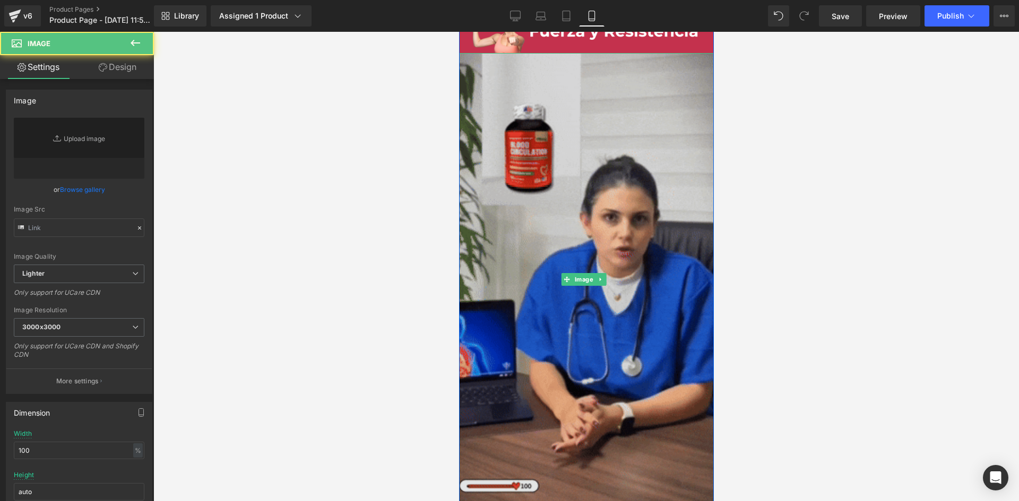
click at [596, 307] on img at bounding box center [585, 279] width 255 height 453
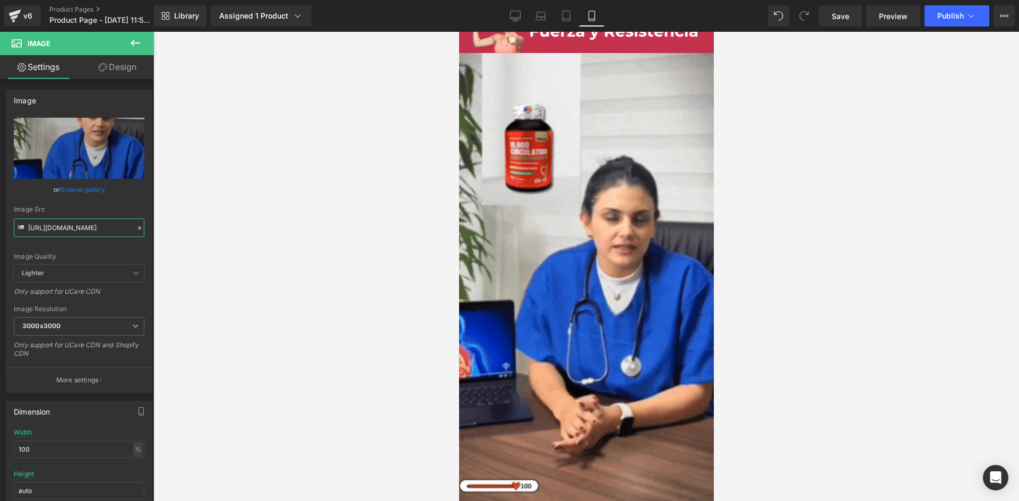
scroll to position [0, 534]
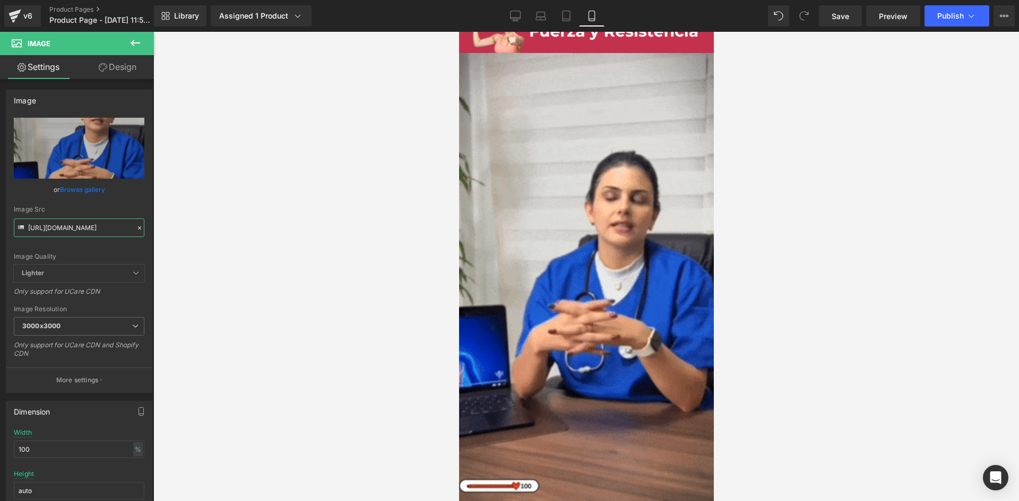
drag, startPoint x: 29, startPoint y: 229, endPoint x: 192, endPoint y: 229, distance: 162.9
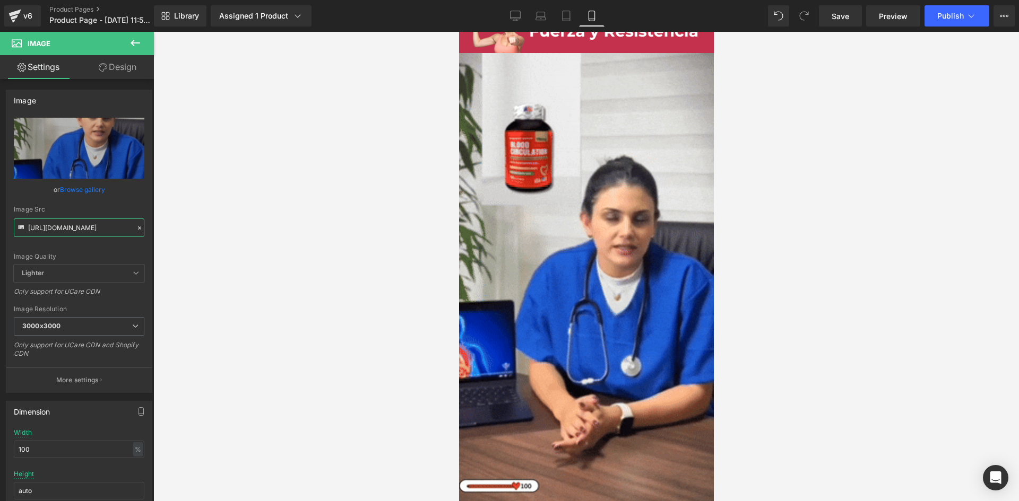
click at [192, 229] on div "Image You are previewing how the will restyle your page. You can not edit Eleme…" at bounding box center [509, 259] width 1019 height 519
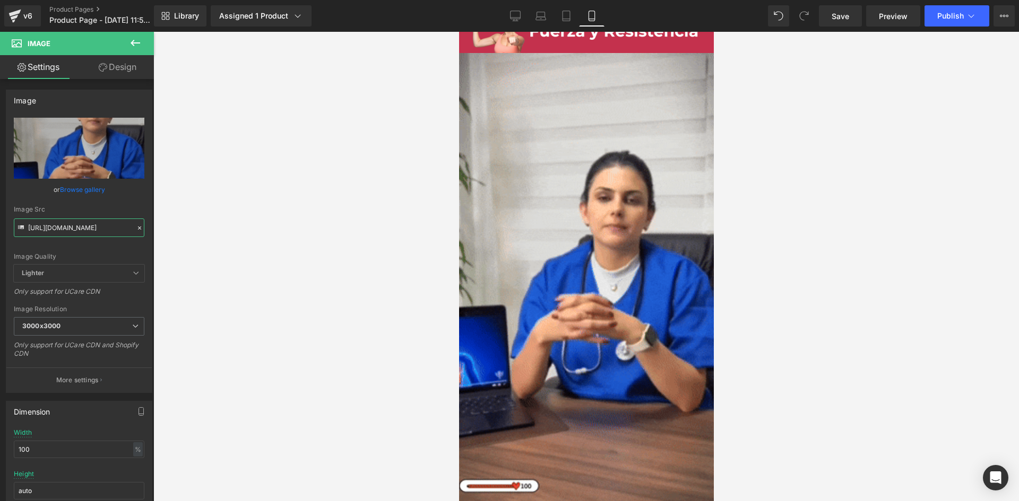
paste input "2.giphy.com/media/v1.Y2lkPTc5MGI3NjExZD"
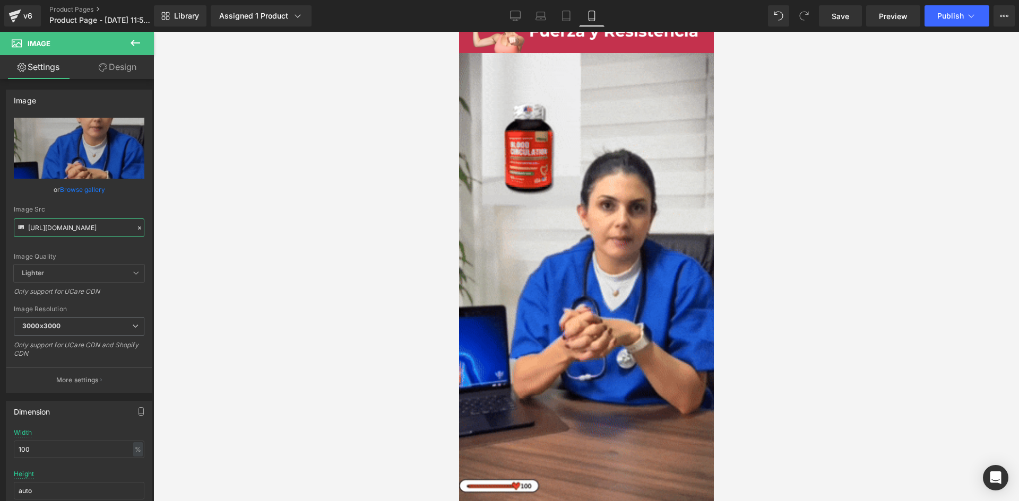
type input "https://media2.giphy.com/media/v1.Y2lkPTc5MGI3NjExZD"
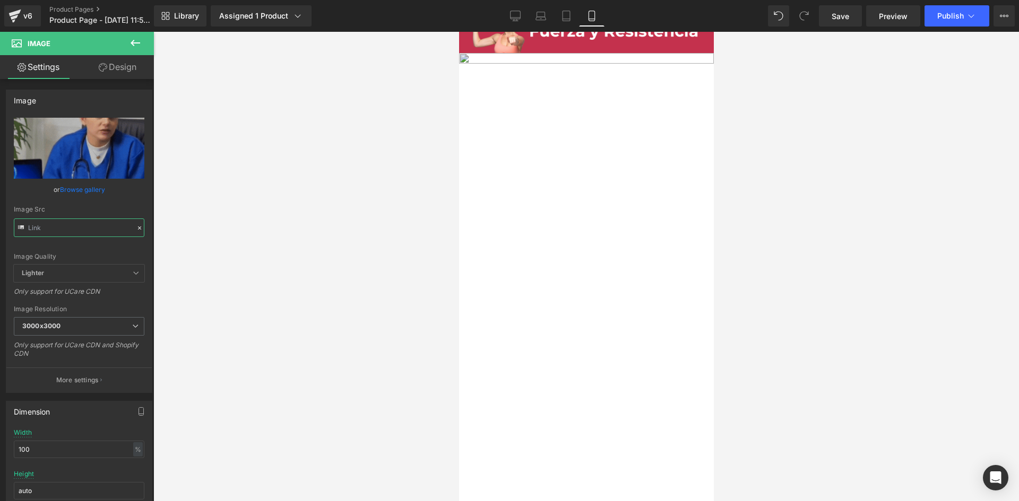
scroll to position [0, 0]
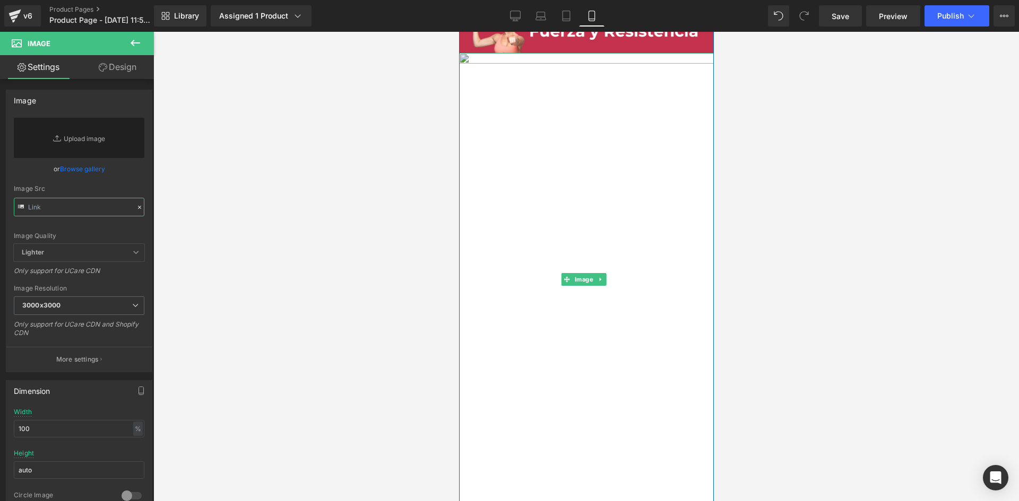
paste input "https://media2.giphy.com/media/v1.Y2lkPTc5MGI3NjExZD"
type input "https://media2.giphy.com/media/v1.Y2lkPTc5MGI3NjExZD"
click at [35, 210] on input "text" at bounding box center [79, 207] width 131 height 19
click at [25, 207] on icon at bounding box center [21, 208] width 12 height 12
click at [32, 206] on input "text" at bounding box center [79, 207] width 131 height 19
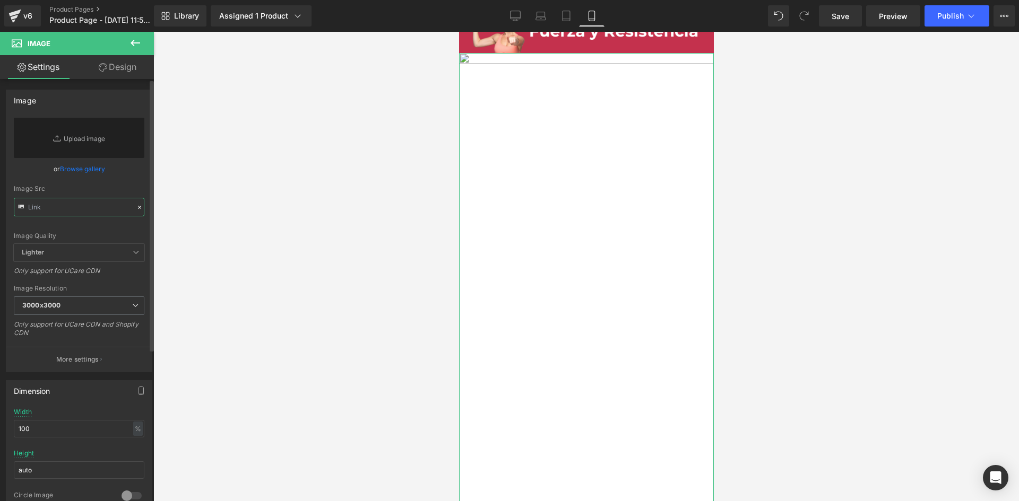
paste input "https://media2.giphy.com/media/v1.Y2lkPTc5MGI3NjExZDJ1cjZyMWpvODB3b3NnZmtlNHlmc…"
type input "https://media2.giphy.com/media/v1.Y2lkPTc5MGI3NjExZDJ1cjZyMWpvODB3b3NnZmtlNHlmc…"
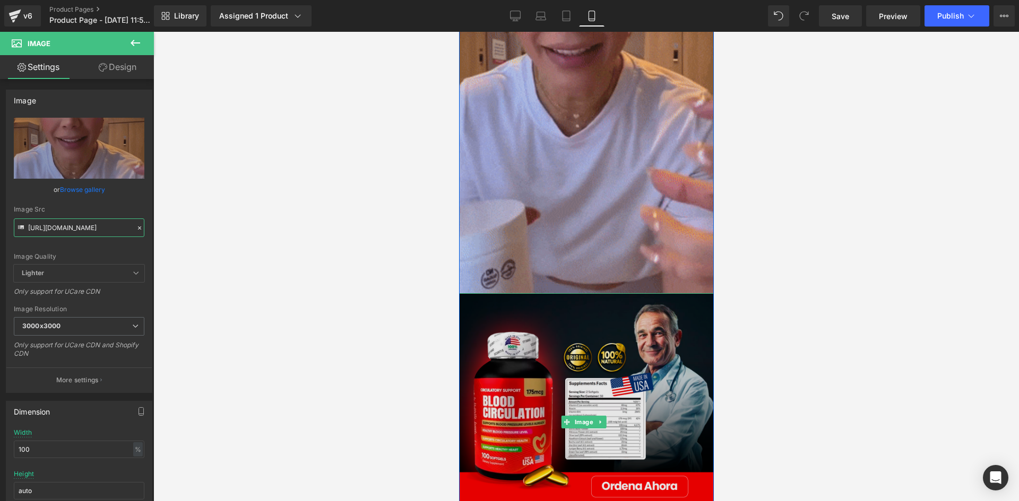
scroll to position [3130, 0]
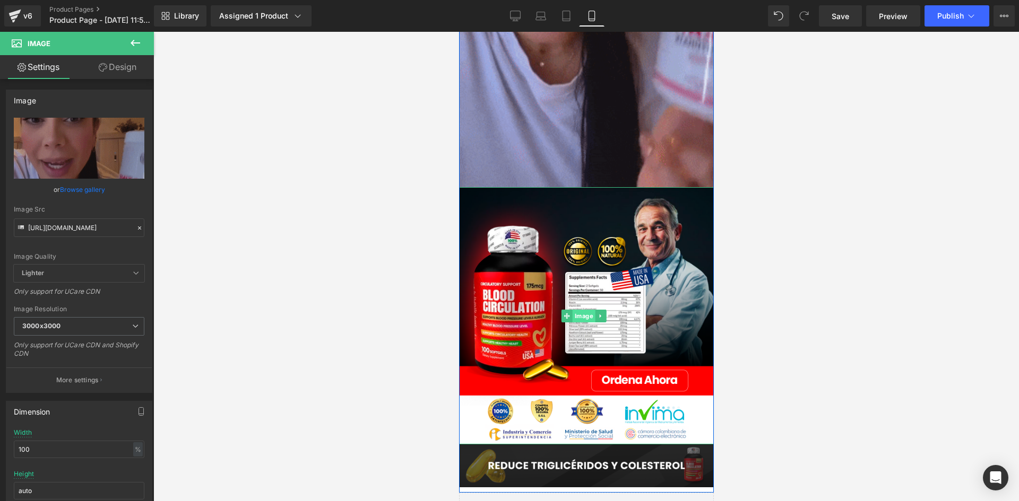
click at [580, 310] on span "Image" at bounding box center [583, 316] width 23 height 13
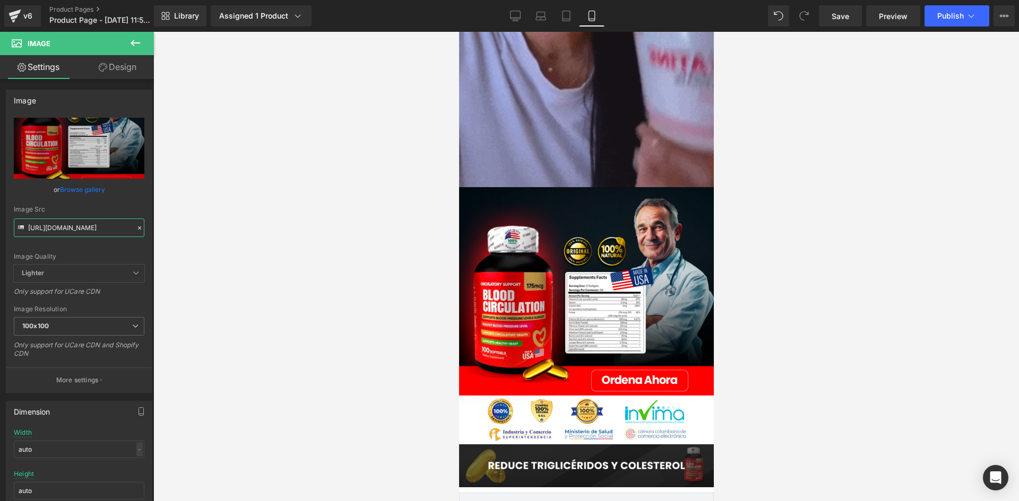
drag, startPoint x: 28, startPoint y: 228, endPoint x: 224, endPoint y: 244, distance: 196.9
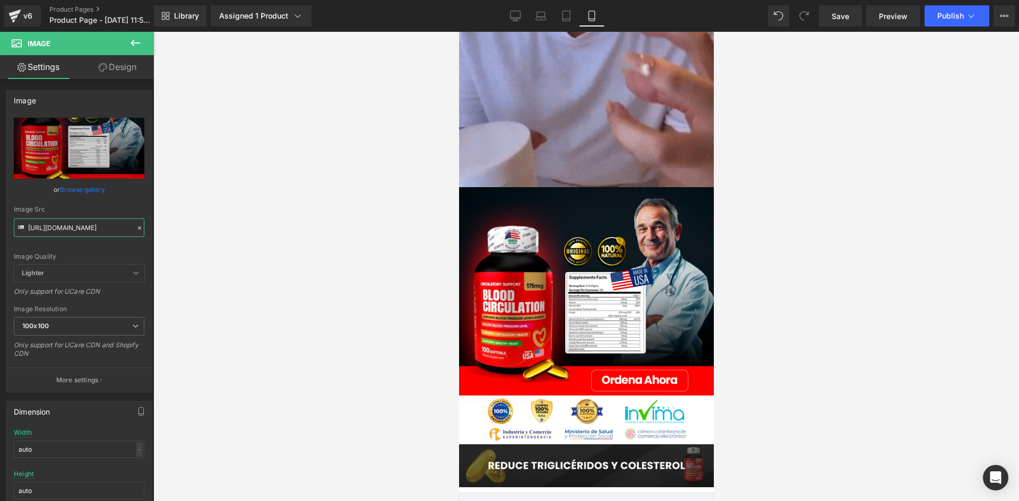
click at [224, 244] on div "Image You are previewing how the will restyle your page. You can not edit Eleme…" at bounding box center [509, 259] width 1019 height 519
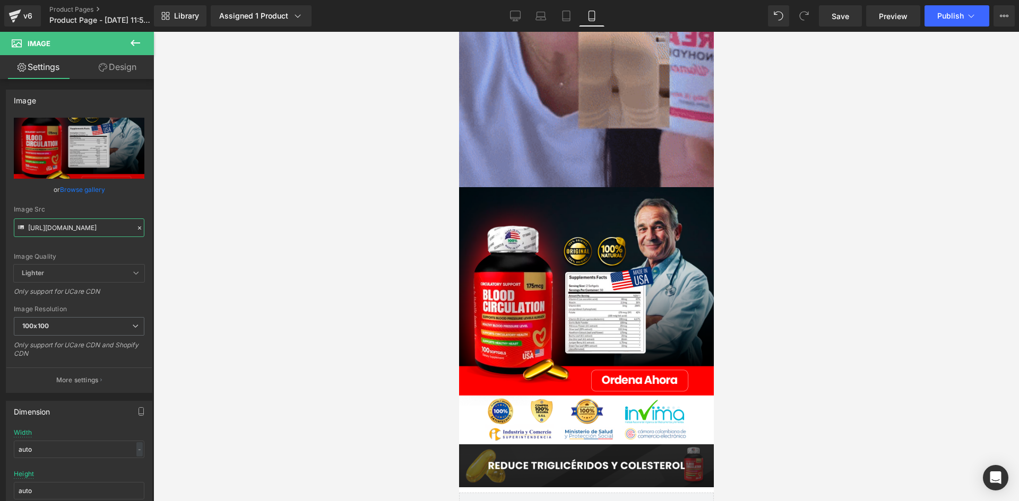
paste input "jvp7bdJP/raw-10-creatine-3"
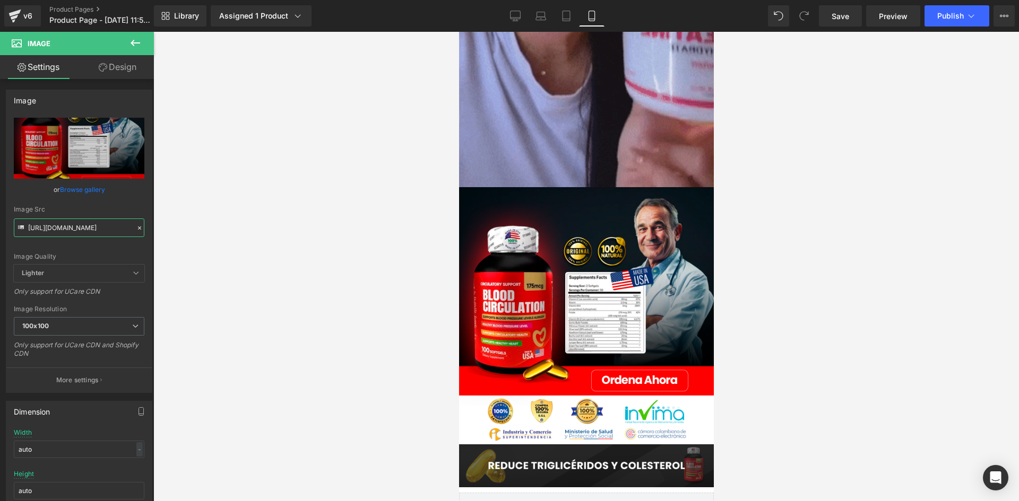
type input "https://i.ibb.co/jvp7bdJP/raw-10-creatine-3.png"
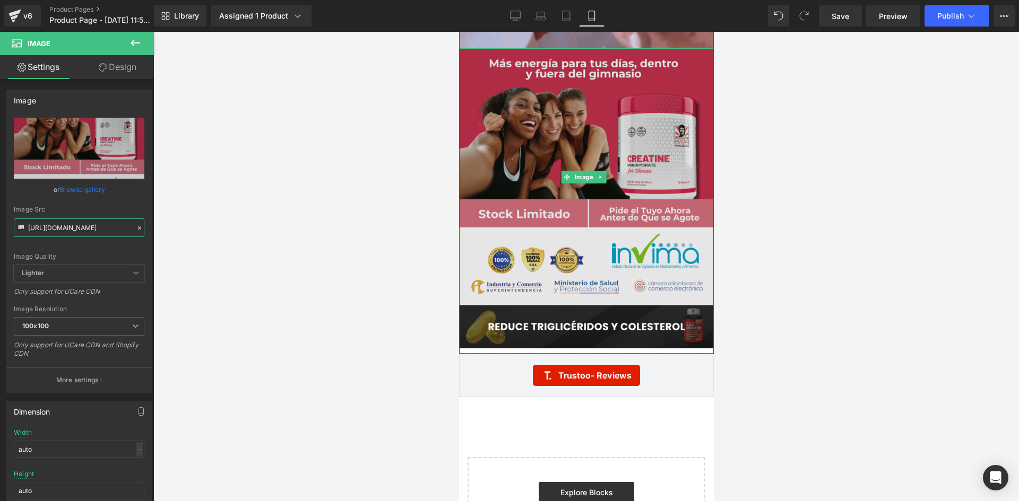
scroll to position [3289, 0]
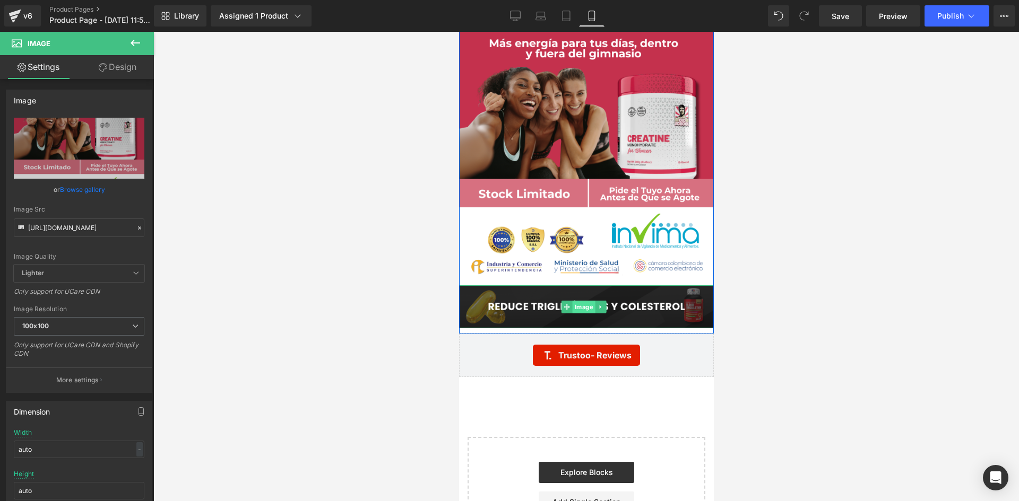
click at [585, 301] on span "Image" at bounding box center [583, 307] width 23 height 13
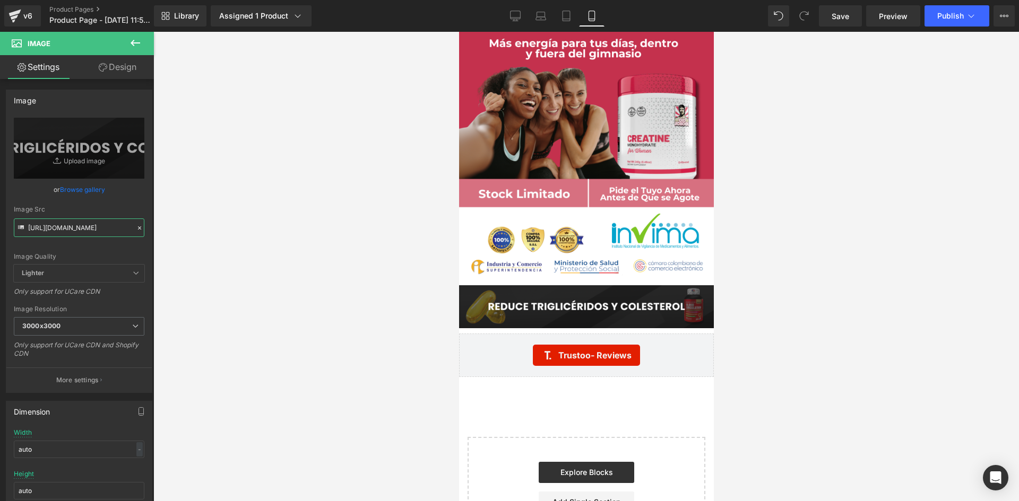
drag, startPoint x: 28, startPoint y: 229, endPoint x: 195, endPoint y: 247, distance: 168.6
click at [195, 247] on div "Image You are previewing how the will restyle your page. You can not edit Eleme…" at bounding box center [509, 259] width 1019 height 519
paste input "mVLmD3DN/raw-5-3"
type input "https://i.ibb.co/mVLmD3DN/raw-5-3.png"
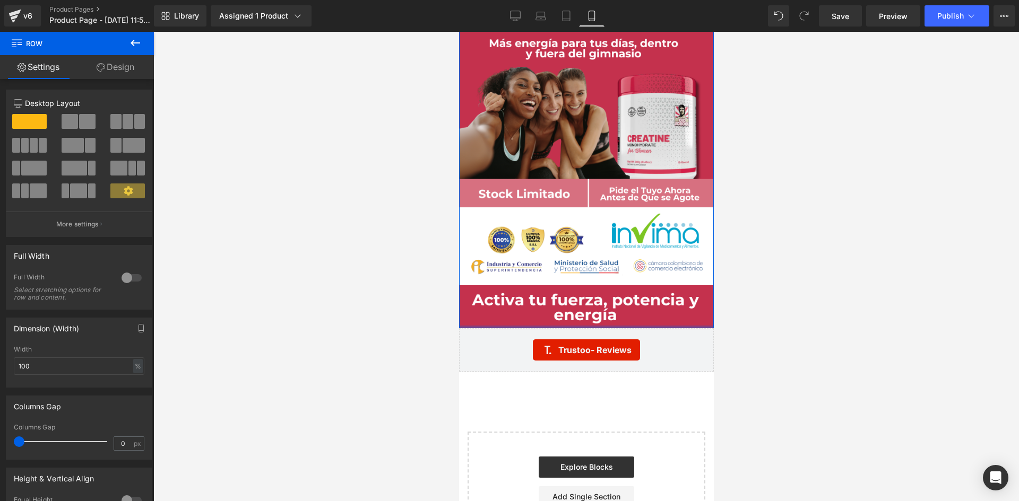
drag, startPoint x: 578, startPoint y: 317, endPoint x: 1199, endPoint y: 411, distance: 628.9
click at [580, 326] on div at bounding box center [585, 327] width 255 height 3
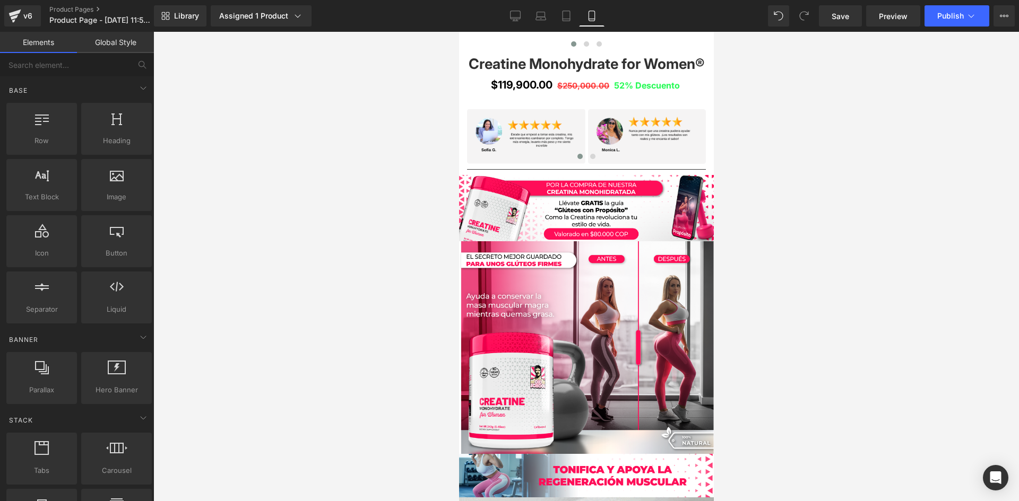
scroll to position [0, 0]
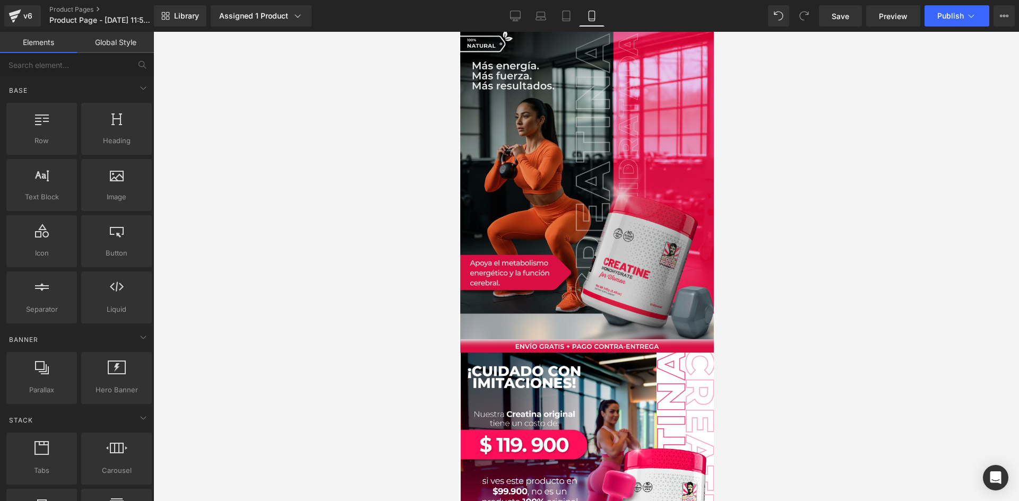
click at [589, 150] on img at bounding box center [585, 191] width 255 height 324
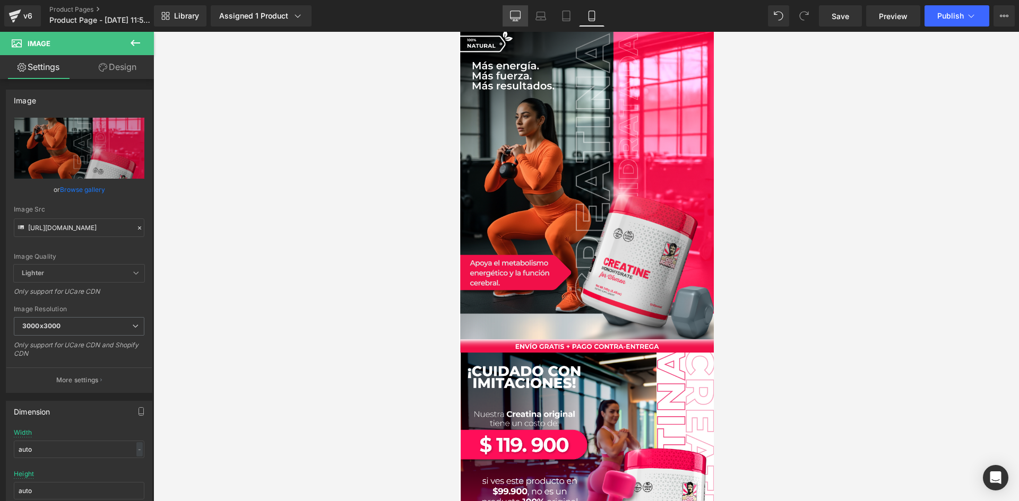
click at [517, 21] on icon at bounding box center [514, 21] width 5 height 0
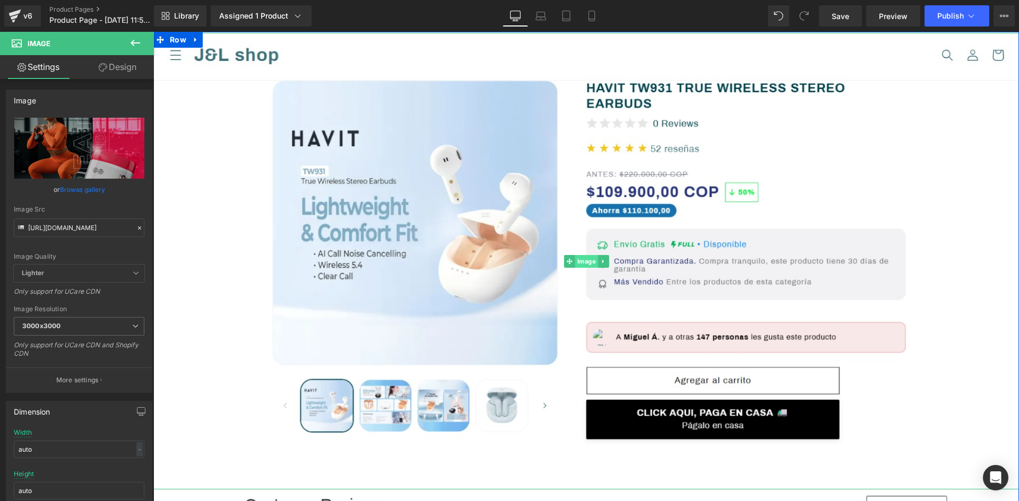
click at [585, 262] on span "Image" at bounding box center [586, 261] width 23 height 13
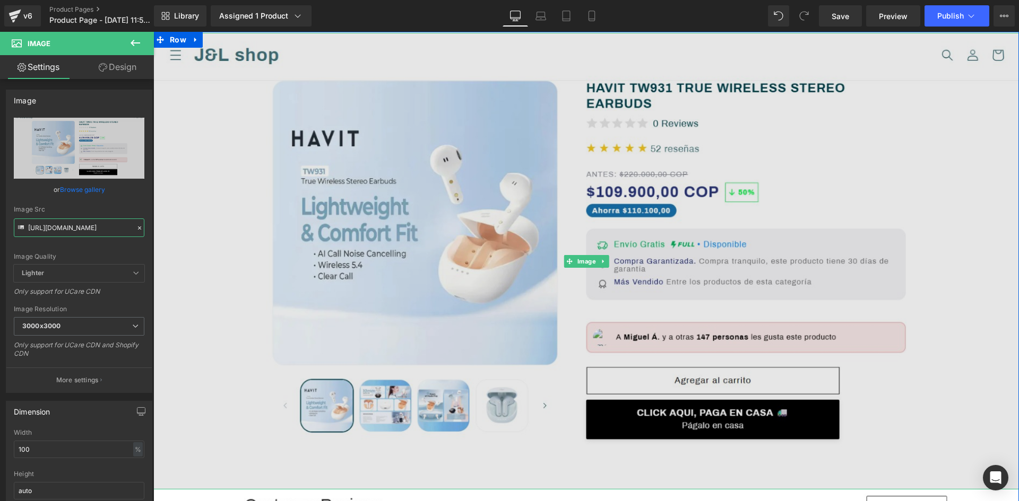
drag, startPoint x: 181, startPoint y: 259, endPoint x: 213, endPoint y: 250, distance: 33.1
paste input "DDFCRNSJ/Captura-de-pantalla-2025-04-24-165124.pn"
type input "https://i.ibb.co/DDFCRNSJ/Captura-de-pantalla-2025-04-24-165124.png"
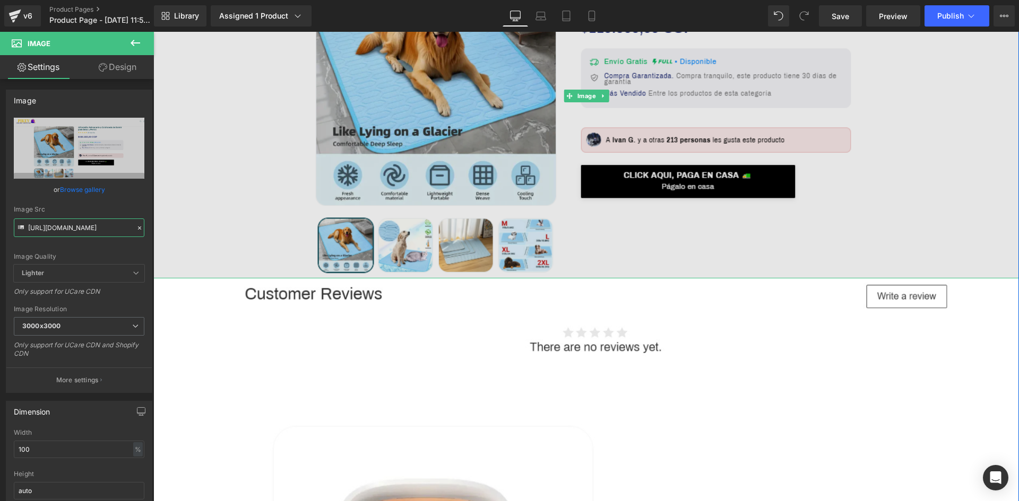
scroll to position [265, 0]
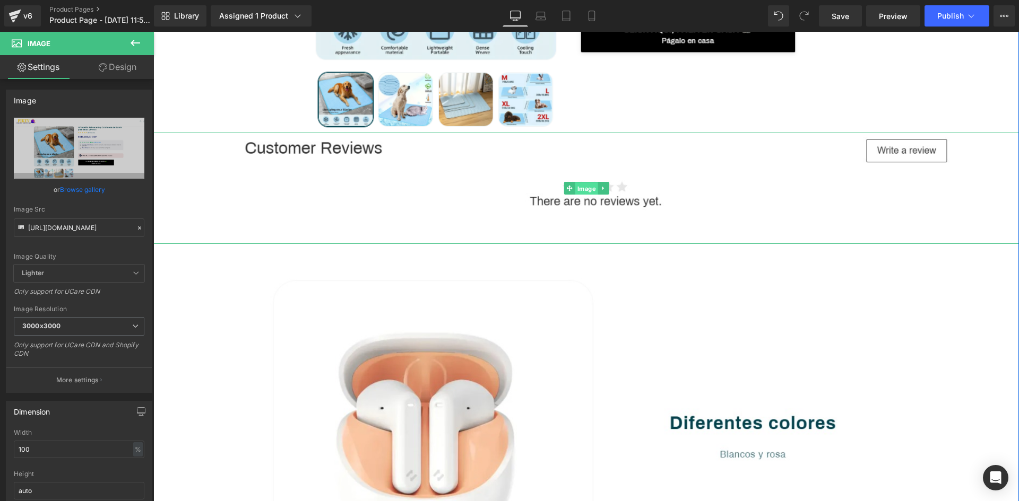
click at [578, 186] on span "Image" at bounding box center [586, 188] width 23 height 13
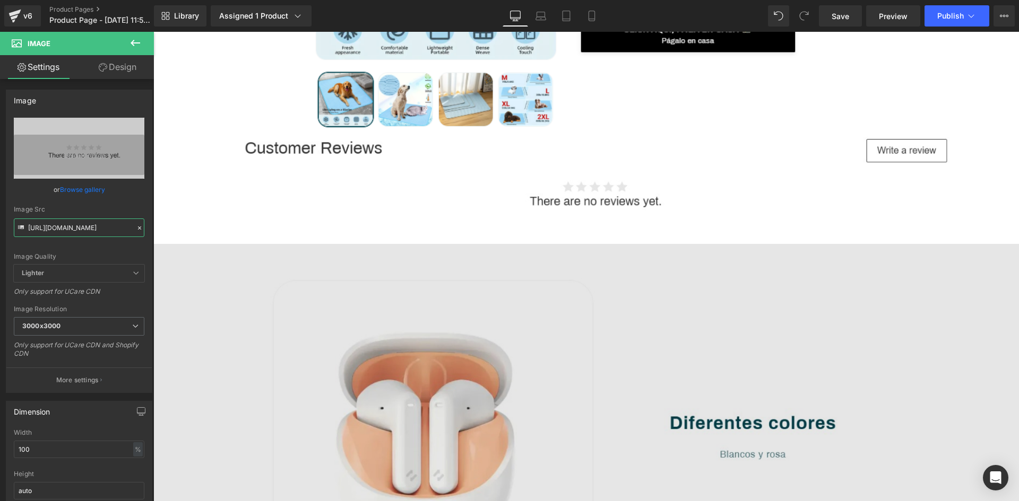
scroll to position [0, 133]
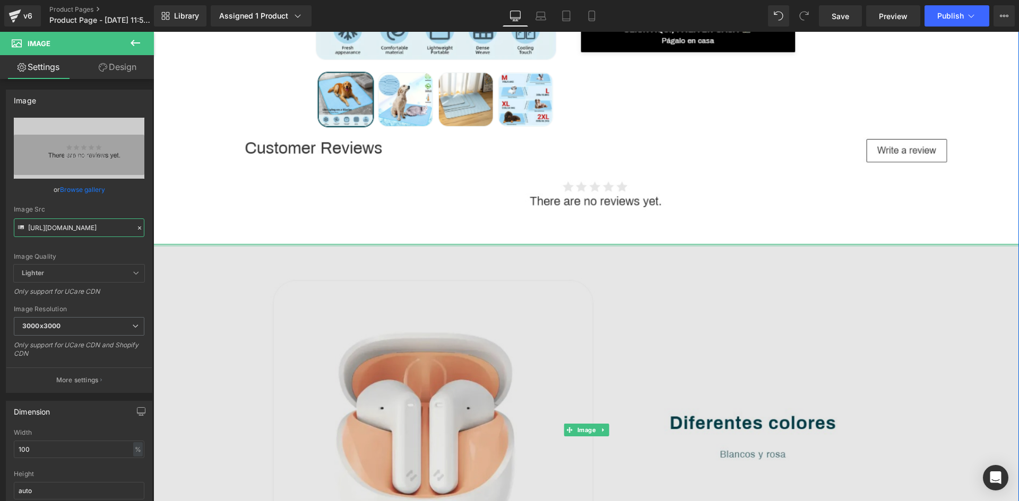
drag, startPoint x: 202, startPoint y: 245, endPoint x: 240, endPoint y: 266, distance: 44.0
paste input "0py0RV0P/Captura-de-pantalla-2025-04-24-165203.pn"
type input "https://i.ibb.co/0py0RV0P/Captura-de-pantalla-2025-04-24-165203.png"
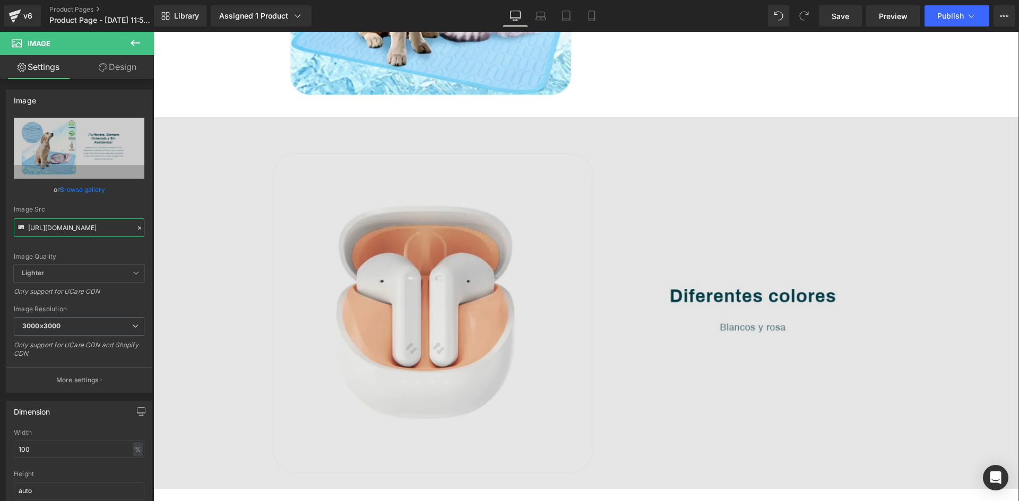
scroll to position [637, 0]
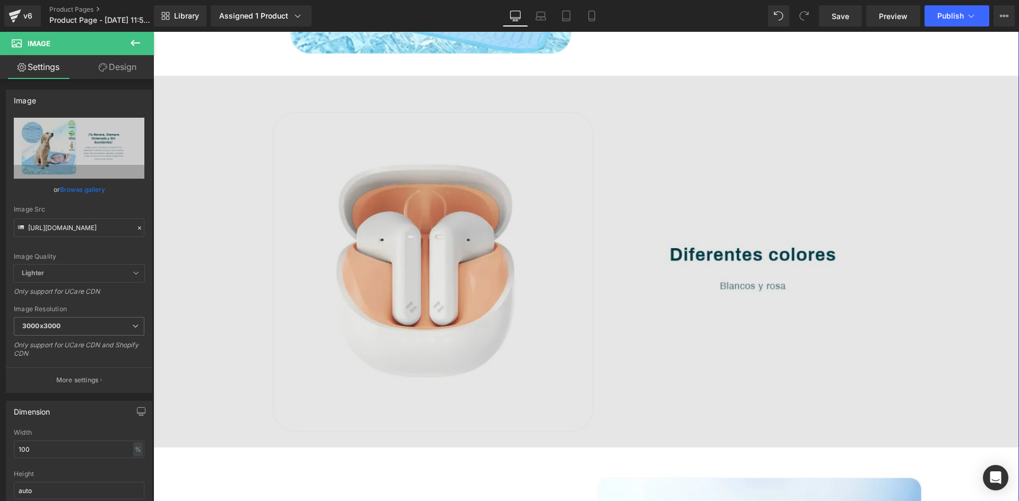
click at [581, 269] on img at bounding box center [585, 262] width 865 height 372
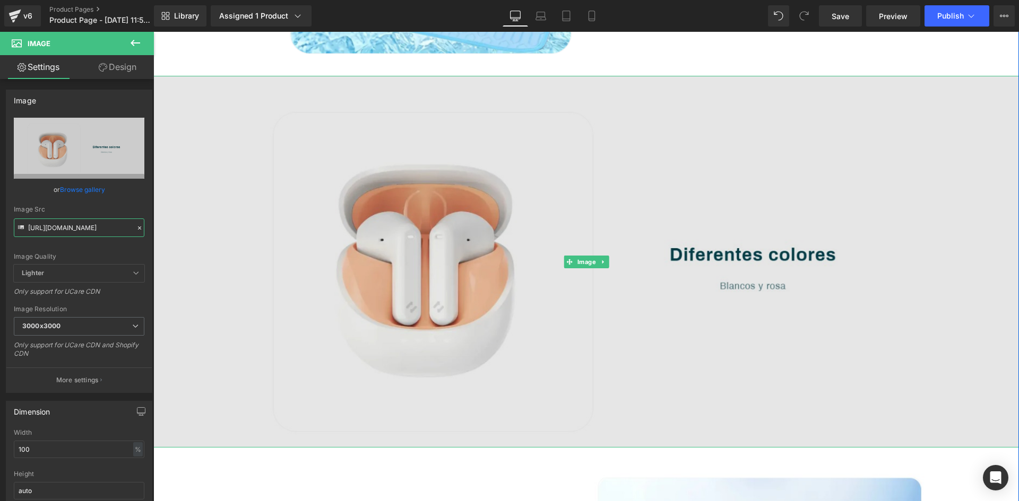
drag, startPoint x: 181, startPoint y: 260, endPoint x: 185, endPoint y: 245, distance: 15.3
paste input "B2fk1vhn/Captura-de-pantalla-2025-04-24-165222.pn"
type input "https://i.ibb.co/B2fk1vhn/Captura-de-pantalla-2025-04-24-165222.png"
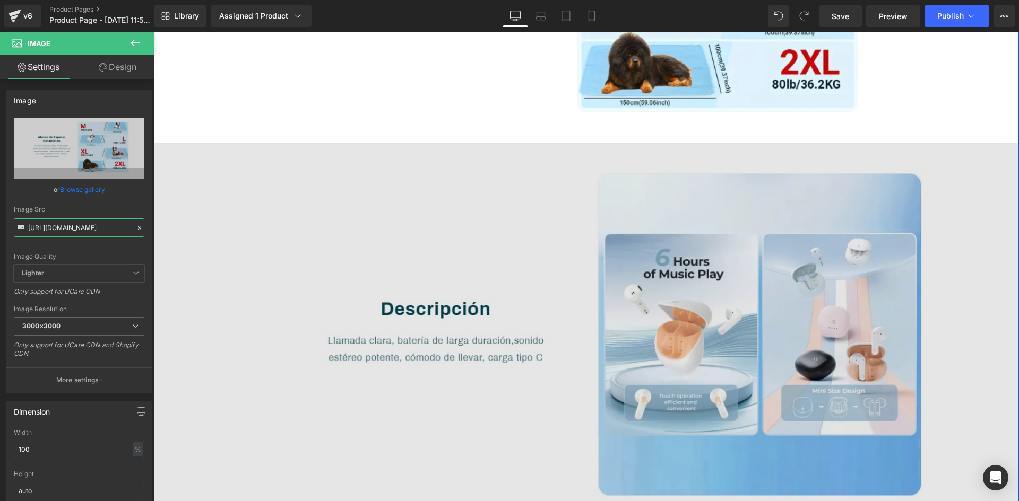
scroll to position [1167, 0]
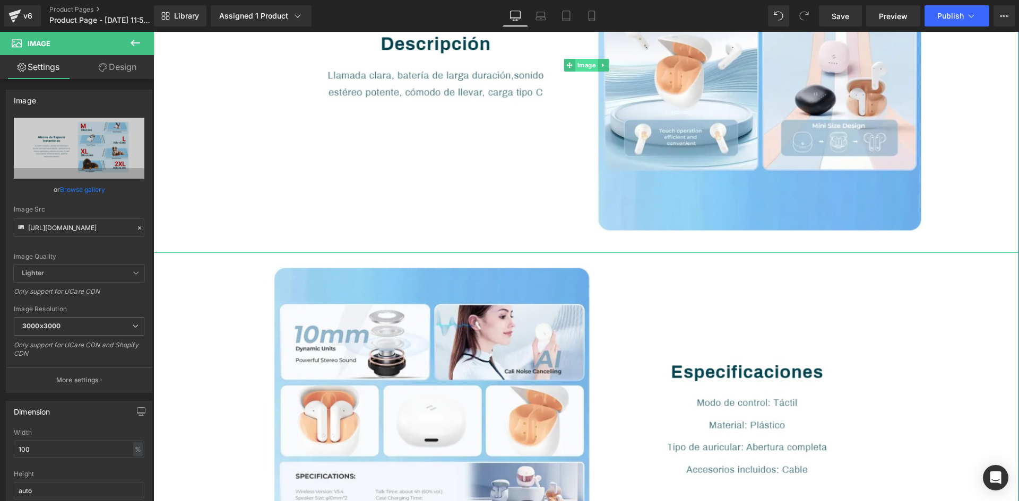
click at [587, 63] on span "Image" at bounding box center [586, 65] width 23 height 13
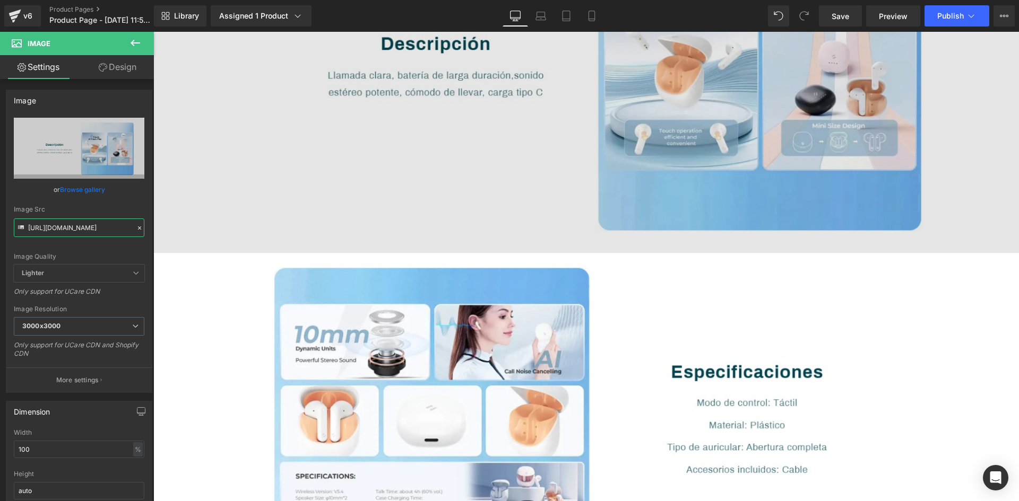
scroll to position [0, 136]
drag, startPoint x: 181, startPoint y: 259, endPoint x: 196, endPoint y: 232, distance: 30.9
type input "v"
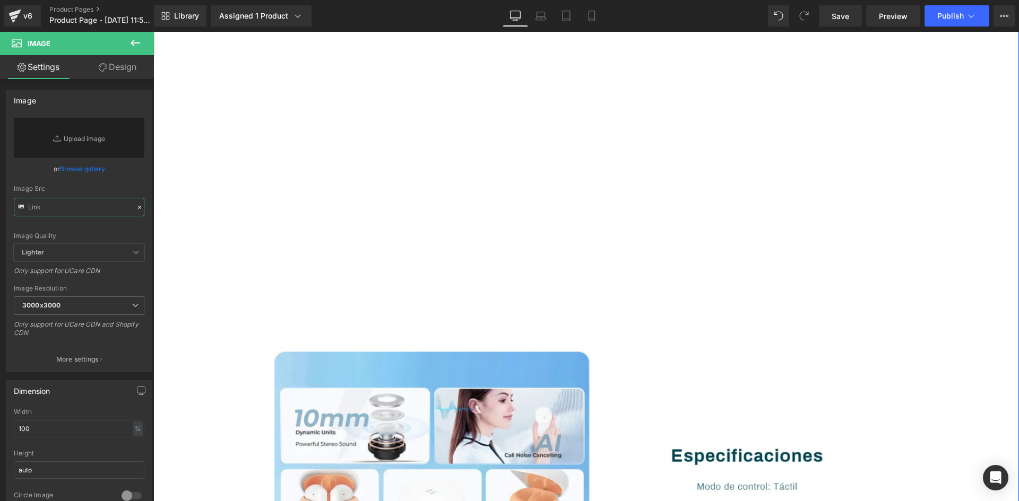
scroll to position [1114, 0]
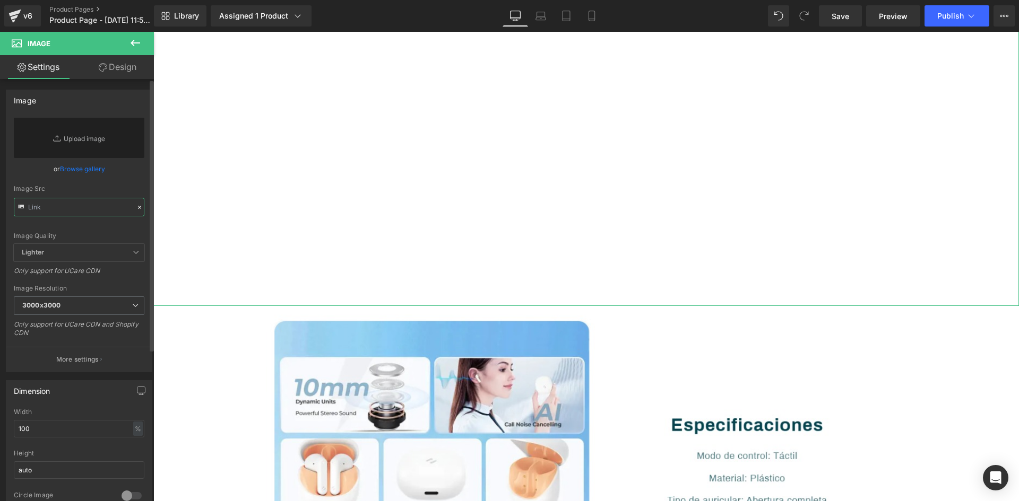
paste input "https://i.ibb.co/B2fk1vhn/Captura-de-pantalla-2025-04-24-165222.png"
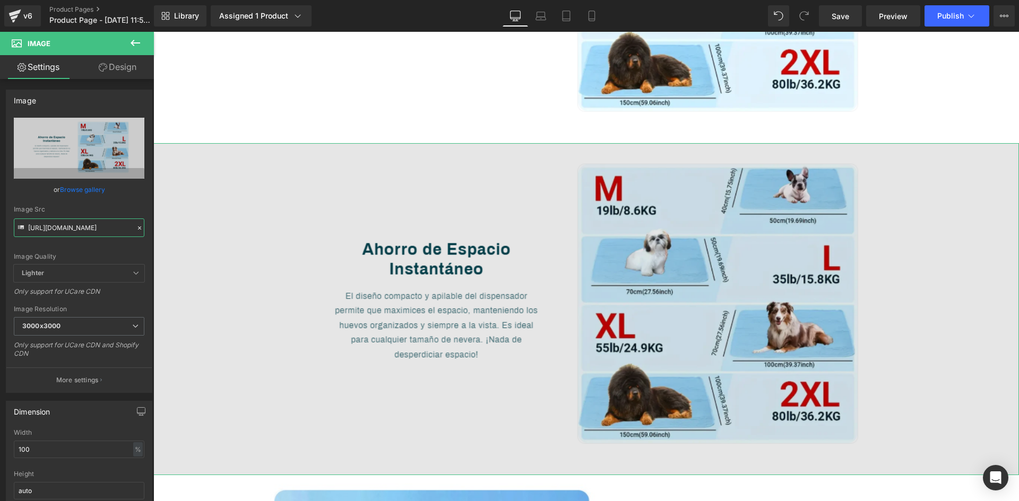
scroll to position [0, 118]
drag, startPoint x: 181, startPoint y: 259, endPoint x: 212, endPoint y: 232, distance: 41.0
paste input "pBVKXhs5/Captura-de-pantalla-2025-04-24-165247"
type input "https://i.ibb.co/pBVKXhs5/Captura-de-pantalla-2025-04-24-165247.png"
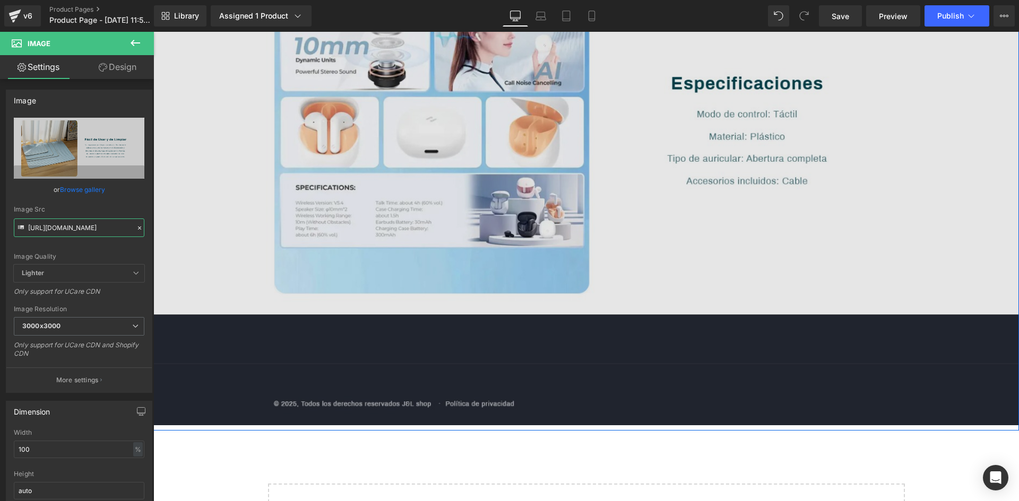
scroll to position [1432, 0]
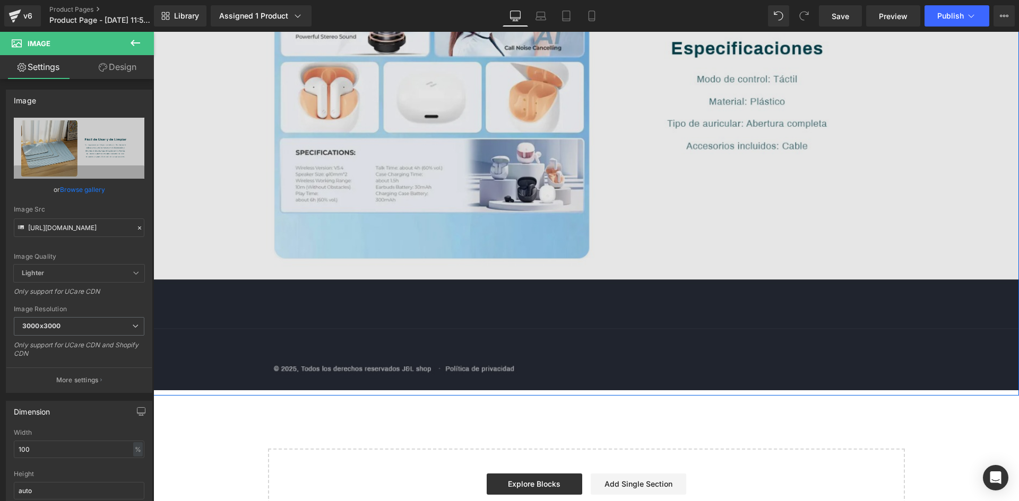
click at [562, 135] on img at bounding box center [585, 160] width 865 height 462
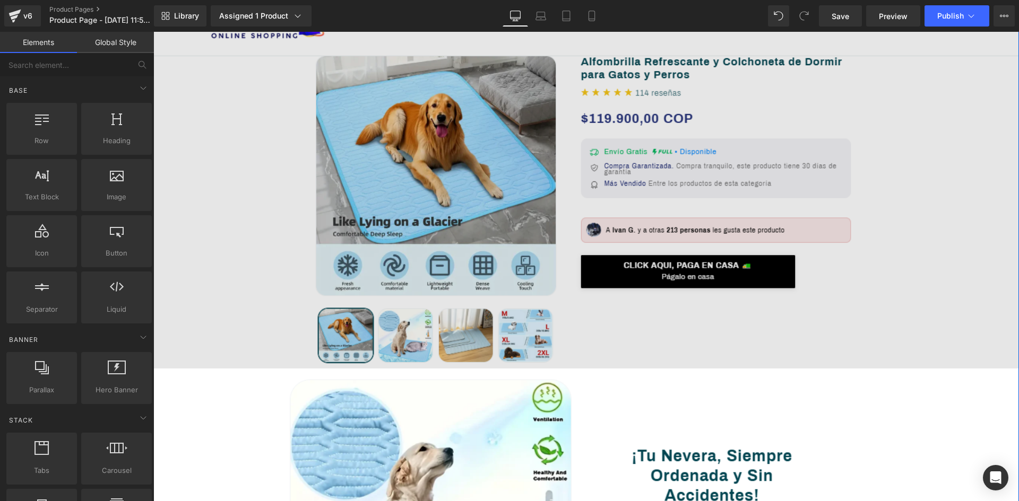
scroll to position [0, 0]
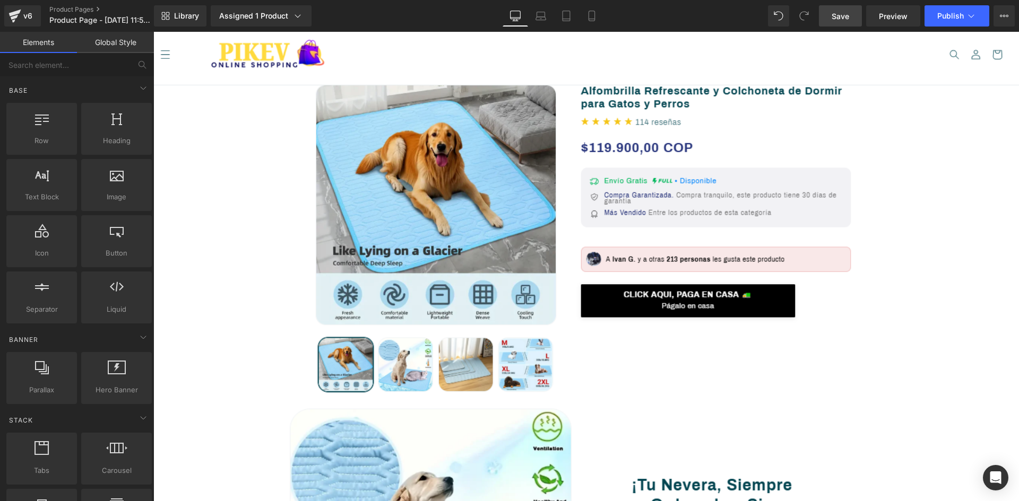
click at [847, 16] on span "Save" at bounding box center [840, 16] width 18 height 11
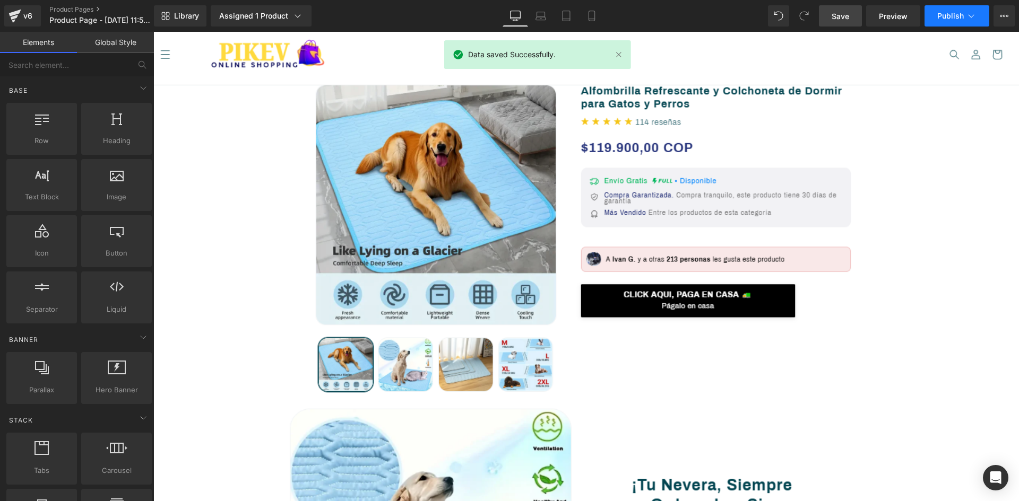
click at [965, 16] on button "Publish" at bounding box center [956, 15] width 65 height 21
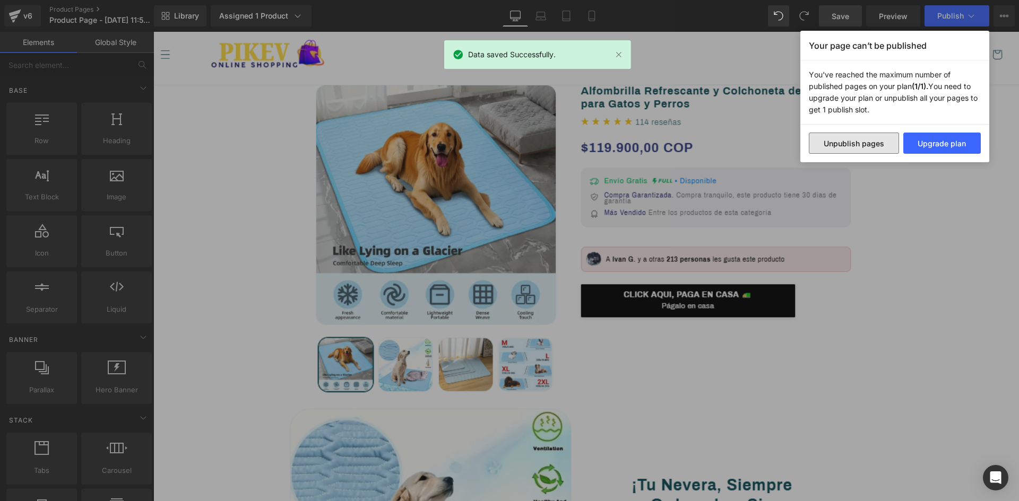
click at [849, 140] on button "Unpublish pages" at bounding box center [853, 143] width 90 height 21
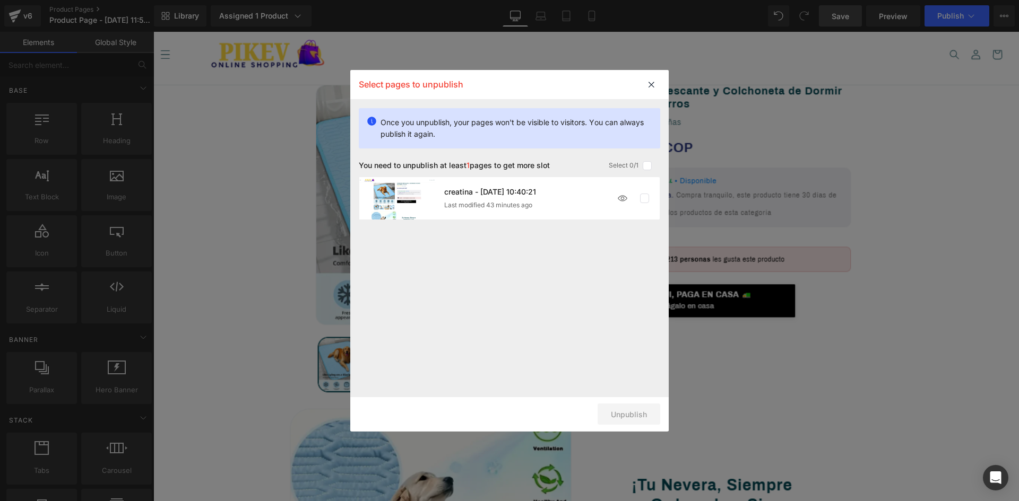
click at [492, 191] on p "creatina - Aug 21, 10:40:21" at bounding box center [490, 192] width 92 height 8
click at [646, 197] on label at bounding box center [645, 199] width 10 height 10
click at [644, 198] on input "checkbox" at bounding box center [644, 198] width 0 height 0
click at [613, 422] on button "Unpublish 1 pages" at bounding box center [614, 414] width 92 height 21
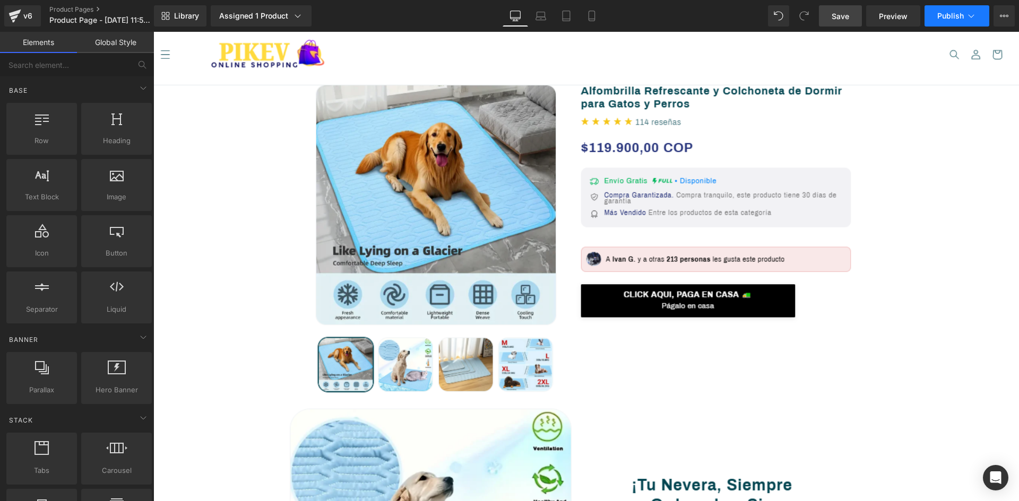
click at [979, 25] on button "Publish" at bounding box center [956, 15] width 65 height 21
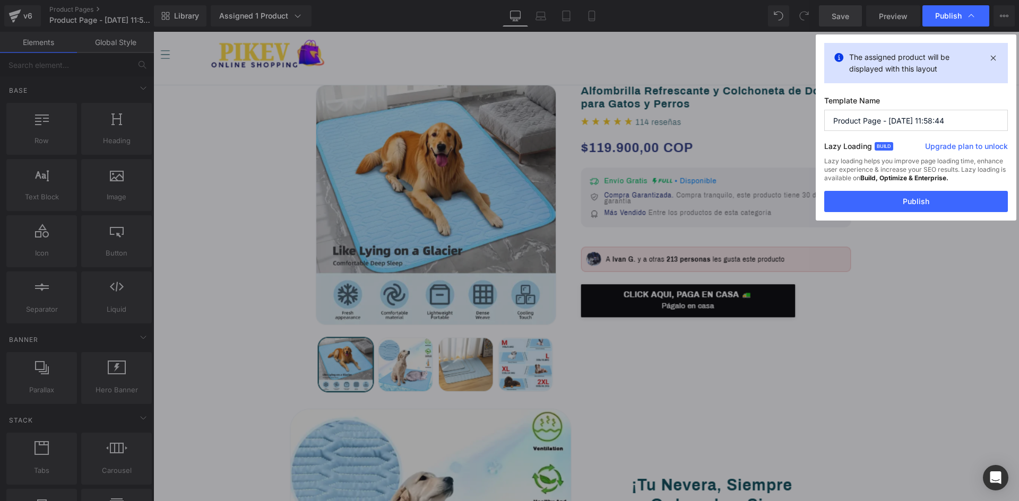
drag, startPoint x: 879, startPoint y: 116, endPoint x: 815, endPoint y: 114, distance: 63.7
click at [815, 114] on div "Publish The assigned product will be displayed with this layout Template Name P…" at bounding box center [509, 250] width 1019 height 501
type input "cre - [DATE] 11:58:44"
drag, startPoint x: 908, startPoint y: 201, endPoint x: 754, endPoint y: 168, distance: 156.7
click at [908, 201] on button "Publish" at bounding box center [916, 201] width 184 height 21
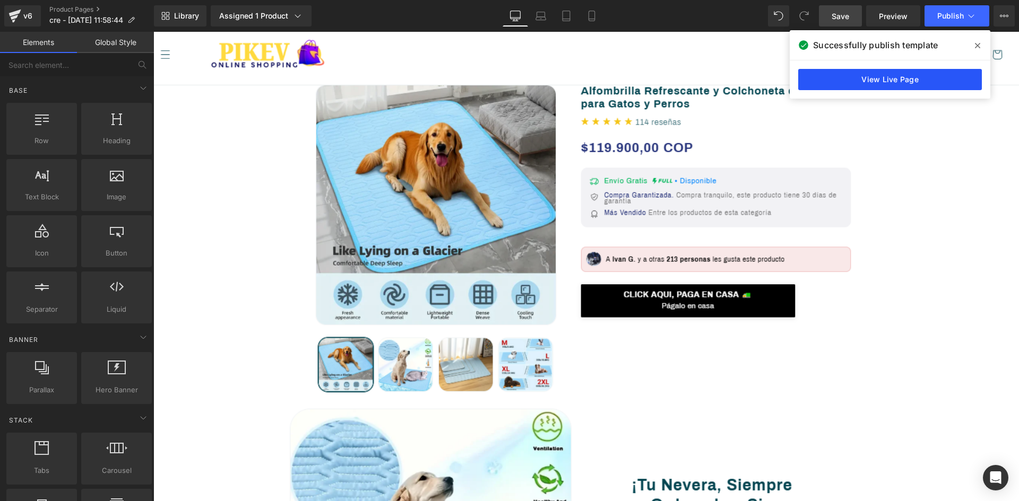
click at [918, 77] on link "View Live Page" at bounding box center [890, 79] width 184 height 21
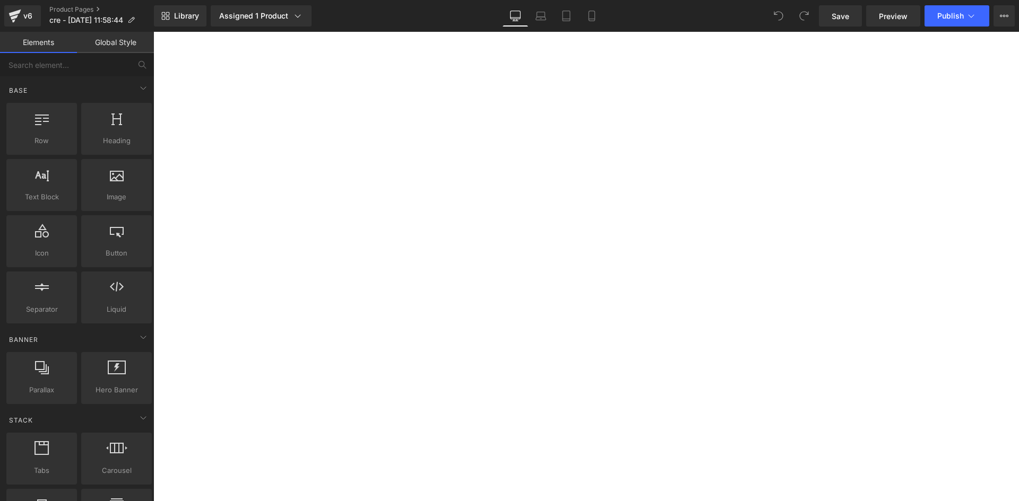
click at [66, 8] on link "Product Pages" at bounding box center [101, 9] width 105 height 8
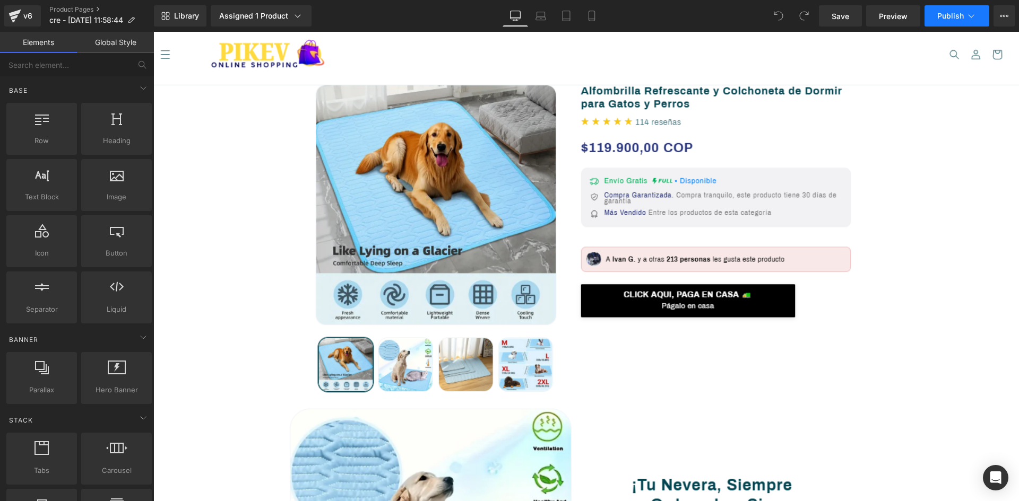
click at [972, 16] on icon at bounding box center [971, 16] width 11 height 11
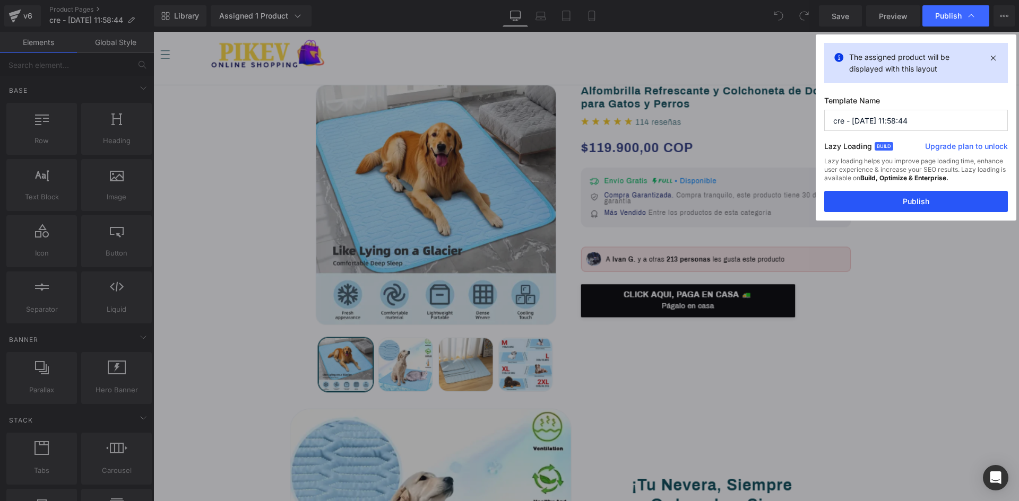
click at [893, 203] on button "Publish" at bounding box center [916, 201] width 184 height 21
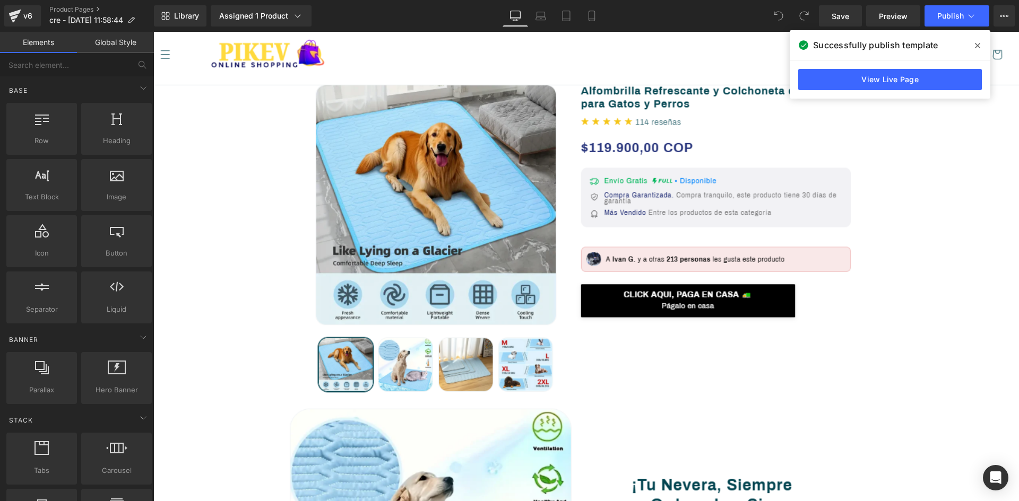
click at [979, 44] on icon at bounding box center [977, 45] width 5 height 5
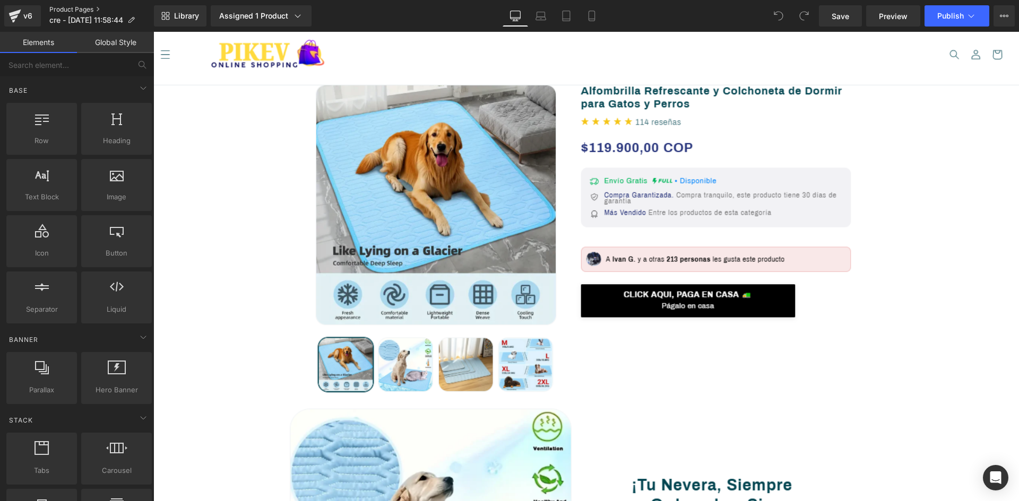
click at [63, 6] on link "Product Pages" at bounding box center [101, 9] width 105 height 8
click at [591, 11] on icon at bounding box center [591, 16] width 6 height 10
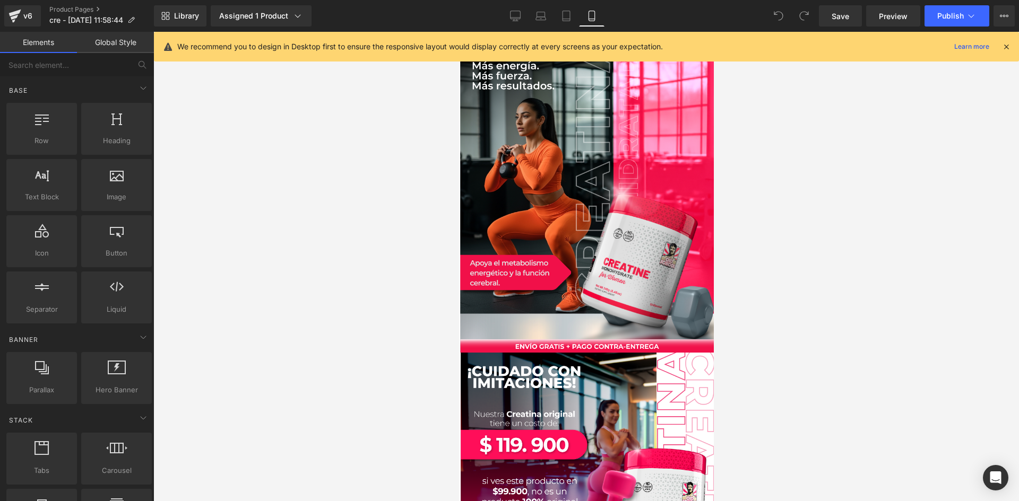
click at [1005, 44] on icon at bounding box center [1006, 47] width 10 height 10
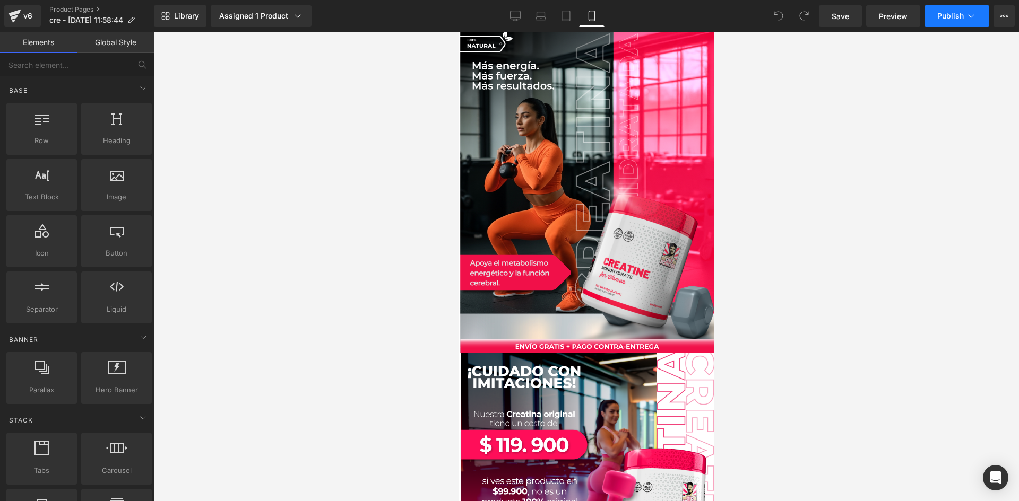
click at [966, 21] on button "Publish" at bounding box center [956, 15] width 65 height 21
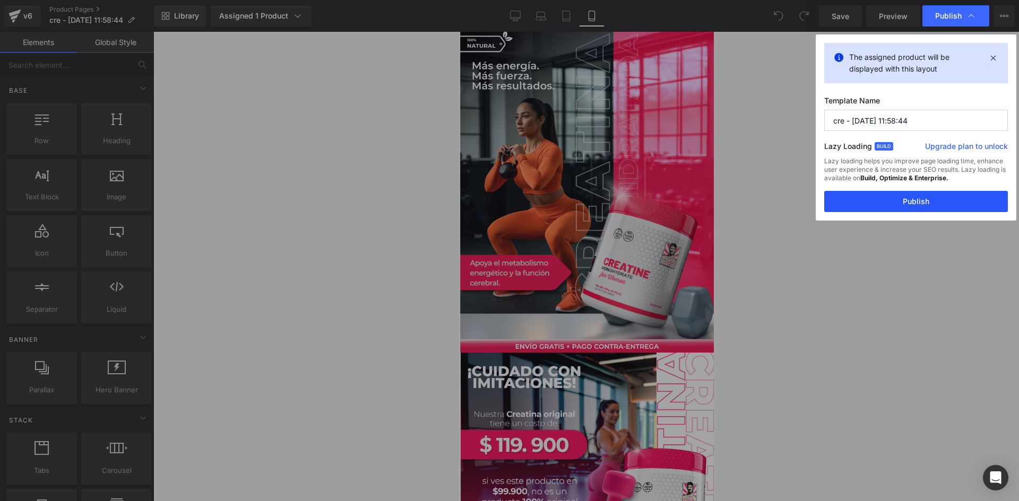
click at [887, 203] on button "Publish" at bounding box center [916, 201] width 184 height 21
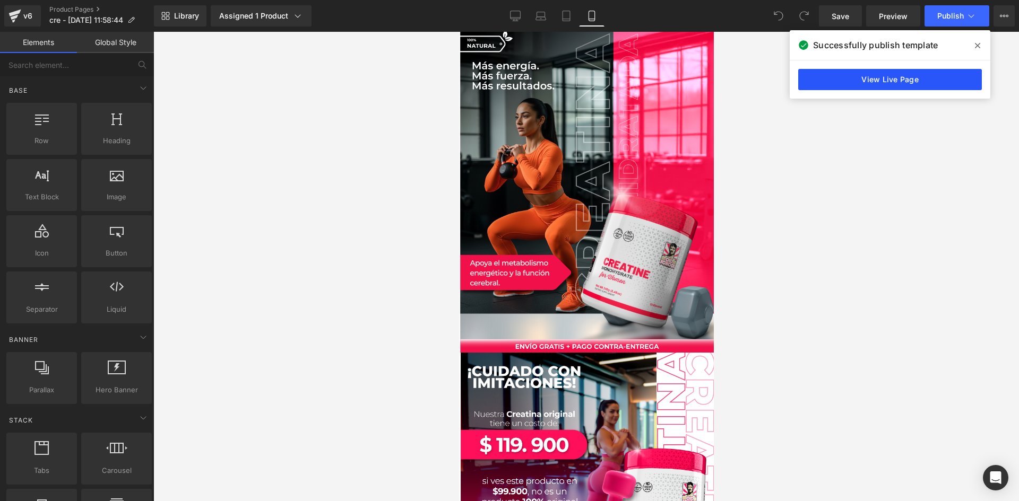
click at [879, 73] on link "View Live Page" at bounding box center [890, 79] width 184 height 21
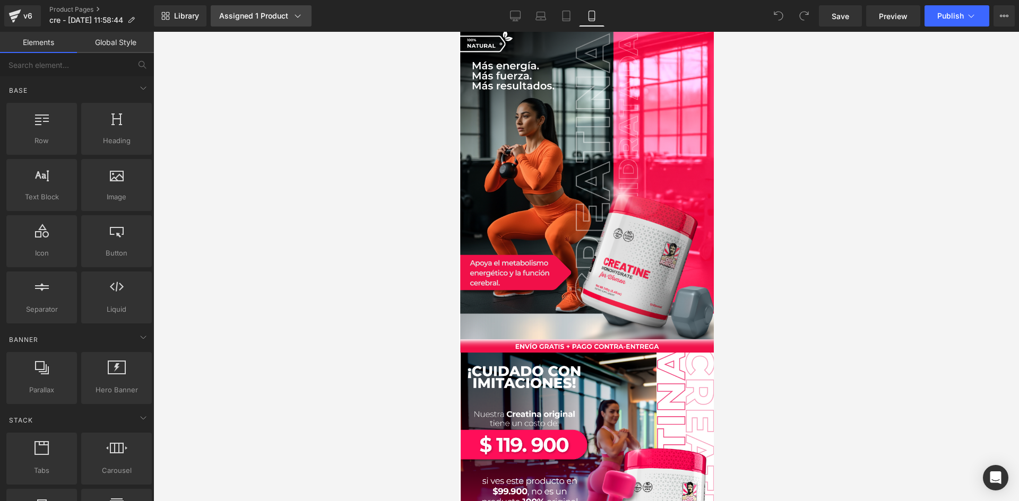
click at [291, 18] on div "Assigned 1 Product" at bounding box center [261, 16] width 84 height 11
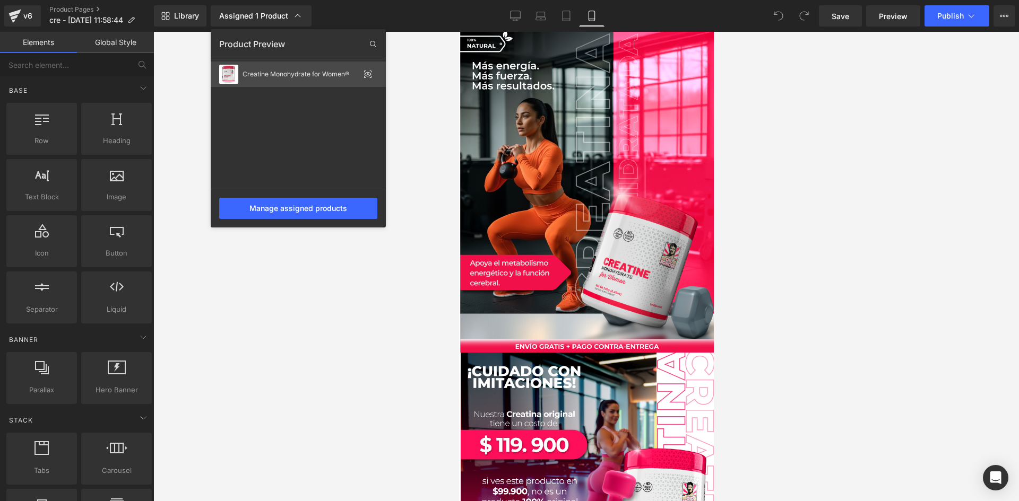
click at [276, 76] on div "Creatine Monohydrate for Women®" at bounding box center [300, 74] width 117 height 7
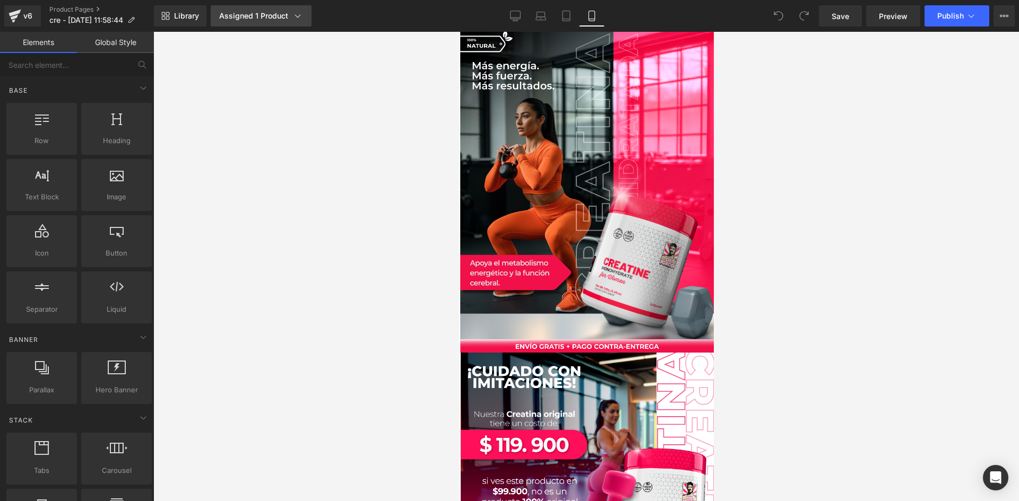
click at [251, 13] on div "Assigned 1 Product" at bounding box center [261, 16] width 84 height 11
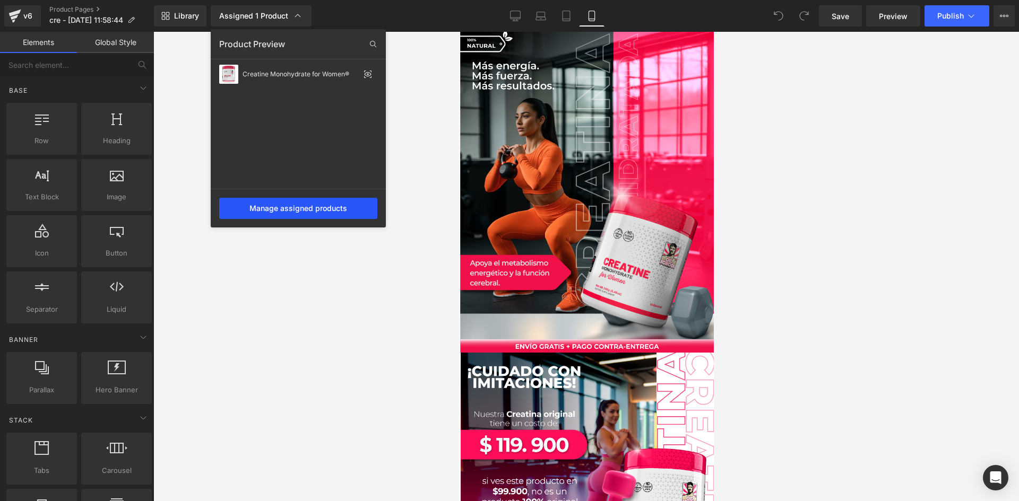
click at [294, 208] on div "Manage assigned products" at bounding box center [298, 208] width 158 height 21
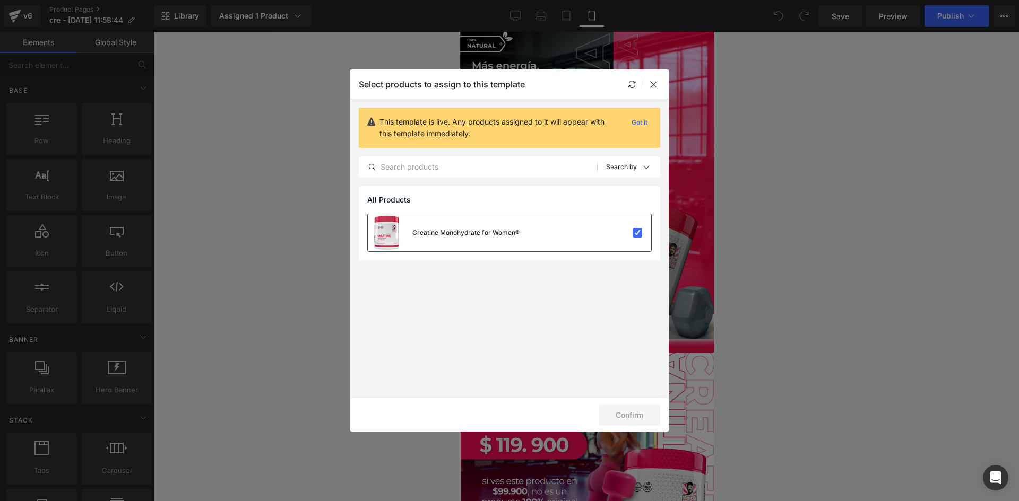
click at [547, 233] on div "Creatine Monohydrate for Women®" at bounding box center [509, 232] width 283 height 37
click at [633, 413] on button "Confirm" at bounding box center [629, 415] width 62 height 21
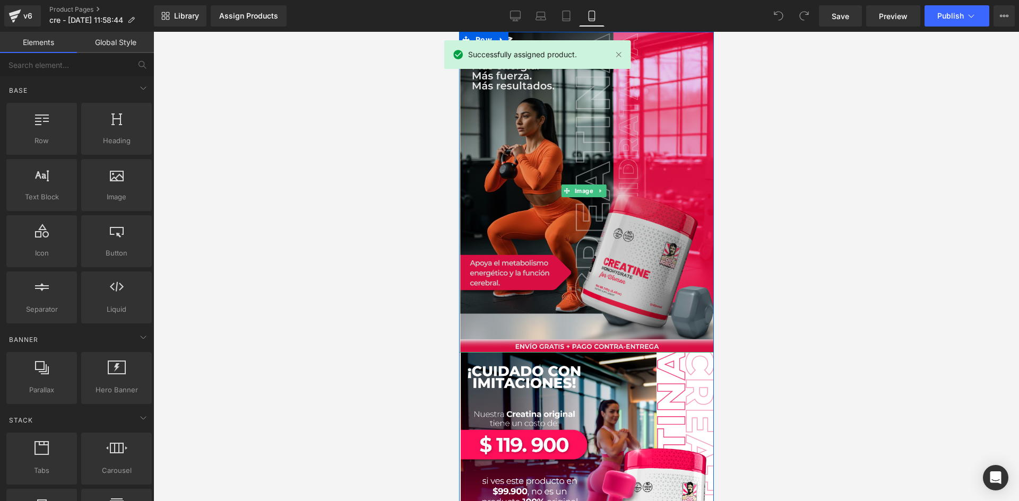
click at [637, 236] on img at bounding box center [585, 191] width 255 height 324
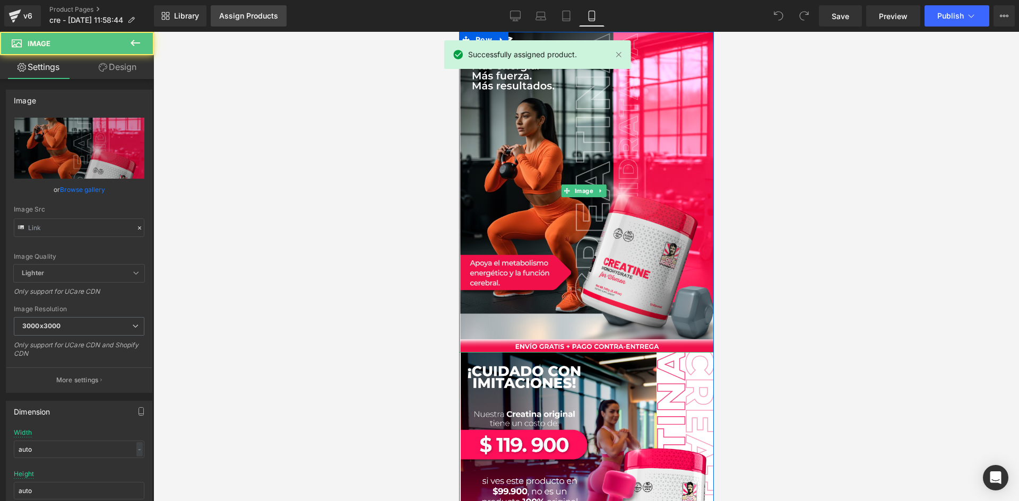
type input "[URL][DOMAIN_NAME]"
click at [232, 17] on div "Assign Products" at bounding box center [248, 16] width 59 height 8
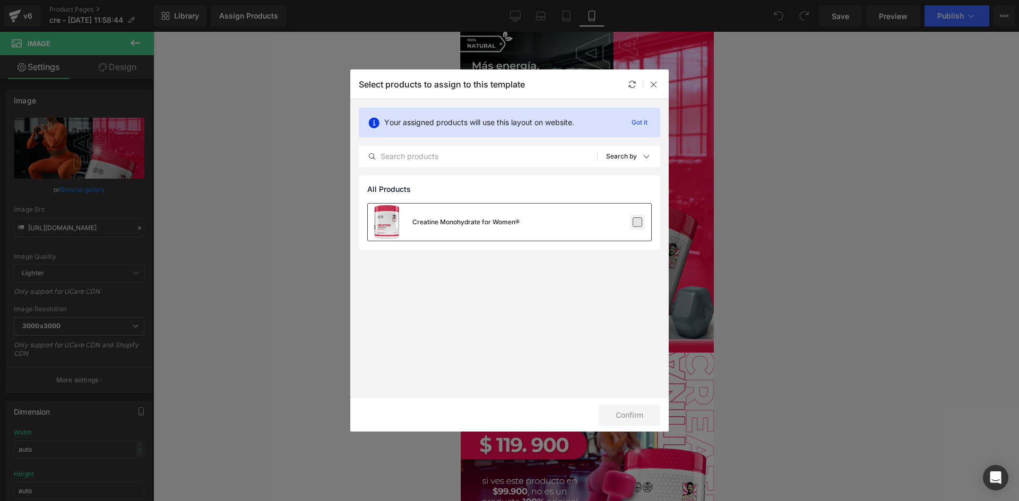
click at [638, 218] on label at bounding box center [637, 223] width 10 height 10
click at [637, 222] on input "checkbox" at bounding box center [637, 222] width 0 height 0
click at [639, 417] on button "Confirm" at bounding box center [629, 415] width 62 height 21
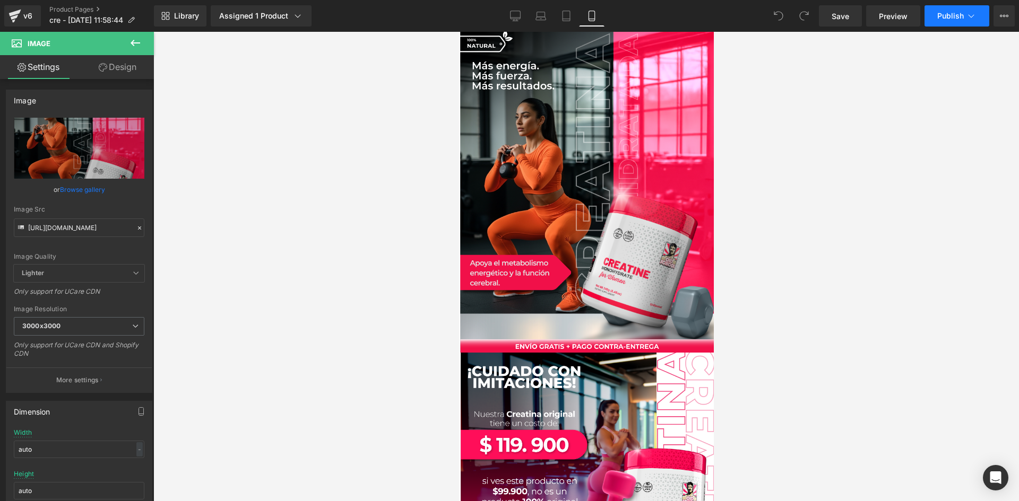
click at [973, 16] on icon at bounding box center [971, 16] width 11 height 11
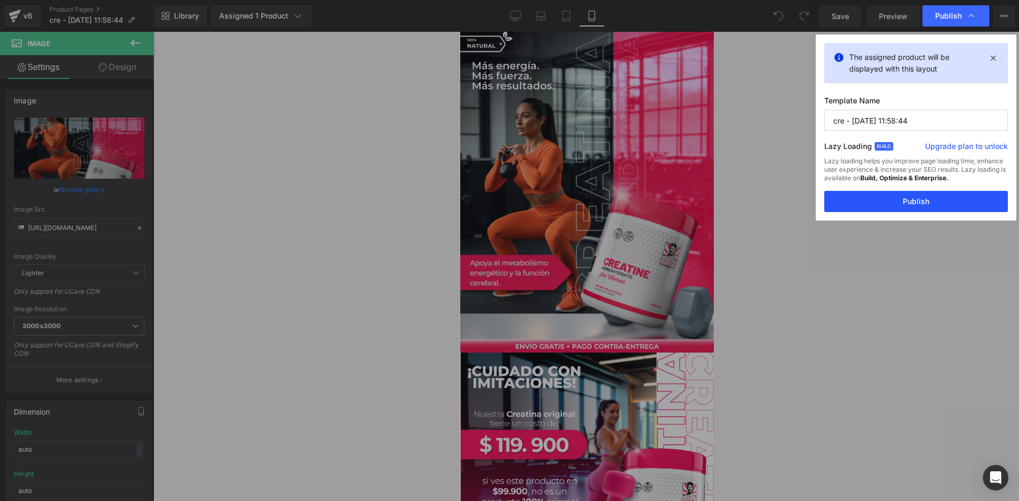
click at [919, 206] on button "Publish" at bounding box center [916, 201] width 184 height 21
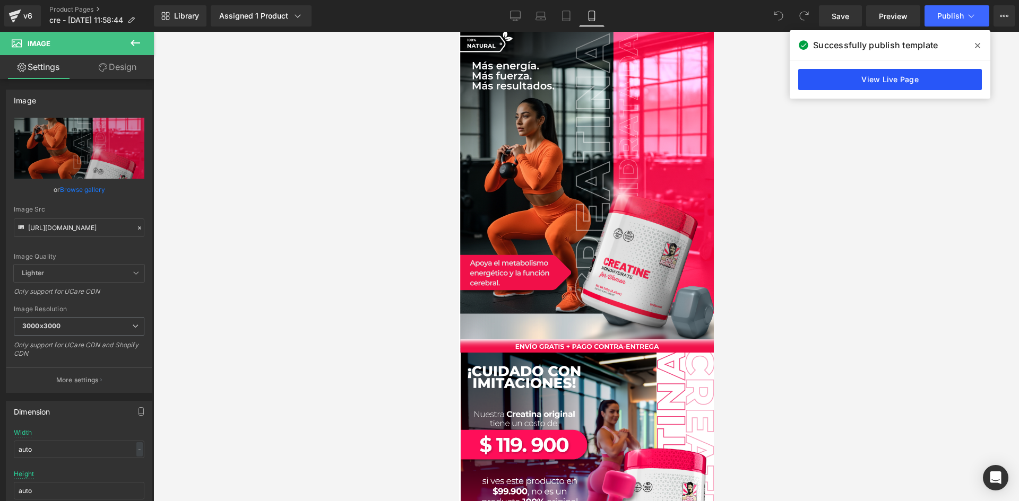
click at [866, 81] on link "View Live Page" at bounding box center [890, 79] width 184 height 21
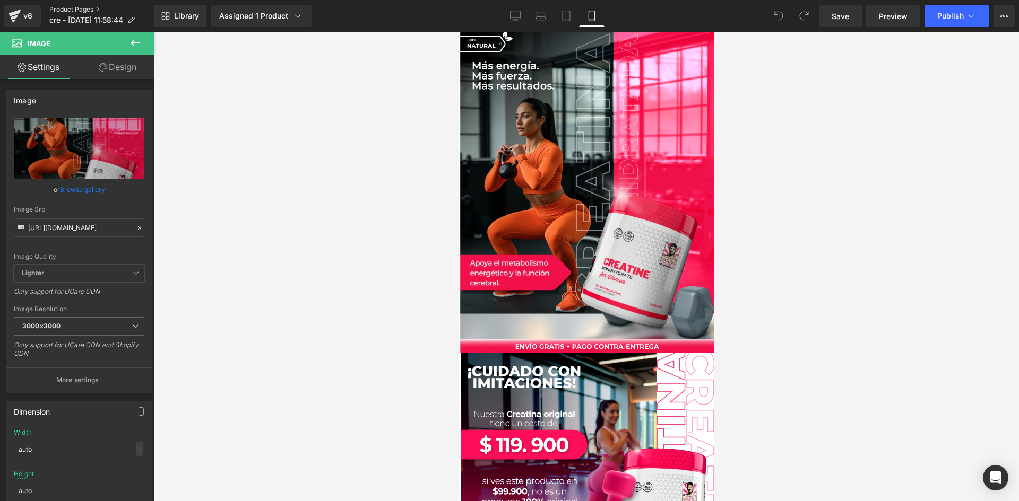
click at [73, 11] on link "Product Pages" at bounding box center [101, 9] width 105 height 8
